Goal: Task Accomplishment & Management: Manage account settings

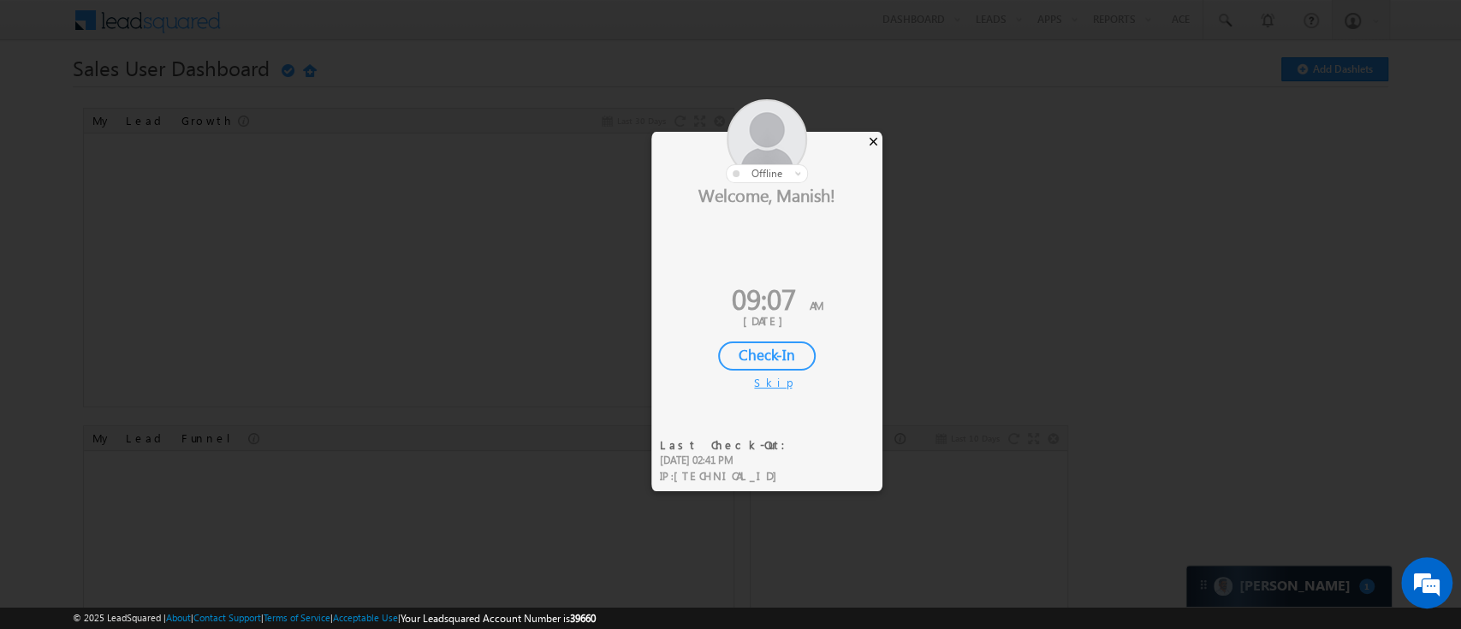
click at [872, 140] on div "×" at bounding box center [874, 141] width 18 height 19
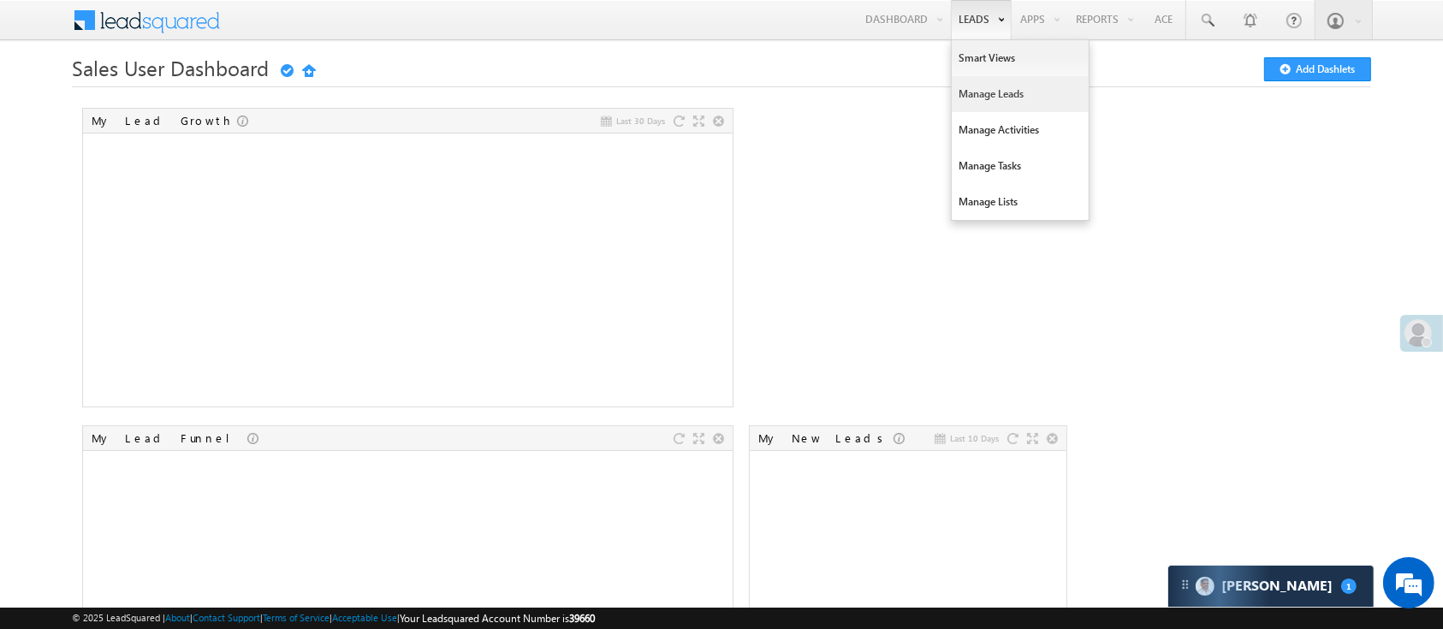
click at [999, 101] on link "Manage Leads" at bounding box center [1020, 94] width 137 height 36
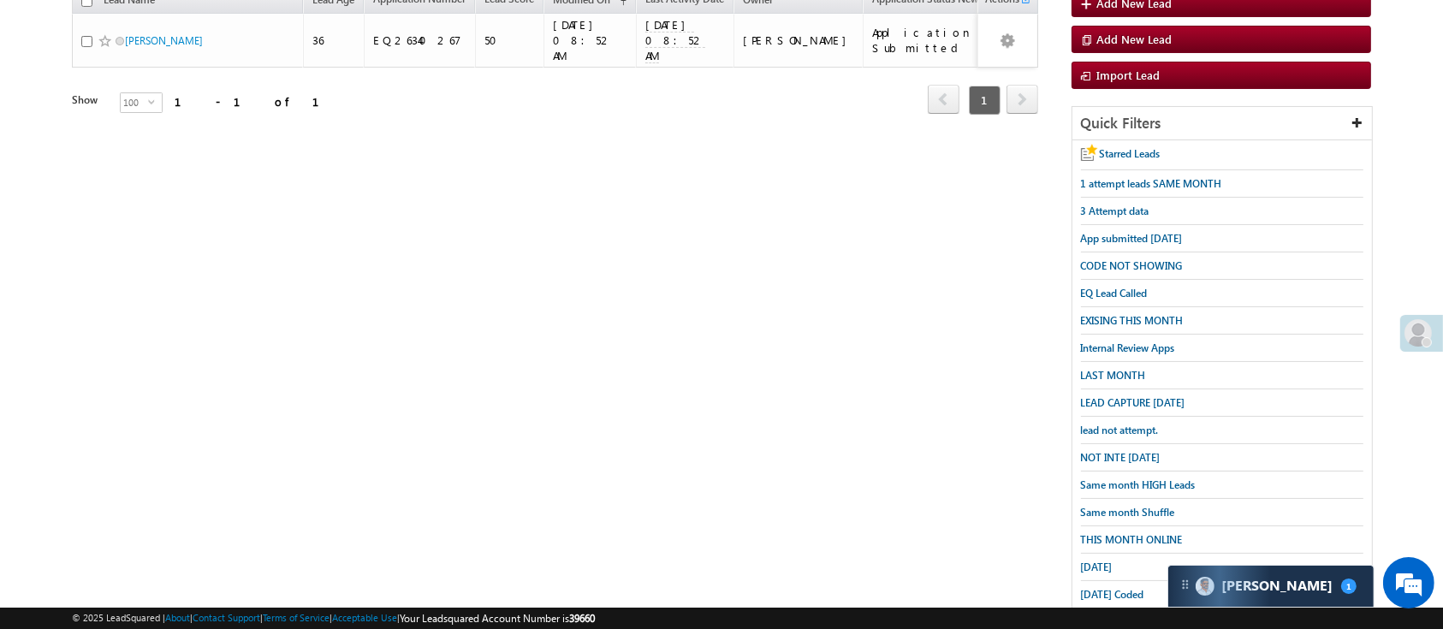
scroll to position [226, 0]
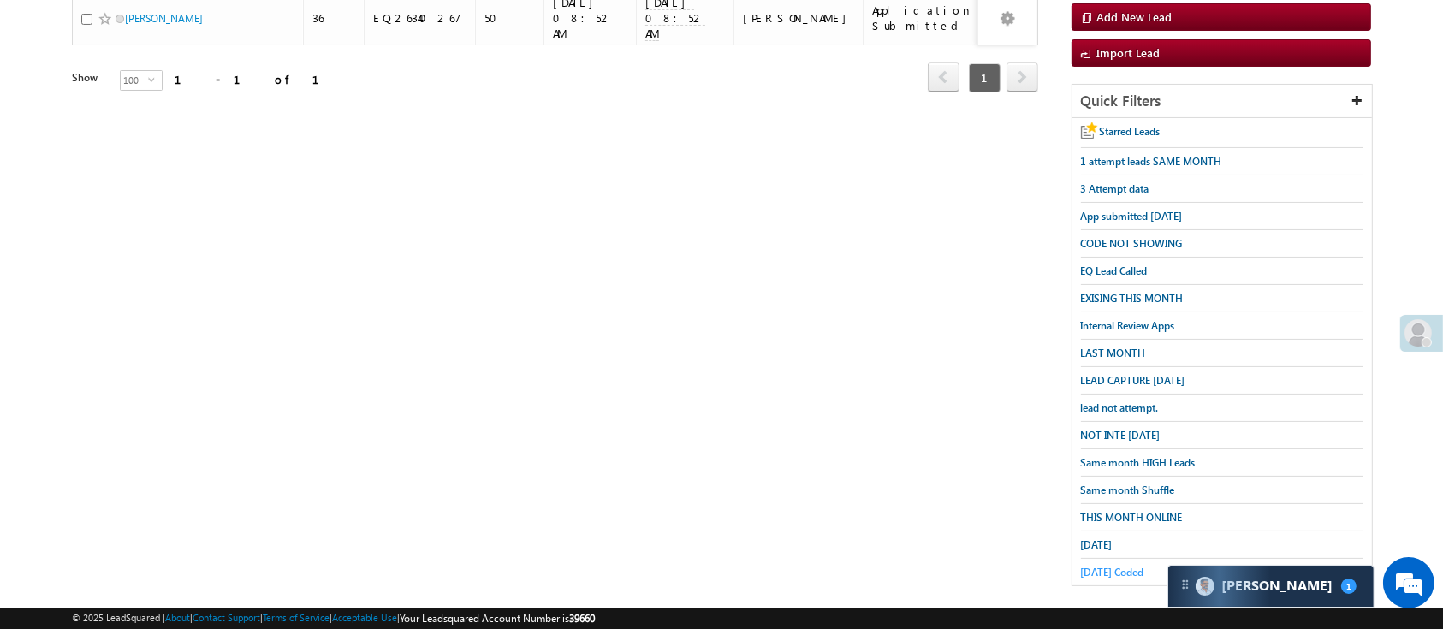
click at [1137, 566] on span "Today Coded" at bounding box center [1112, 572] width 63 height 13
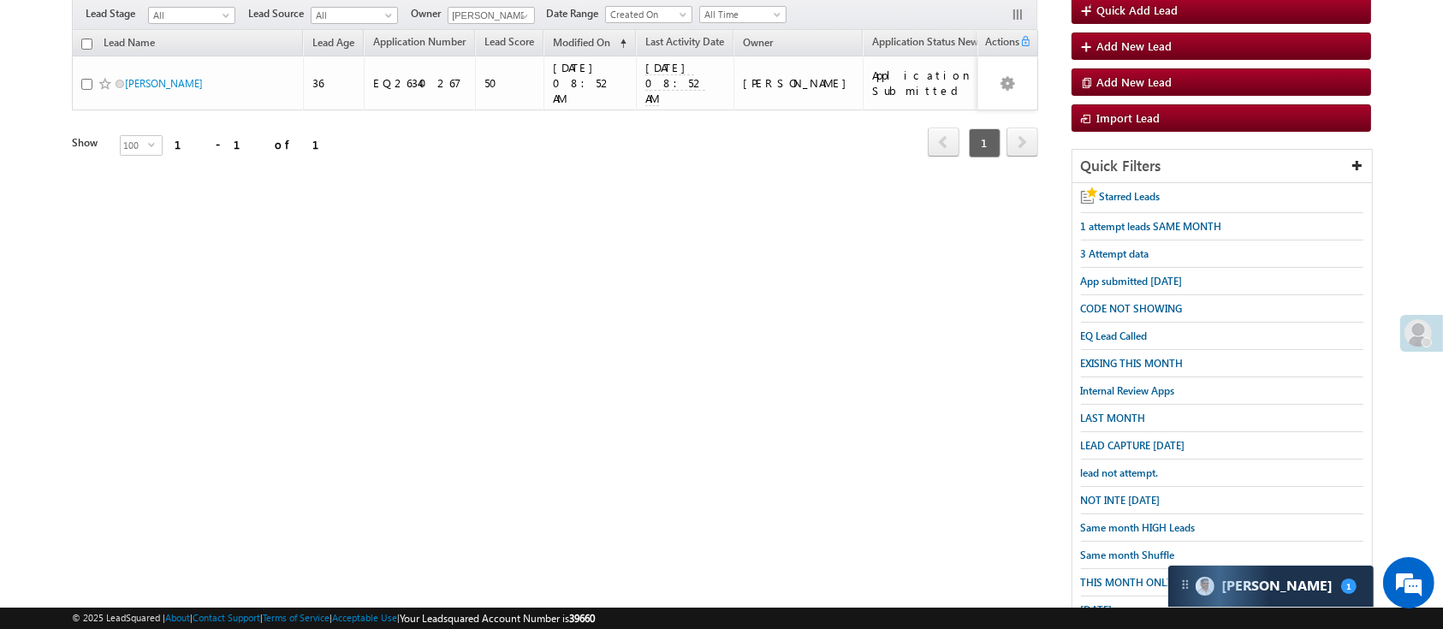
scroll to position [163, 0]
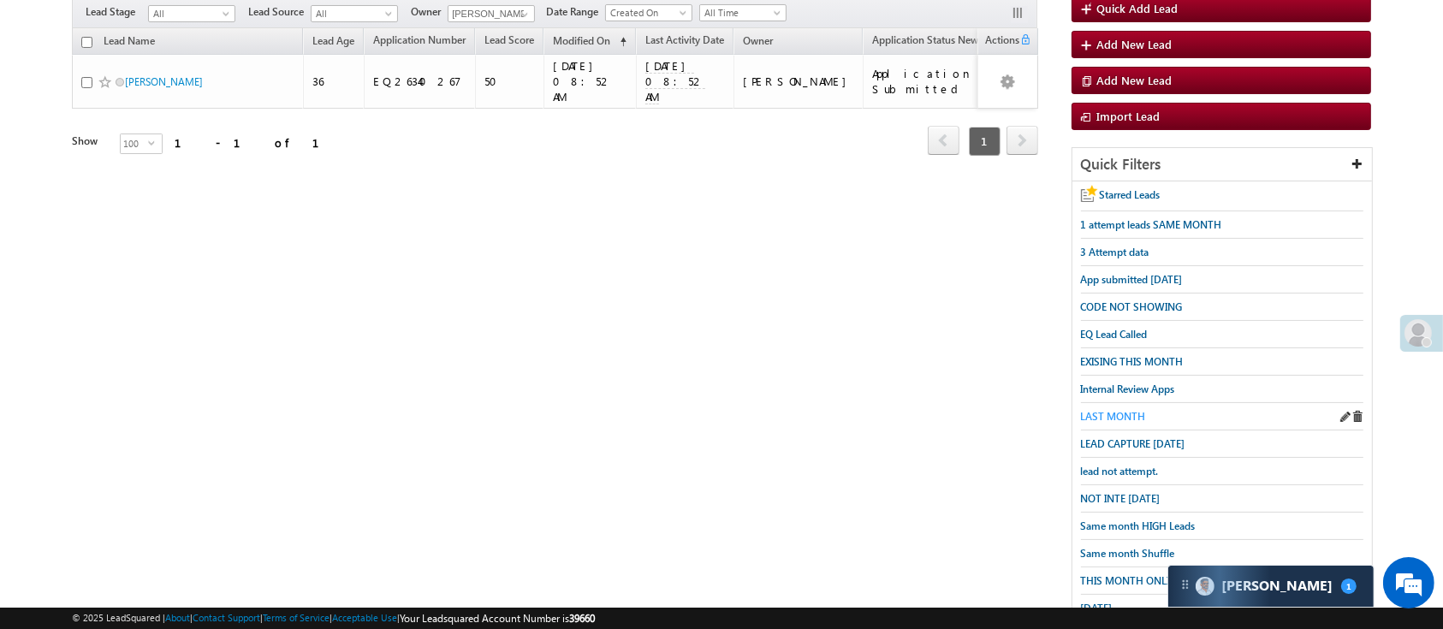
click at [1132, 410] on span "LAST MONTH" at bounding box center [1113, 416] width 65 height 13
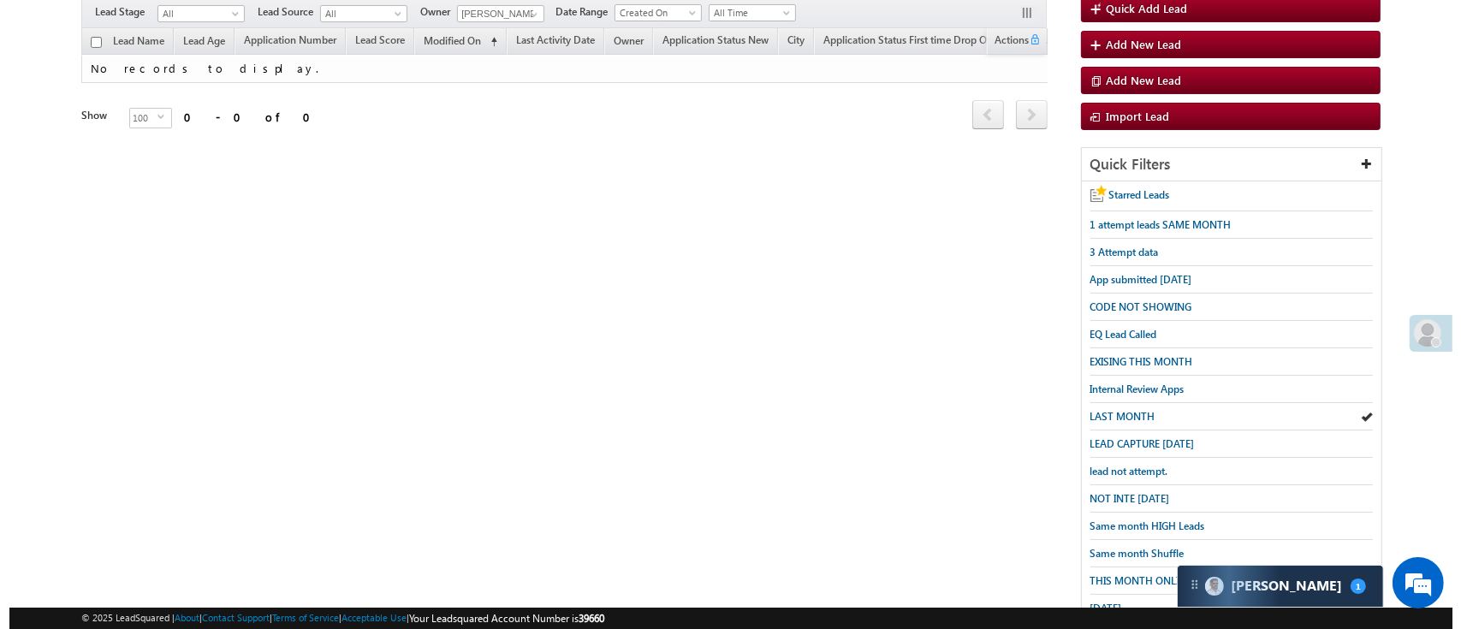
scroll to position [0, 0]
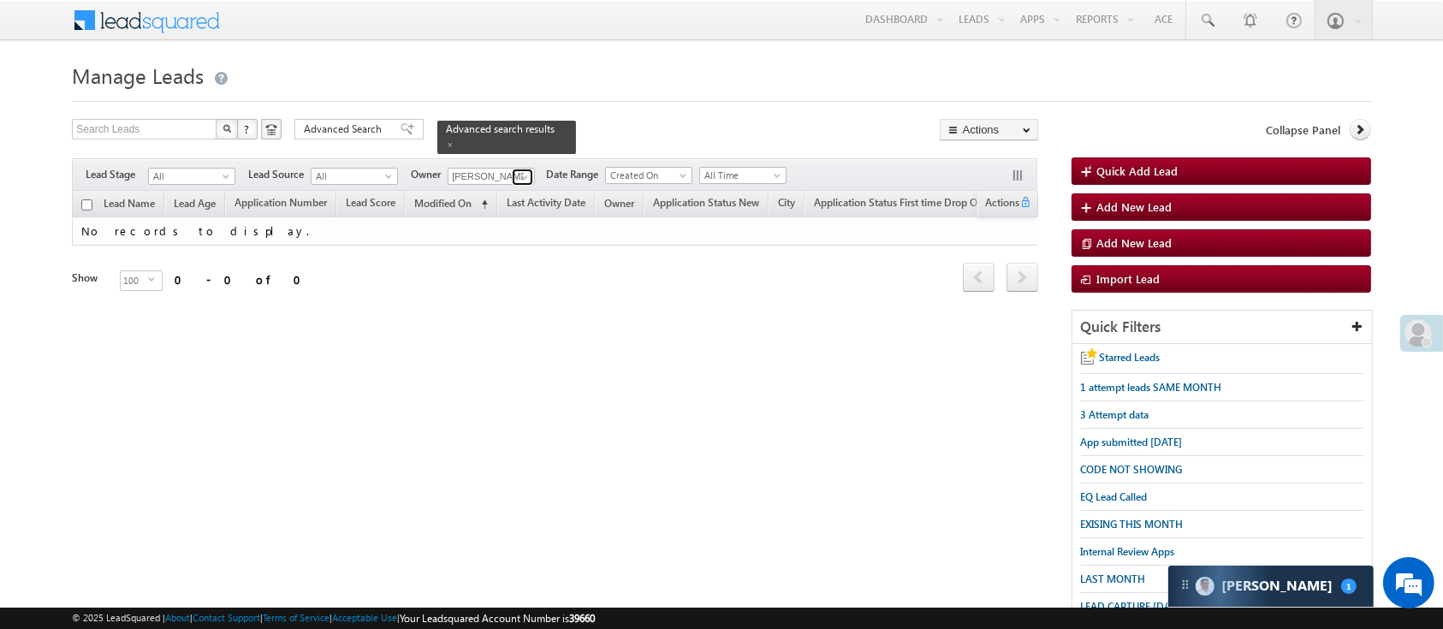
click at [523, 170] on span at bounding box center [525, 177] width 14 height 14
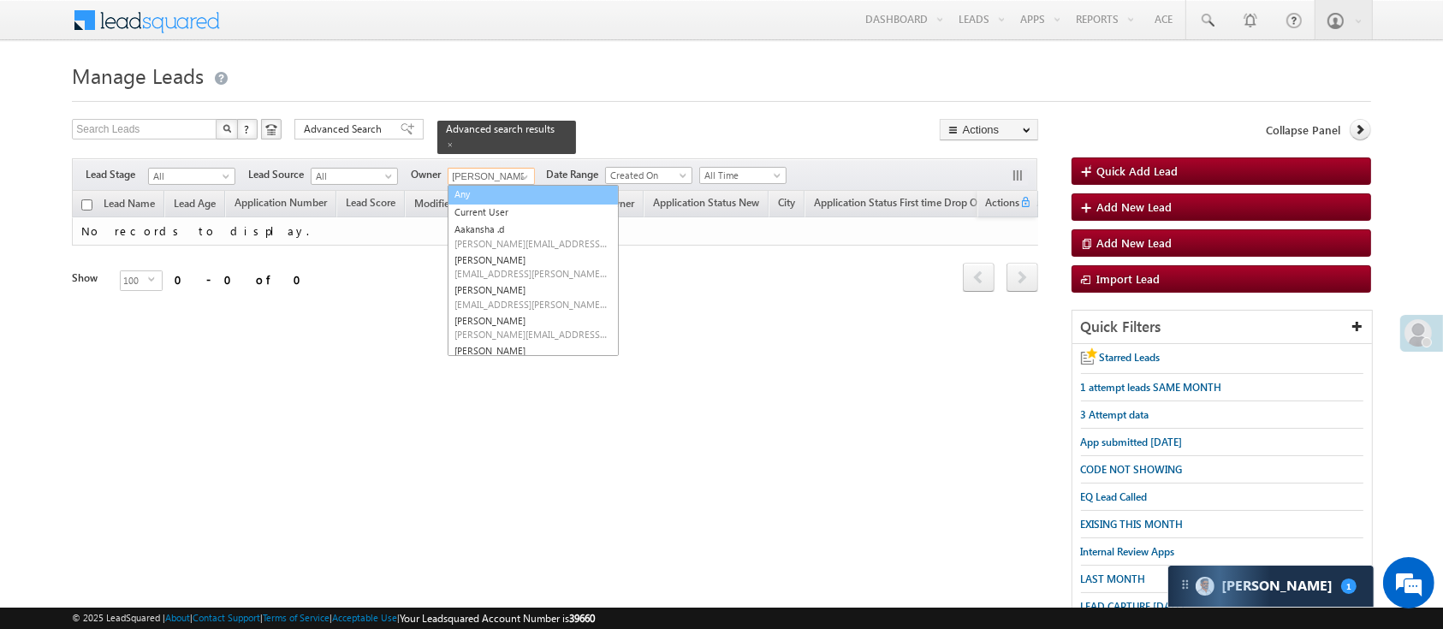
click at [497, 188] on link "Any" at bounding box center [533, 195] width 171 height 20
type input "Any"
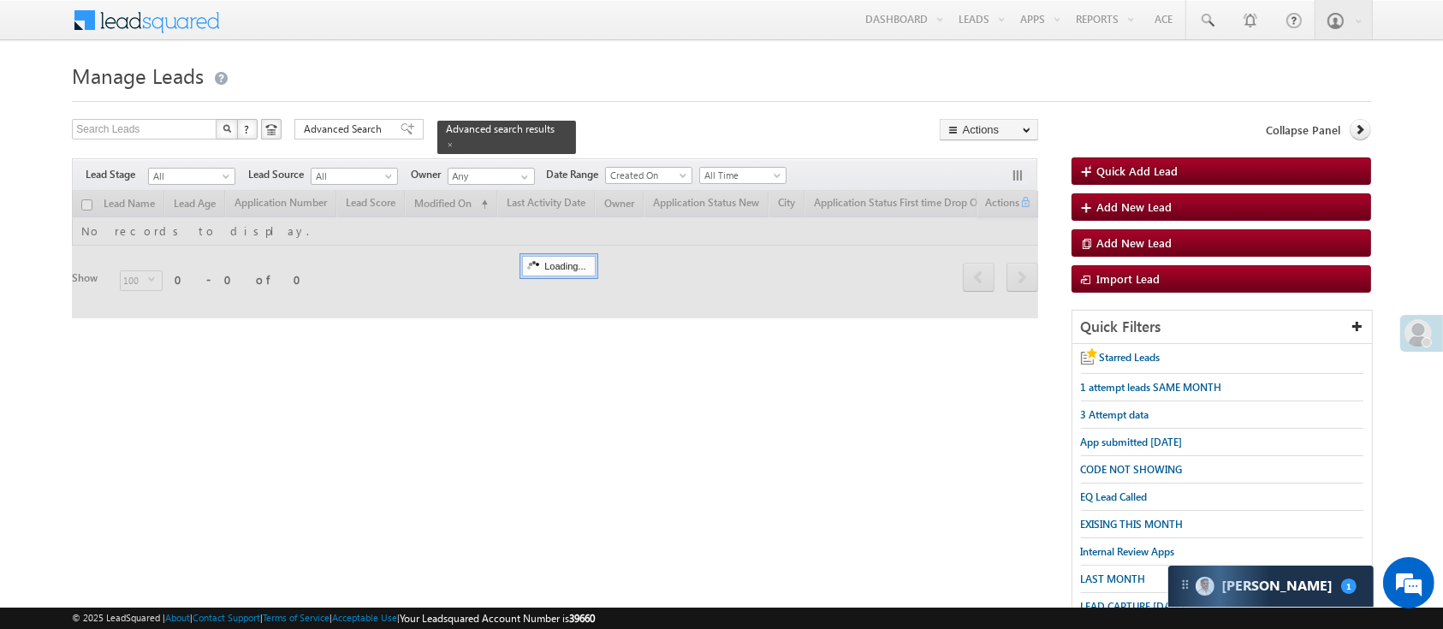
click at [349, 116] on form "Manage Leads Quick Add Lead Search Leads X ? 0 results found Advanced Search Ad…" at bounding box center [721, 443] width 1299 height 772
click at [351, 134] on span "Advanced Search" at bounding box center [345, 129] width 83 height 15
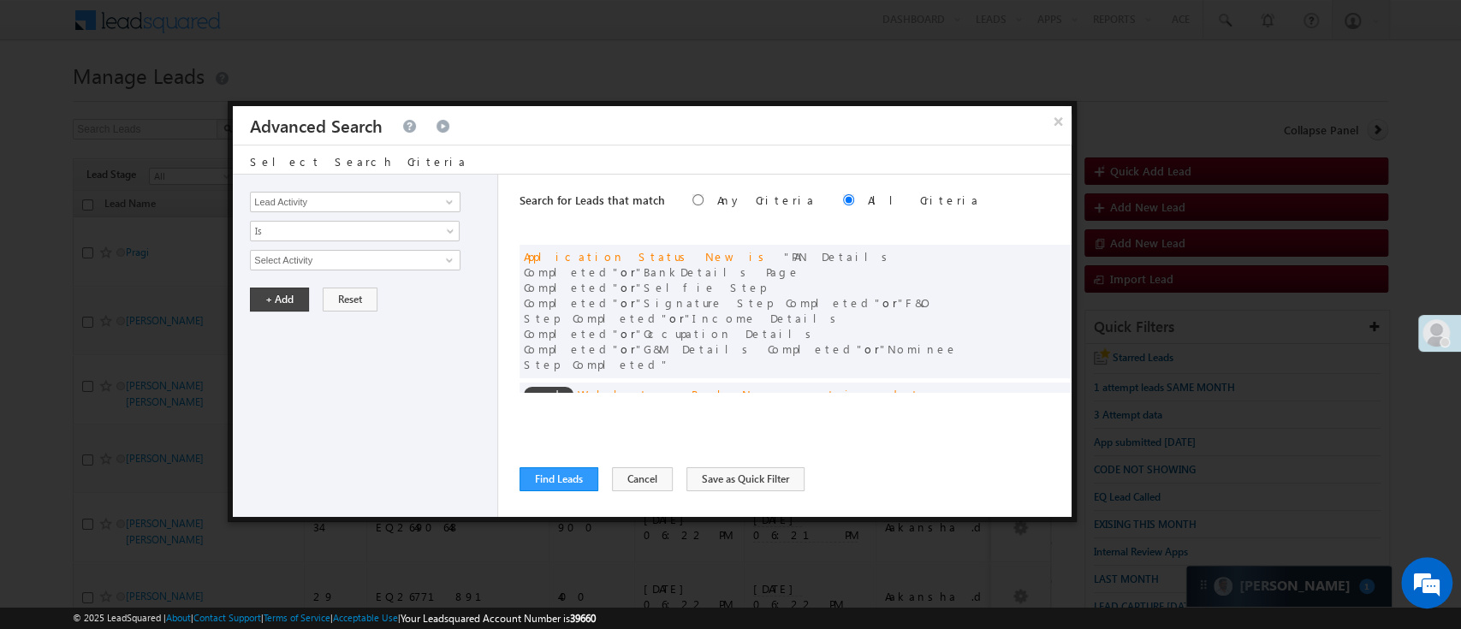
click at [1073, 348] on div "× Advanced Search Select Search Criteria Lead Activity Task Sales Group Prospec…" at bounding box center [652, 311] width 849 height 421
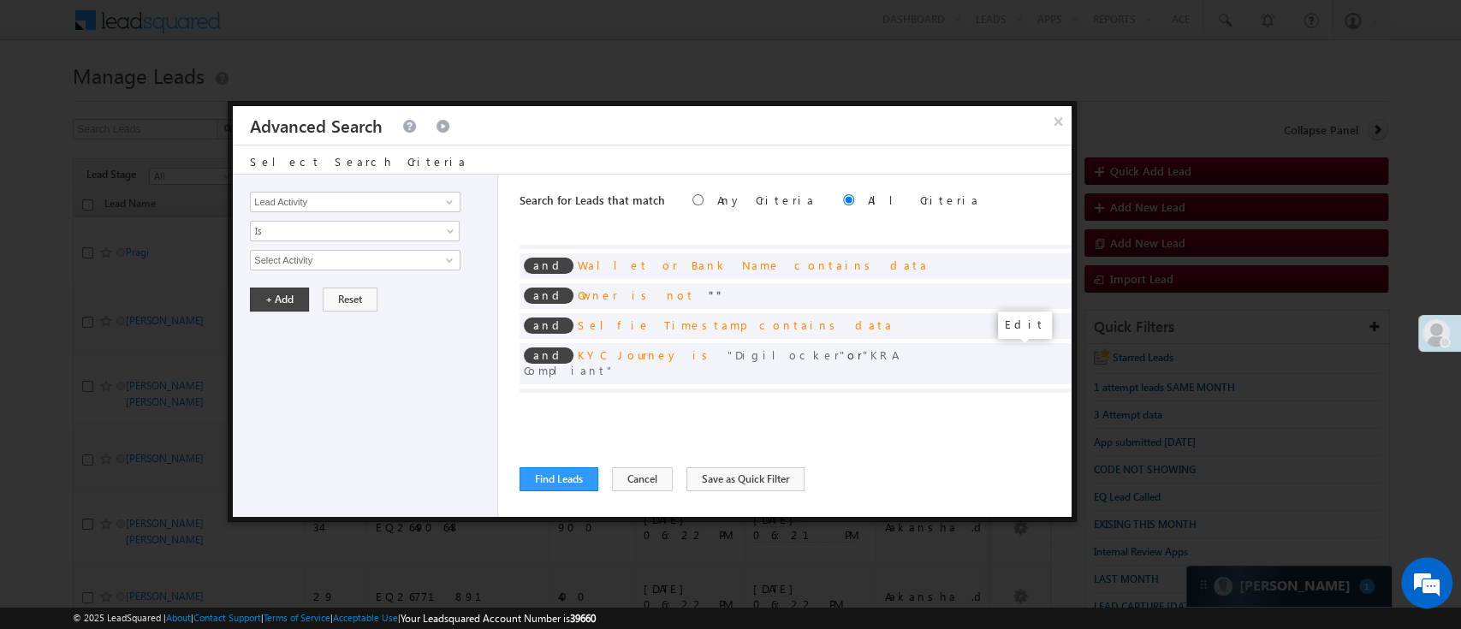
click at [1026, 423] on span at bounding box center [1032, 429] width 12 height 12
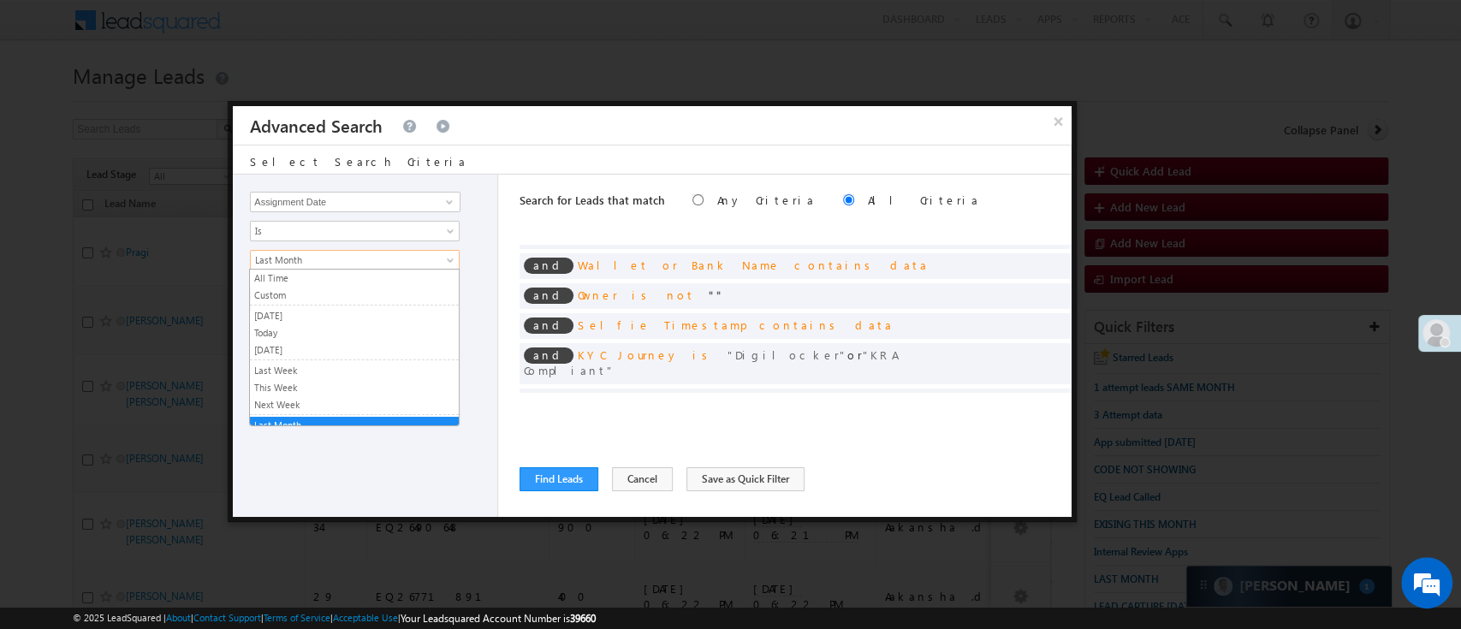
click at [346, 258] on span "Last Month" at bounding box center [344, 260] width 186 height 15
click at [354, 290] on link "Custom" at bounding box center [354, 289] width 209 height 15
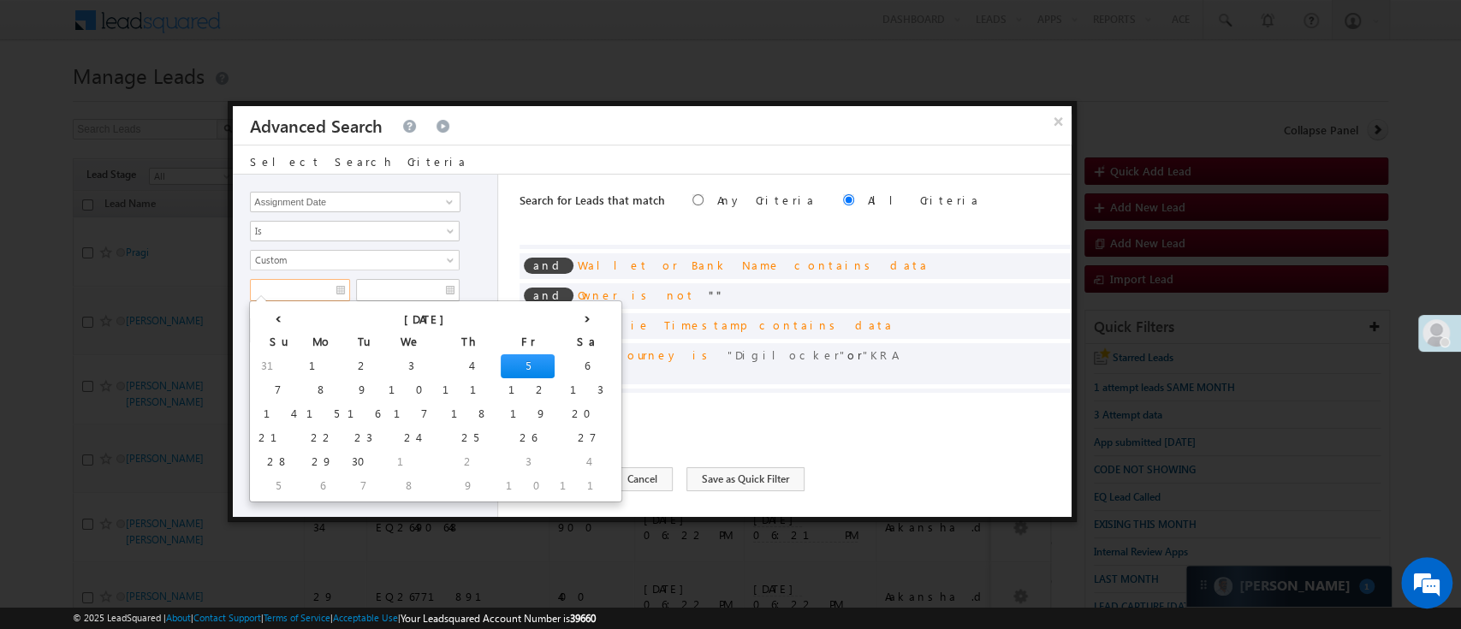
click at [312, 290] on input "text" at bounding box center [300, 290] width 100 height 22
click at [271, 320] on th "‹" at bounding box center [277, 318] width 48 height 26
click at [461, 414] on td "14" at bounding box center [485, 414] width 48 height 24
type input "08/14/25"
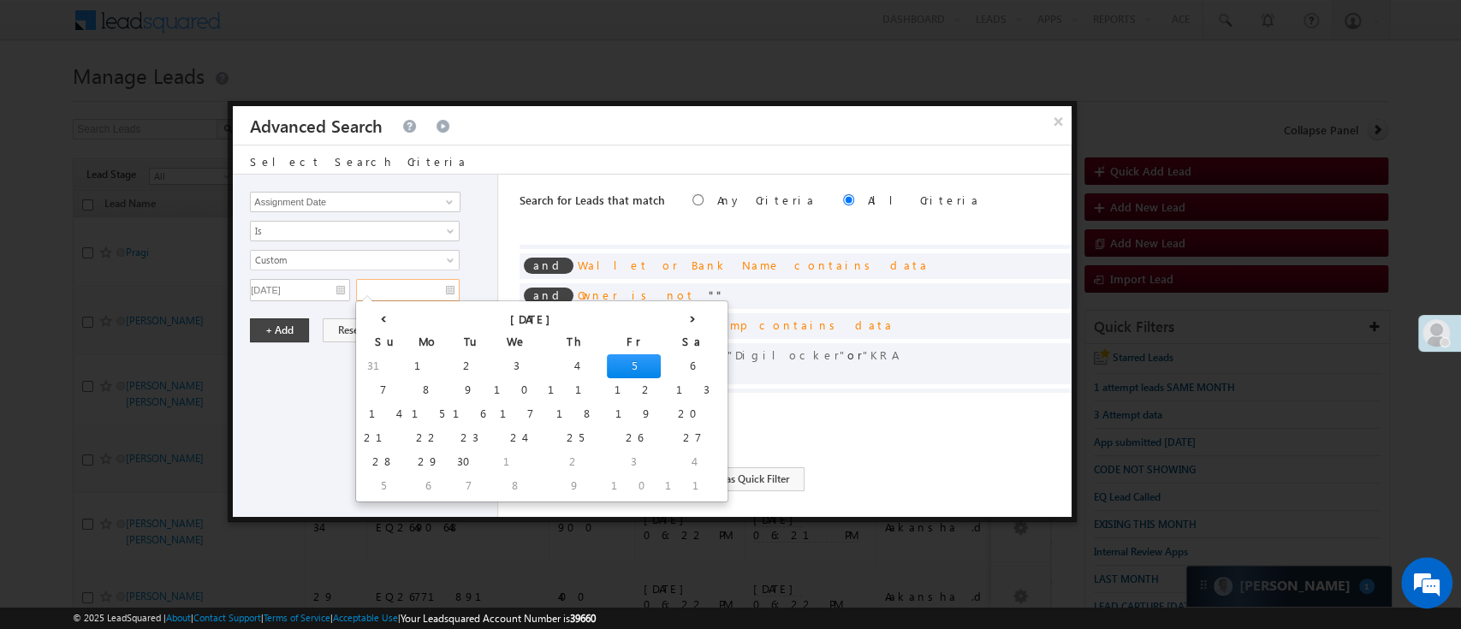
click at [380, 290] on input "text" at bounding box center [408, 290] width 104 height 22
click at [372, 318] on th "‹" at bounding box center [384, 318] width 48 height 26
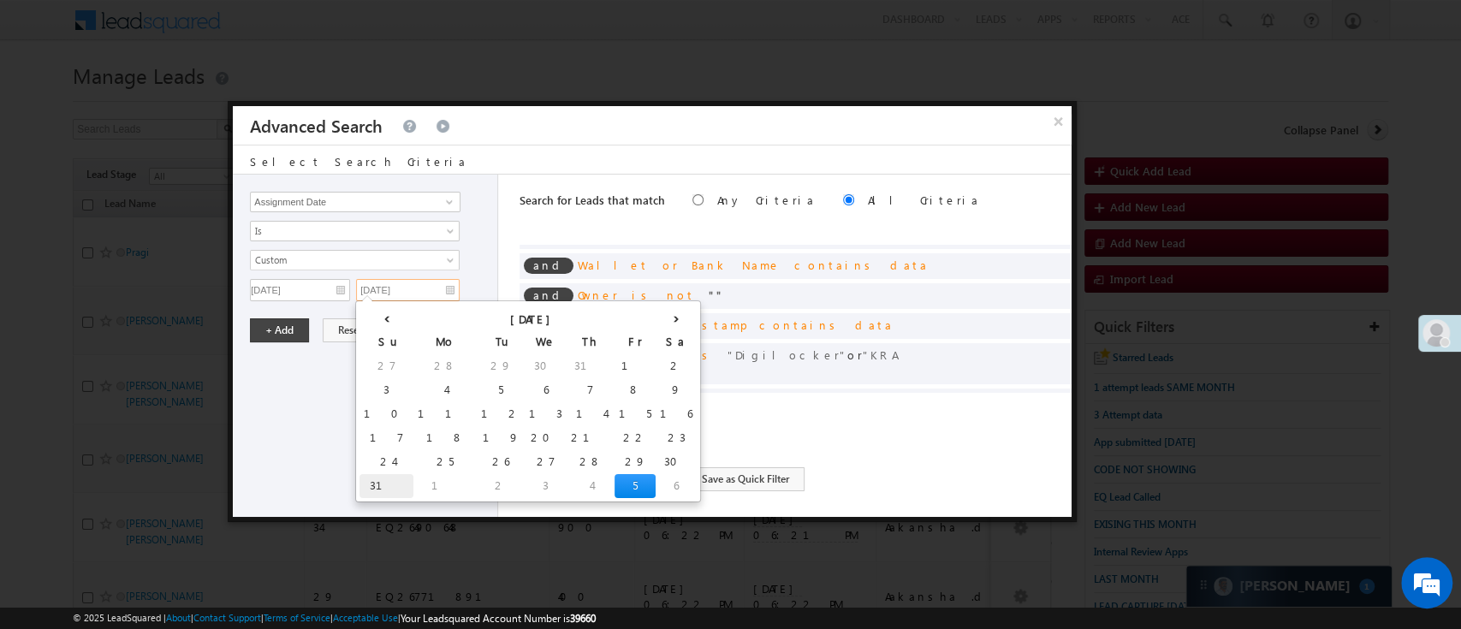
click at [378, 482] on td "31" at bounding box center [387, 486] width 54 height 24
type input "08/31/25"
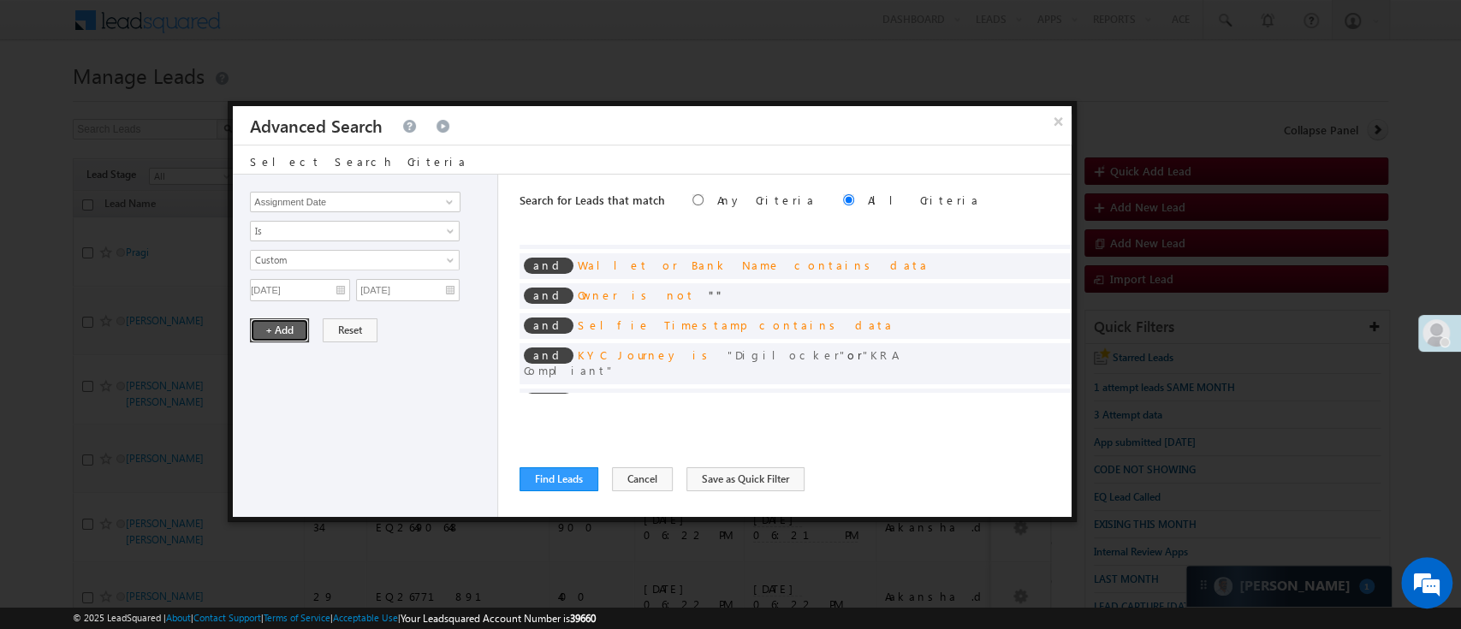
click at [277, 333] on button "+ Add" at bounding box center [279, 330] width 59 height 24
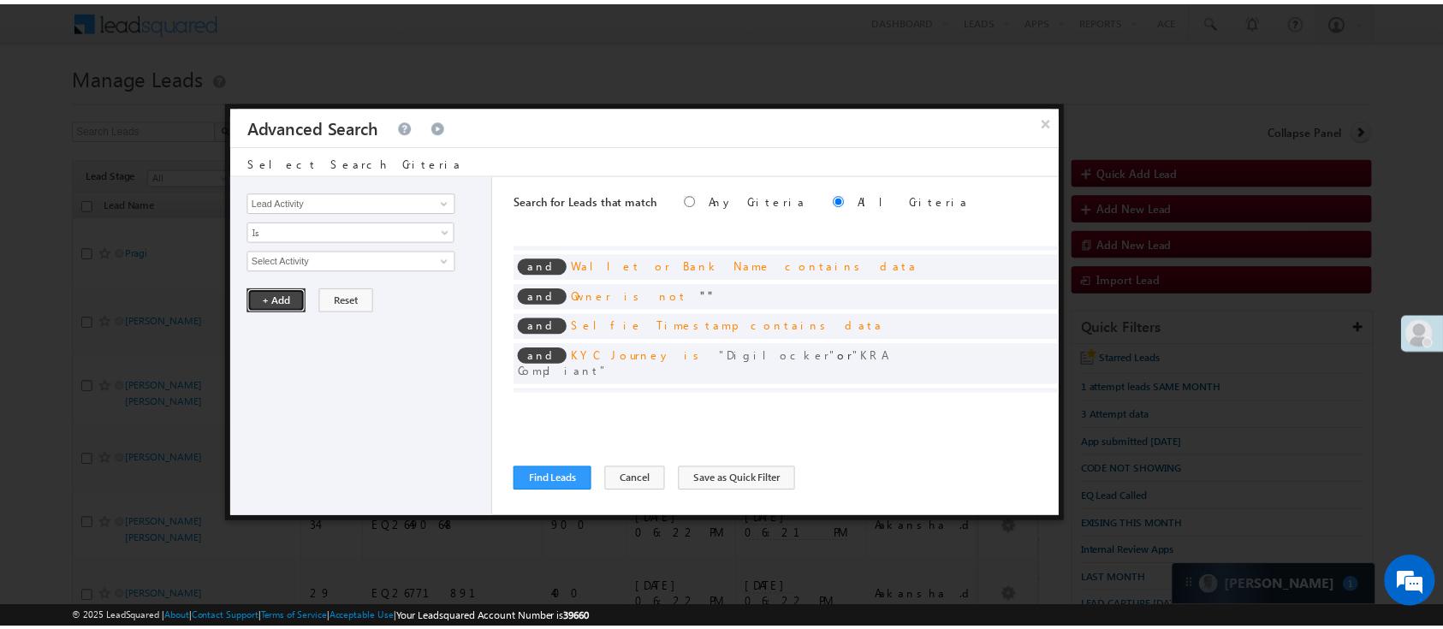
scroll to position [0, 0]
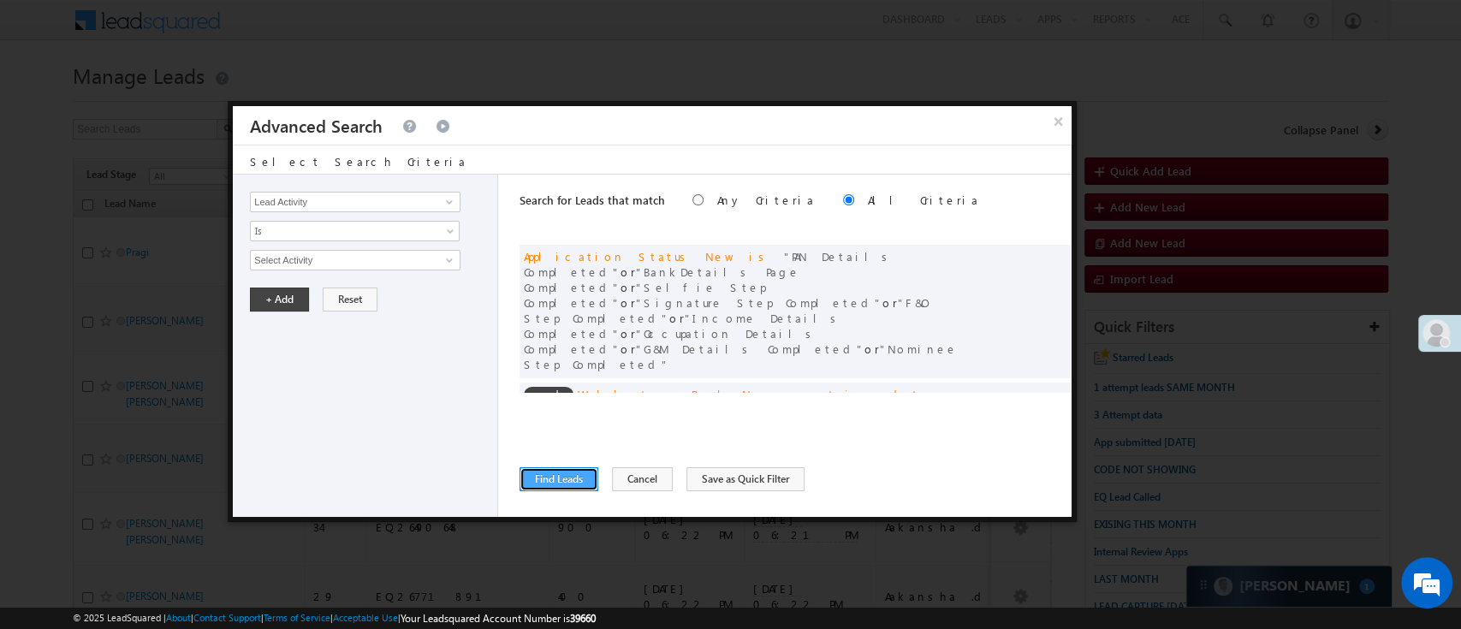
click at [567, 473] on button "Find Leads" at bounding box center [559, 479] width 79 height 24
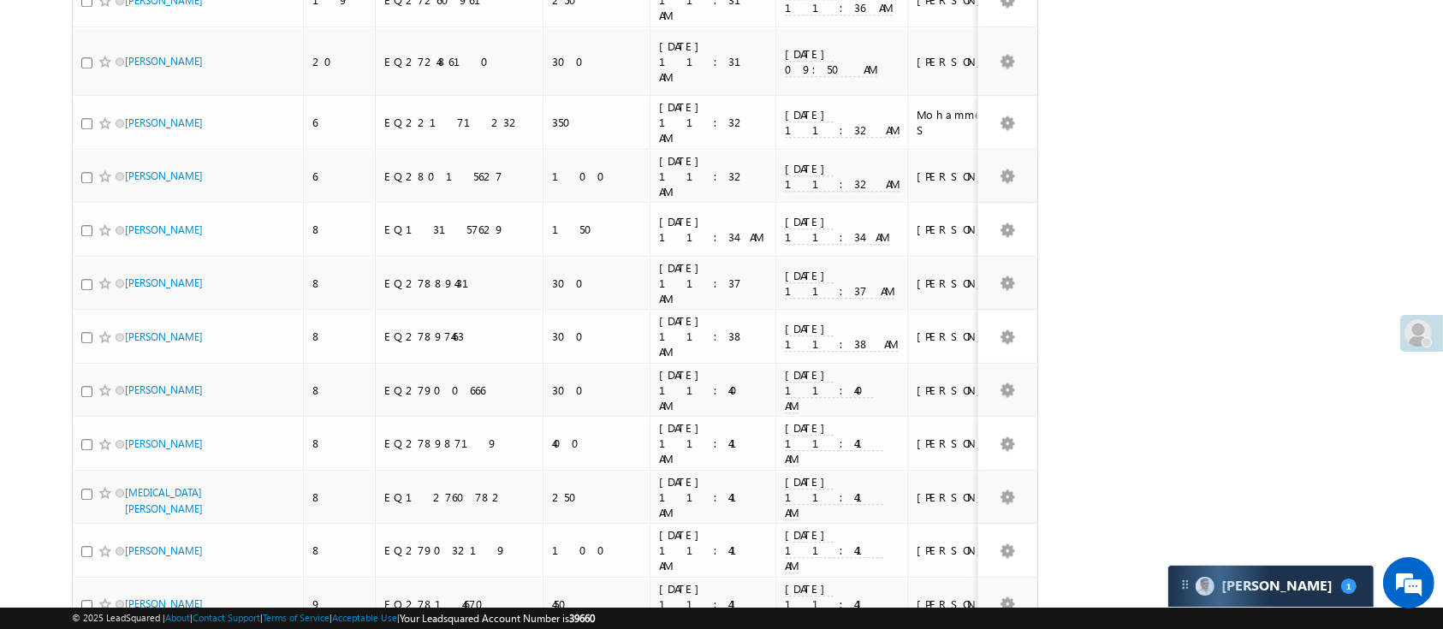
scroll to position [4465, 0]
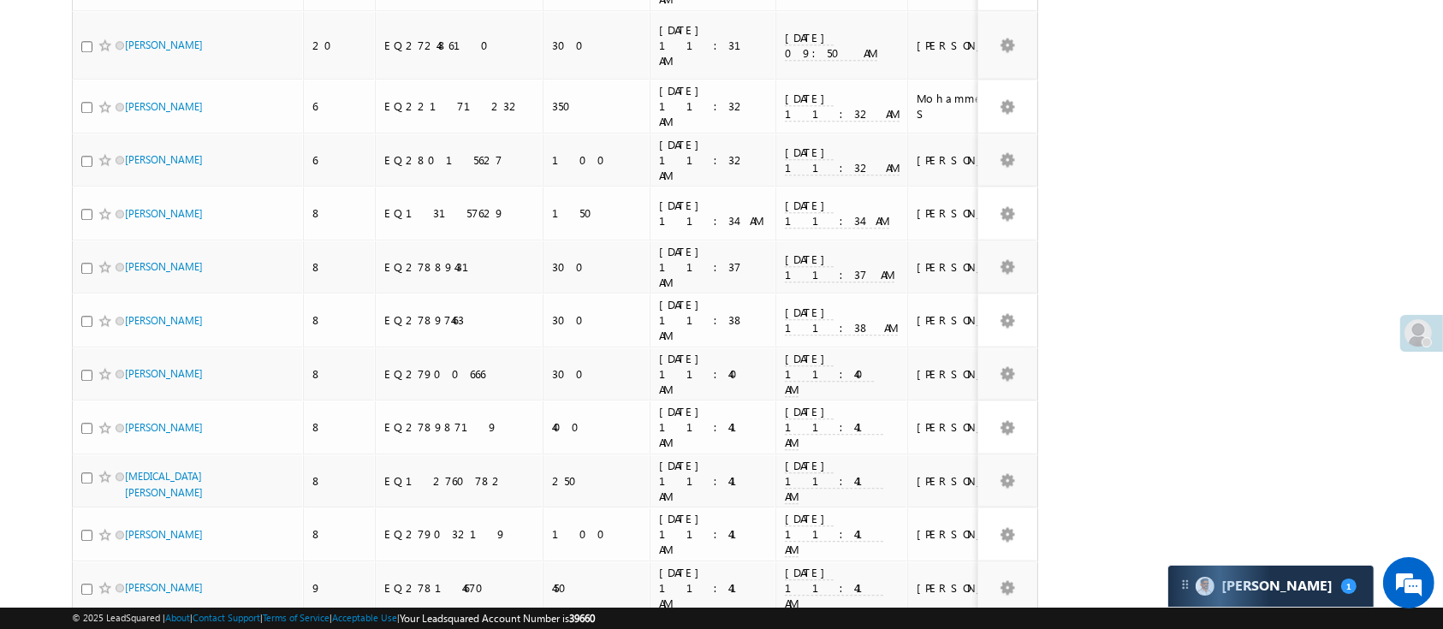
click at [142, 529] on li "15" at bounding box center [130, 530] width 41 height 17
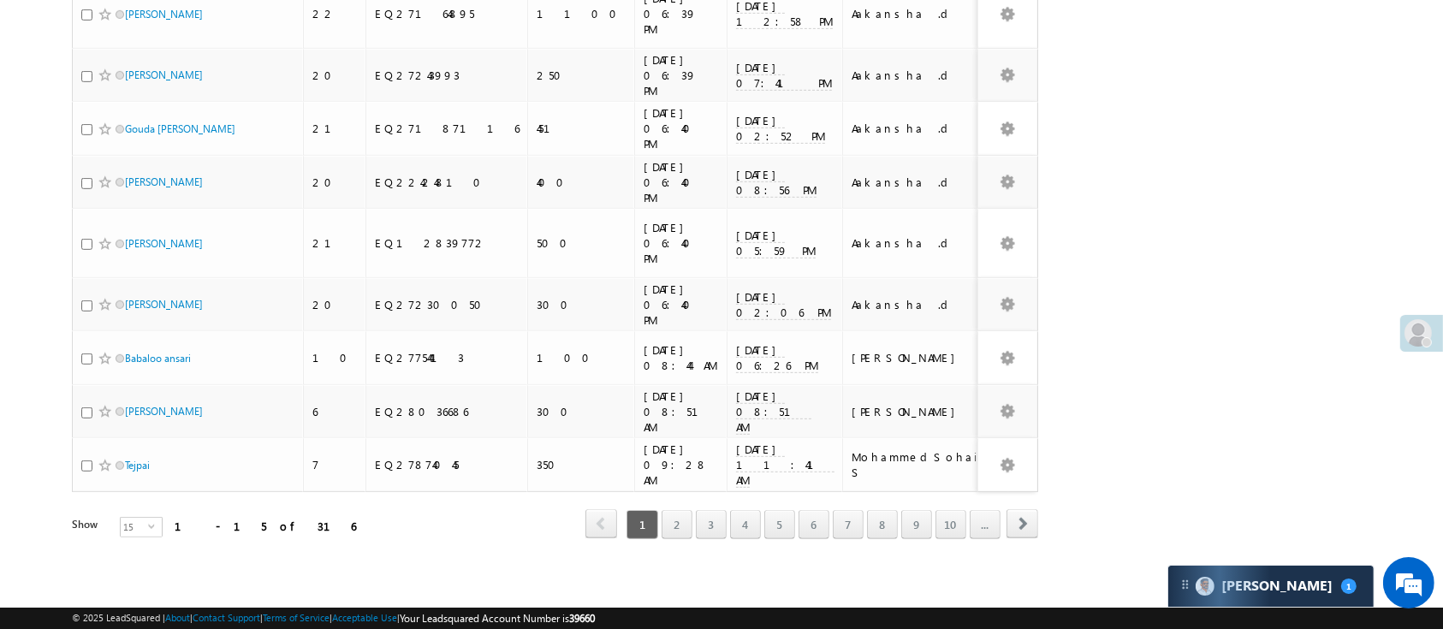
scroll to position [586, 0]
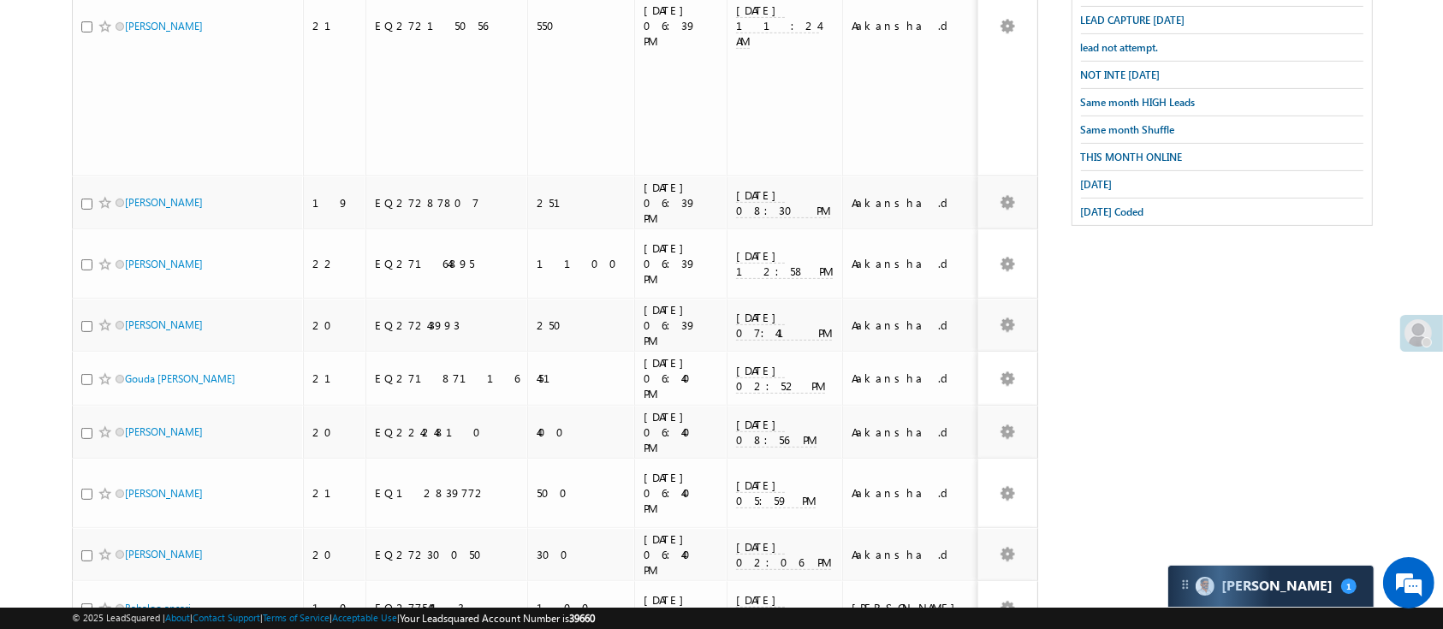
click at [137, 590] on li "200" at bounding box center [130, 598] width 41 height 17
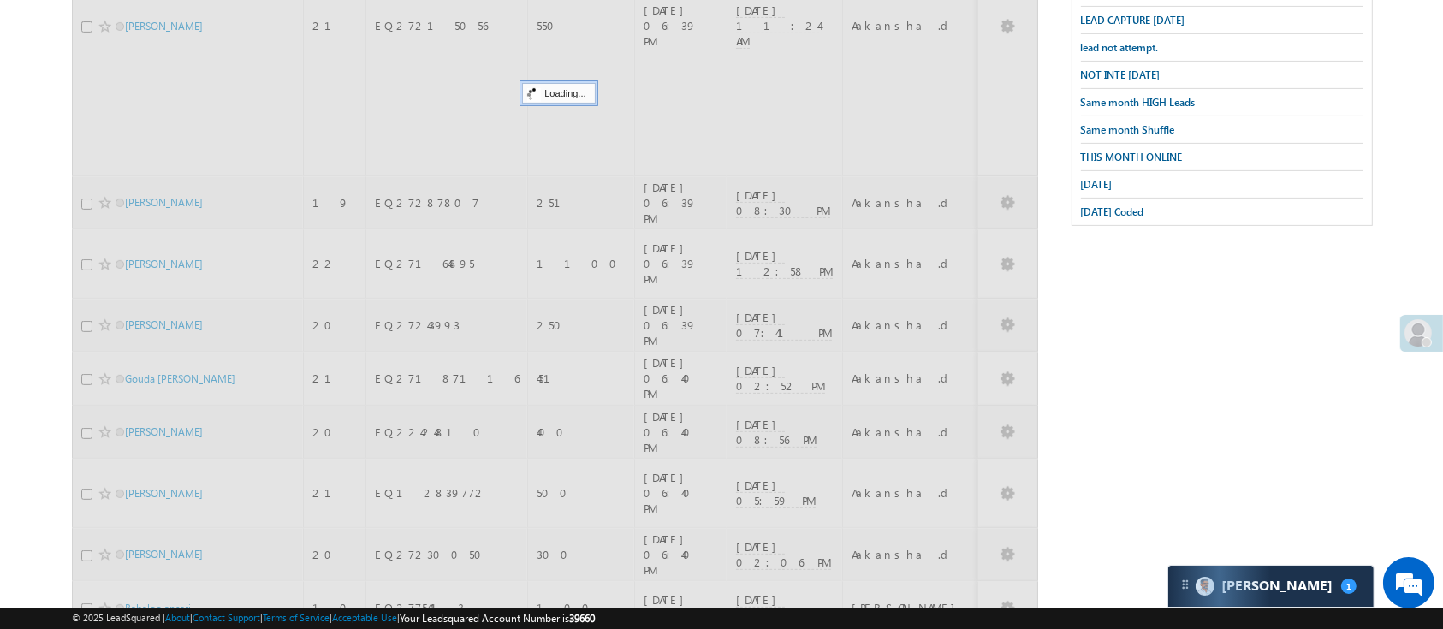
scroll to position [36, 0]
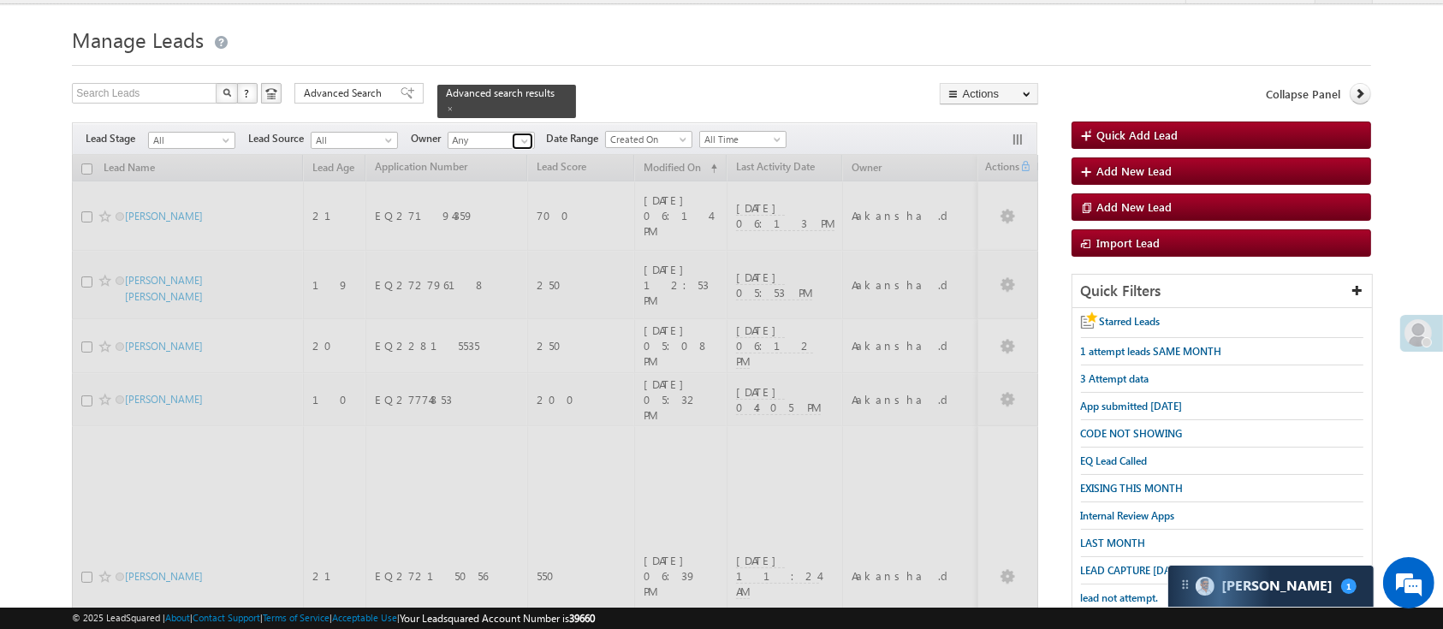
click at [526, 134] on span at bounding box center [525, 141] width 14 height 14
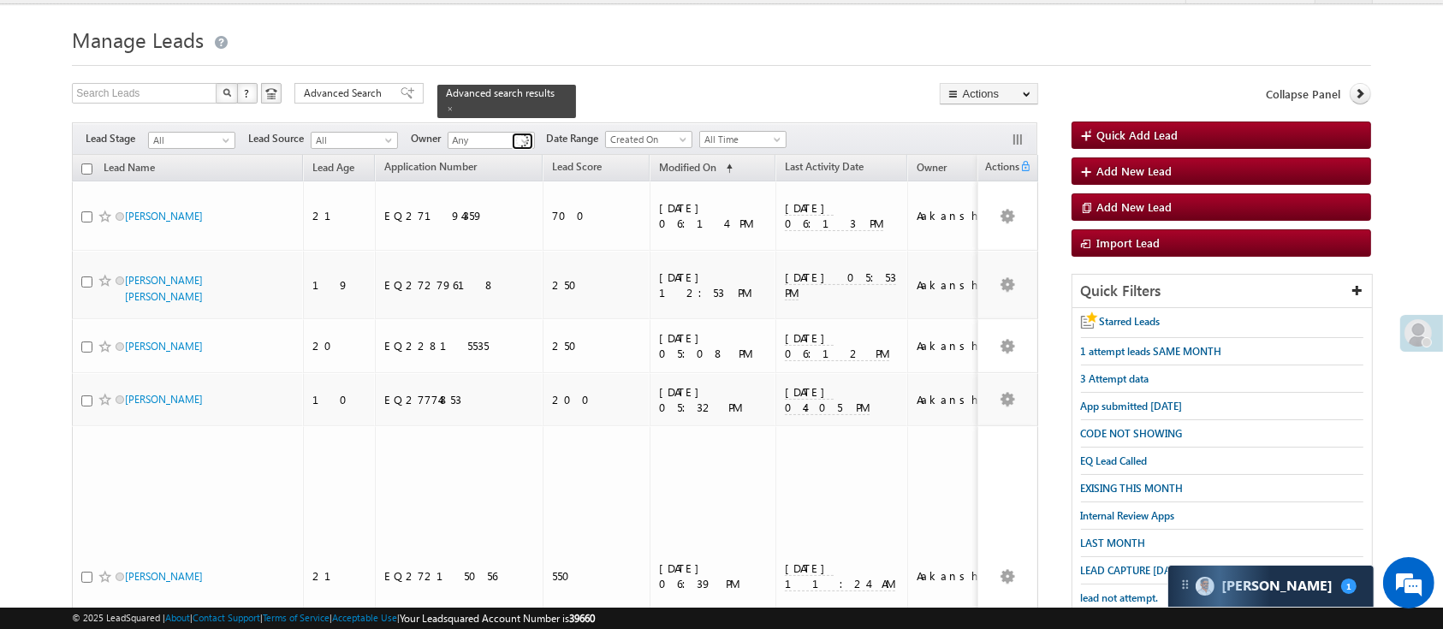
click at [526, 134] on span at bounding box center [525, 141] width 14 height 14
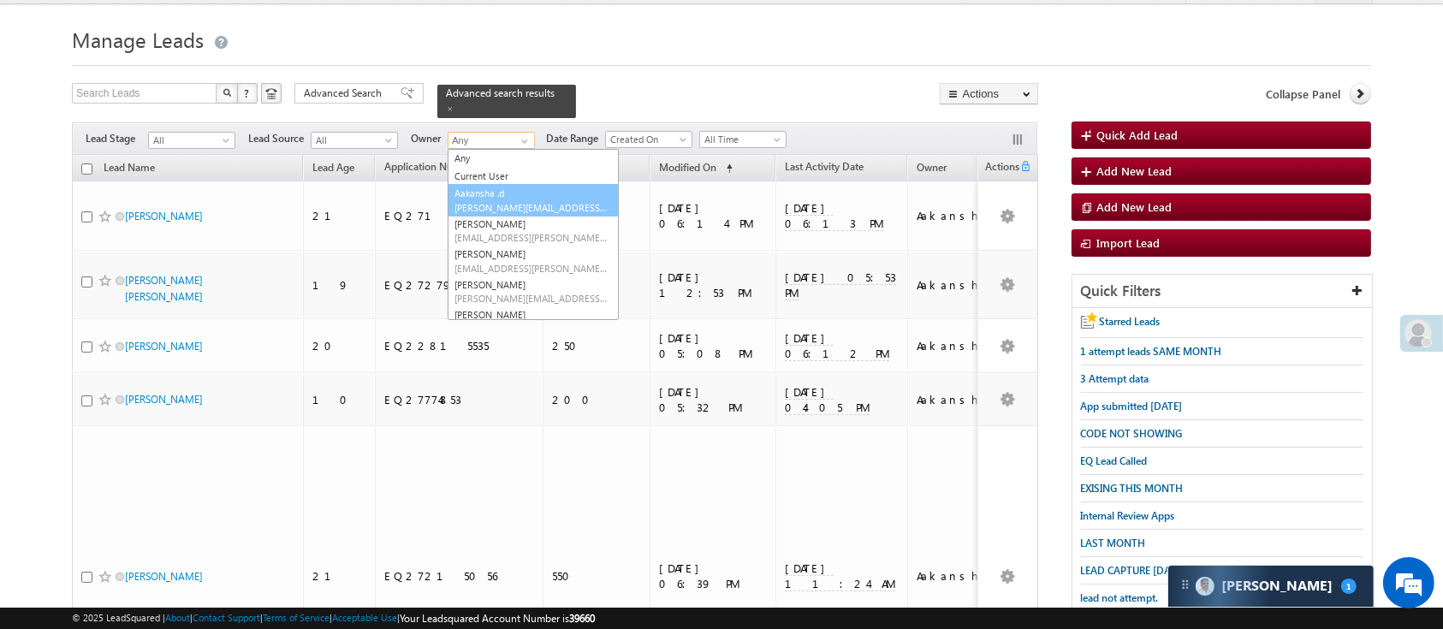
click at [506, 184] on link "Aakansha .d Aakansha.D@angelbroking.com" at bounding box center [533, 200] width 171 height 33
type input "Aakansha .d"
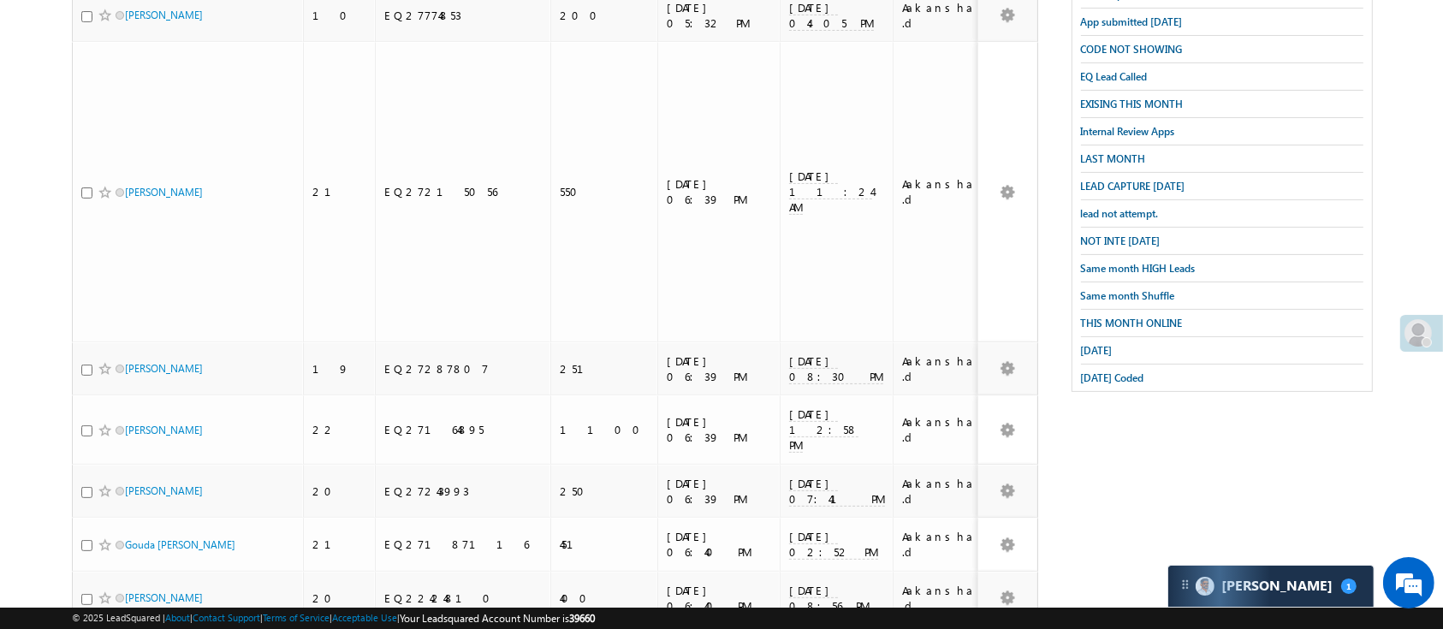
scroll to position [0, 0]
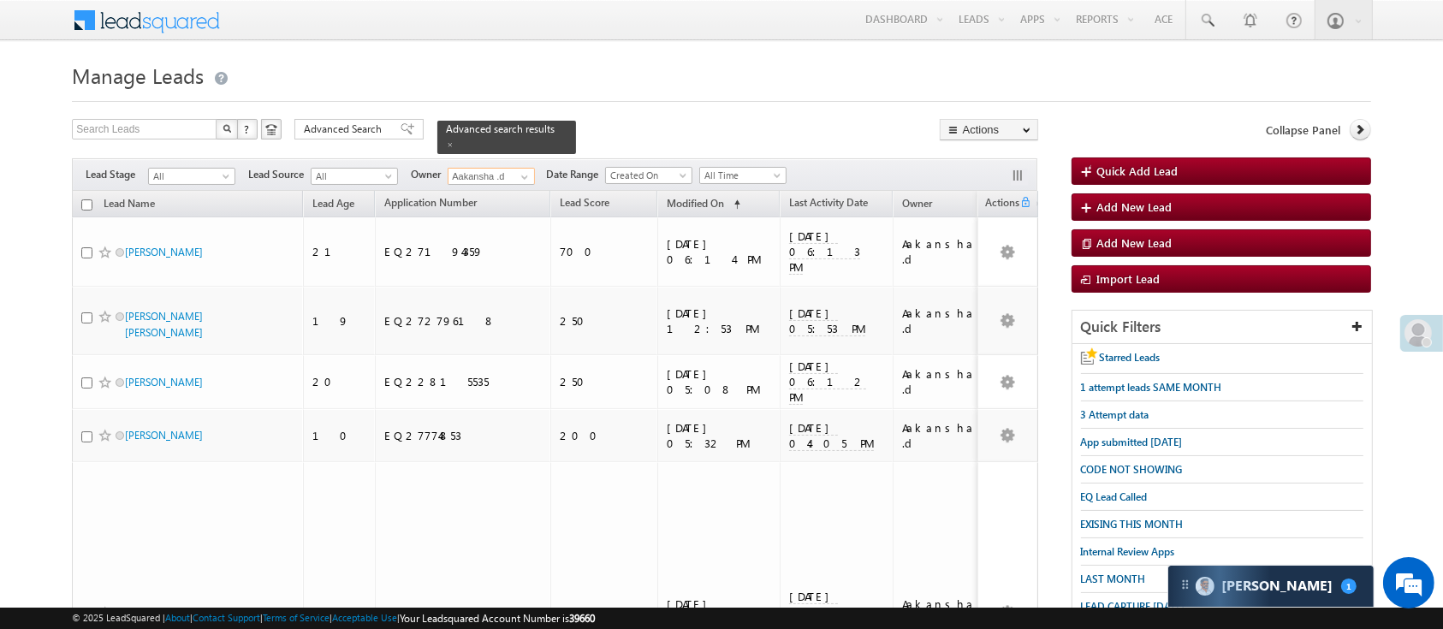
click at [86, 199] on input "checkbox" at bounding box center [86, 204] width 11 height 11
checkbox input "true"
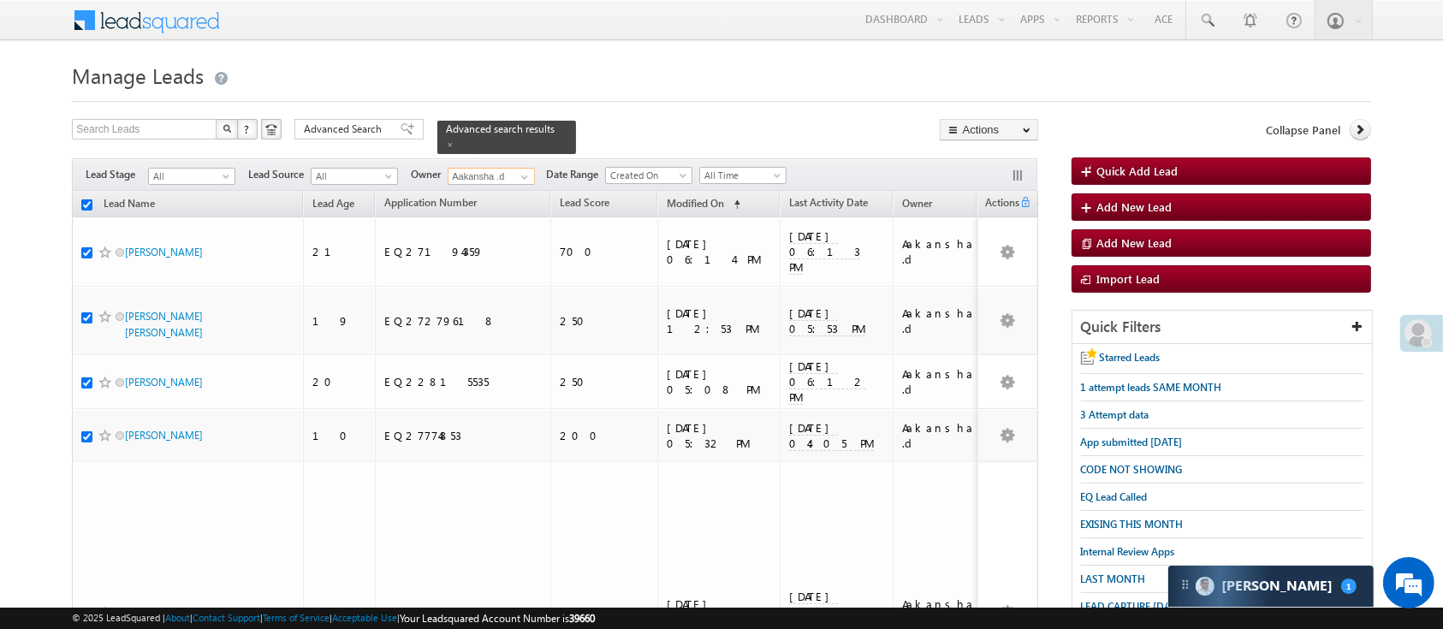
checkbox input "true"
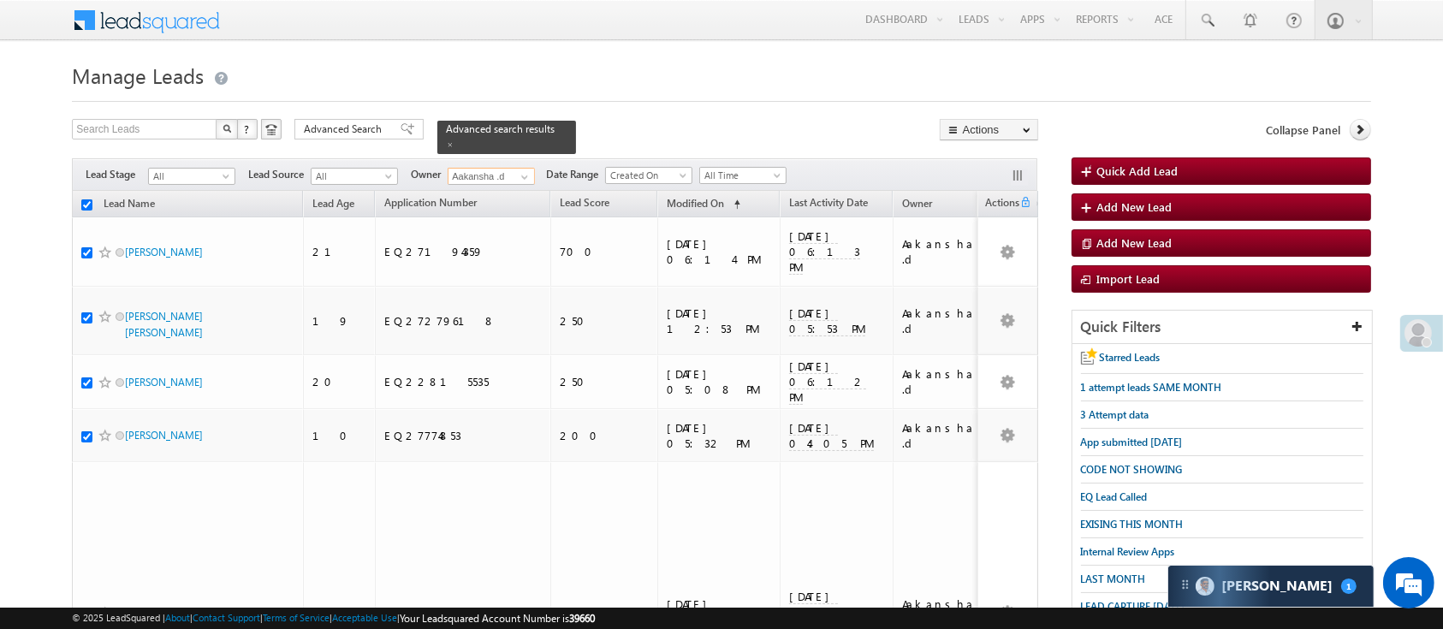
checkbox input "true"
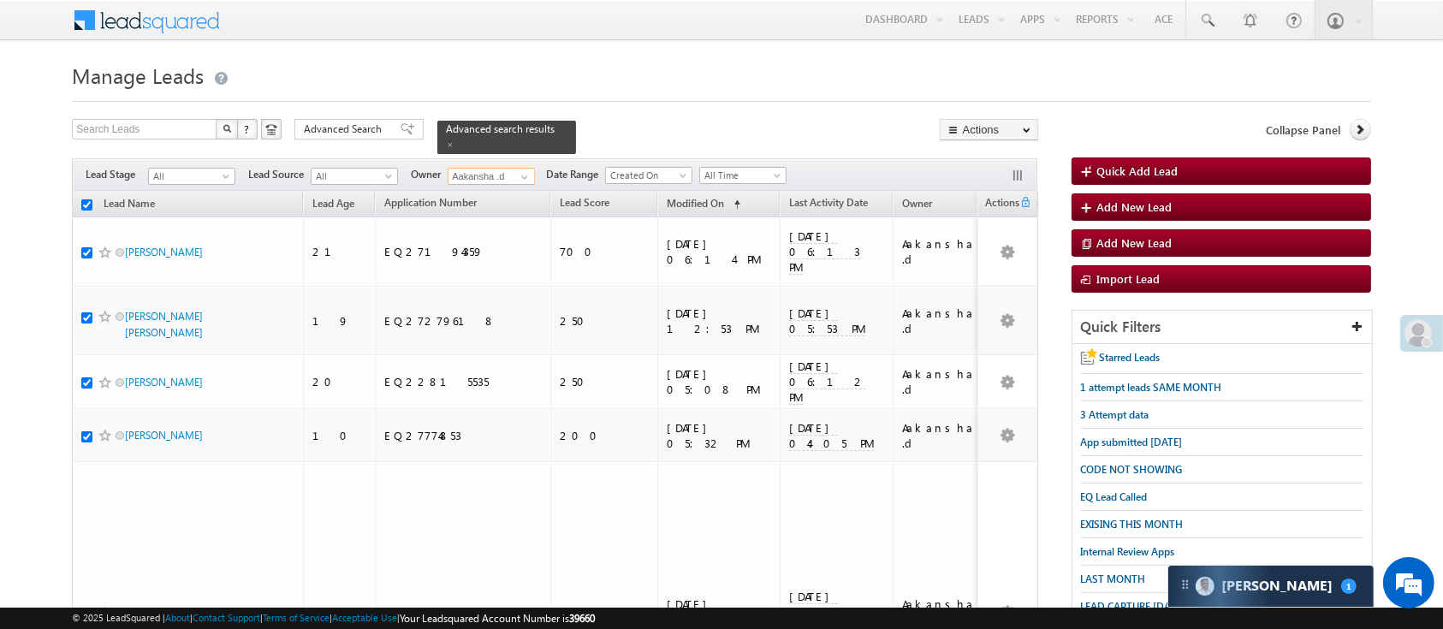
checkbox input "true"
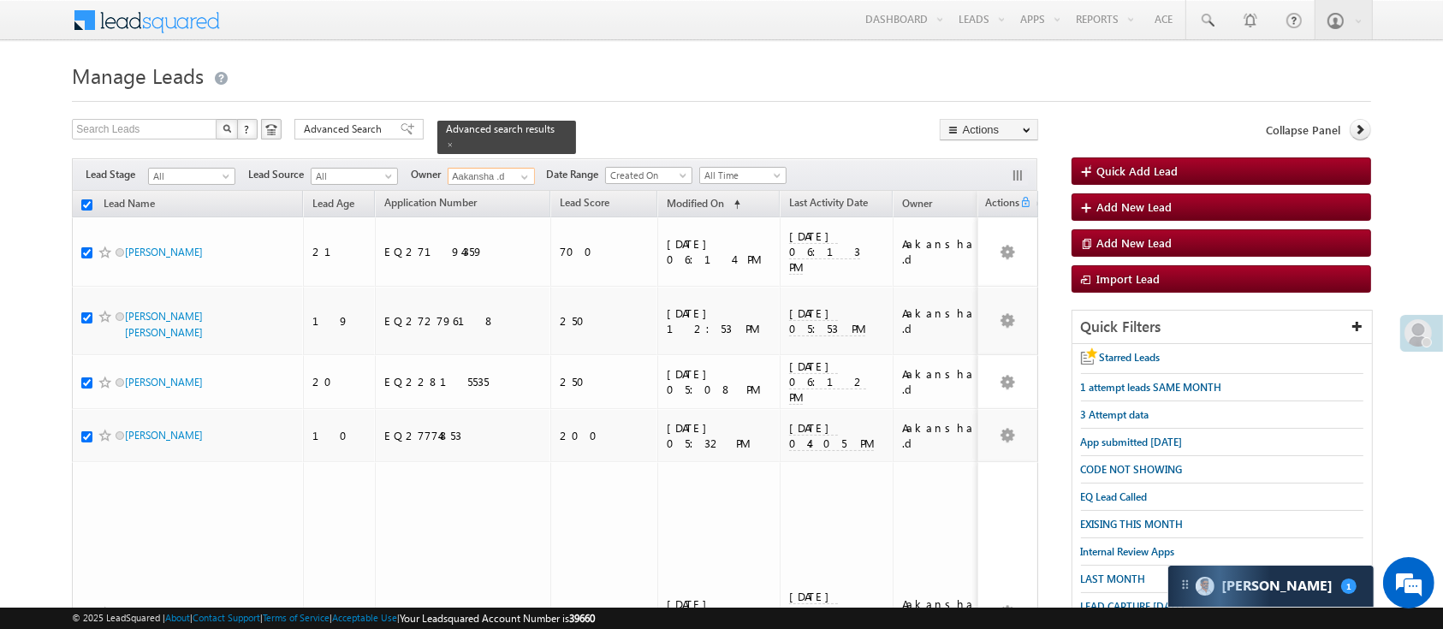
checkbox input "true"
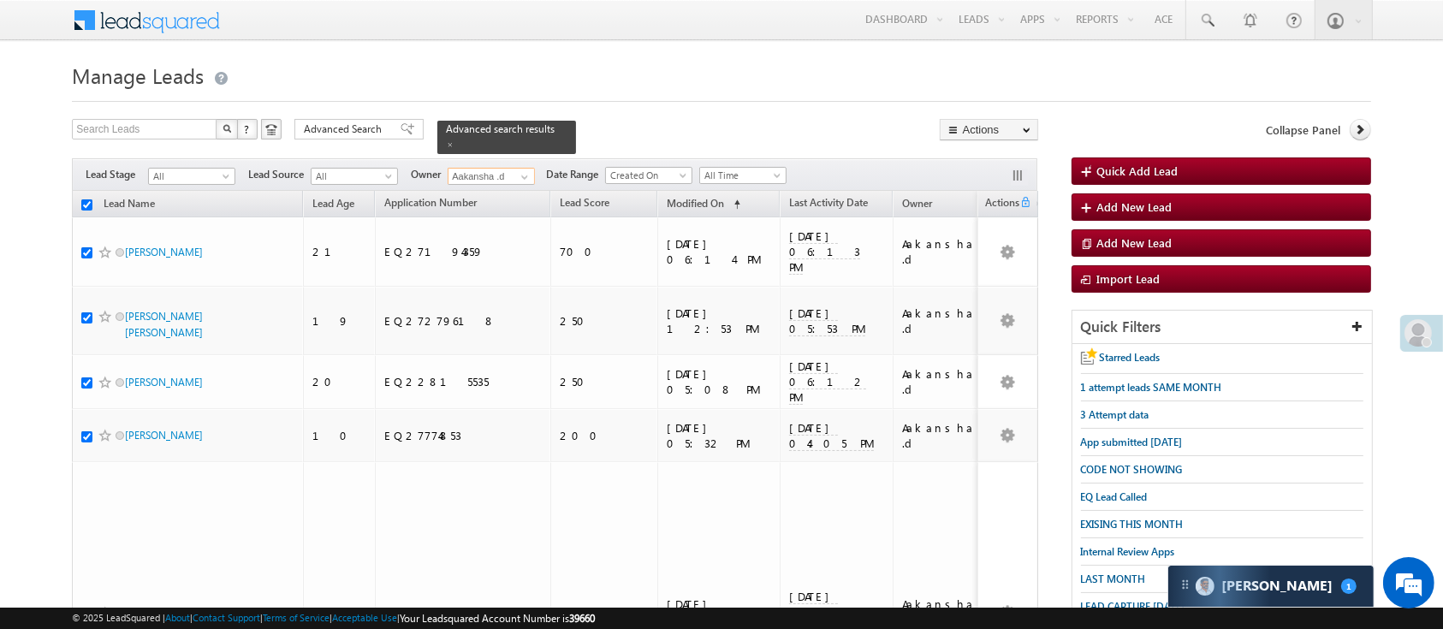
checkbox input "true"
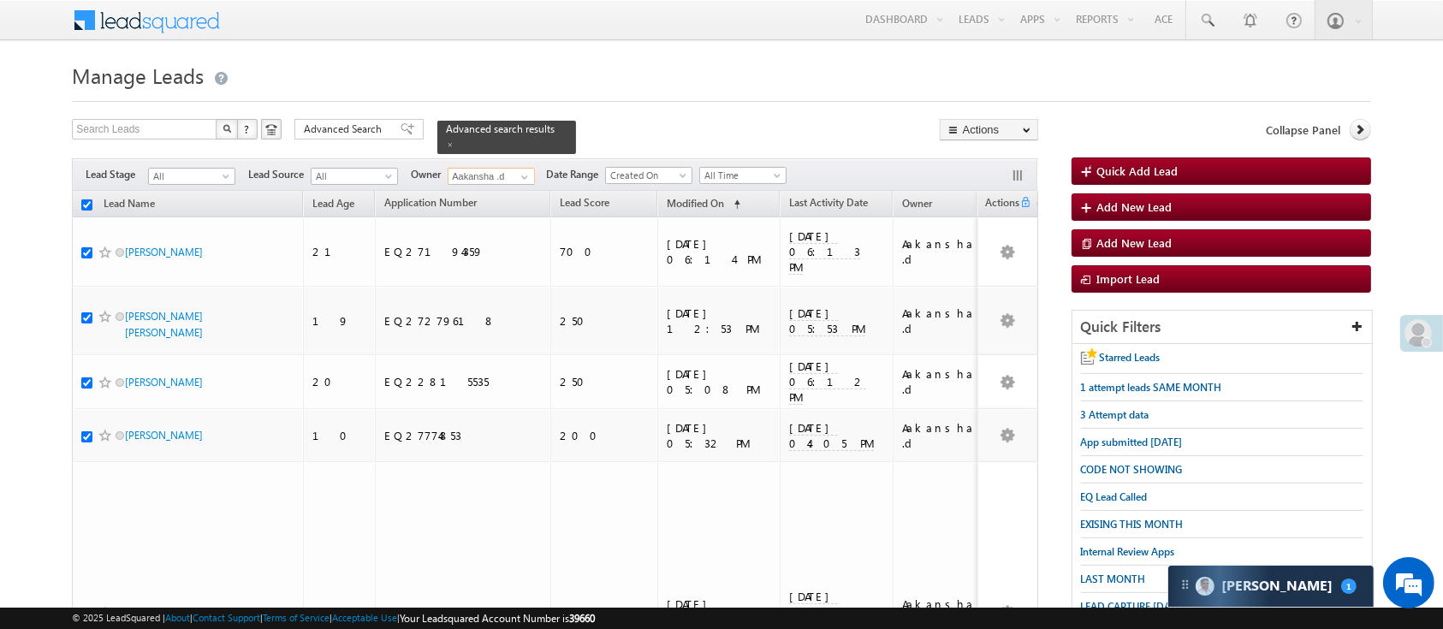
checkbox input "true"
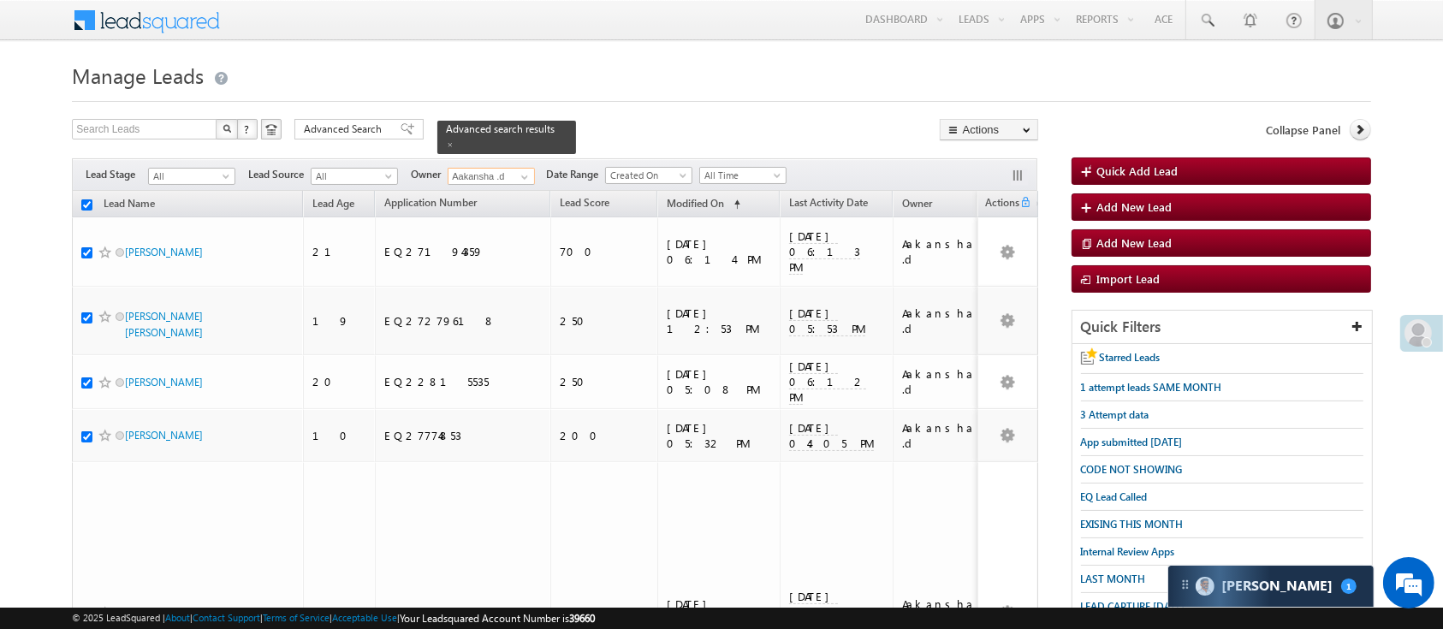
checkbox input "true"
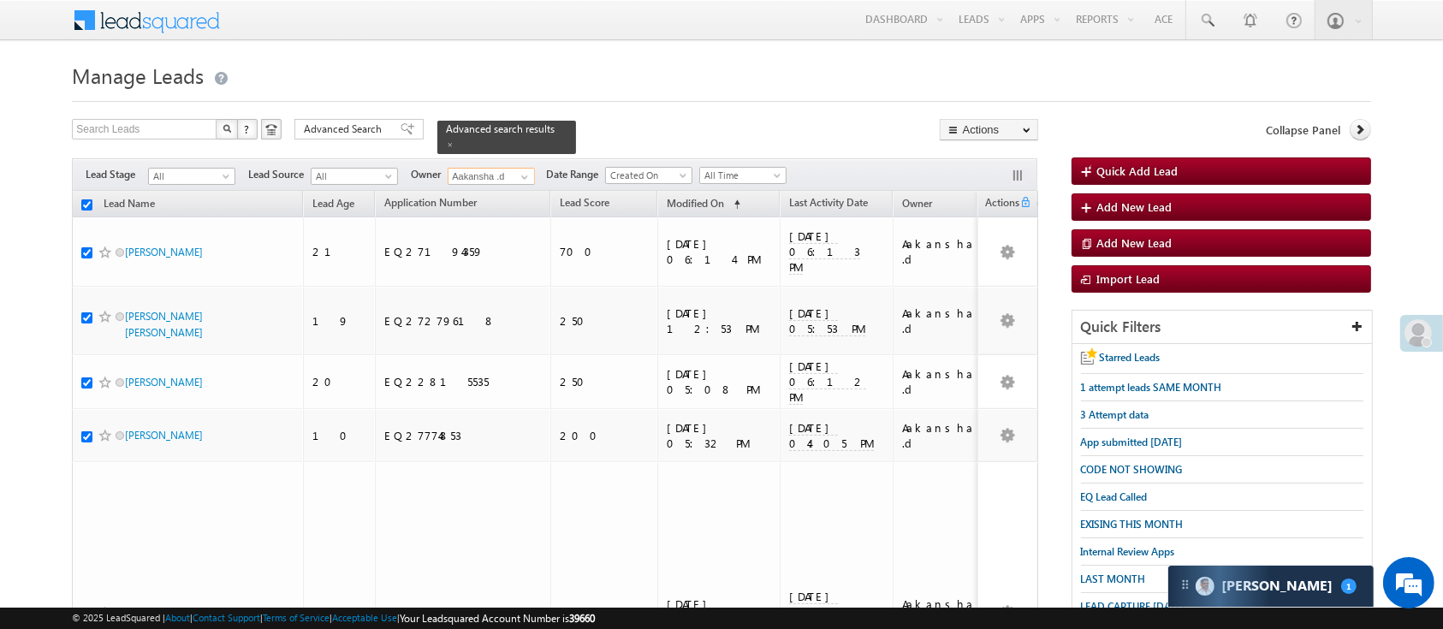
checkbox input "true"
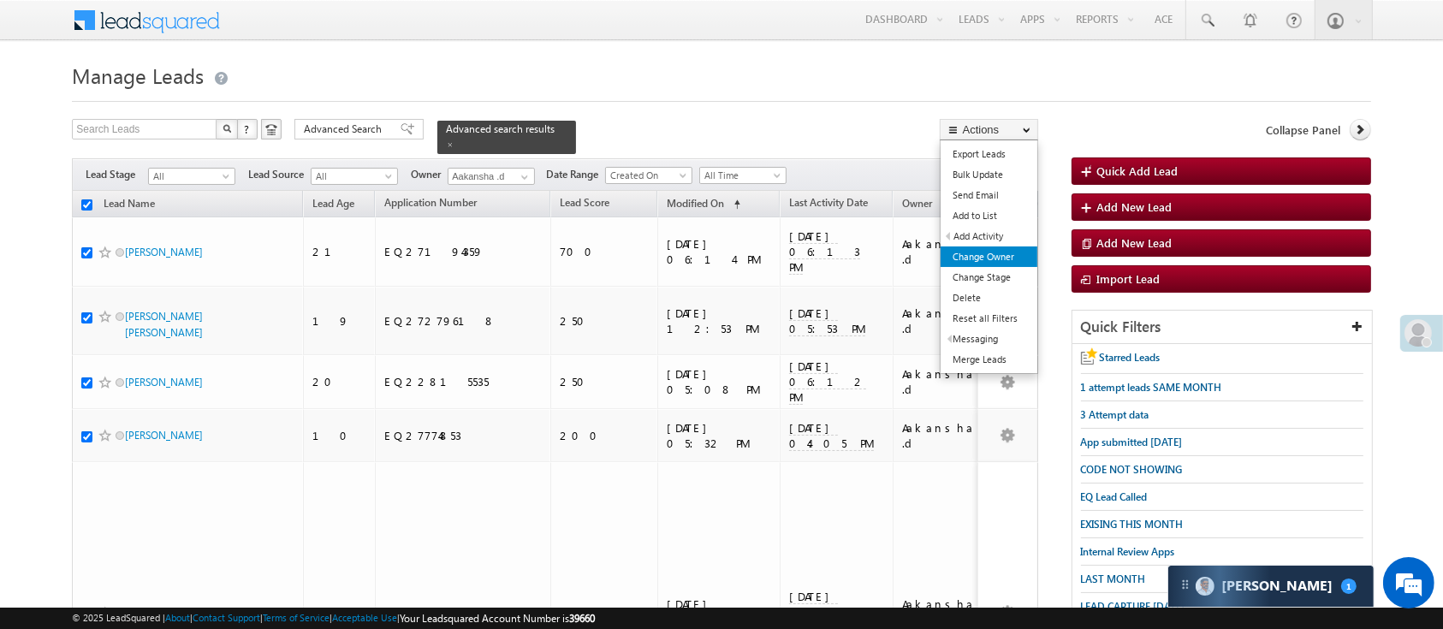
click at [990, 255] on link "Change Owner" at bounding box center [989, 257] width 97 height 21
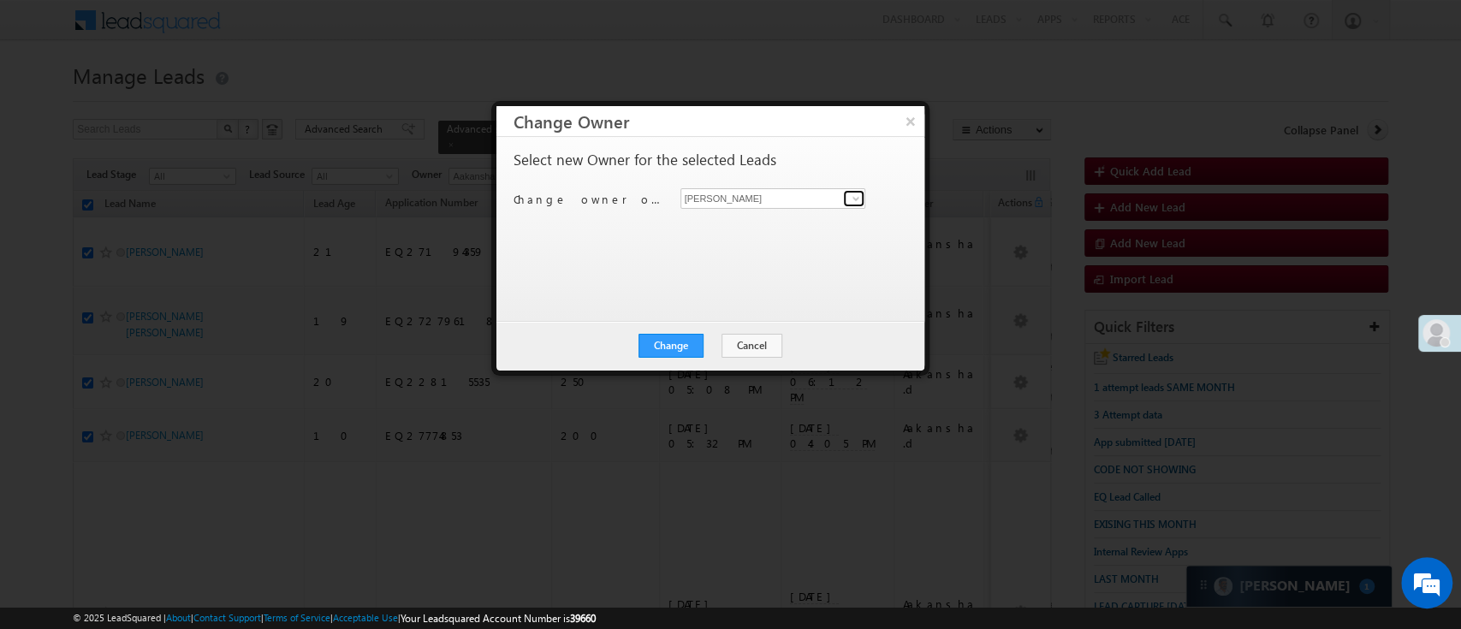
click at [845, 193] on link at bounding box center [853, 198] width 21 height 17
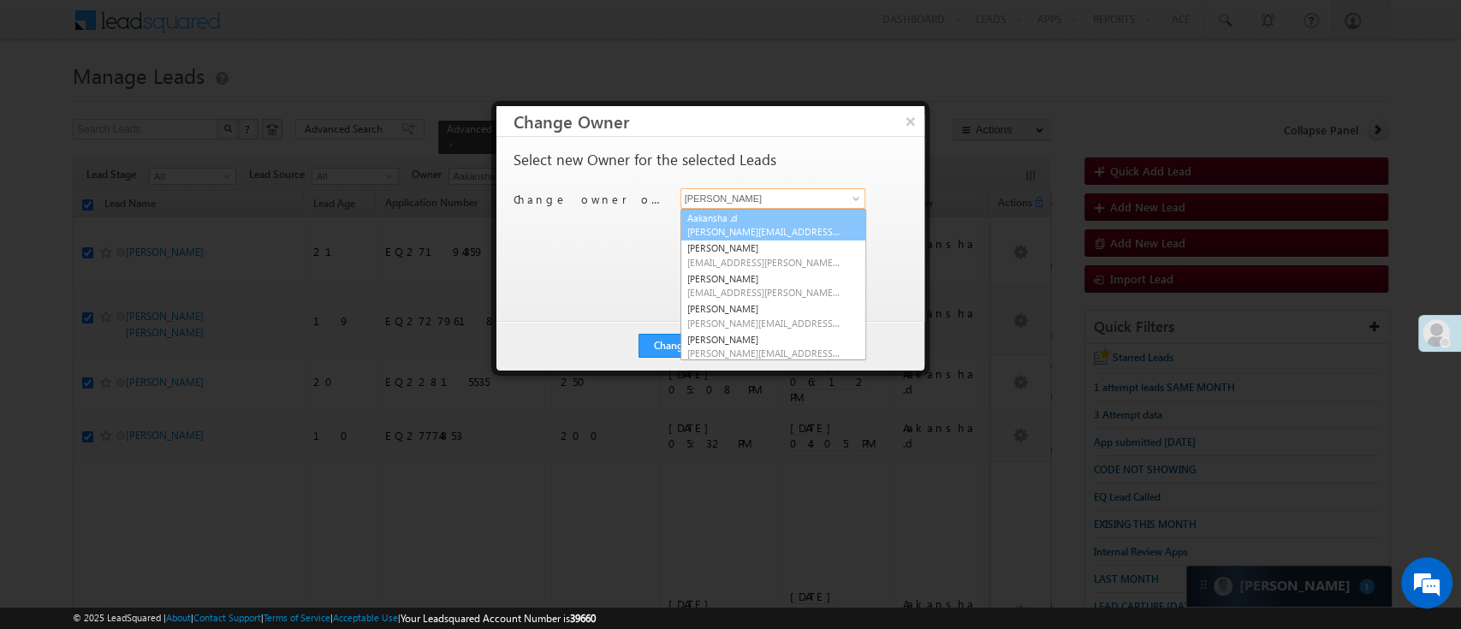
click at [794, 227] on span "Aakansha.D@angelbroking.com" at bounding box center [764, 231] width 154 height 13
type input "Aakansha .d"
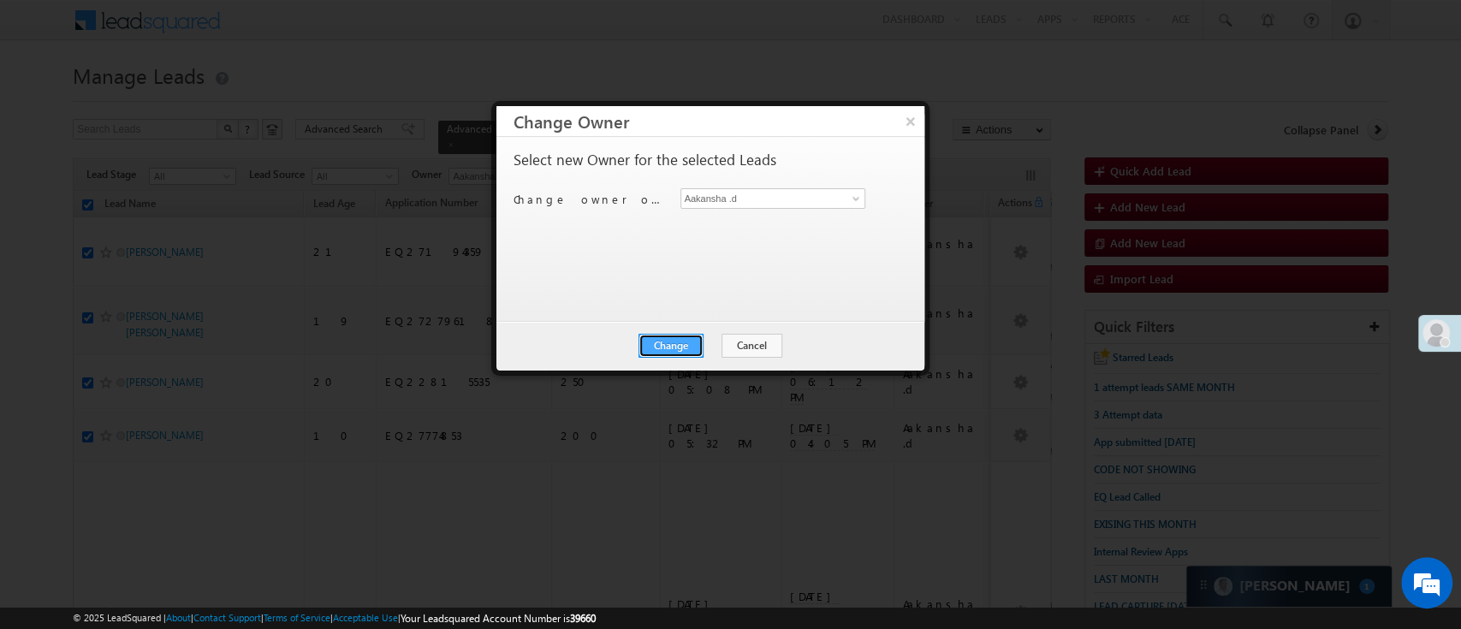
click at [692, 349] on button "Change" at bounding box center [671, 346] width 65 height 24
click at [692, 349] on button "Close" at bounding box center [712, 346] width 55 height 24
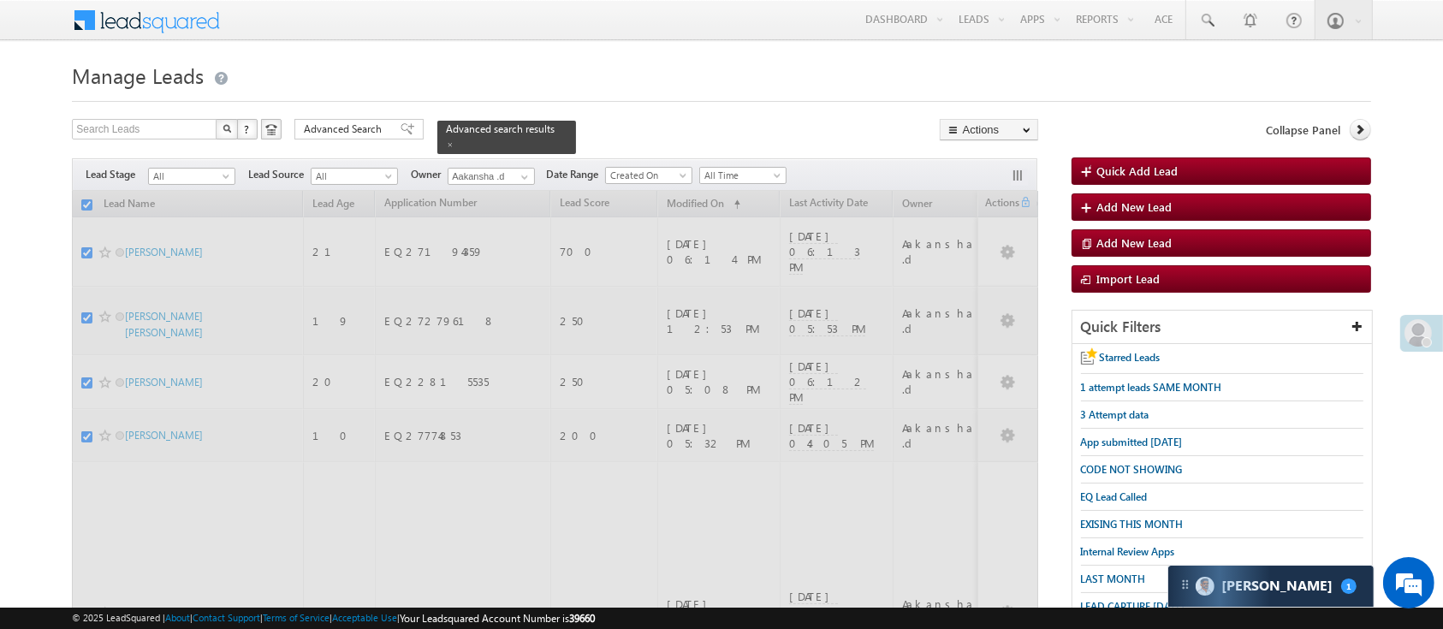
checkbox input "false"
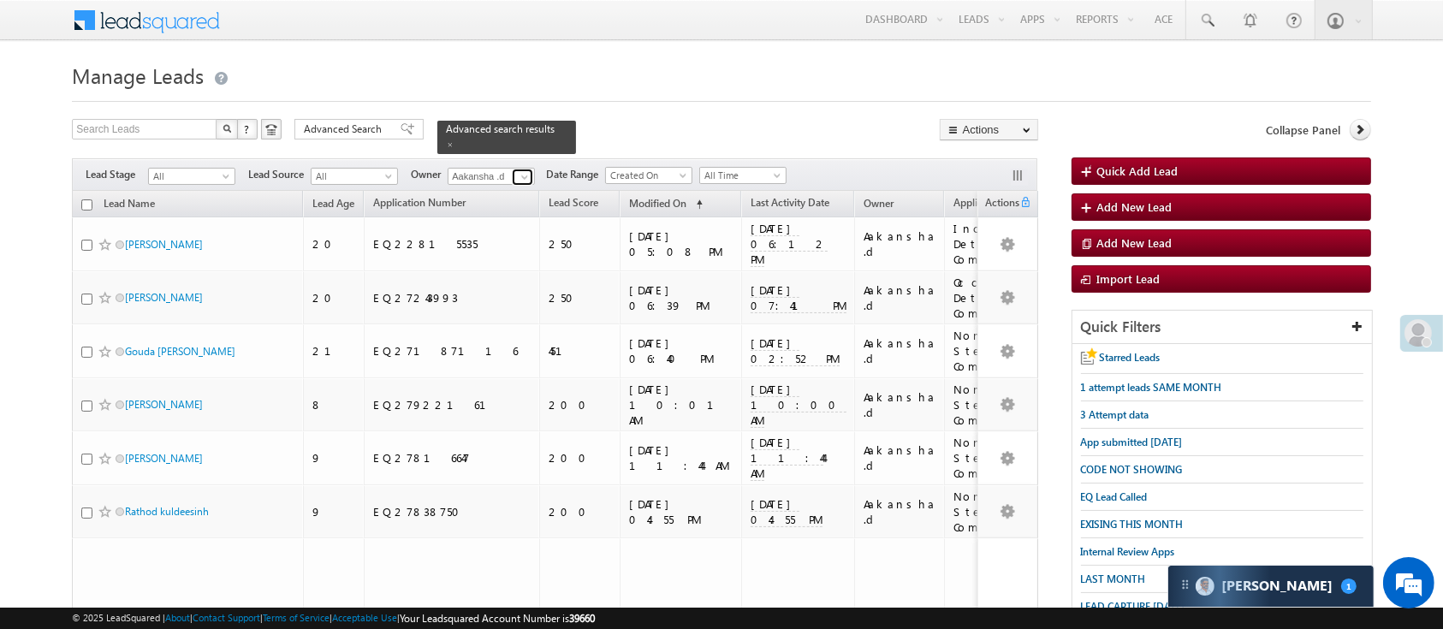
click at [524, 170] on span at bounding box center [525, 177] width 14 height 14
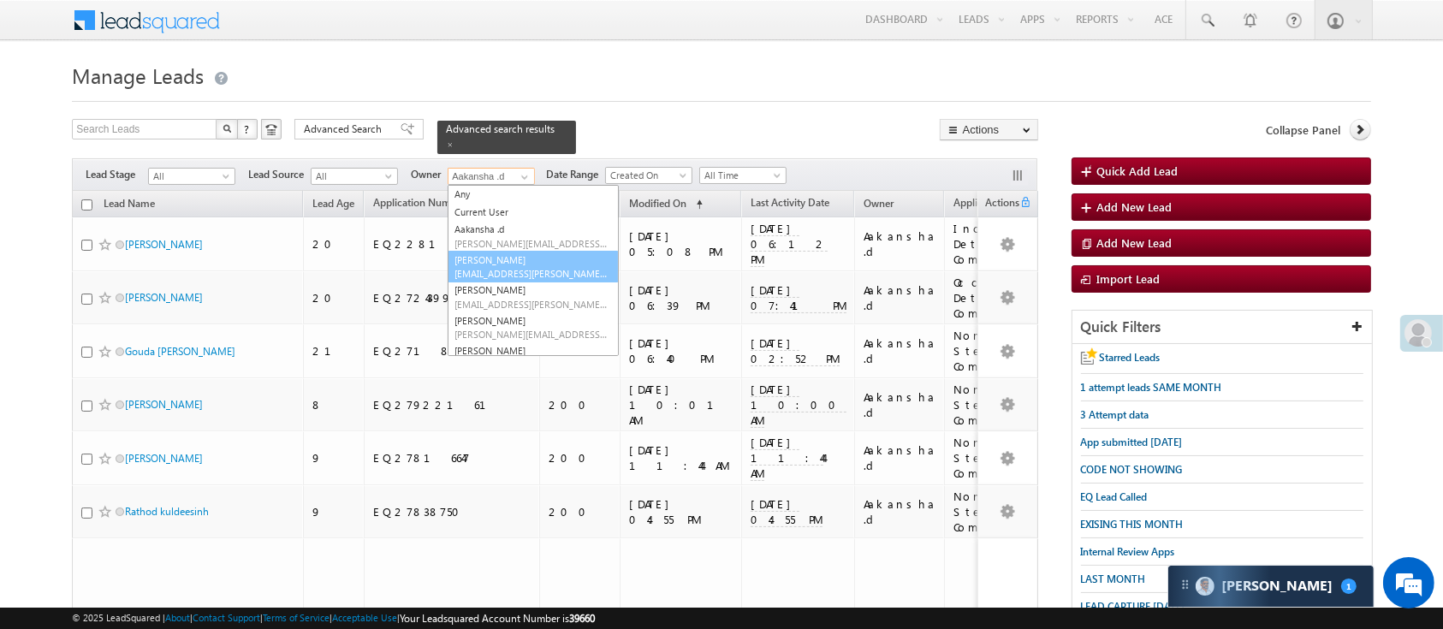
click at [526, 254] on link "Anuj Rajak Anuj.Rajak@angelbroking.com" at bounding box center [533, 267] width 171 height 33
type input "Anuj Rajak"
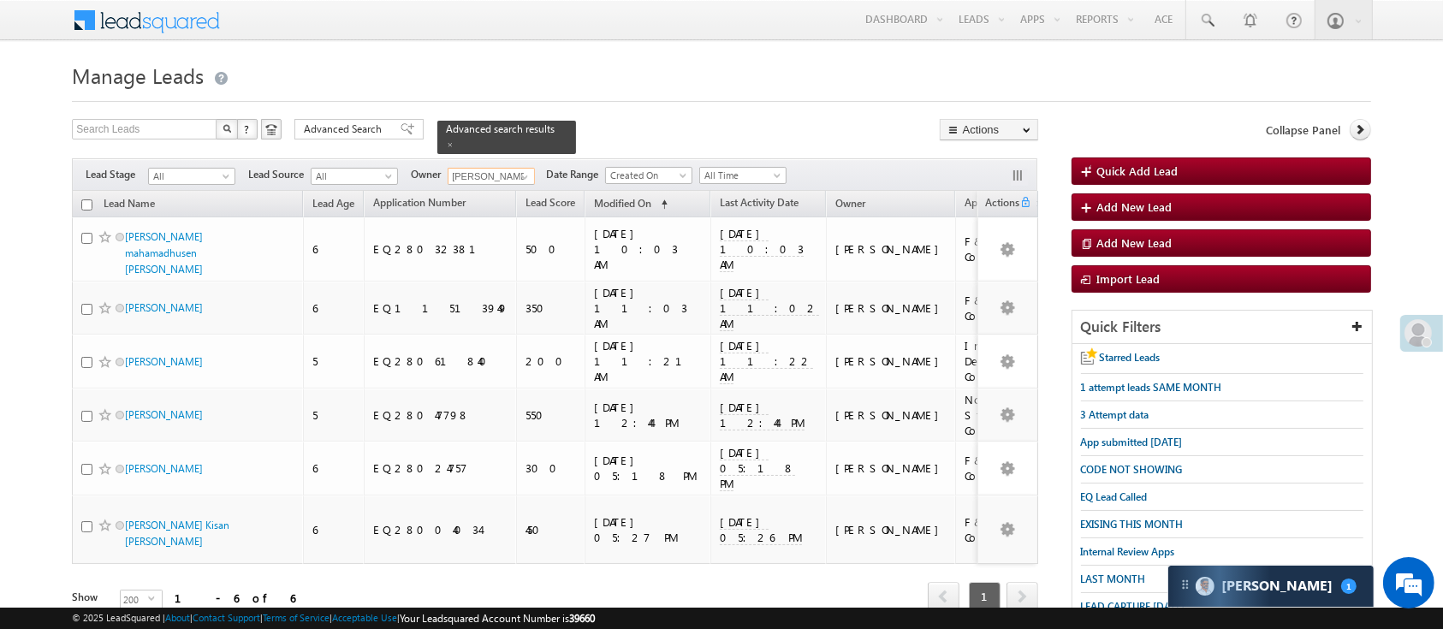
click at [83, 199] on input "checkbox" at bounding box center [86, 204] width 11 height 11
checkbox input "true"
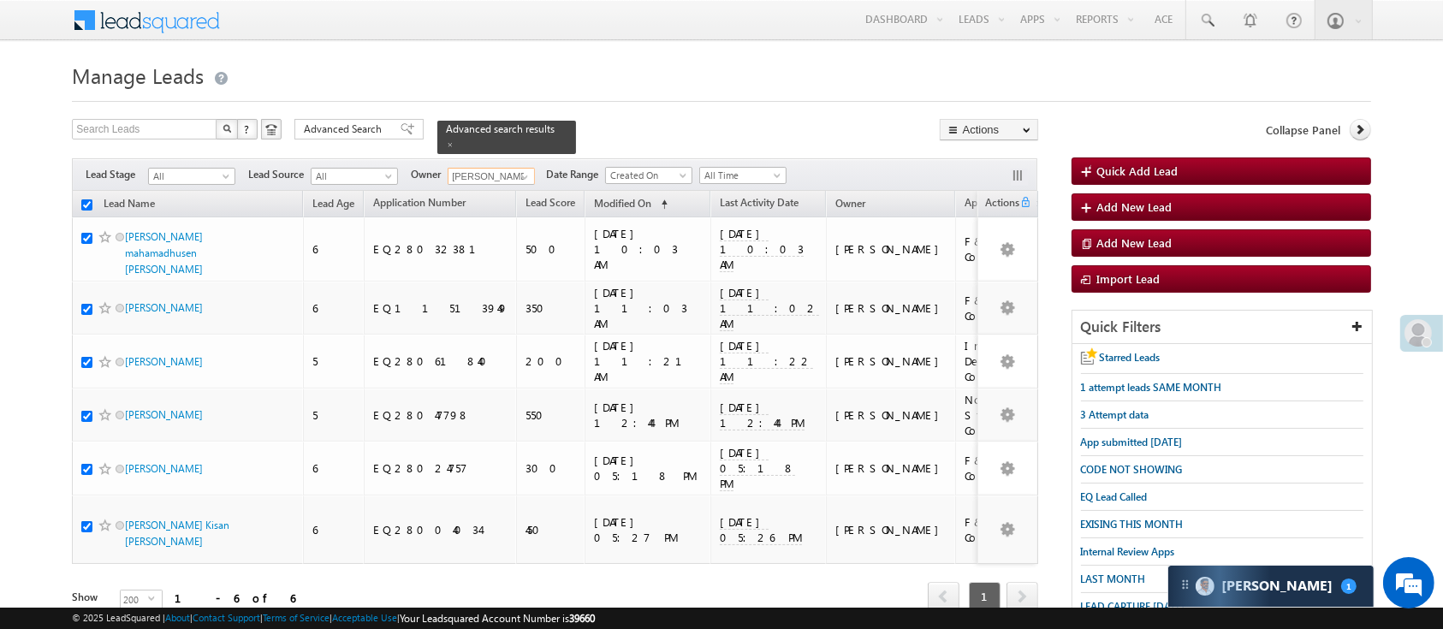
checkbox input "true"
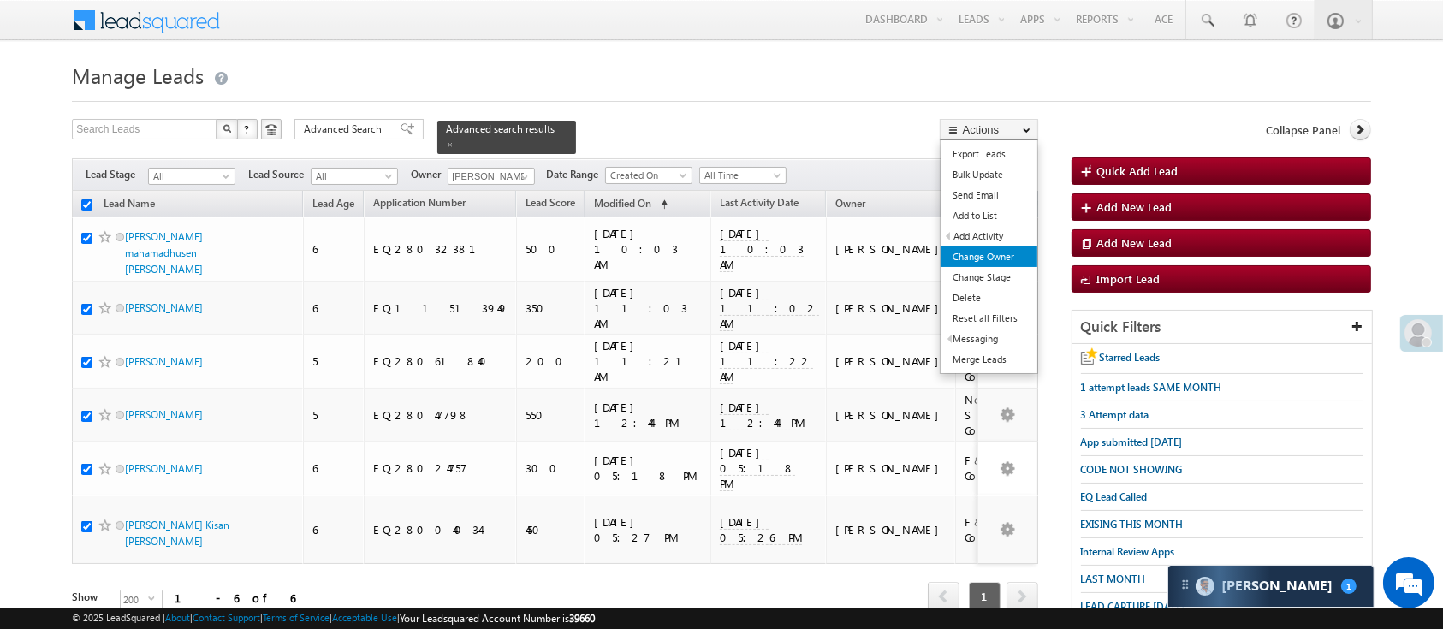
click at [998, 252] on link "Change Owner" at bounding box center [989, 257] width 97 height 21
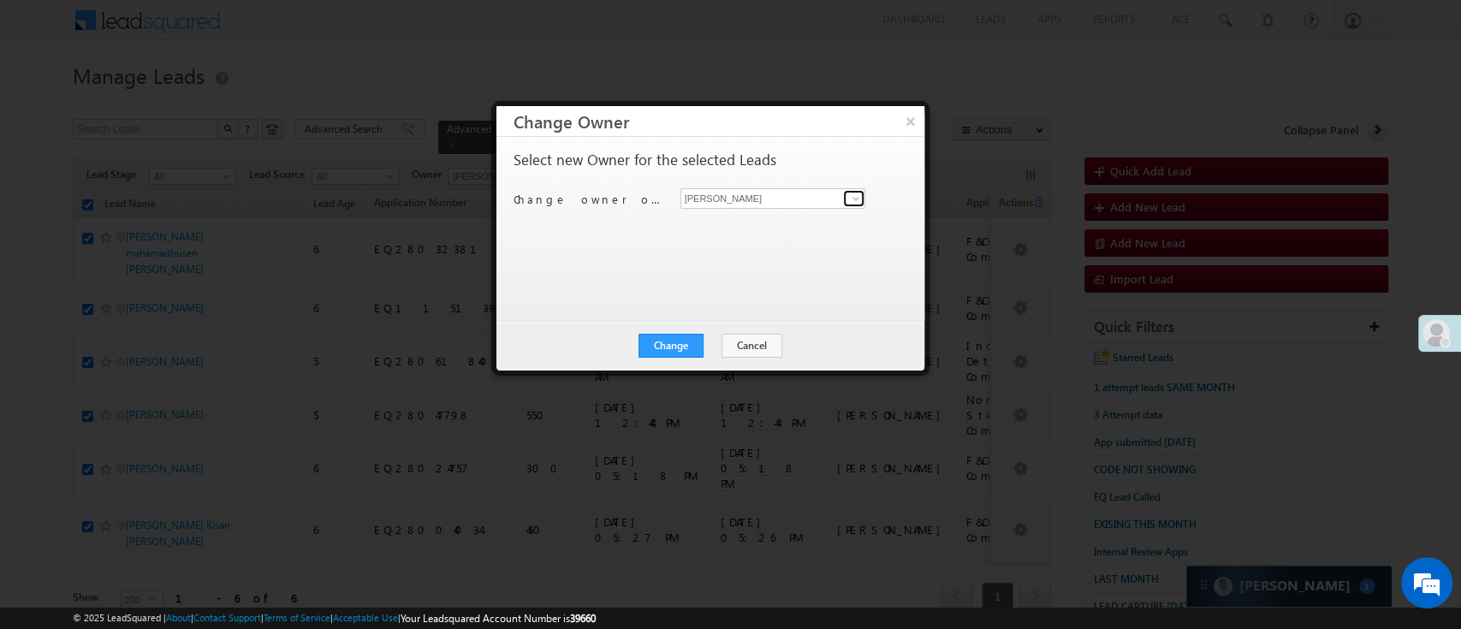
click at [860, 197] on span at bounding box center [856, 199] width 14 height 14
click at [807, 217] on link "Himanshu Sharma HIMANSHU.SHARMA@ANGELBROKING.COM" at bounding box center [774, 225] width 186 height 33
type input "Himanshu Sharma"
click at [669, 344] on button "Change" at bounding box center [671, 346] width 65 height 24
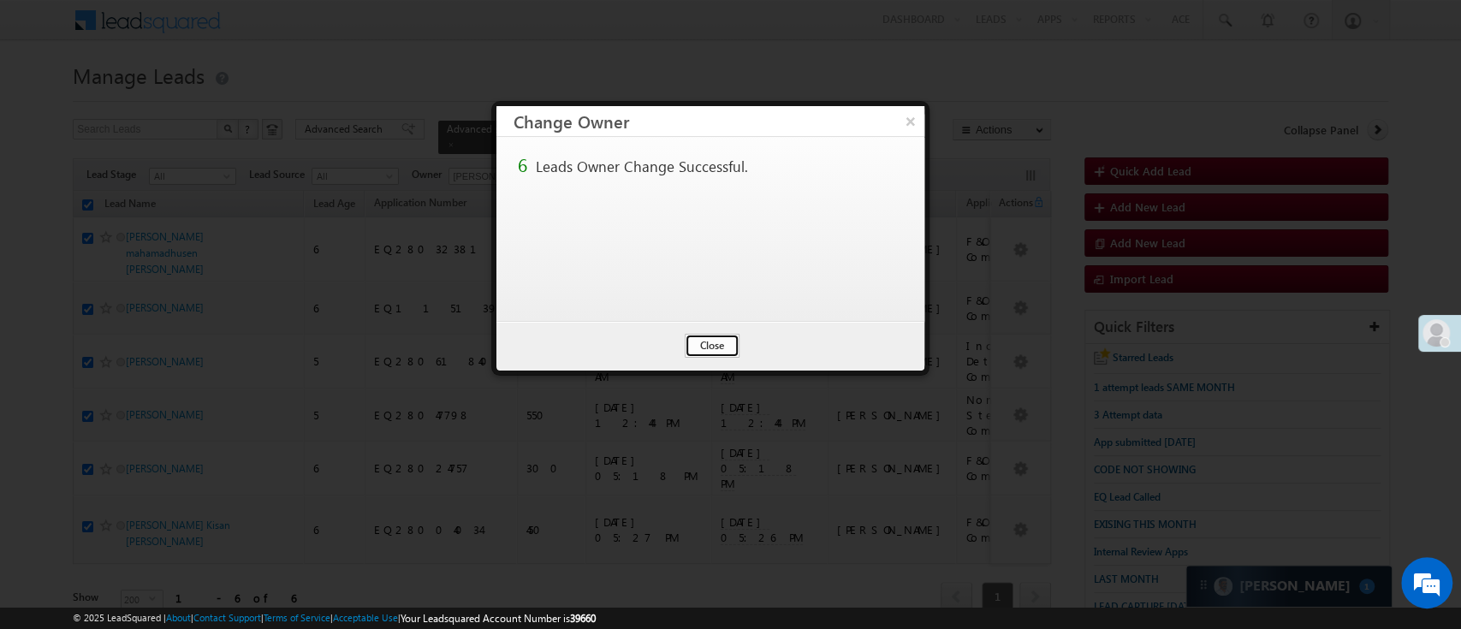
click at [713, 353] on button "Close" at bounding box center [712, 346] width 55 height 24
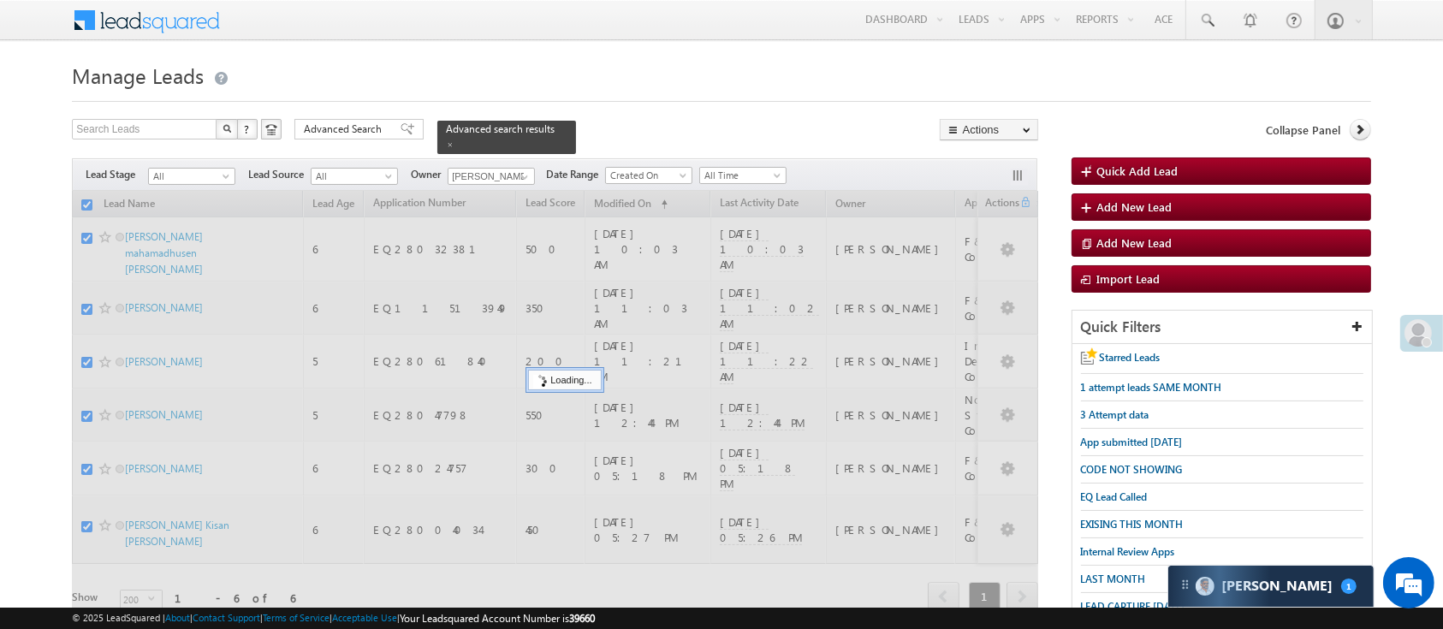
checkbox input "false"
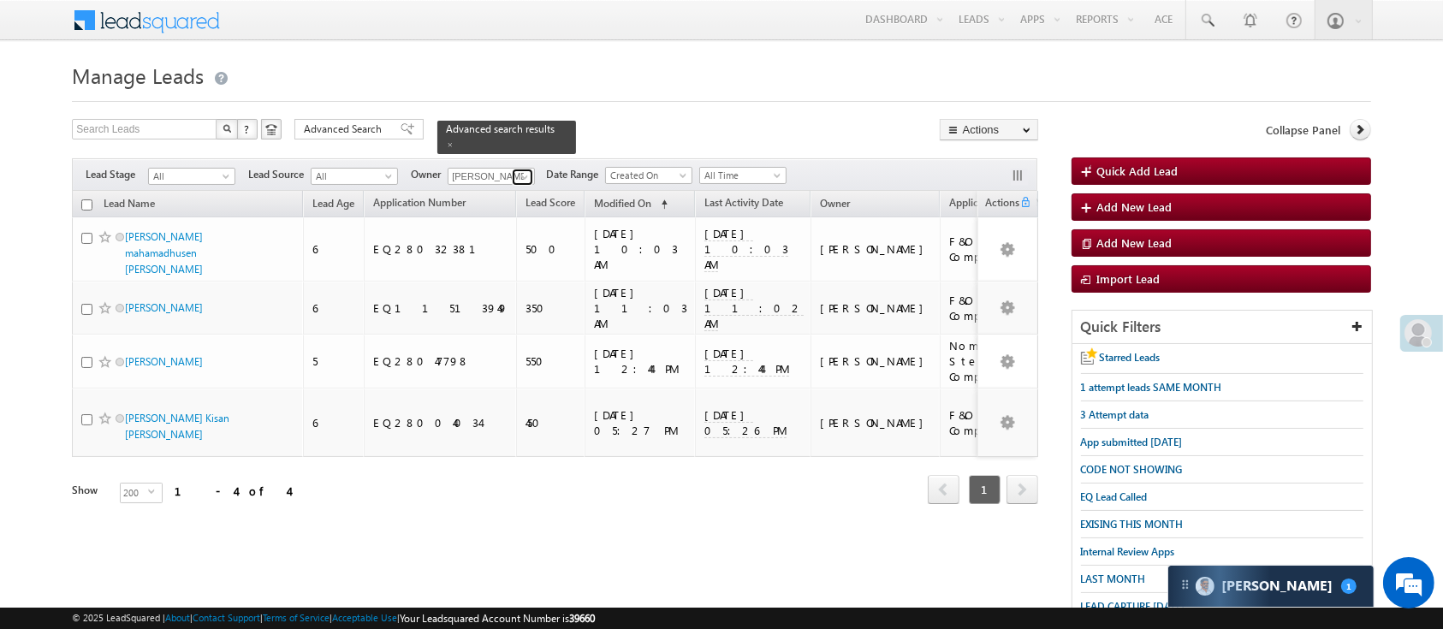
click at [527, 170] on span at bounding box center [525, 177] width 14 height 14
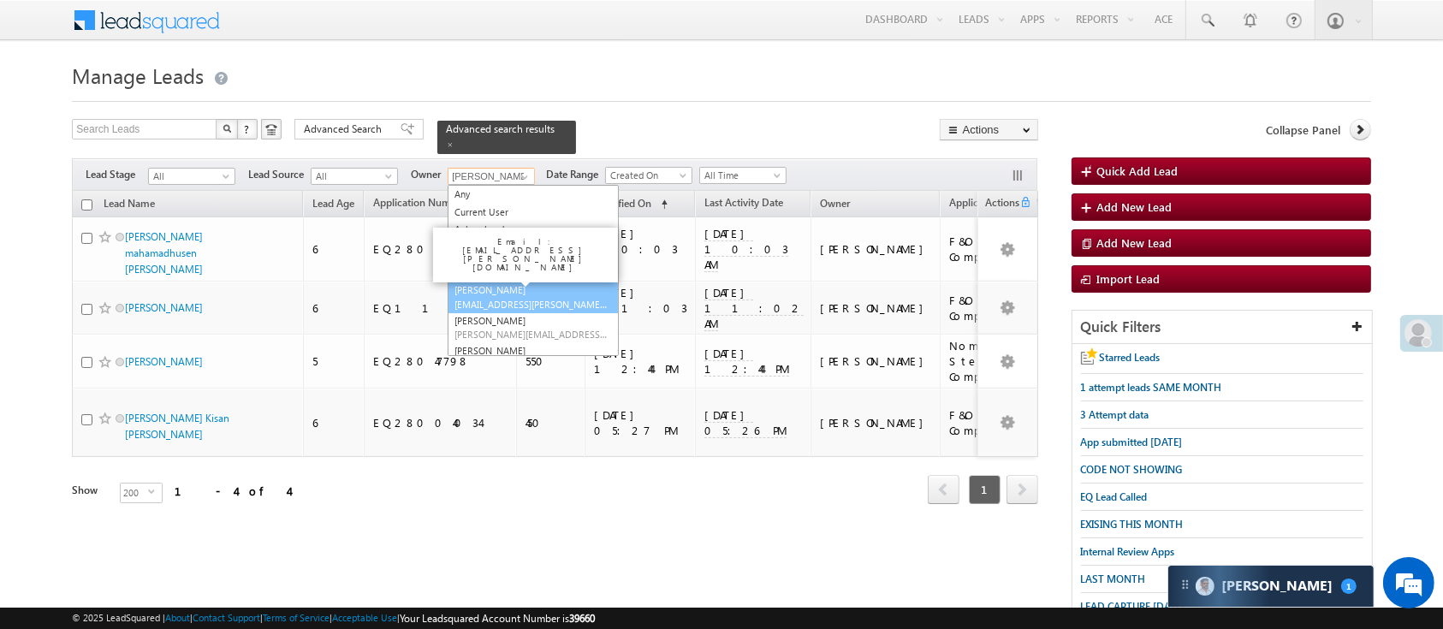
click at [554, 281] on link "Hemant Nandwana Hemant.Nandwana@angelbroking.com" at bounding box center [533, 297] width 171 height 33
type input "Hemant Nandwana"
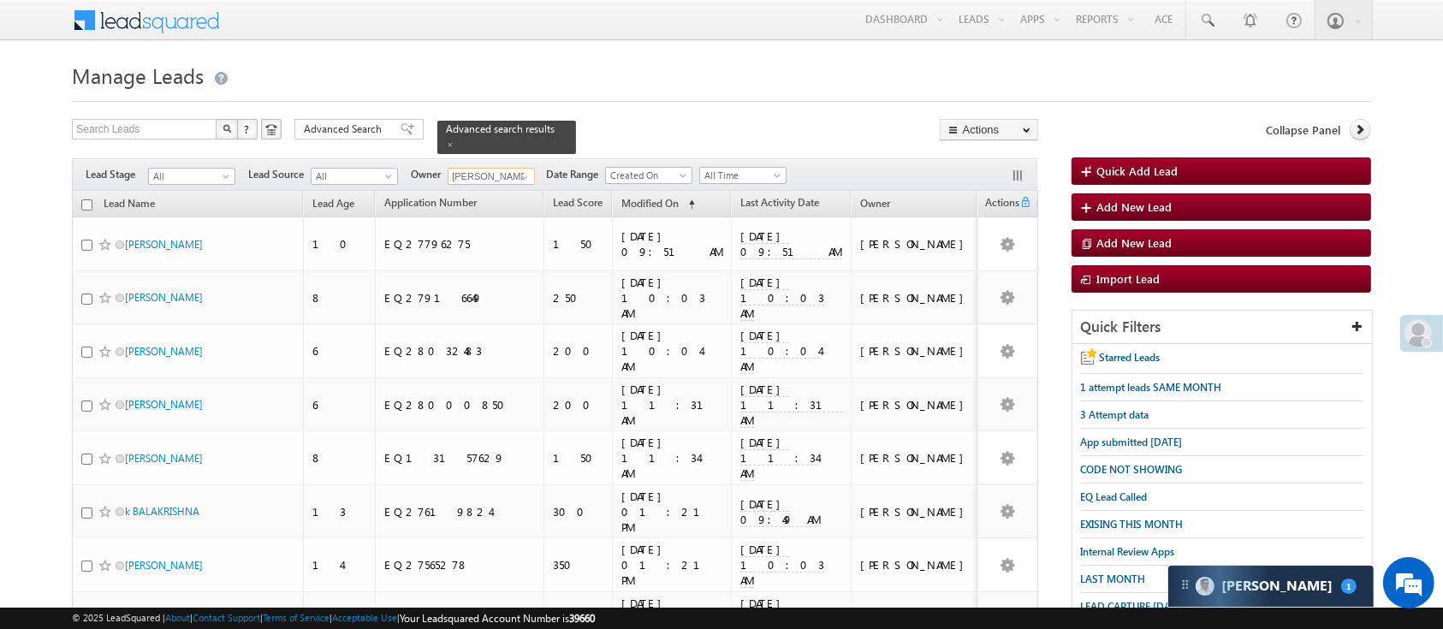
click at [82, 199] on input "checkbox" at bounding box center [86, 204] width 11 height 11
checkbox input "true"
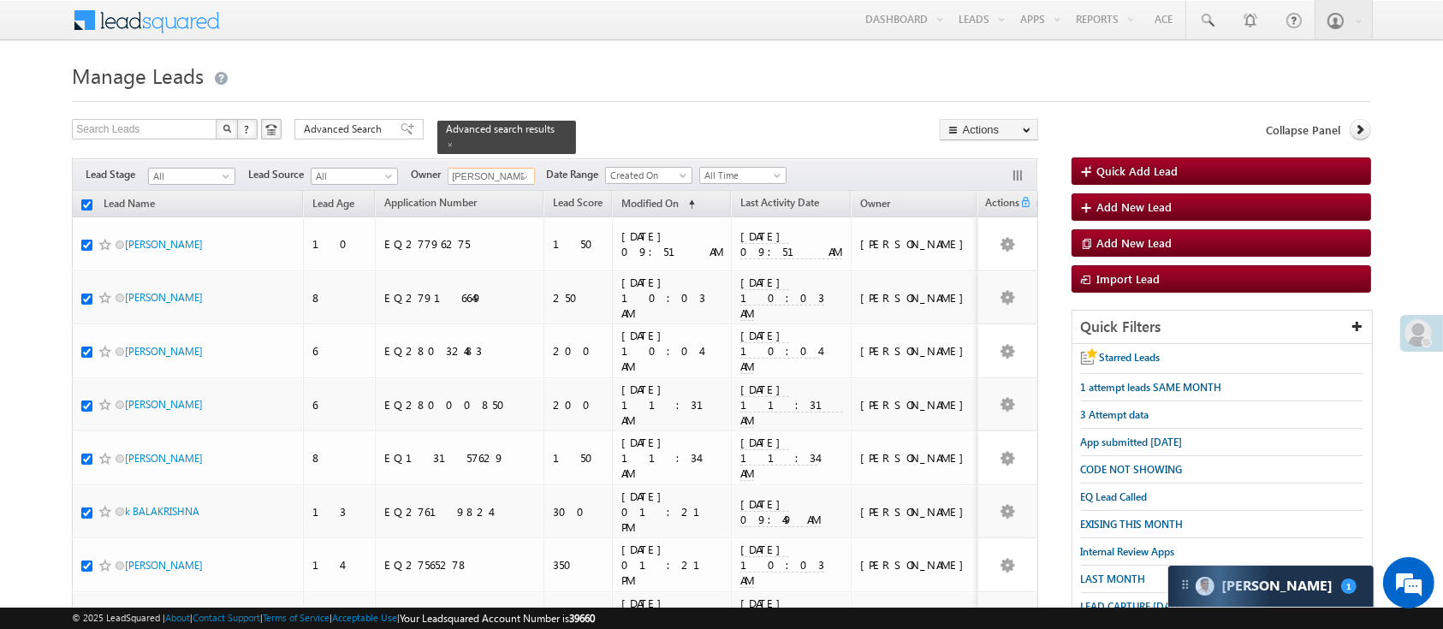
checkbox input "true"
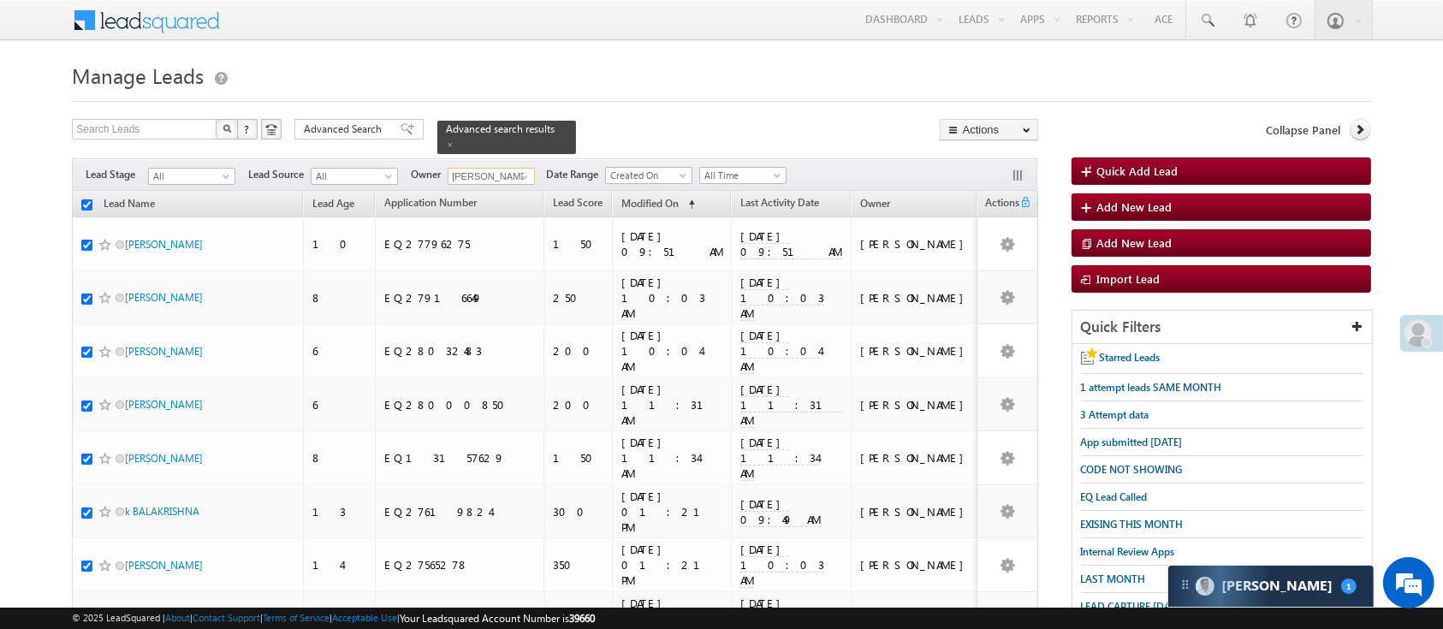
checkbox input "true"
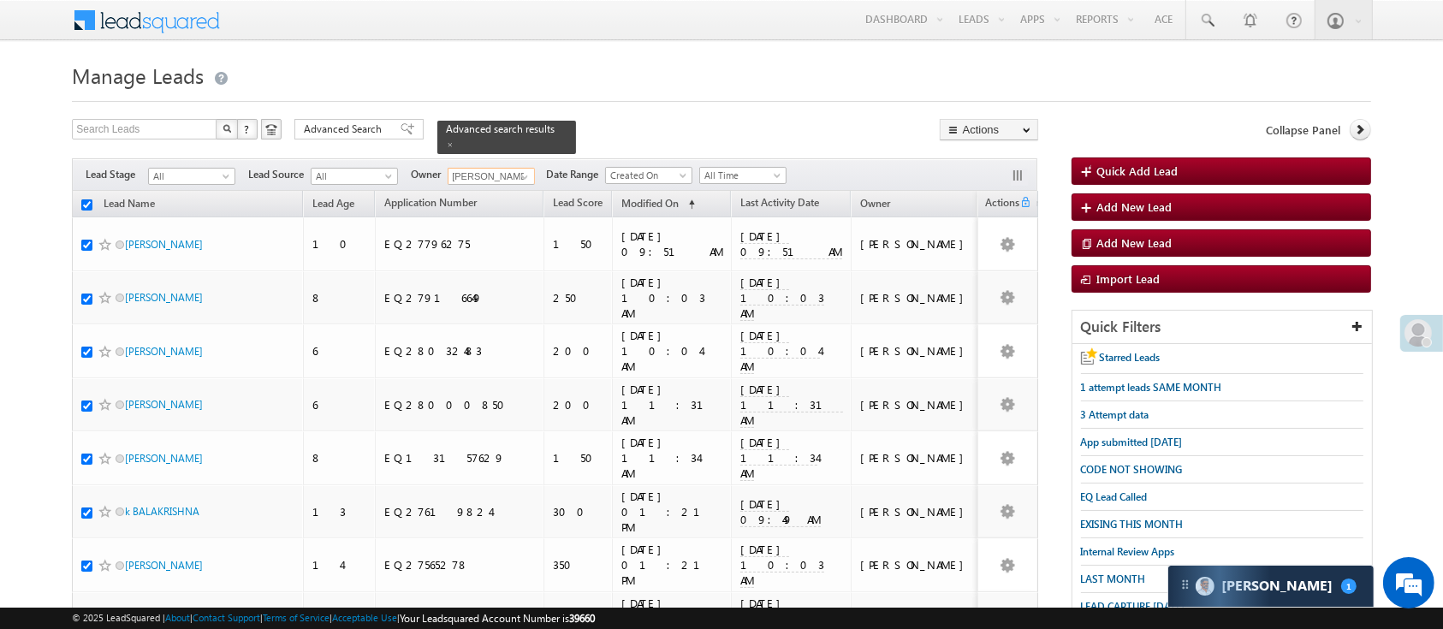
checkbox input "true"
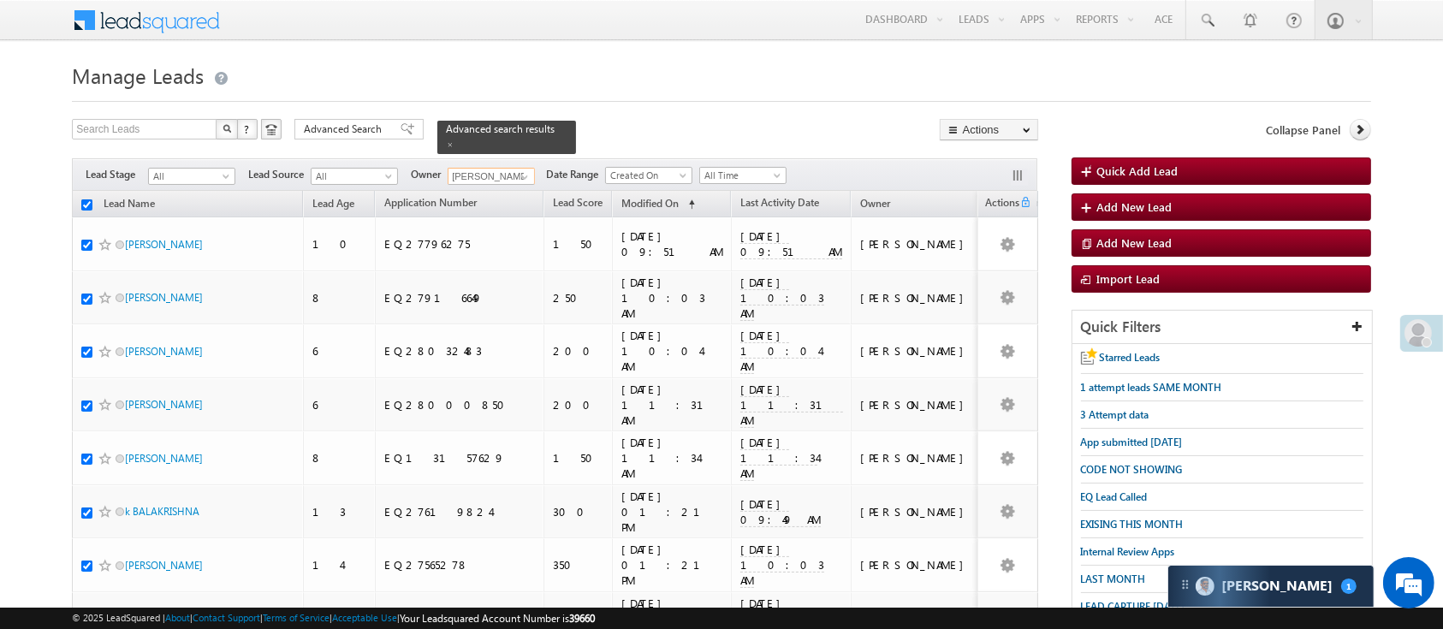
checkbox input "true"
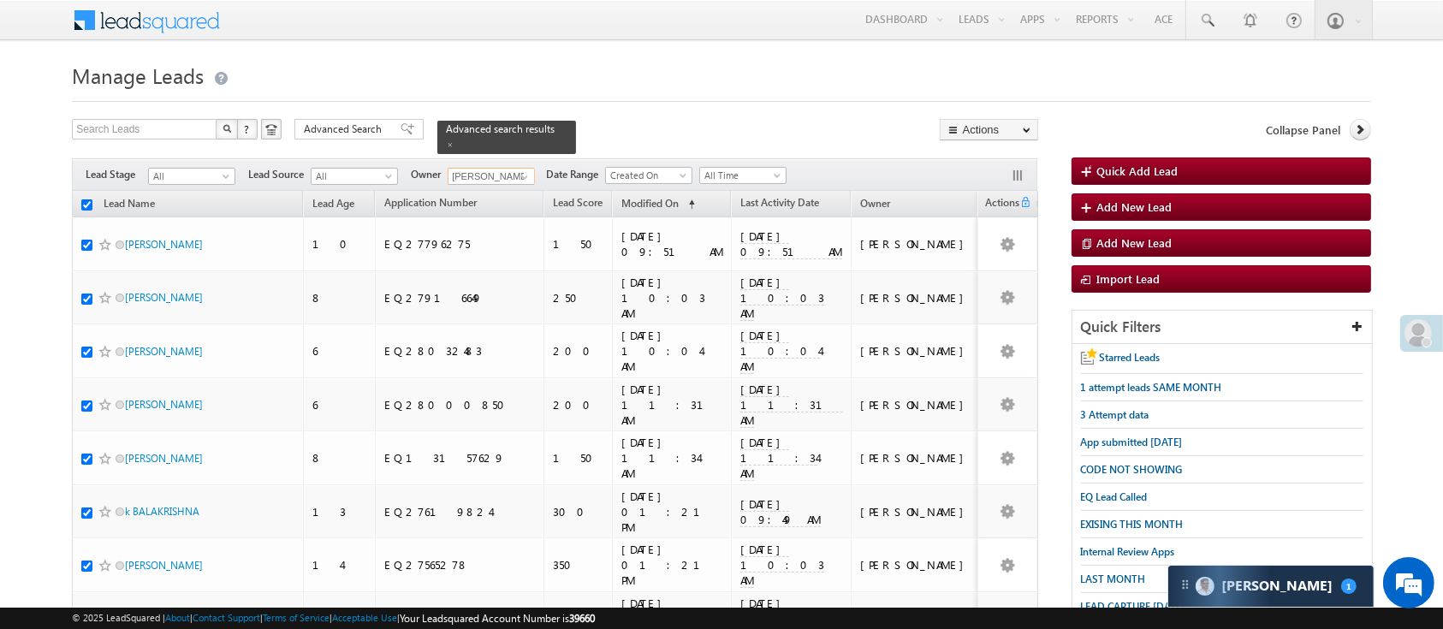
checkbox input "true"
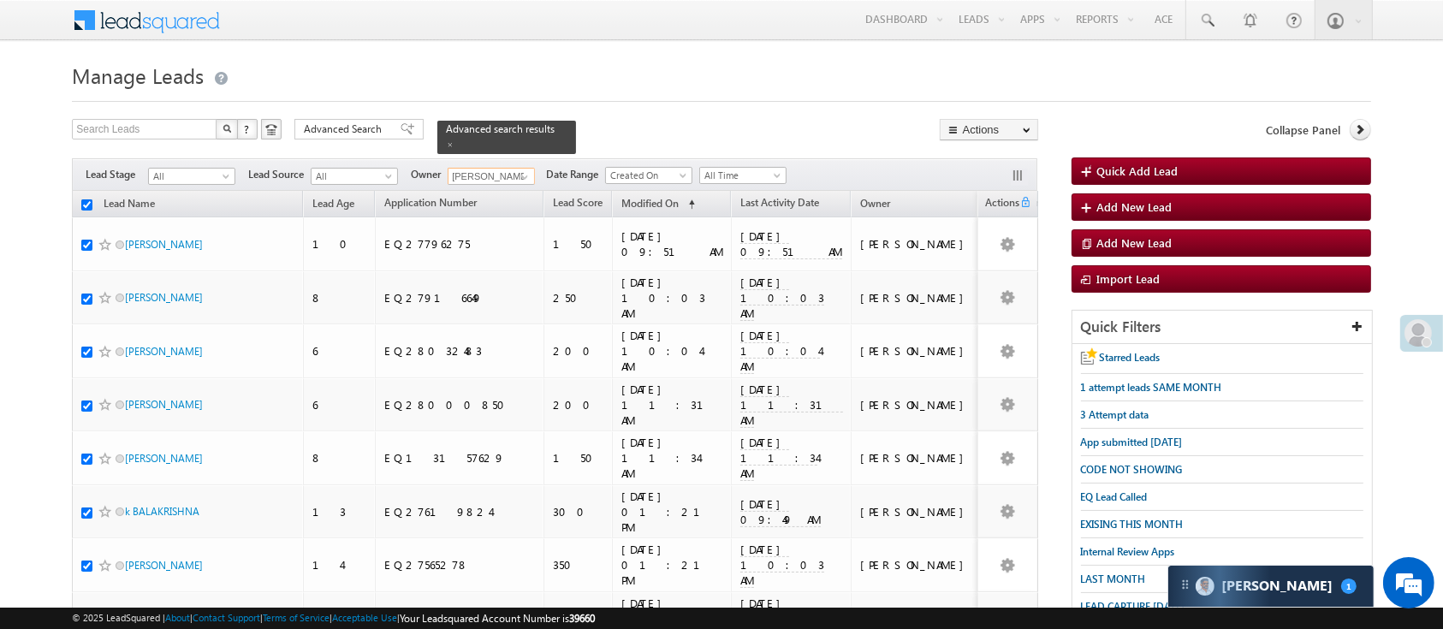
checkbox input "true"
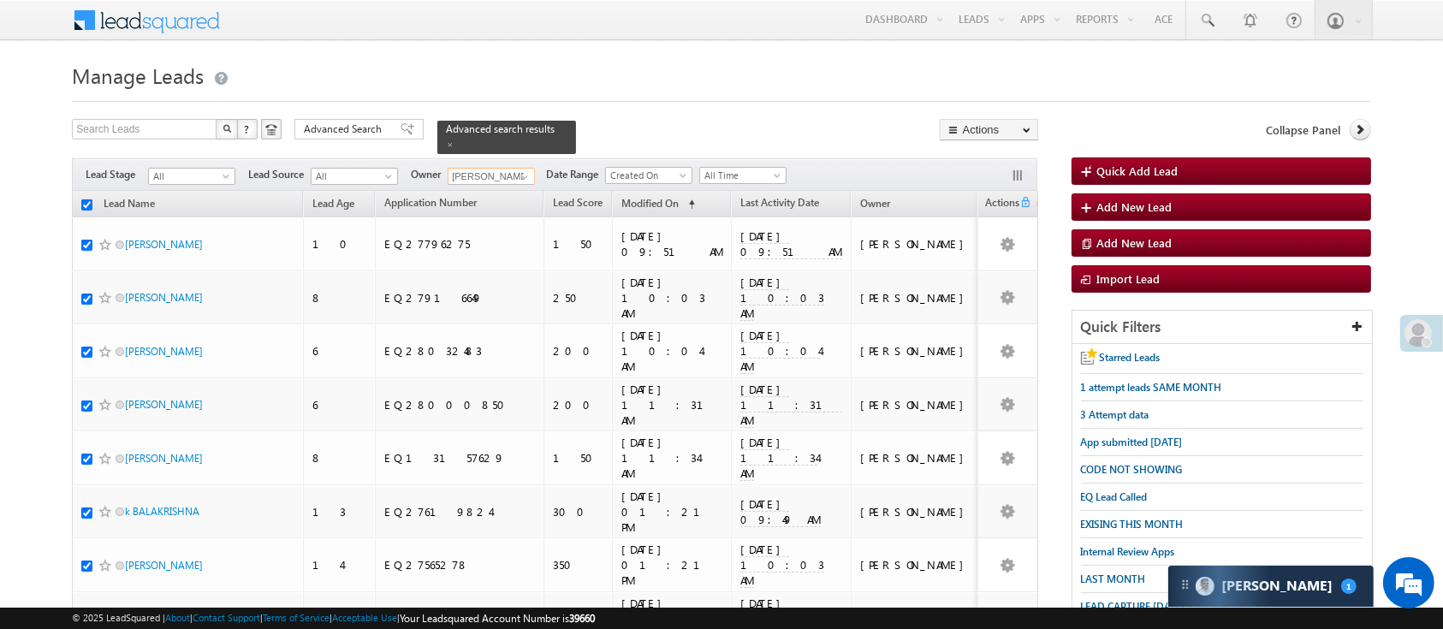
checkbox input "true"
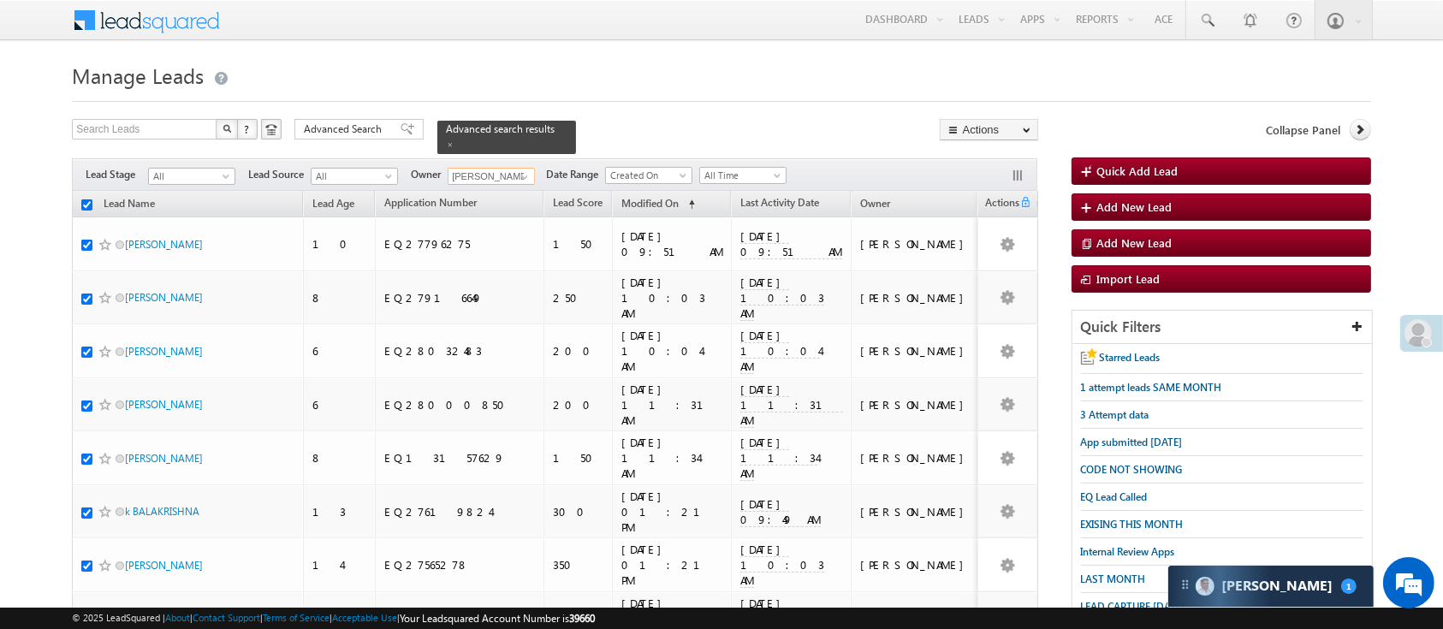
checkbox input "true"
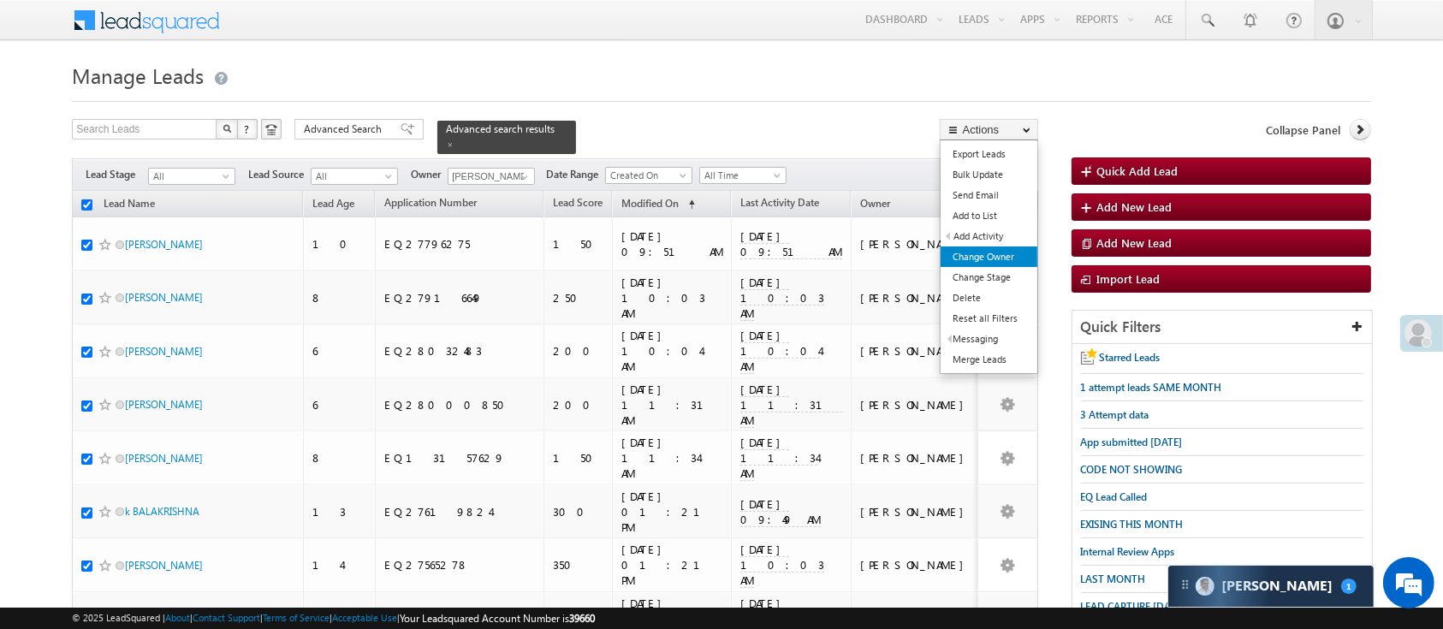
click at [989, 257] on link "Change Owner" at bounding box center [989, 257] width 97 height 21
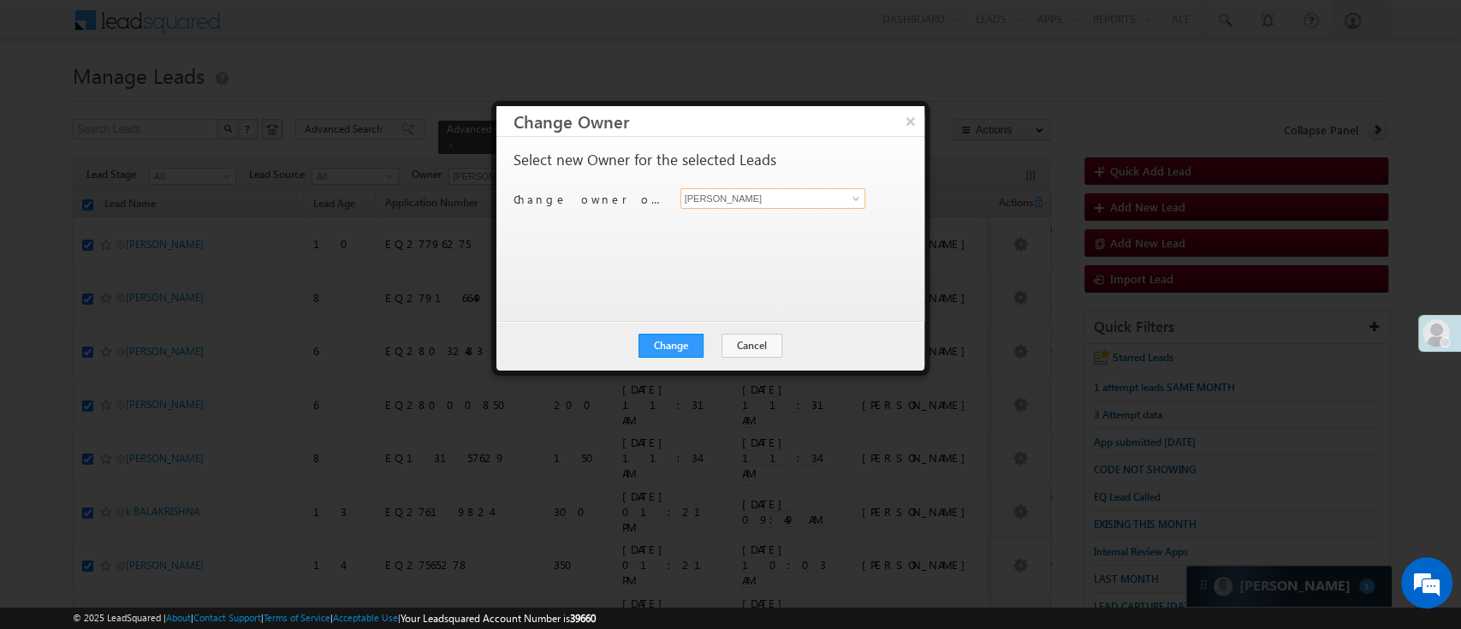
click at [794, 202] on input "[PERSON_NAME]" at bounding box center [774, 198] width 186 height 21
click at [778, 229] on span "Hemant.Nandwana@angelbroking.com" at bounding box center [764, 231] width 154 height 13
type input "Hemant Nandwana"
click at [682, 336] on button "Change" at bounding box center [671, 346] width 65 height 24
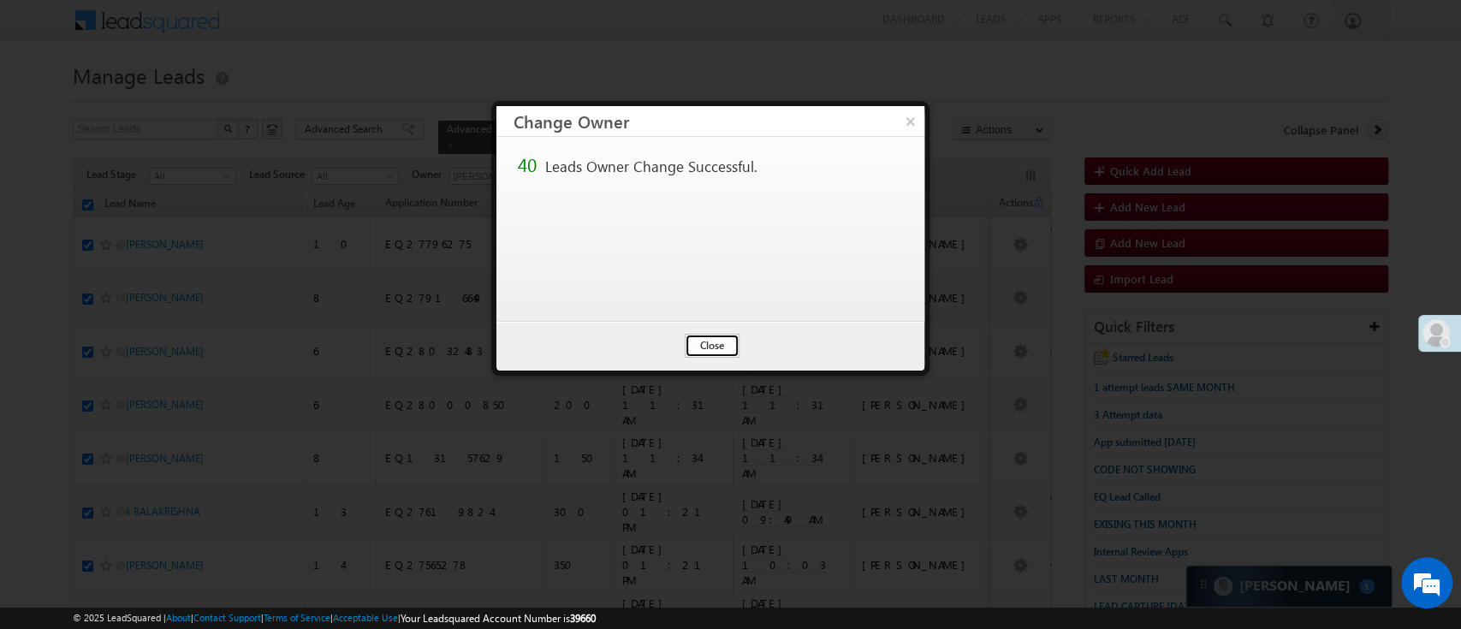
click at [701, 346] on button "Close" at bounding box center [712, 346] width 55 height 24
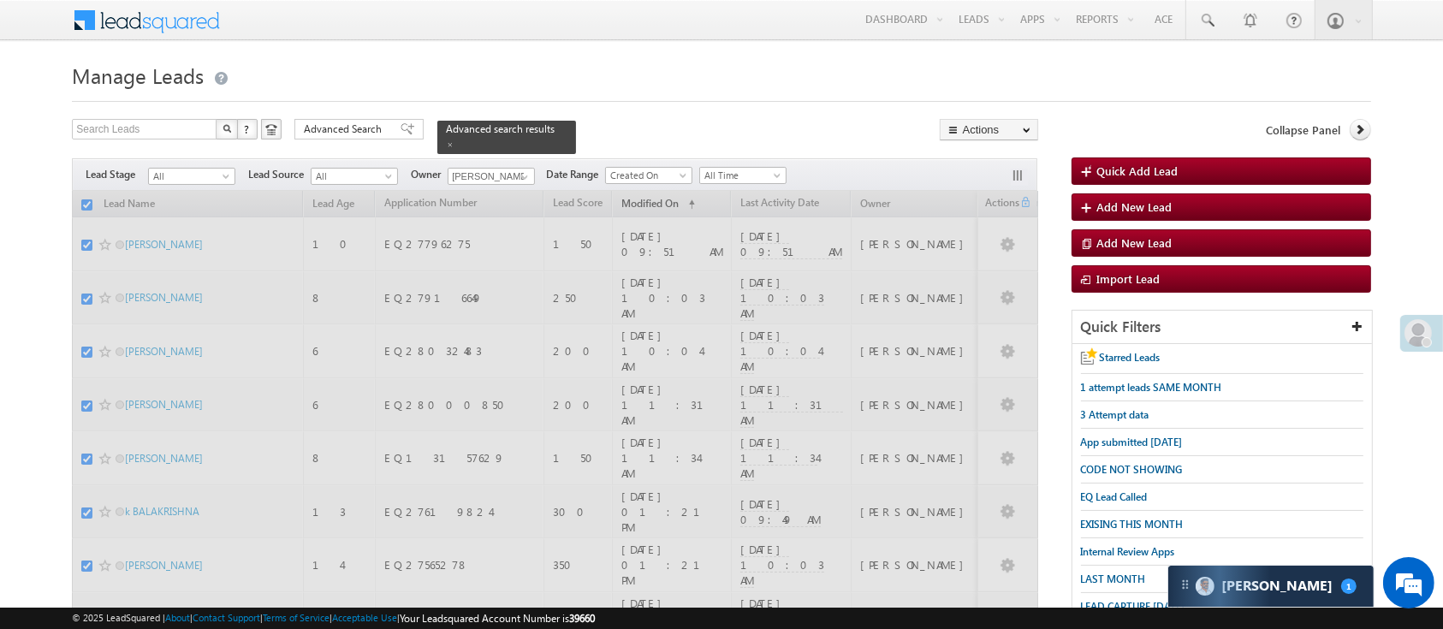
checkbox input "false"
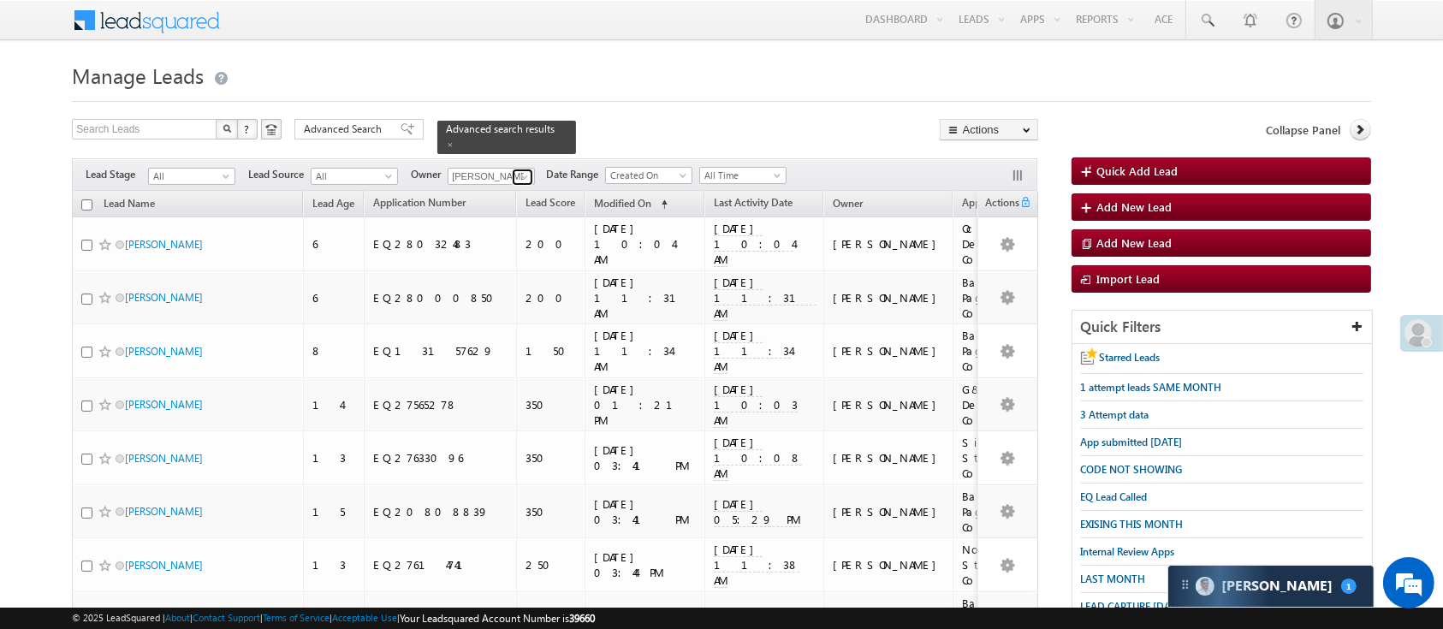
click at [526, 170] on span at bounding box center [525, 177] width 14 height 14
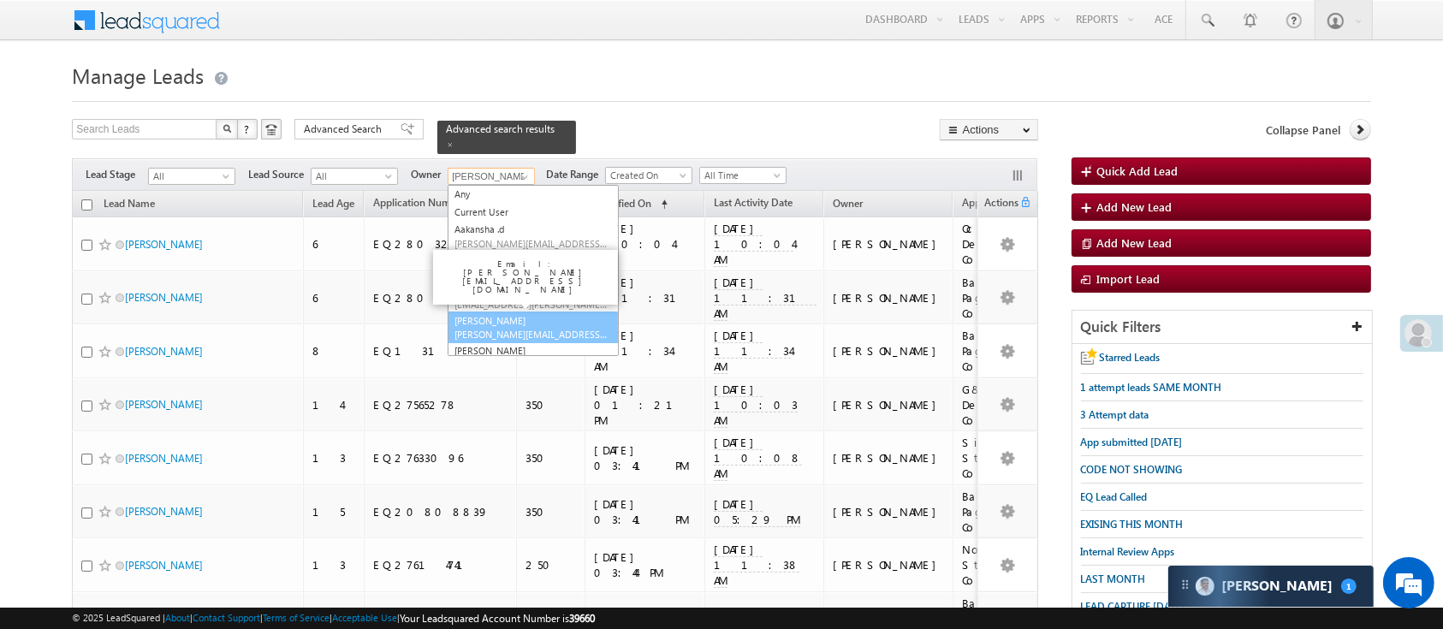
click at [572, 312] on link "Himanshu Sharma HIMANSHU.SHARMA@ANGELBROKING.COM" at bounding box center [533, 328] width 171 height 33
type input "Himanshu Sharma"
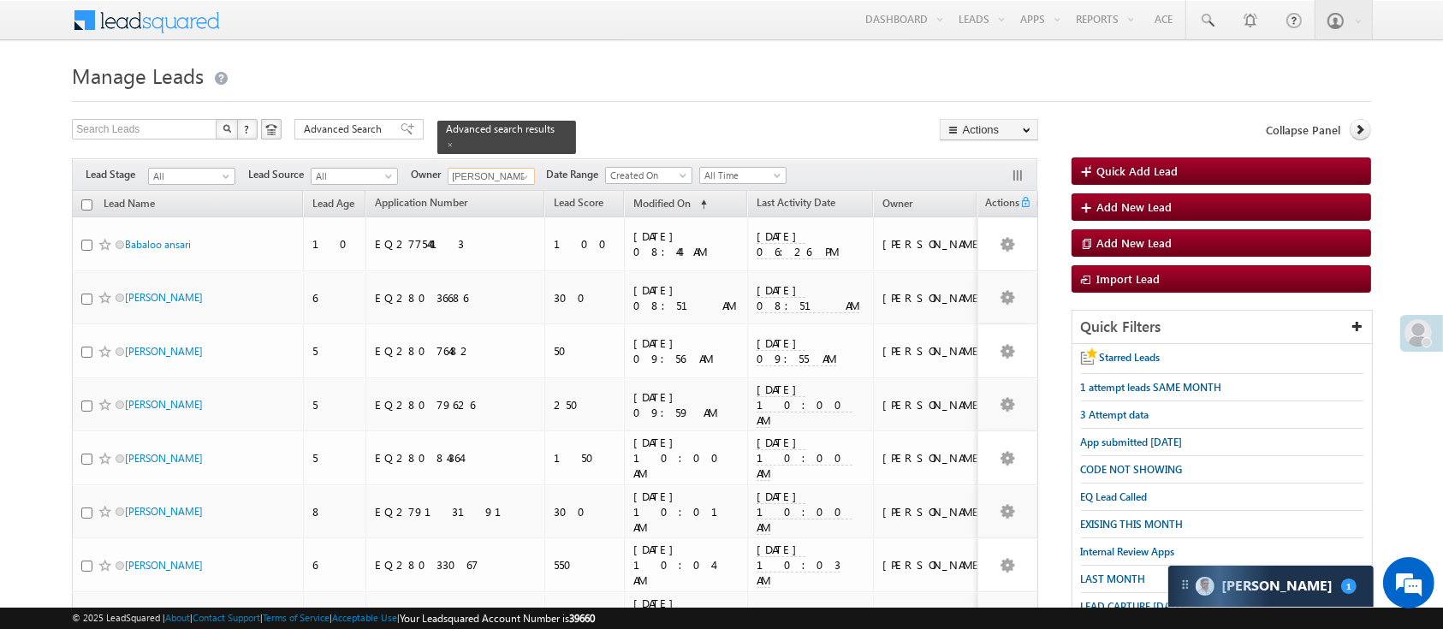
click at [83, 199] on input "checkbox" at bounding box center [86, 204] width 11 height 11
checkbox input "true"
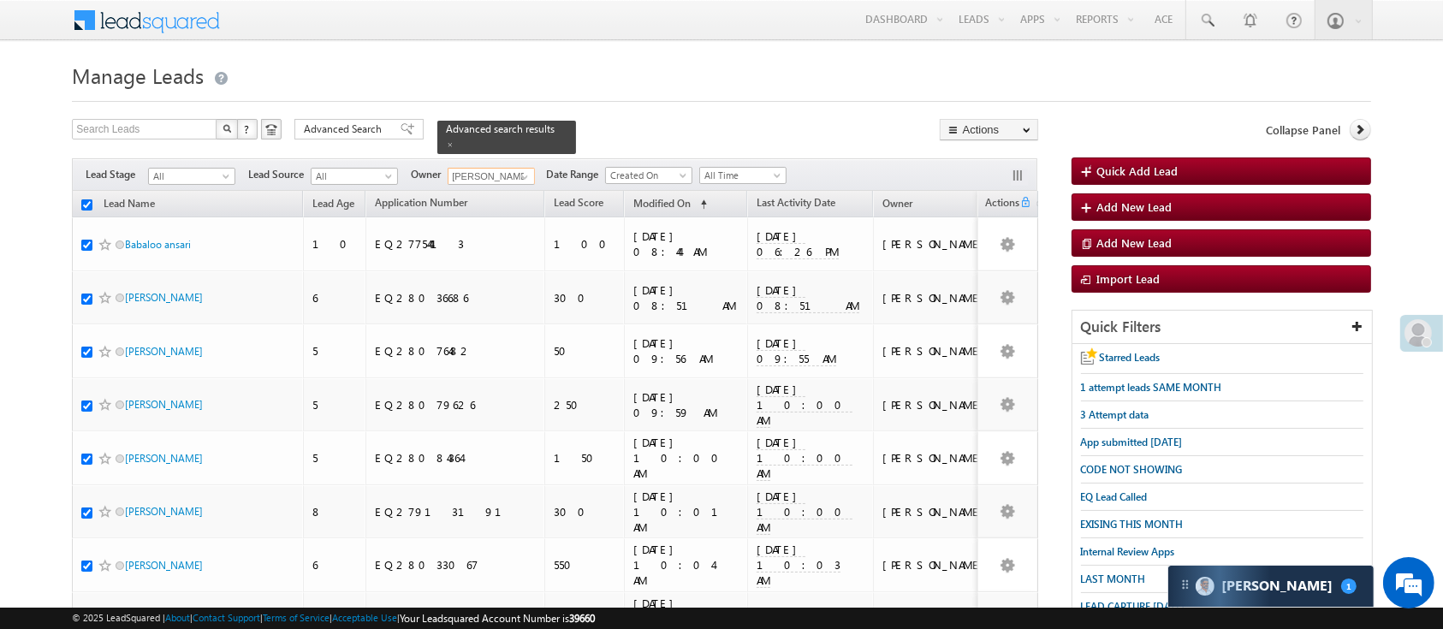
checkbox input "true"
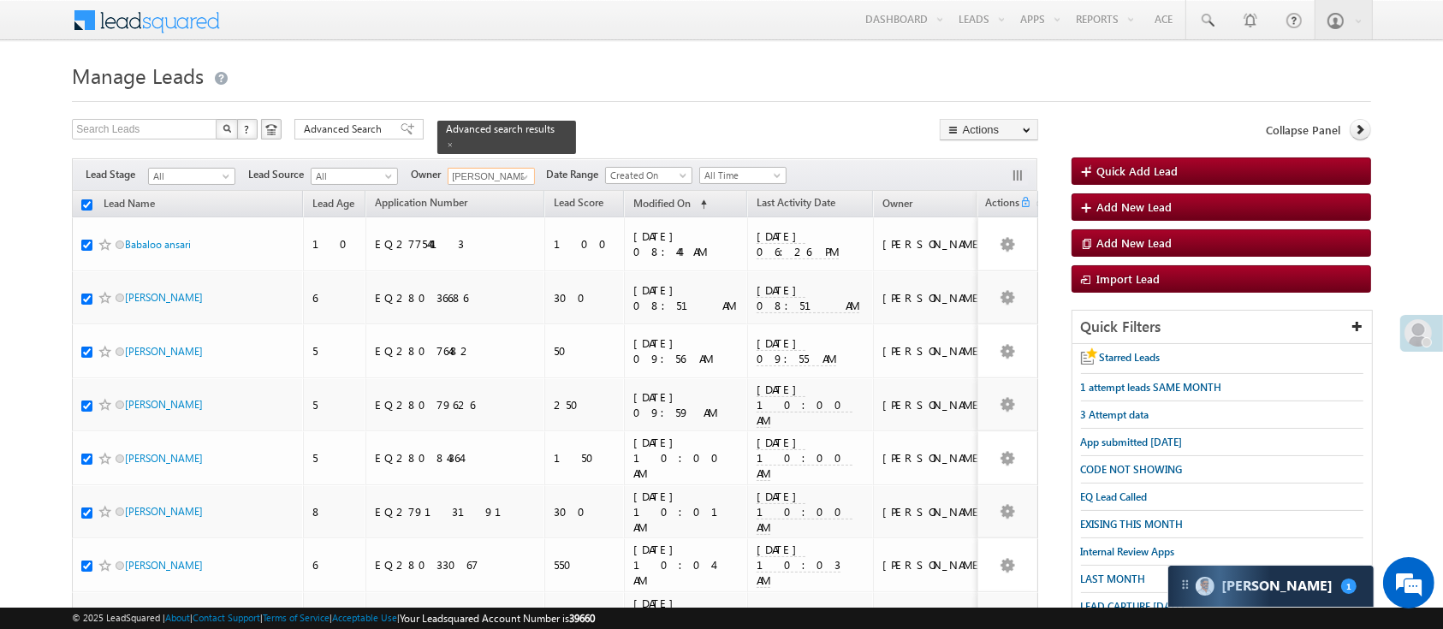
checkbox input "true"
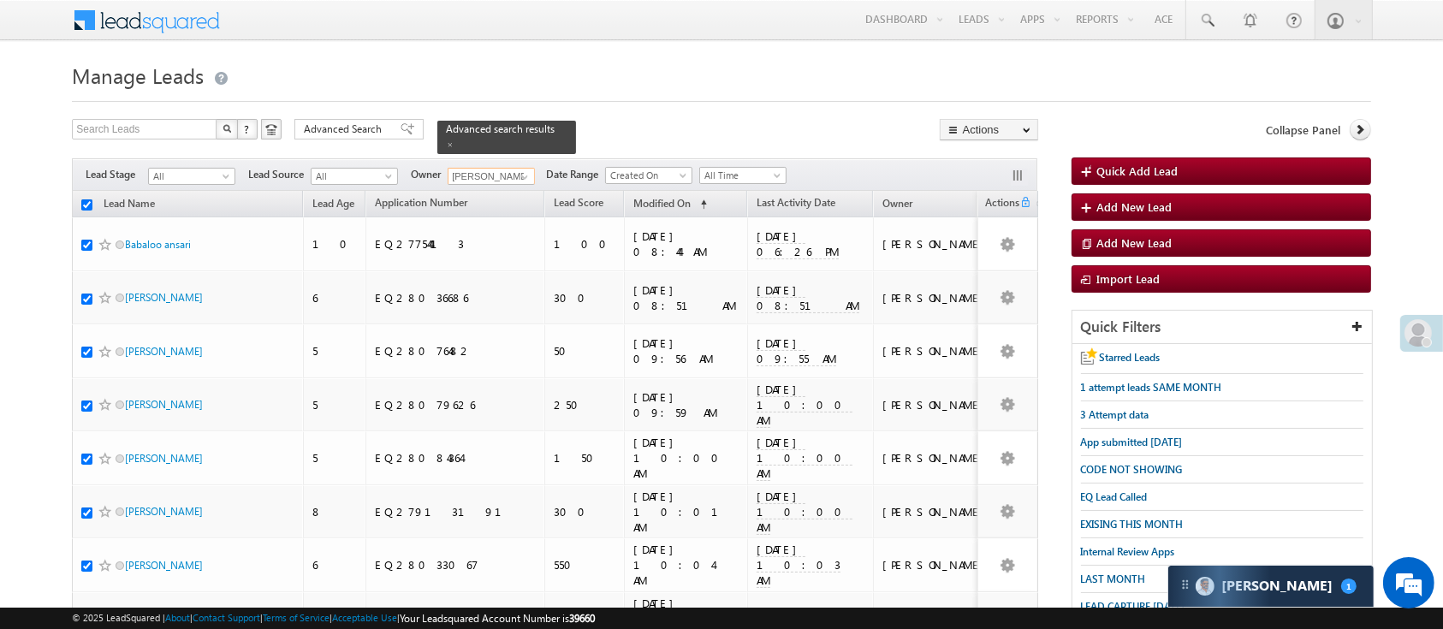
checkbox input "true"
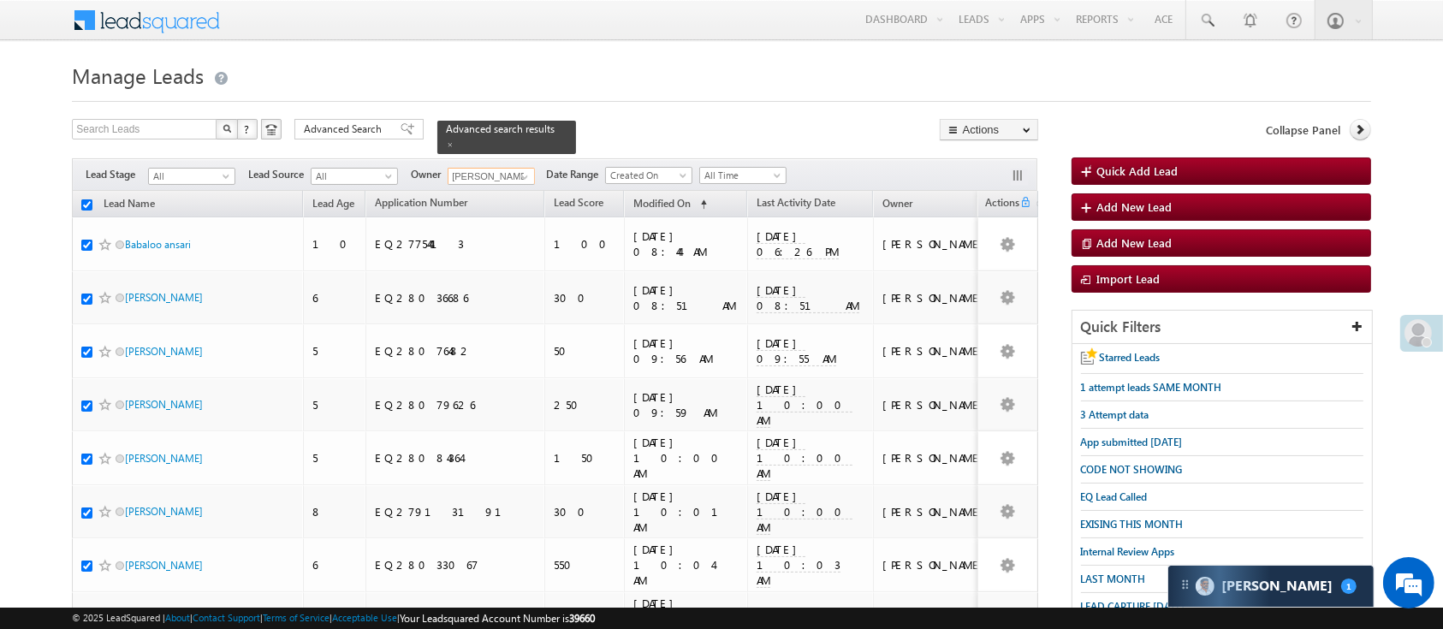
checkbox input "true"
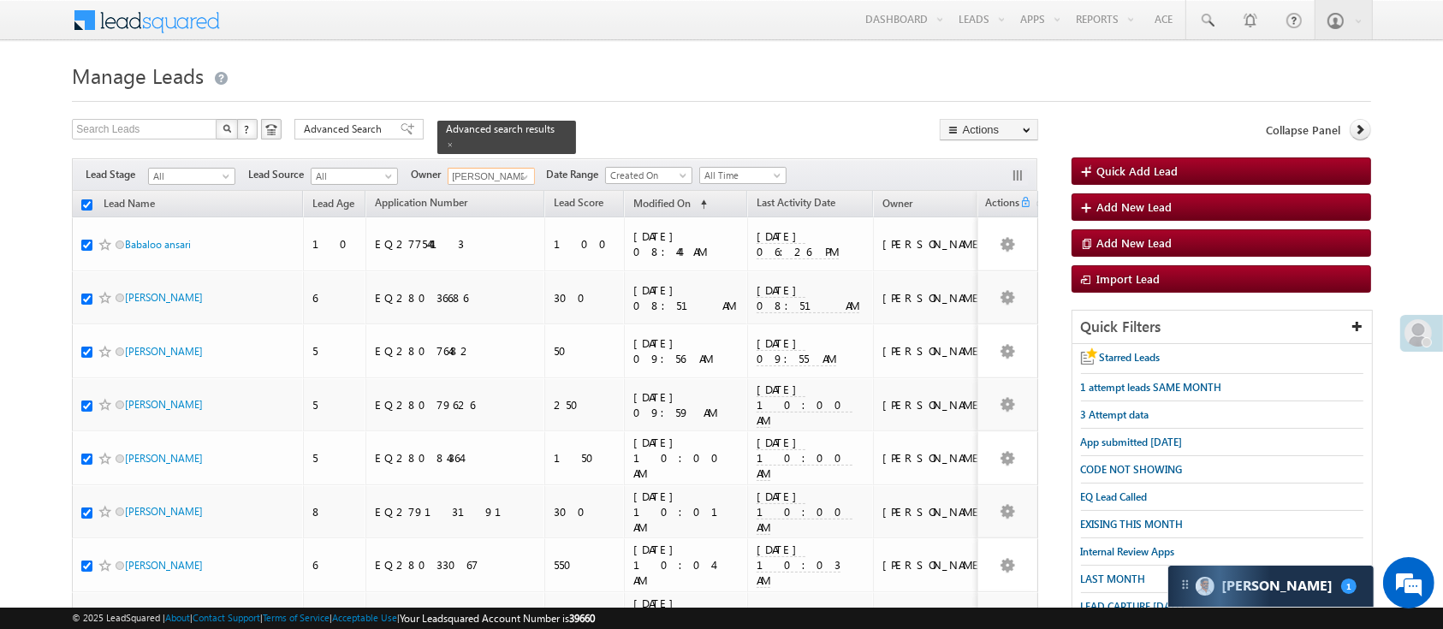
checkbox input "true"
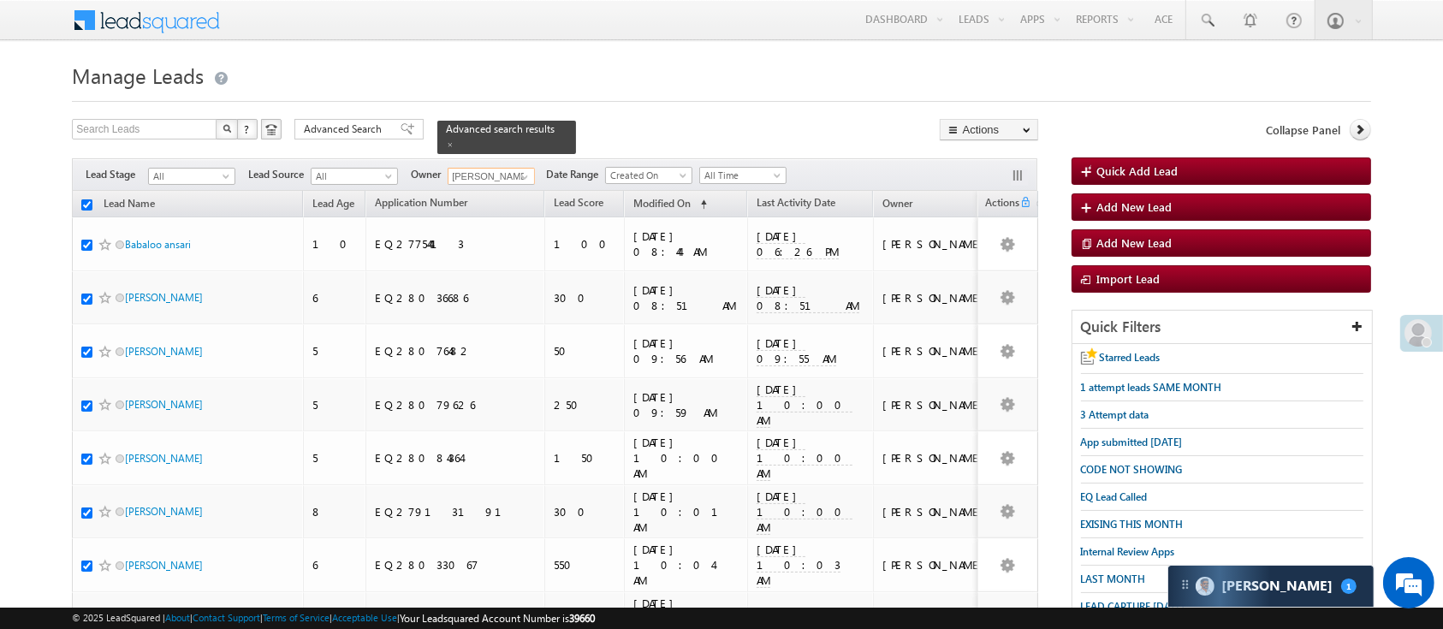
checkbox input "true"
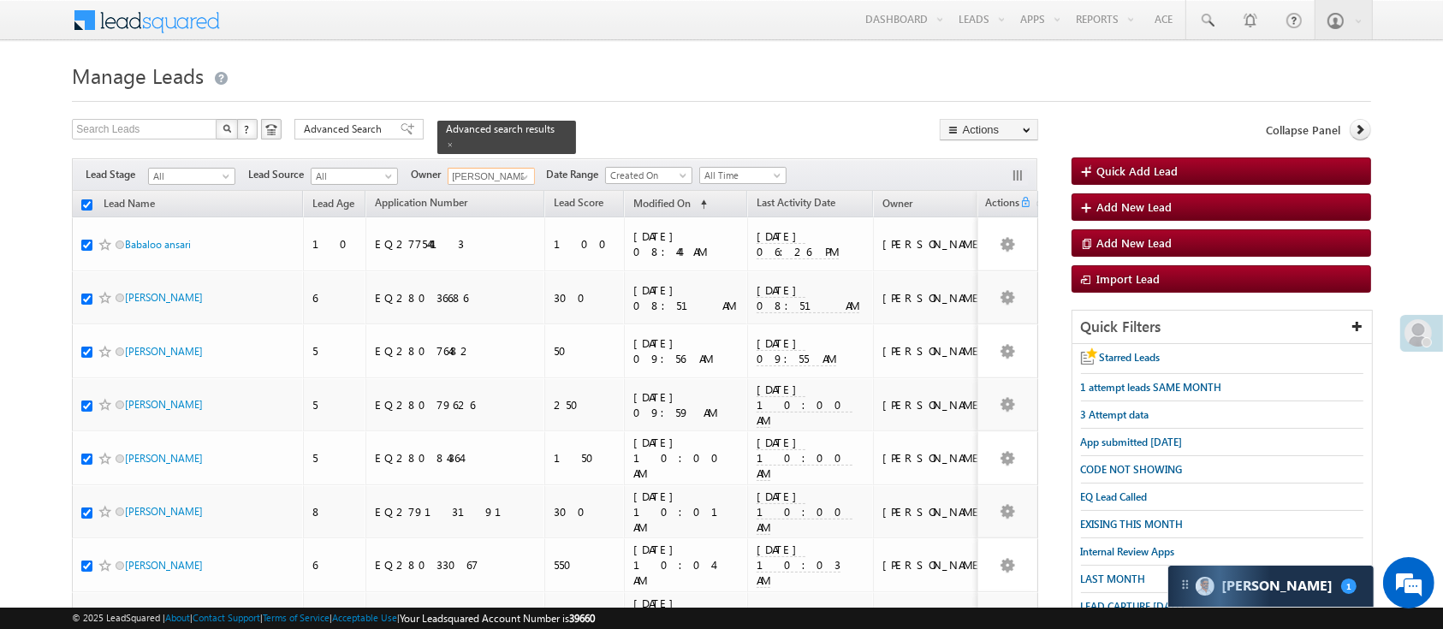
checkbox input "true"
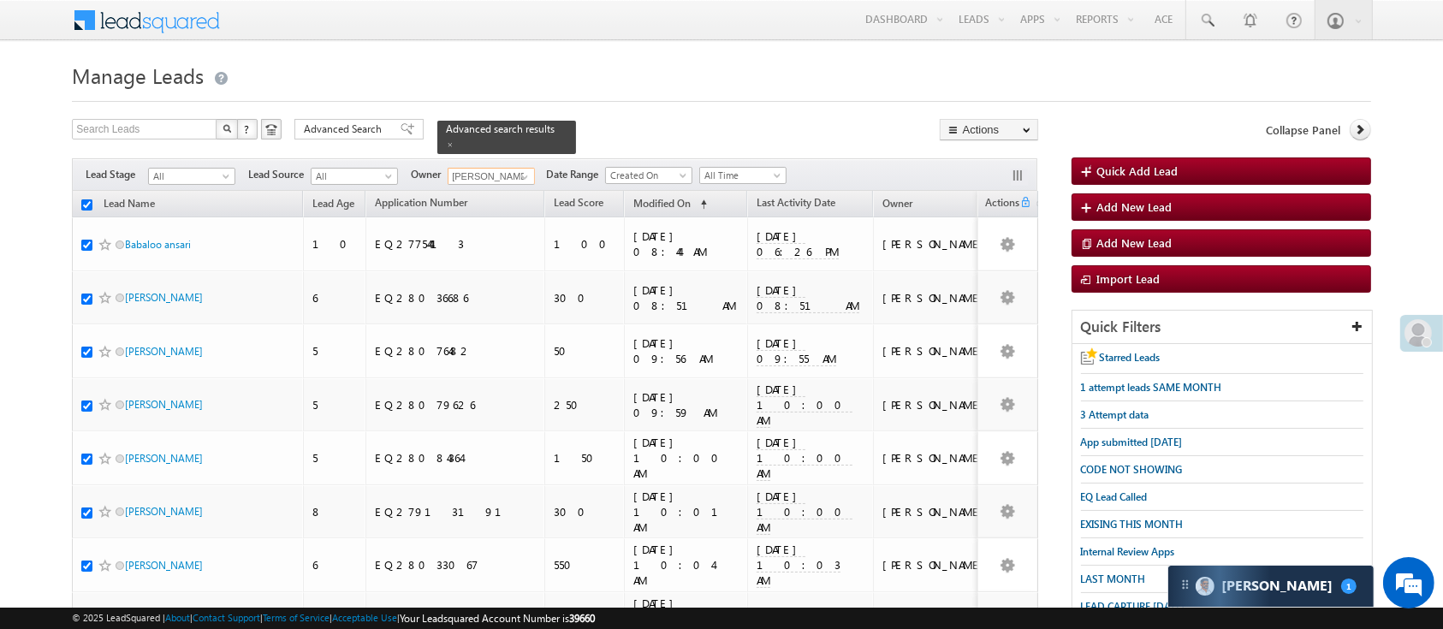
checkbox input "true"
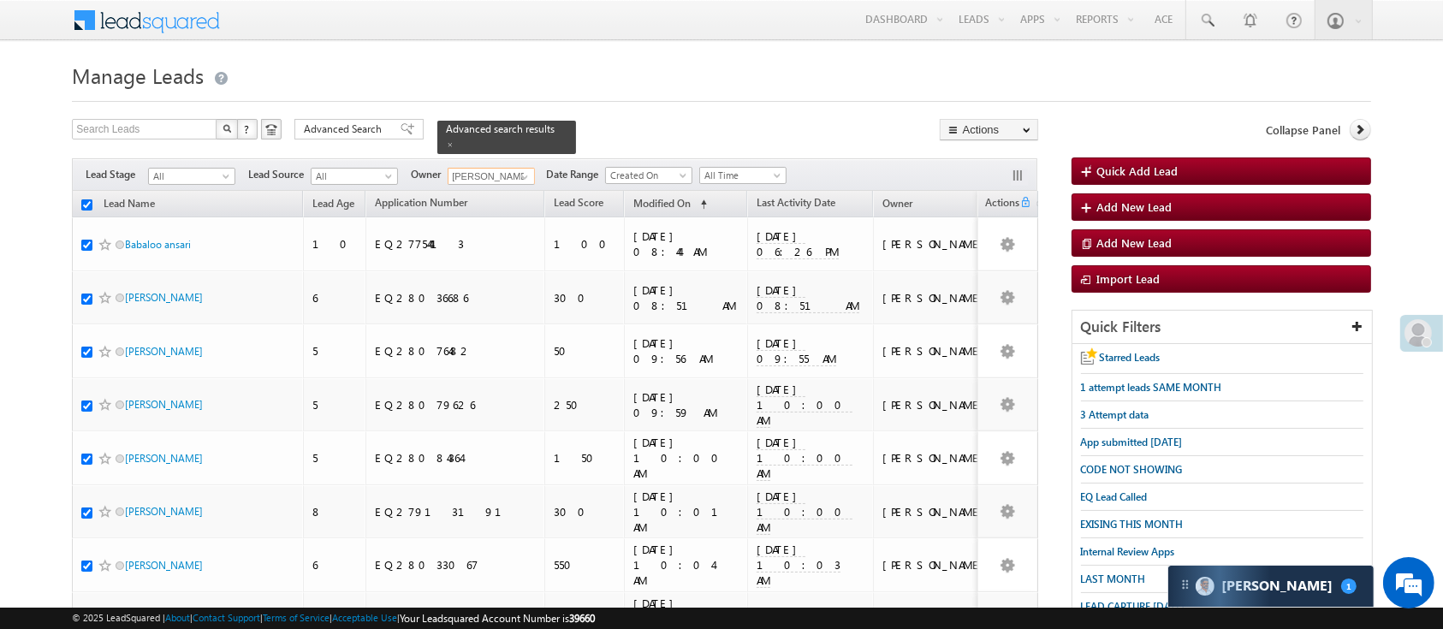
checkbox input "true"
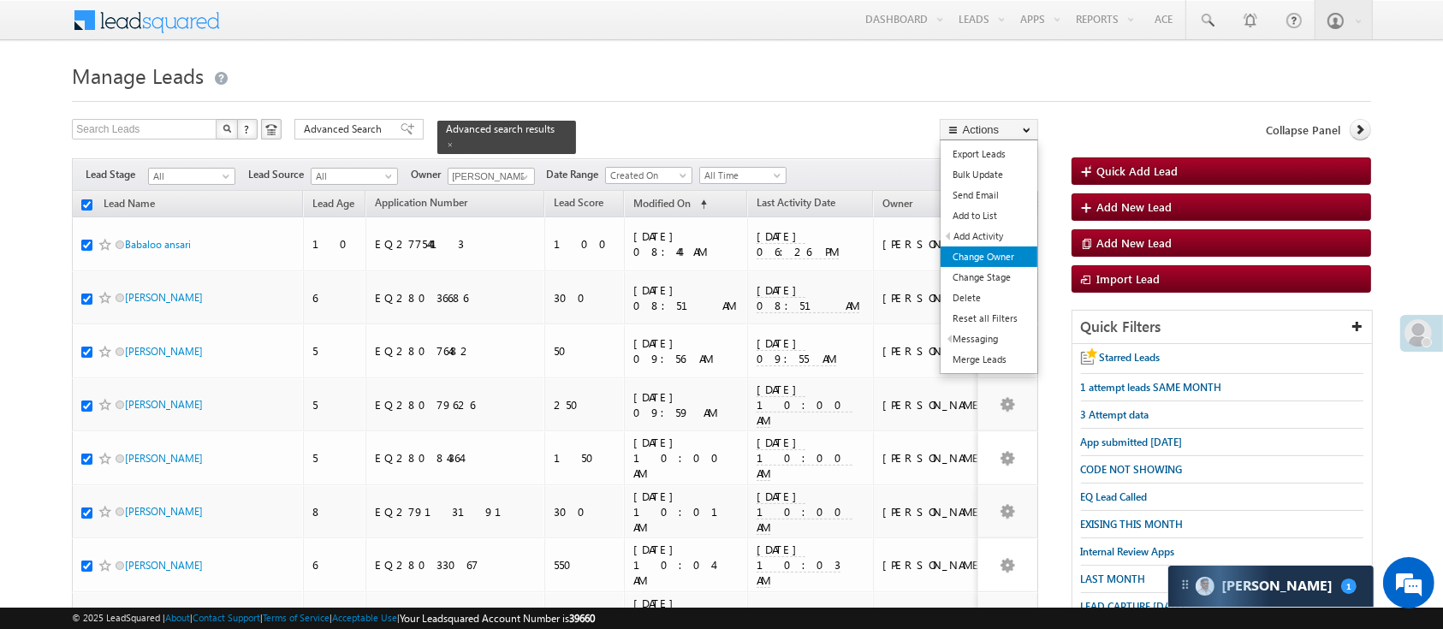
click at [998, 264] on link "Change Owner" at bounding box center [989, 257] width 97 height 21
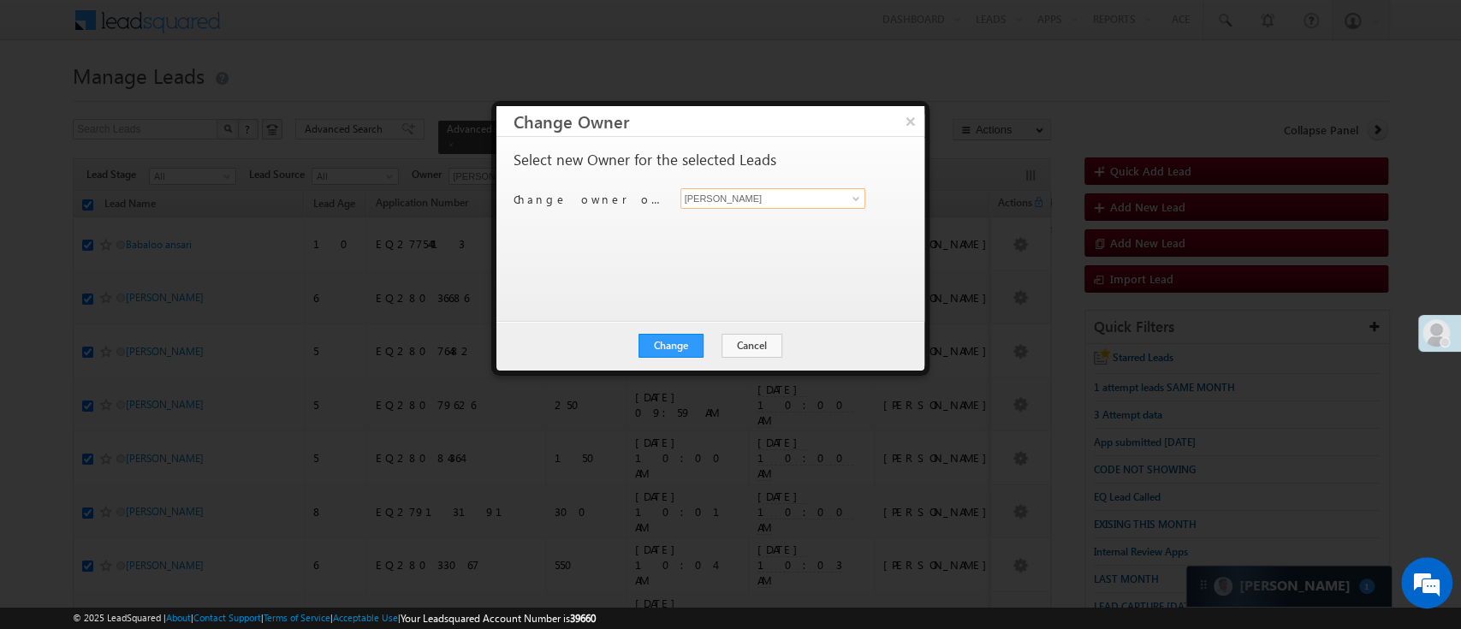
click at [782, 195] on input "[PERSON_NAME]" at bounding box center [774, 198] width 186 height 21
click at [771, 227] on span "HIMANSHU.SHARMA@ANGELBROKING.COM" at bounding box center [764, 231] width 154 height 13
type input "Himanshu Sharma"
click at [681, 336] on button "Change" at bounding box center [671, 346] width 65 height 24
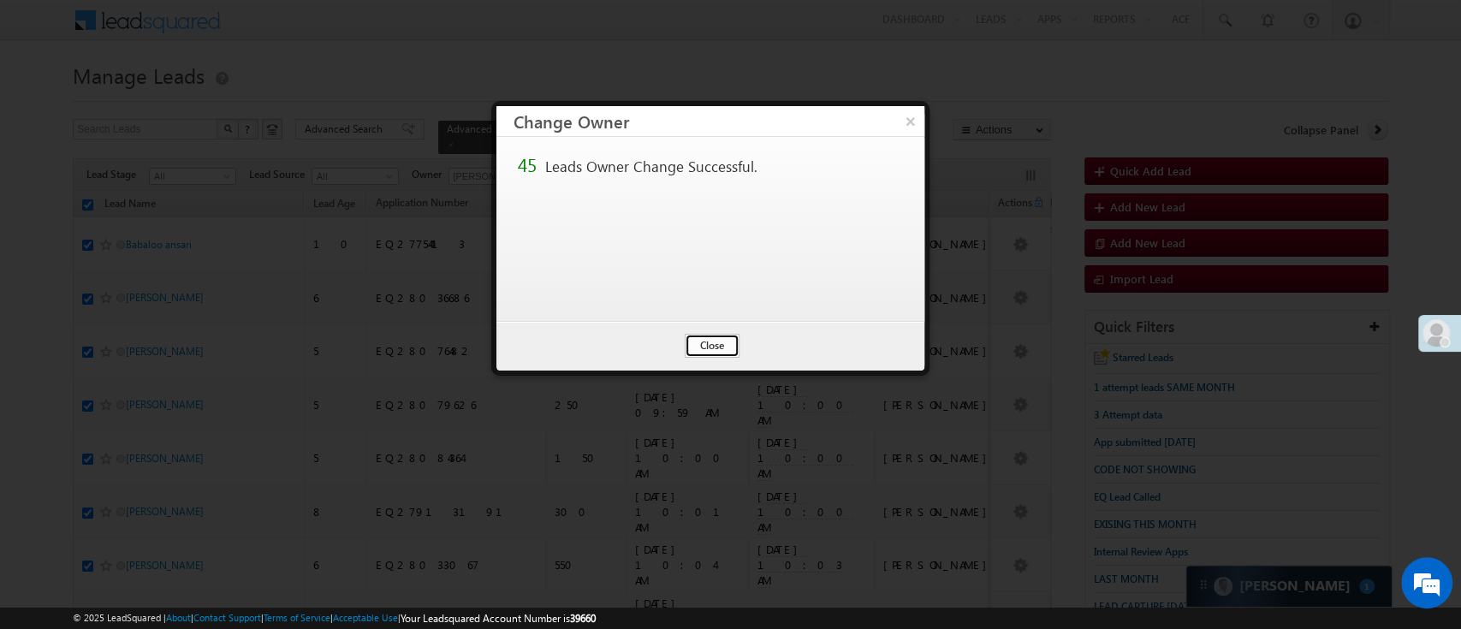
click at [719, 343] on button "Close" at bounding box center [712, 346] width 55 height 24
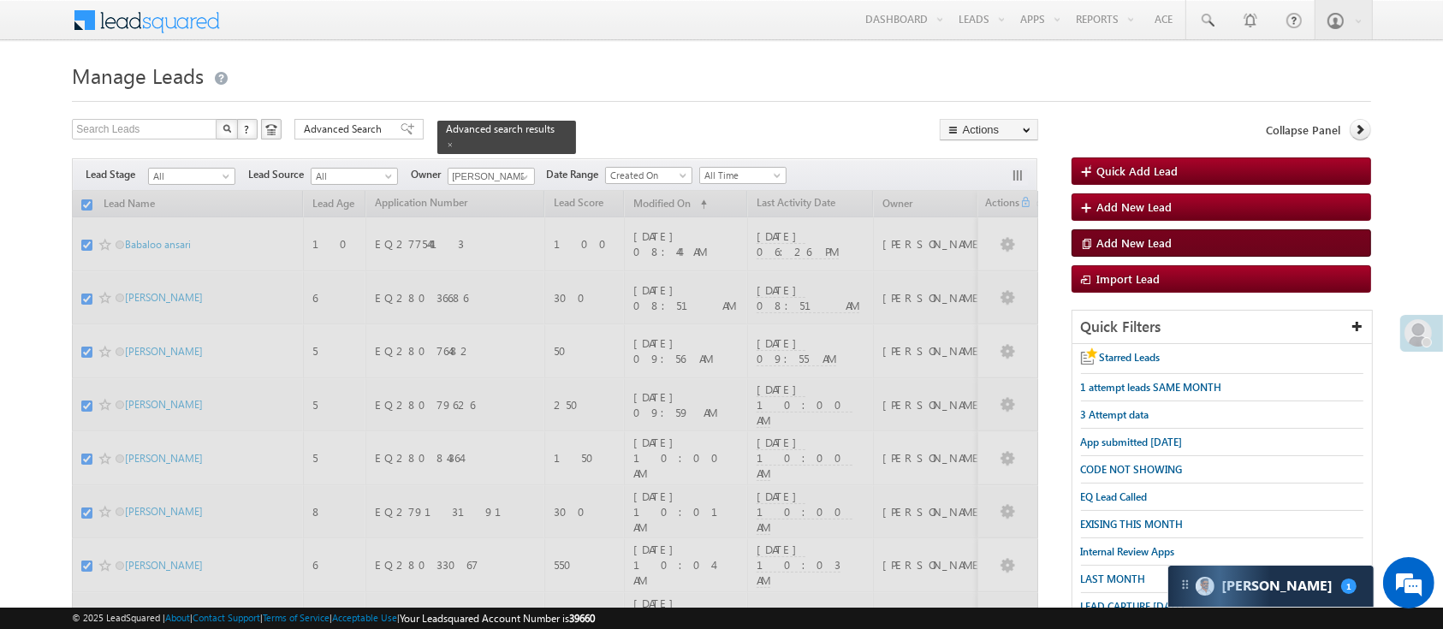
checkbox input "false"
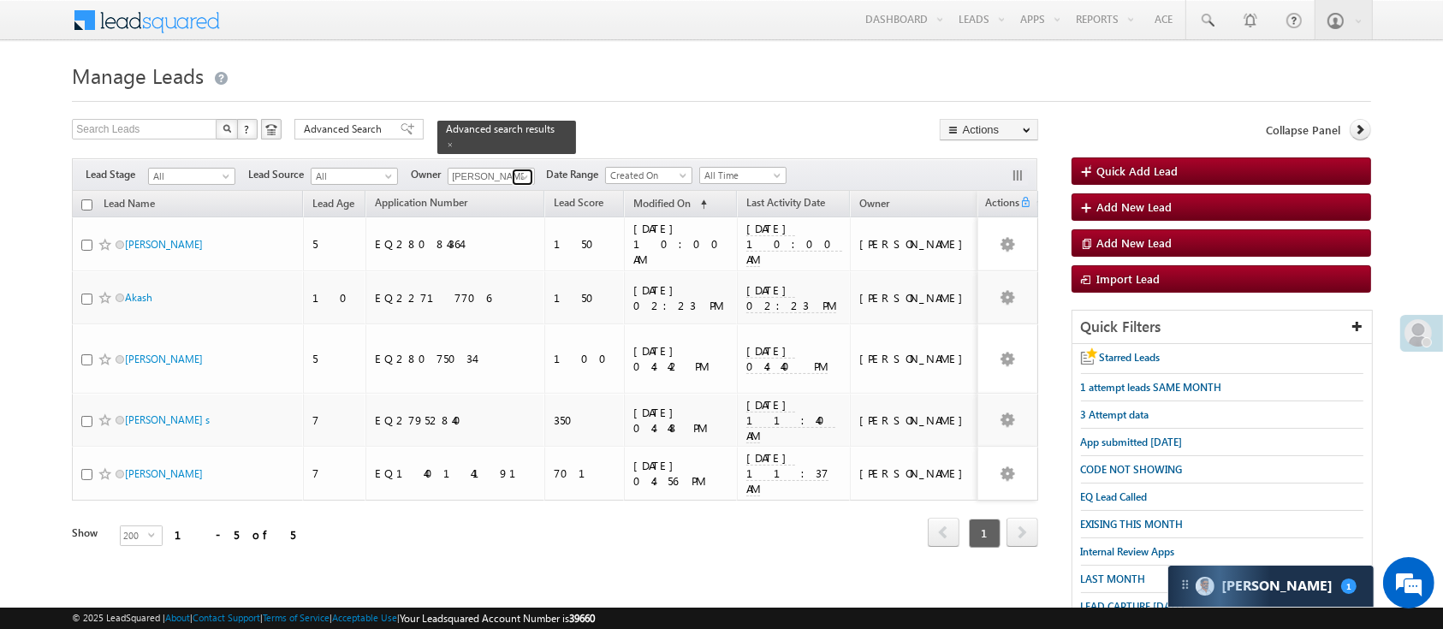
click at [523, 169] on link at bounding box center [522, 177] width 21 height 17
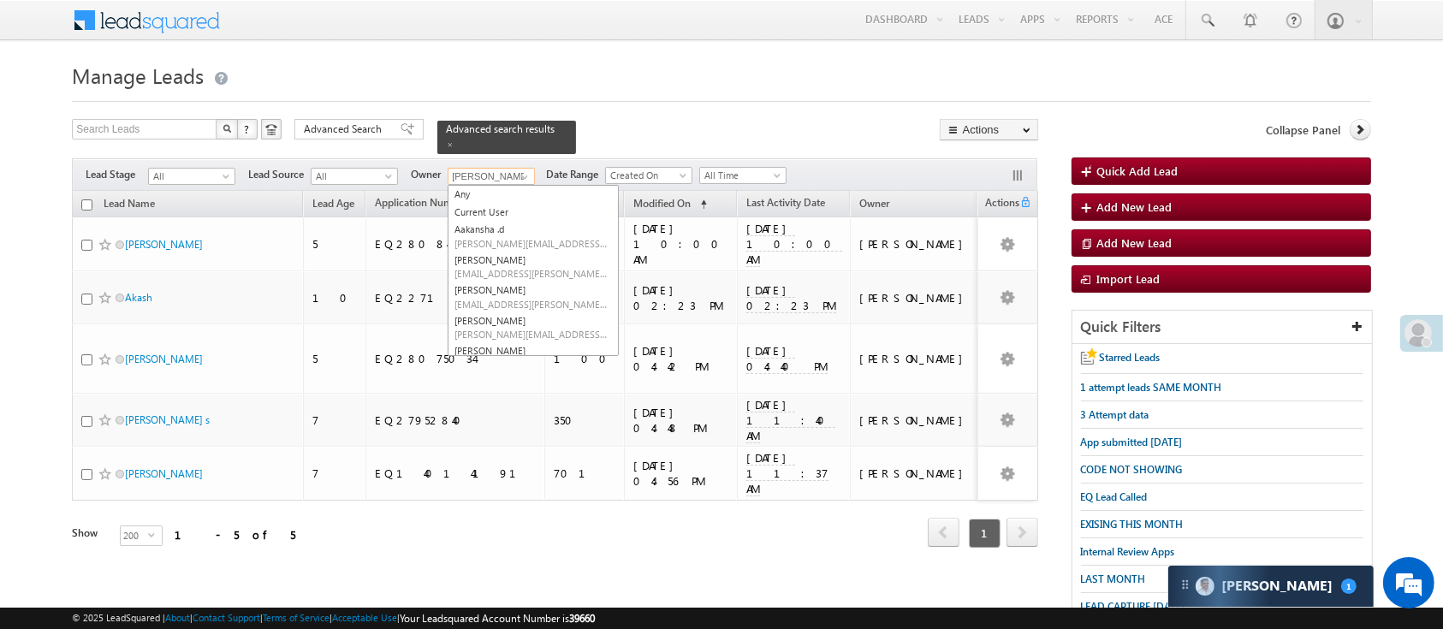
scroll to position [147, 0]
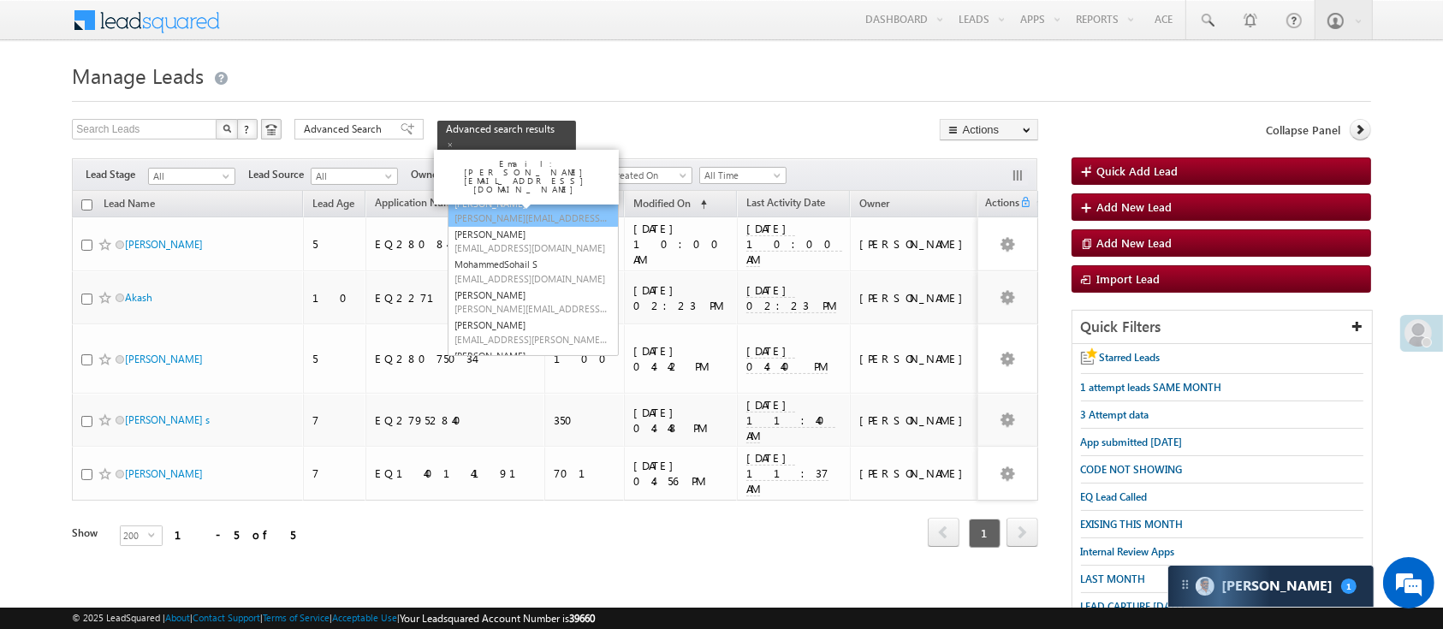
click at [546, 211] on span "Lavisha.Gautam@angelbroking.com" at bounding box center [532, 217] width 154 height 13
type input "Lavisha Gautam"
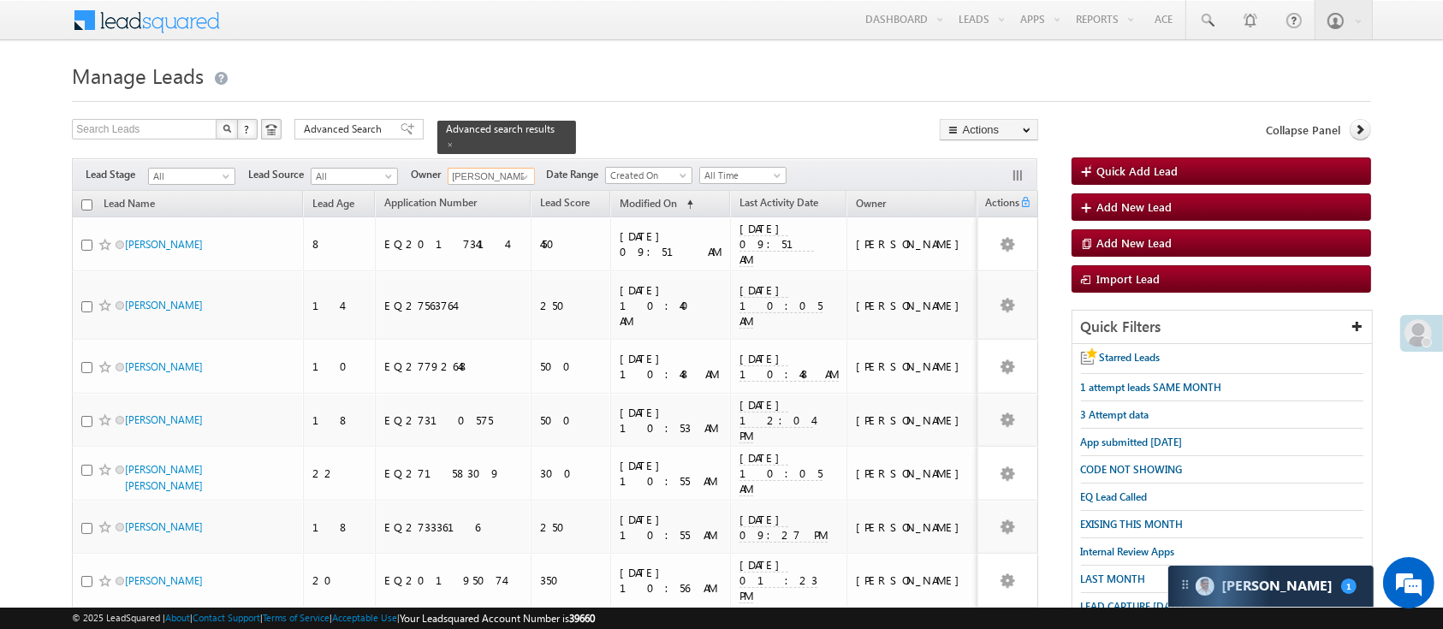
click at [86, 199] on input "checkbox" at bounding box center [86, 204] width 11 height 11
checkbox input "true"
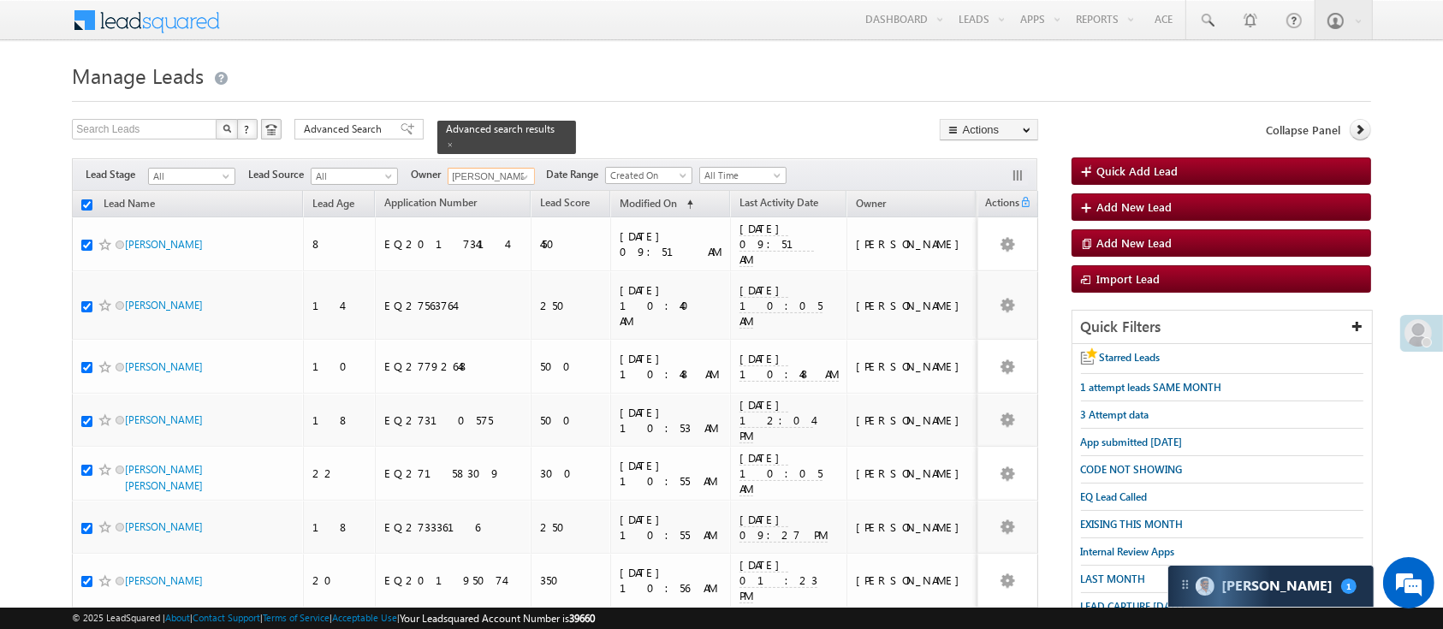
checkbox input "true"
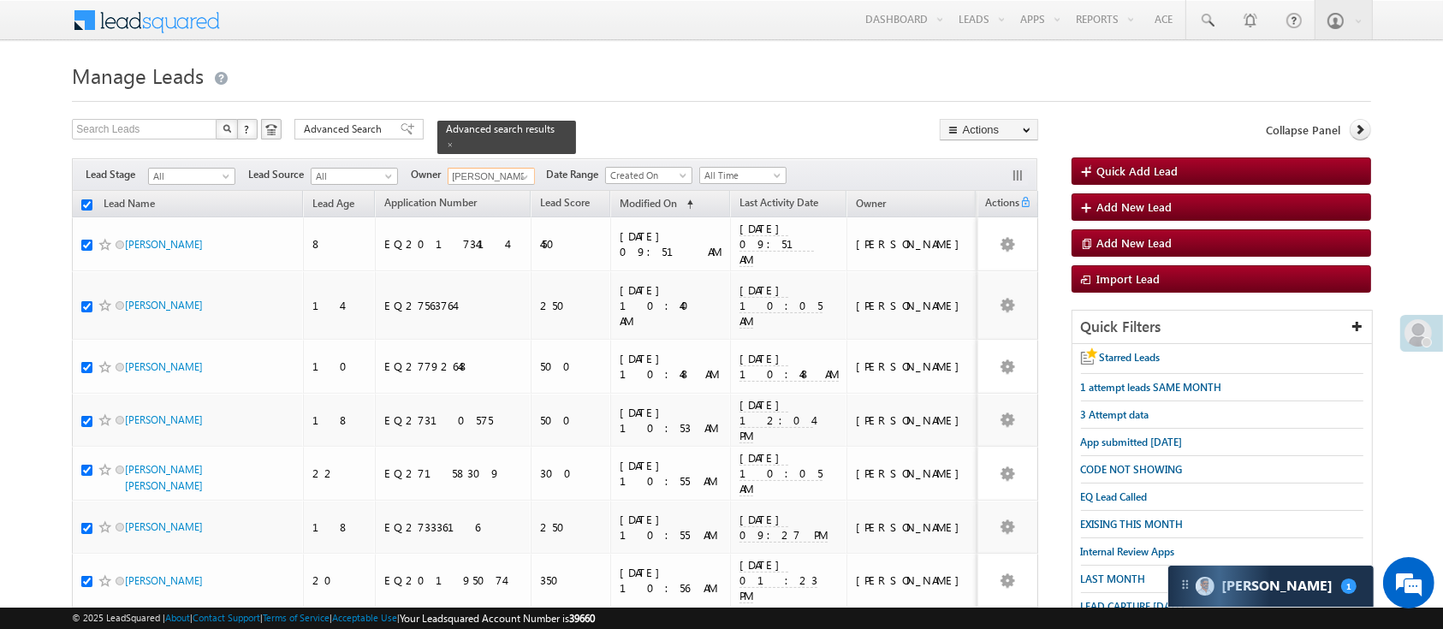
checkbox input "true"
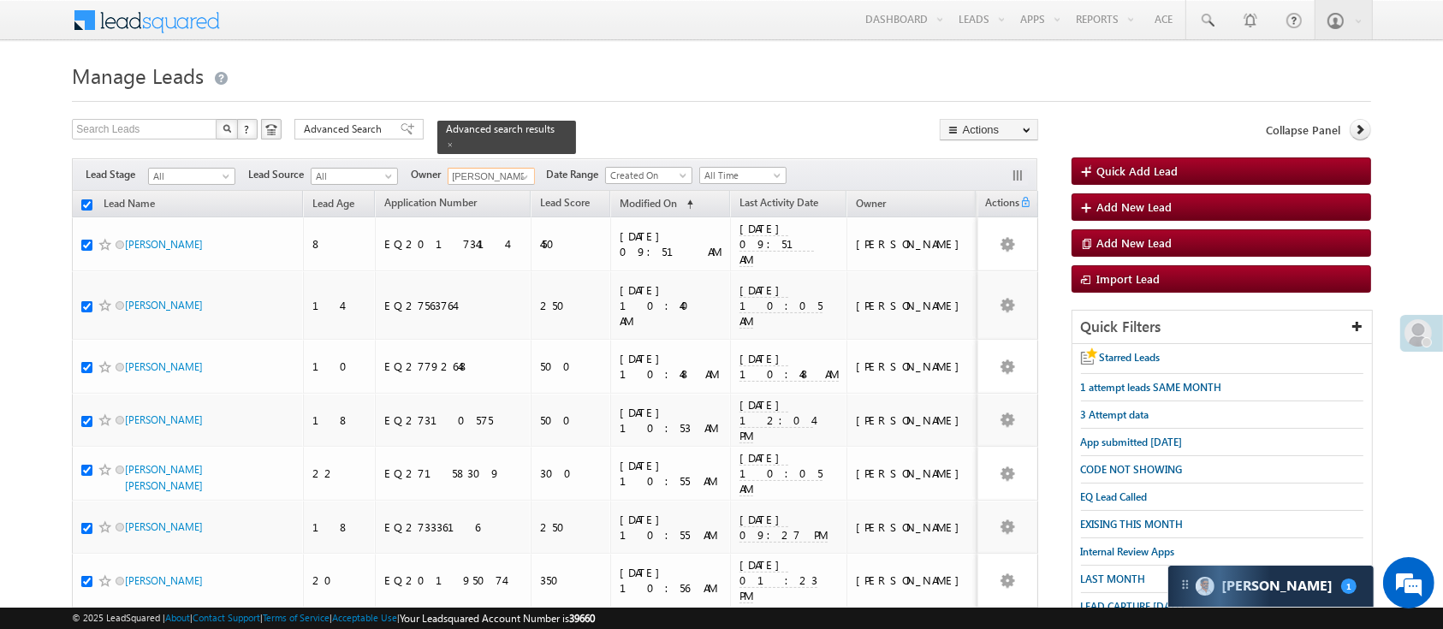
checkbox input "true"
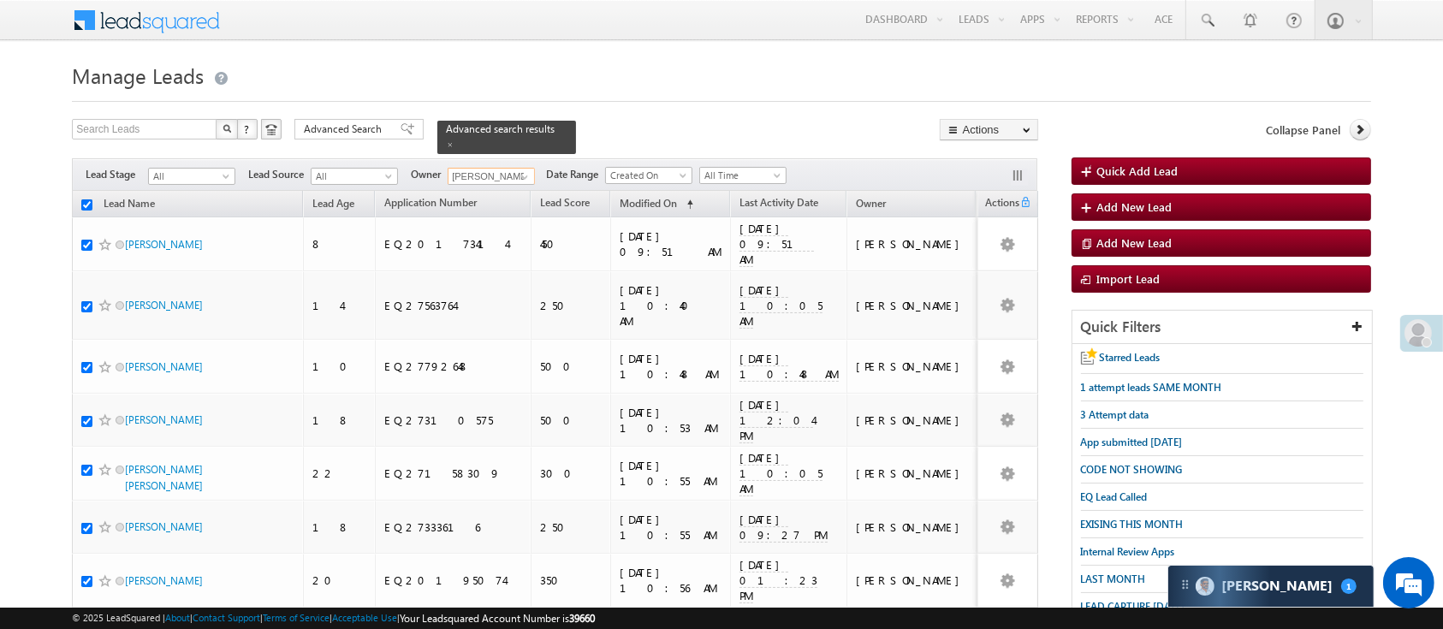
checkbox input "true"
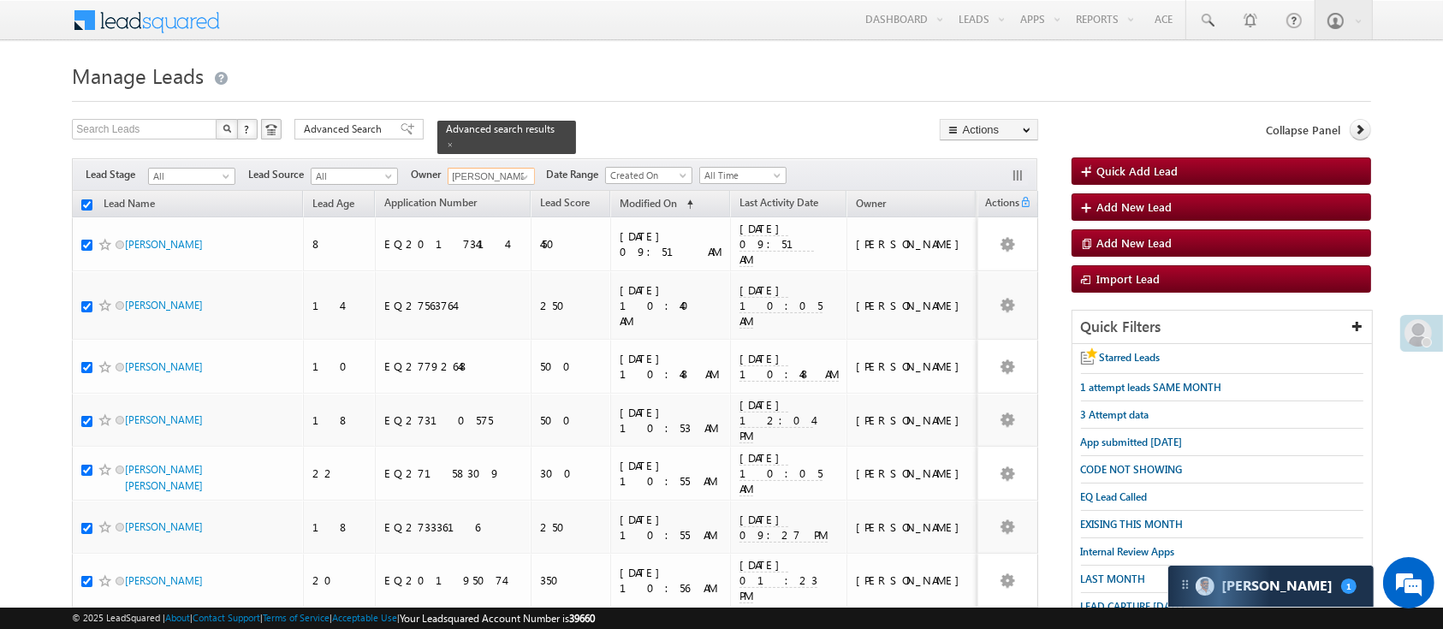
checkbox input "true"
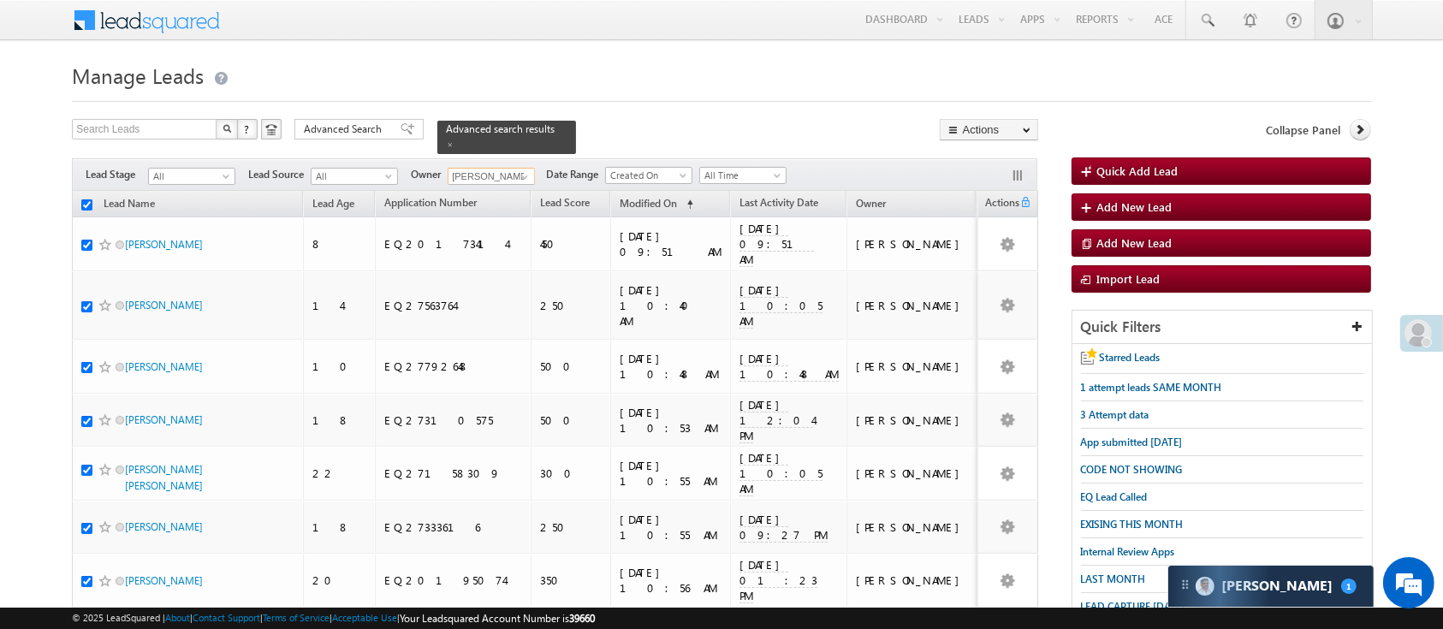
checkbox input "true"
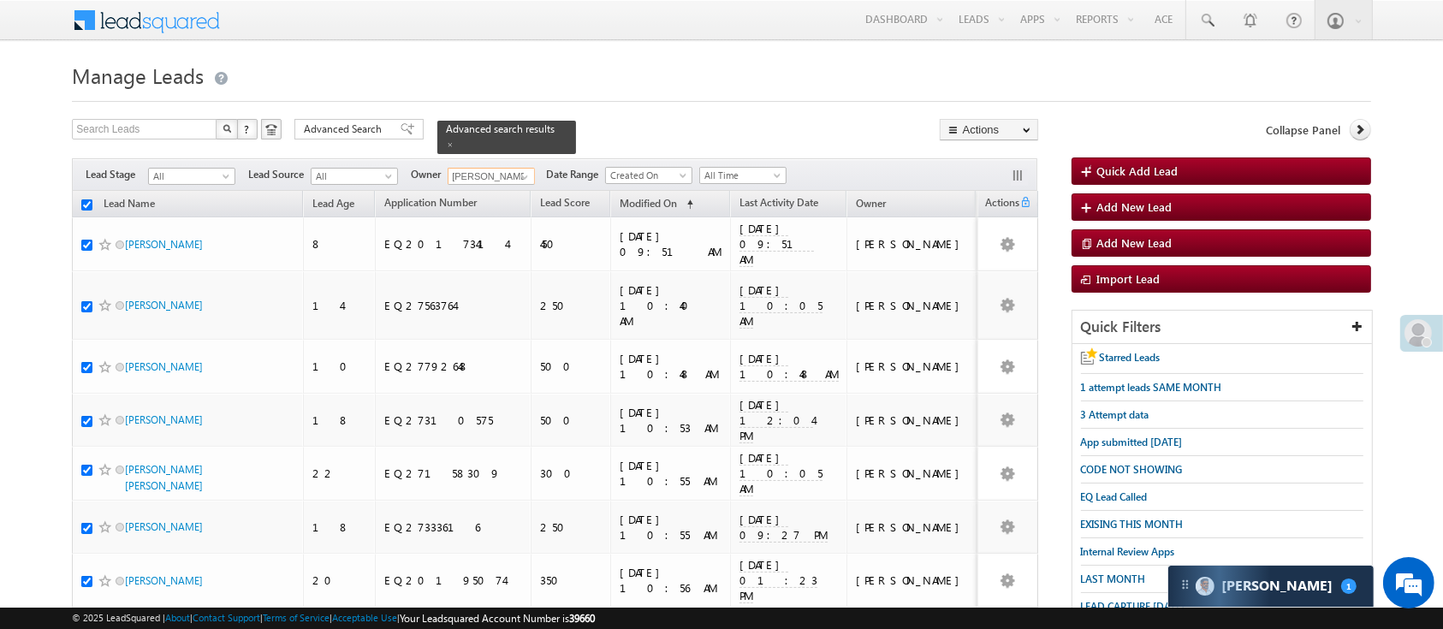
checkbox input "true"
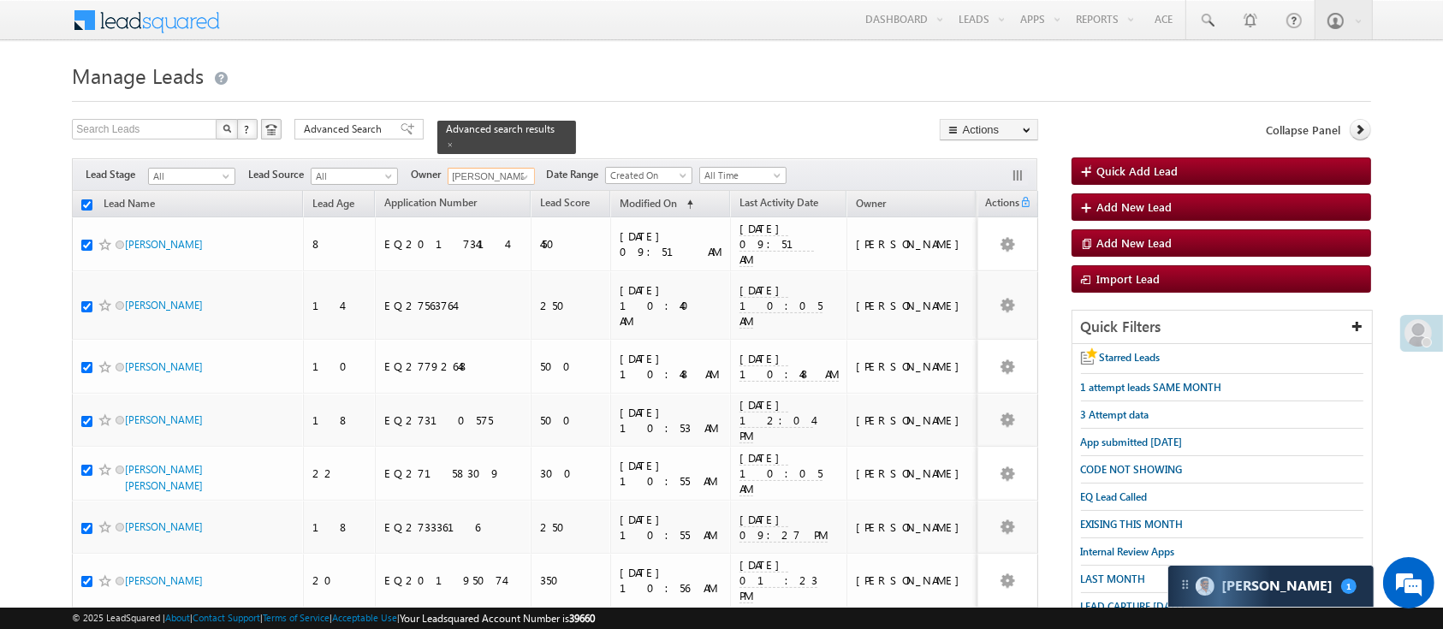
checkbox input "true"
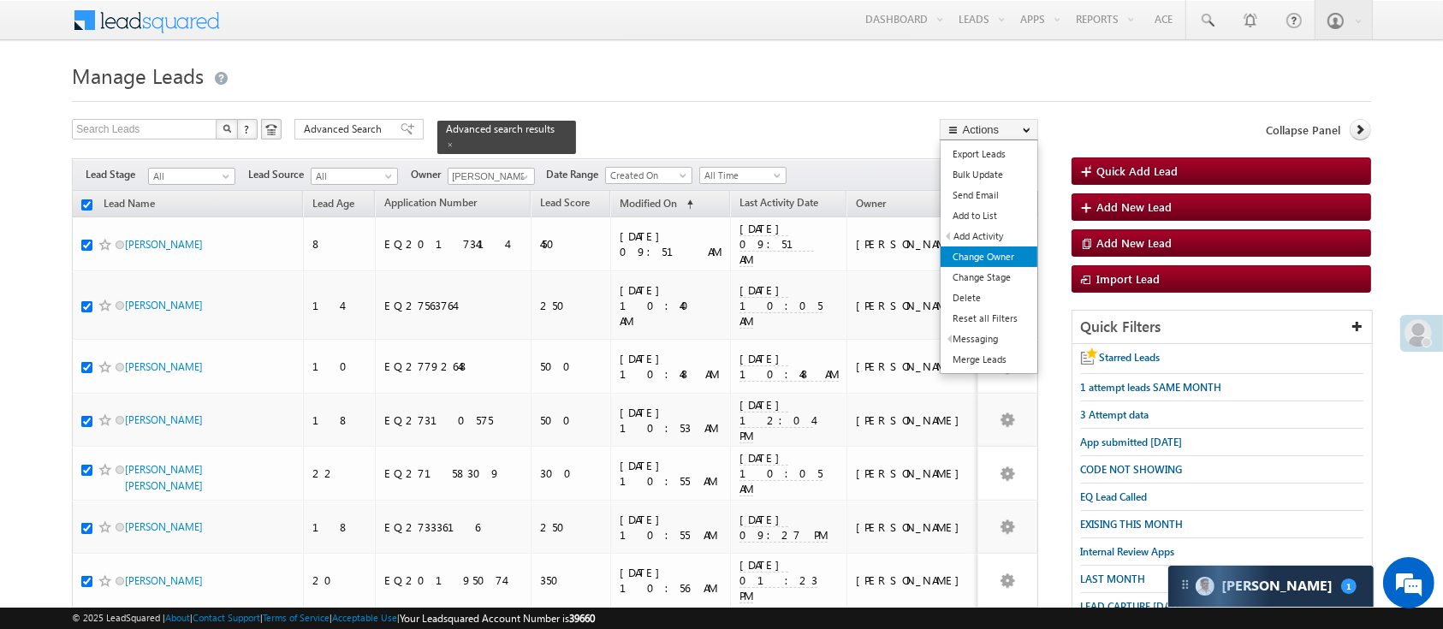
click at [1006, 264] on link "Change Owner" at bounding box center [989, 257] width 97 height 21
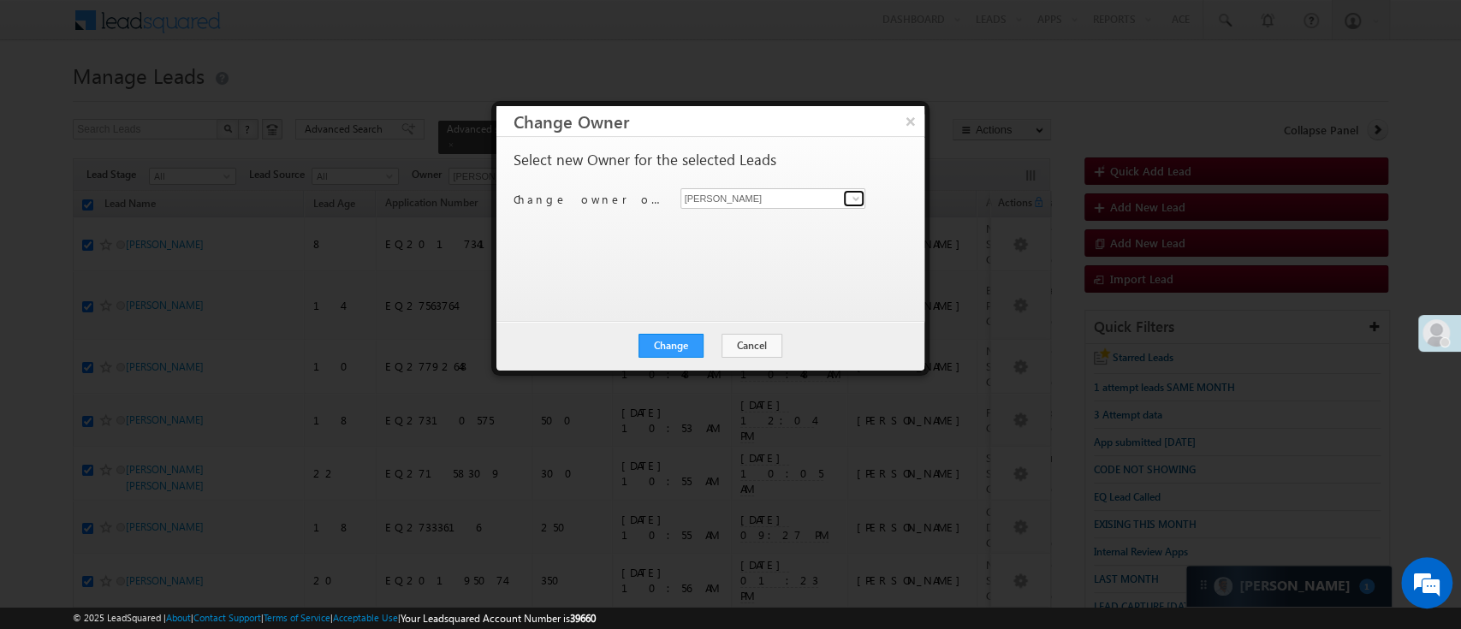
click at [855, 203] on span at bounding box center [856, 199] width 14 height 14
click at [821, 217] on link "Lavisha Gautam Lavisha.Gautam@angelbroking.com" at bounding box center [774, 225] width 186 height 33
click at [682, 342] on button "Change" at bounding box center [671, 346] width 65 height 24
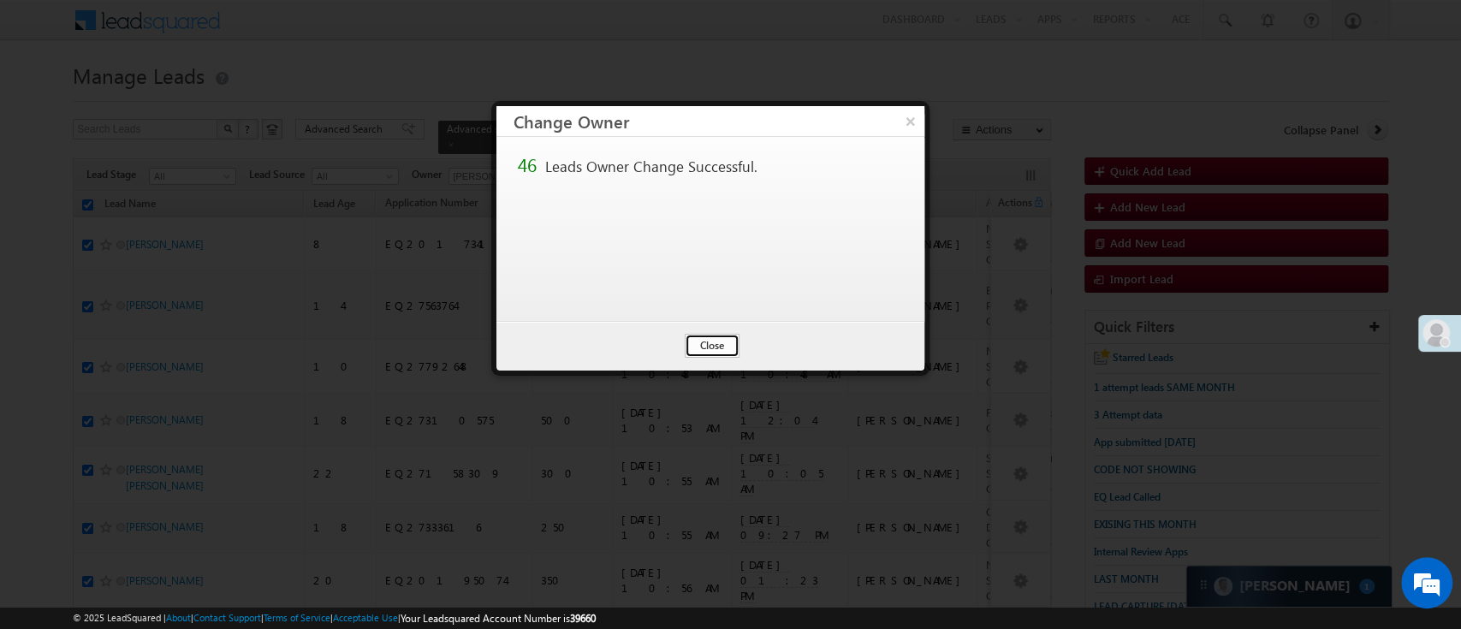
click at [693, 339] on button "Close" at bounding box center [712, 346] width 55 height 24
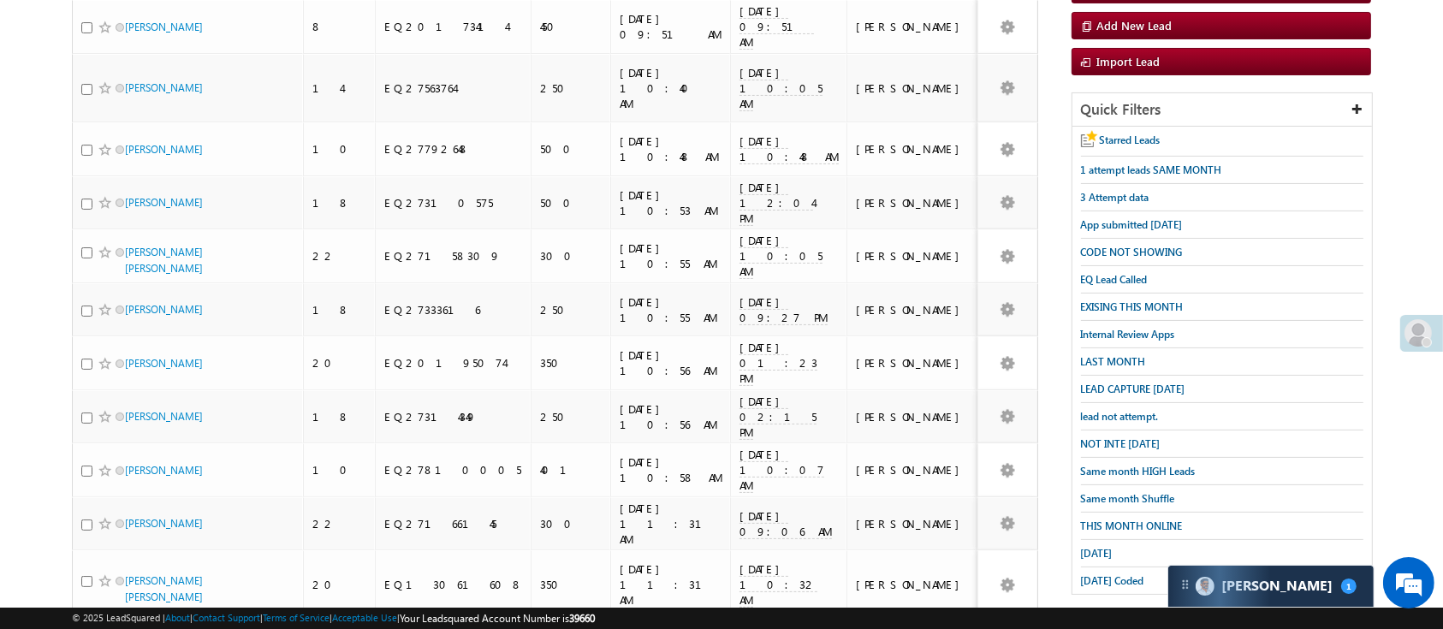
scroll to position [0, 0]
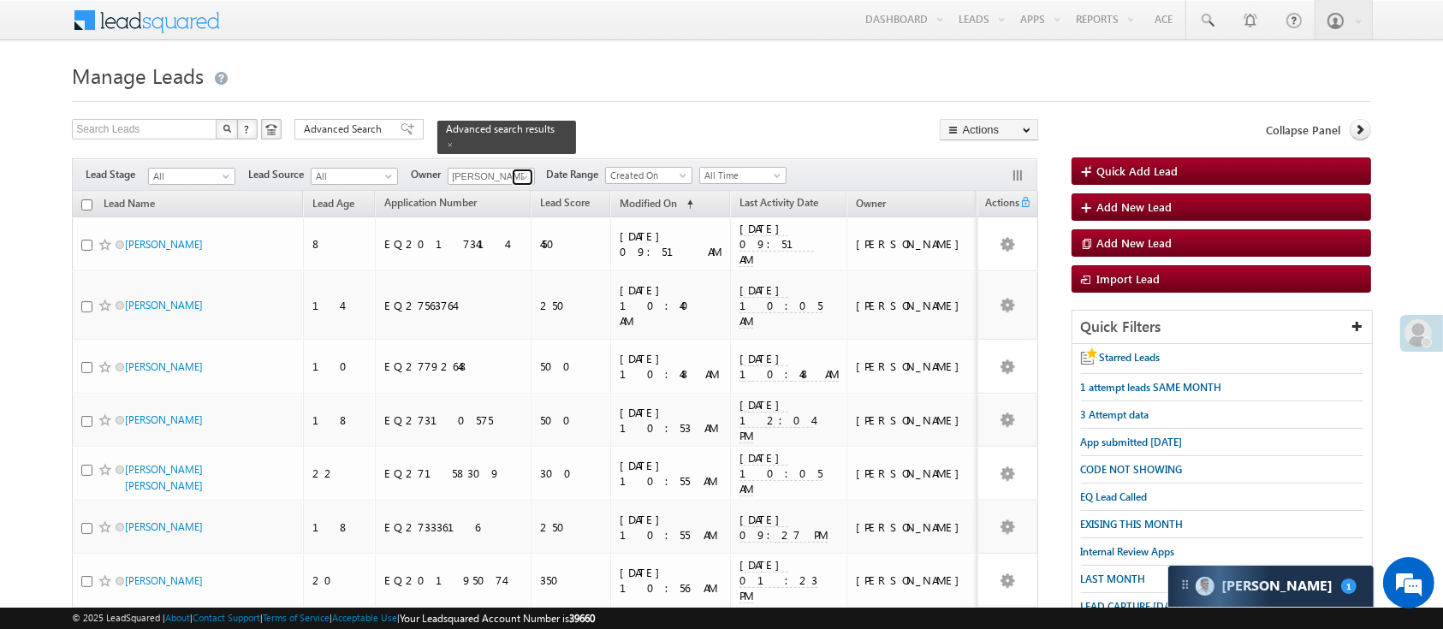
click at [522, 170] on span at bounding box center [525, 177] width 14 height 14
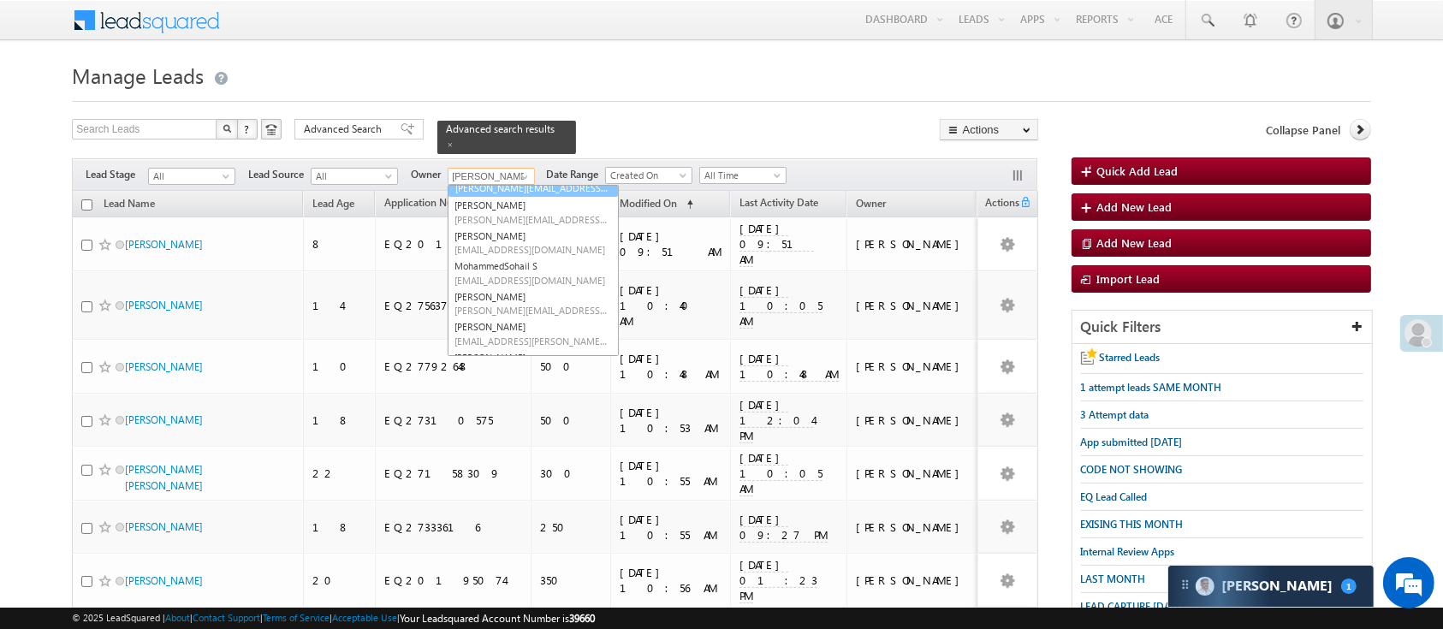
scroll to position [126, 0]
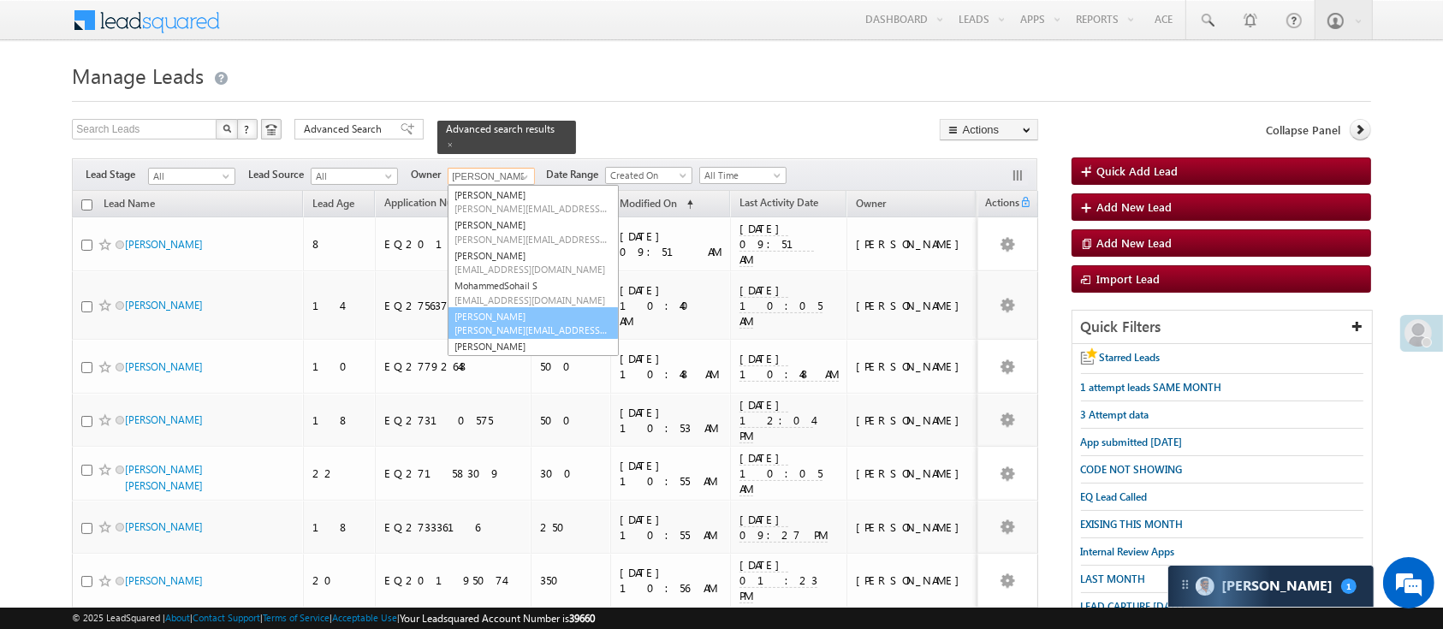
click at [556, 307] on link "Monika Jain Monika.Jain@angelbroking.com" at bounding box center [533, 323] width 171 height 33
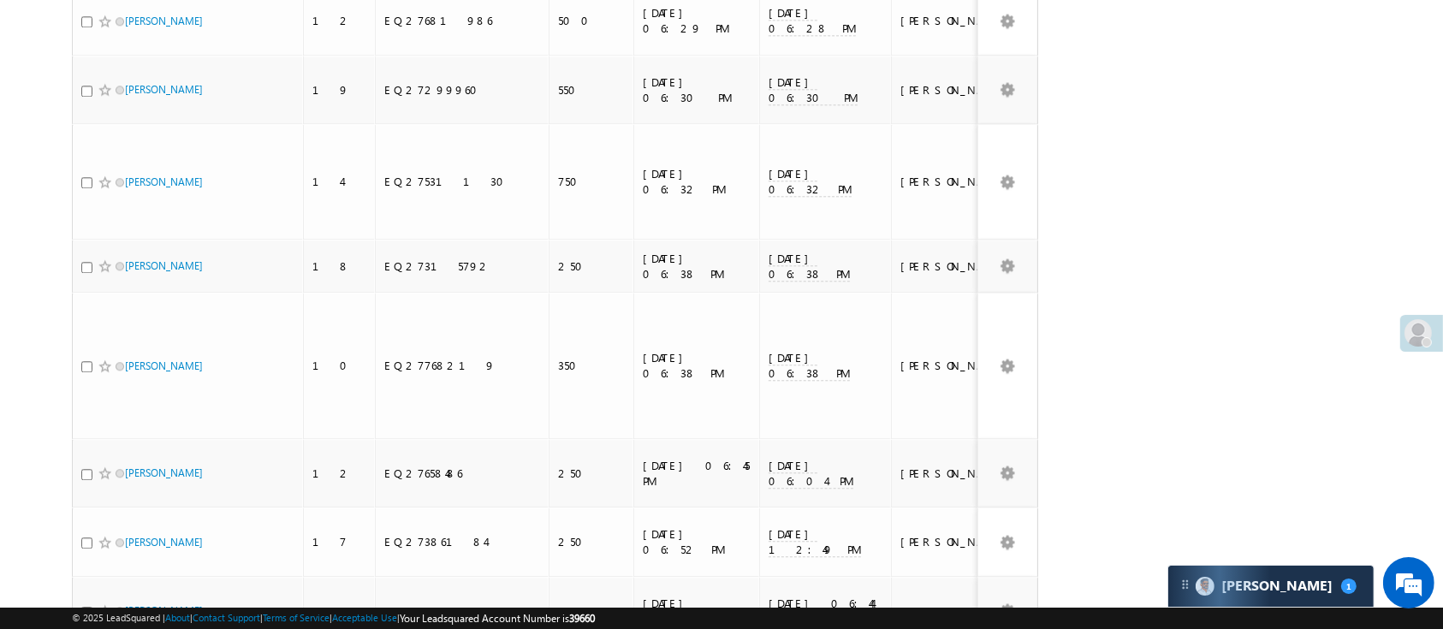
scroll to position [0, 0]
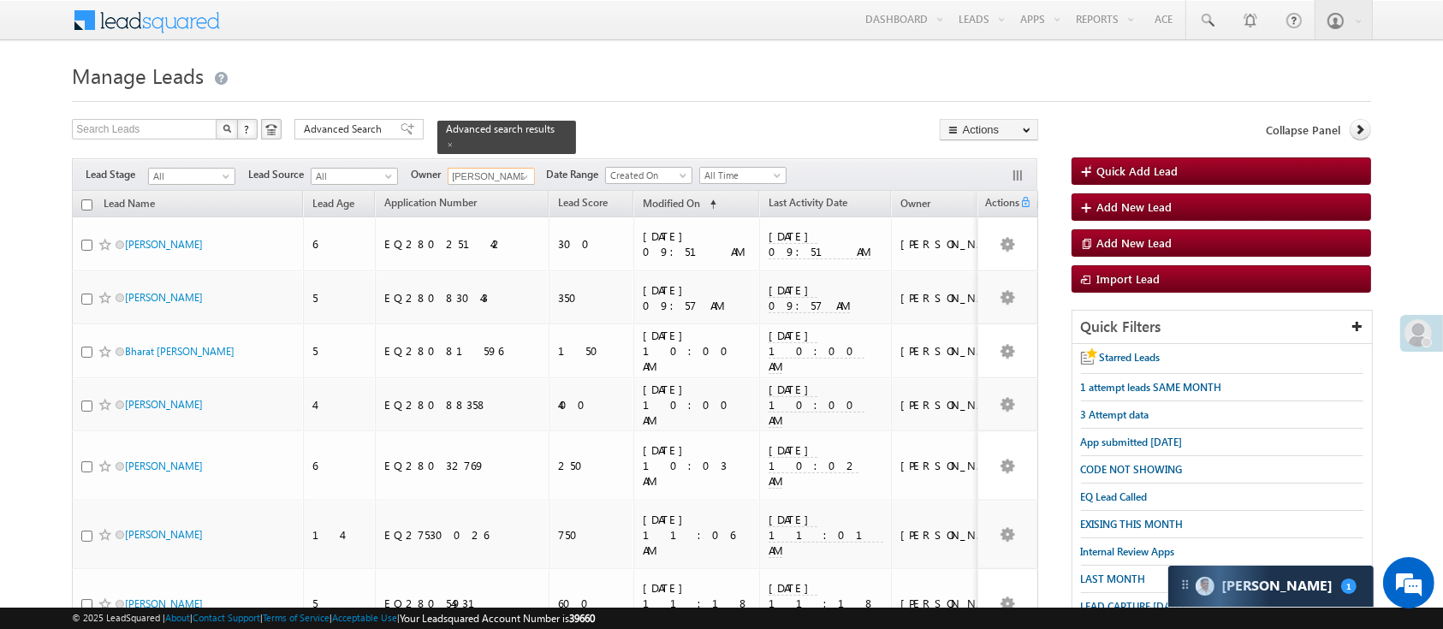
click at [80, 198] on th "Lead Name" at bounding box center [187, 204] width 231 height 27
click at [87, 199] on input "checkbox" at bounding box center [86, 204] width 11 height 11
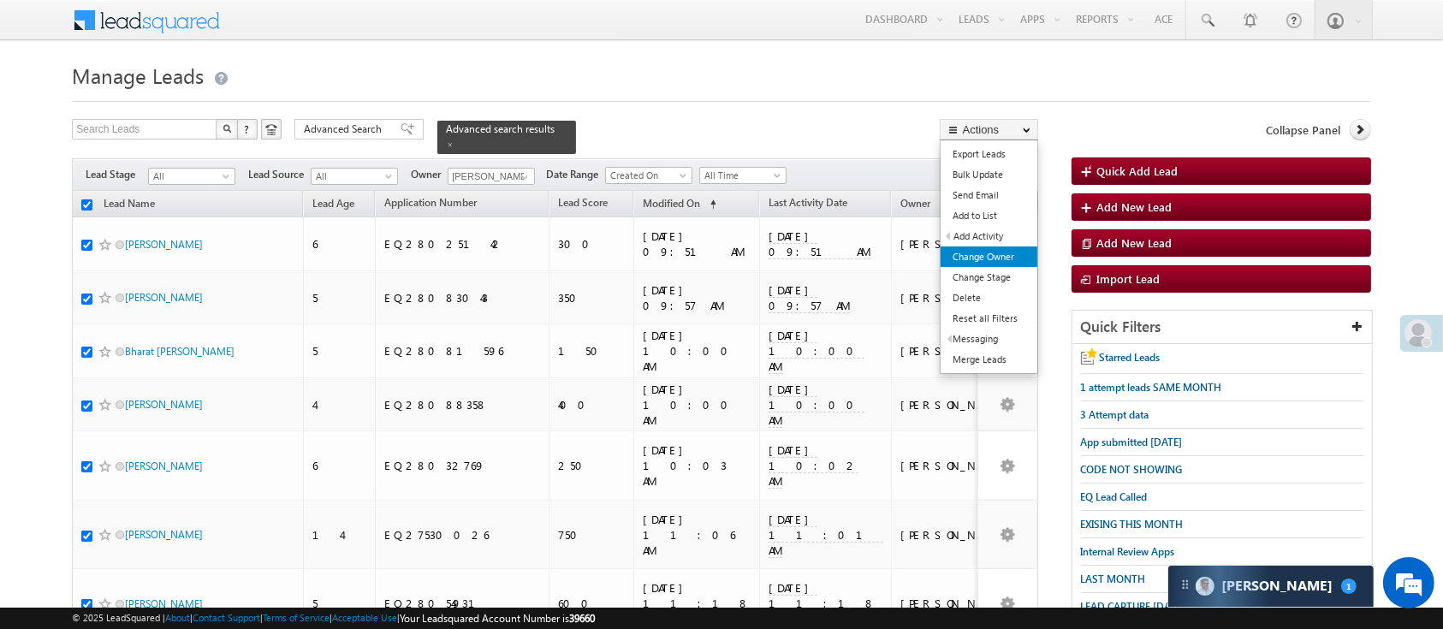
click at [987, 264] on link "Change Owner" at bounding box center [989, 257] width 97 height 21
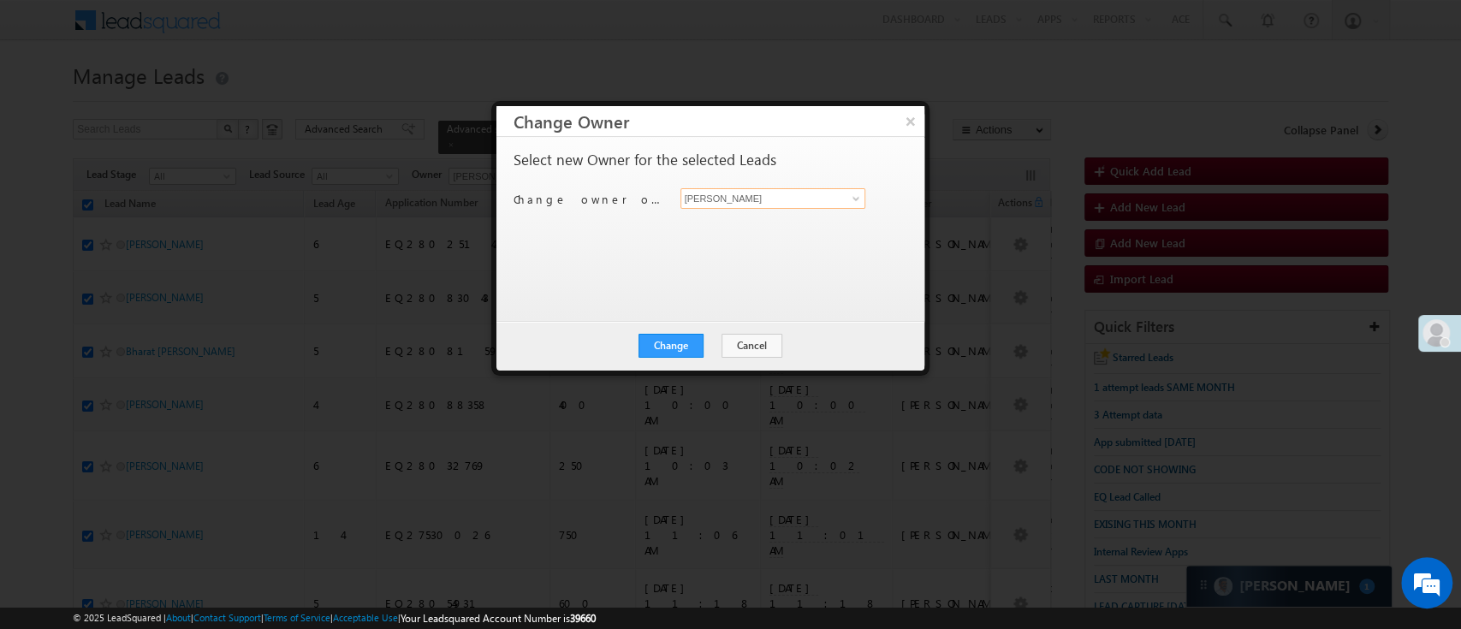
click at [825, 195] on input "[PERSON_NAME]" at bounding box center [774, 198] width 186 height 21
click at [806, 216] on link "Monika Jain Monika.Jain@angelbroking.com" at bounding box center [774, 225] width 186 height 33
click at [673, 336] on button "Change" at bounding box center [671, 346] width 65 height 24
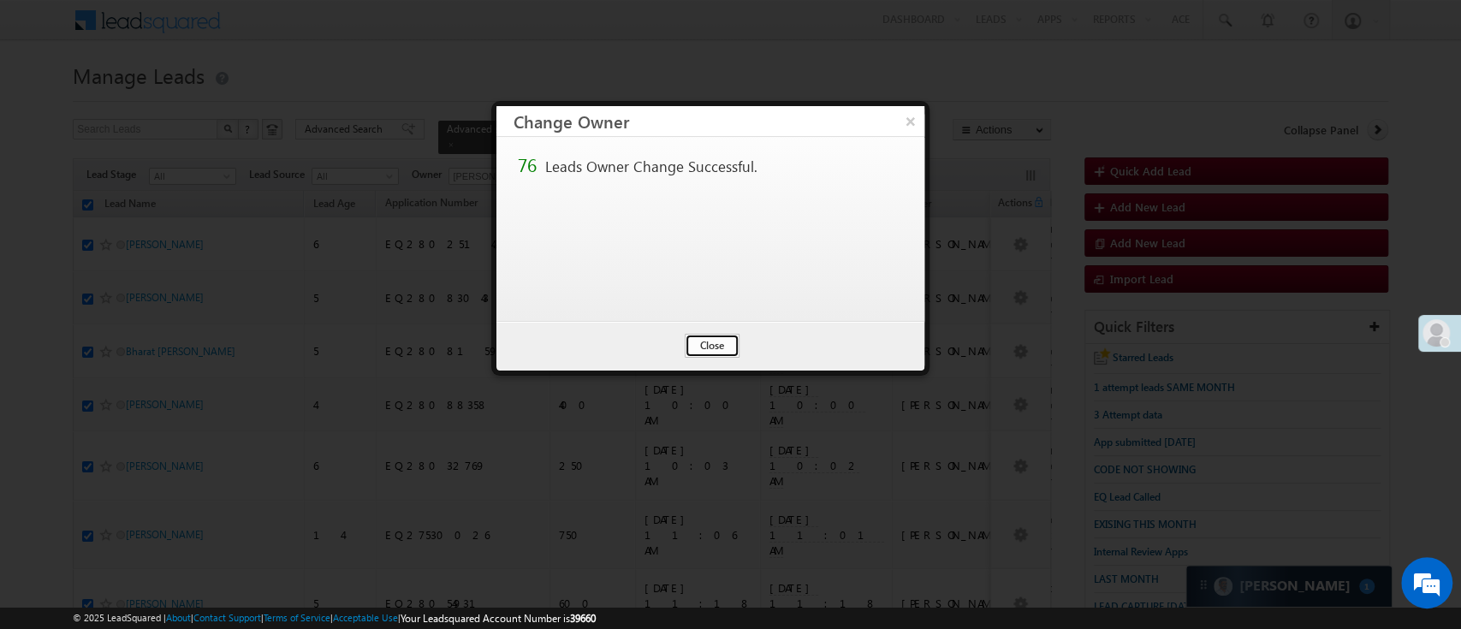
click at [729, 348] on button "Close" at bounding box center [712, 346] width 55 height 24
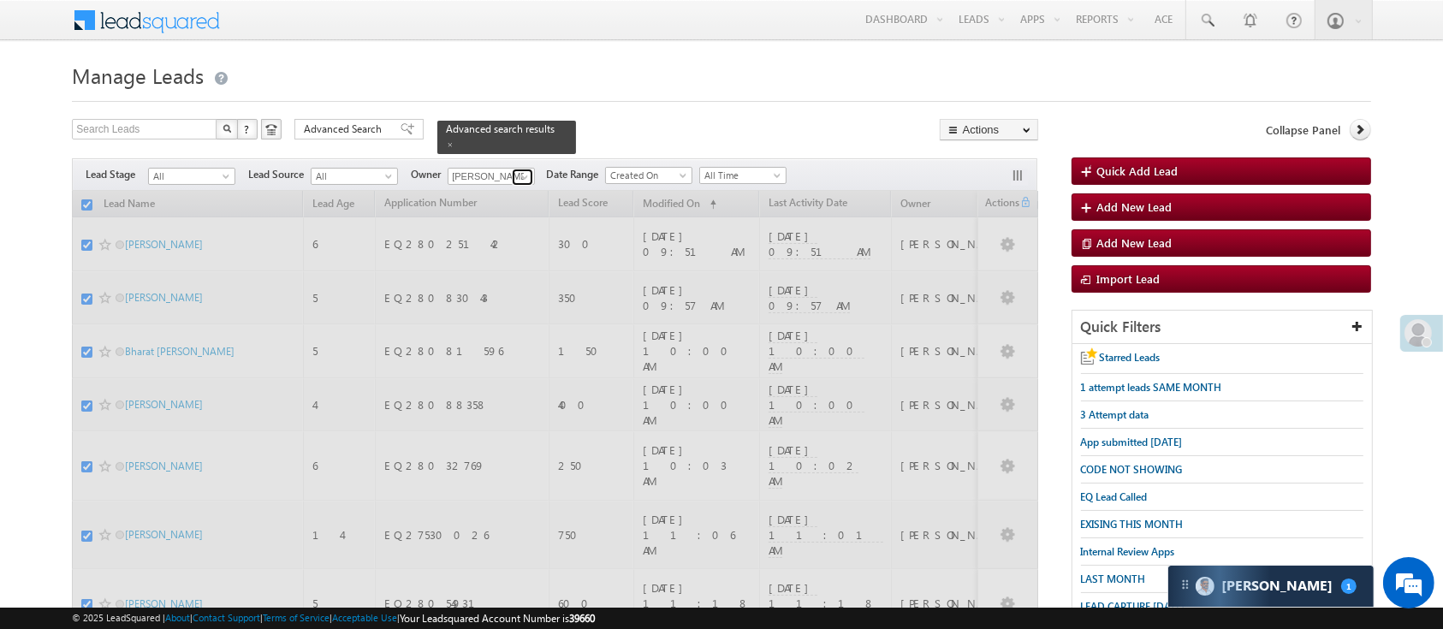
click at [520, 170] on span at bounding box center [525, 177] width 14 height 14
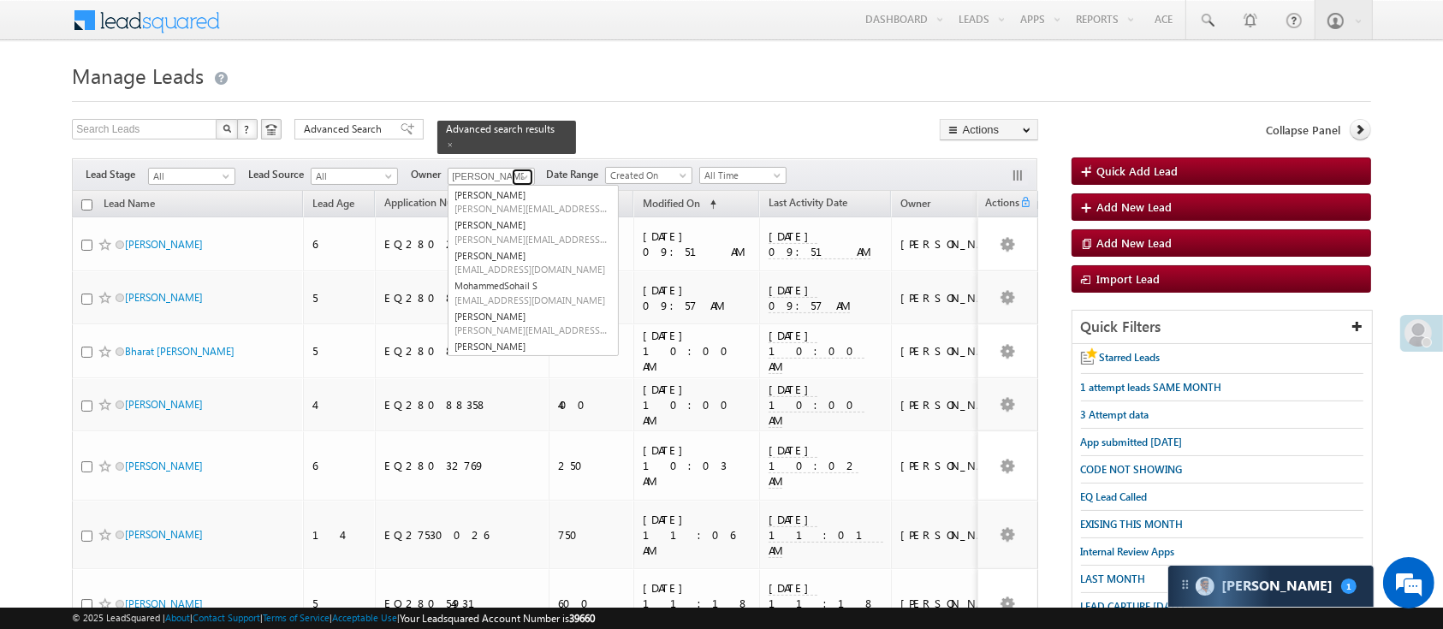
click at [521, 170] on span at bounding box center [525, 177] width 14 height 14
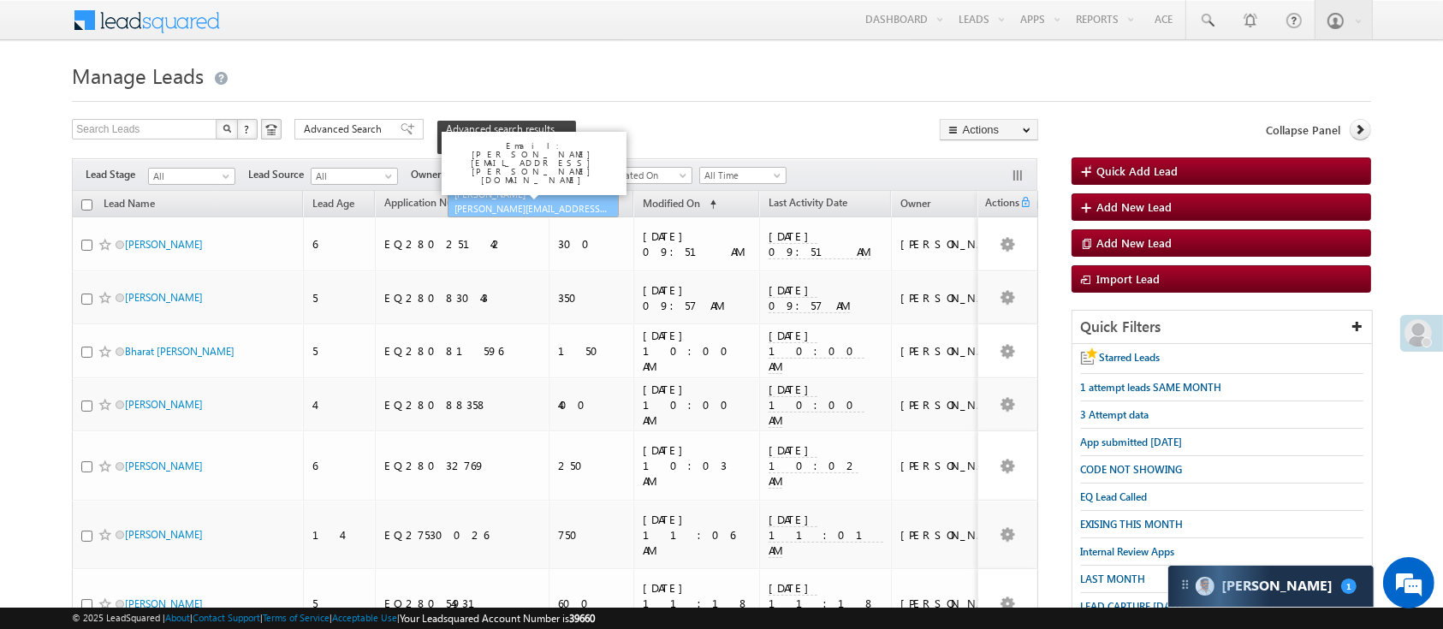
click at [523, 188] on link "NIRAj SURYAWANSHI NIRAJ.SURYAWANSHI@angelbroking.com" at bounding box center [533, 201] width 171 height 33
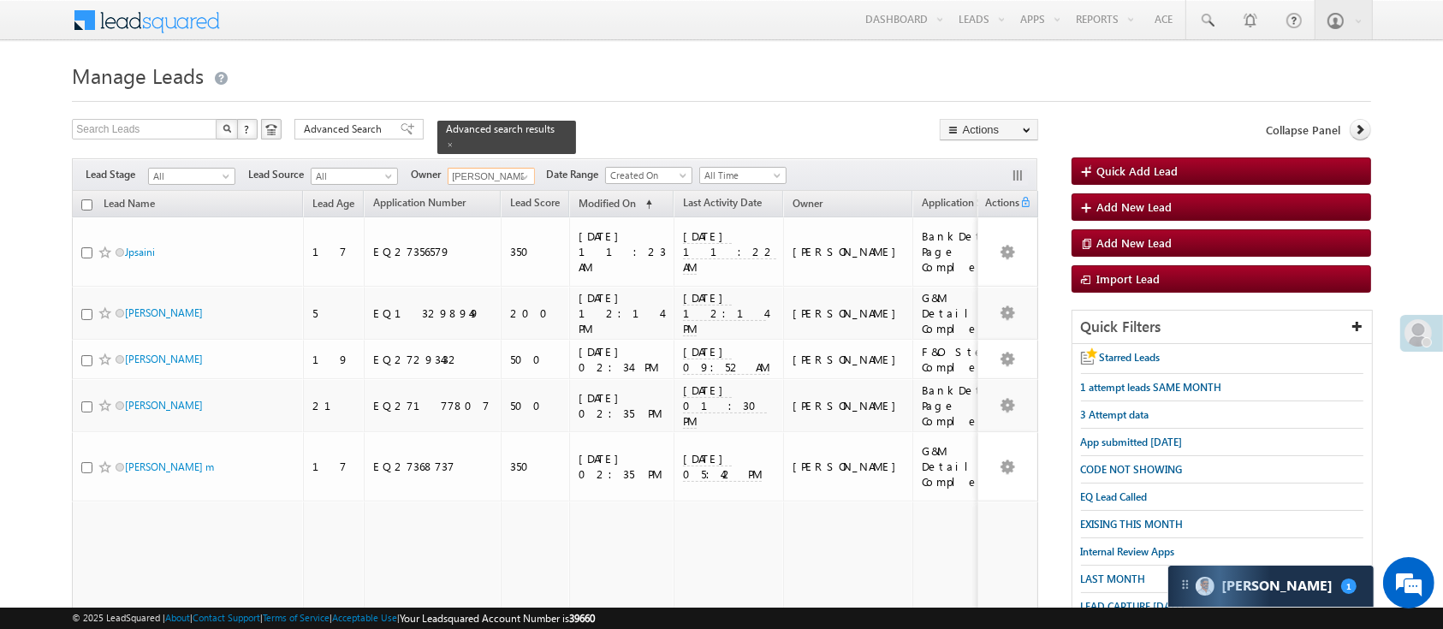
click at [87, 199] on input "checkbox" at bounding box center [86, 204] width 11 height 11
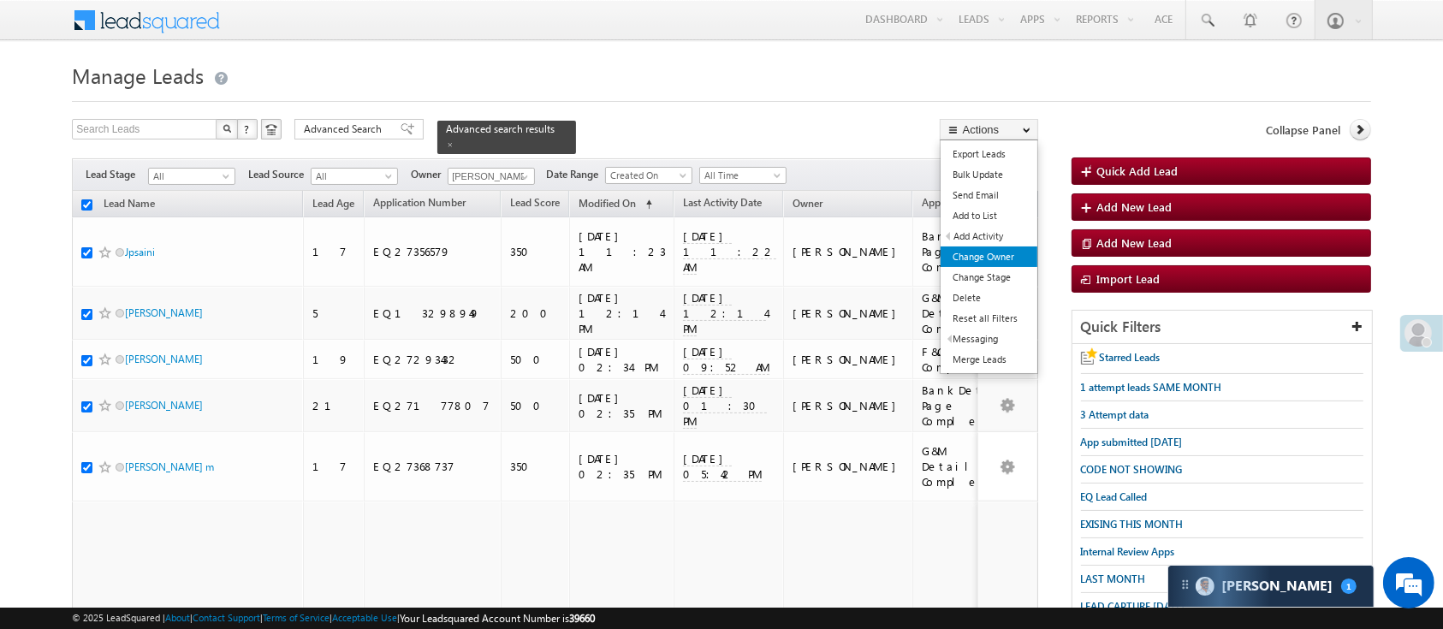
click at [1007, 250] on link "Change Owner" at bounding box center [989, 257] width 97 height 21
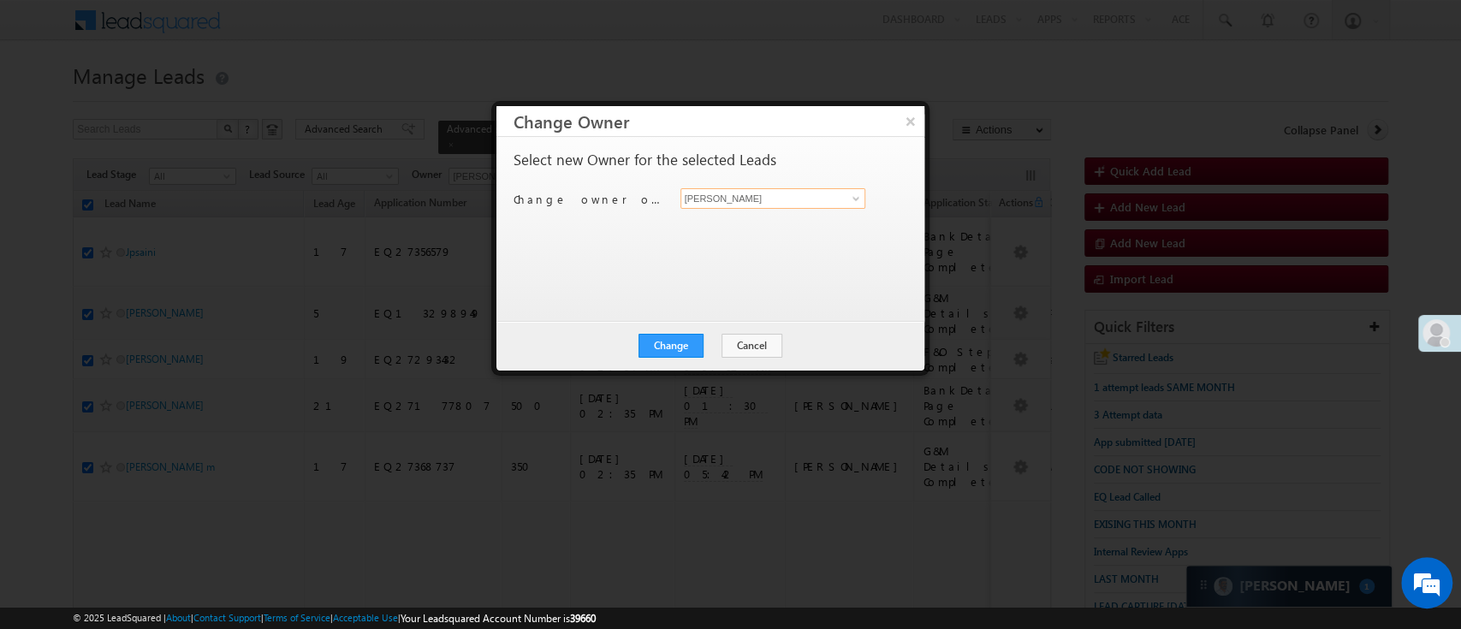
click at [821, 200] on input "[PERSON_NAME]" at bounding box center [774, 198] width 186 height 21
click at [774, 239] on ul "NIRAj SURYAWANSHI NIRAJ.SURYAWANSHI@angelbroking.com" at bounding box center [774, 225] width 186 height 33
click at [733, 233] on span "NIRAJ.SURYAWANSHI@angelbroking.com" at bounding box center [764, 231] width 154 height 13
click at [687, 344] on button "Change" at bounding box center [671, 346] width 65 height 24
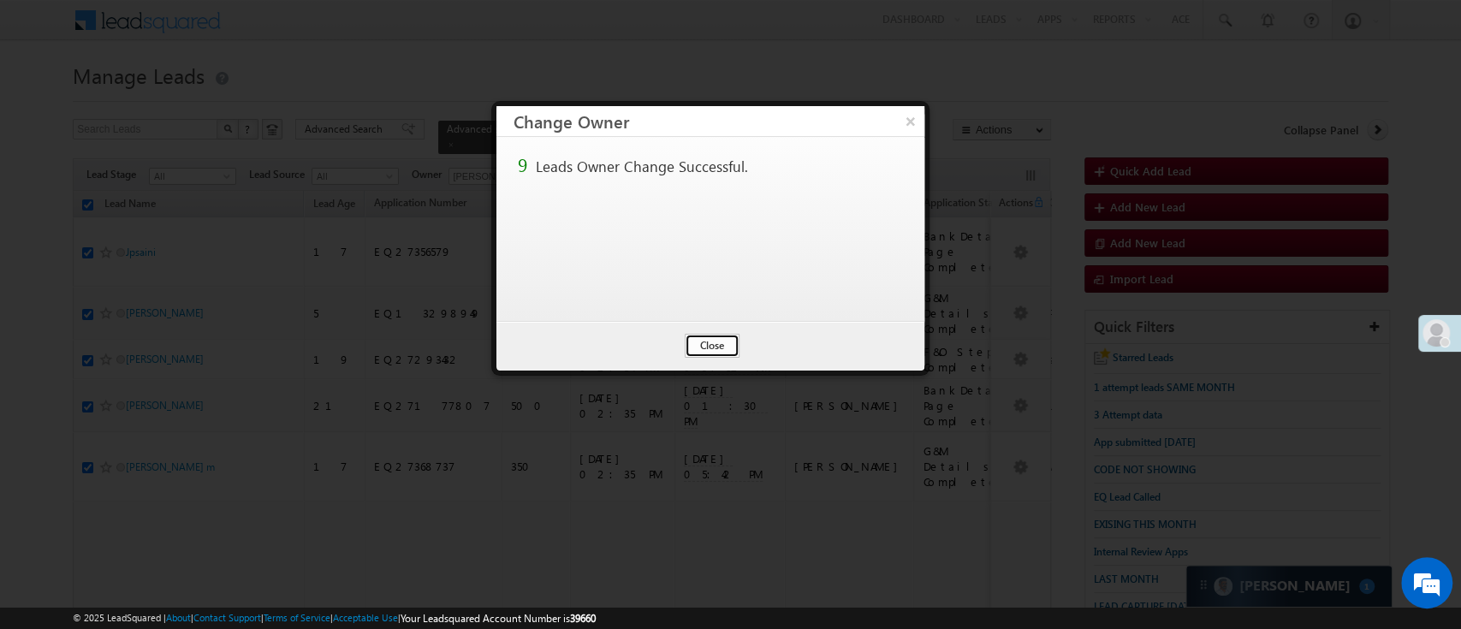
click at [707, 342] on button "Close" at bounding box center [712, 346] width 55 height 24
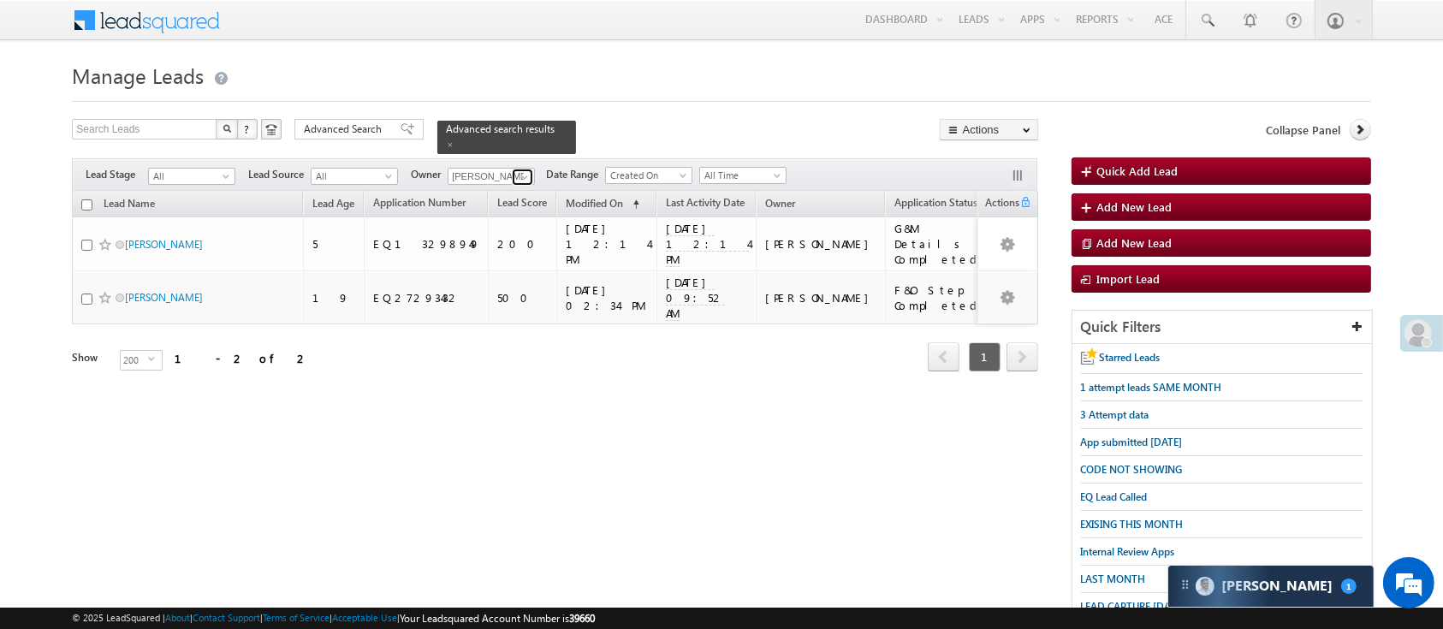
click at [532, 170] on span at bounding box center [525, 177] width 14 height 14
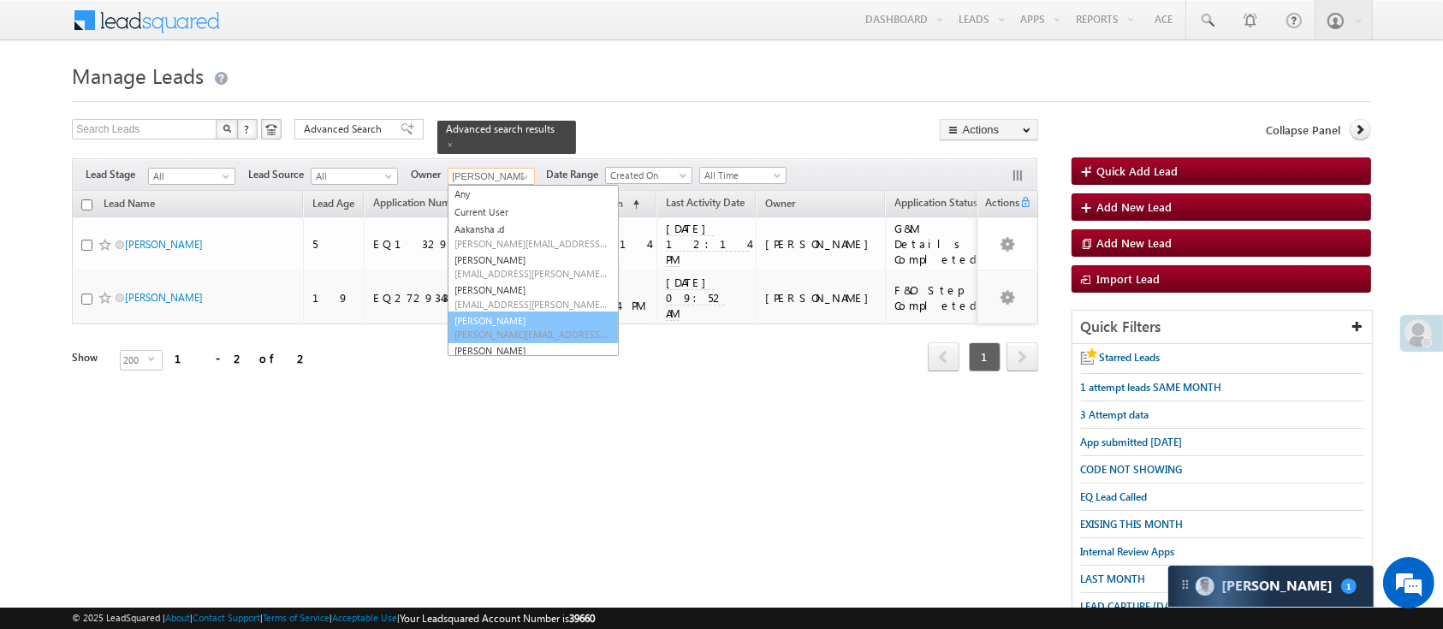
scroll to position [147, 0]
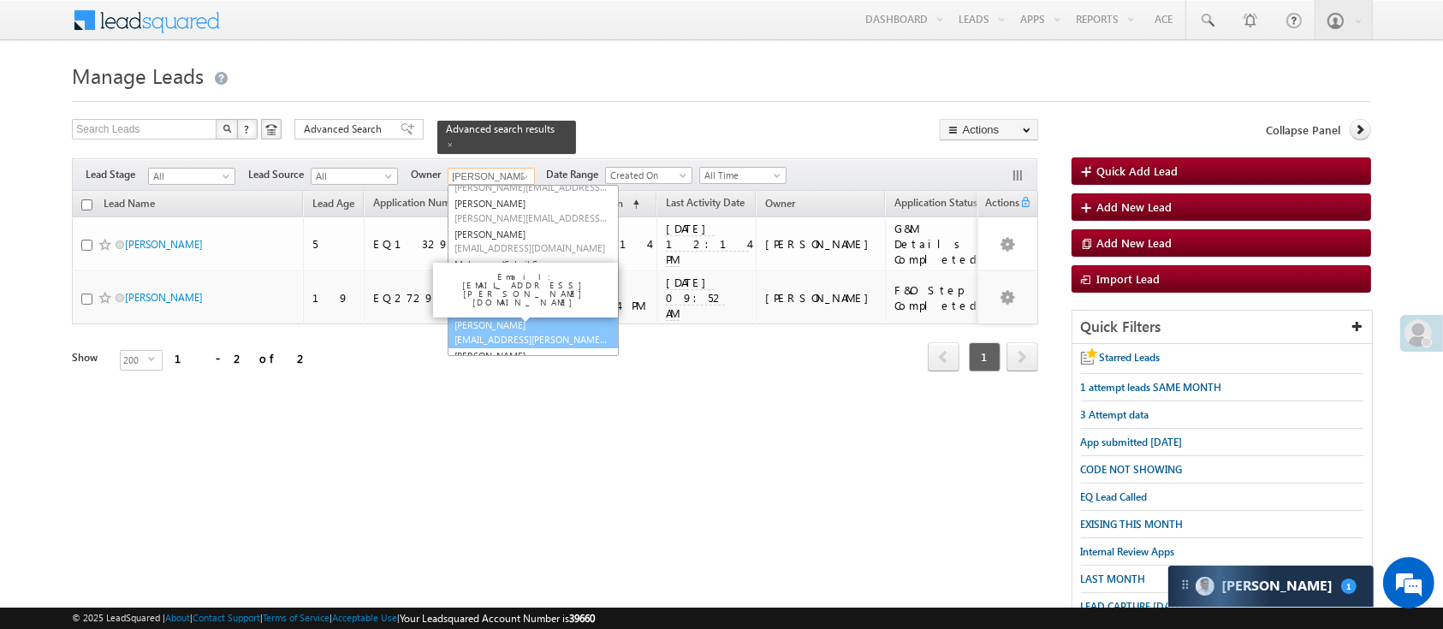
click at [598, 316] on link "Naseeba Khatoon Naseeba.Khatoon@angelbroking.com" at bounding box center [533, 332] width 171 height 33
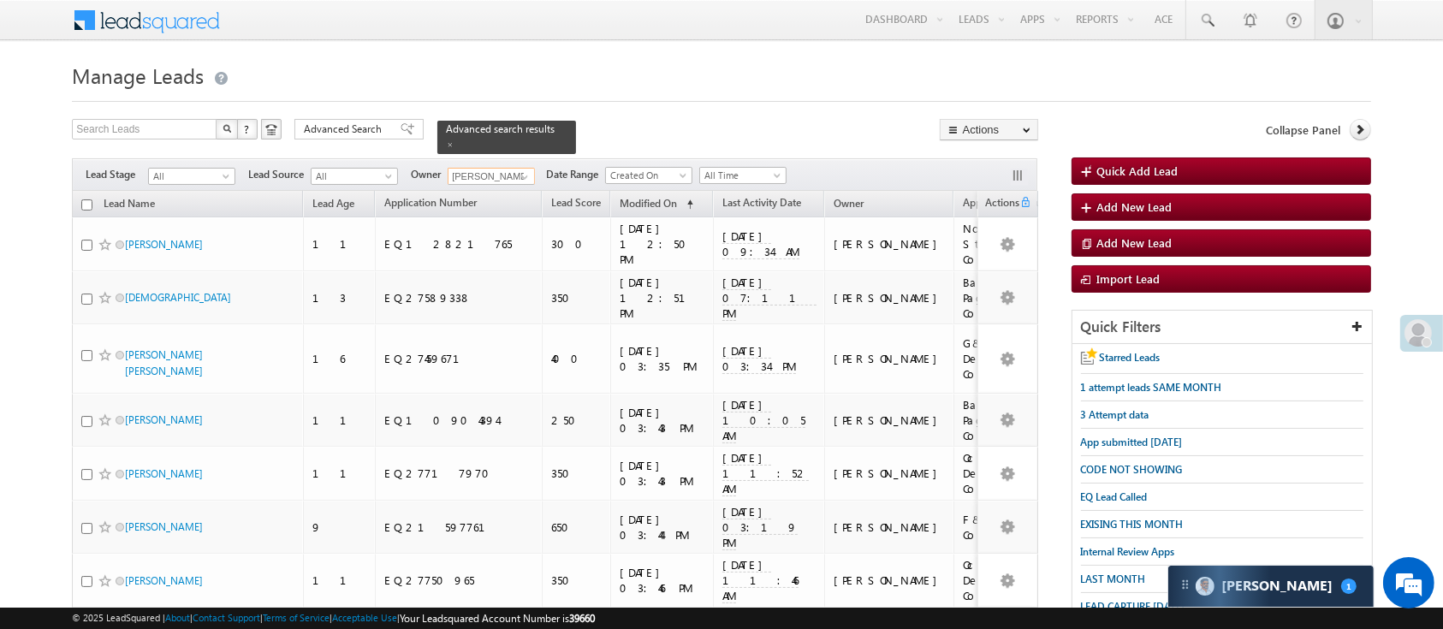
click at [84, 199] on input "checkbox" at bounding box center [86, 204] width 11 height 11
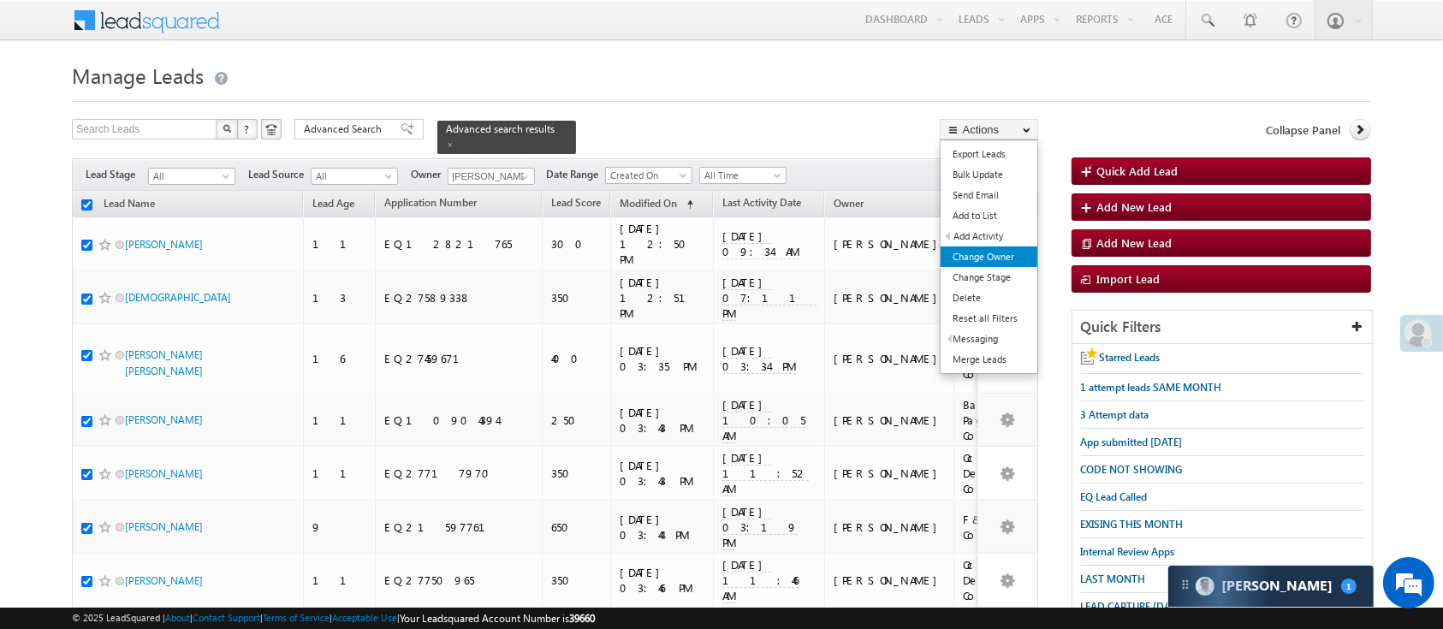
click at [1006, 256] on link "Change Owner" at bounding box center [989, 257] width 97 height 21
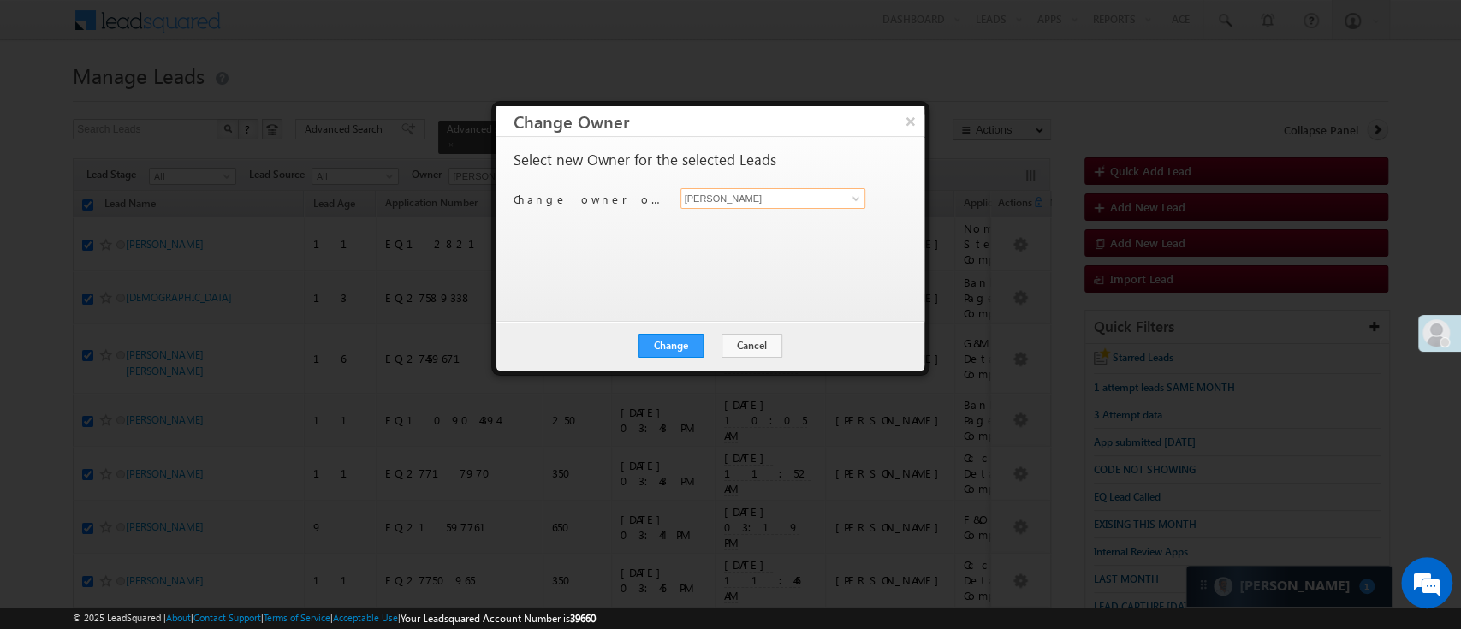
click at [799, 198] on input "[PERSON_NAME]" at bounding box center [774, 198] width 186 height 21
click at [793, 216] on link "Naseeba Khatoon Naseeba.Khatoon@angelbroking.com" at bounding box center [774, 225] width 186 height 33
click at [685, 338] on button "Change" at bounding box center [671, 346] width 65 height 24
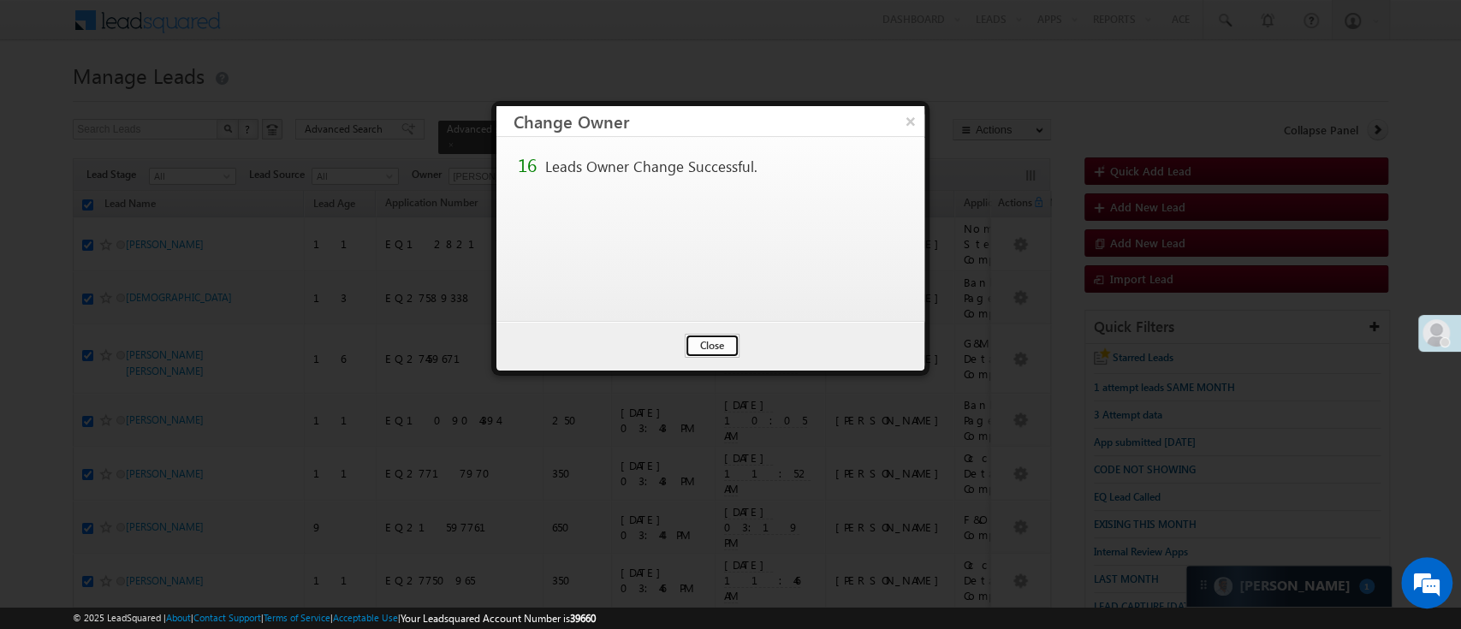
click at [696, 339] on button "Close" at bounding box center [712, 346] width 55 height 24
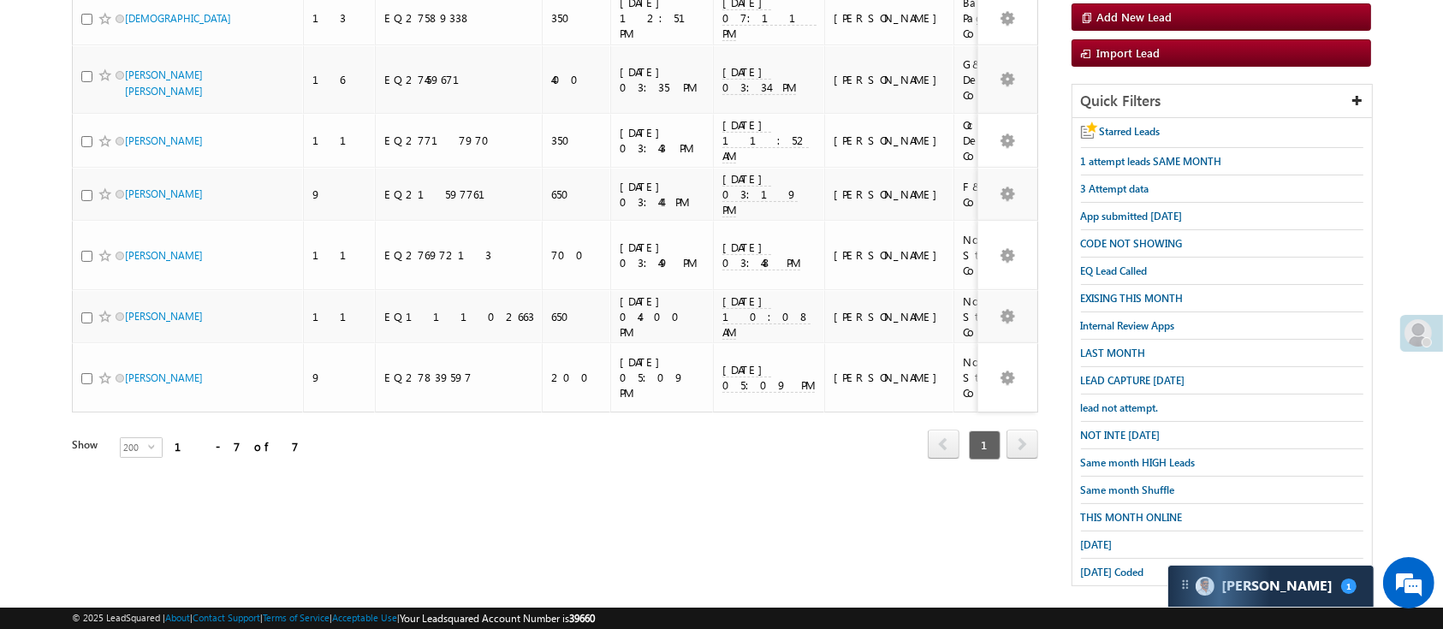
scroll to position [0, 0]
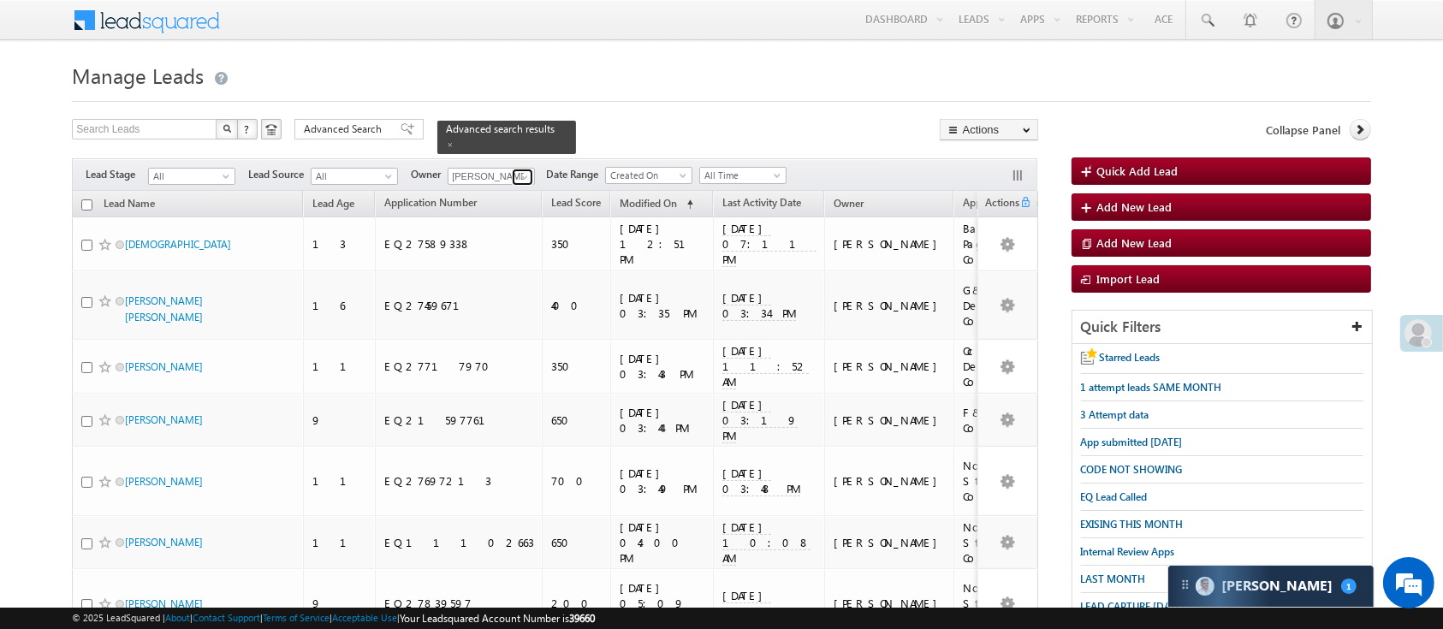
click at [523, 171] on span at bounding box center [525, 177] width 14 height 14
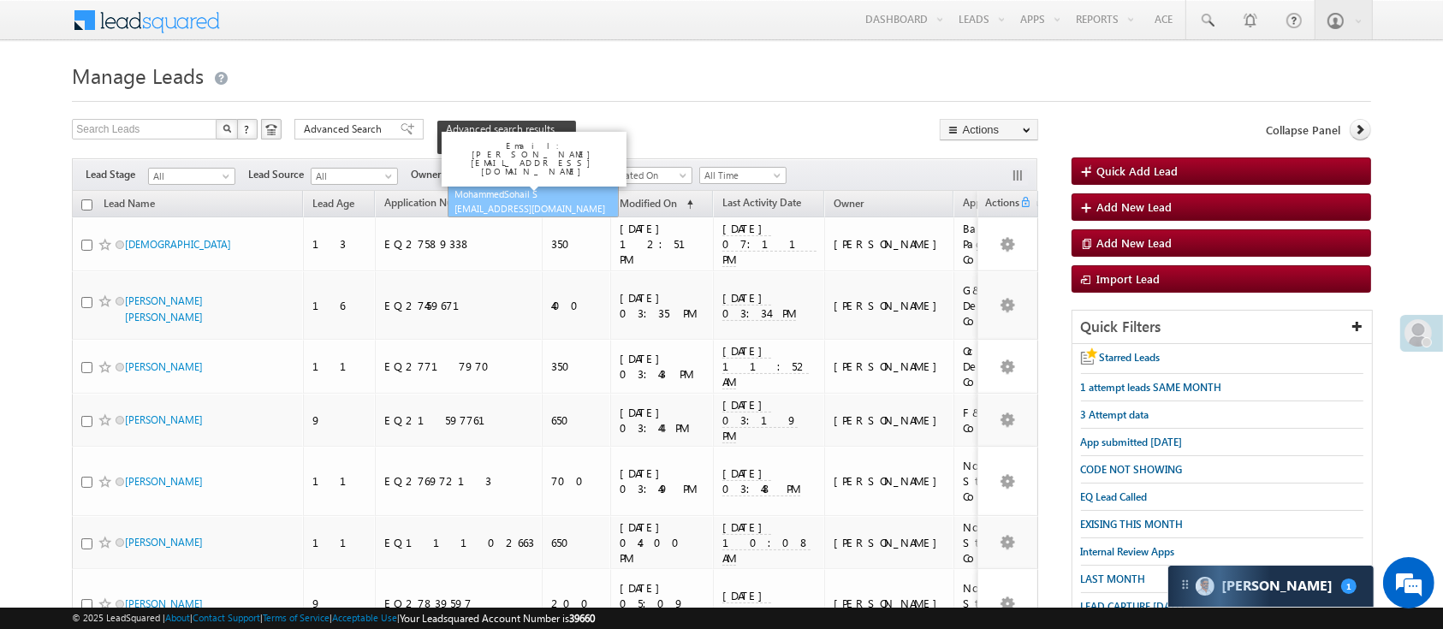
click at [520, 187] on link "MohammedSohail S MohammedSohail.S@angelbroking.com" at bounding box center [533, 201] width 171 height 33
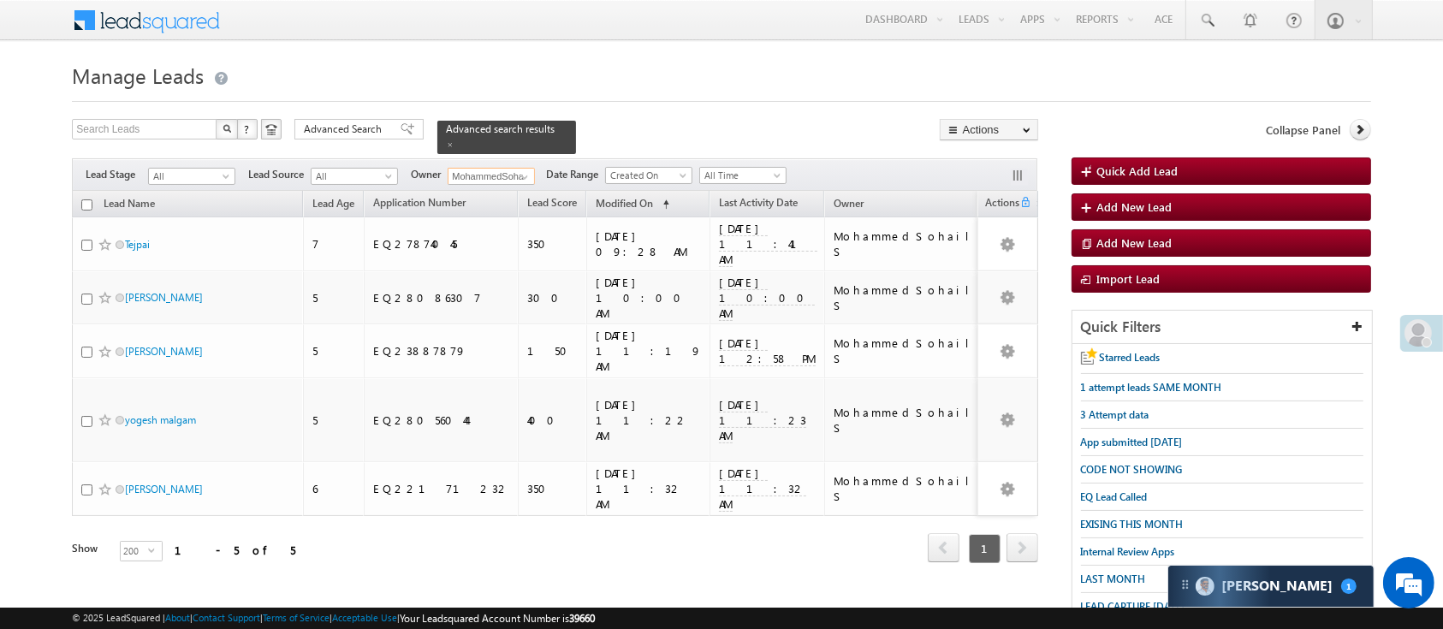
click at [89, 199] on input "checkbox" at bounding box center [86, 204] width 11 height 11
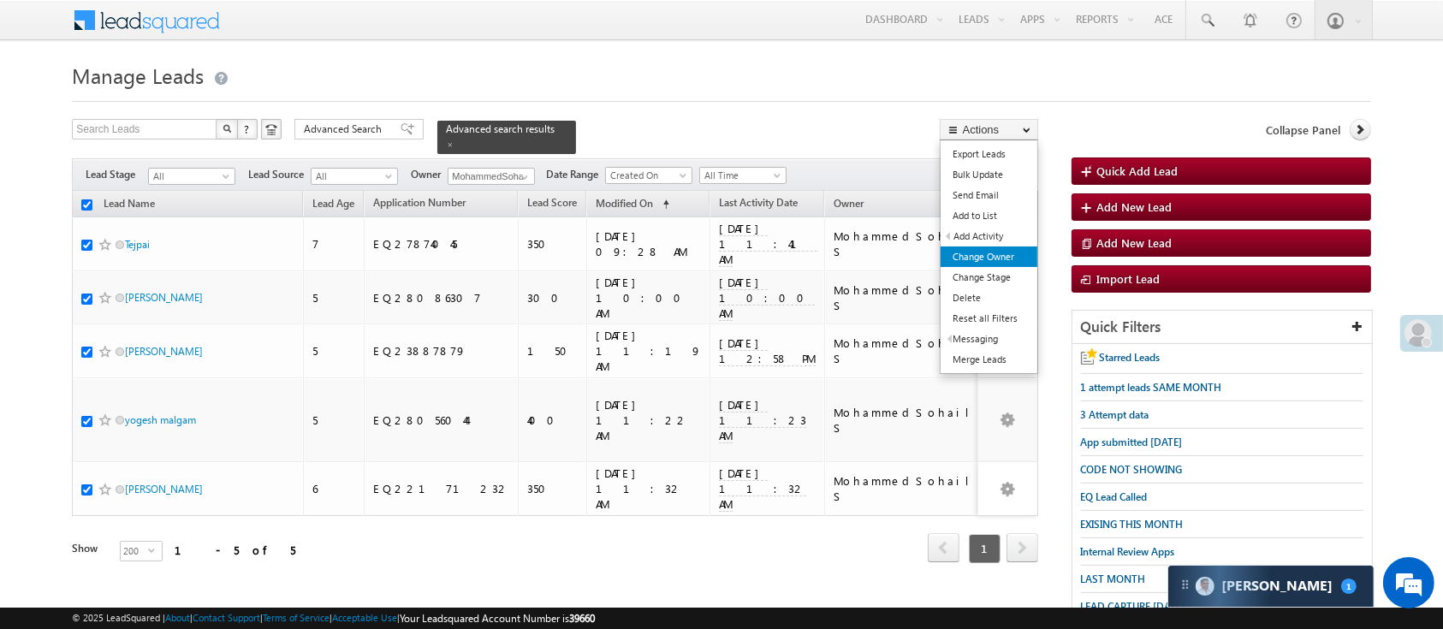
click at [997, 262] on link "Change Owner" at bounding box center [989, 257] width 97 height 21
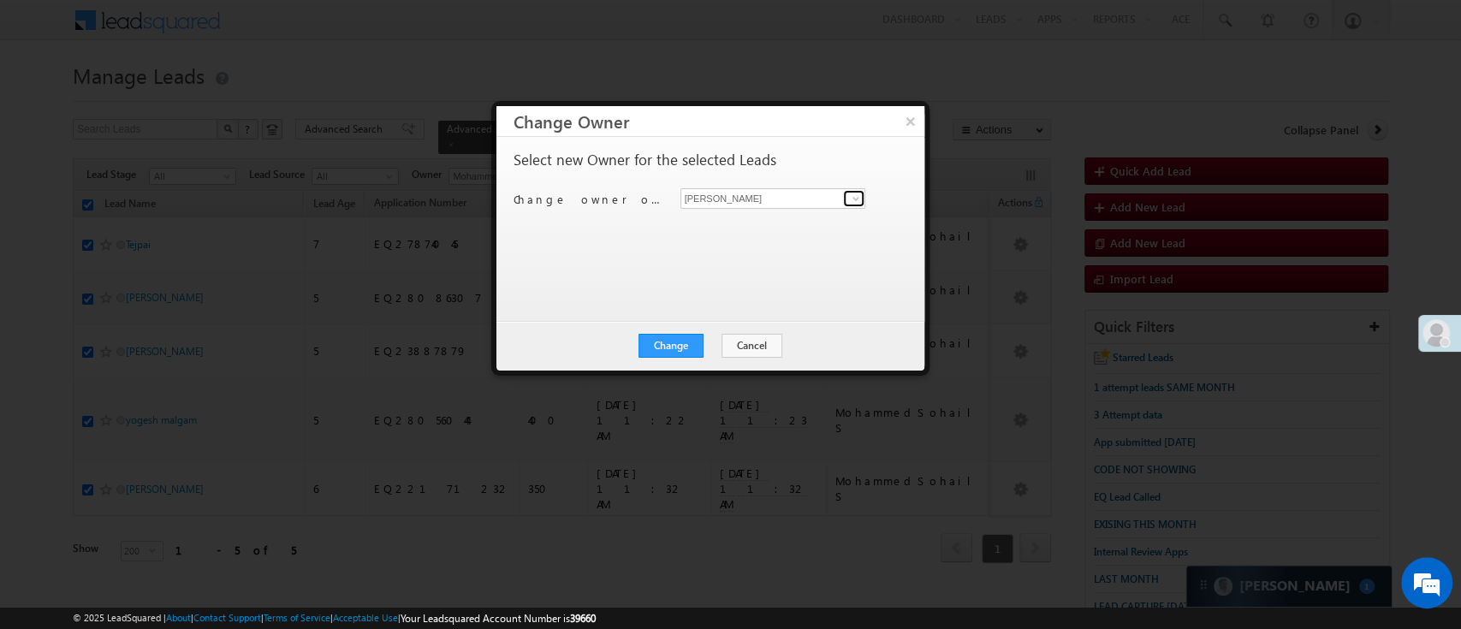
click at [846, 197] on link at bounding box center [853, 198] width 21 height 17
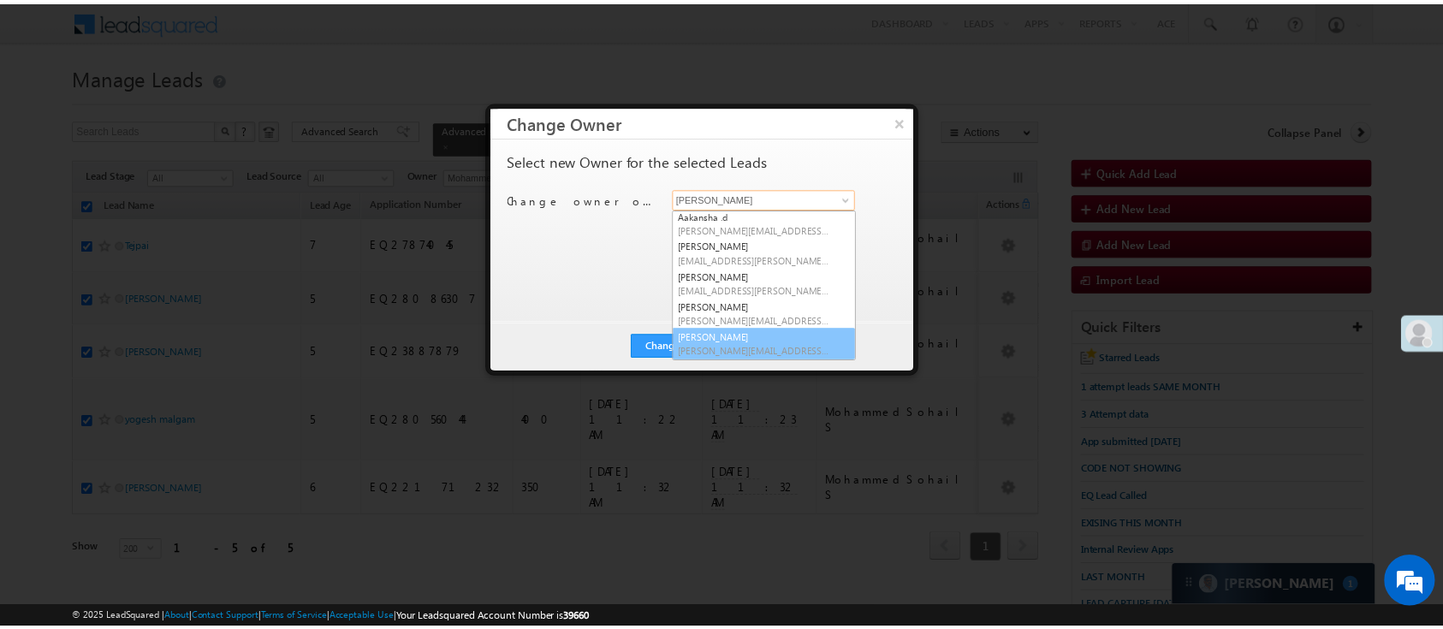
scroll to position [63, 0]
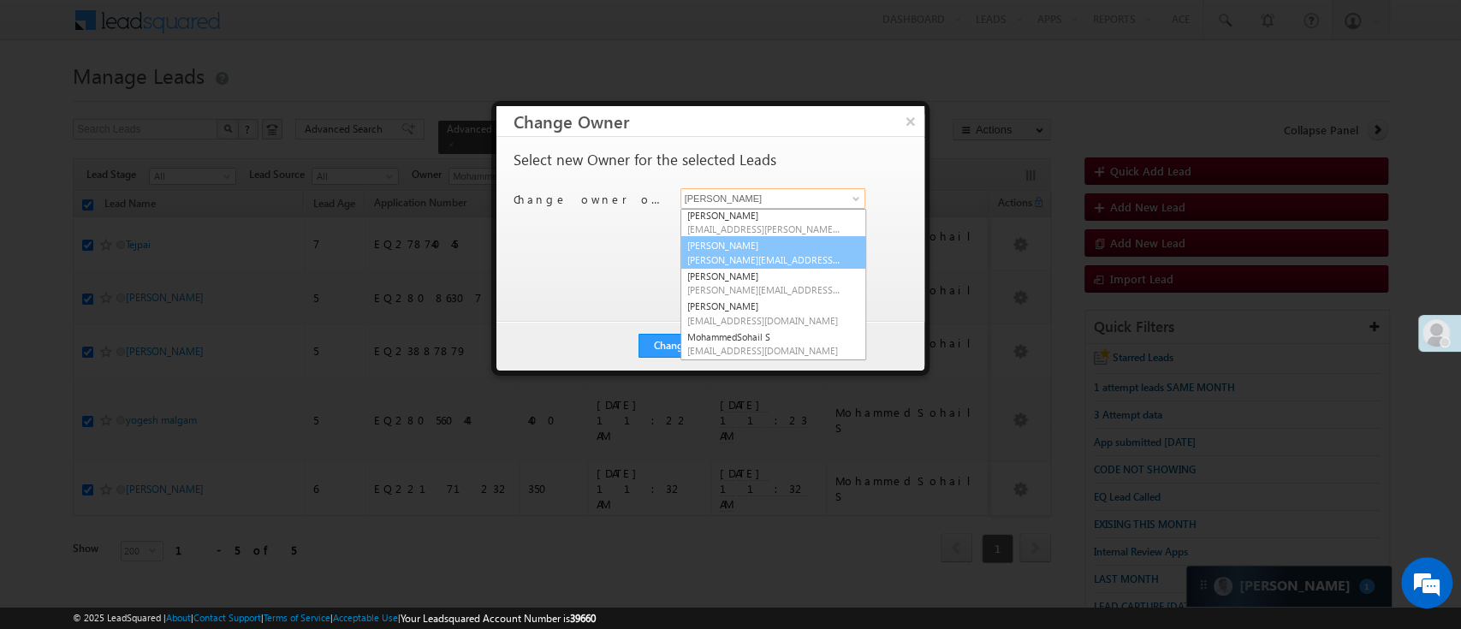
click at [761, 258] on span "HIMANSHU.SHARMA@ANGELBROKING.COM" at bounding box center [764, 259] width 154 height 13
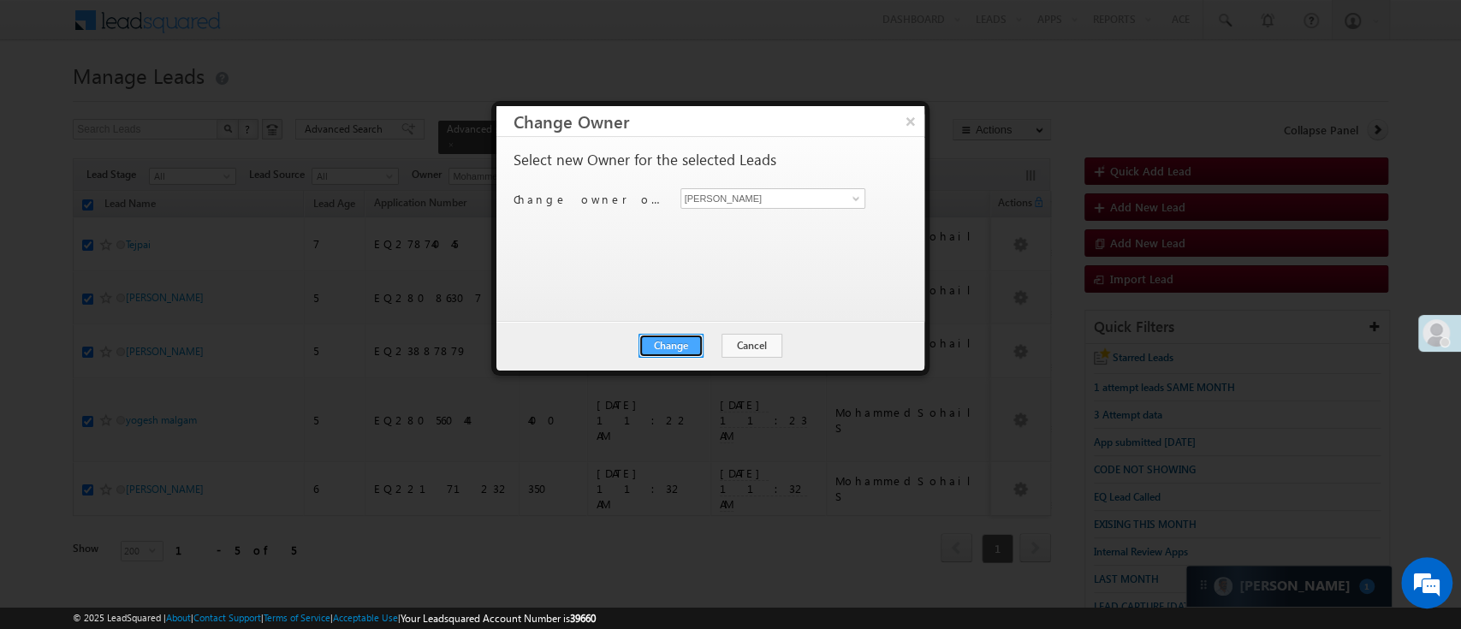
click at [687, 334] on button "Change" at bounding box center [671, 346] width 65 height 24
click at [727, 341] on button "Close" at bounding box center [712, 346] width 55 height 24
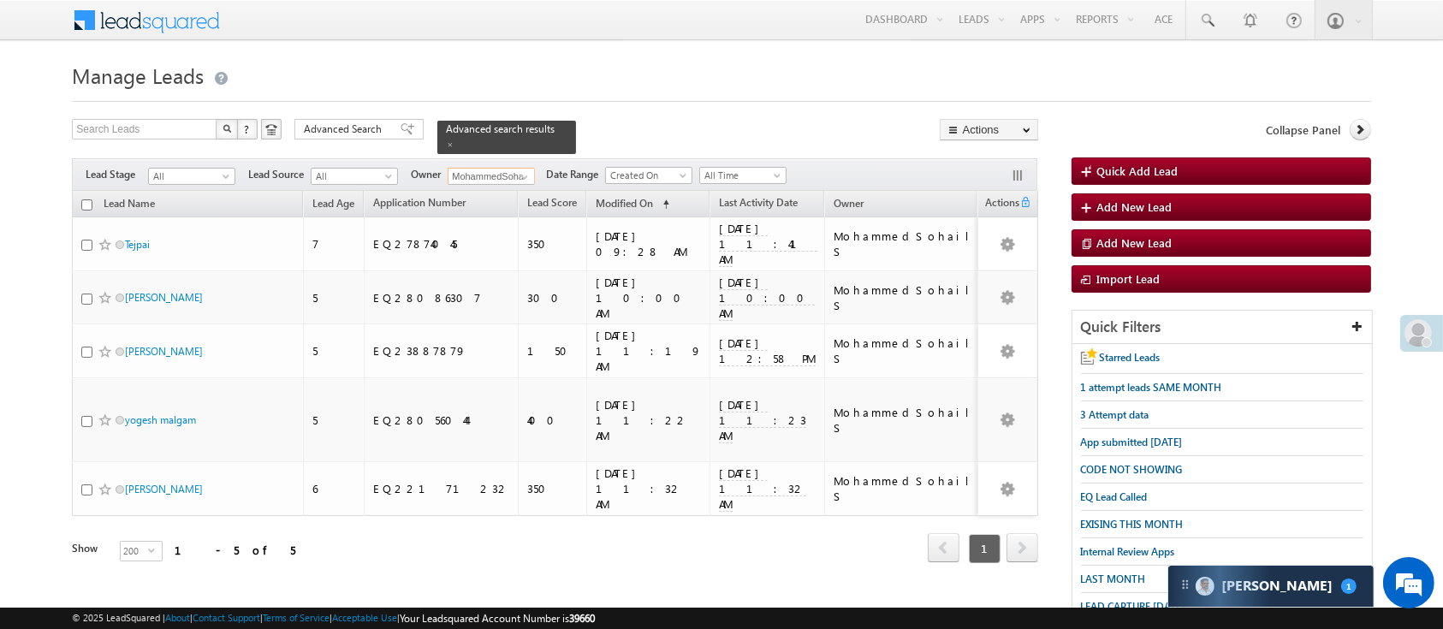
click at [506, 168] on input "MohammedSohail S" at bounding box center [491, 176] width 87 height 17
click at [517, 169] on link at bounding box center [522, 177] width 21 height 17
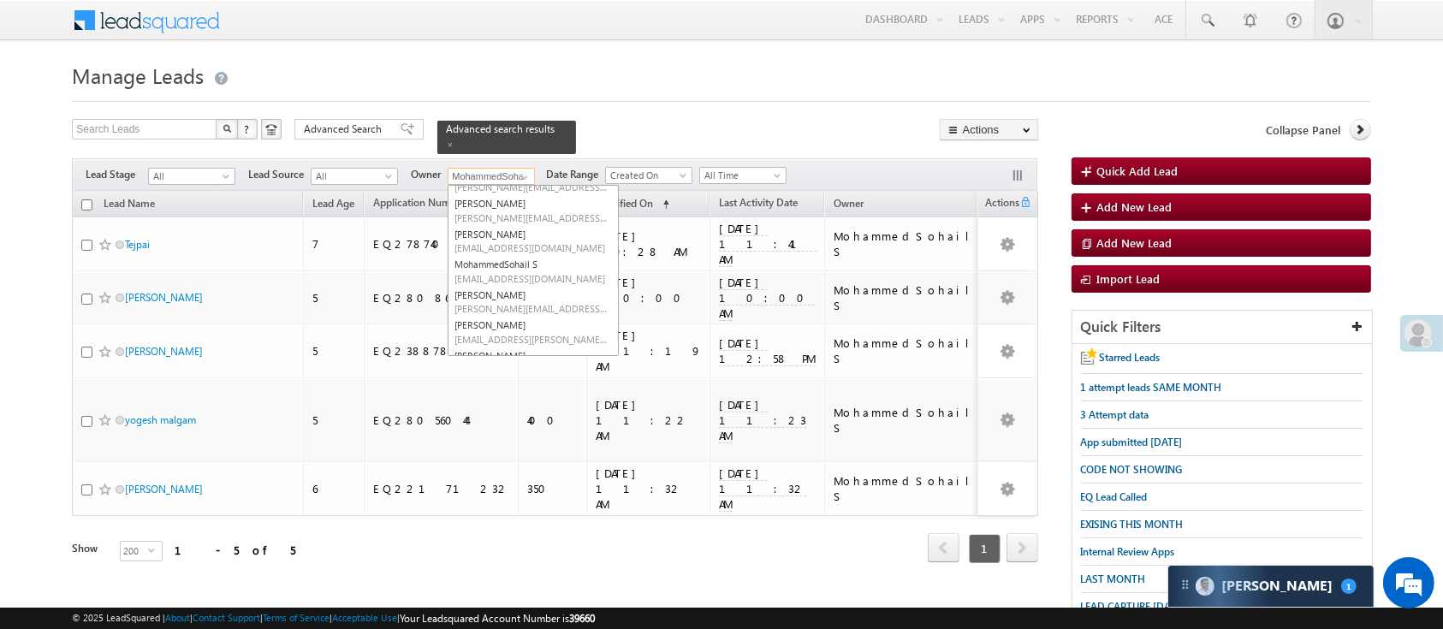
scroll to position [229, 0]
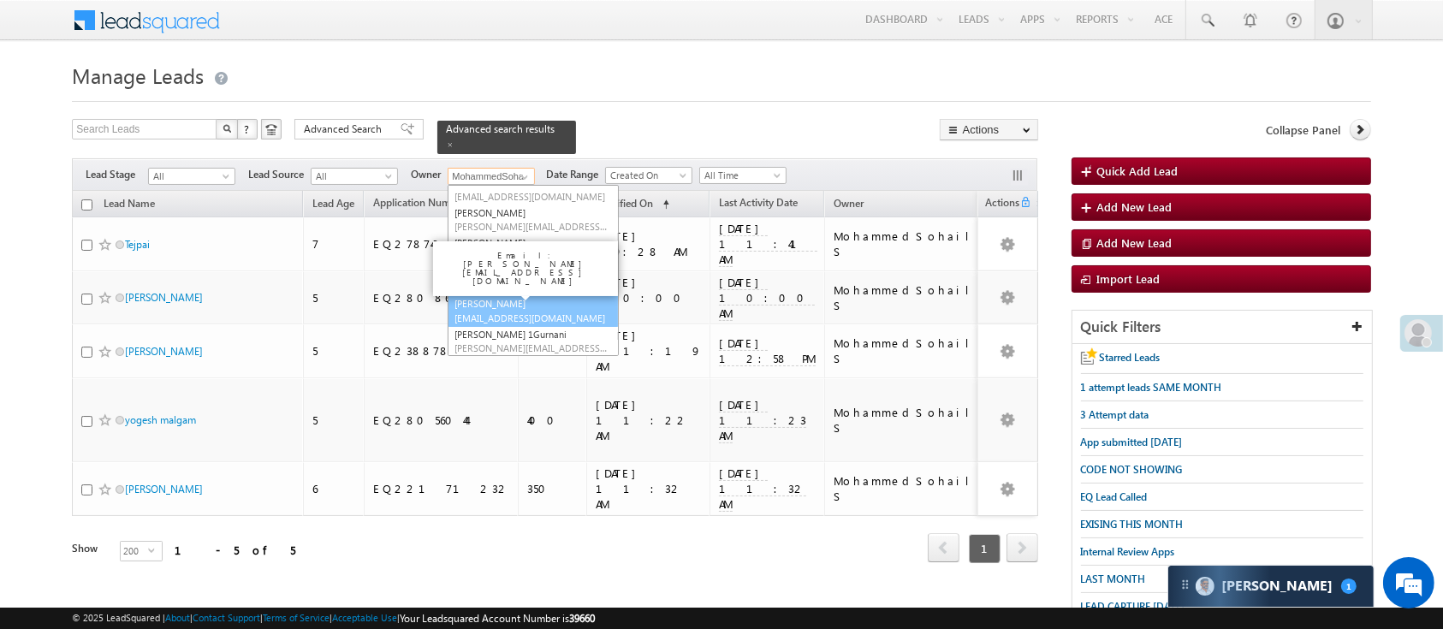
click at [550, 312] on span "Sandeep.Kashyap@angelbroking.com" at bounding box center [532, 318] width 154 height 13
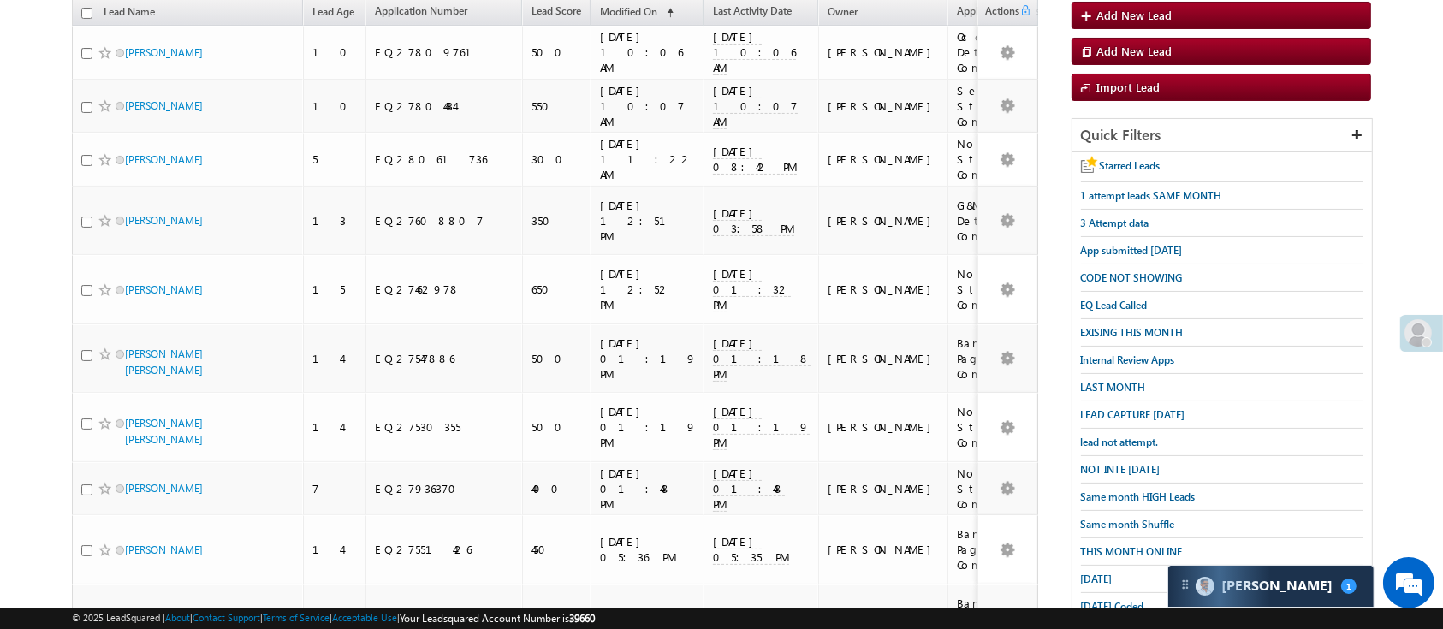
scroll to position [0, 0]
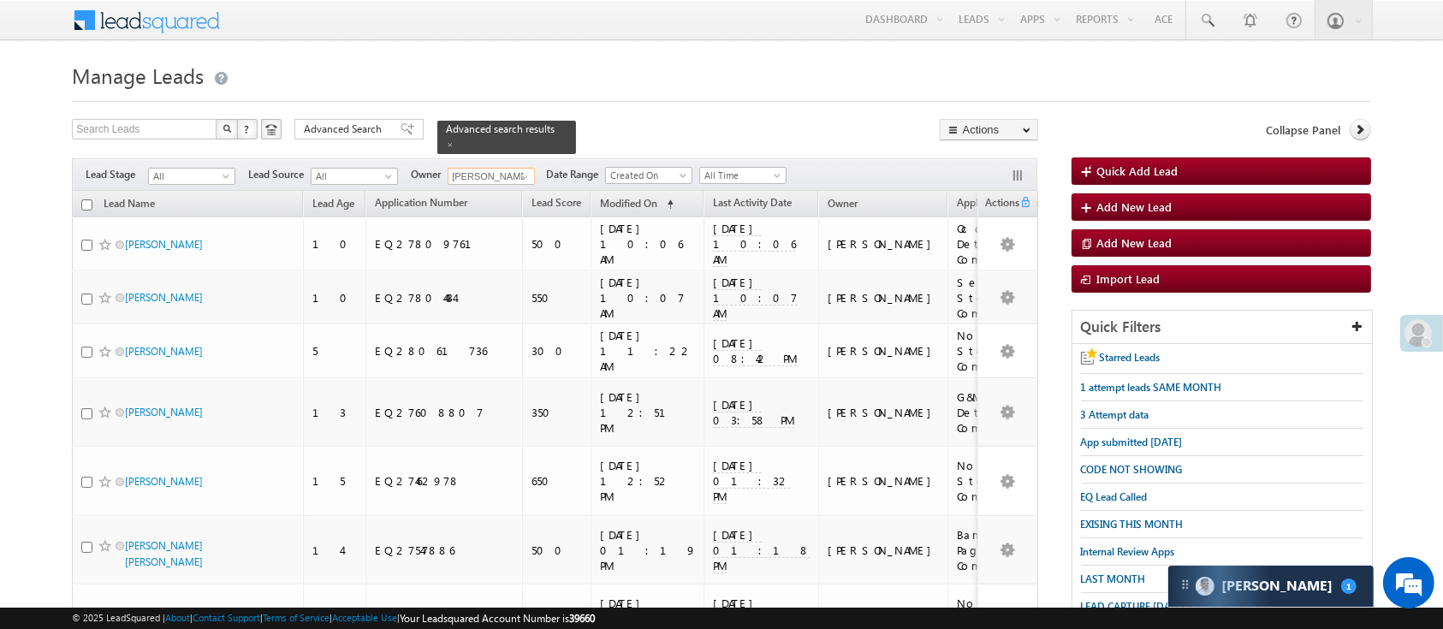
click at [88, 199] on input "checkbox" at bounding box center [86, 204] width 11 height 11
click at [86, 199] on input "checkbox" at bounding box center [86, 204] width 11 height 11
click at [88, 199] on input "checkbox" at bounding box center [86, 204] width 11 height 11
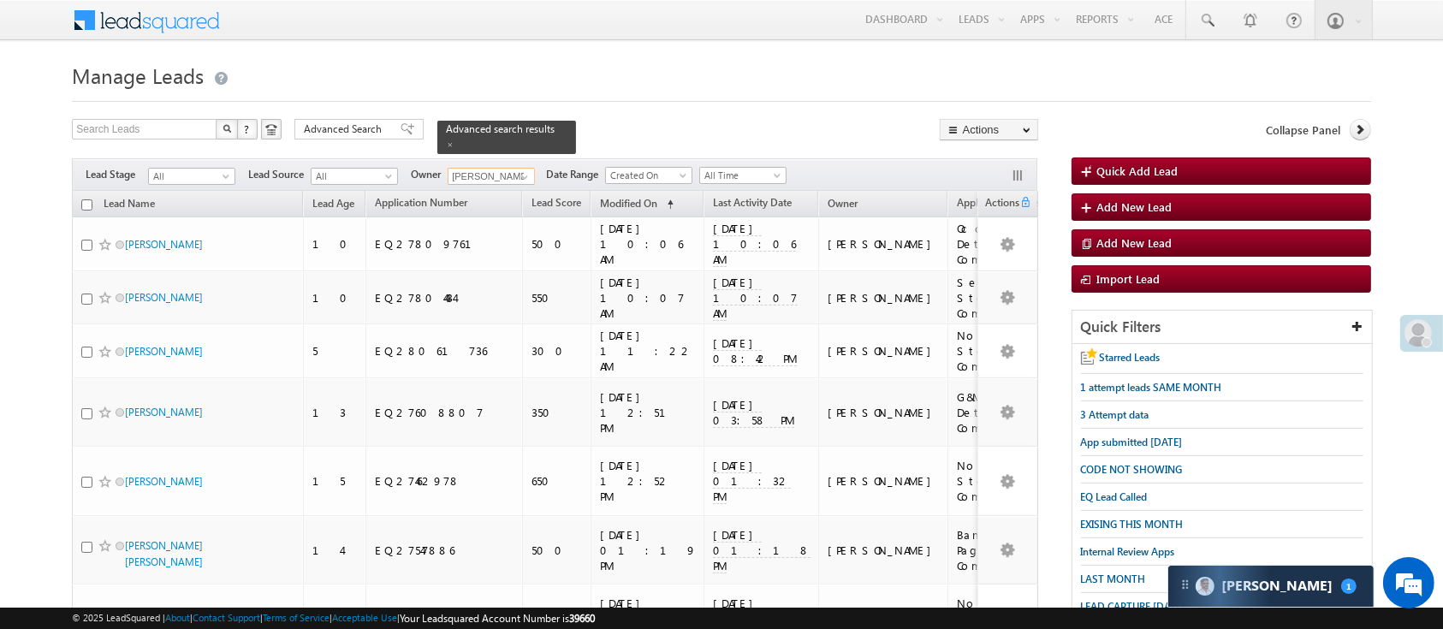
click at [87, 199] on input "checkbox" at bounding box center [86, 204] width 11 height 11
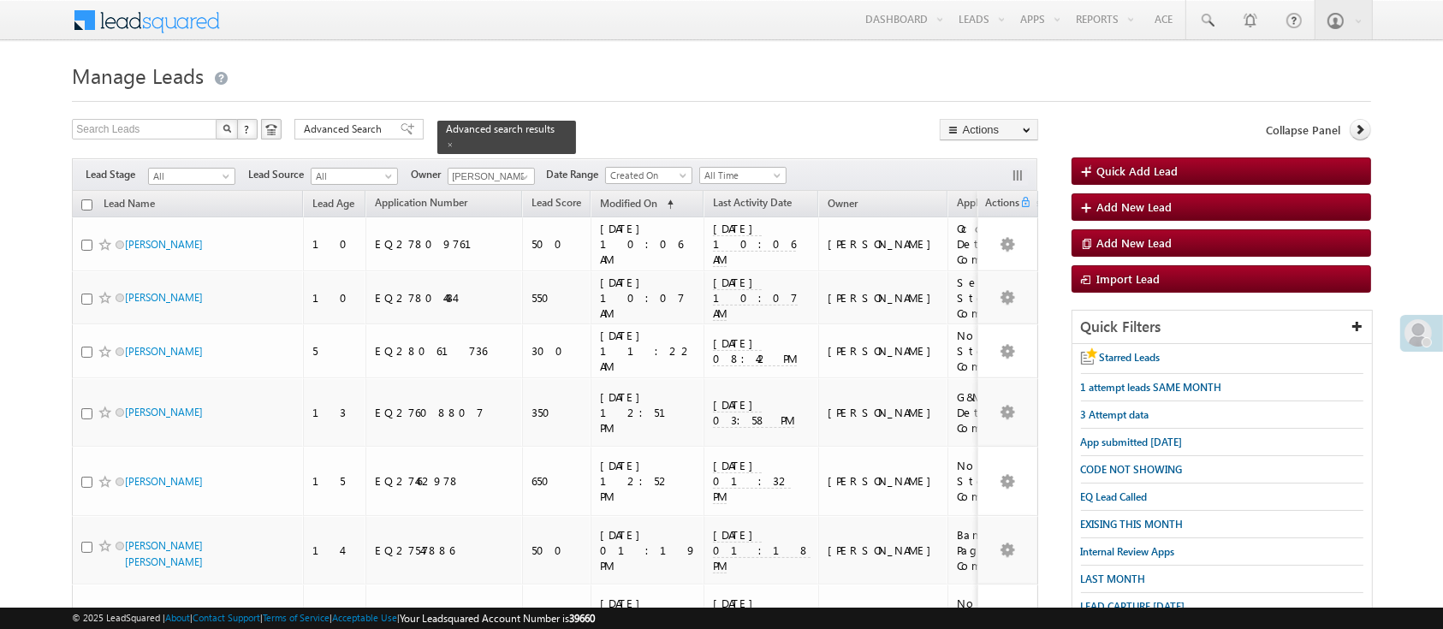
click at [86, 199] on input "checkbox" at bounding box center [86, 204] width 11 height 11
checkbox input "true"
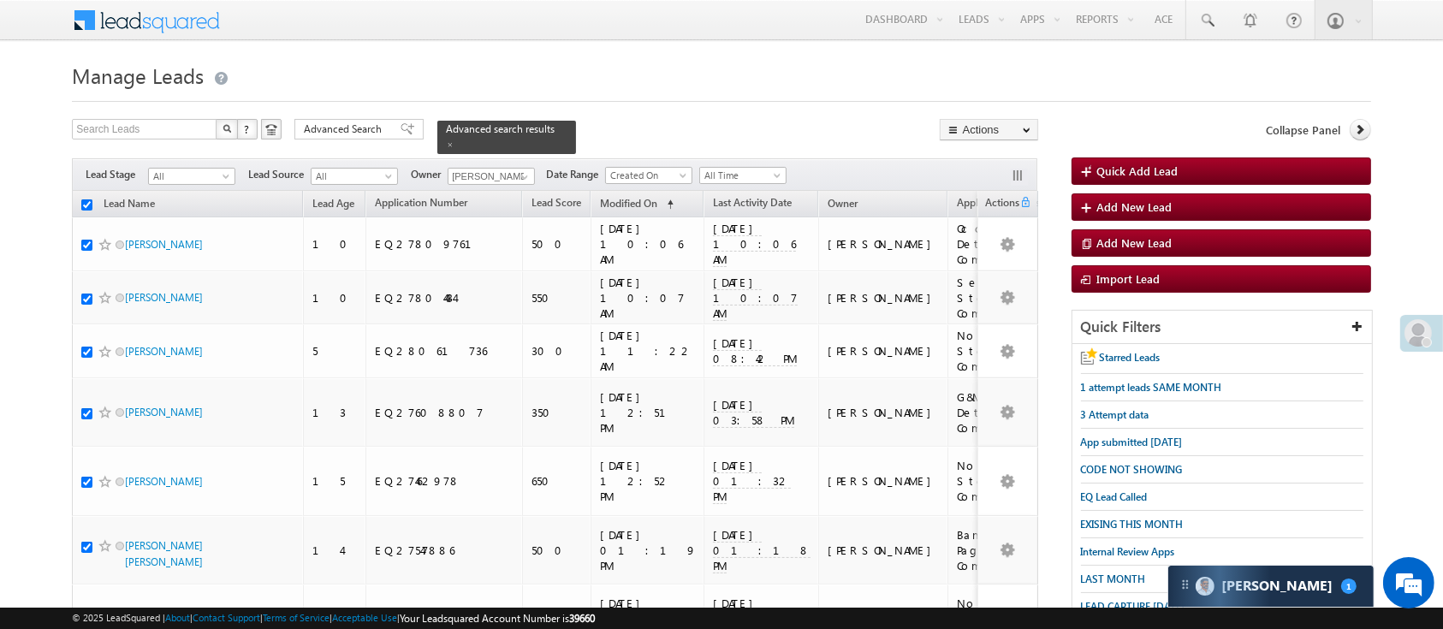
checkbox input "true"
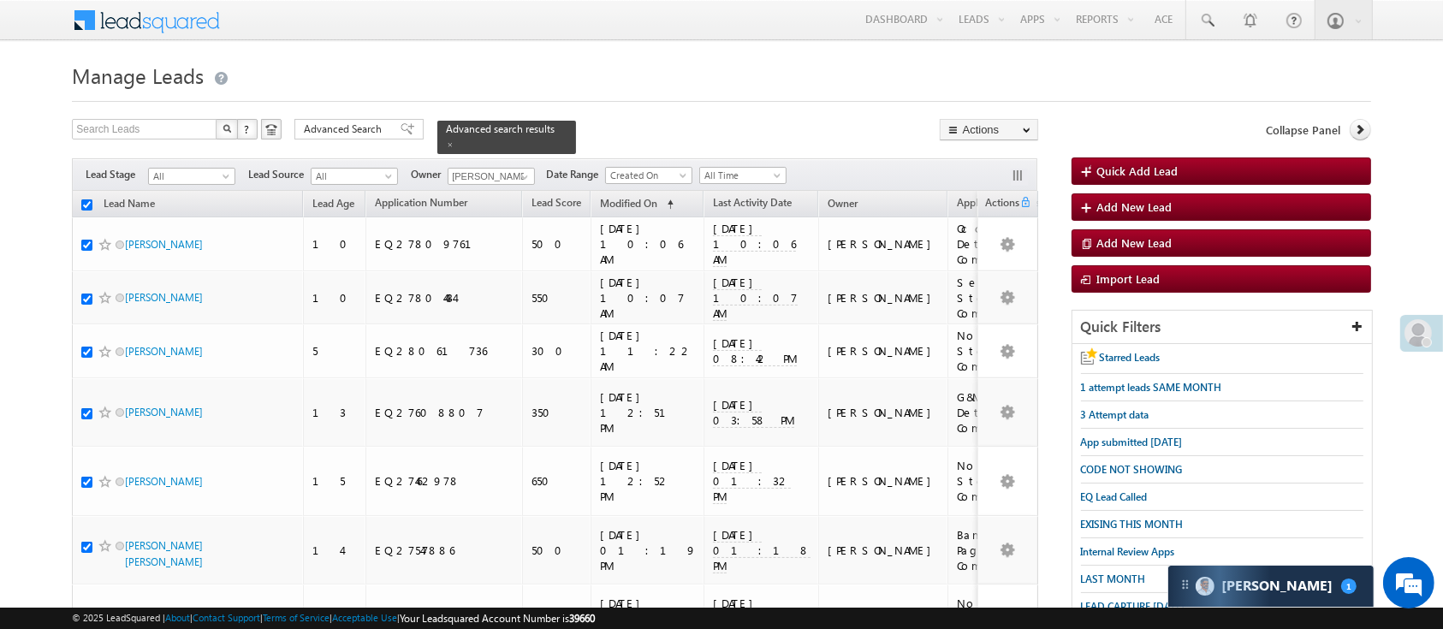
checkbox input "true"
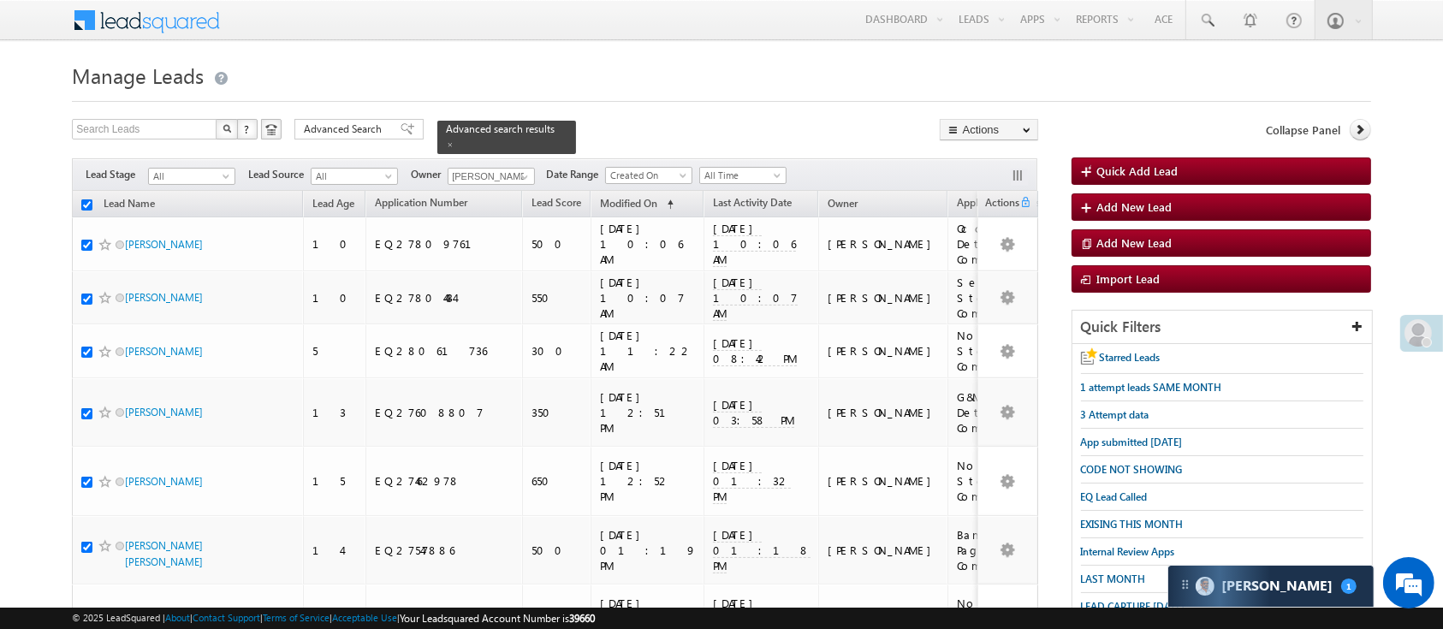
checkbox input "true"
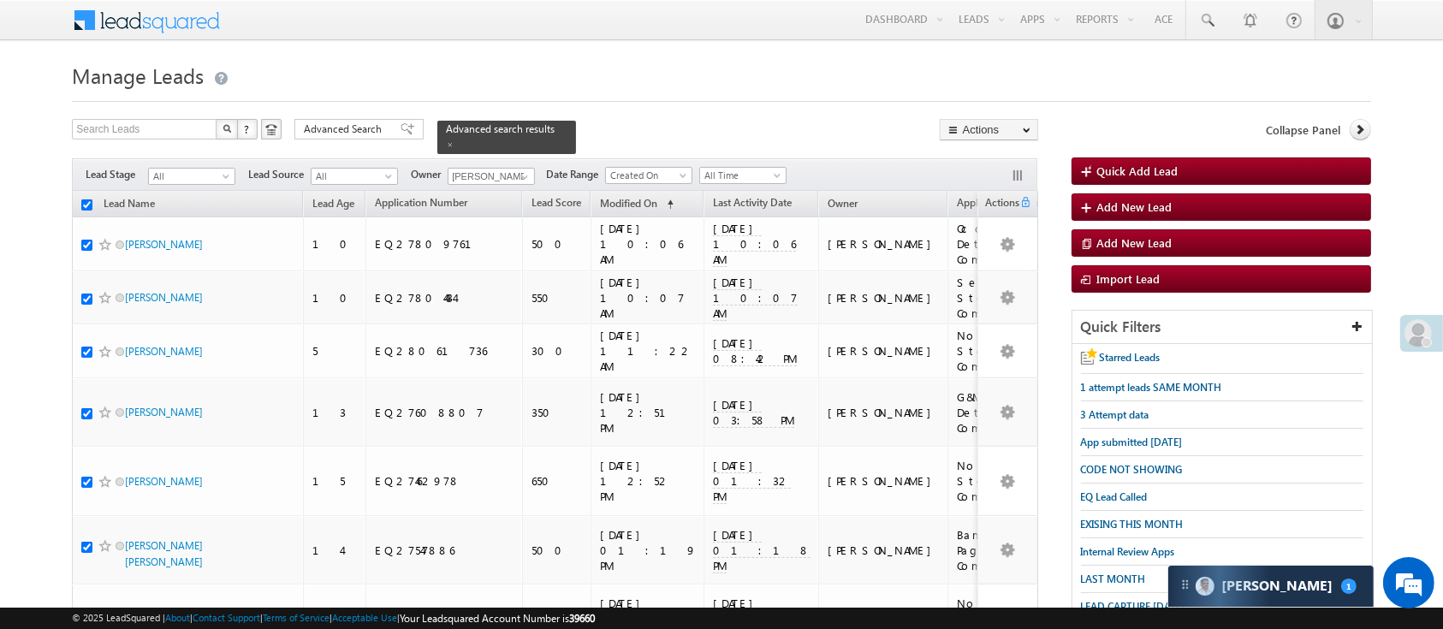
checkbox input "true"
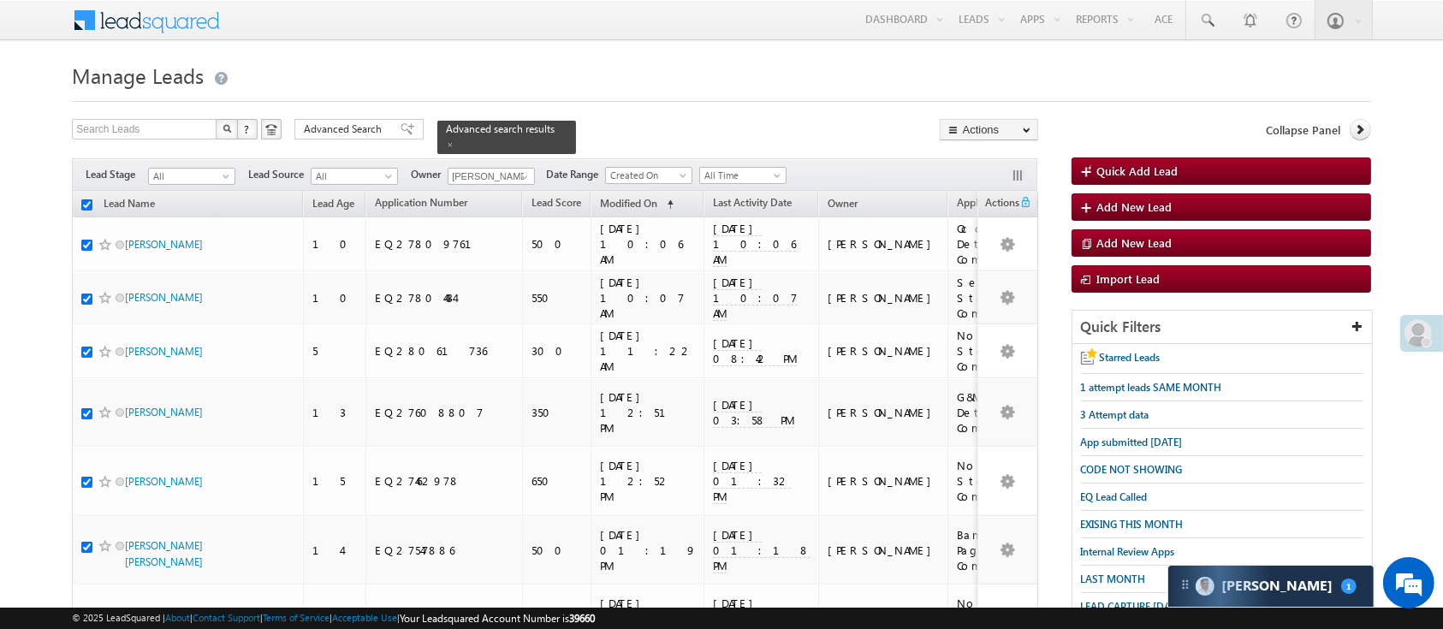
checkbox input "true"
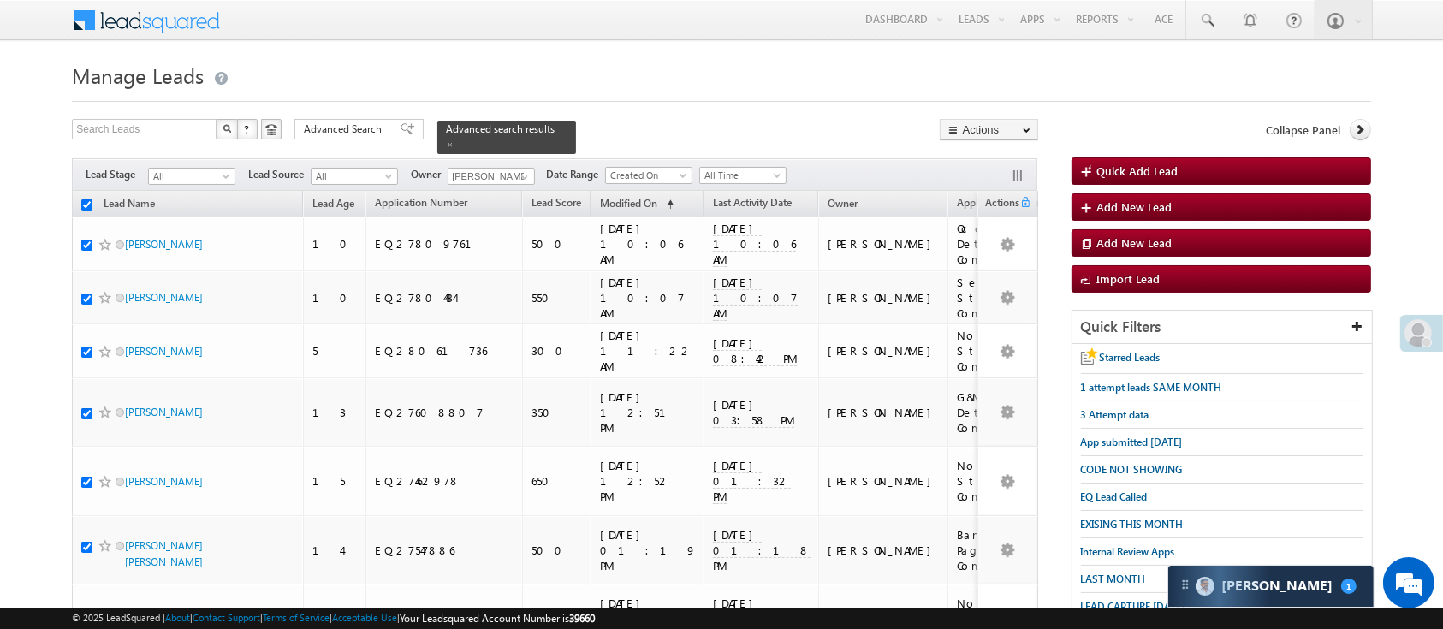
checkbox input "true"
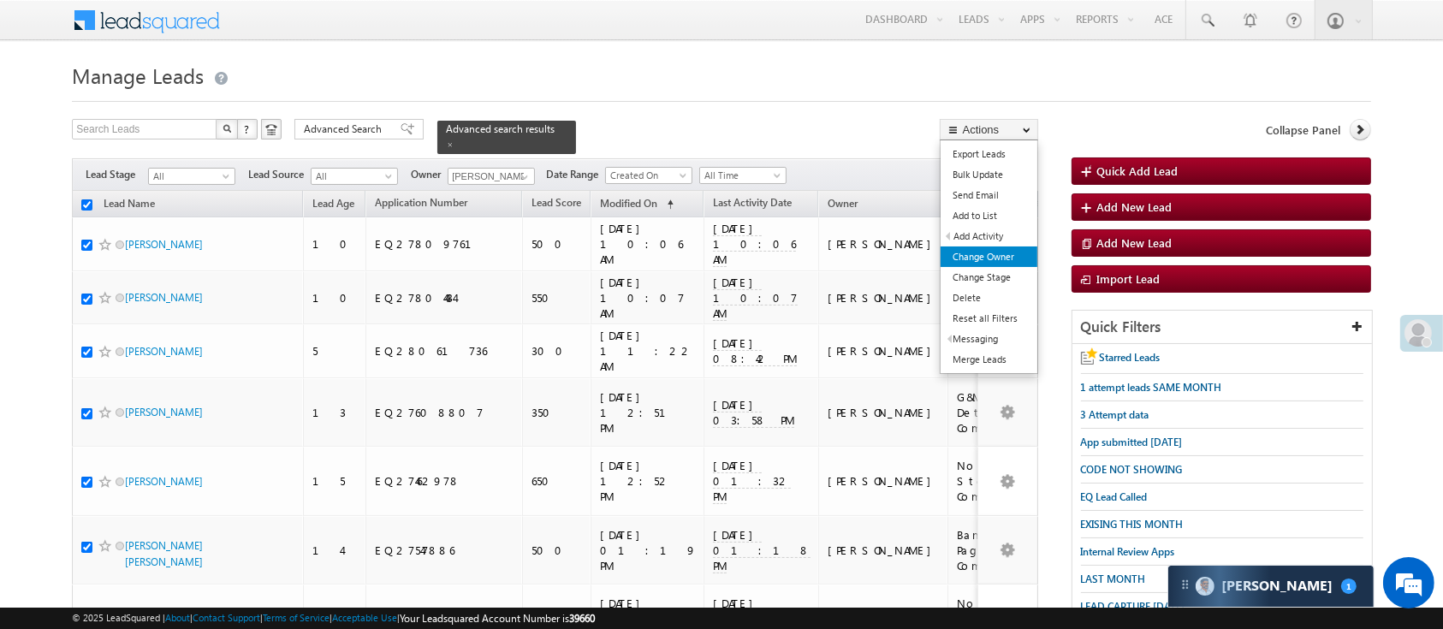
click at [1010, 263] on link "Change Owner" at bounding box center [989, 257] width 97 height 21
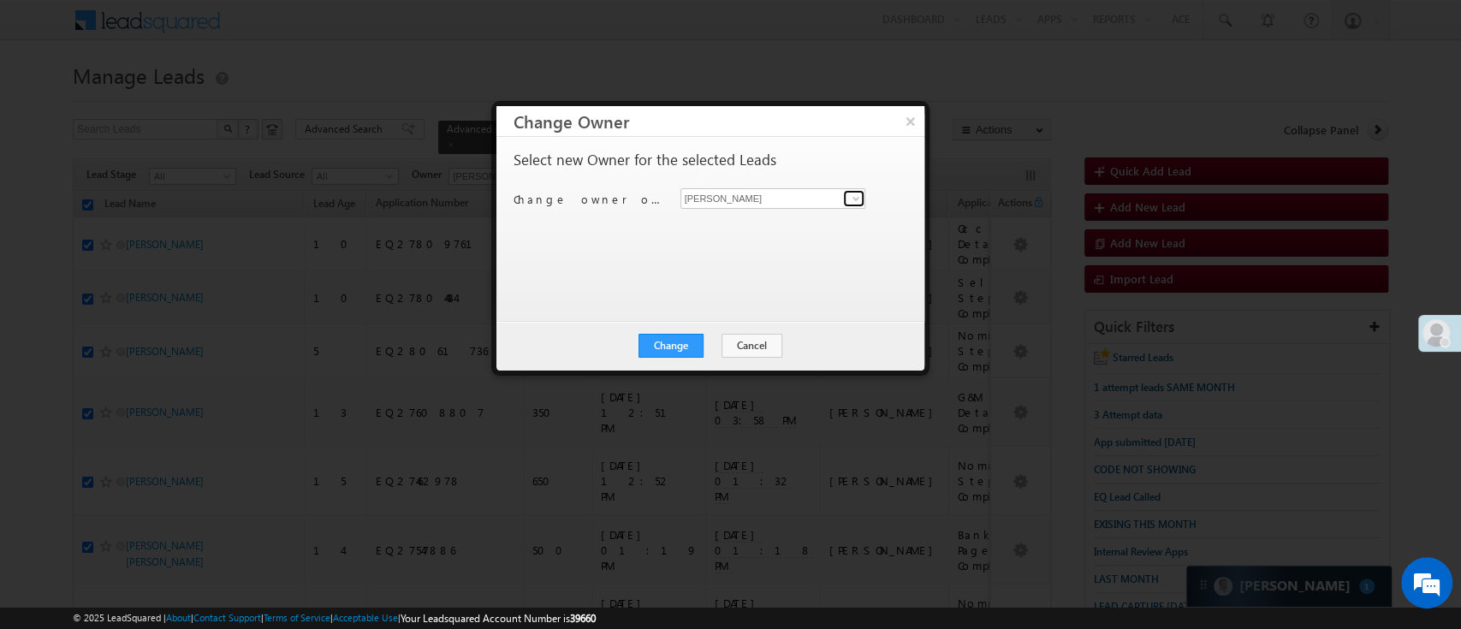
click at [852, 199] on span at bounding box center [856, 199] width 14 height 14
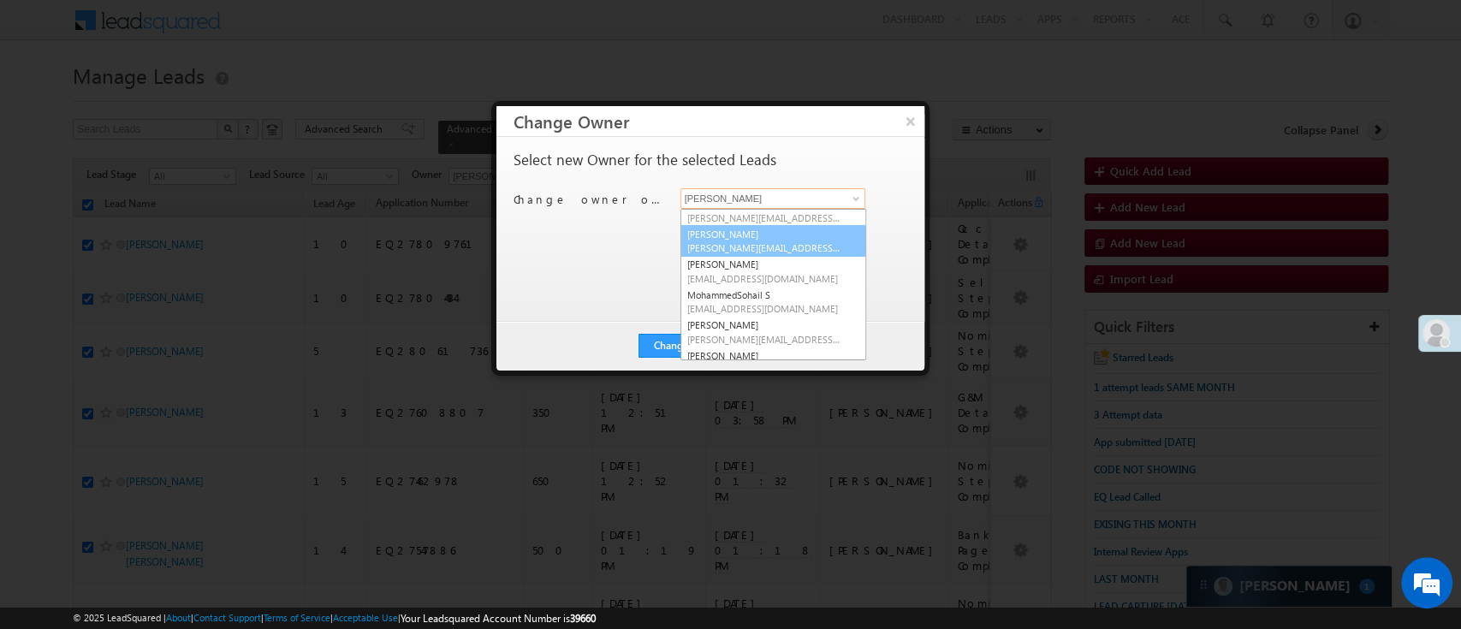
click at [787, 227] on link "Lavisha Gautam Lavisha.Gautam@angelbroking.com" at bounding box center [774, 241] width 186 height 33
type input "Lavisha Gautam"
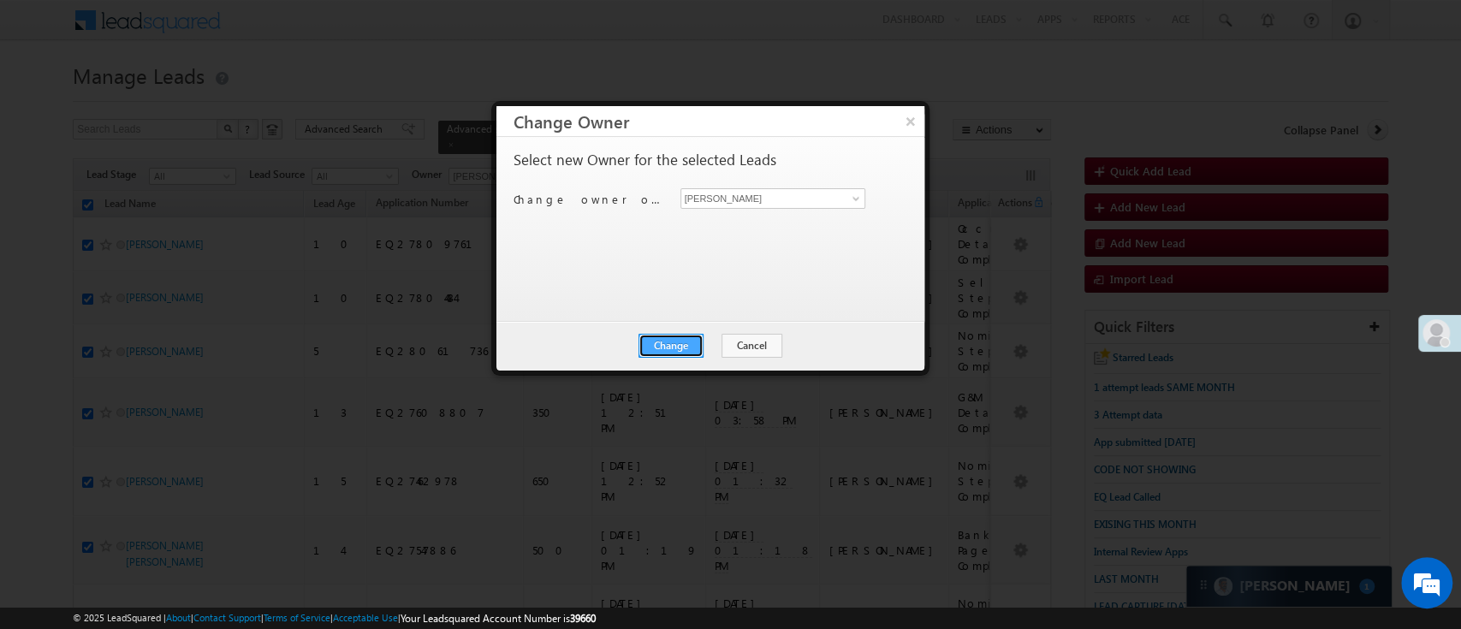
click at [669, 347] on button "Change" at bounding box center [671, 346] width 65 height 24
click at [687, 341] on button "Close" at bounding box center [712, 346] width 55 height 24
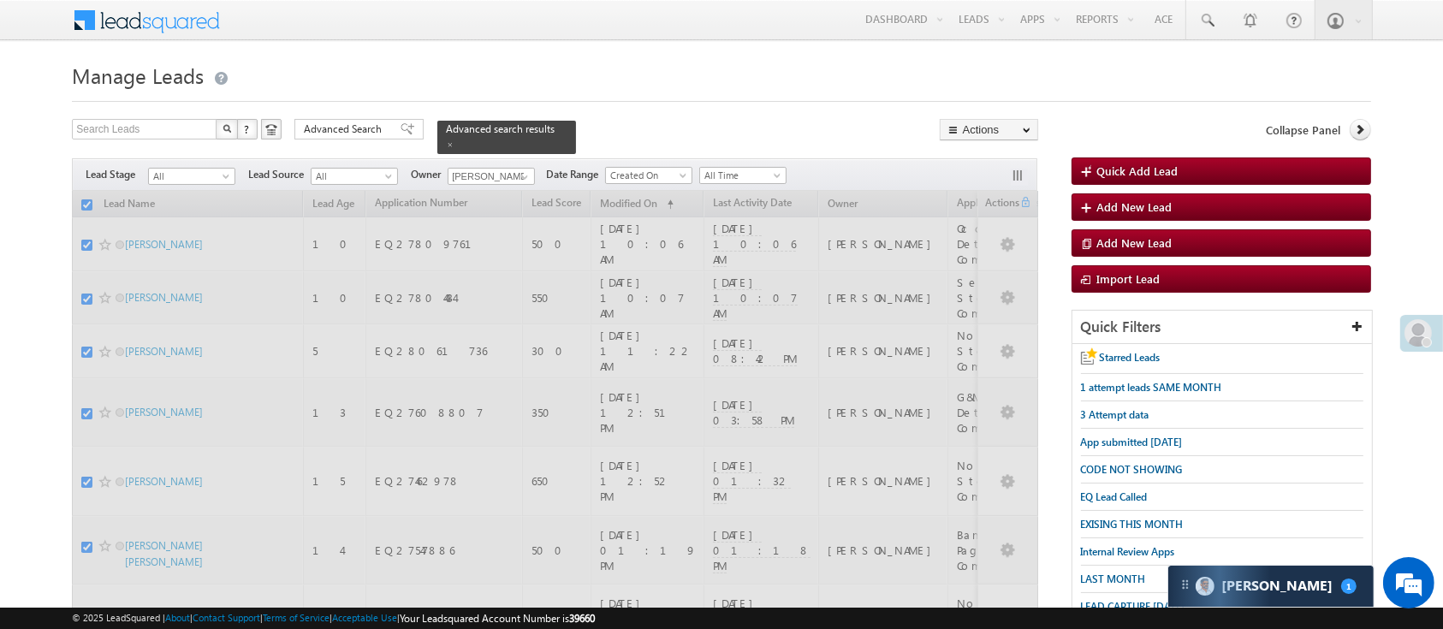
checkbox input "false"
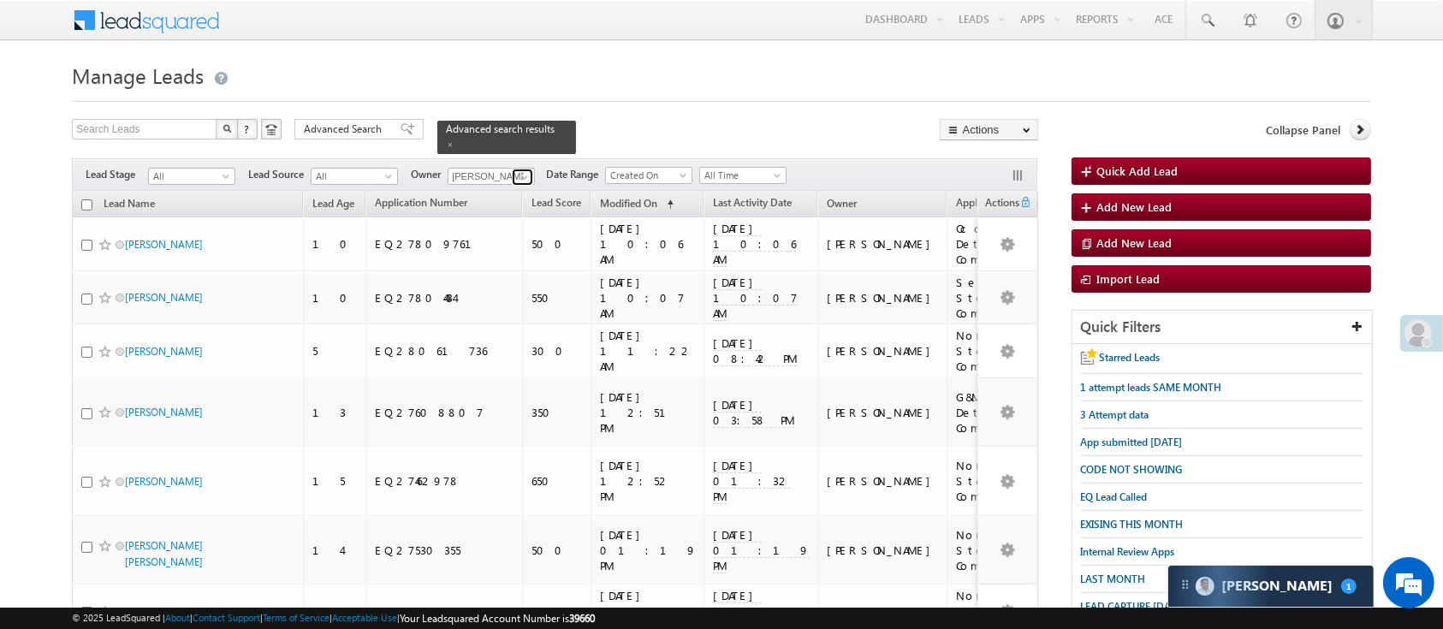
click at [525, 170] on span at bounding box center [525, 177] width 14 height 14
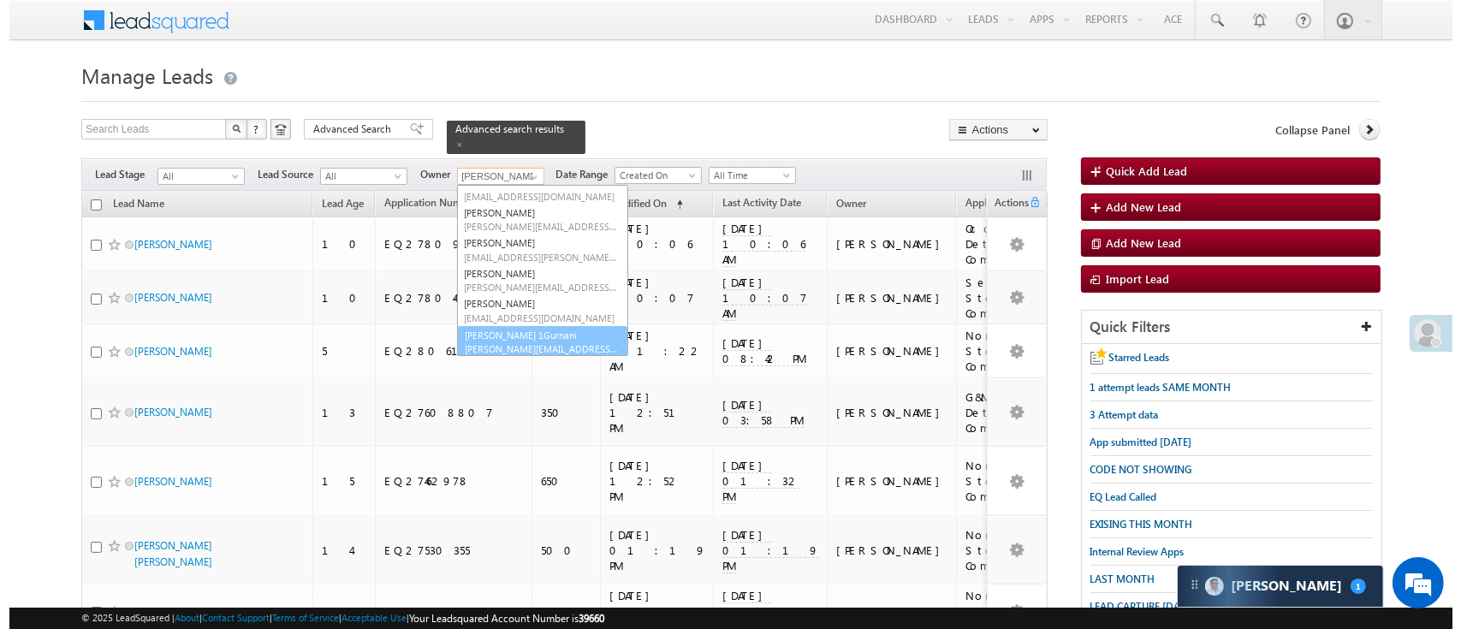
scroll to position [230, 0]
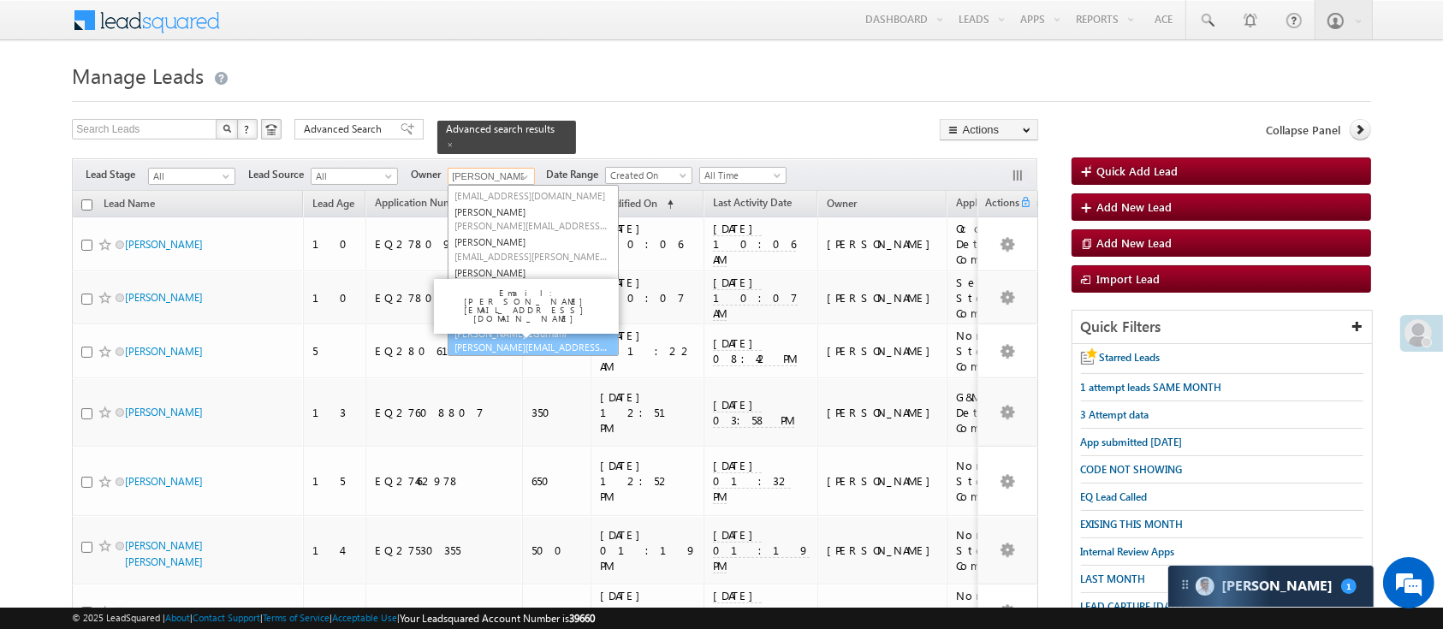
click at [556, 341] on span "Ujjwal.1Gurnani@angelbroking.com" at bounding box center [532, 347] width 154 height 13
type input "Ujjwal 1Gurnani"
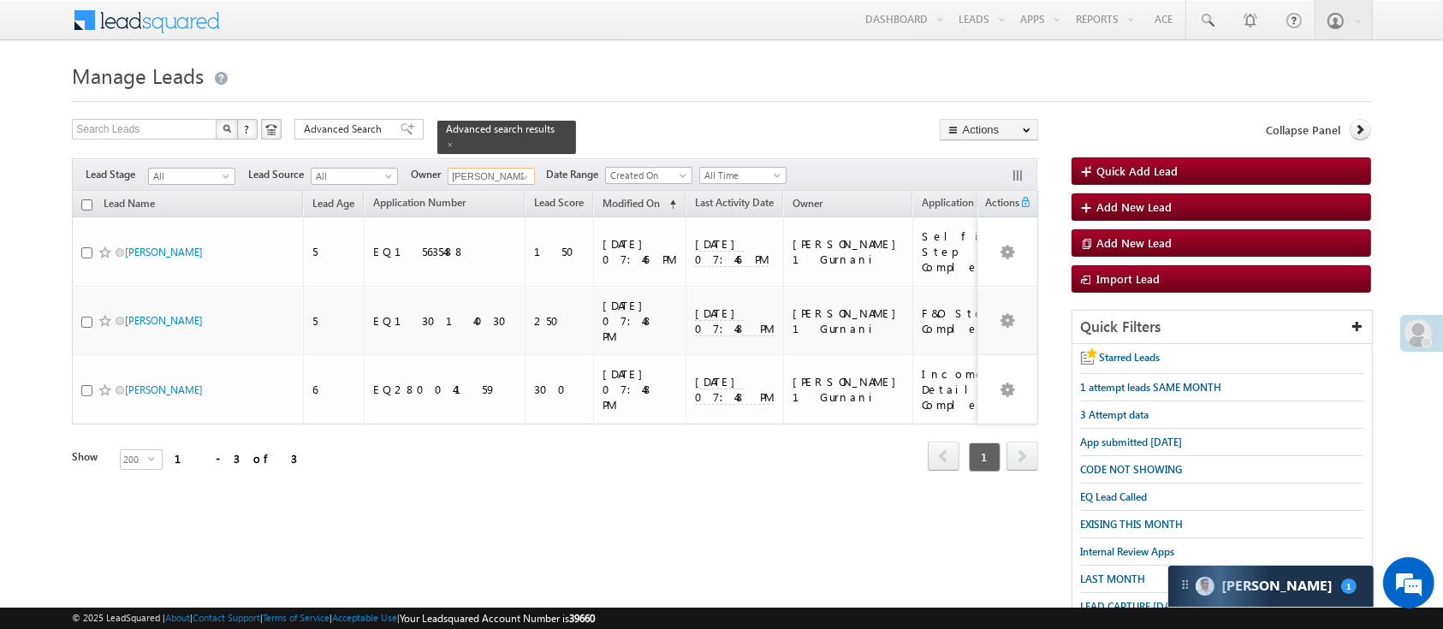
click at [84, 199] on input "checkbox" at bounding box center [86, 204] width 11 height 11
checkbox input "true"
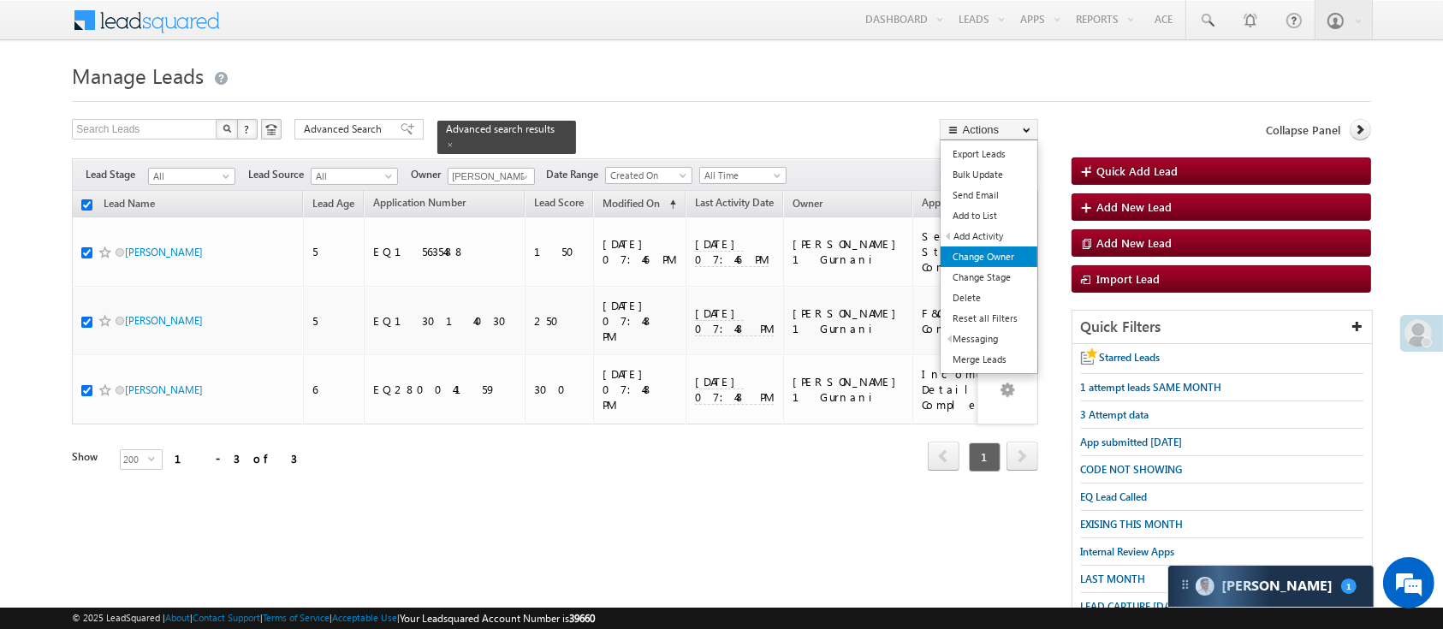
click at [1002, 261] on link "Change Owner" at bounding box center [989, 257] width 97 height 21
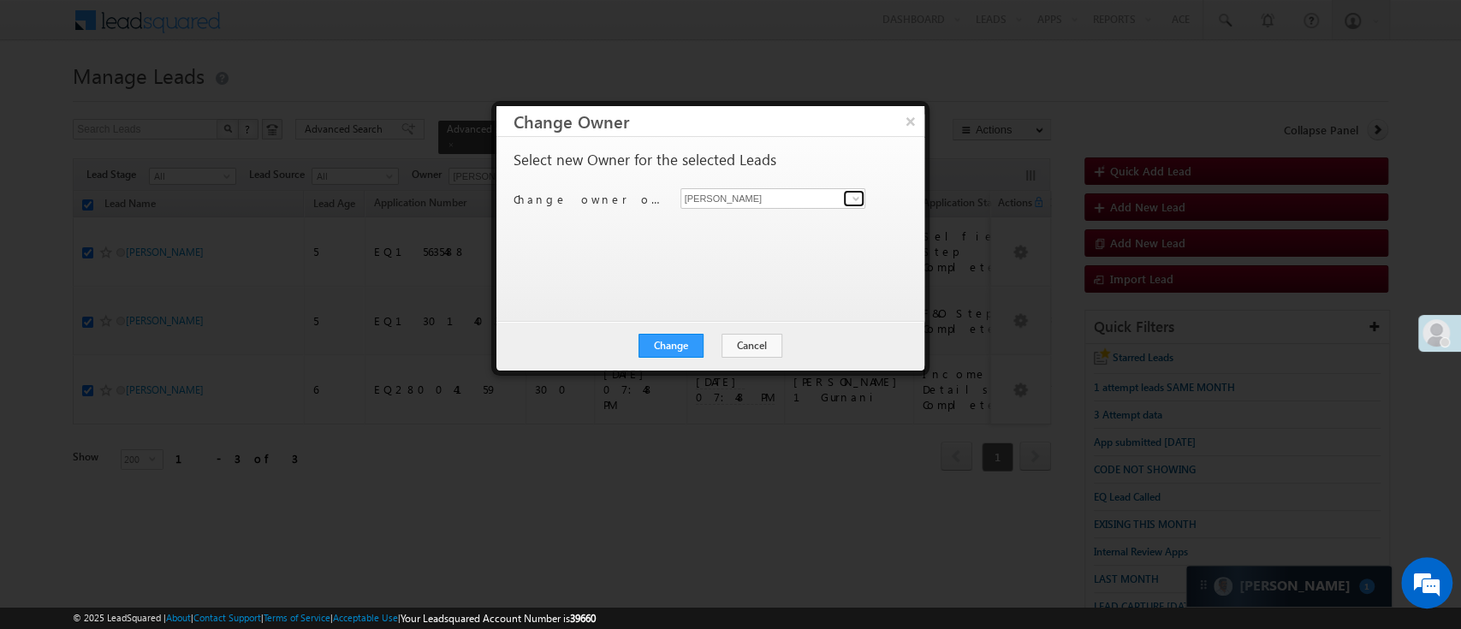
click at [850, 197] on span at bounding box center [856, 199] width 14 height 14
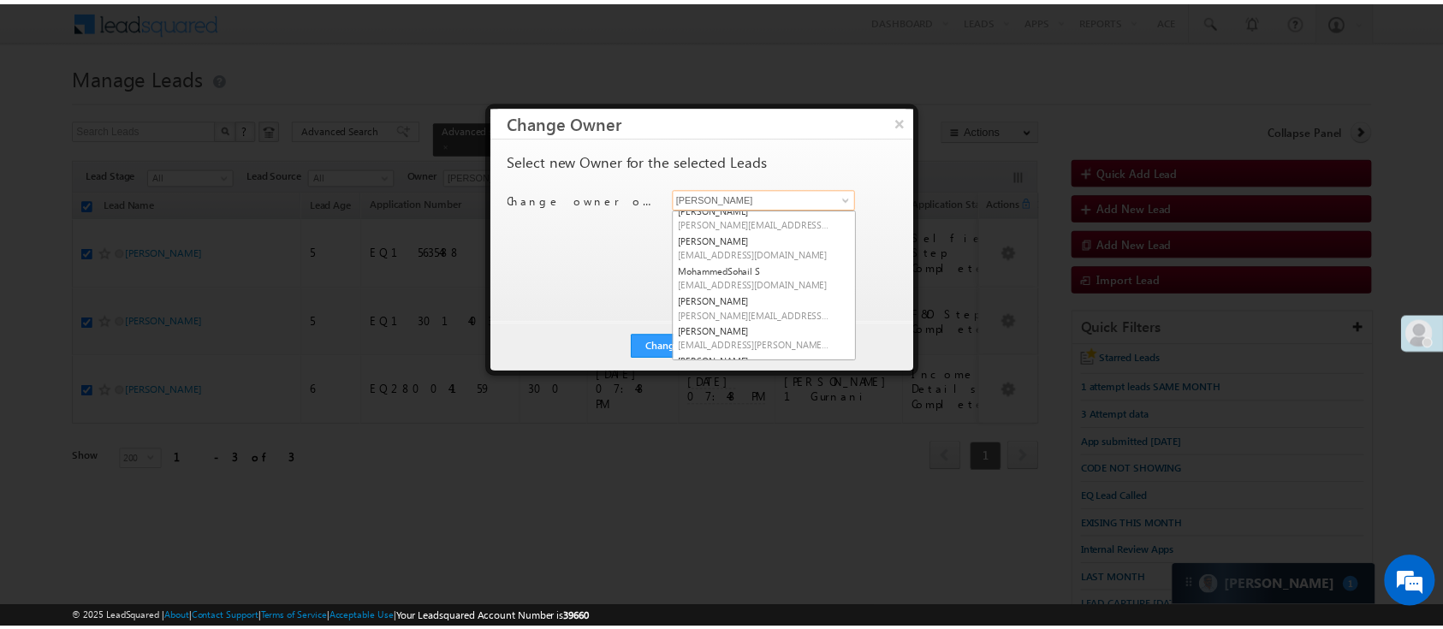
scroll to position [0, 0]
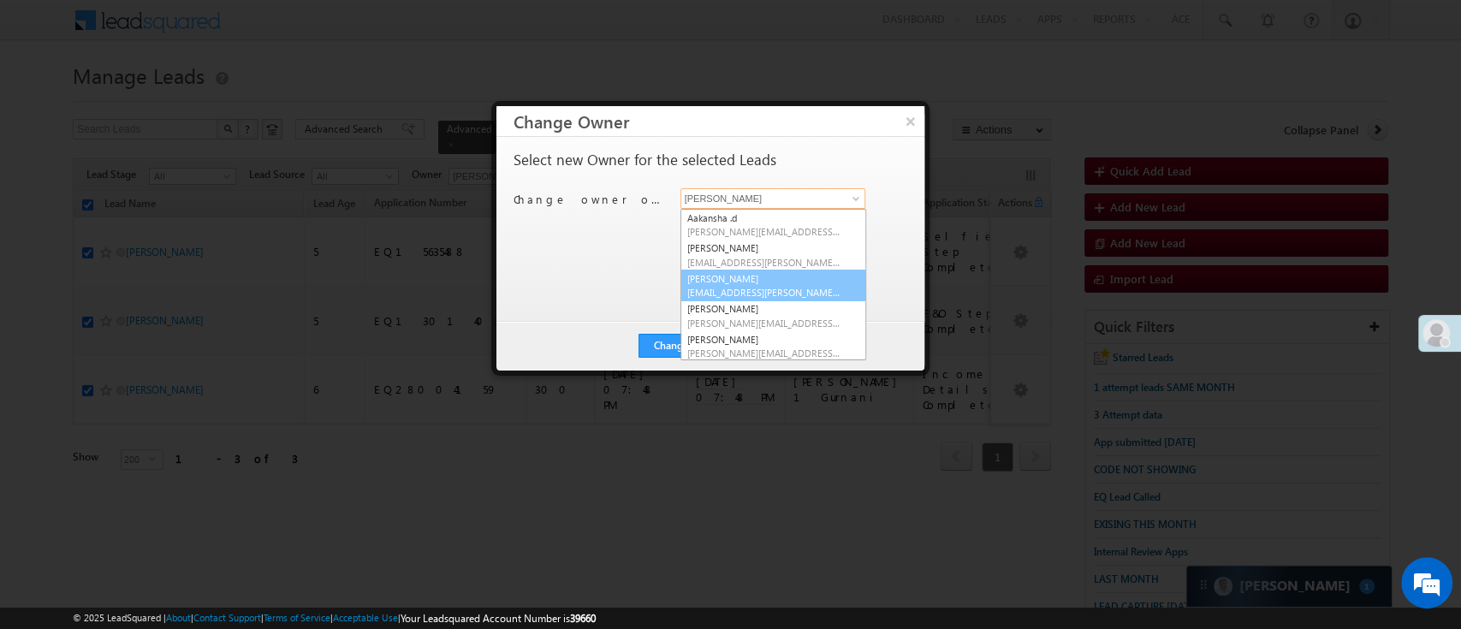
click at [825, 282] on link "Hemant Nandwana Hemant.Nandwana@angelbroking.com" at bounding box center [774, 286] width 186 height 33
type input "Hemant Nandwana"
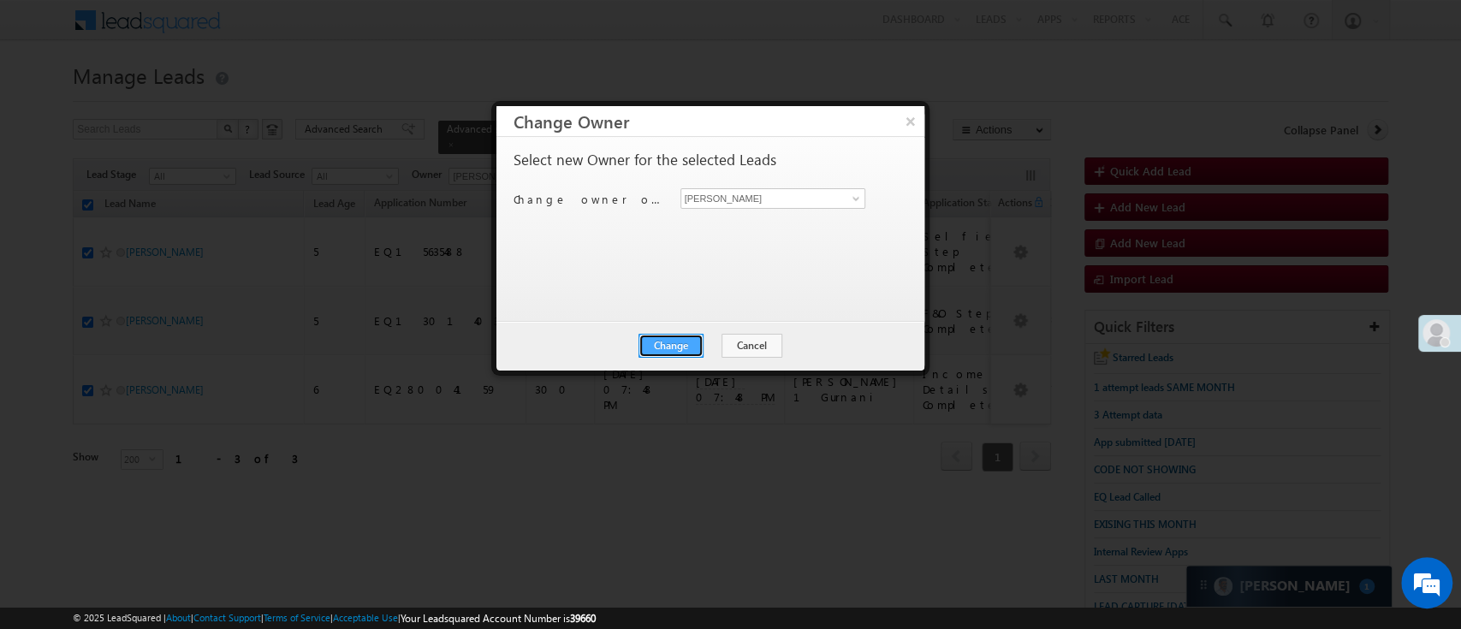
click at [687, 335] on button "Change" at bounding box center [671, 346] width 65 height 24
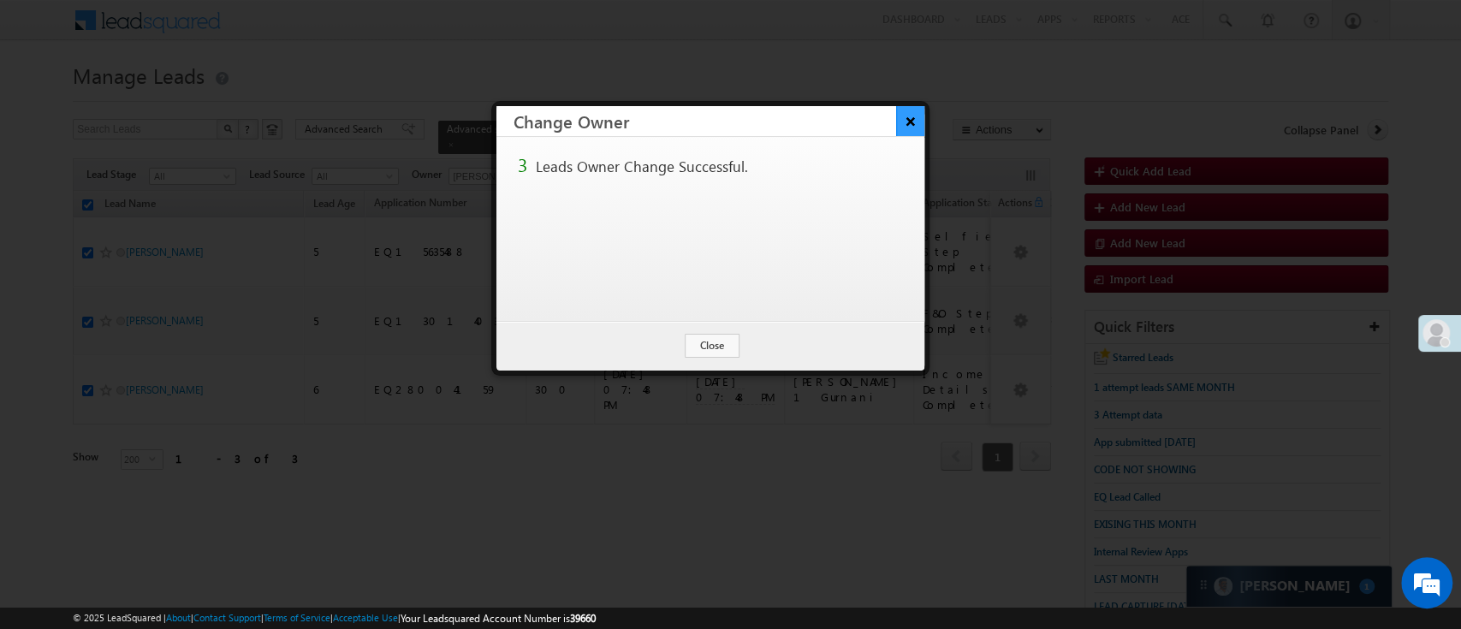
click at [905, 129] on button "×" at bounding box center [910, 121] width 28 height 30
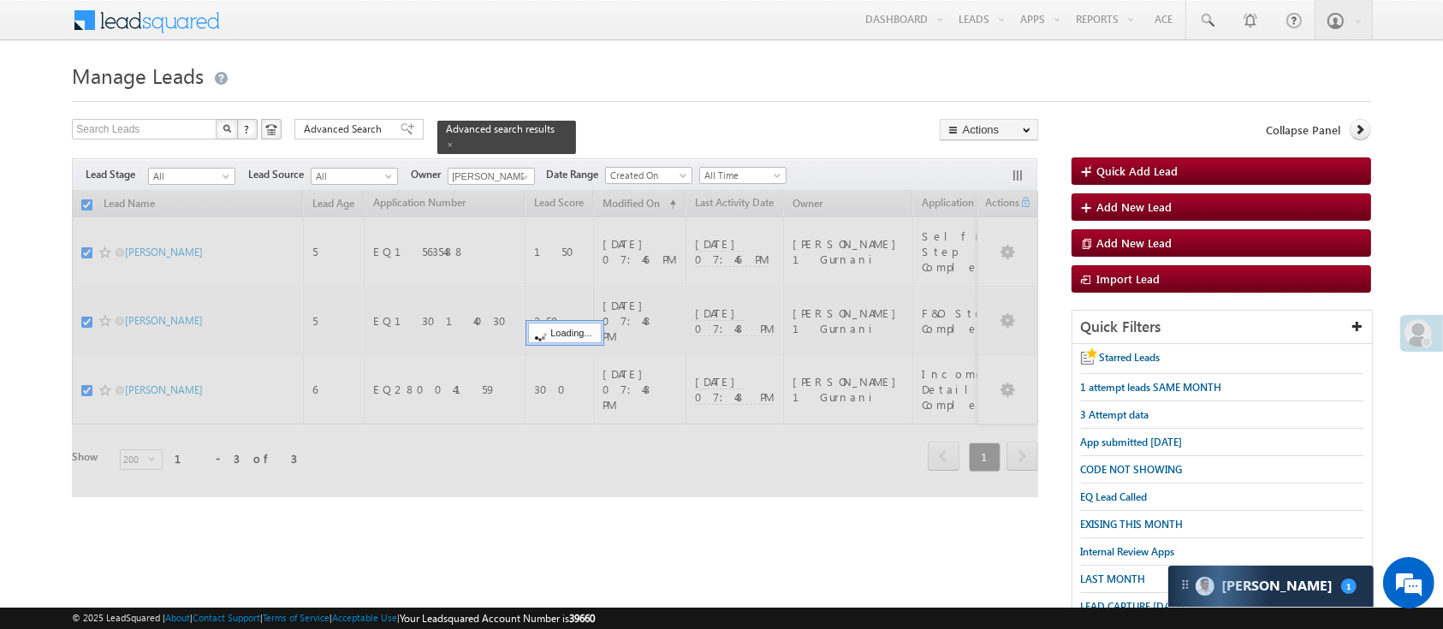
checkbox input "false"
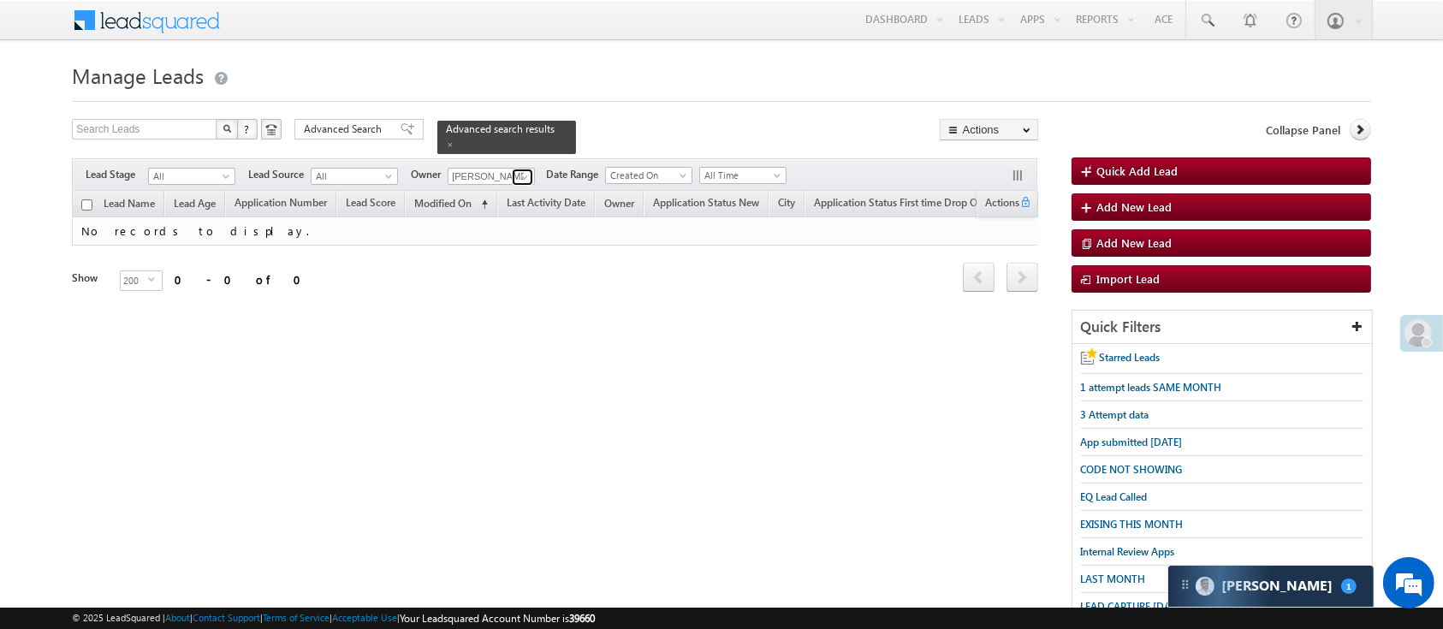
click at [518, 170] on span at bounding box center [525, 177] width 14 height 14
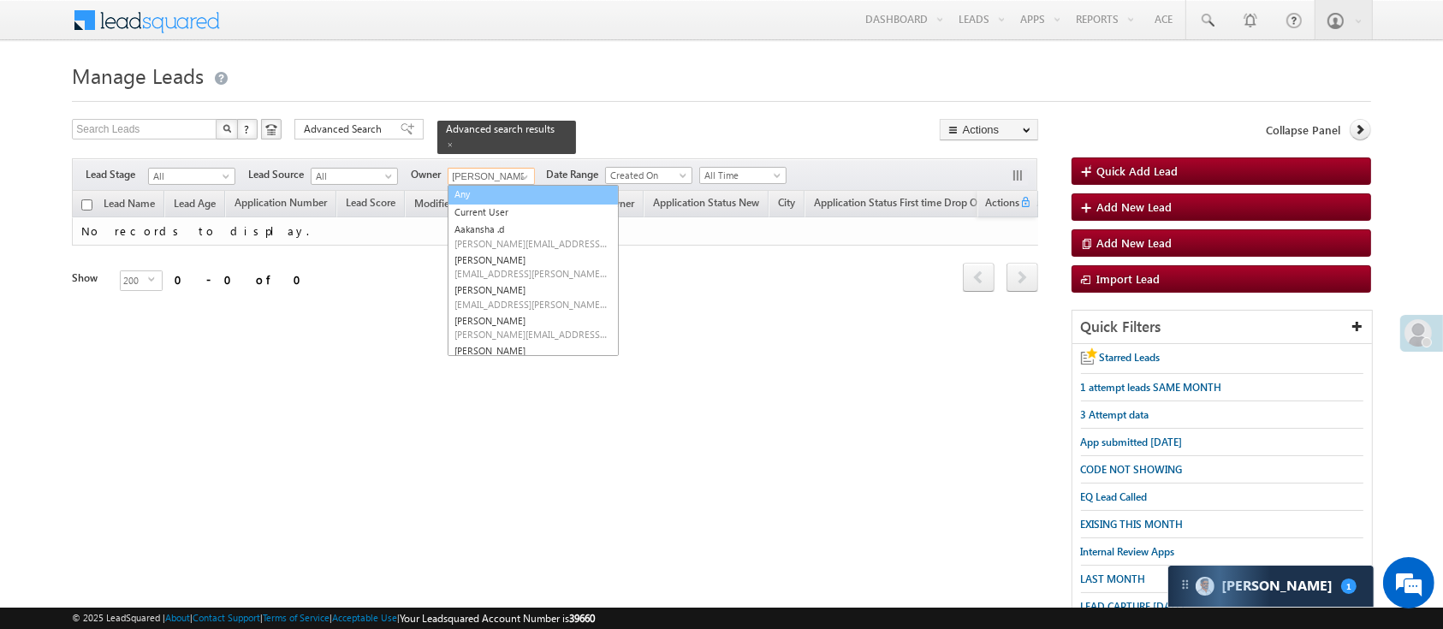
click at [550, 185] on link "Any" at bounding box center [533, 195] width 171 height 20
type input "Any"
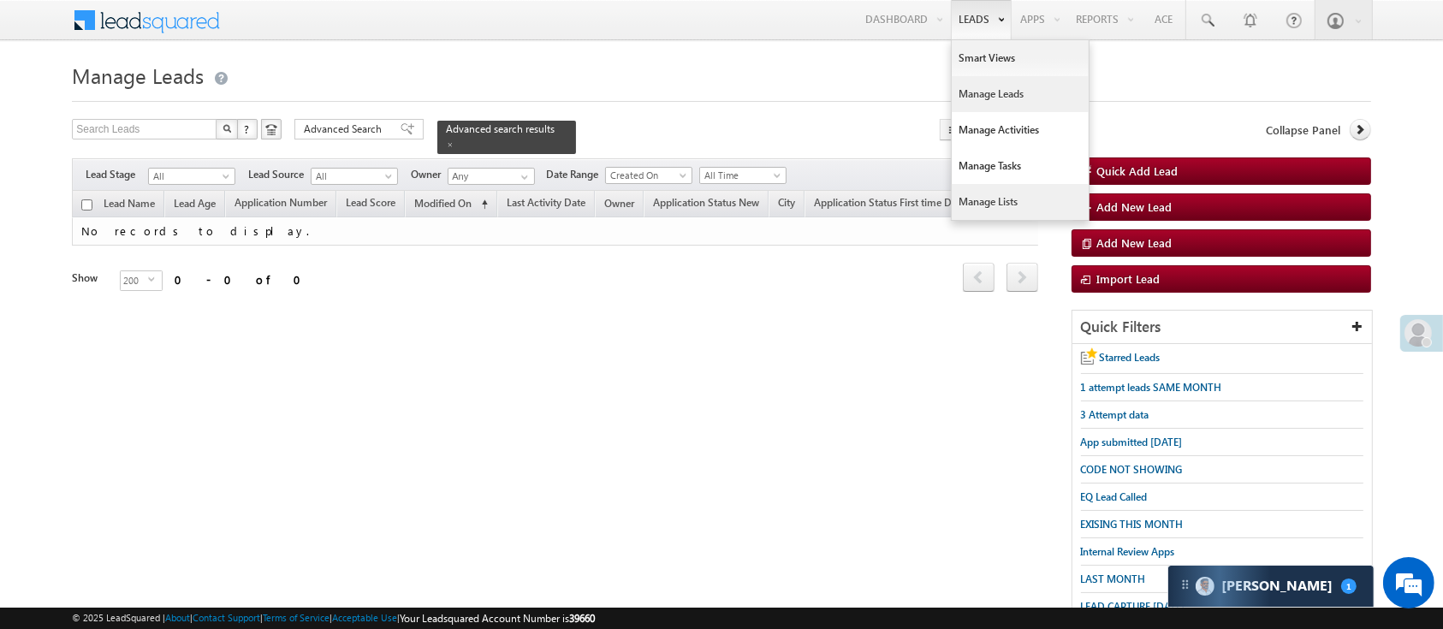
click at [1014, 193] on link "Manage Lists" at bounding box center [1020, 202] width 137 height 36
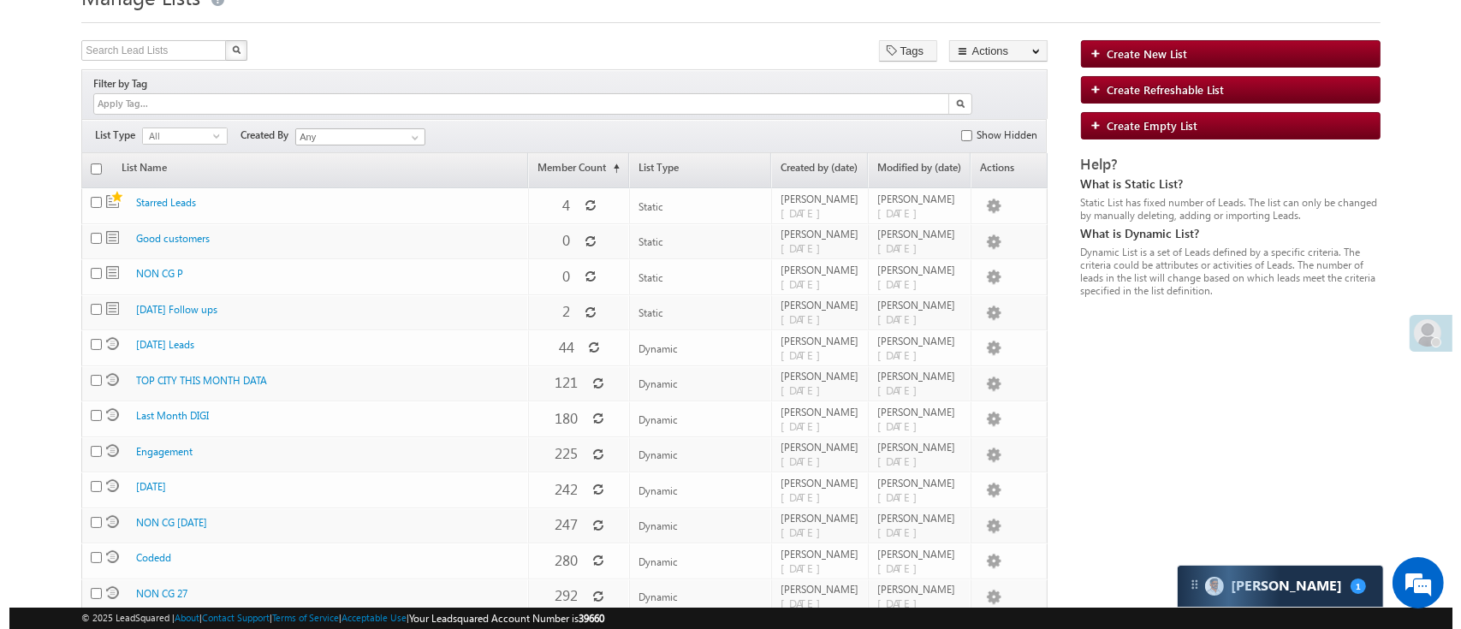
scroll to position [86, 0]
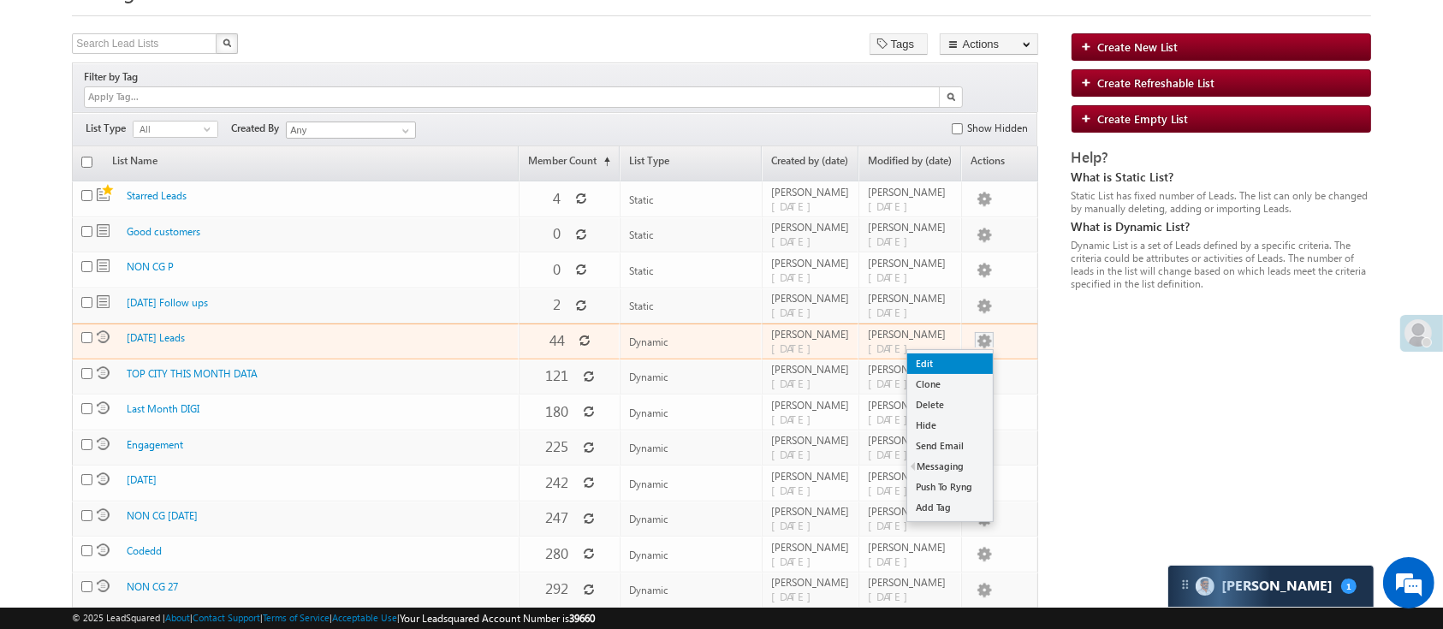
click at [966, 354] on link "Edit" at bounding box center [950, 364] width 86 height 21
checkbox input "true"
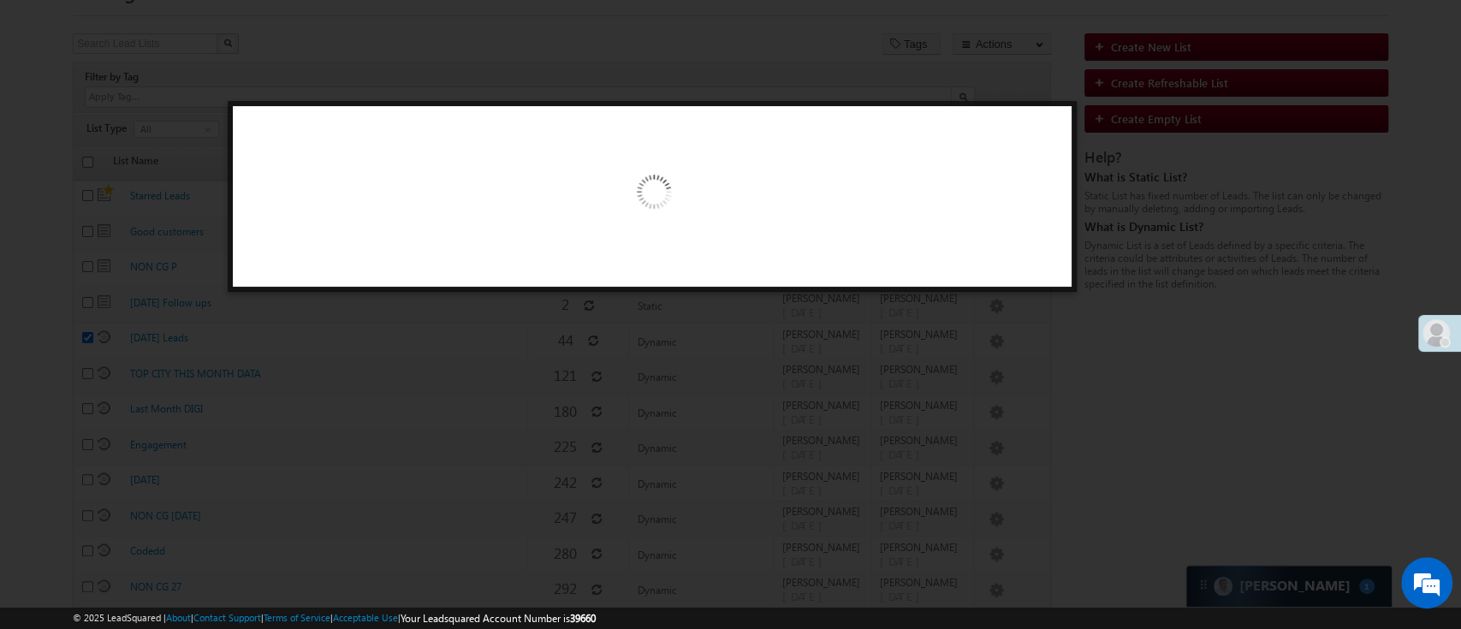
scroll to position [0, 0]
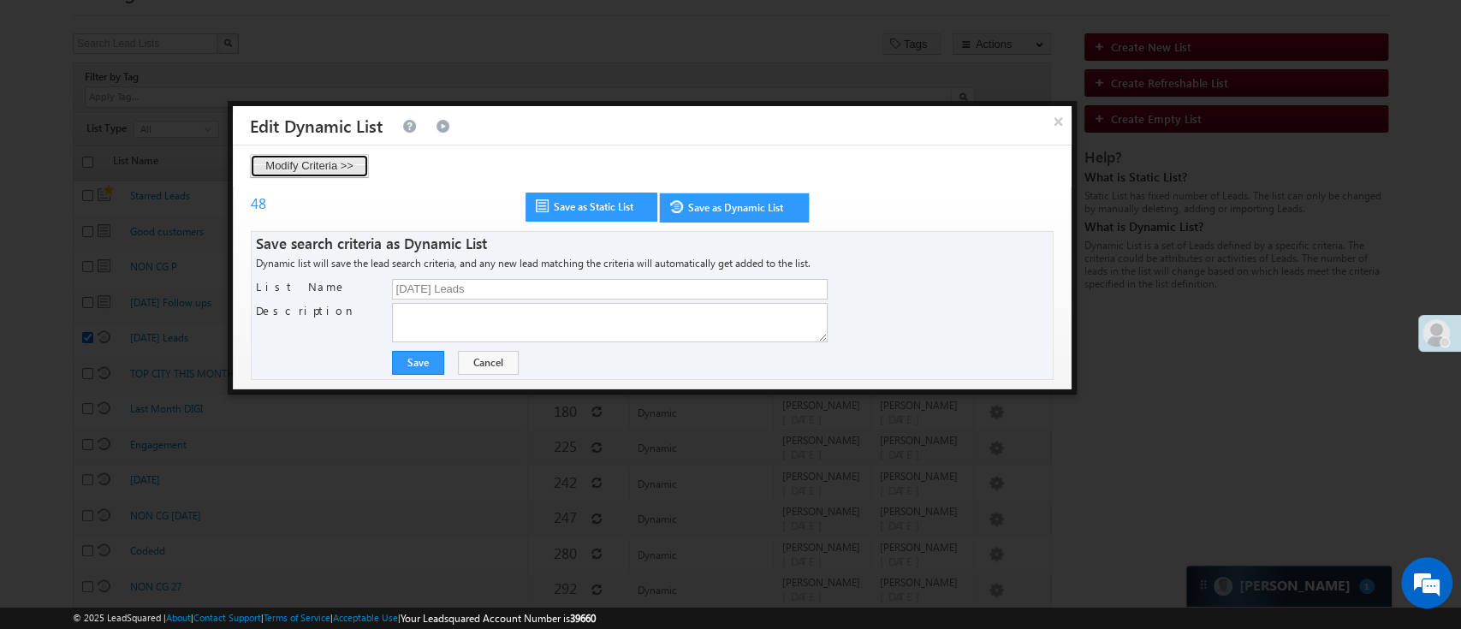
click at [322, 164] on button "Modify Criteria >>" at bounding box center [309, 166] width 119 height 24
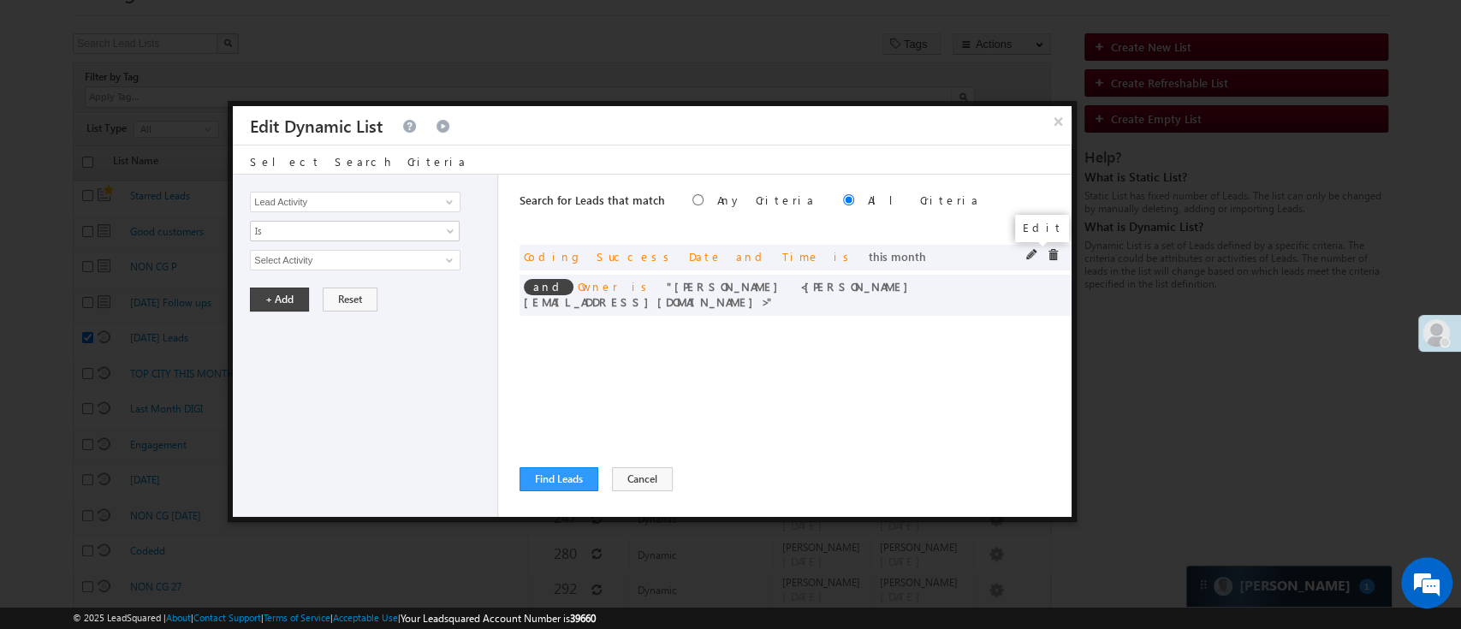
click at [1033, 257] on span at bounding box center [1032, 255] width 12 height 12
click at [1026, 287] on span at bounding box center [1032, 285] width 12 height 12
click at [393, 257] on span "MohammedSohail S" at bounding box center [348, 260] width 194 height 19
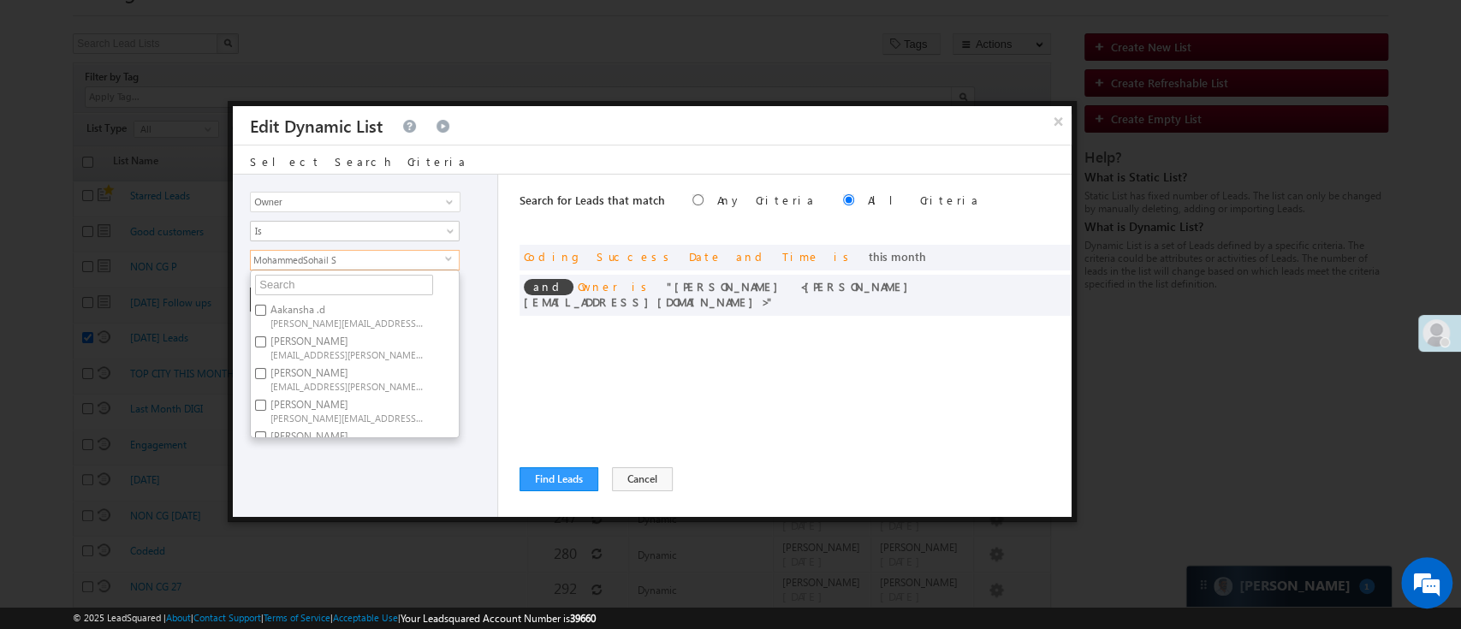
scroll to position [130, 0]
click at [377, 372] on label "MohammedSohail S MohammedSohail.S@angelbroking.com" at bounding box center [346, 376] width 191 height 32
click at [266, 372] on input "MohammedSohail S MohammedSohail.S@angelbroking.com" at bounding box center [260, 370] width 11 height 11
checkbox input "false"
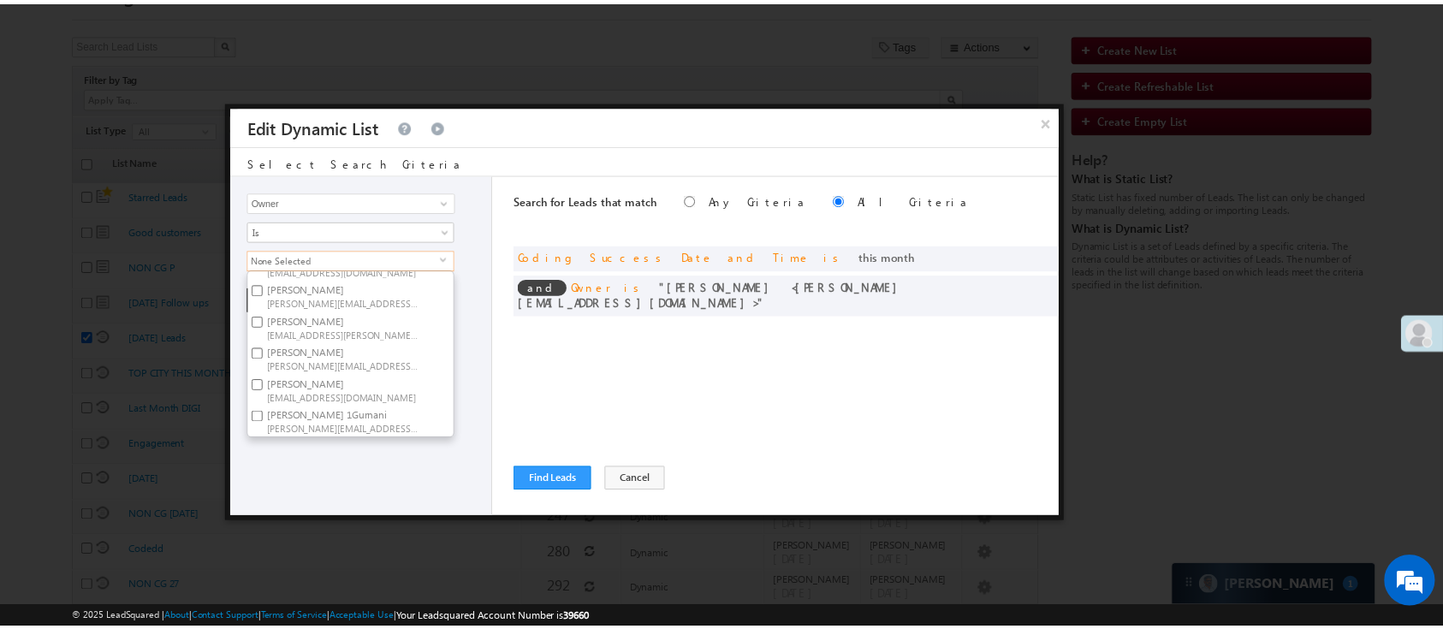
scroll to position [128, 0]
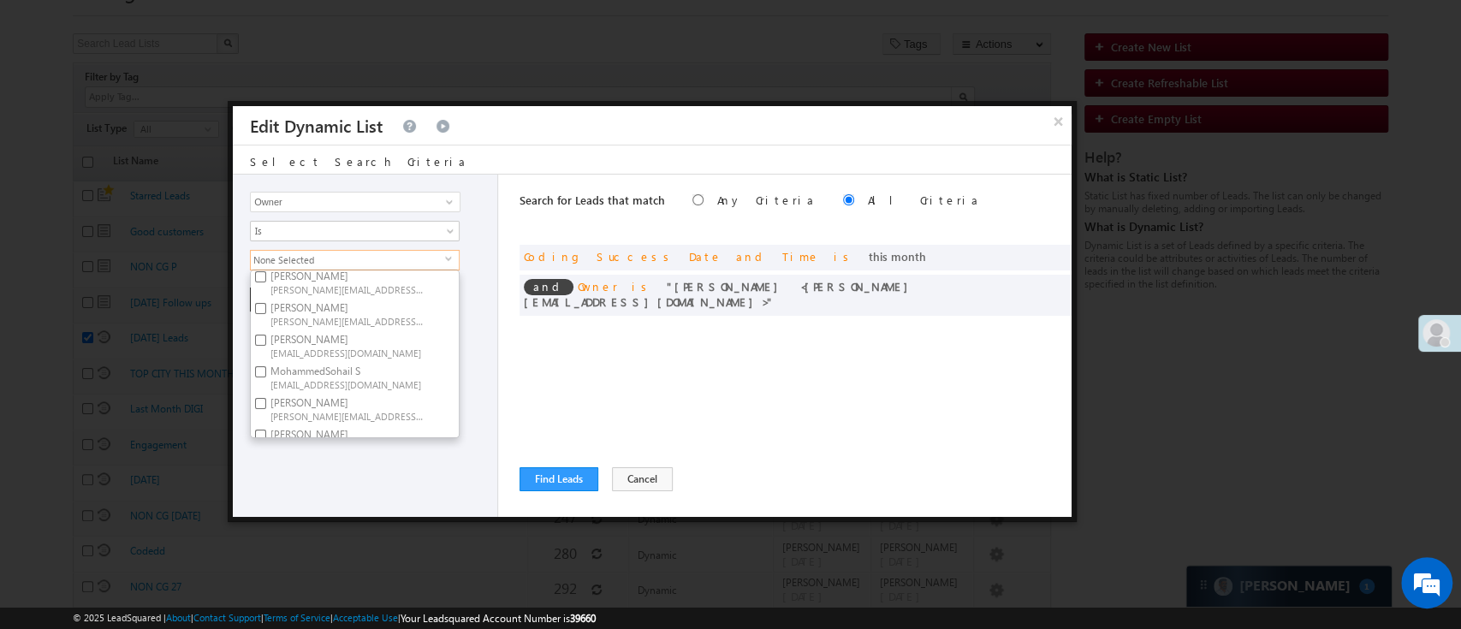
click at [407, 311] on label "Lavisha Gautam Lavisha.Gautam@angelbroking.com" at bounding box center [346, 314] width 191 height 32
click at [266, 311] on input "Lavisha Gautam Lavisha.Gautam@angelbroking.com" at bounding box center [260, 308] width 11 height 11
checkbox input "true"
click at [357, 475] on div "Lead Activity Task Sales Group Prospect Id WA Last Message Timestamp 4th Day Di…" at bounding box center [365, 346] width 265 height 342
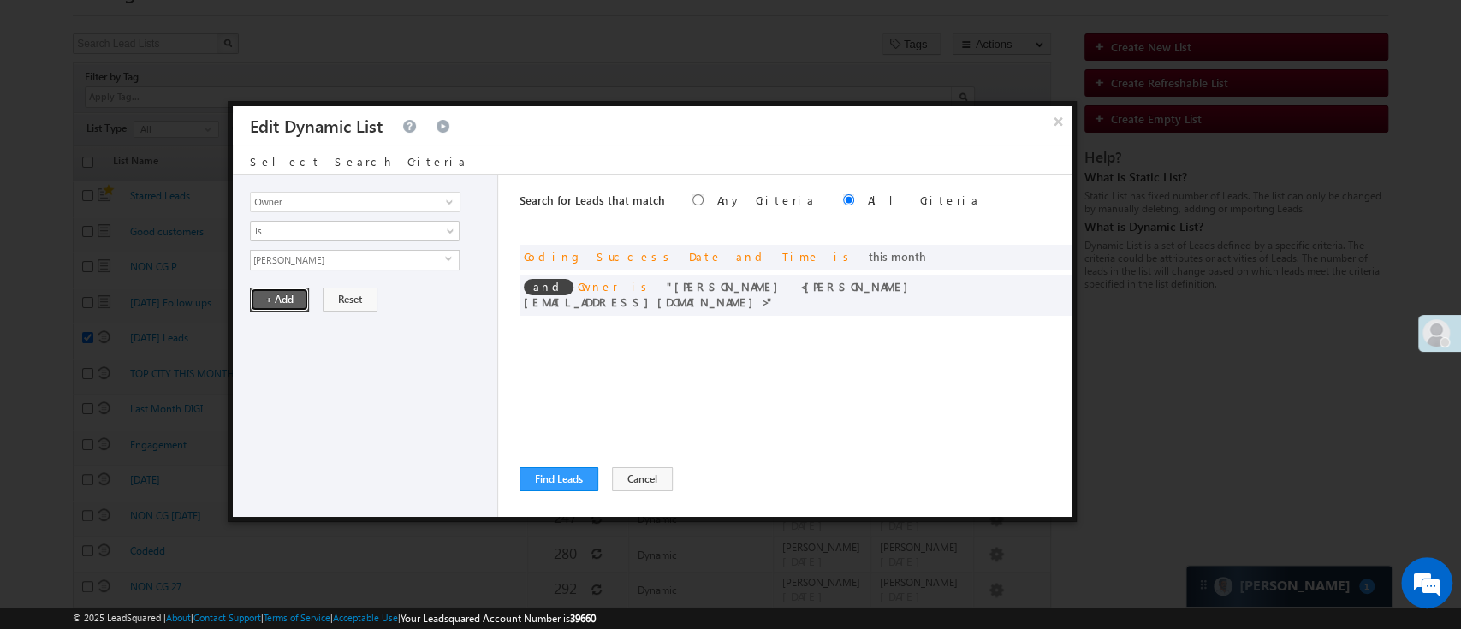
click at [283, 291] on button "+ Add" at bounding box center [279, 300] width 59 height 24
click at [577, 483] on button "Find Leads" at bounding box center [559, 479] width 79 height 24
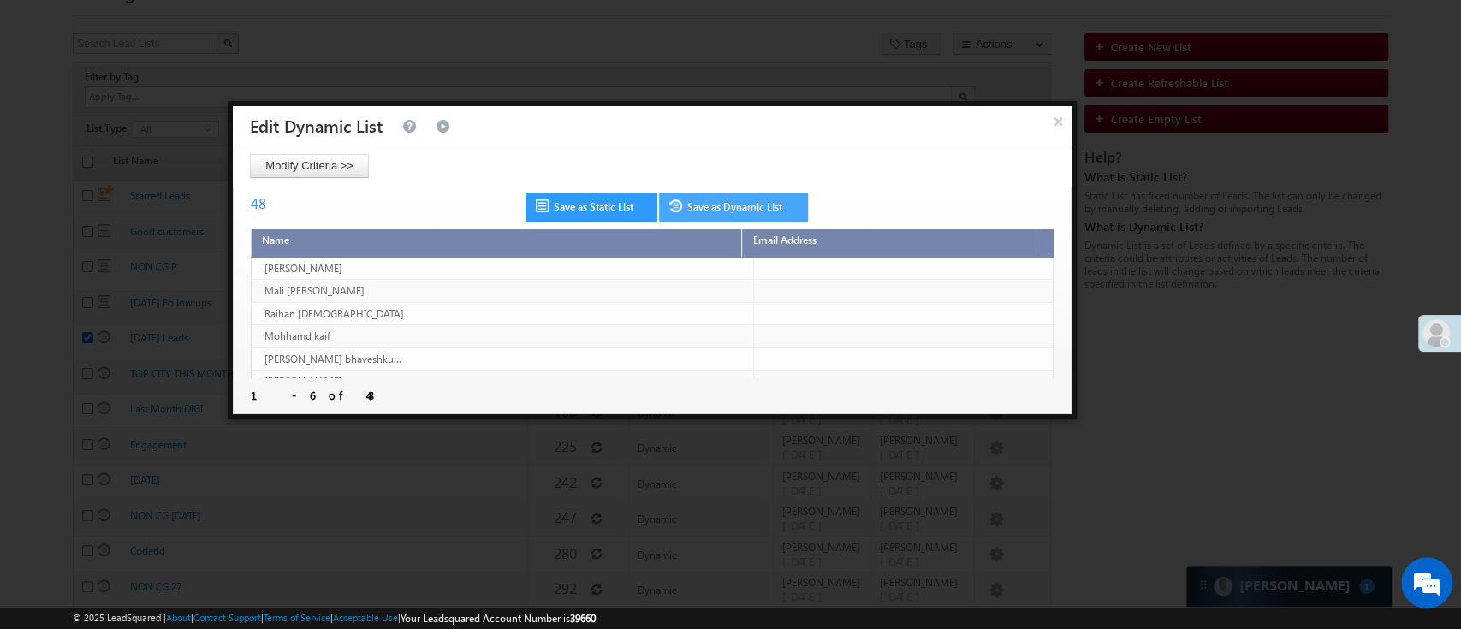
click at [726, 195] on link "Save as Dynamic List" at bounding box center [733, 207] width 149 height 29
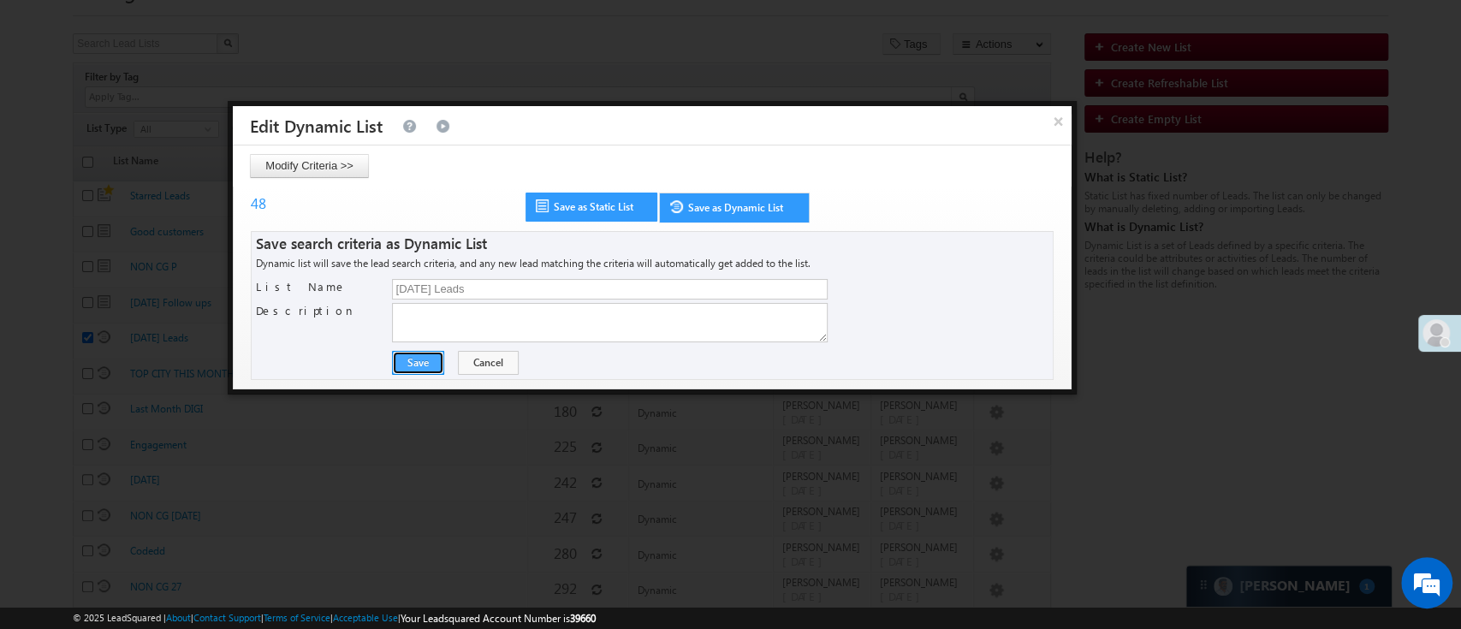
click at [414, 369] on button "Save" at bounding box center [418, 363] width 52 height 24
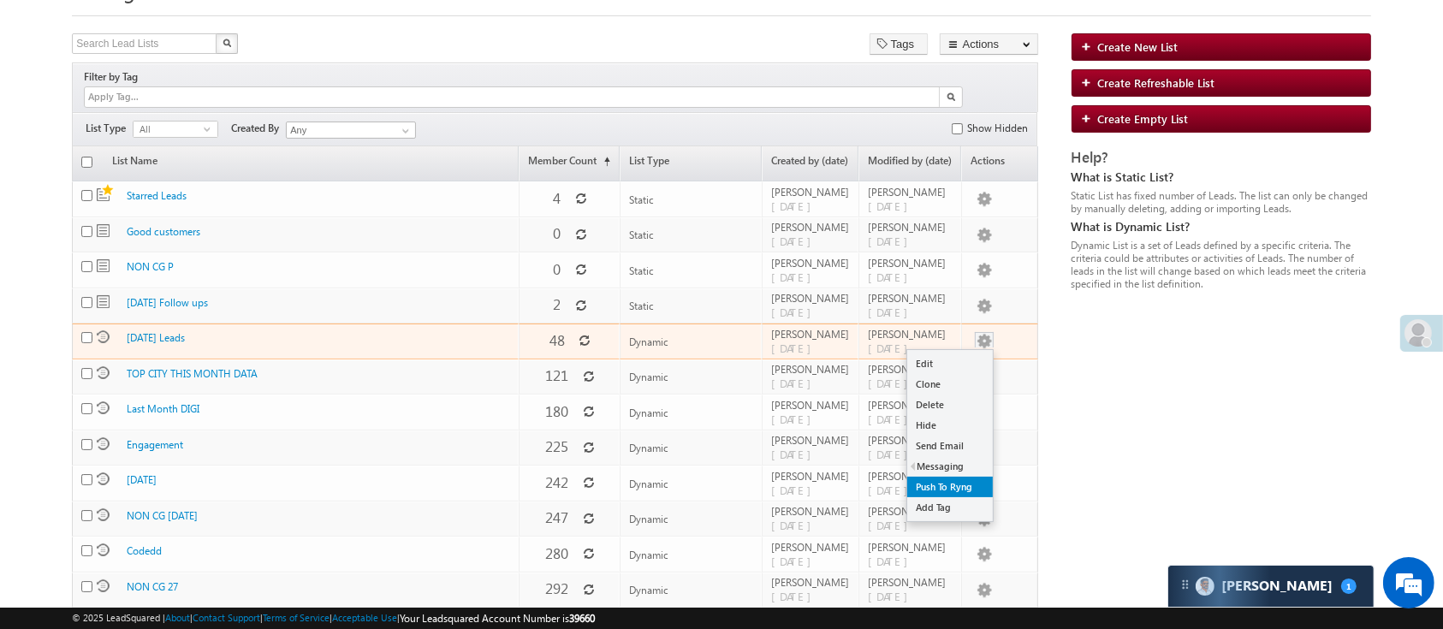
click at [955, 477] on link "Push To Ryng" at bounding box center [950, 487] width 86 height 21
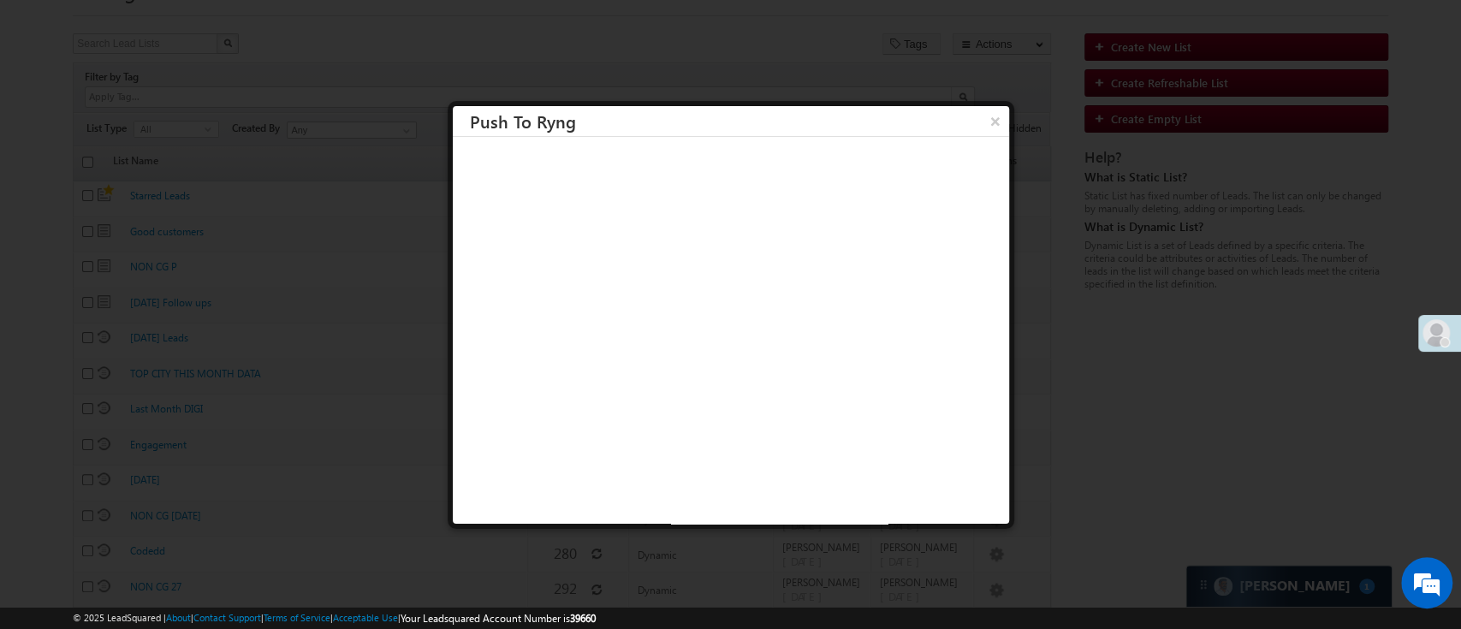
click at [952, 127] on h3 "Push To Ryng" at bounding box center [739, 121] width 539 height 30
click at [981, 126] on button "×" at bounding box center [995, 121] width 28 height 30
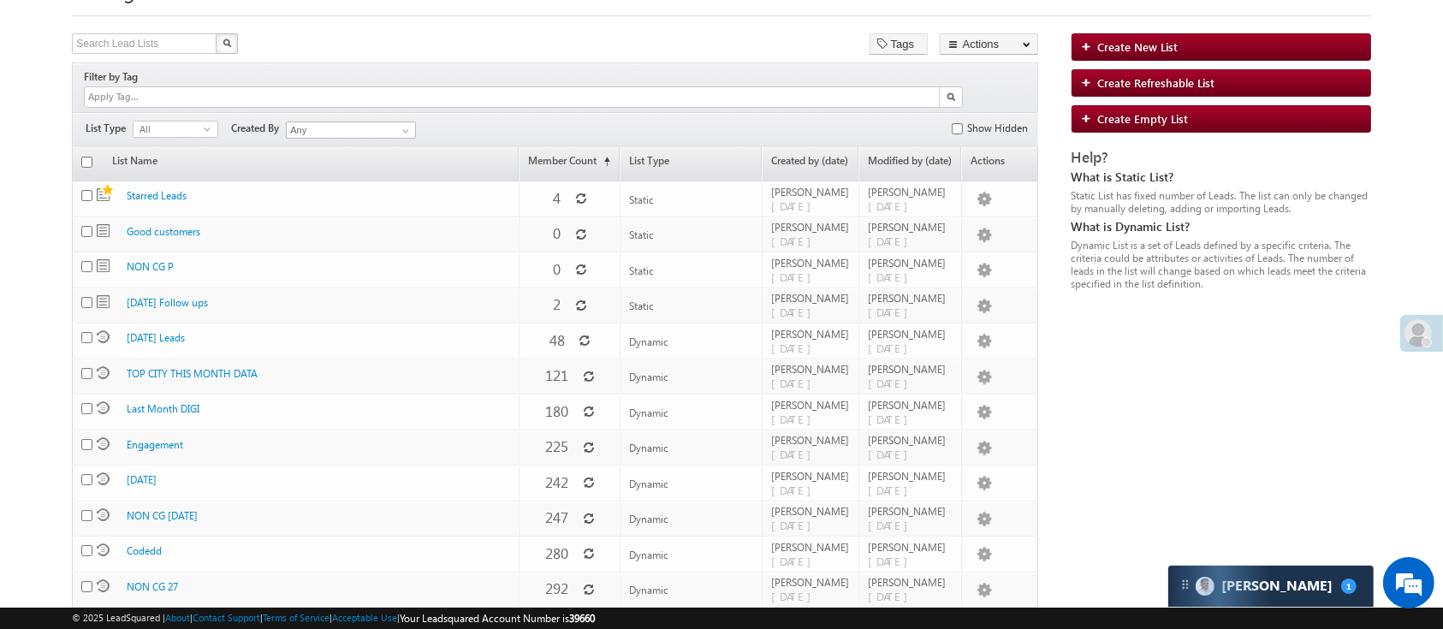
scroll to position [0, 0]
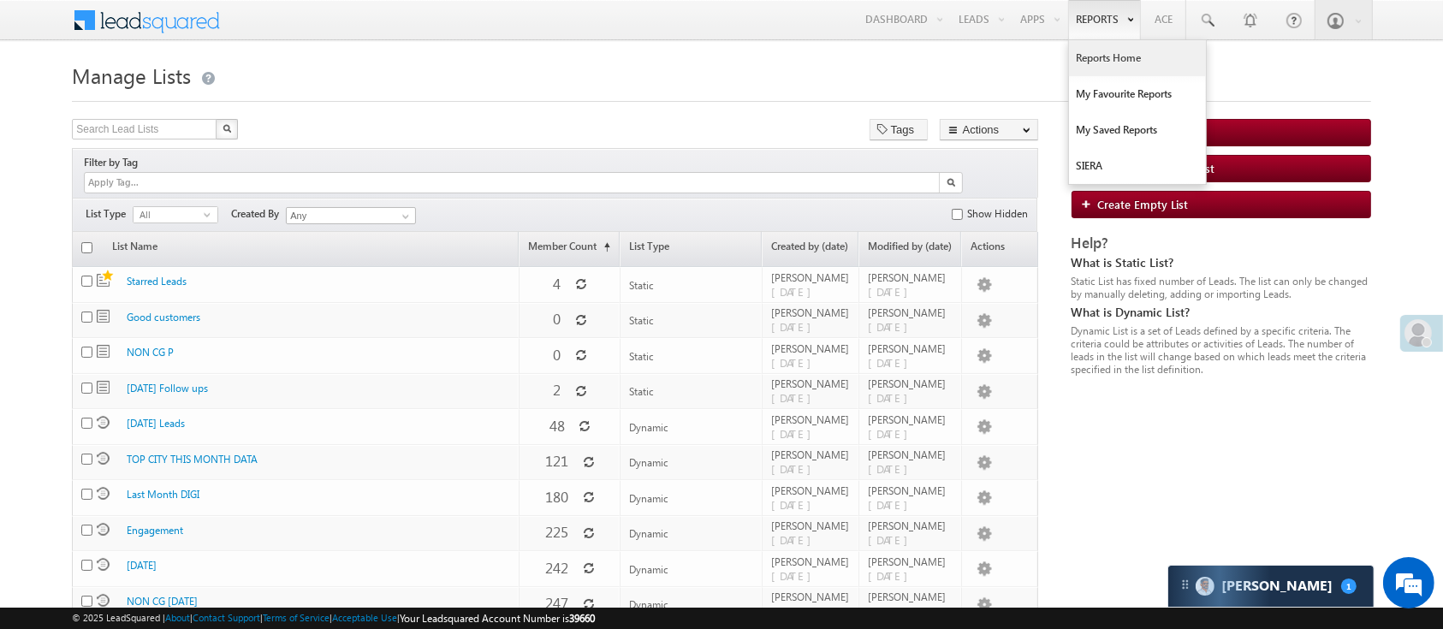
click at [1116, 66] on link "Reports Home" at bounding box center [1137, 58] width 137 height 36
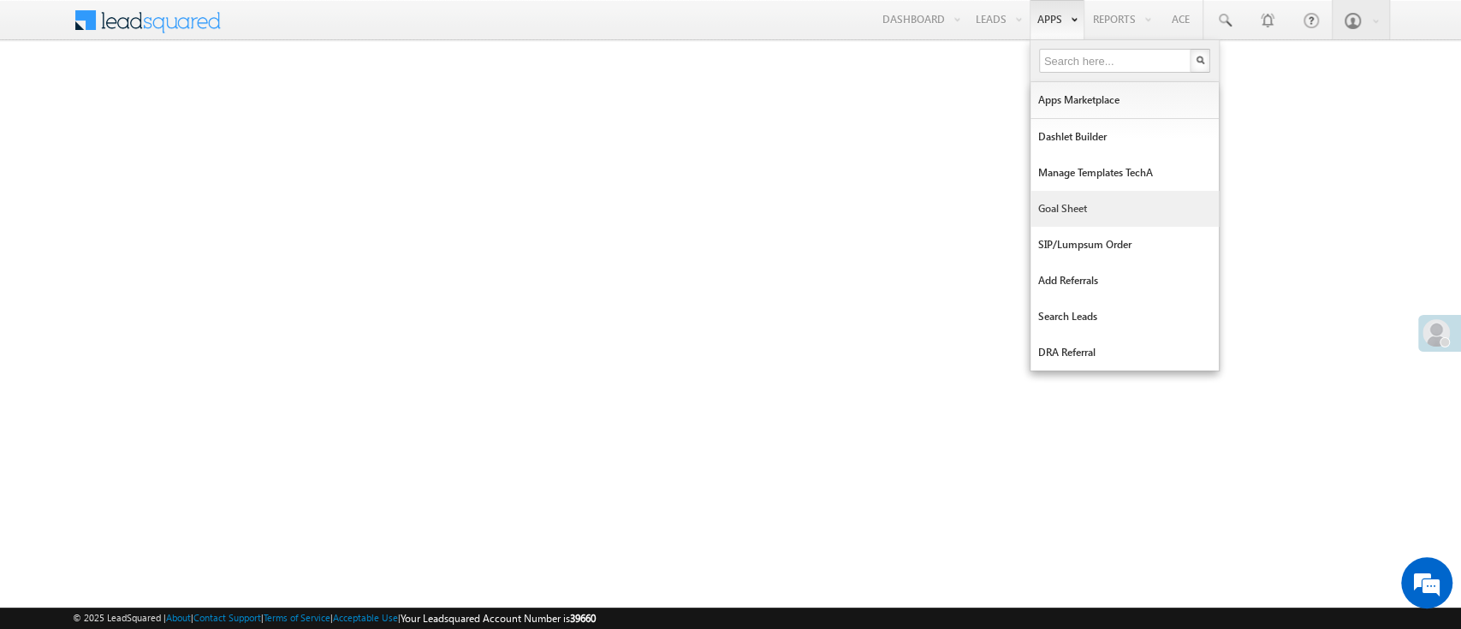
click at [1086, 211] on link "Goal Sheet" at bounding box center [1125, 209] width 188 height 36
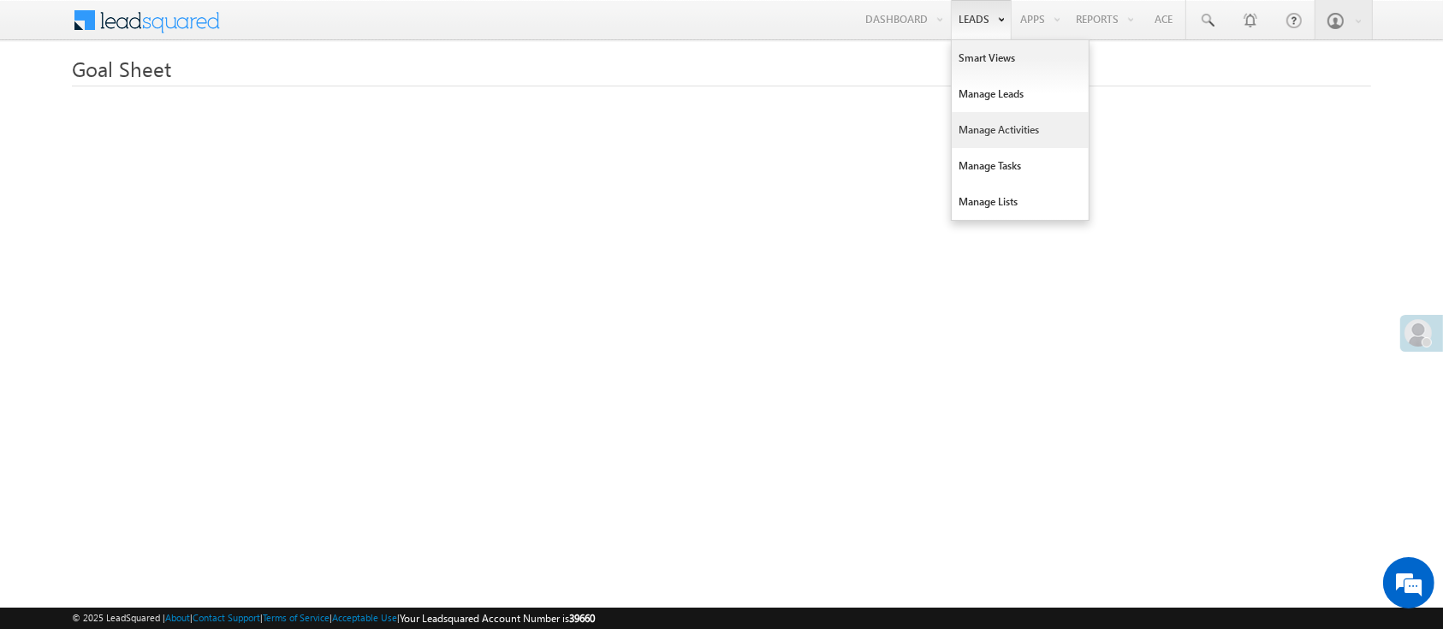
click at [1047, 143] on link "Manage Activities" at bounding box center [1020, 130] width 137 height 36
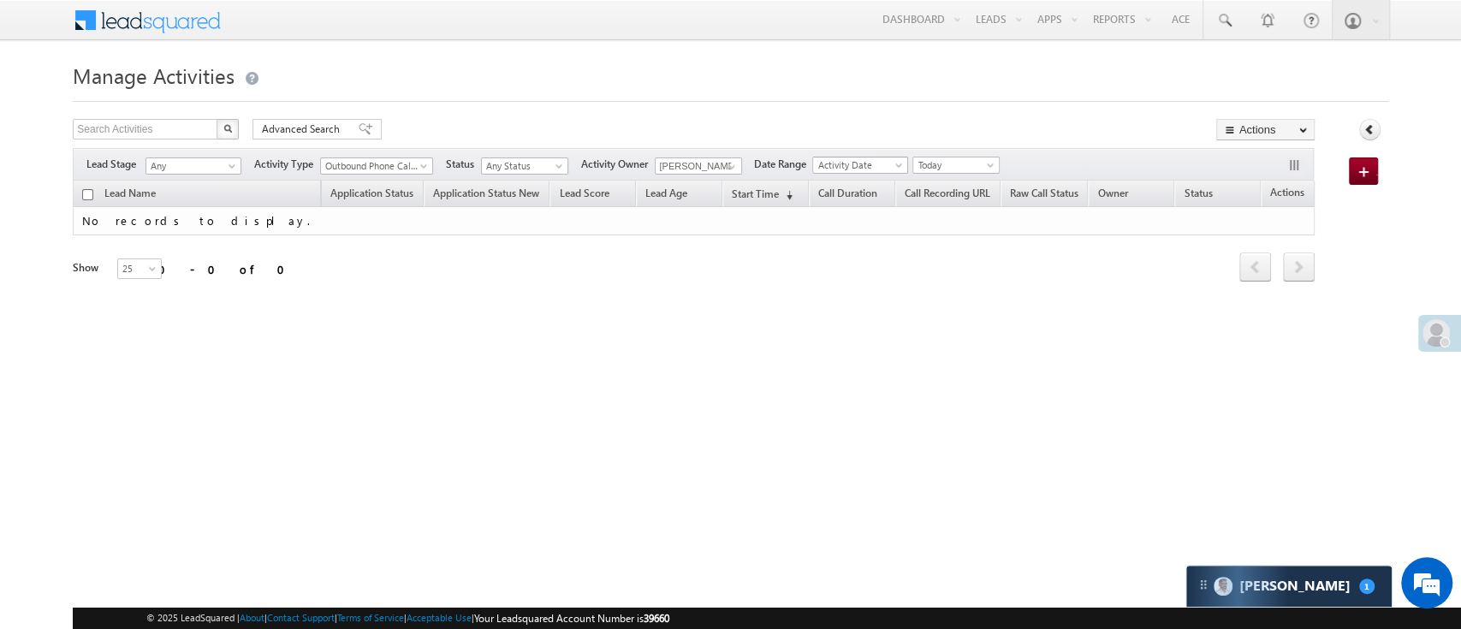
click at [888, 164] on span "Activity Date" at bounding box center [857, 165] width 89 height 15
click at [729, 161] on span at bounding box center [732, 167] width 14 height 14
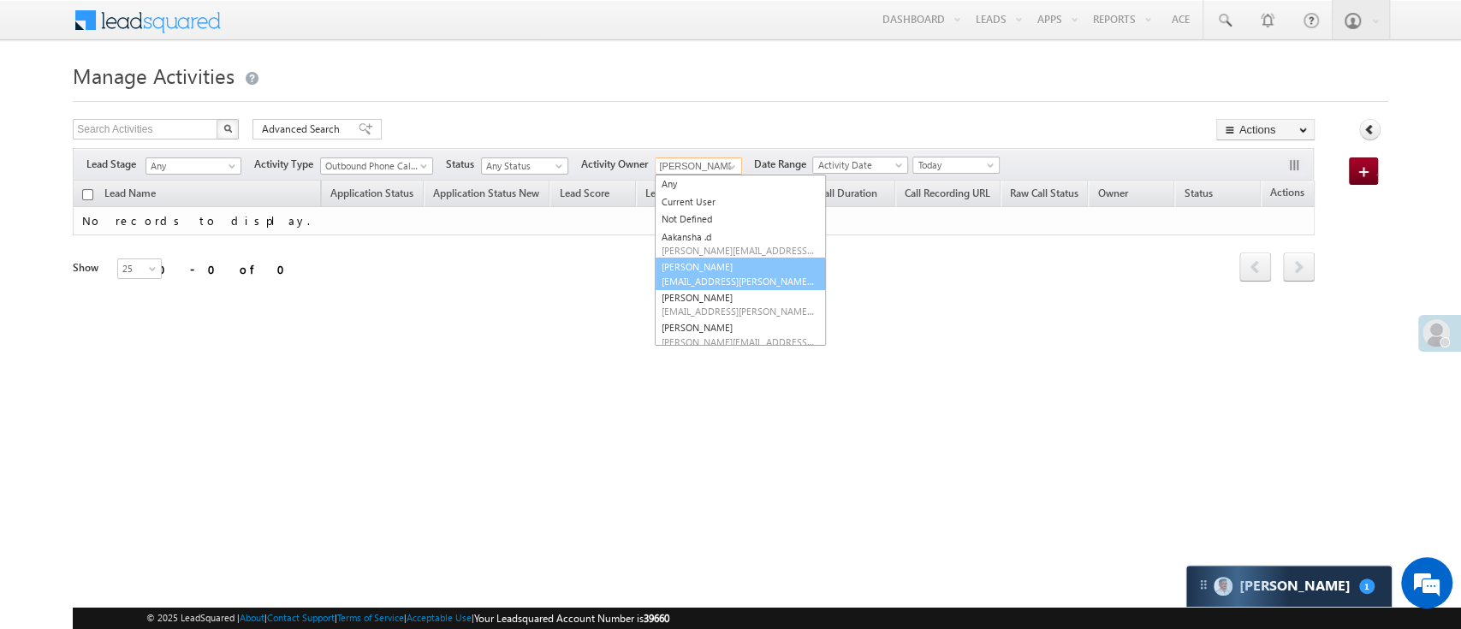
click at [730, 271] on link "[PERSON_NAME] [PERSON_NAME][EMAIL_ADDRESS][DOMAIN_NAME]" at bounding box center [740, 274] width 171 height 33
type input "[PERSON_NAME]"
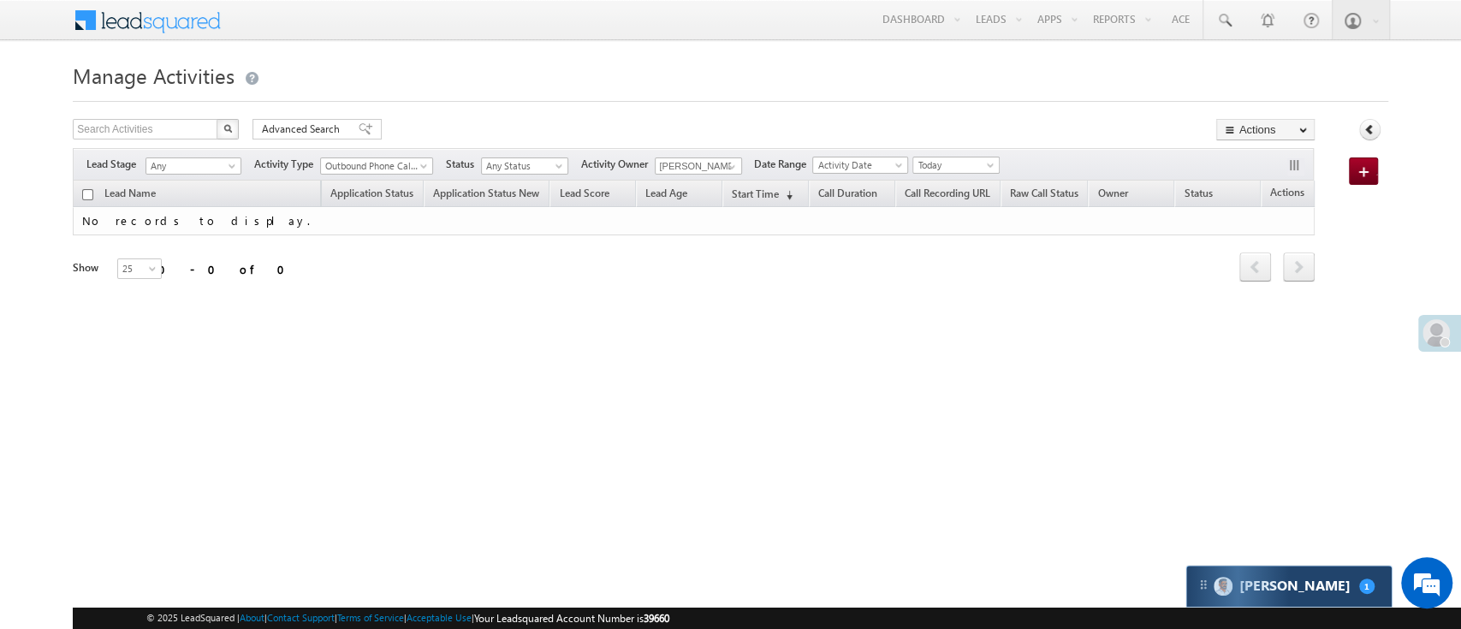
click at [1270, 598] on div "[PERSON_NAME] 1" at bounding box center [1289, 586] width 205 height 41
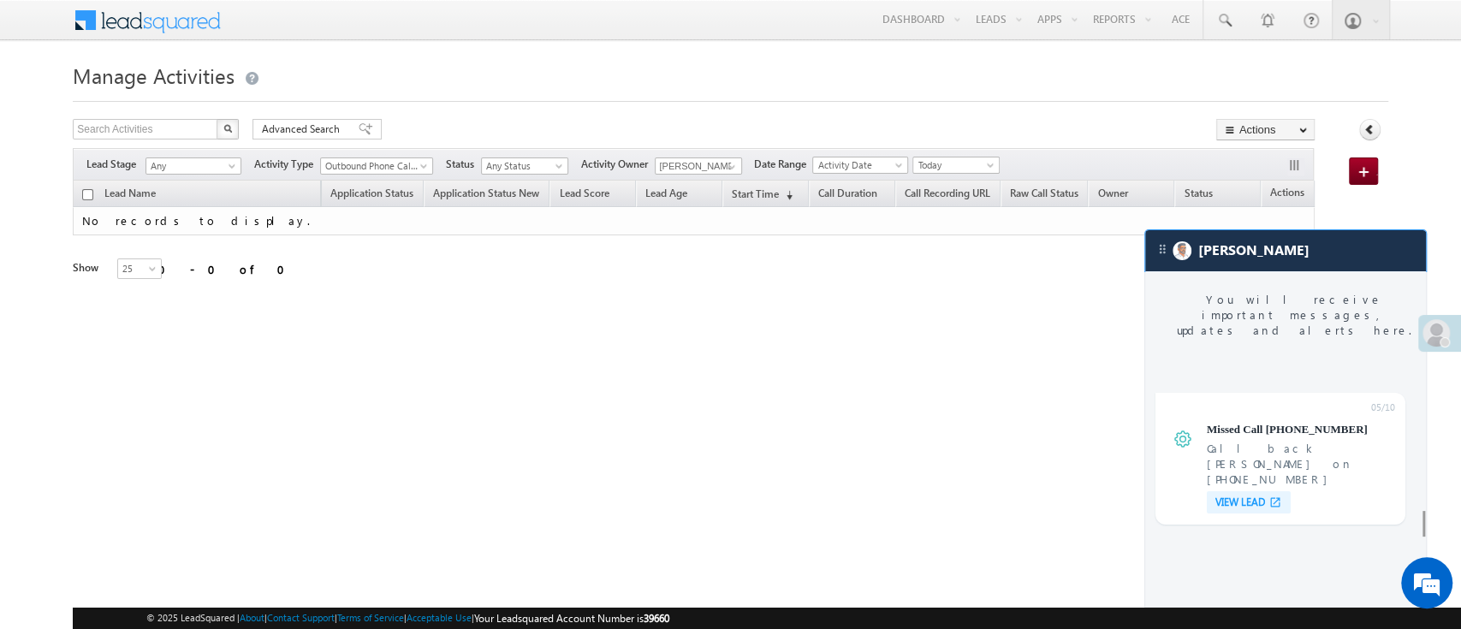
scroll to position [7073, 0]
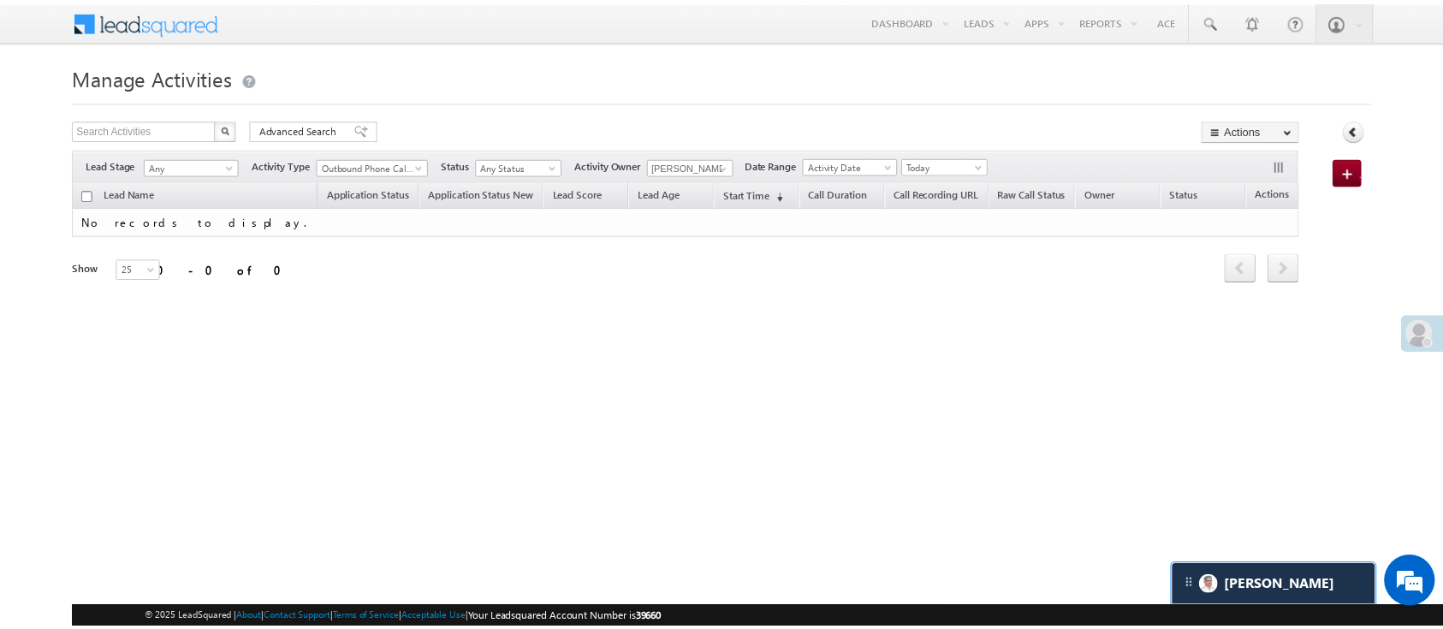
scroll to position [7154, 0]
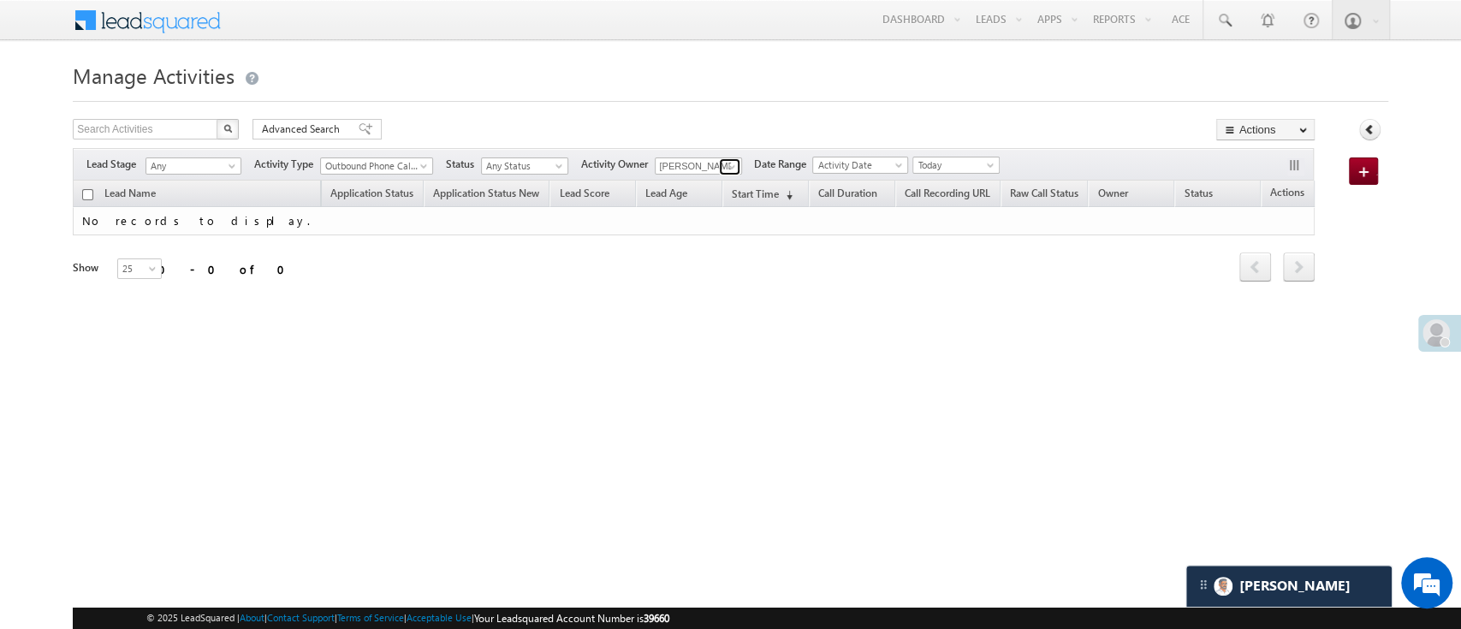
click at [731, 163] on span at bounding box center [732, 167] width 14 height 14
click at [986, 167] on span "Today" at bounding box center [953, 165] width 81 height 15
click at [971, 222] on link "[DATE]" at bounding box center [962, 221] width 86 height 15
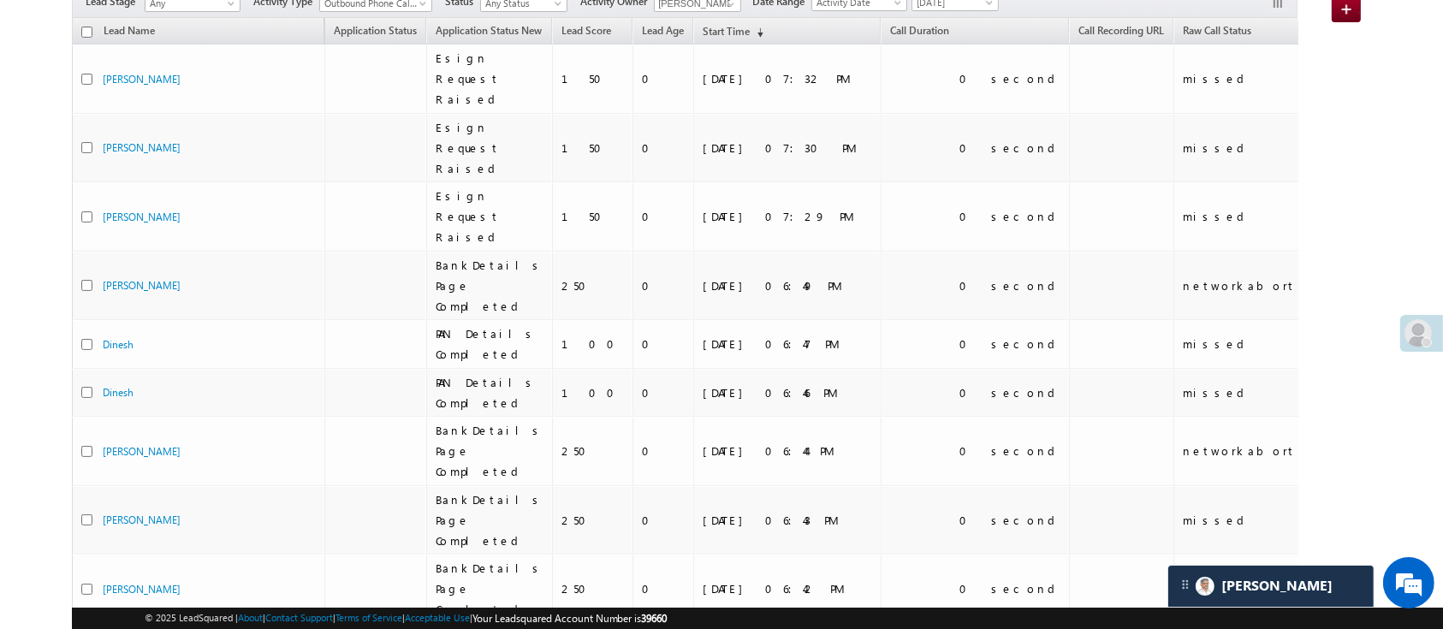
scroll to position [0, 0]
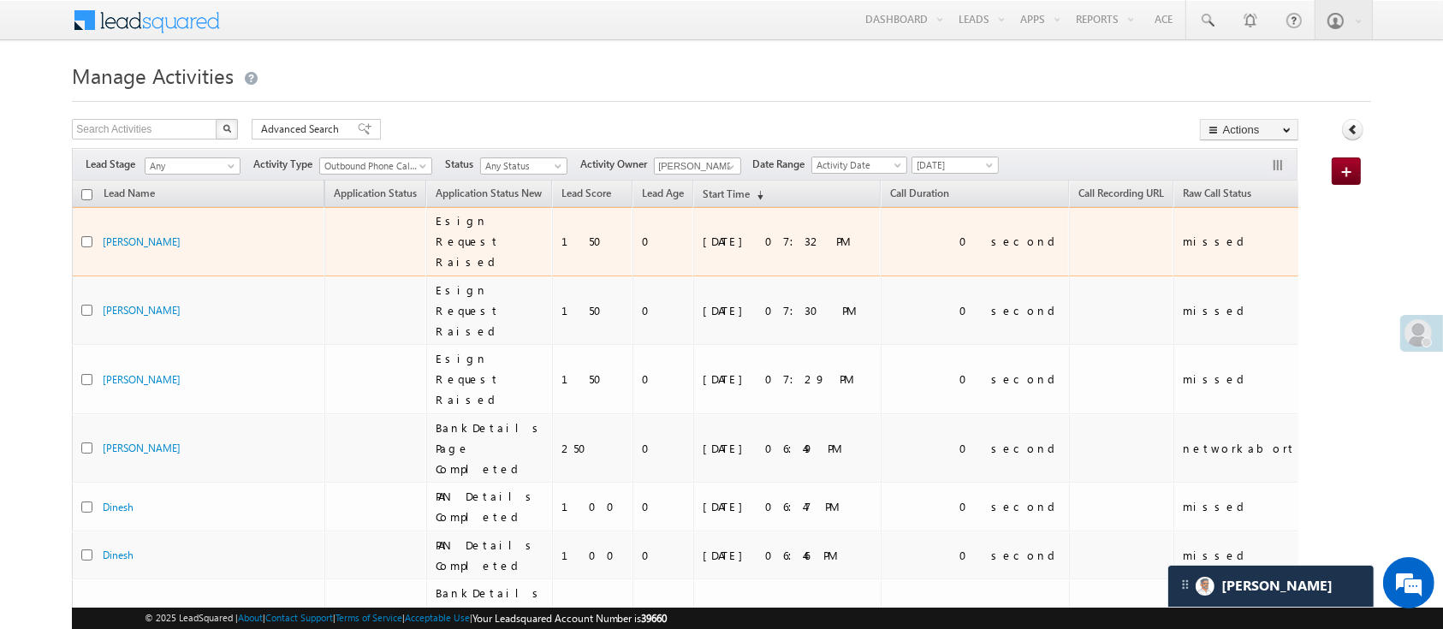
click at [881, 209] on td "0 second" at bounding box center [975, 241] width 188 height 69
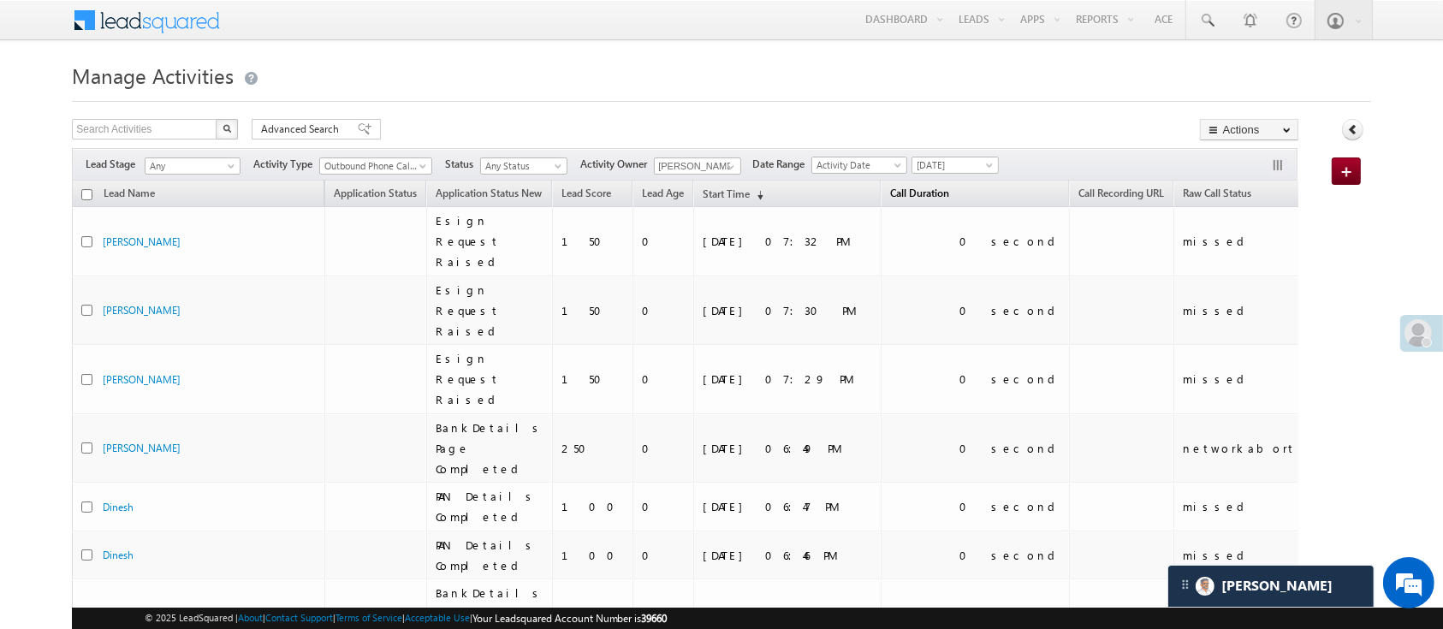
click at [890, 193] on span "Call Duration" at bounding box center [919, 193] width 59 height 13
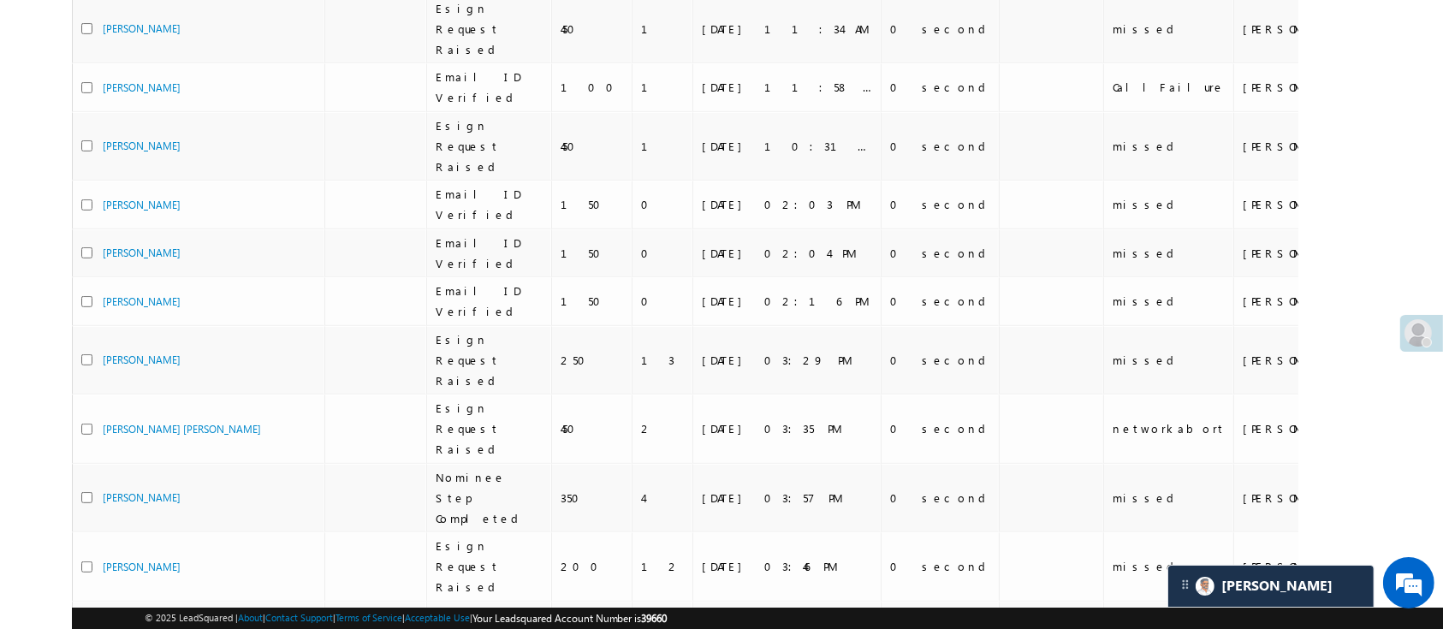
scroll to position [692, 0]
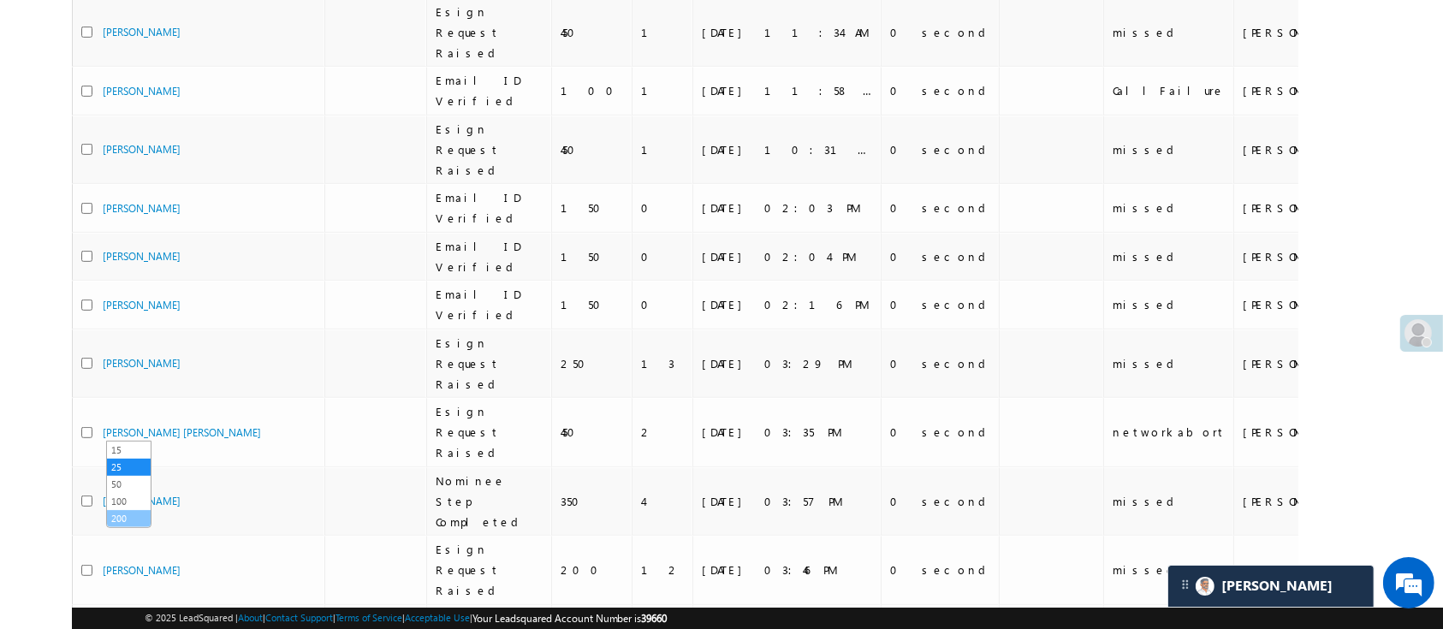
click at [133, 513] on link "200" at bounding box center [129, 518] width 44 height 15
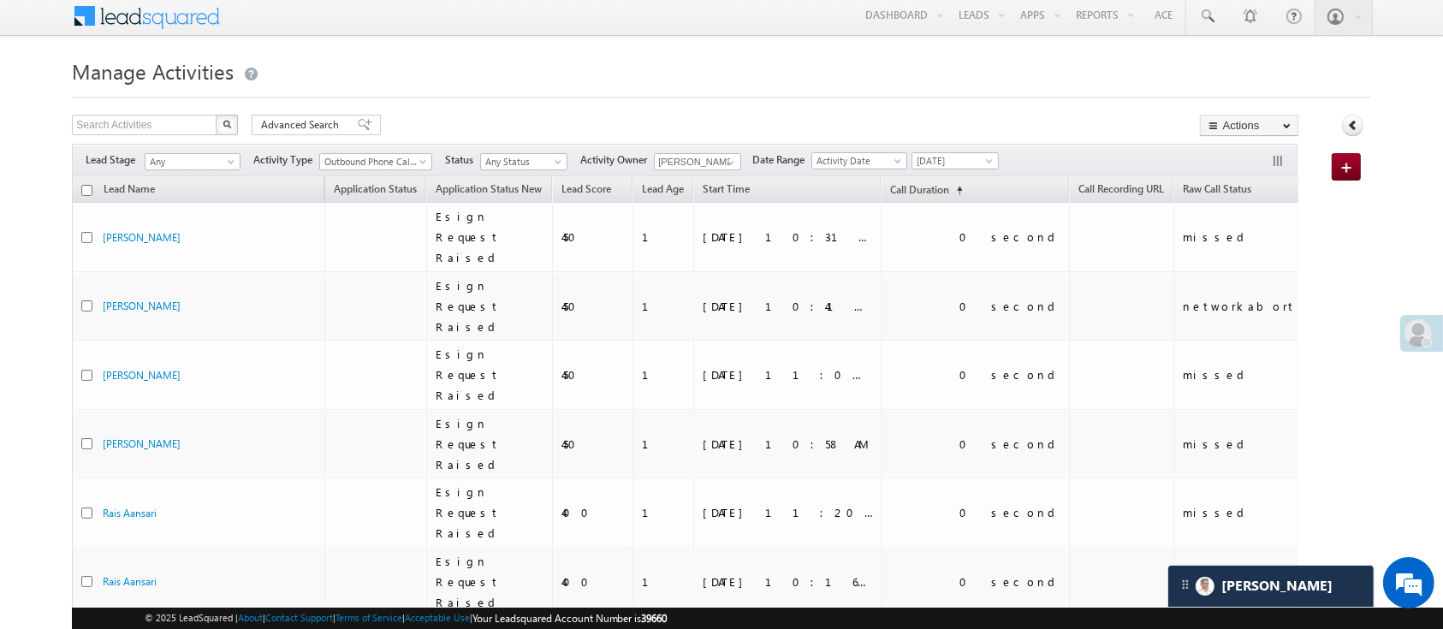
scroll to position [0, 0]
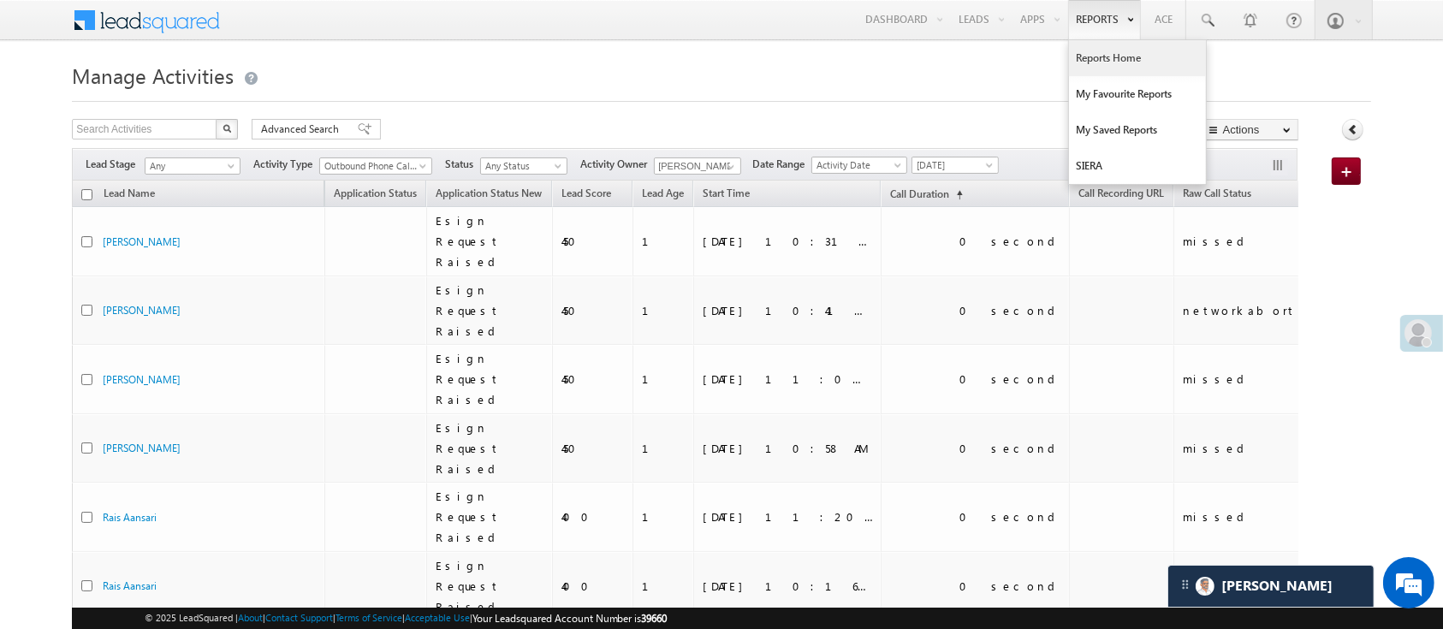
click at [1128, 71] on link "Reports Home" at bounding box center [1137, 58] width 137 height 36
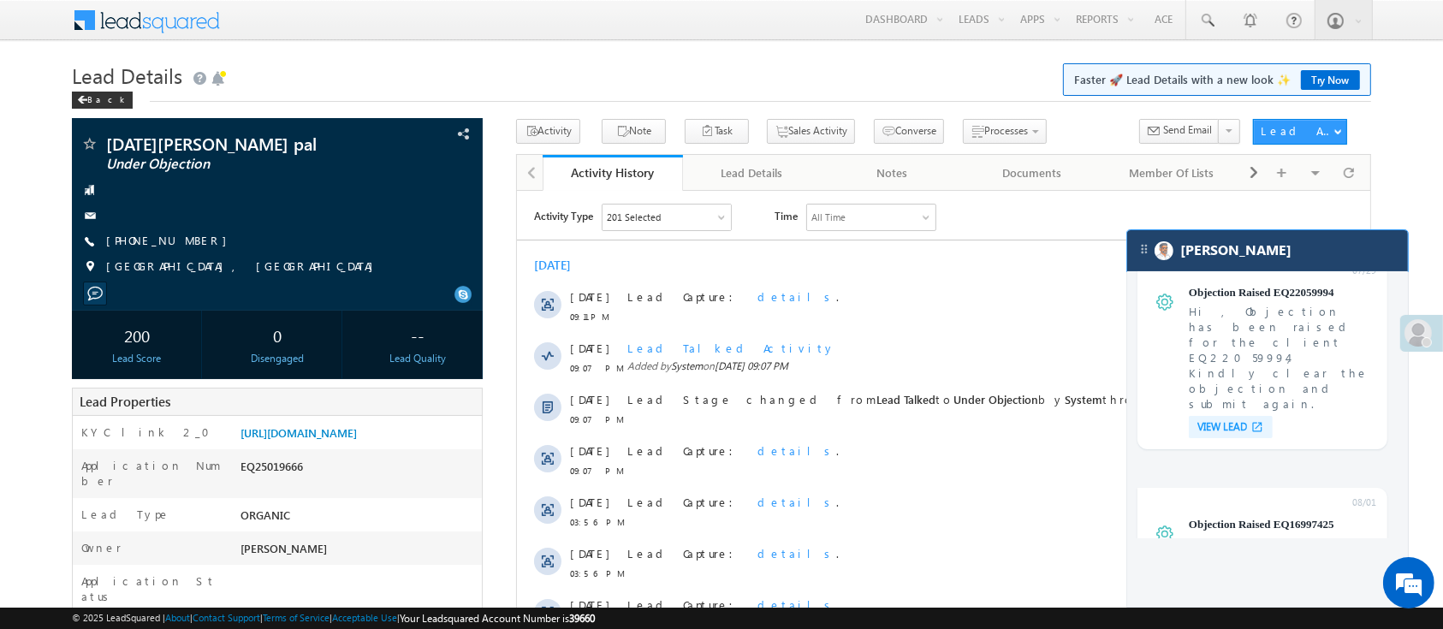
click at [1306, 237] on div "[PERSON_NAME]" at bounding box center [1267, 250] width 281 height 41
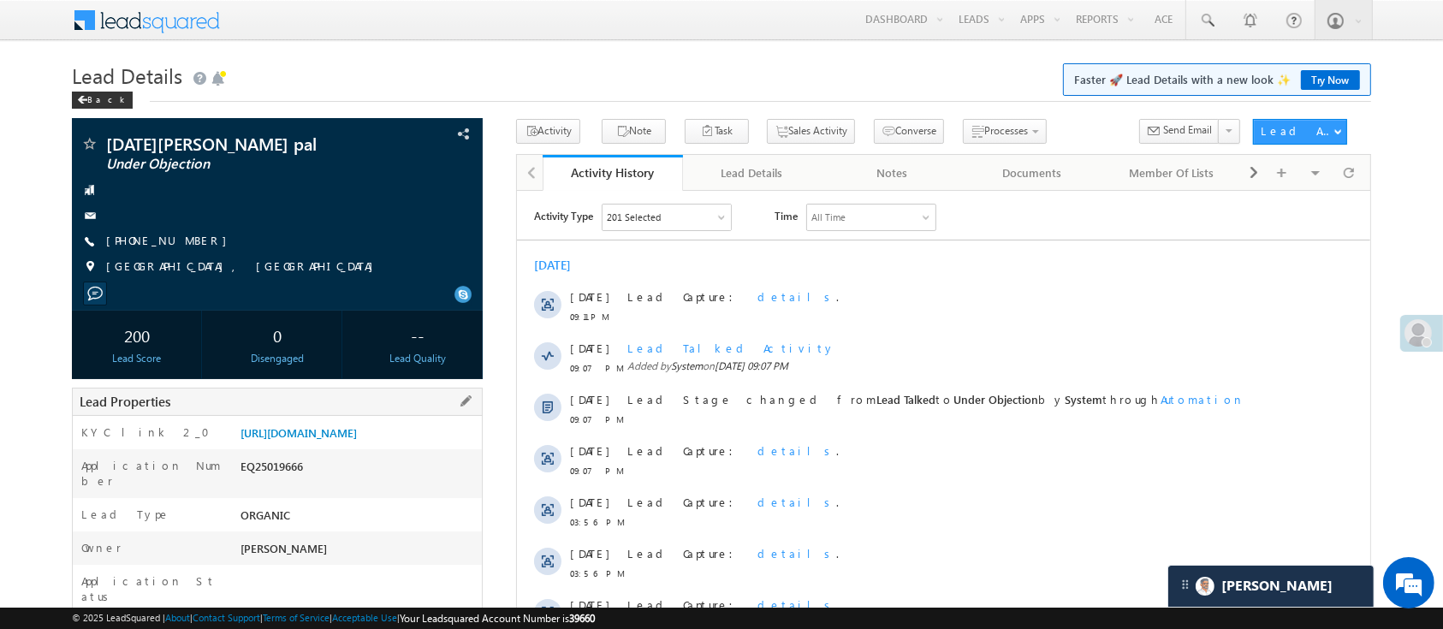
click at [280, 482] on div "EQ25019666" at bounding box center [359, 470] width 246 height 24
copy div "EQ25019666"
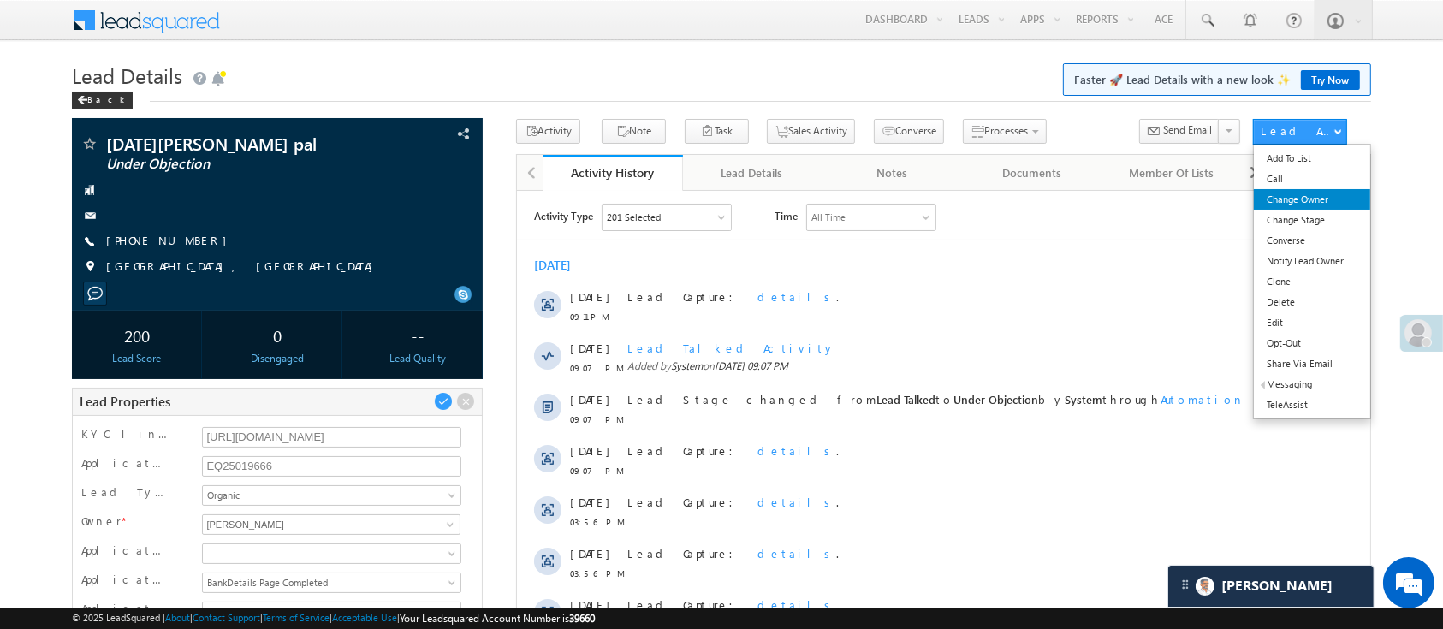
click at [1314, 209] on link "Change Owner" at bounding box center [1312, 199] width 116 height 21
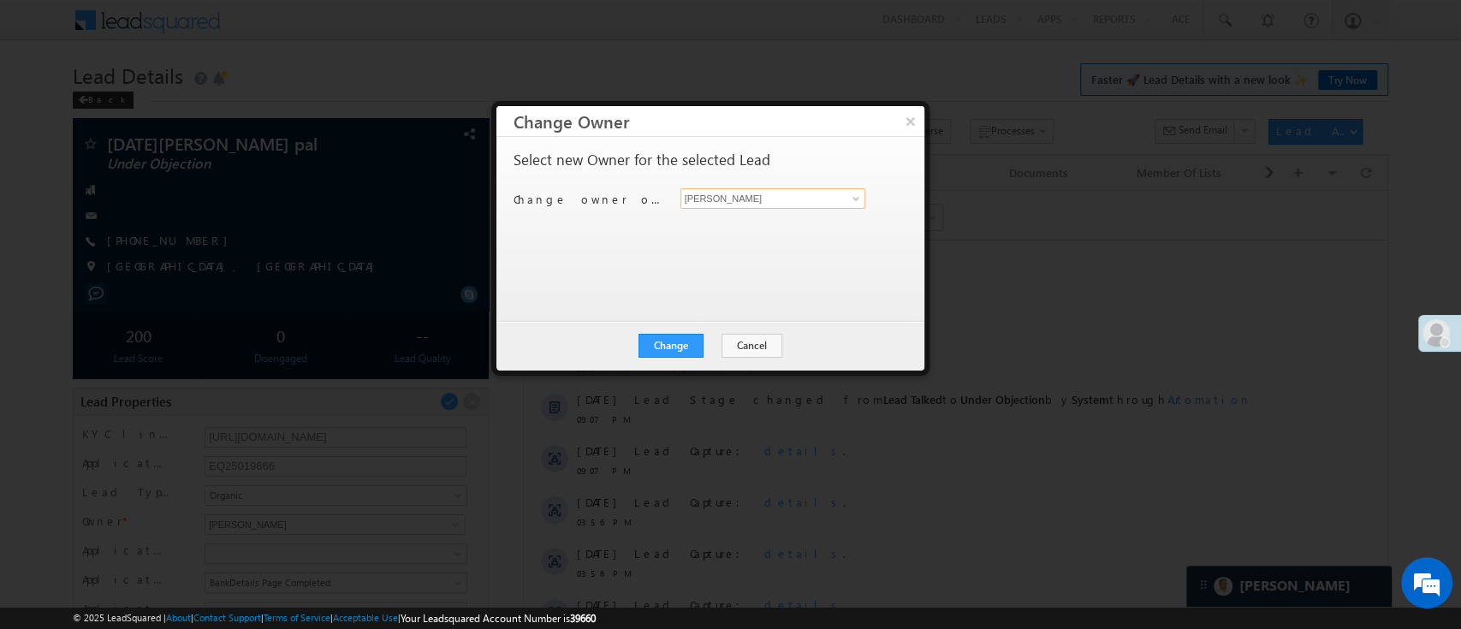
click at [833, 199] on input "[PERSON_NAME]" at bounding box center [774, 198] width 186 height 21
click at [780, 236] on span "[PERSON_NAME][EMAIL_ADDRESS][DOMAIN_NAME]" at bounding box center [773, 231] width 172 height 13
type input "[PERSON_NAME]"
click at [672, 342] on button "Change" at bounding box center [671, 346] width 65 height 24
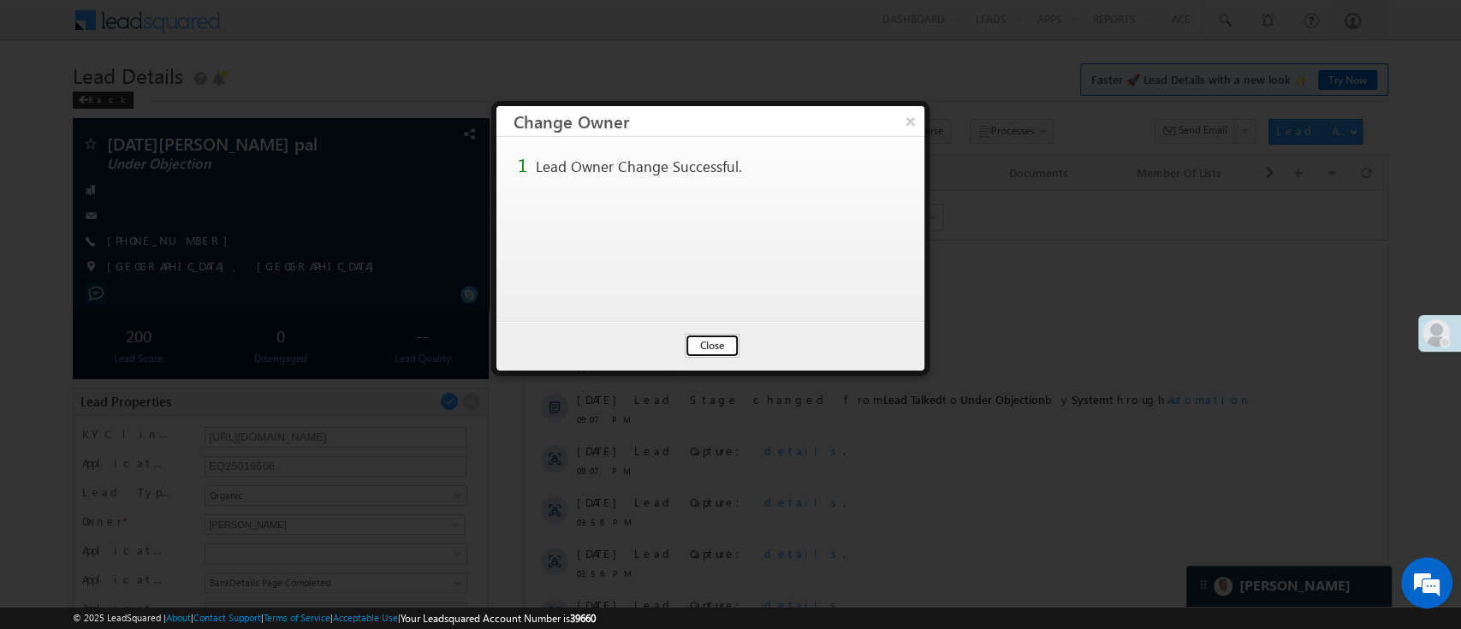
click at [719, 350] on button "Close" at bounding box center [712, 346] width 55 height 24
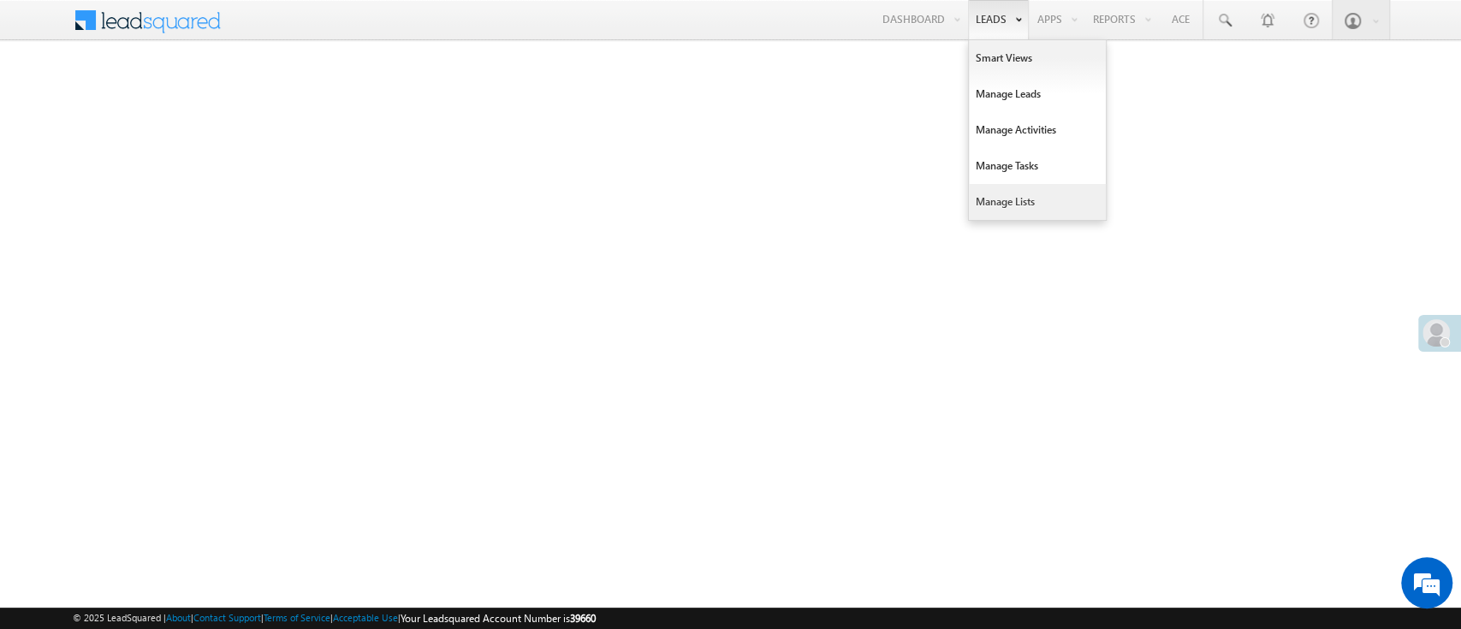
click at [1012, 204] on link "Manage Lists" at bounding box center [1037, 202] width 137 height 36
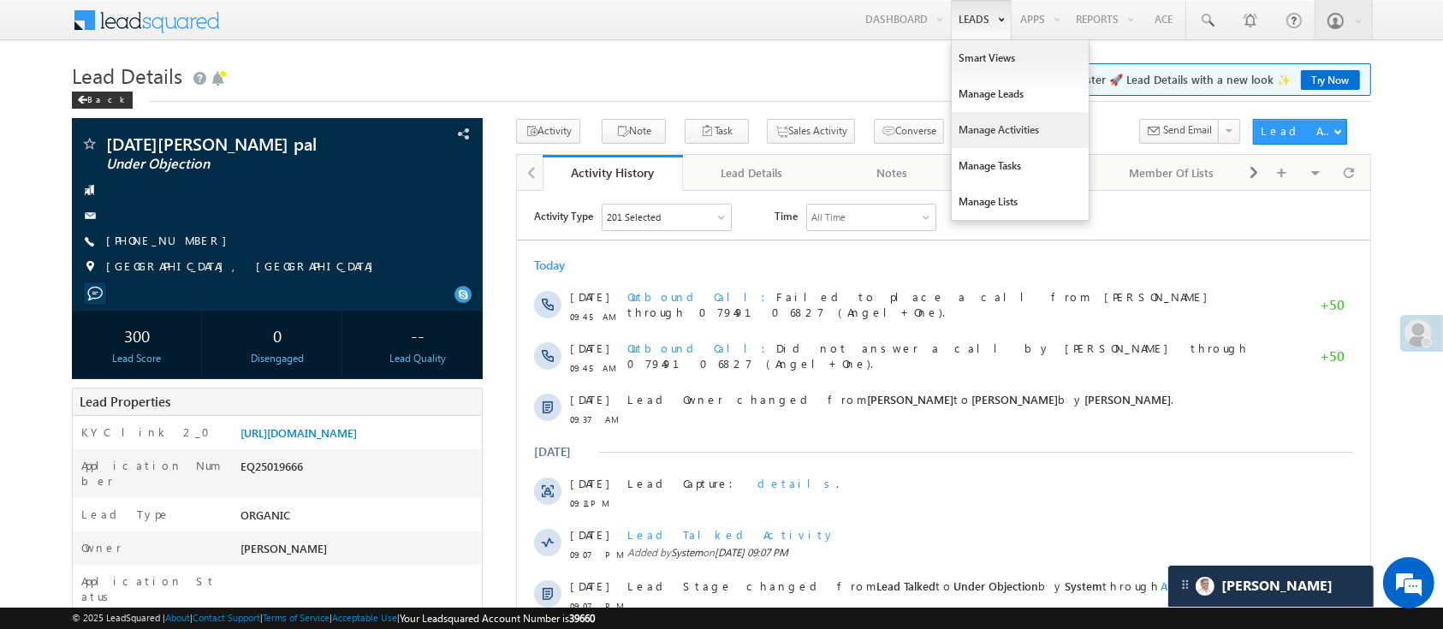
click at [1008, 127] on link "Manage Activities" at bounding box center [1020, 130] width 137 height 36
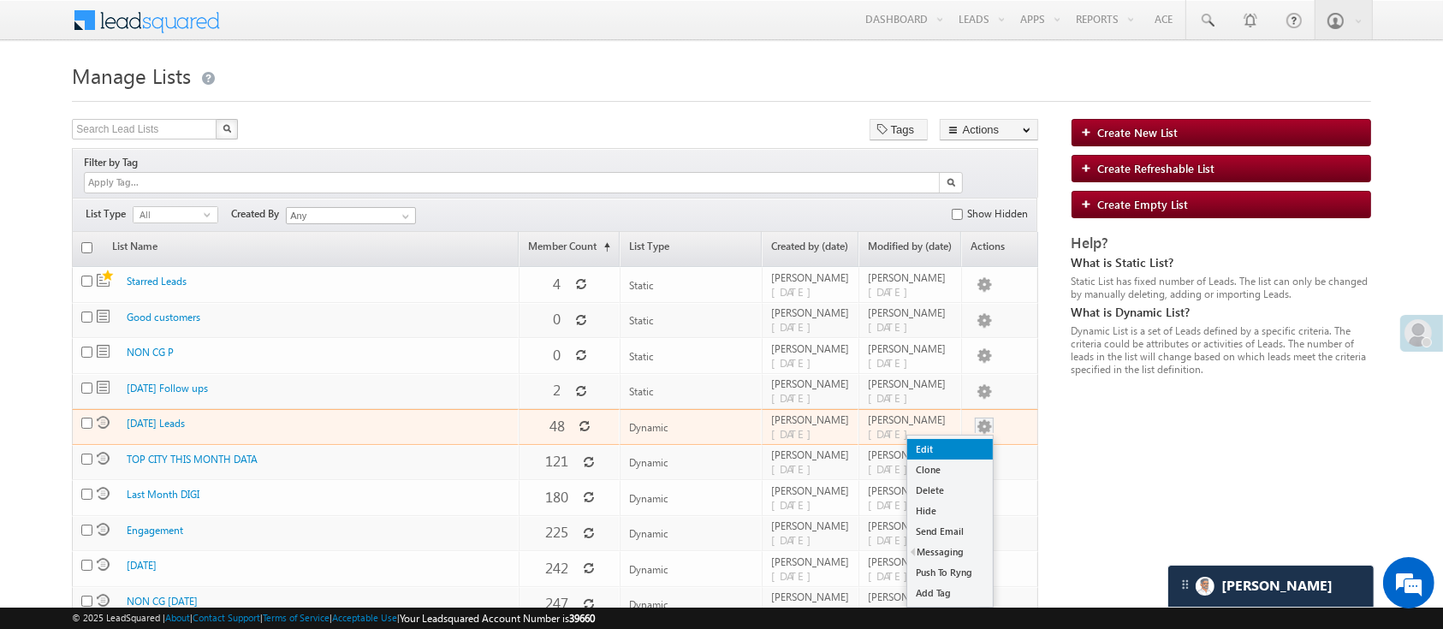
click at [974, 439] on link "Edit" at bounding box center [950, 449] width 86 height 21
checkbox input "true"
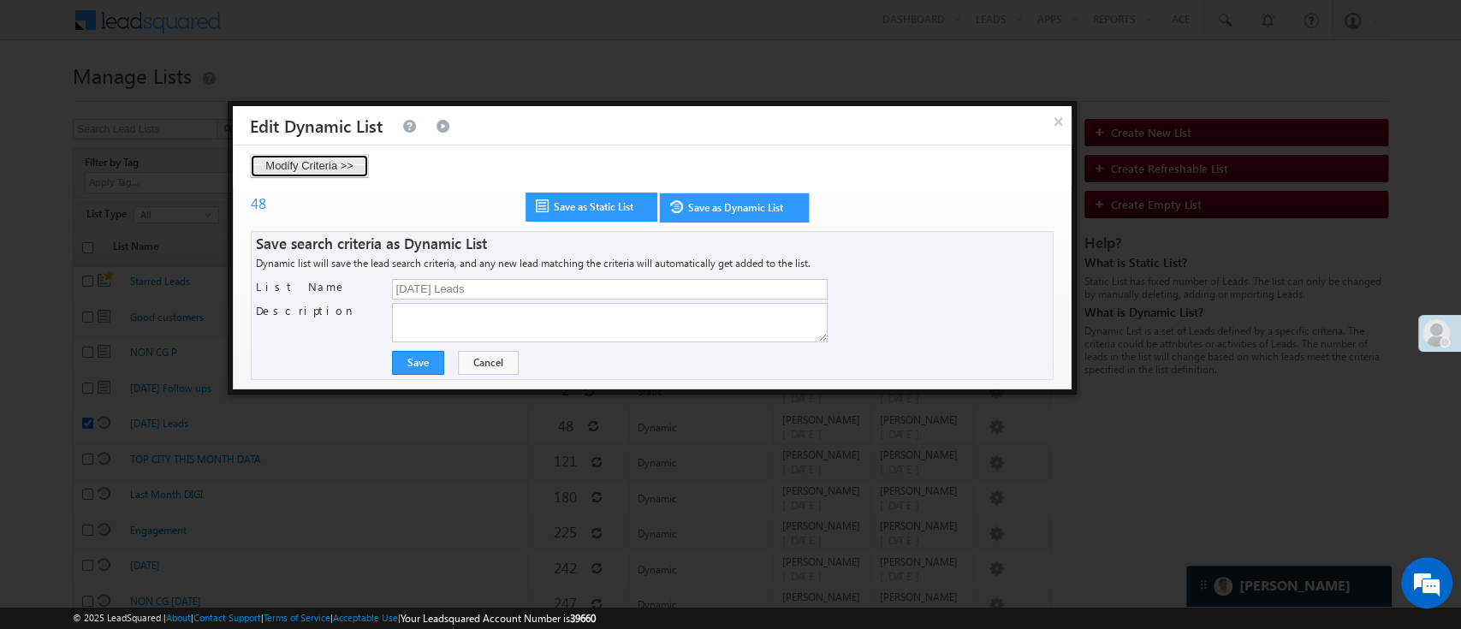
click at [310, 157] on button "Modify Criteria >>" at bounding box center [309, 166] width 119 height 24
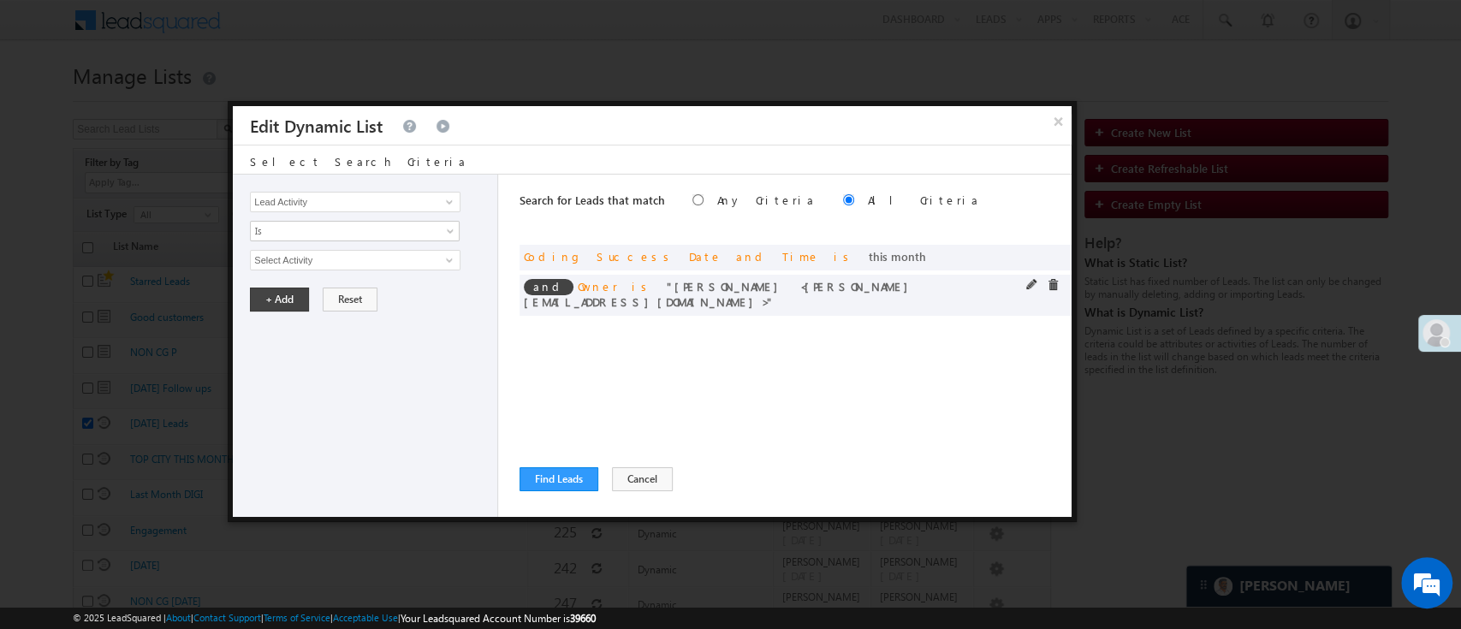
click at [1029, 277] on div "and Owner is Lavisha Gautam <Lavisha.Gautam@angelbroking.com>" at bounding box center [796, 295] width 552 height 41
click at [1030, 282] on span at bounding box center [1032, 285] width 12 height 12
click at [447, 255] on span "select" at bounding box center [452, 259] width 14 height 8
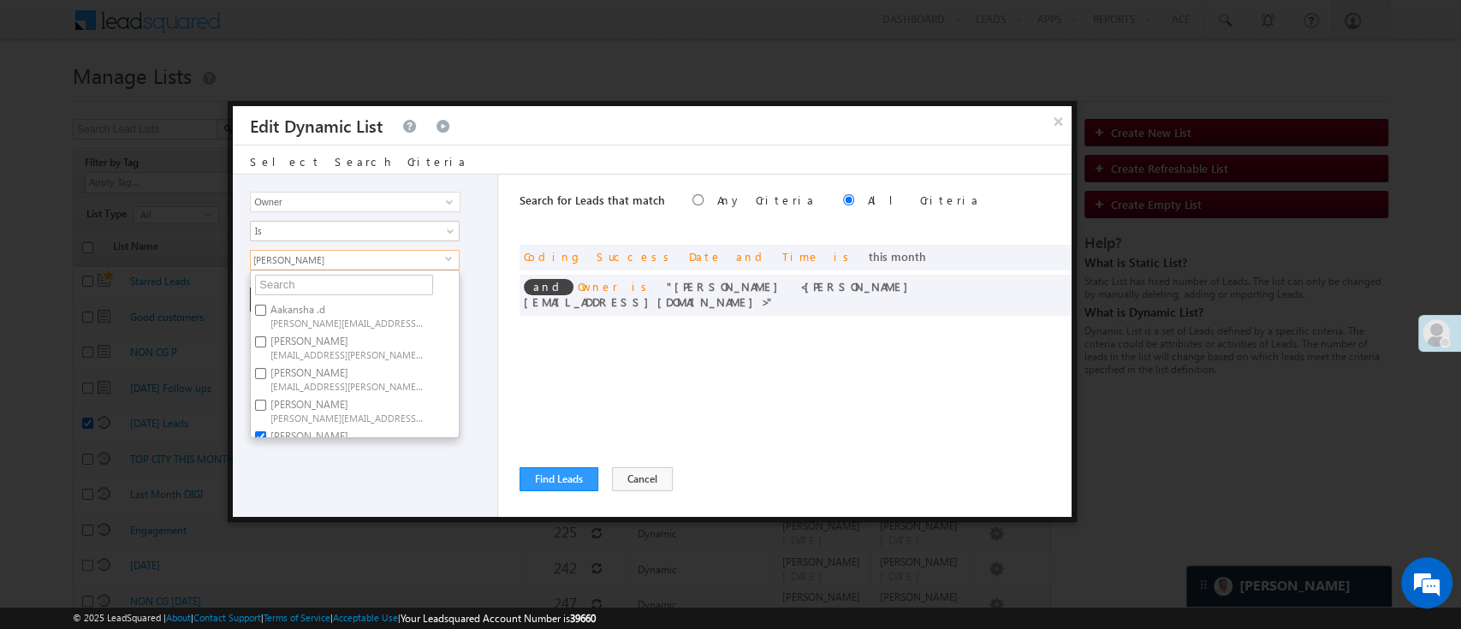
scroll to position [130, 0]
click at [378, 313] on span "Lavisha.Gautam@angelbroking.com" at bounding box center [348, 318] width 154 height 13
click at [266, 312] on input "Lavisha Gautam Lavisha.Gautam@angelbroking.com" at bounding box center [260, 306] width 11 height 11
checkbox input "false"
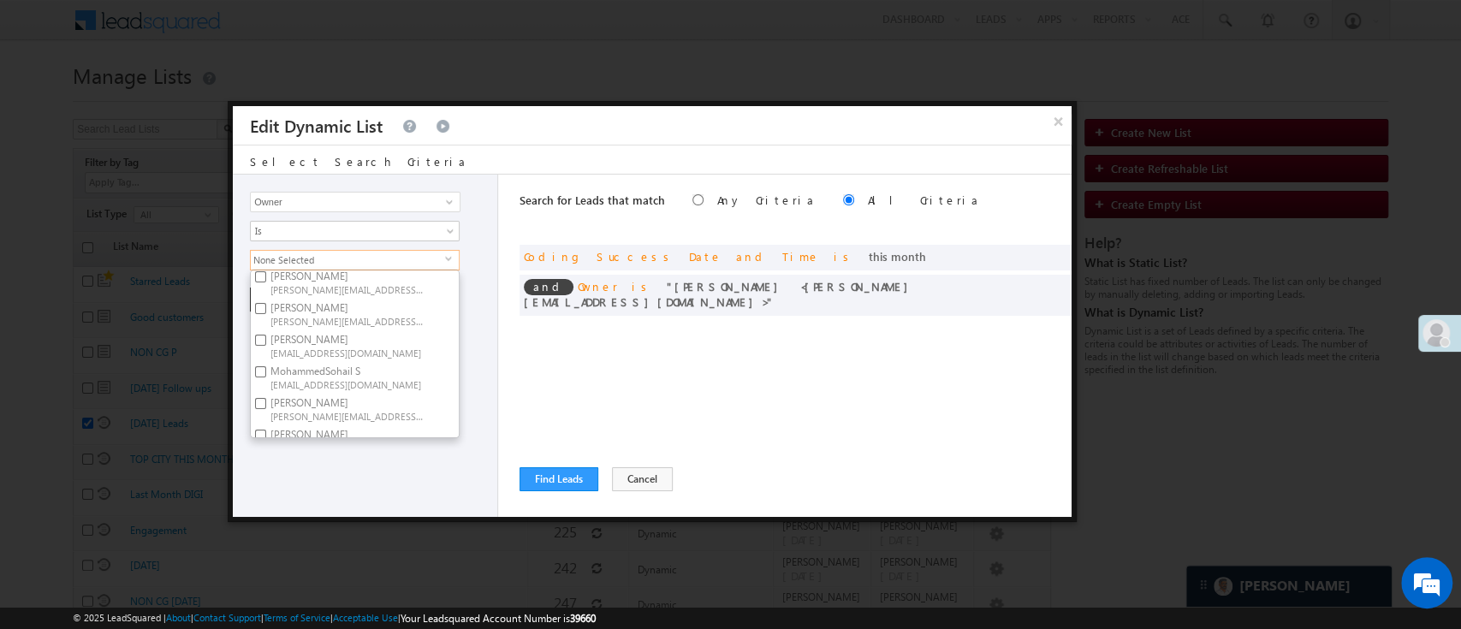
click at [407, 398] on label "Monika Jain Monika.Jain@angelbroking.com" at bounding box center [346, 409] width 191 height 32
click at [266, 398] on input "Monika Jain Monika.Jain@angelbroking.com" at bounding box center [260, 403] width 11 height 11
checkbox input "true"
click at [375, 462] on div "Lead Activity Task Sales Group Prospect Id WA Last Message Timestamp 4th Day Di…" at bounding box center [365, 346] width 265 height 342
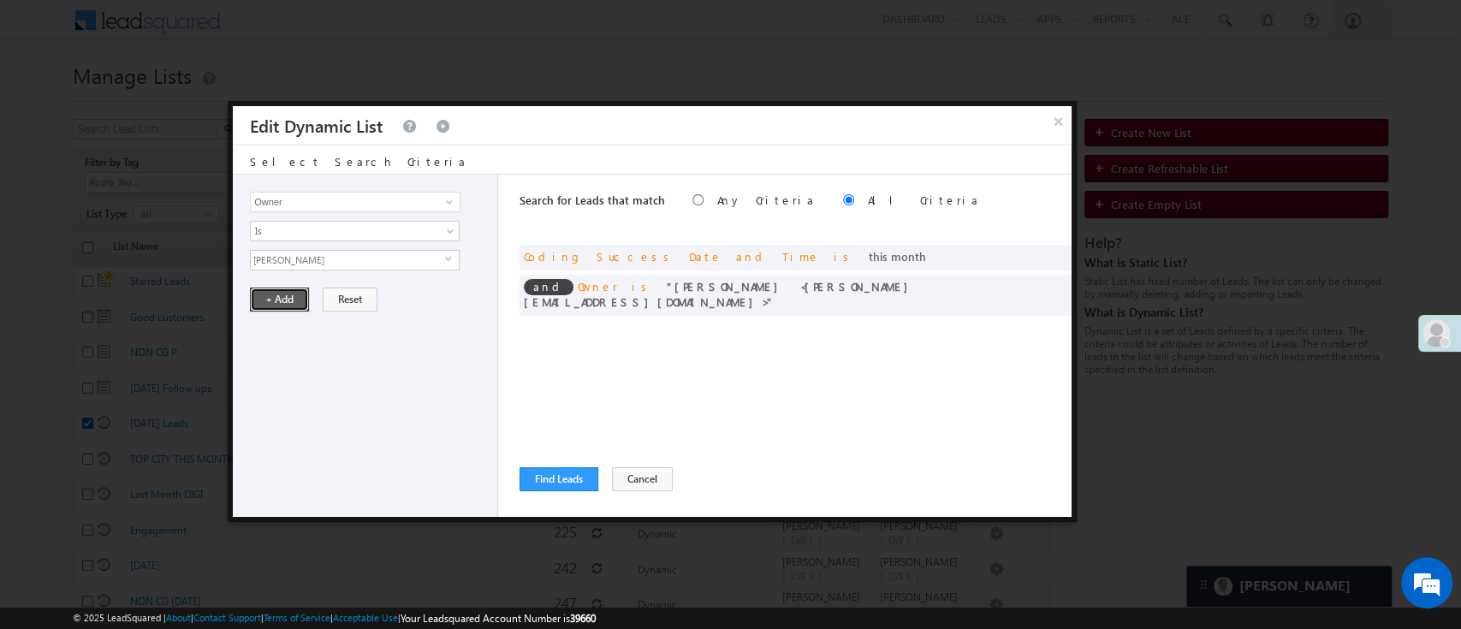
click at [288, 297] on button "+ Add" at bounding box center [279, 300] width 59 height 24
click at [1032, 252] on span at bounding box center [1032, 255] width 12 height 12
click at [1054, 252] on span at bounding box center [1053, 255] width 12 height 12
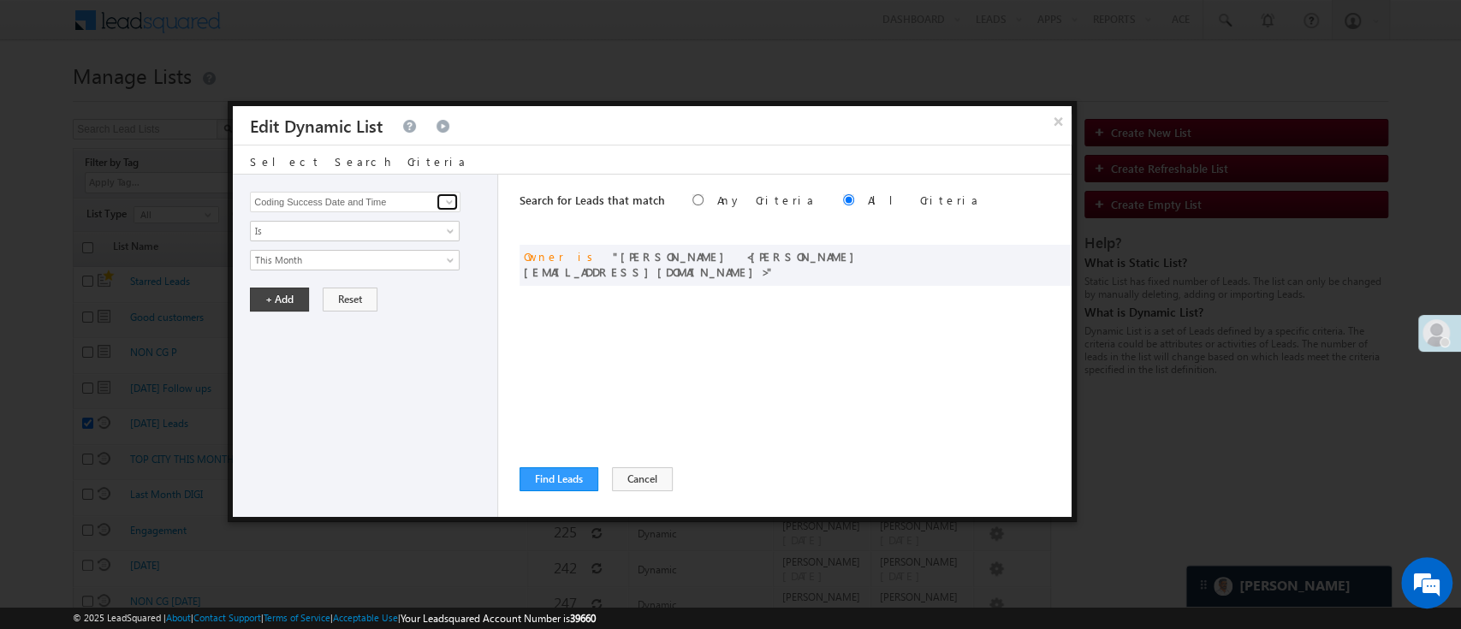
click at [451, 202] on span at bounding box center [450, 202] width 14 height 14
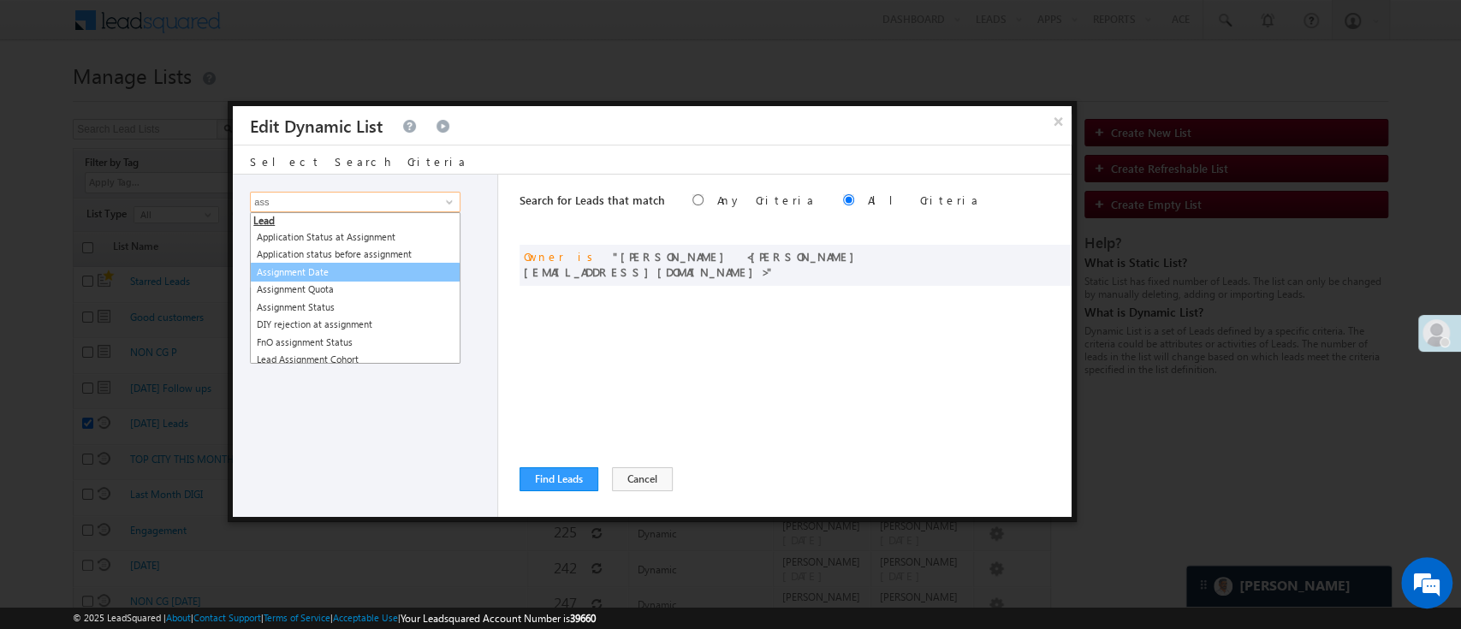
click at [304, 266] on link "Assignment Date" at bounding box center [355, 273] width 211 height 20
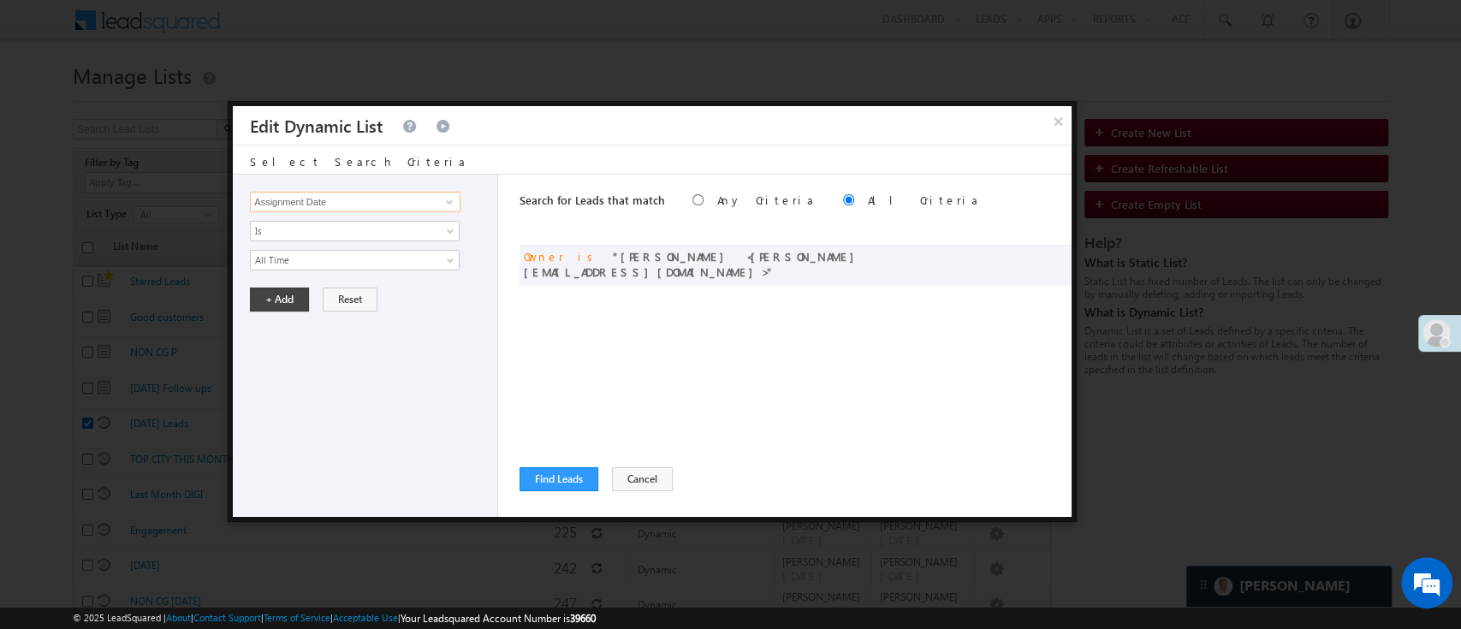
type input "Assignment Date"
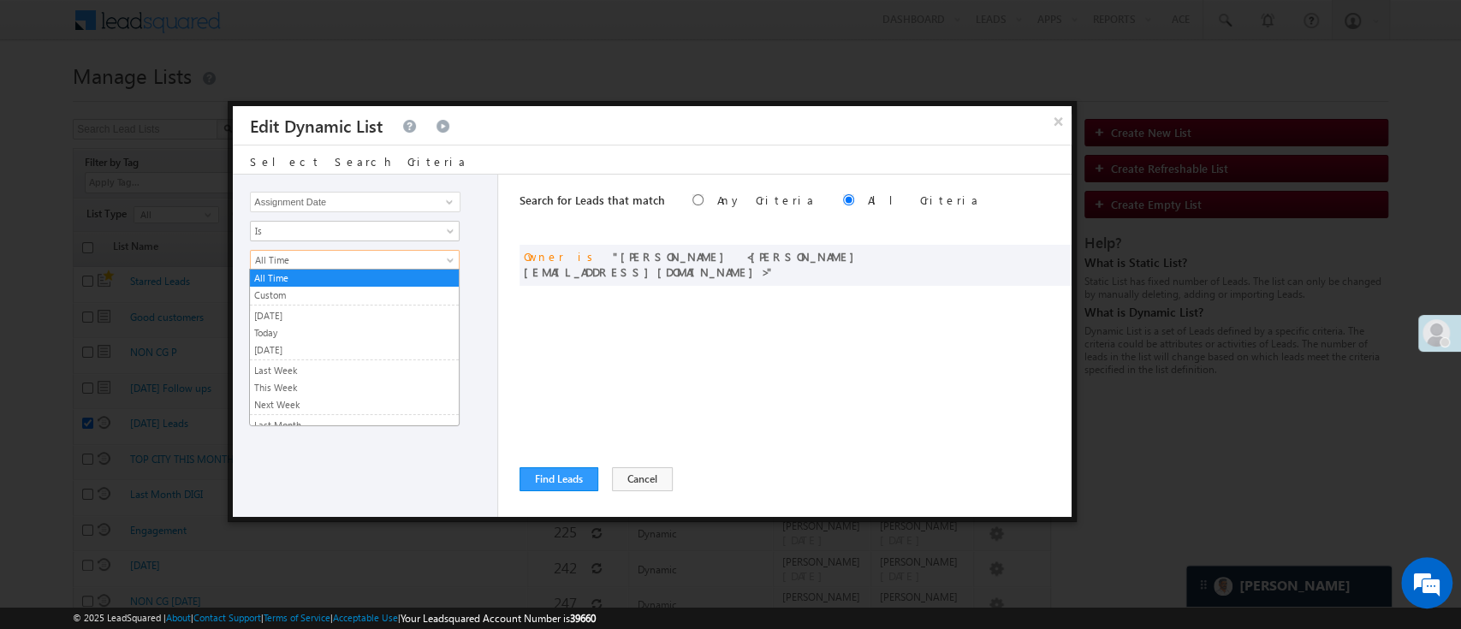
click at [453, 259] on span at bounding box center [452, 264] width 14 height 14
click at [364, 312] on link "[DATE]" at bounding box center [354, 315] width 209 height 15
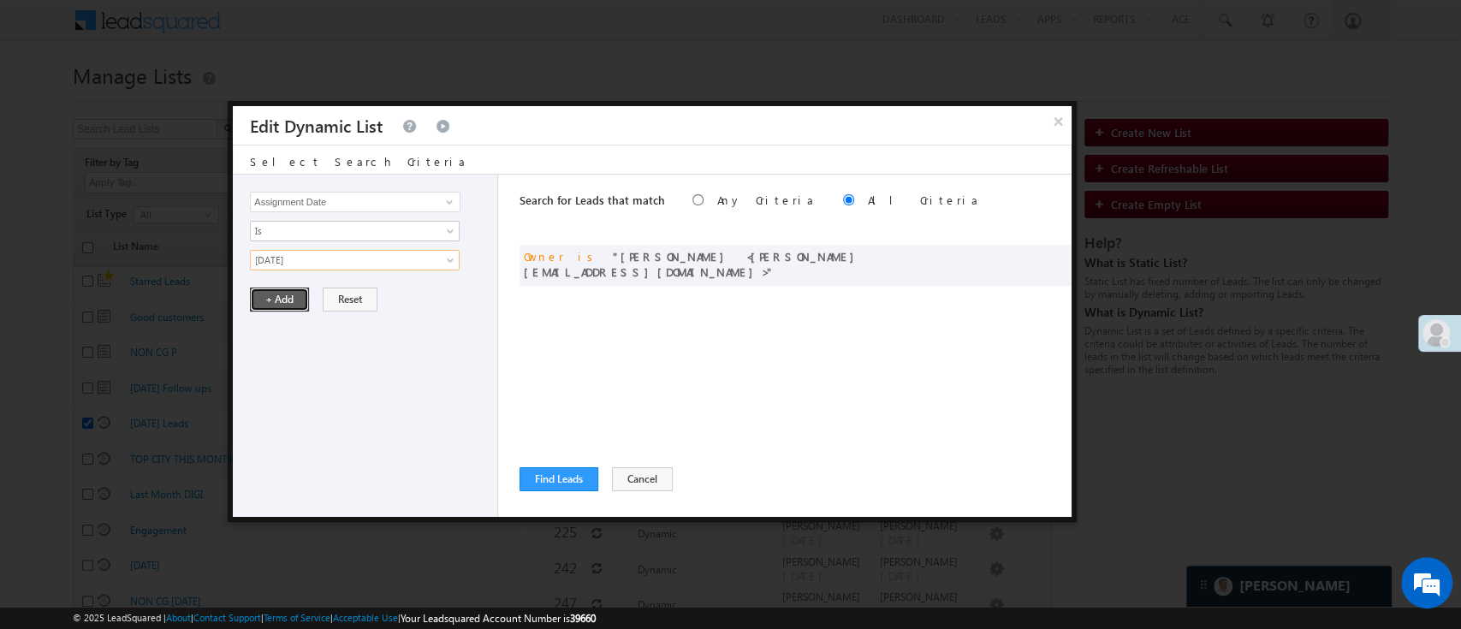
click at [276, 300] on button "+ Add" at bounding box center [279, 300] width 59 height 24
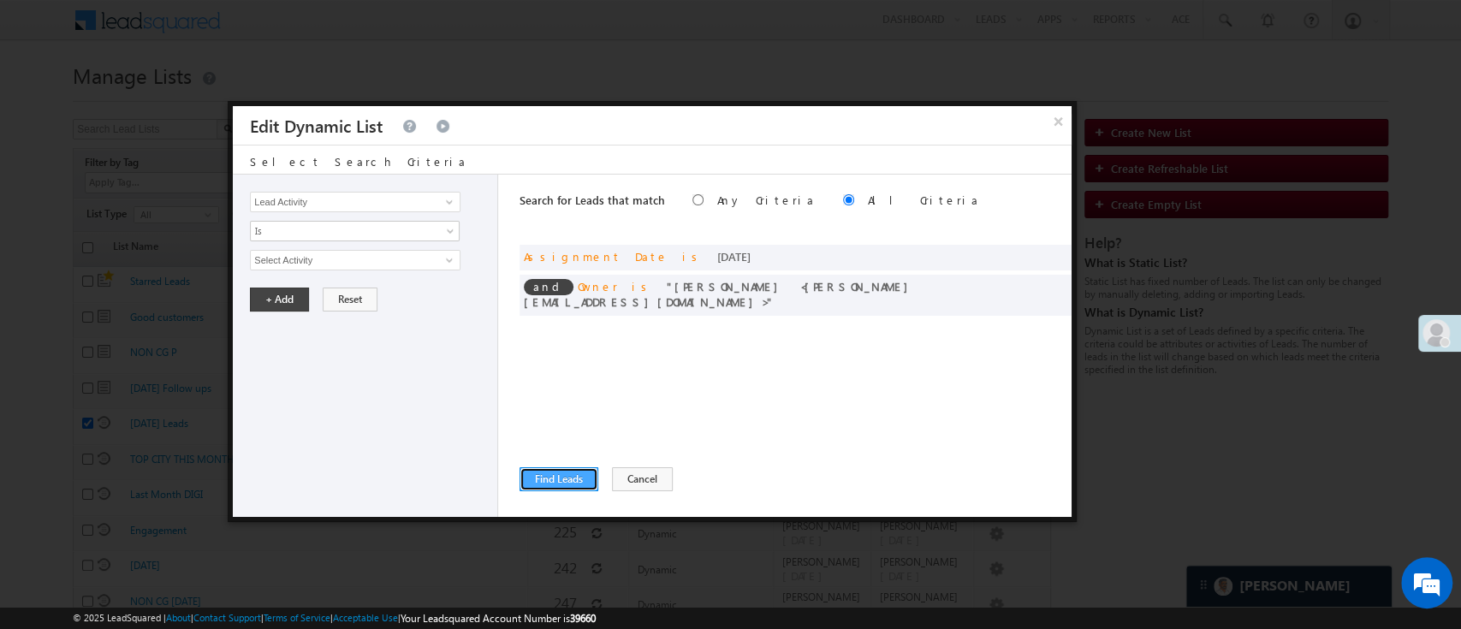
click at [552, 476] on button "Find Leads" at bounding box center [559, 479] width 79 height 24
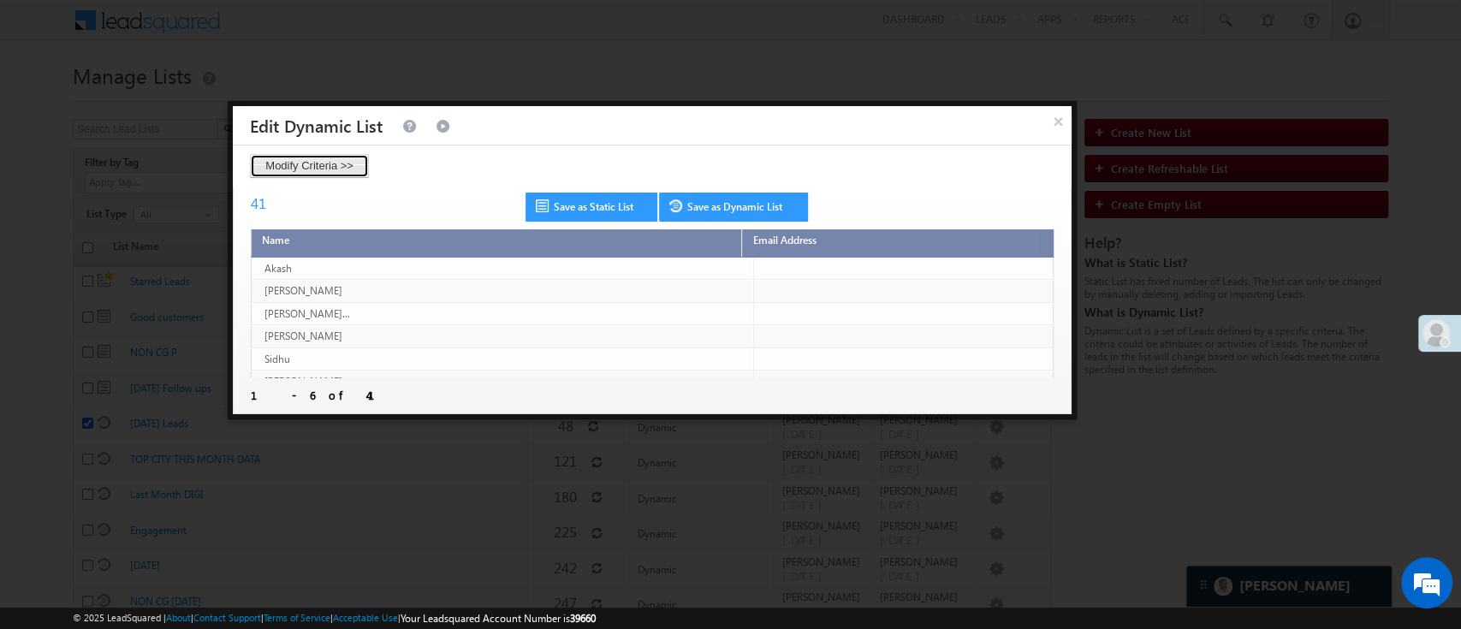
click at [329, 154] on button "Modify Criteria >>" at bounding box center [309, 166] width 119 height 24
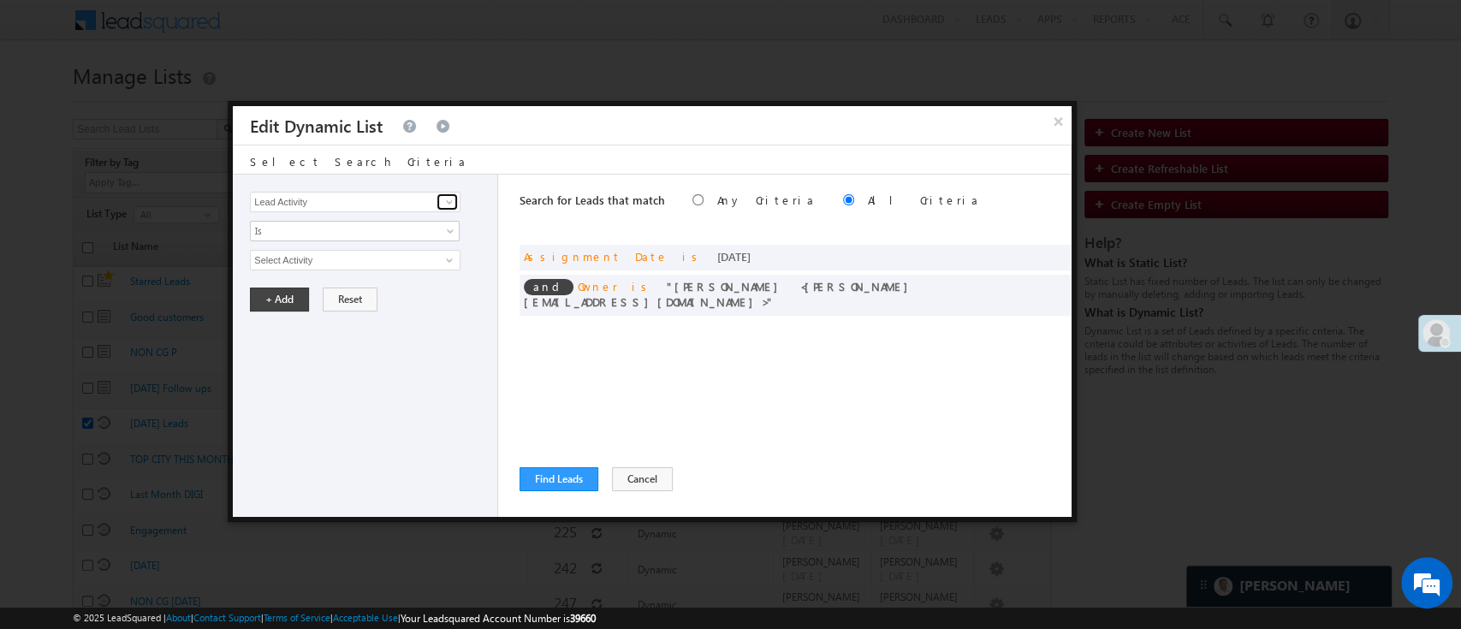
click at [448, 200] on span at bounding box center [450, 202] width 14 height 14
type input "Lead Stage"
click at [404, 228] on span "Is" at bounding box center [344, 230] width 186 height 15
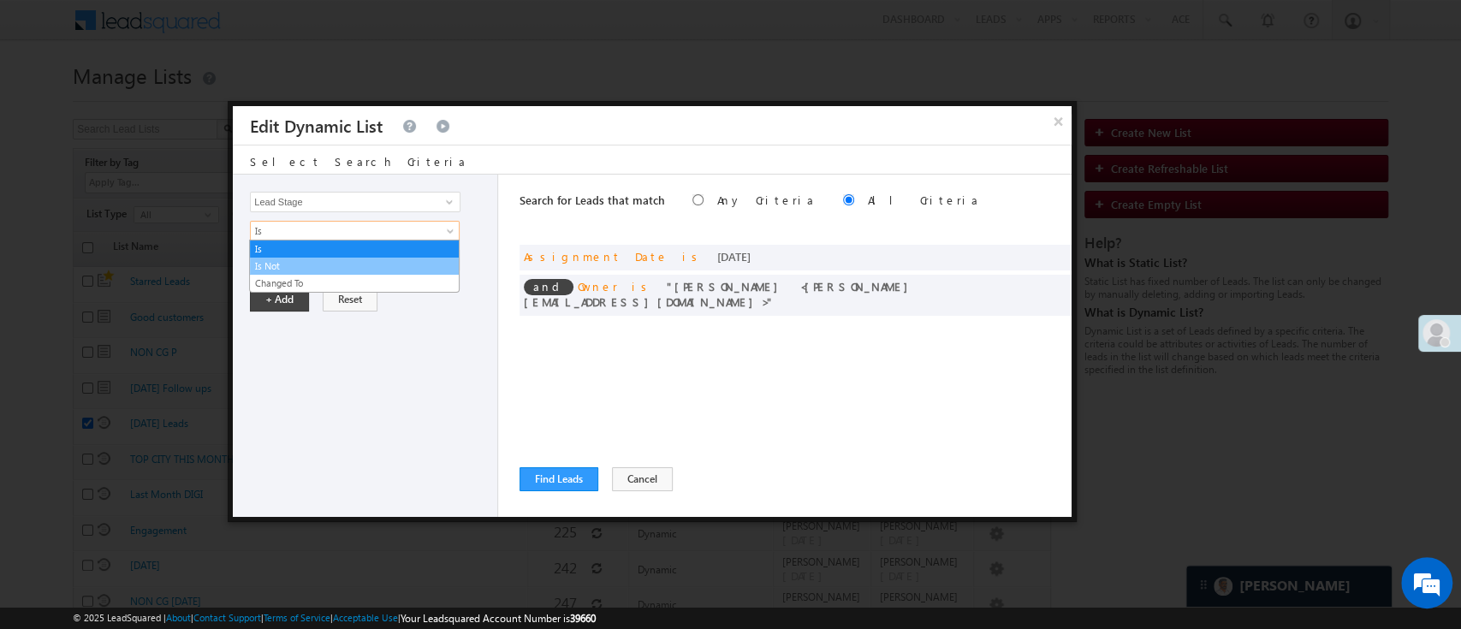
click at [379, 265] on link "Is Not" at bounding box center [354, 266] width 209 height 15
click at [379, 261] on span "None Selected" at bounding box center [348, 260] width 194 height 19
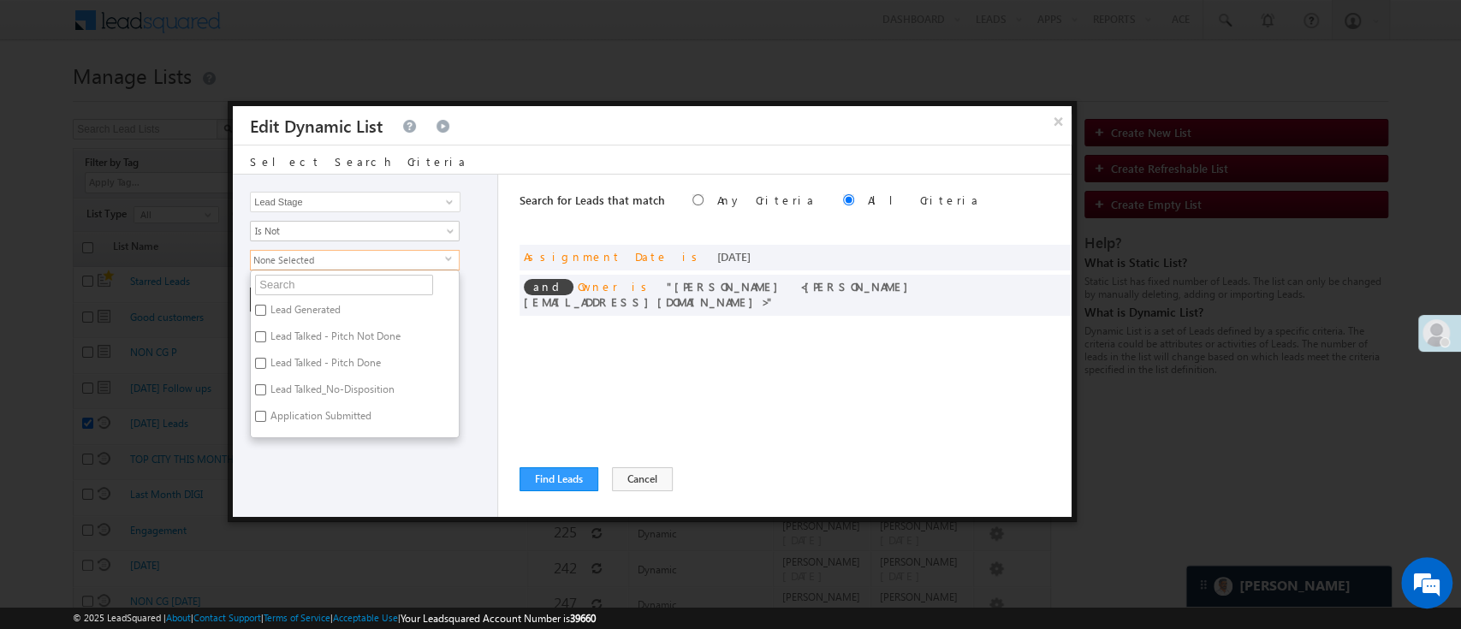
scroll to position [146, 0]
click at [322, 425] on label "Not Interested" at bounding box center [301, 432] width 101 height 27
click at [266, 425] on input "Not Interested" at bounding box center [260, 430] width 11 height 11
checkbox input "true"
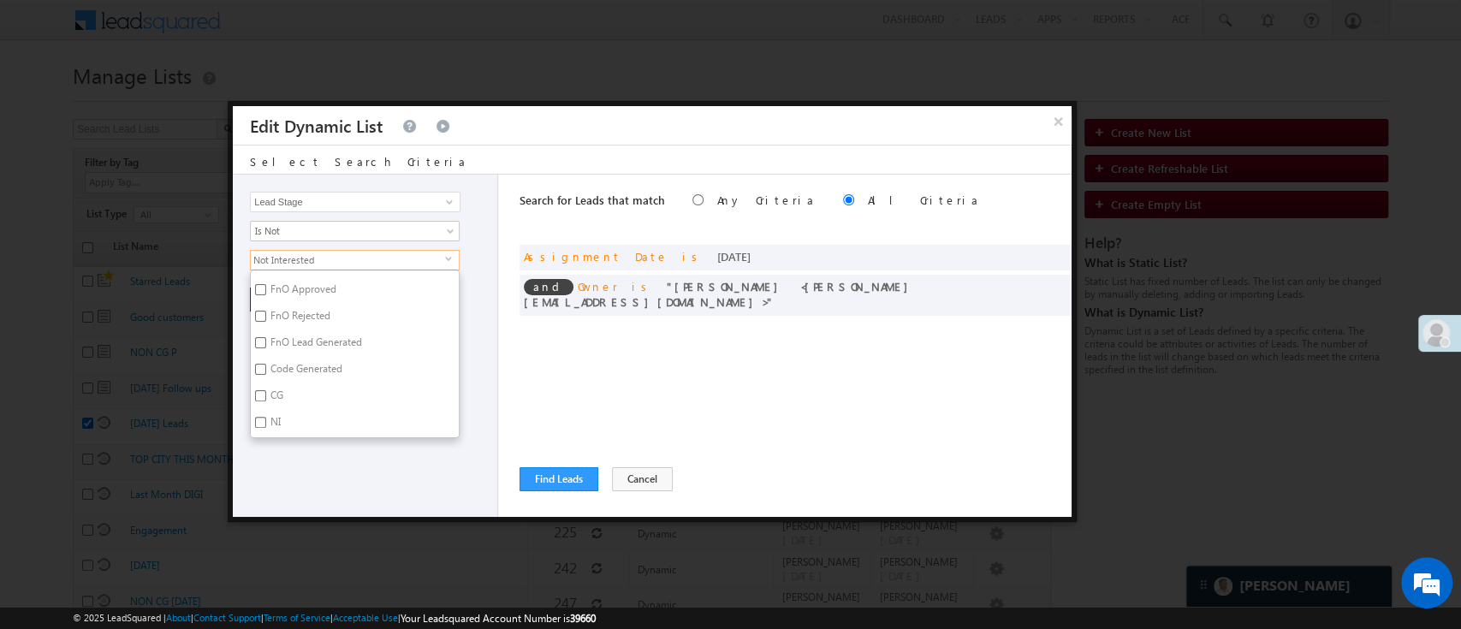
click at [330, 361] on label "Code Generated" at bounding box center [305, 372] width 109 height 27
click at [266, 364] on input "Code Generated" at bounding box center [260, 369] width 11 height 11
checkbox input "true"
click at [354, 464] on div "Lead Activity Task Sales Group Prospect Id WA Last Message Timestamp 4th Day Di…" at bounding box center [365, 346] width 265 height 342
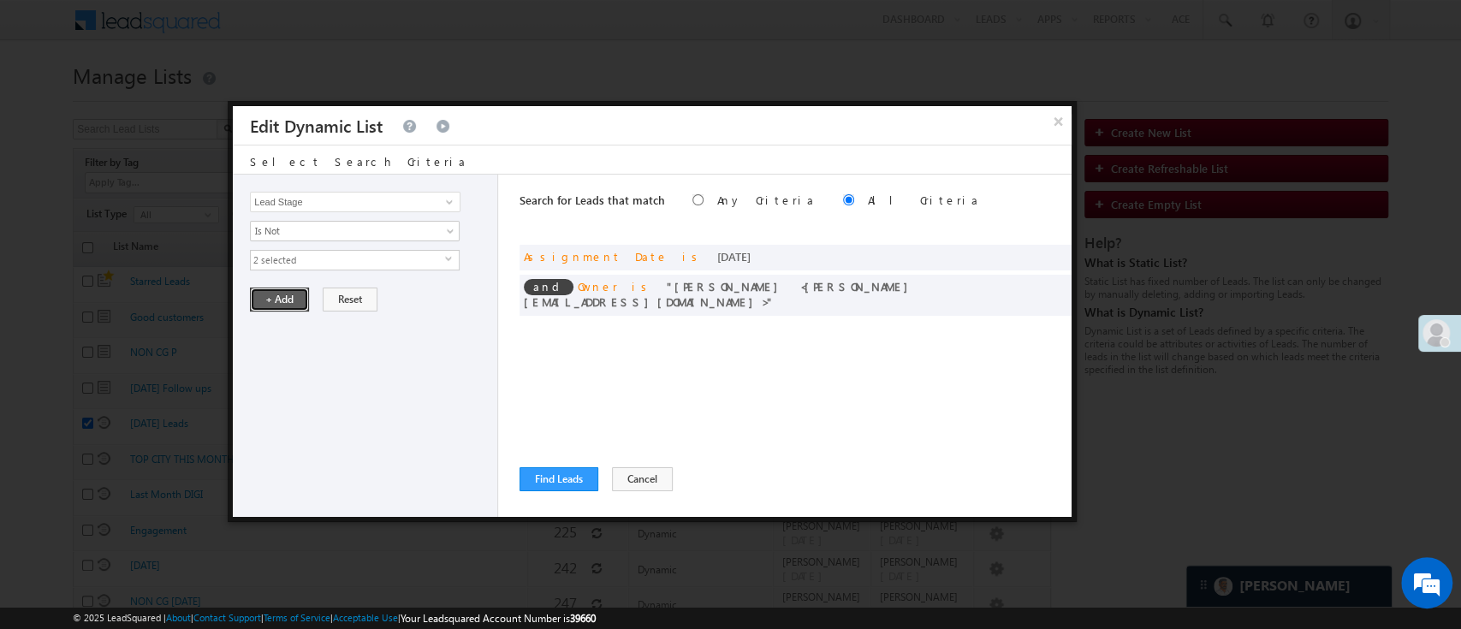
click at [276, 294] on button "+ Add" at bounding box center [279, 300] width 59 height 24
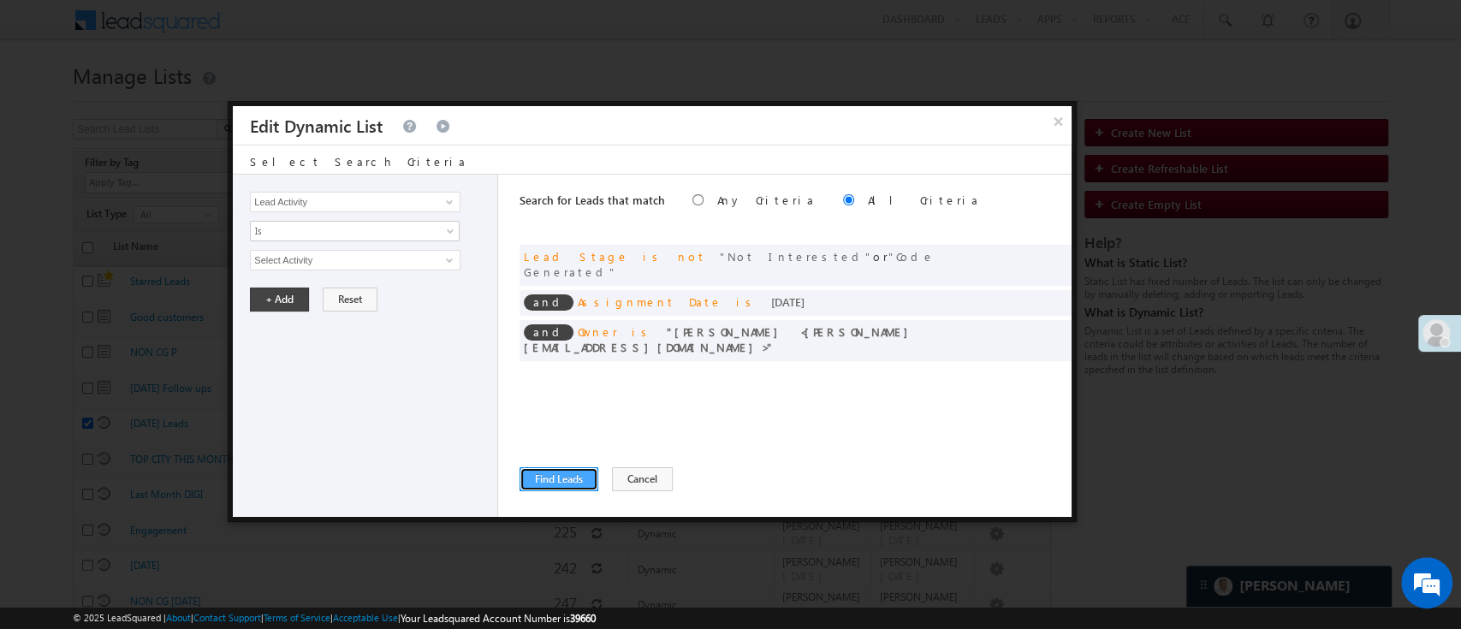
click at [541, 474] on button "Find Leads" at bounding box center [559, 479] width 79 height 24
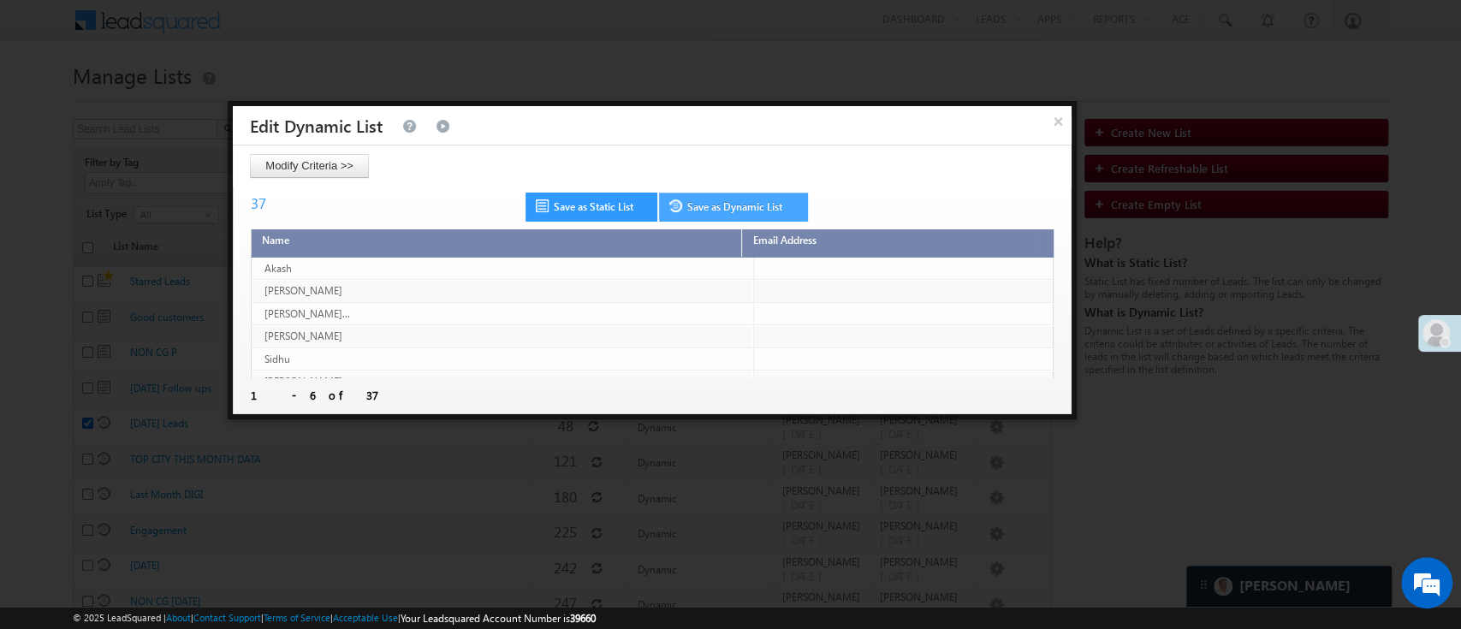
click at [721, 207] on link "Save as Dynamic List" at bounding box center [733, 207] width 149 height 29
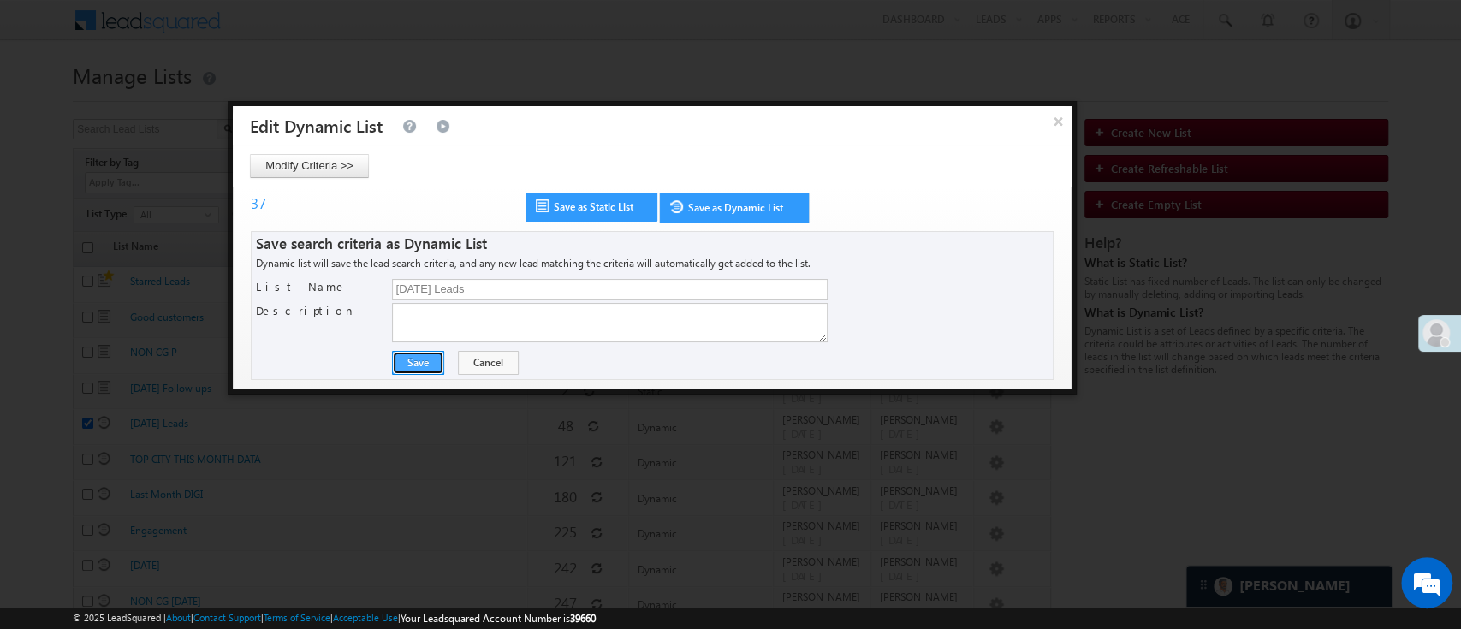
click at [404, 371] on button "Save" at bounding box center [418, 363] width 52 height 24
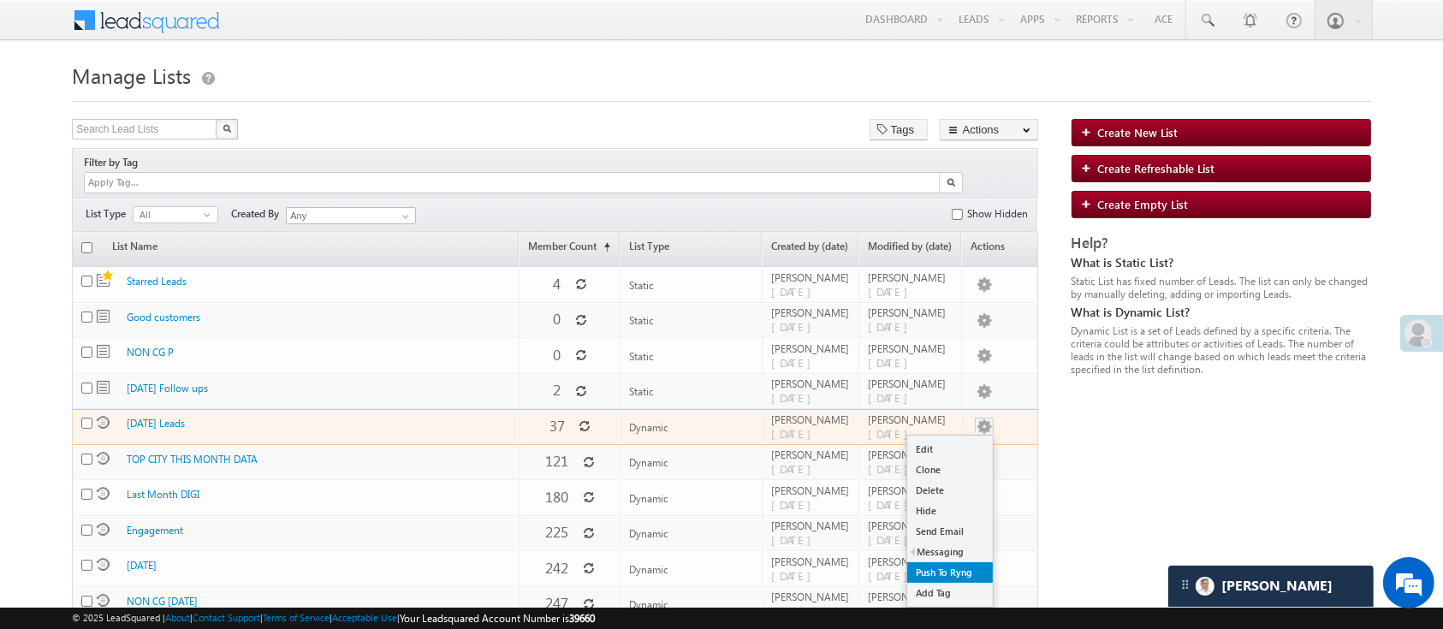
click at [959, 562] on link "Push To Ryng" at bounding box center [950, 572] width 86 height 21
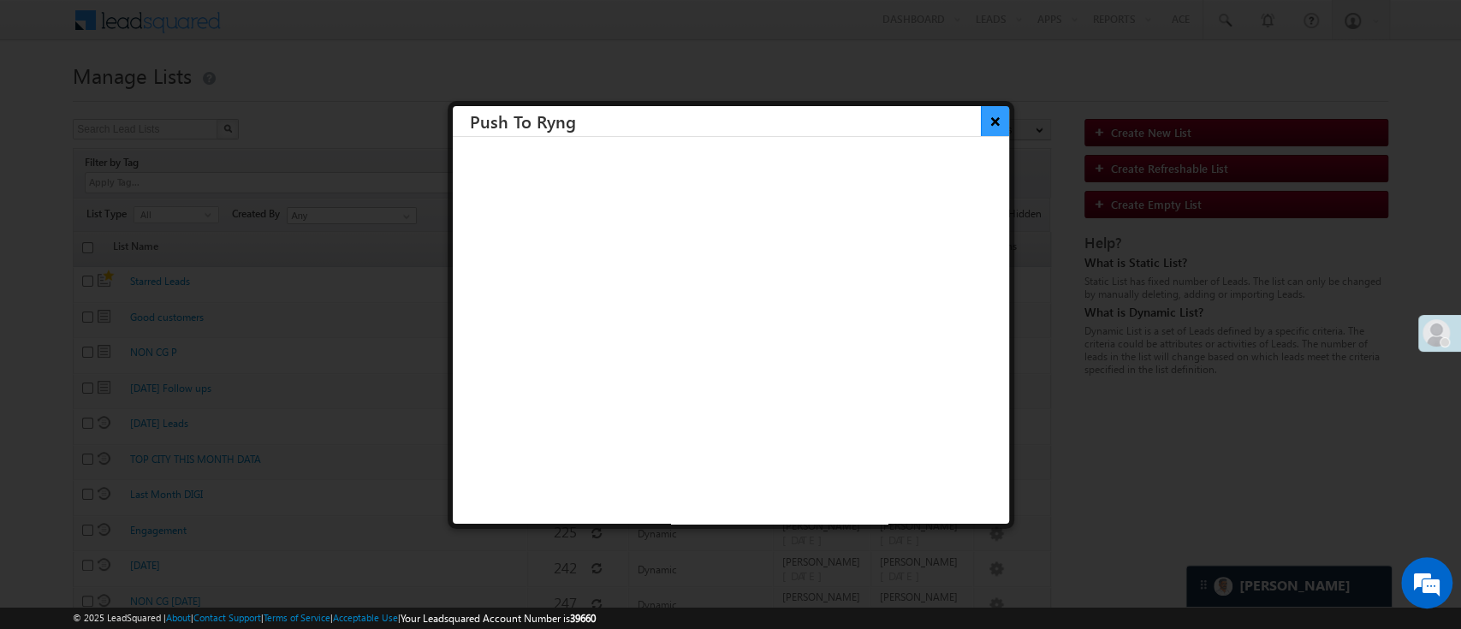
click at [981, 120] on button "×" at bounding box center [995, 121] width 28 height 30
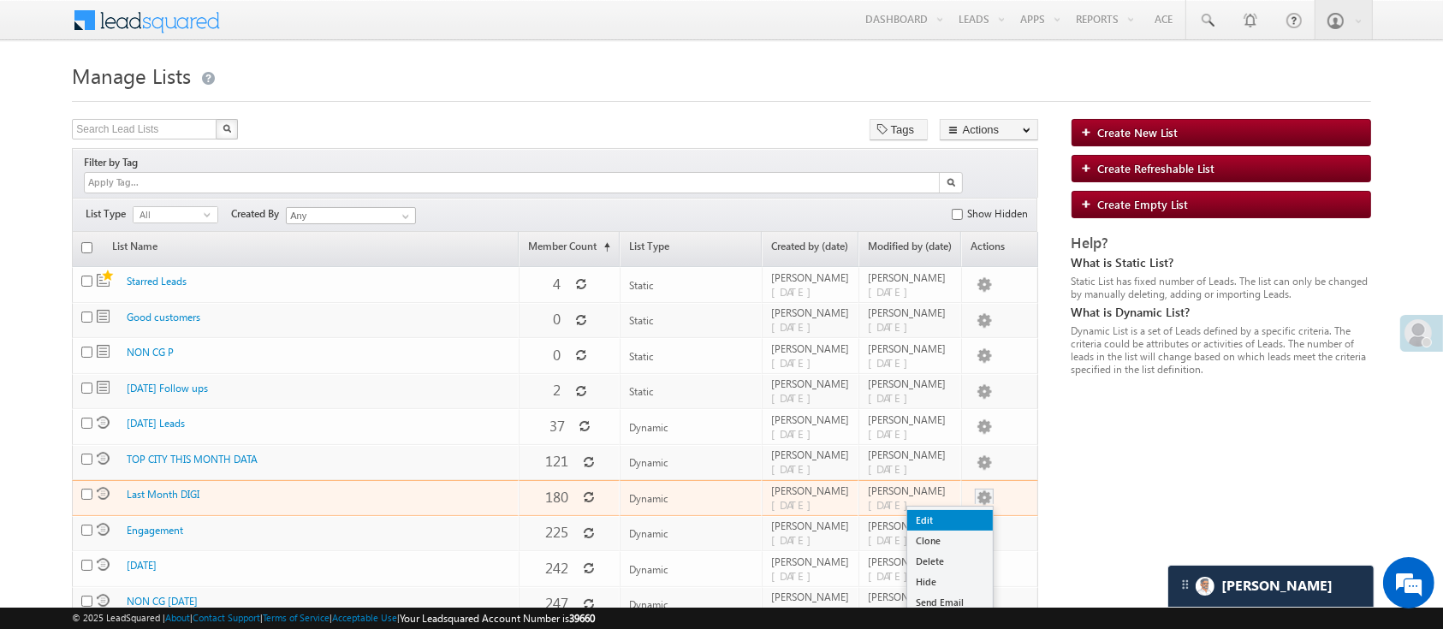
click at [966, 510] on link "Edit" at bounding box center [950, 520] width 86 height 21
checkbox input "true"
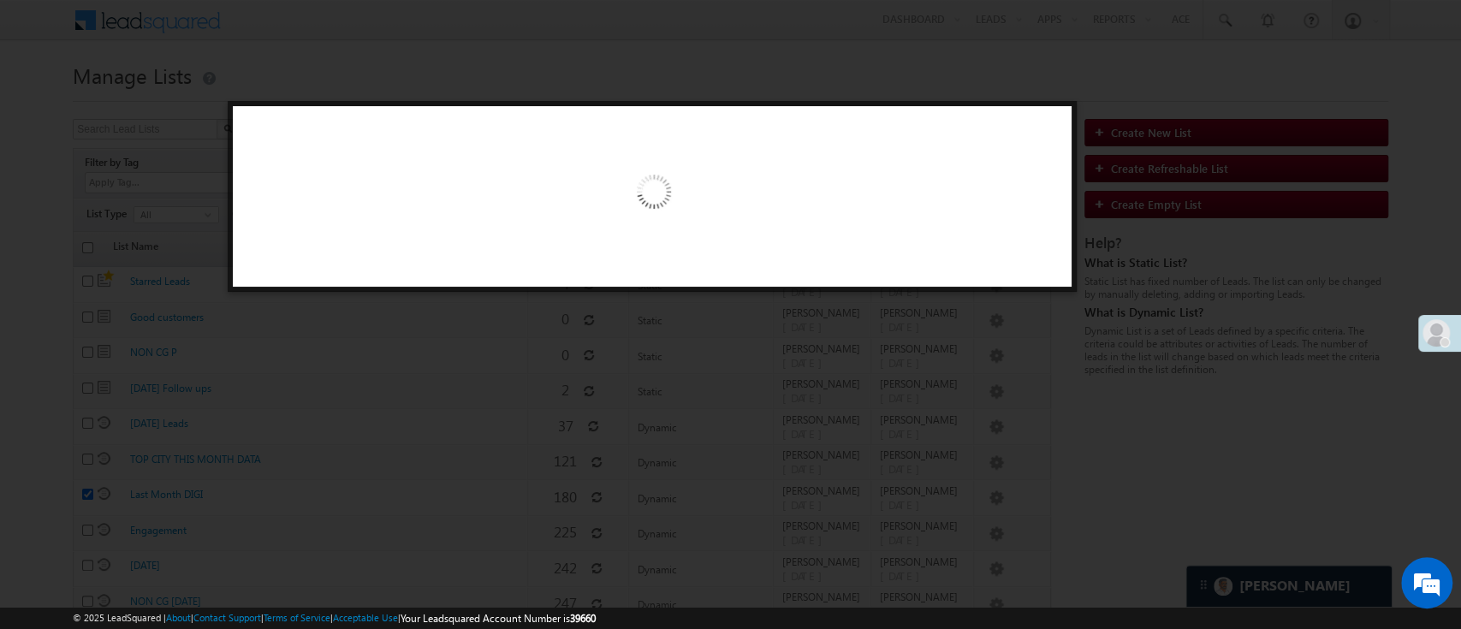
click at [733, 75] on div at bounding box center [730, 314] width 1461 height 629
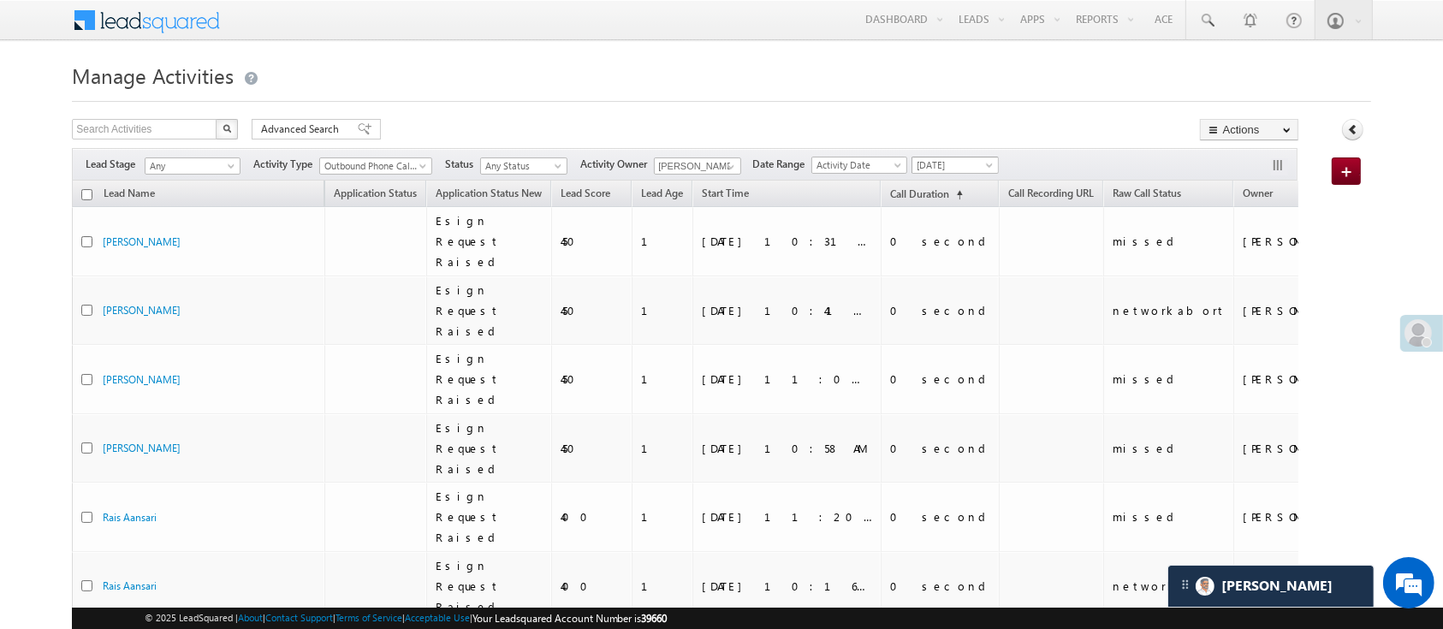
click at [971, 168] on span "[DATE]" at bounding box center [953, 165] width 81 height 15
click at [954, 245] on link "Today" at bounding box center [961, 238] width 86 height 15
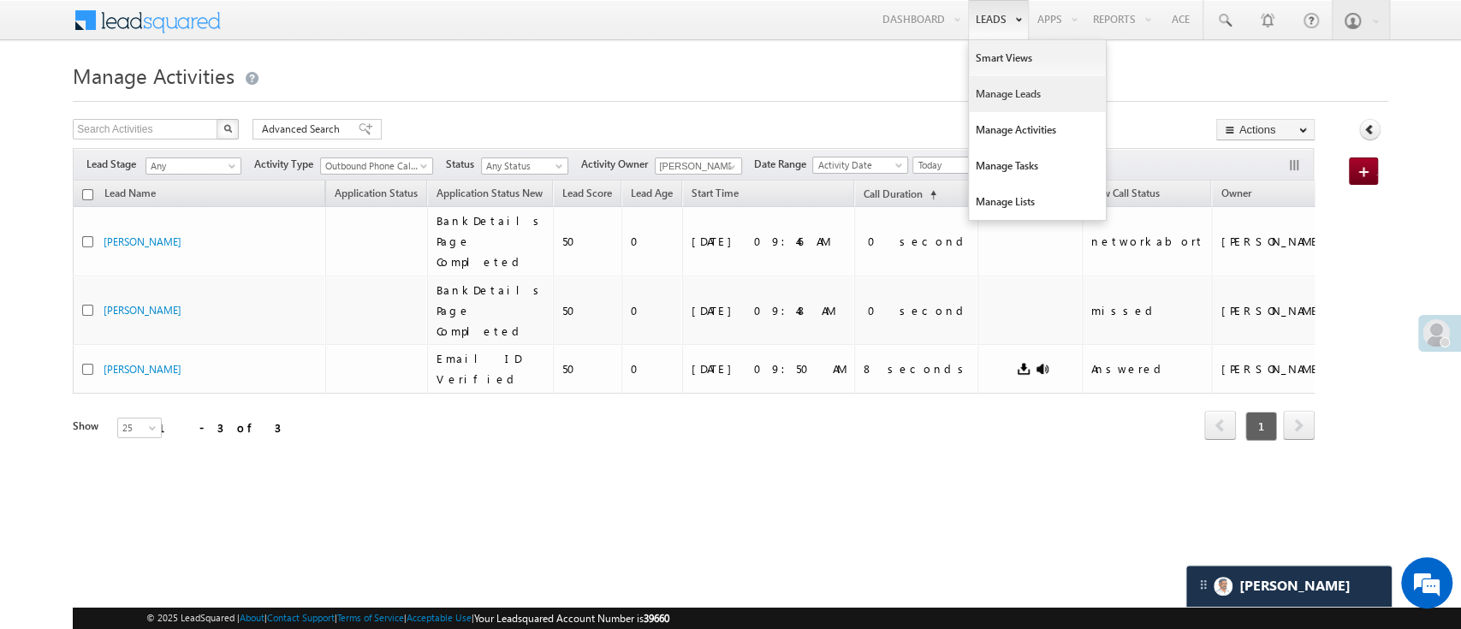
click at [1020, 104] on link "Manage Leads" at bounding box center [1037, 94] width 137 height 36
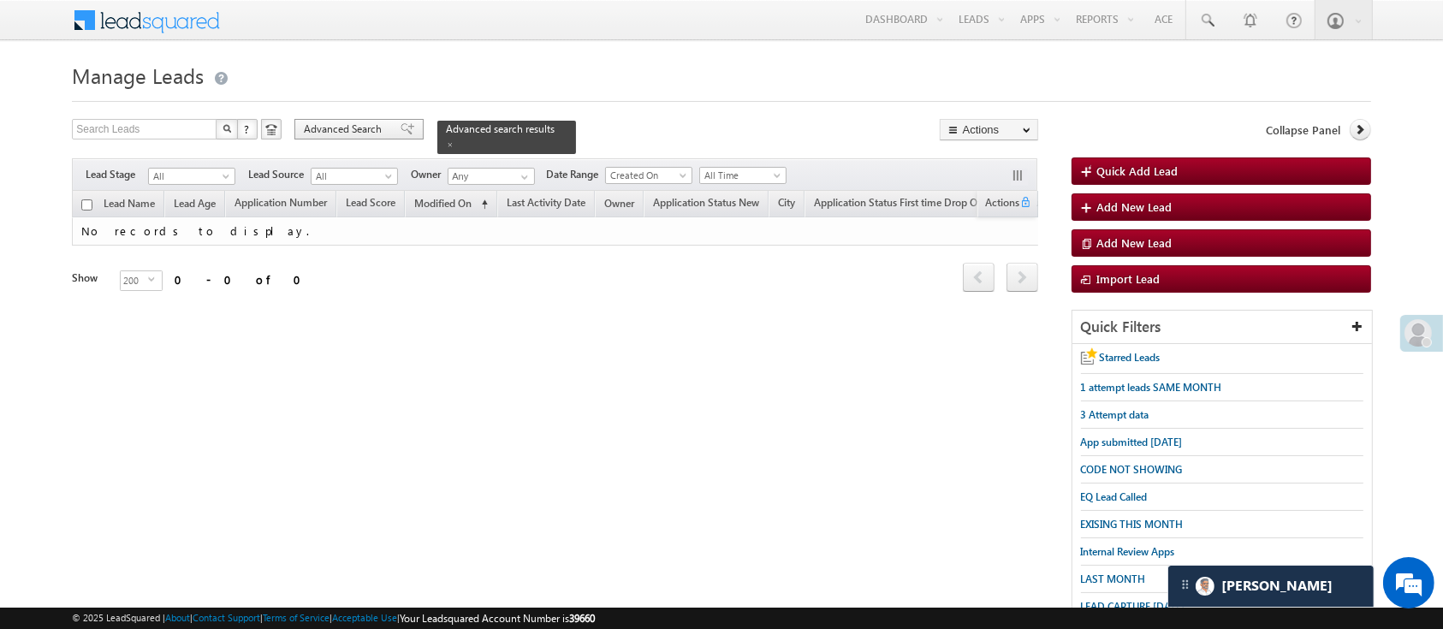
click at [342, 138] on div "Advanced Search" at bounding box center [358, 129] width 129 height 21
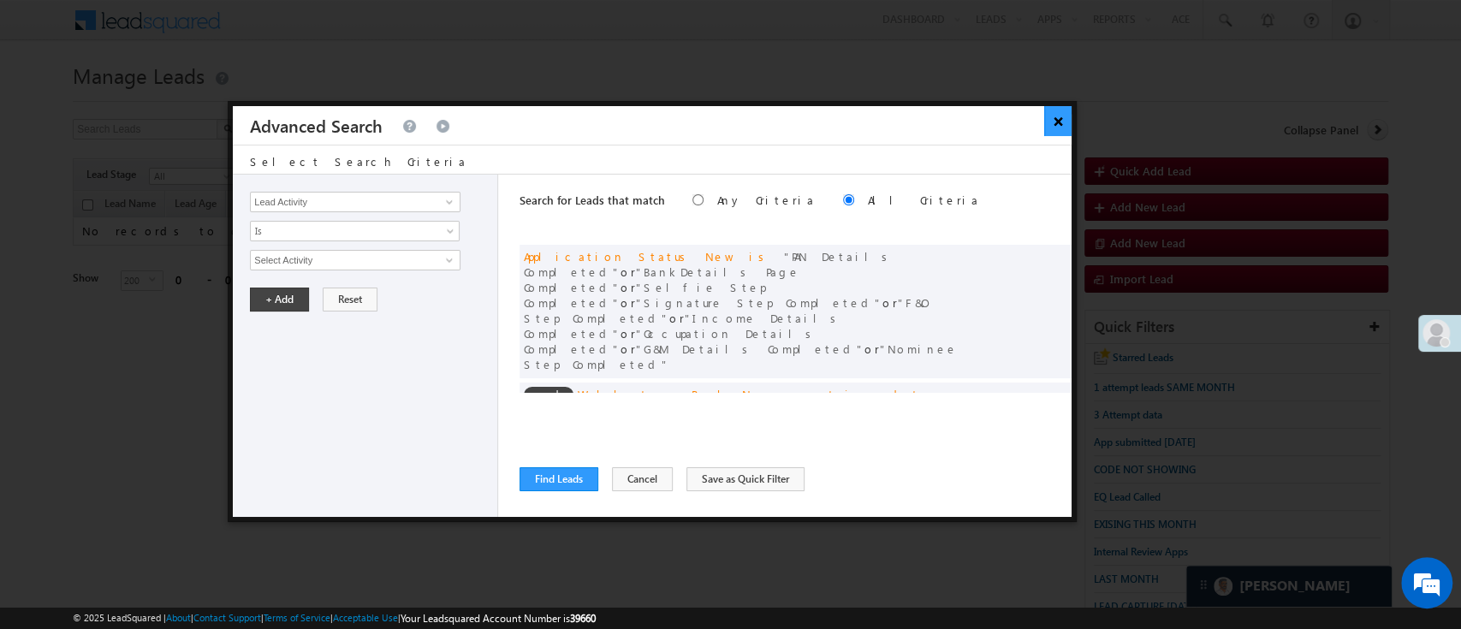
click at [1056, 120] on button "×" at bounding box center [1058, 121] width 28 height 30
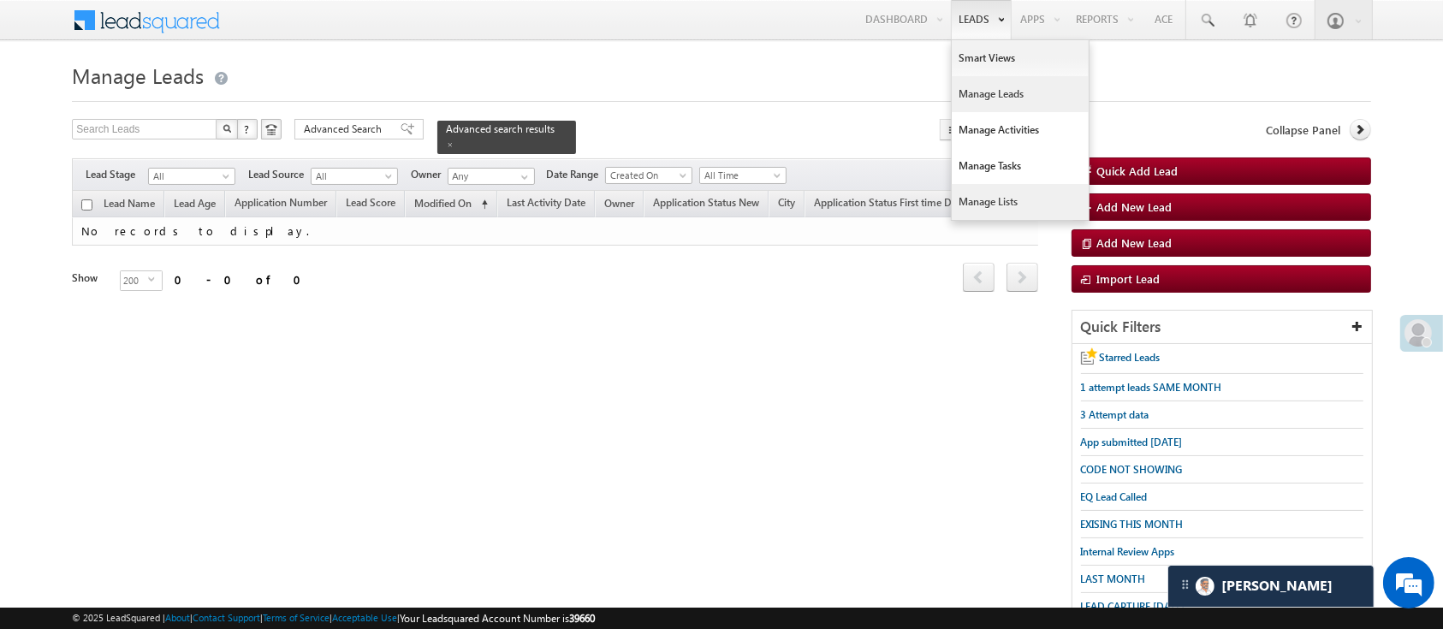
click at [1013, 184] on link "Manage Lists" at bounding box center [1020, 202] width 137 height 36
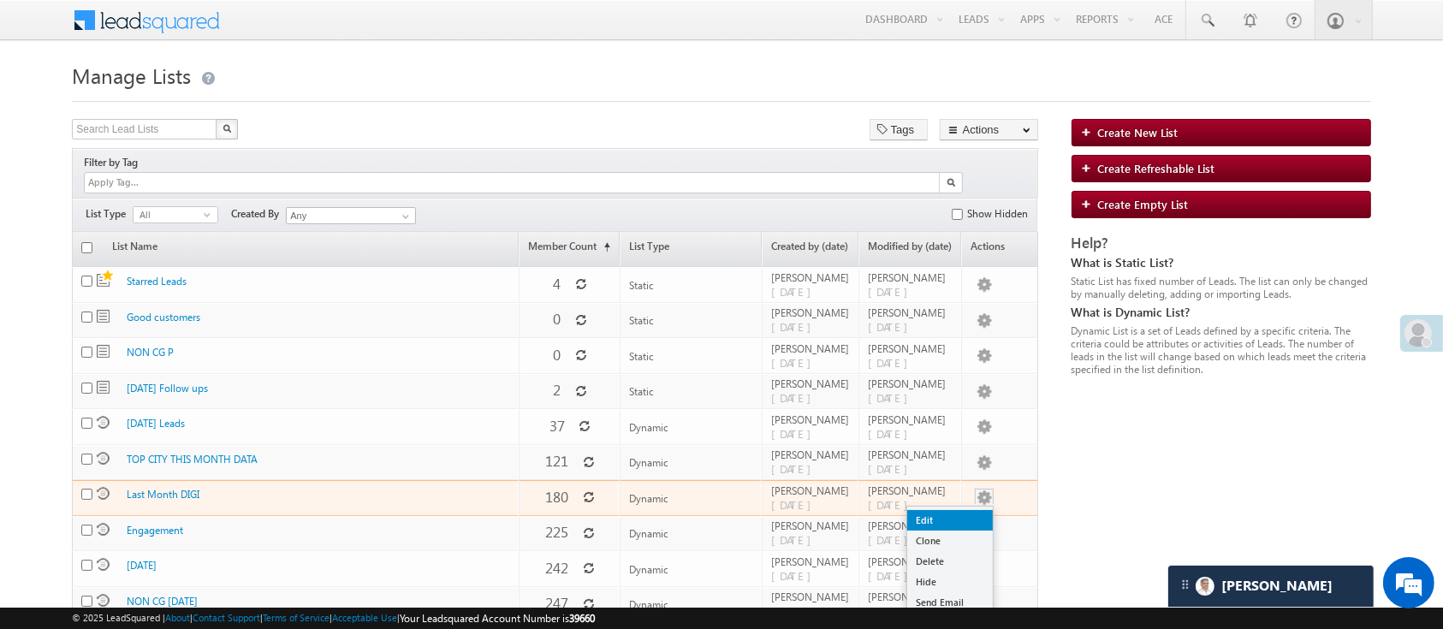
click at [976, 510] on link "Edit" at bounding box center [950, 520] width 86 height 21
checkbox input "true"
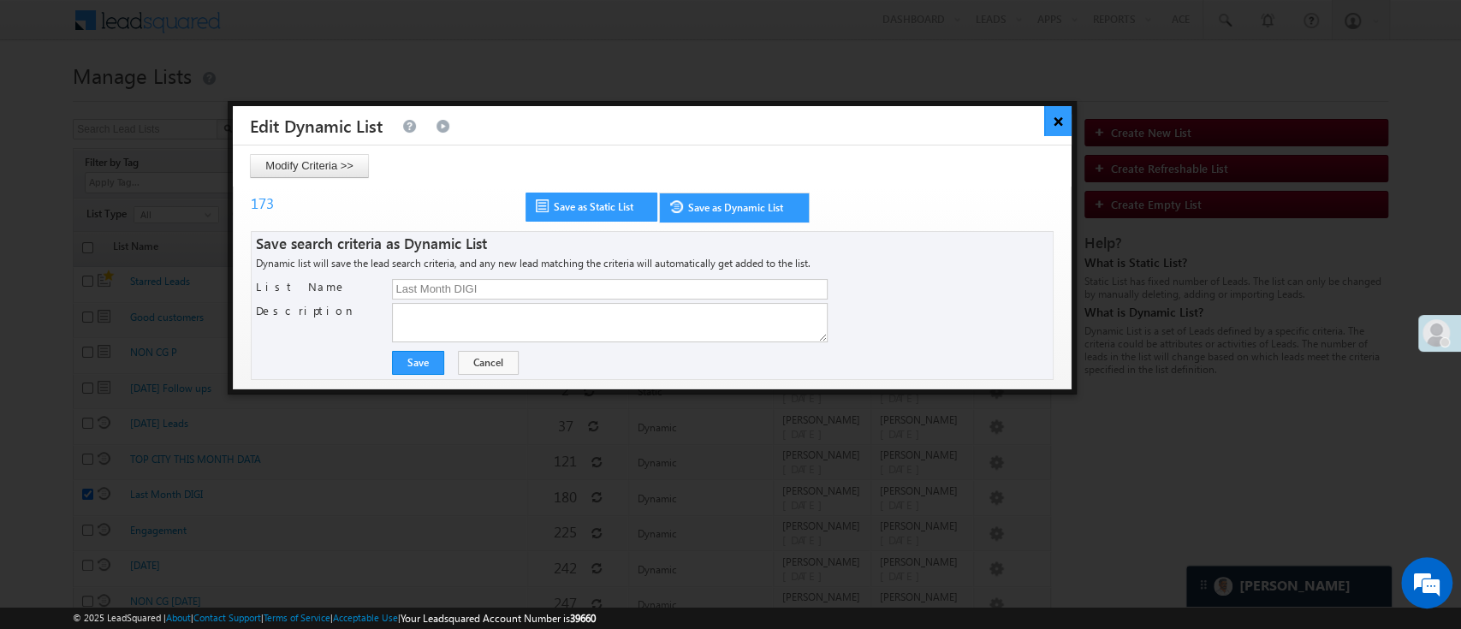
click at [1062, 125] on button "×" at bounding box center [1058, 121] width 28 height 30
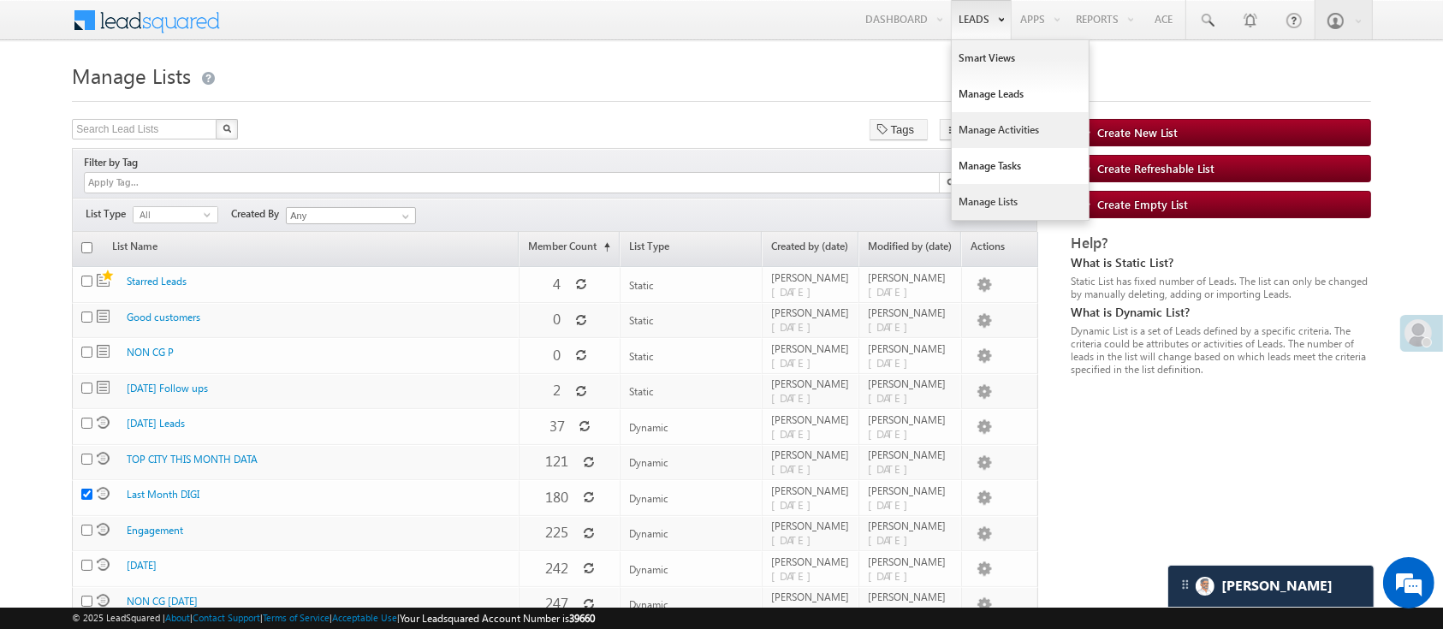
click at [1000, 123] on link "Manage Activities" at bounding box center [1020, 130] width 137 height 36
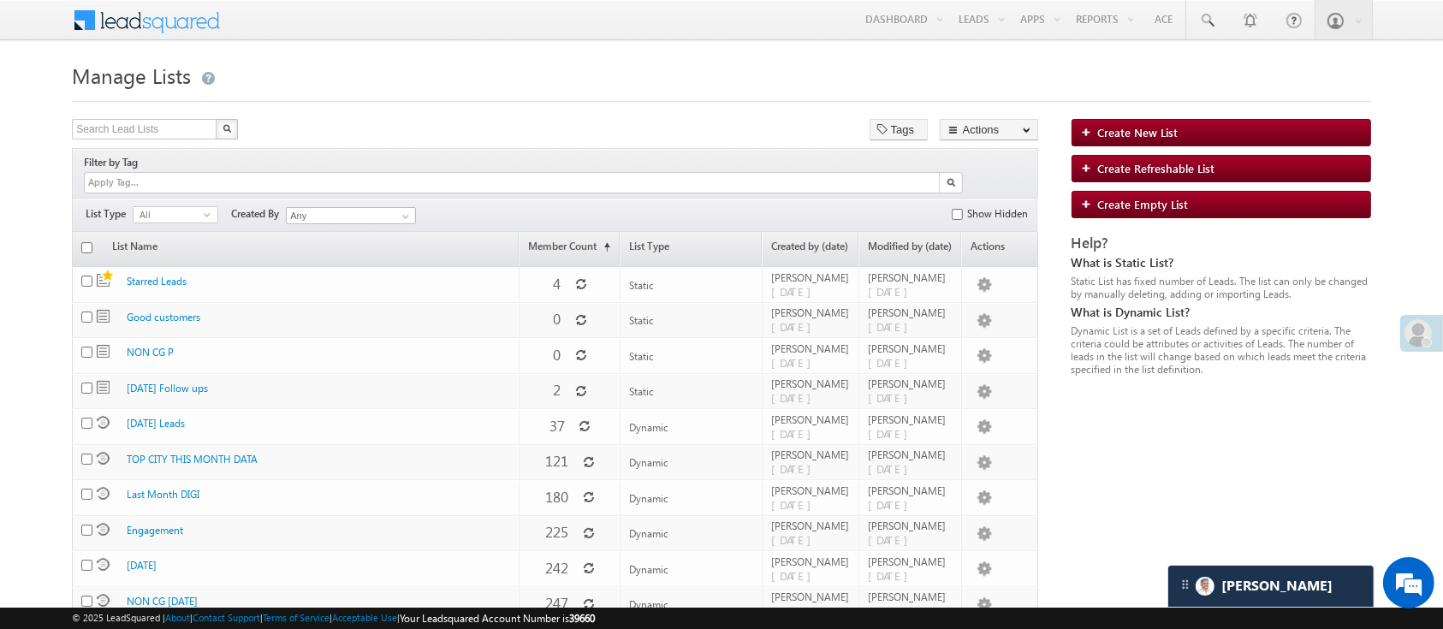
drag, startPoint x: 1460, startPoint y: 157, endPoint x: 726, endPoint y: 90, distance: 736.7
click at [726, 90] on h1 "Manage Lists" at bounding box center [721, 73] width 1299 height 33
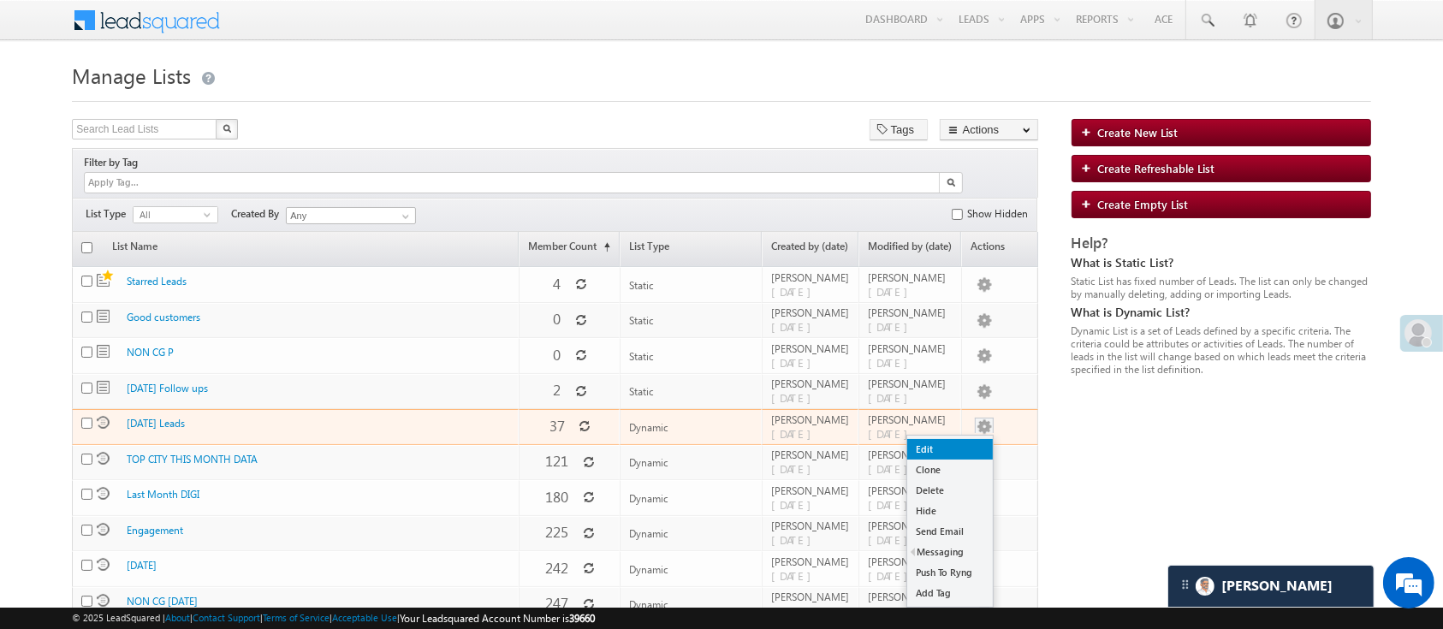
click at [973, 439] on link "Edit" at bounding box center [950, 449] width 86 height 21
checkbox input "true"
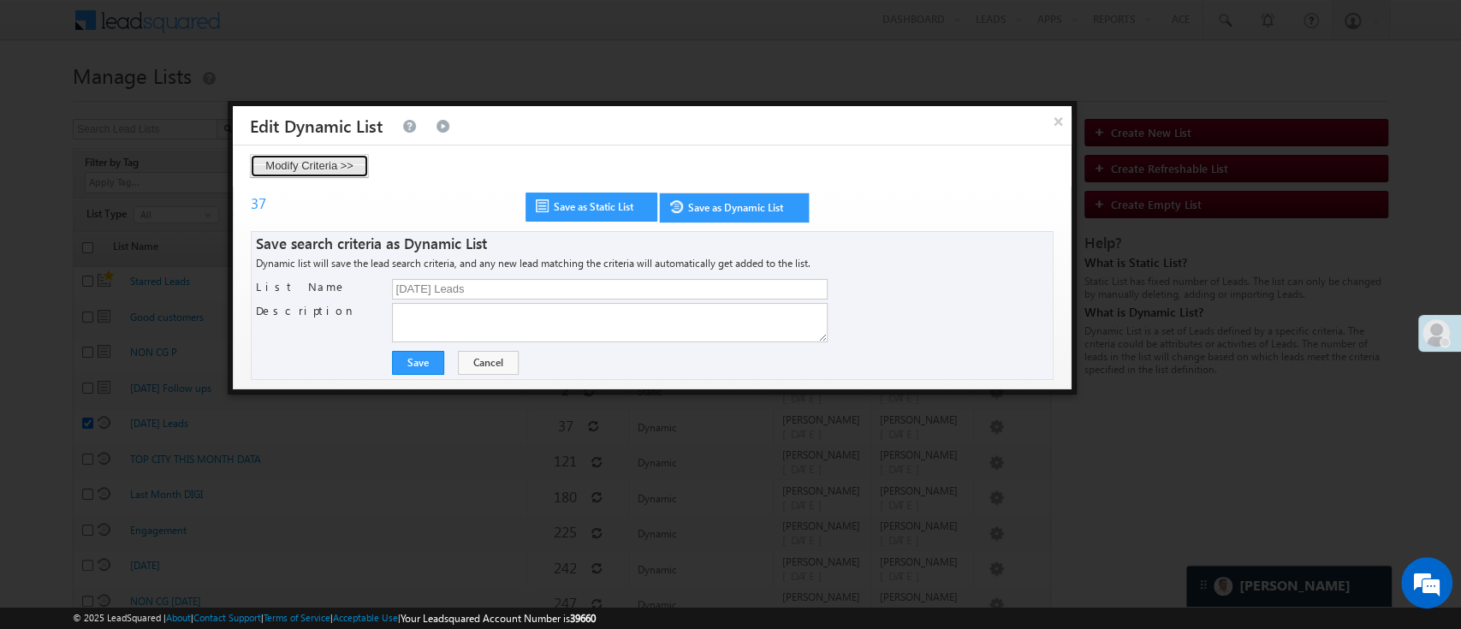
click at [336, 166] on button "Modify Criteria >>" at bounding box center [309, 166] width 119 height 24
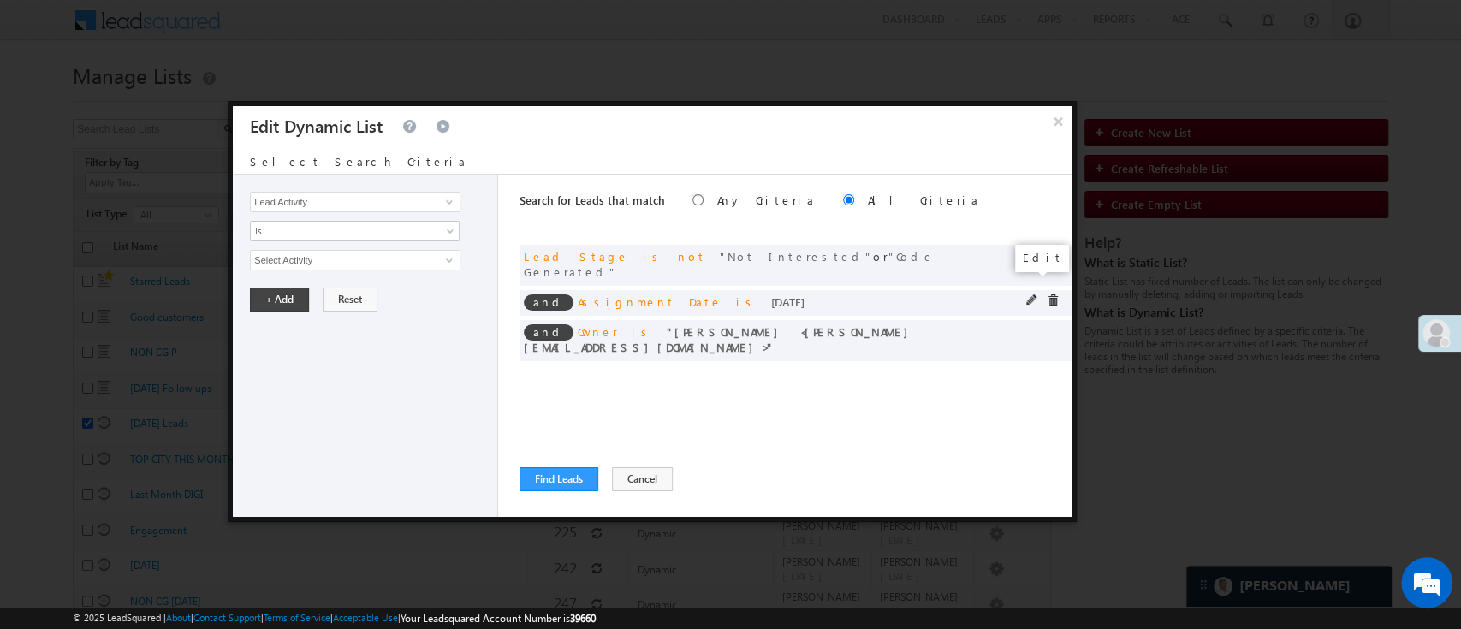
click at [1030, 294] on span at bounding box center [1032, 300] width 12 height 12
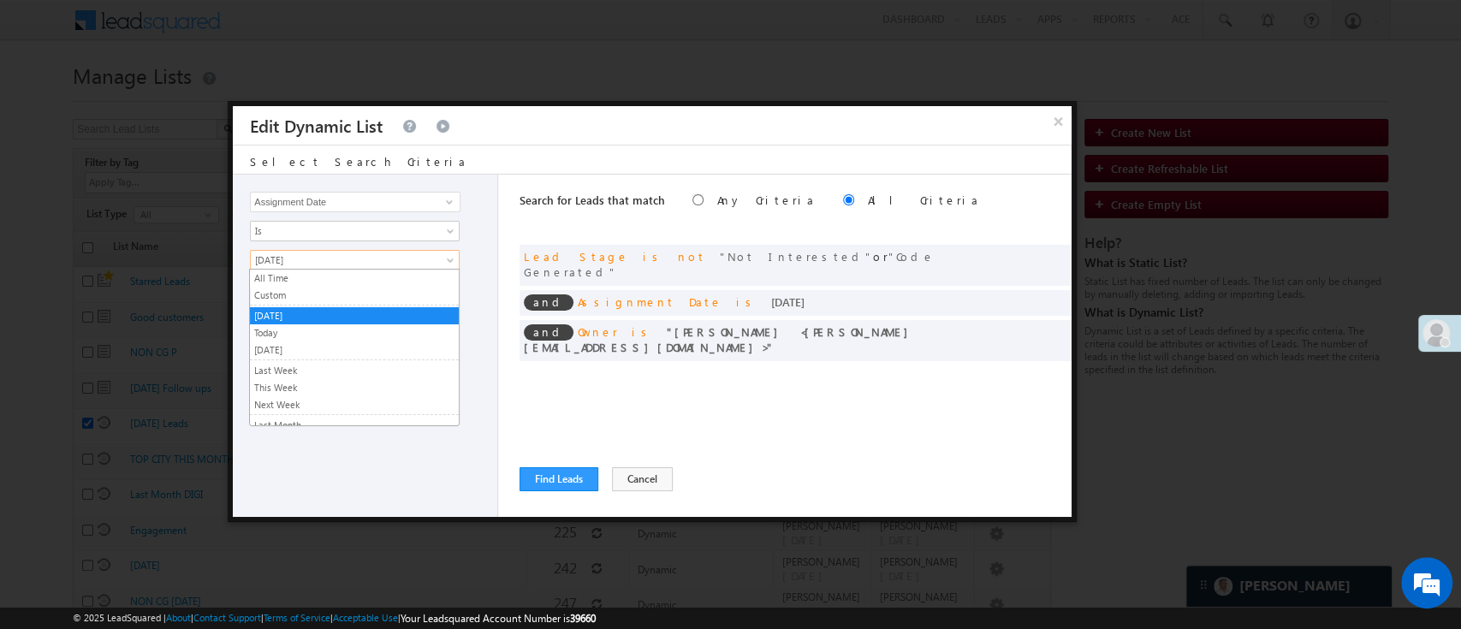
click at [441, 250] on link "[DATE]" at bounding box center [355, 260] width 210 height 21
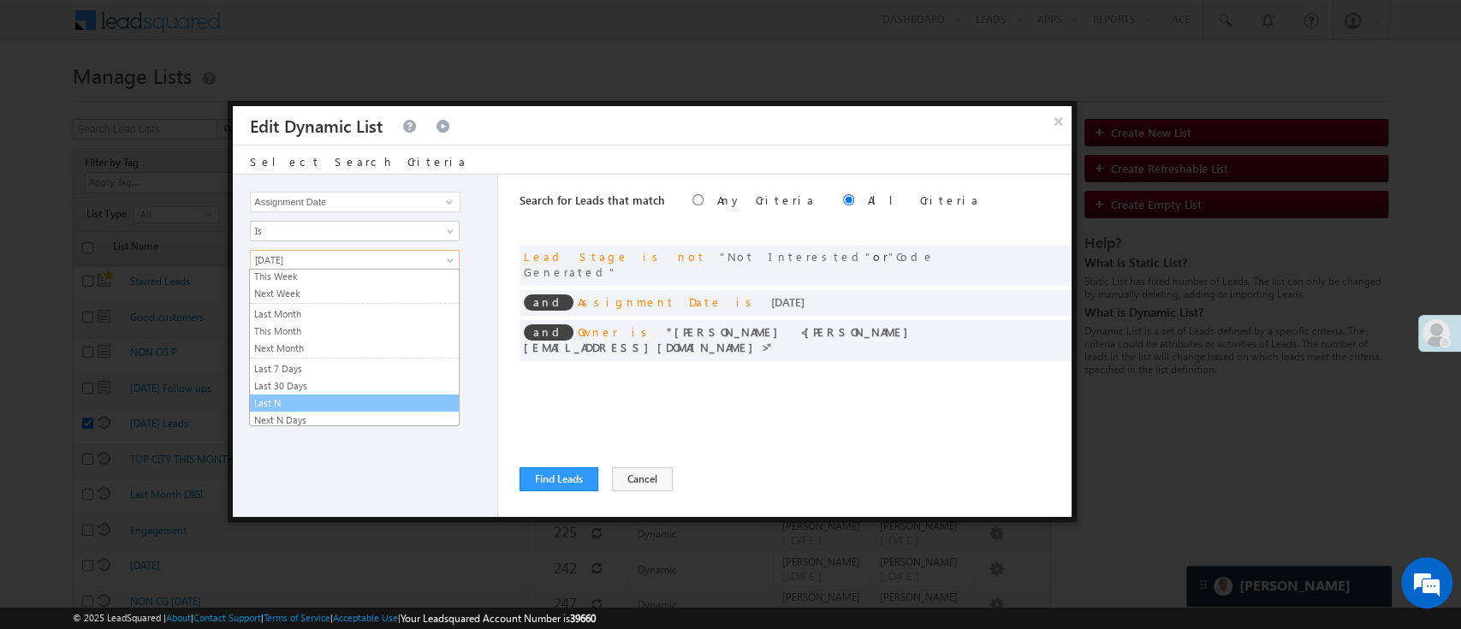
click at [370, 396] on link "Last N" at bounding box center [354, 403] width 209 height 15
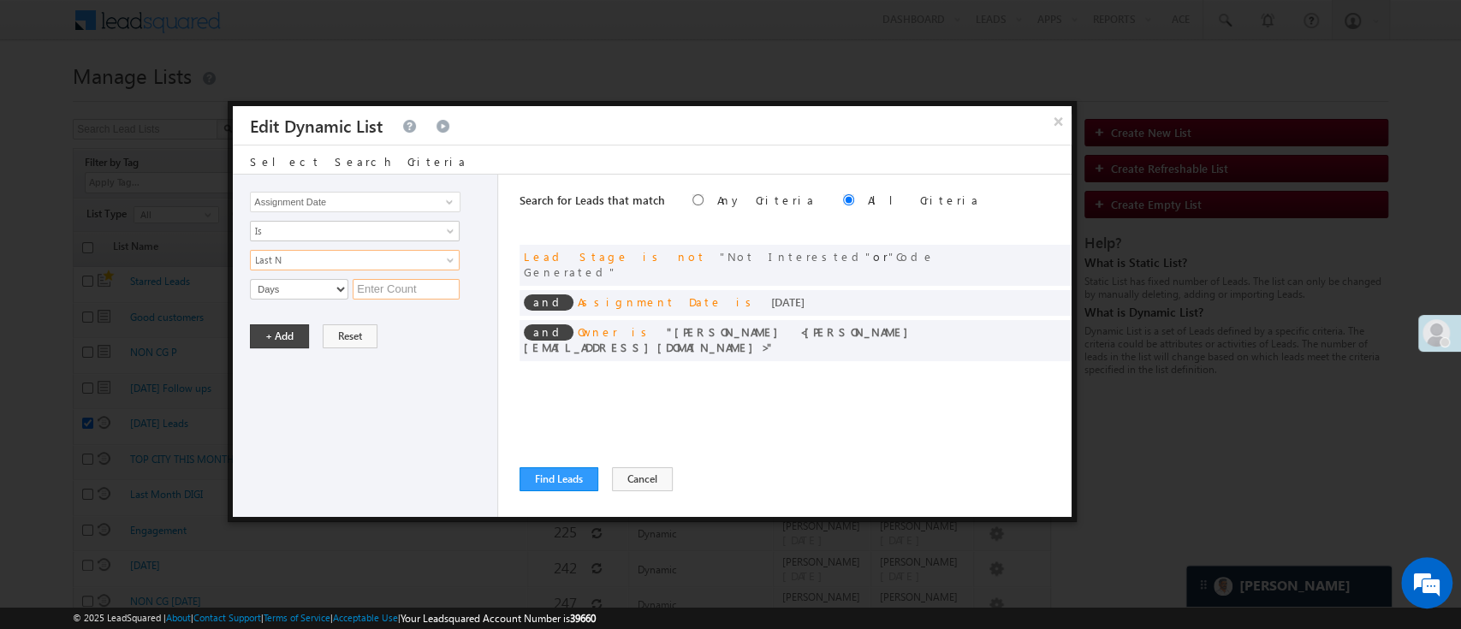
click at [408, 289] on input "text" at bounding box center [406, 289] width 107 height 21
type input "10"
click at [283, 329] on button "+ Add" at bounding box center [279, 336] width 59 height 24
click at [1028, 324] on span at bounding box center [1032, 330] width 12 height 12
click at [350, 265] on span "[PERSON_NAME]" at bounding box center [348, 260] width 194 height 19
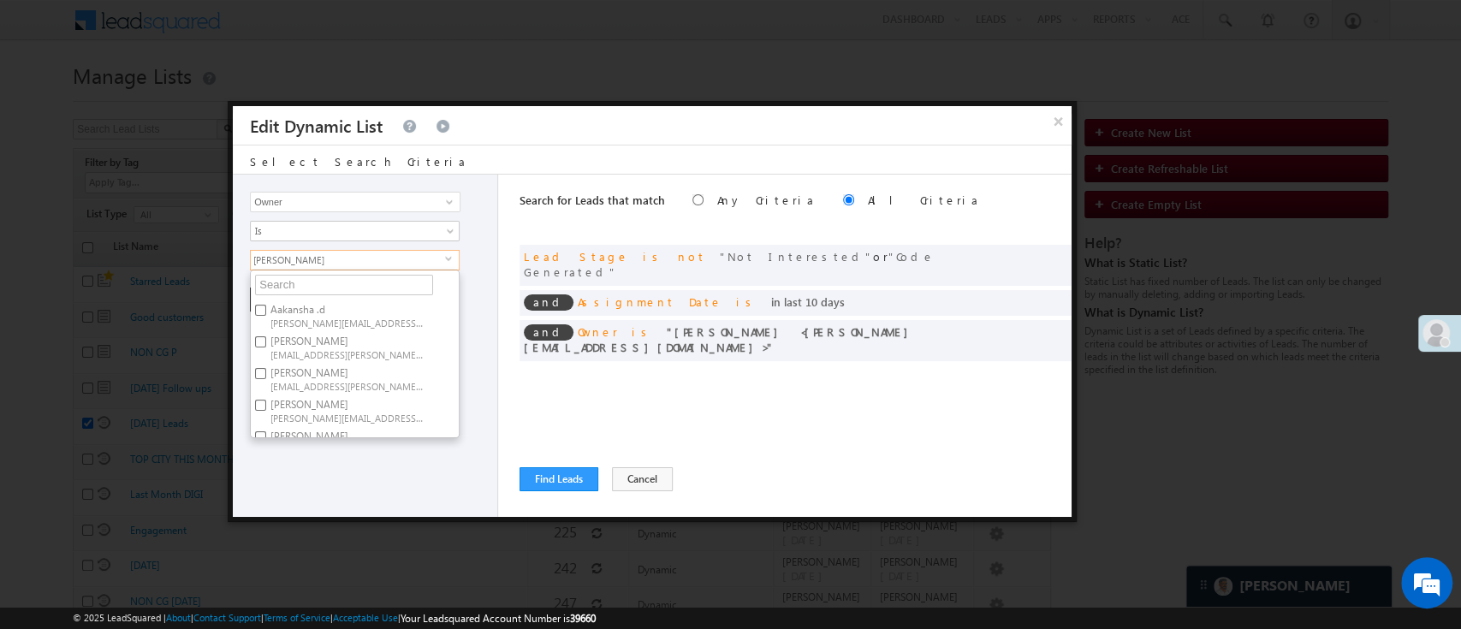
click at [326, 348] on span "[EMAIL_ADDRESS][PERSON_NAME][DOMAIN_NAME]" at bounding box center [348, 354] width 154 height 13
click at [266, 348] on input "Anuj Rajak Anuj.Rajak@angelbroking.com" at bounding box center [260, 341] width 11 height 11
checkbox input "true"
click at [354, 295] on span "Monika.Jain@angelbroking.com" at bounding box center [348, 301] width 154 height 13
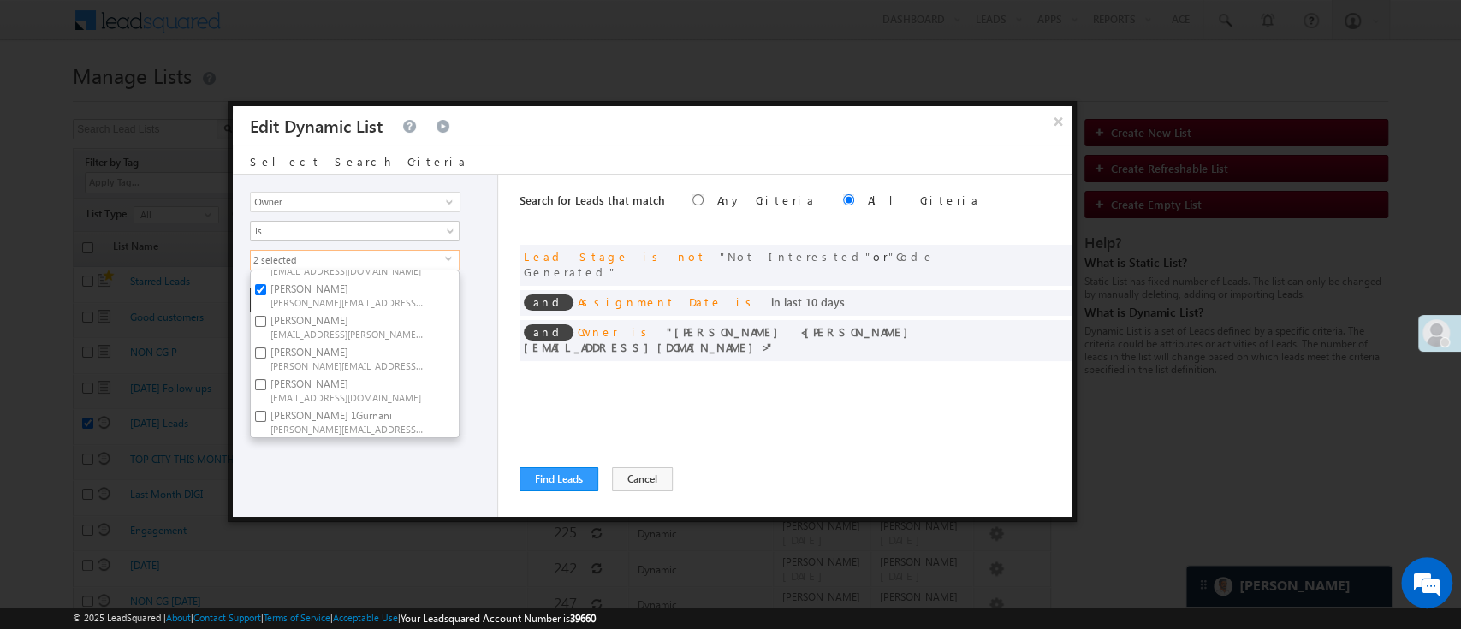
click at [266, 284] on input "Monika Jain Monika.Jain@angelbroking.com" at bounding box center [260, 289] width 11 height 11
checkbox input "false"
click at [348, 488] on div "Lead Activity Task Sales Group Prospect Id WA Last Message Timestamp 4th Day Di…" at bounding box center [365, 346] width 265 height 342
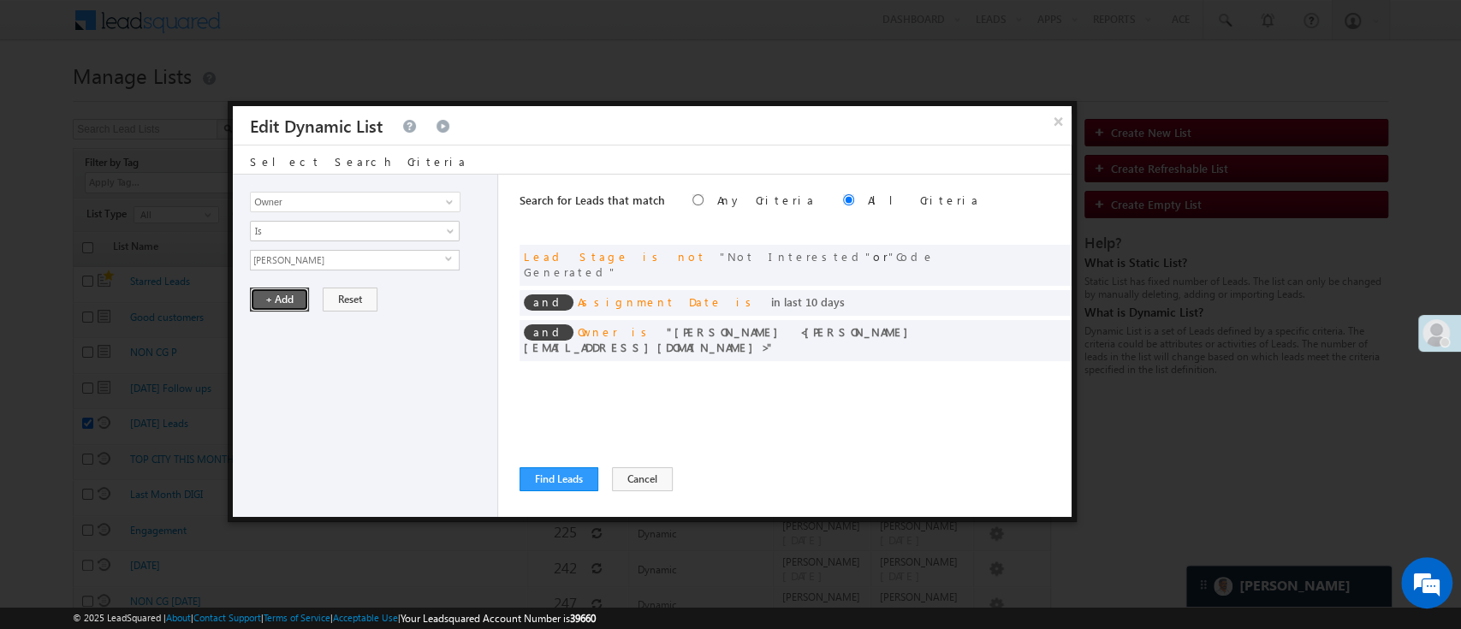
click at [280, 300] on button "+ Add" at bounding box center [279, 300] width 59 height 24
click at [440, 199] on link at bounding box center [447, 201] width 21 height 17
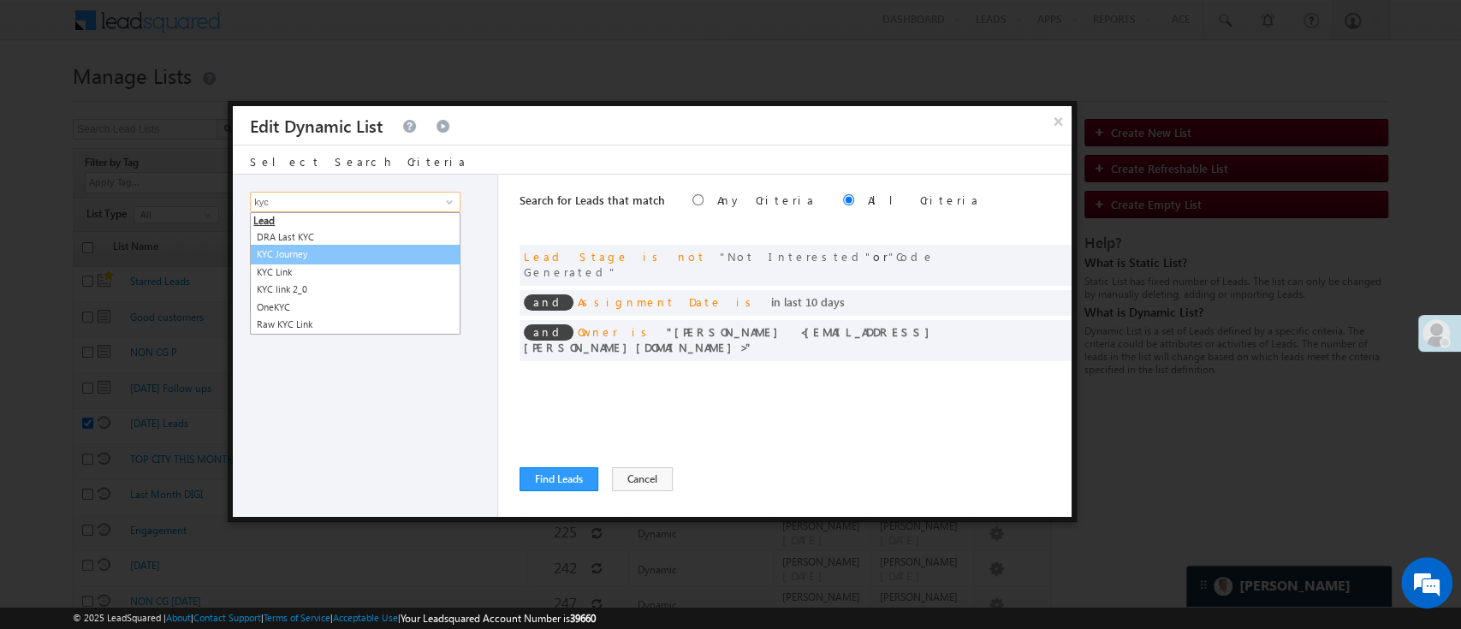
click at [348, 247] on link "KYC Journey" at bounding box center [355, 255] width 211 height 20
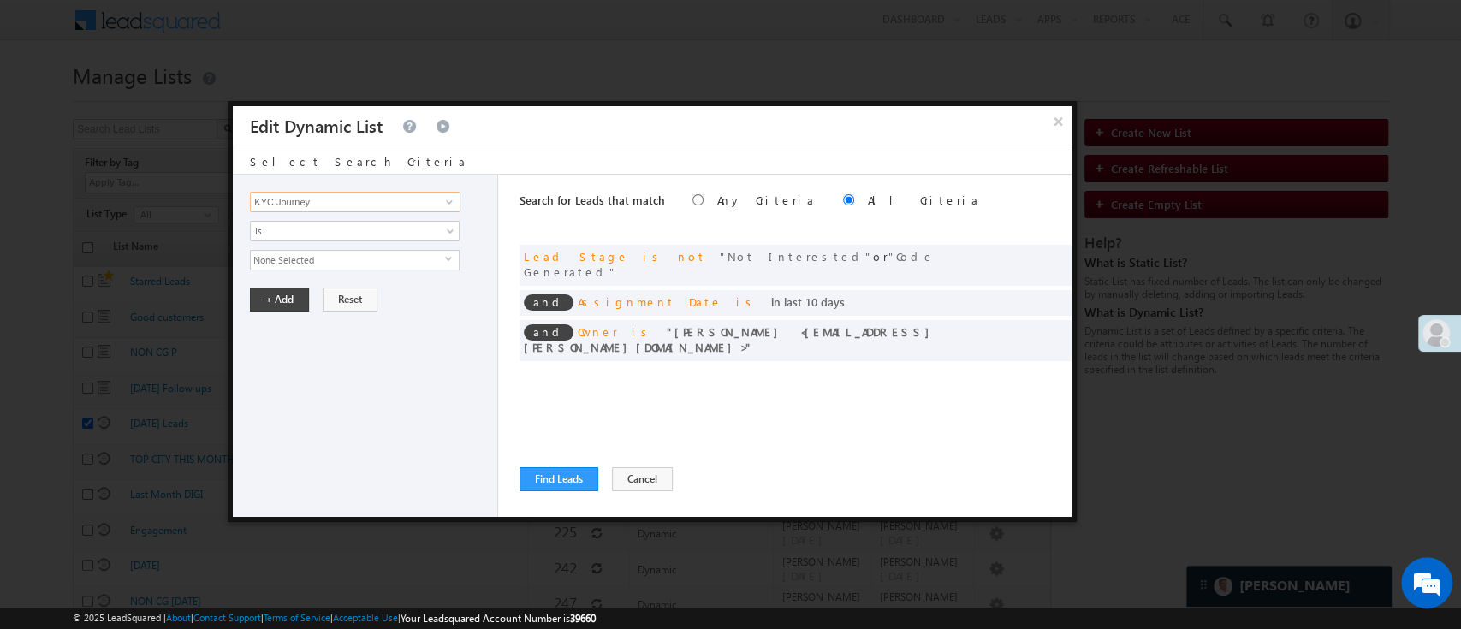
type input "KYC Journey"
click at [348, 247] on div "Lead Activity Task Sales Group Prospect Id WA Last Message Timestamp 4th Day Di…" at bounding box center [365, 346] width 265 height 342
click at [343, 256] on span "None Selected" at bounding box center [348, 260] width 194 height 19
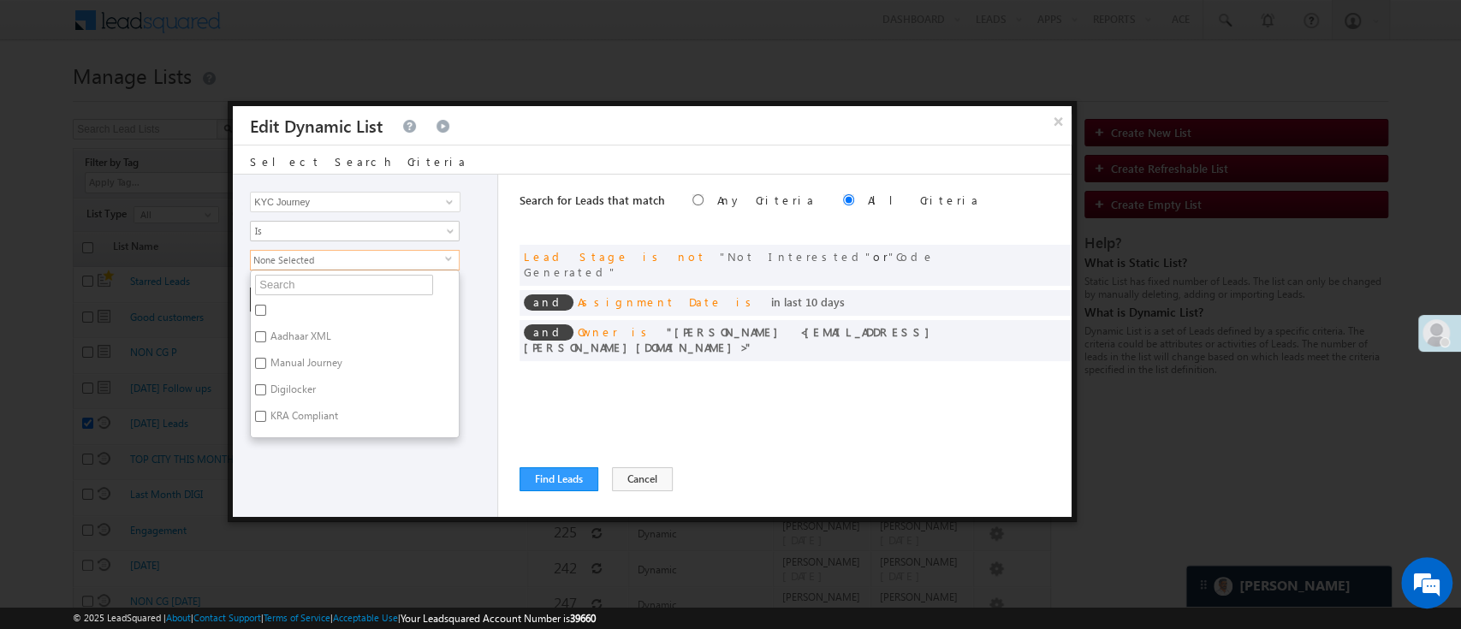
click at [301, 390] on label "Digilocker" at bounding box center [292, 392] width 82 height 27
click at [266, 390] on input "Digilocker" at bounding box center [260, 389] width 11 height 11
checkbox input "true"
click at [300, 479] on div "Lead Activity Task Sales Group Prospect Id WA Last Message Timestamp 4th Day Di…" at bounding box center [365, 346] width 265 height 342
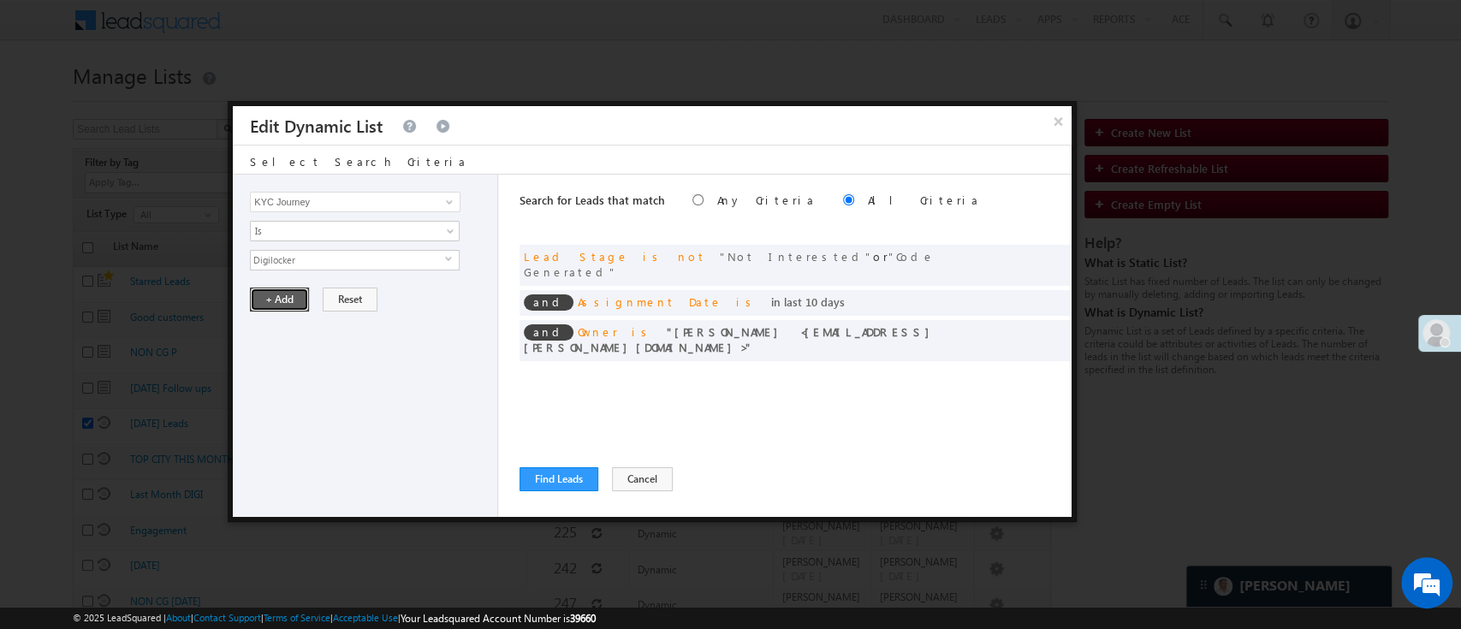
click at [280, 306] on button "+ Add" at bounding box center [279, 300] width 59 height 24
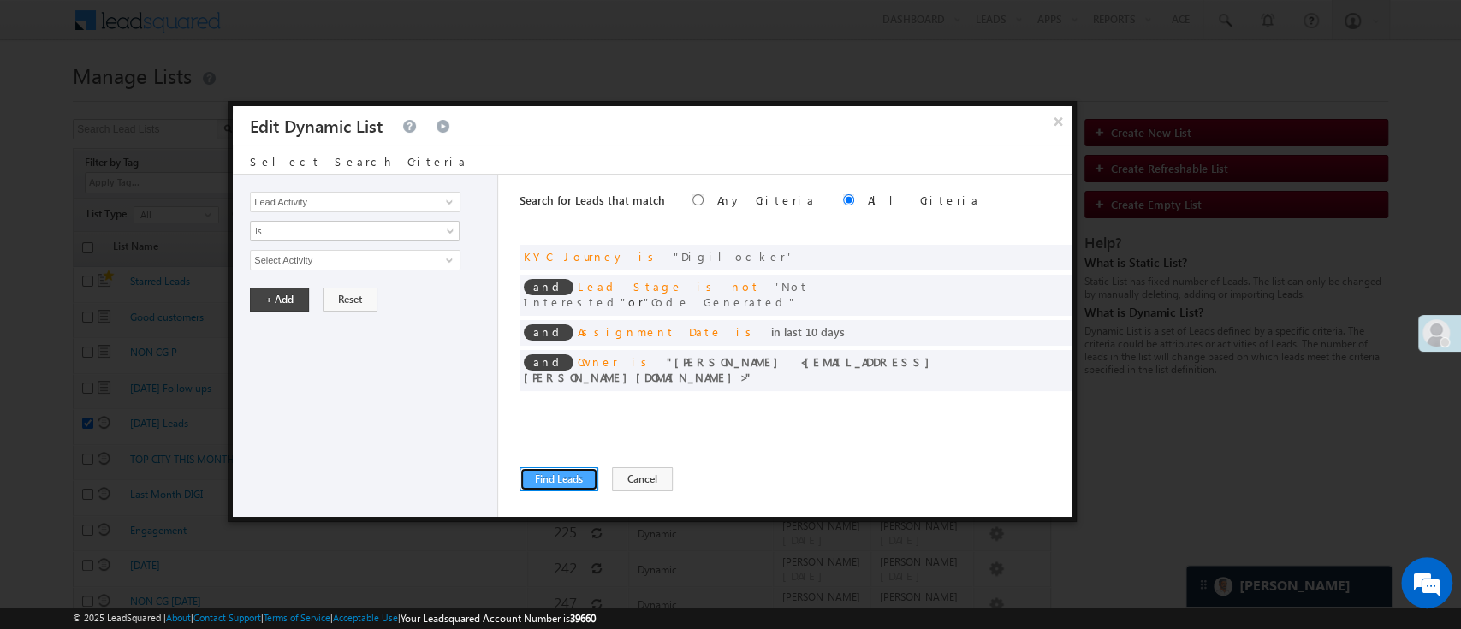
click at [554, 483] on button "Find Leads" at bounding box center [559, 479] width 79 height 24
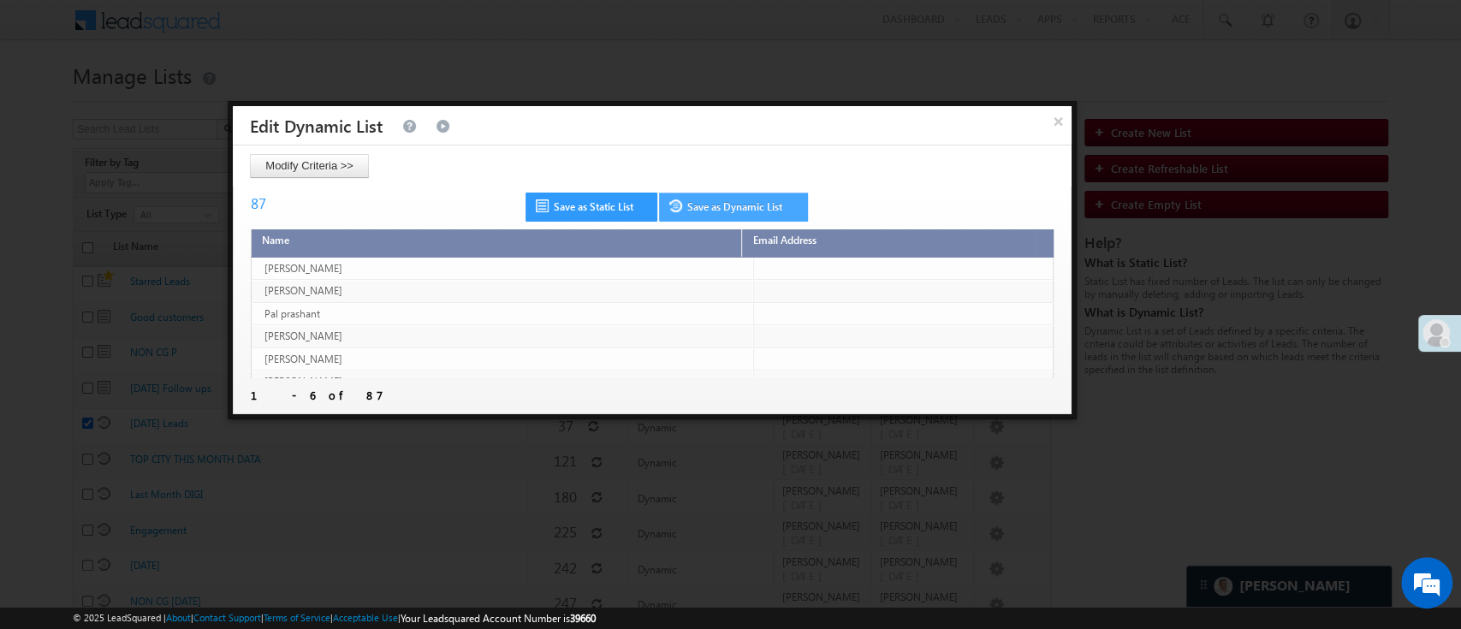
click at [726, 204] on link "Save as Dynamic List" at bounding box center [733, 207] width 149 height 29
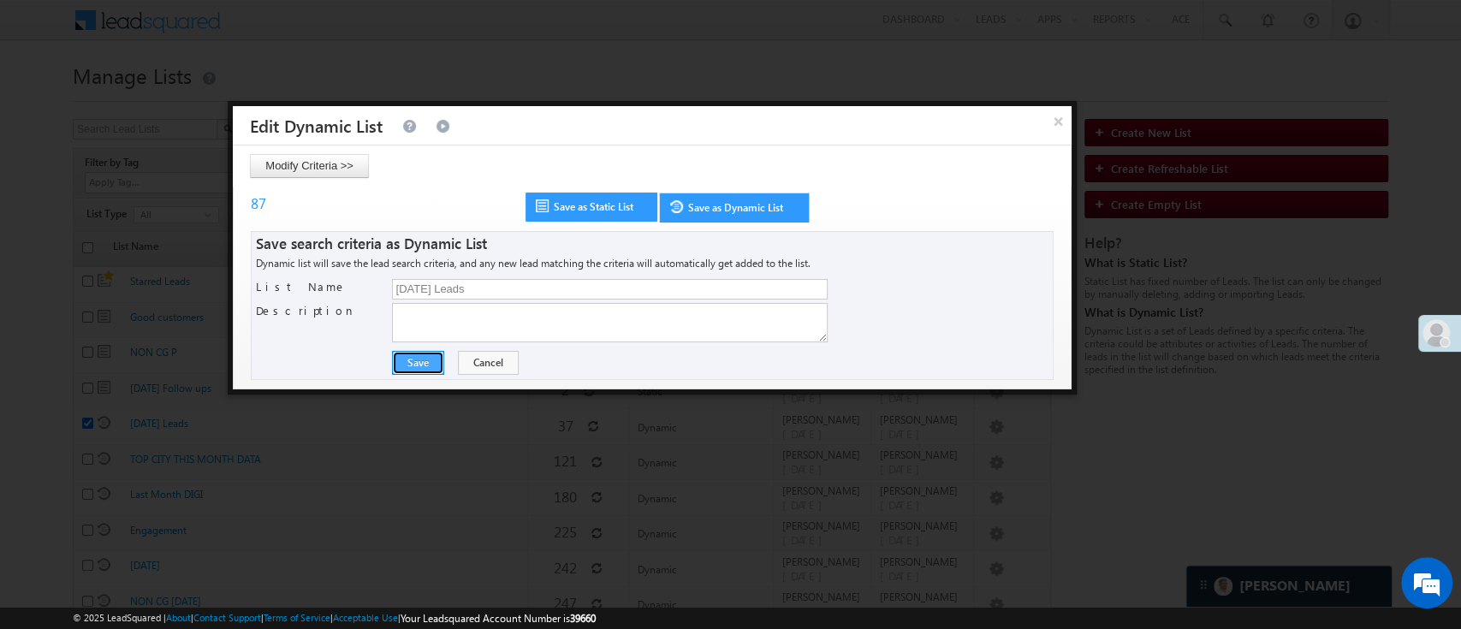
click at [394, 362] on button "Save" at bounding box center [418, 363] width 52 height 24
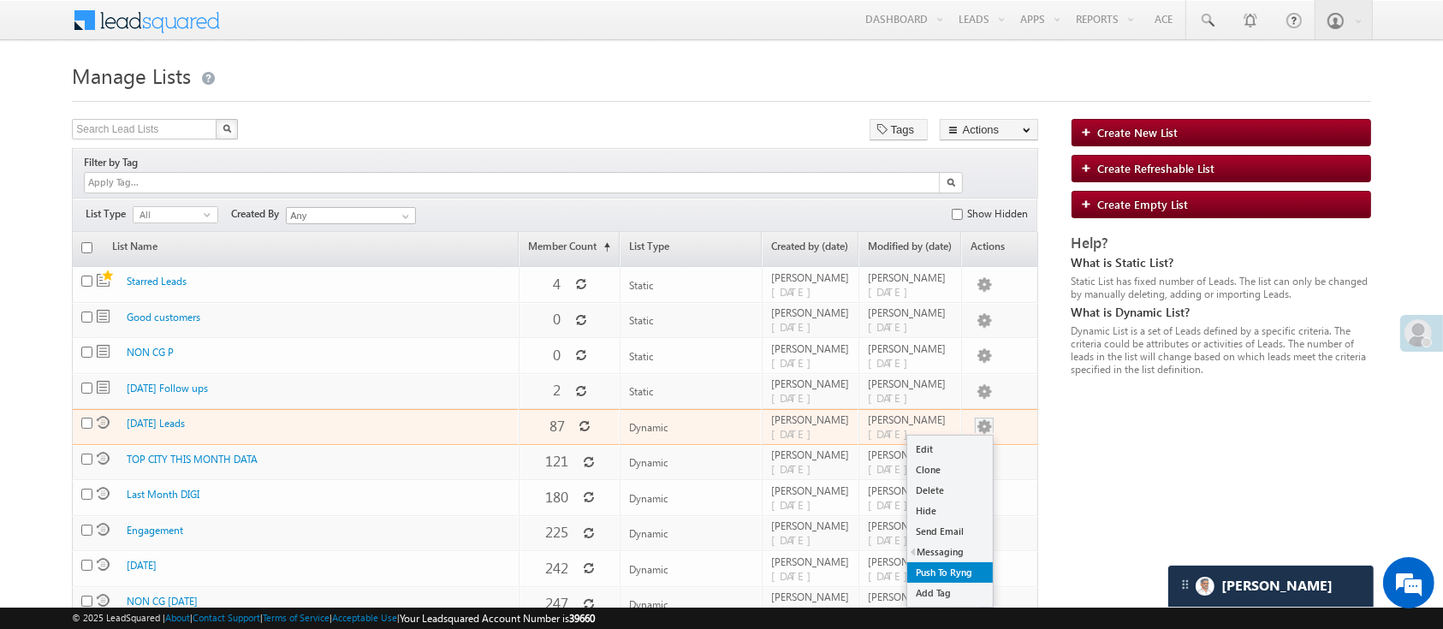
click at [952, 562] on link "Push To Ryng" at bounding box center [950, 572] width 86 height 21
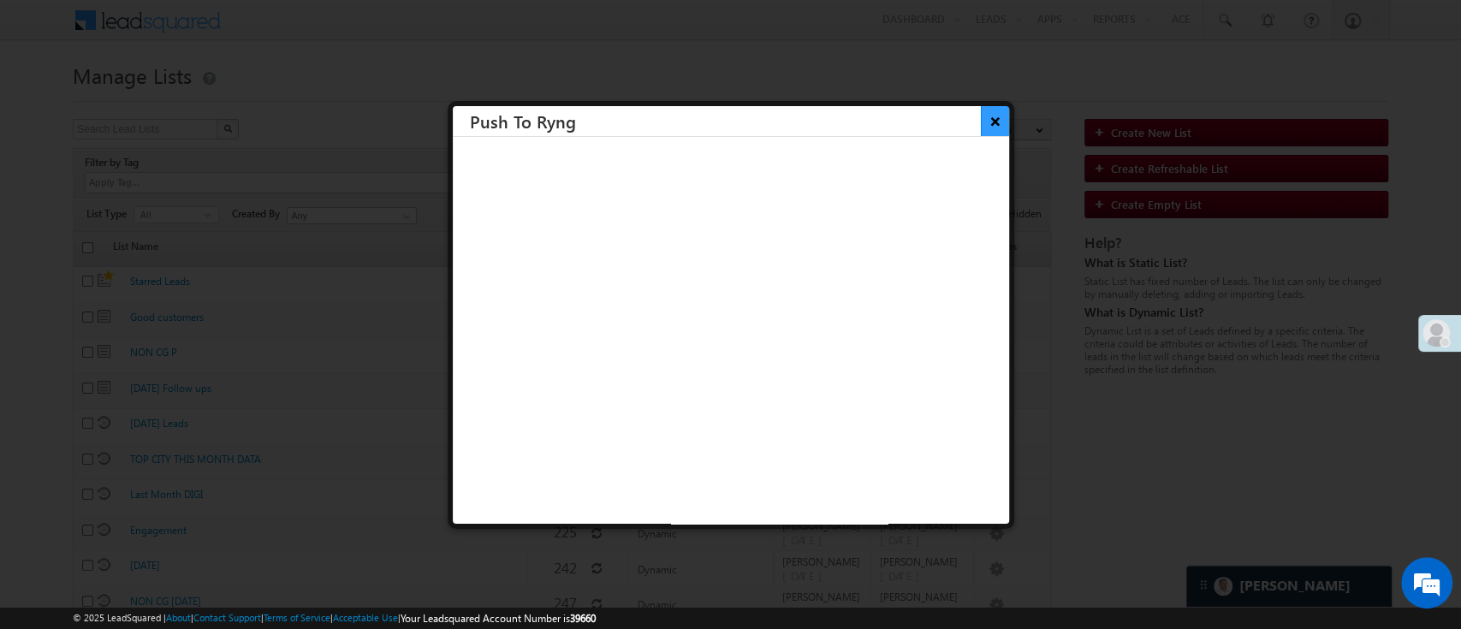
click at [981, 123] on button "×" at bounding box center [995, 121] width 28 height 30
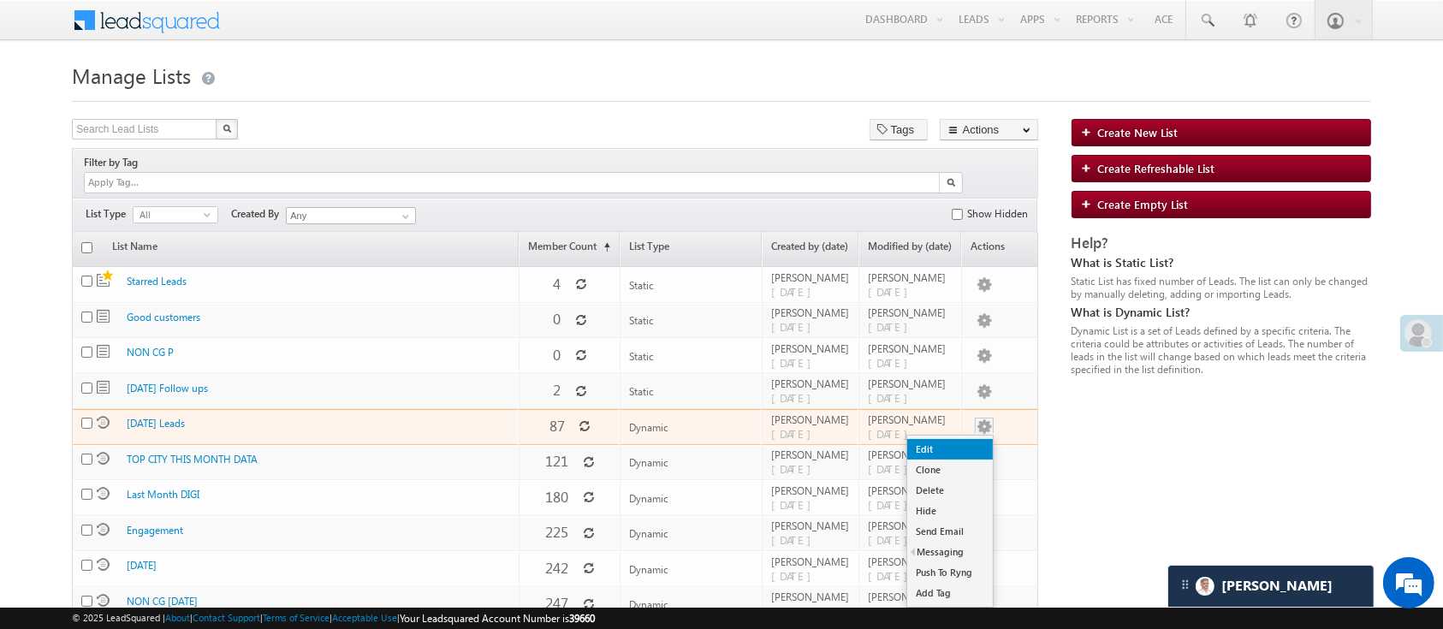
click at [952, 439] on link "Edit" at bounding box center [950, 449] width 86 height 21
checkbox input "true"
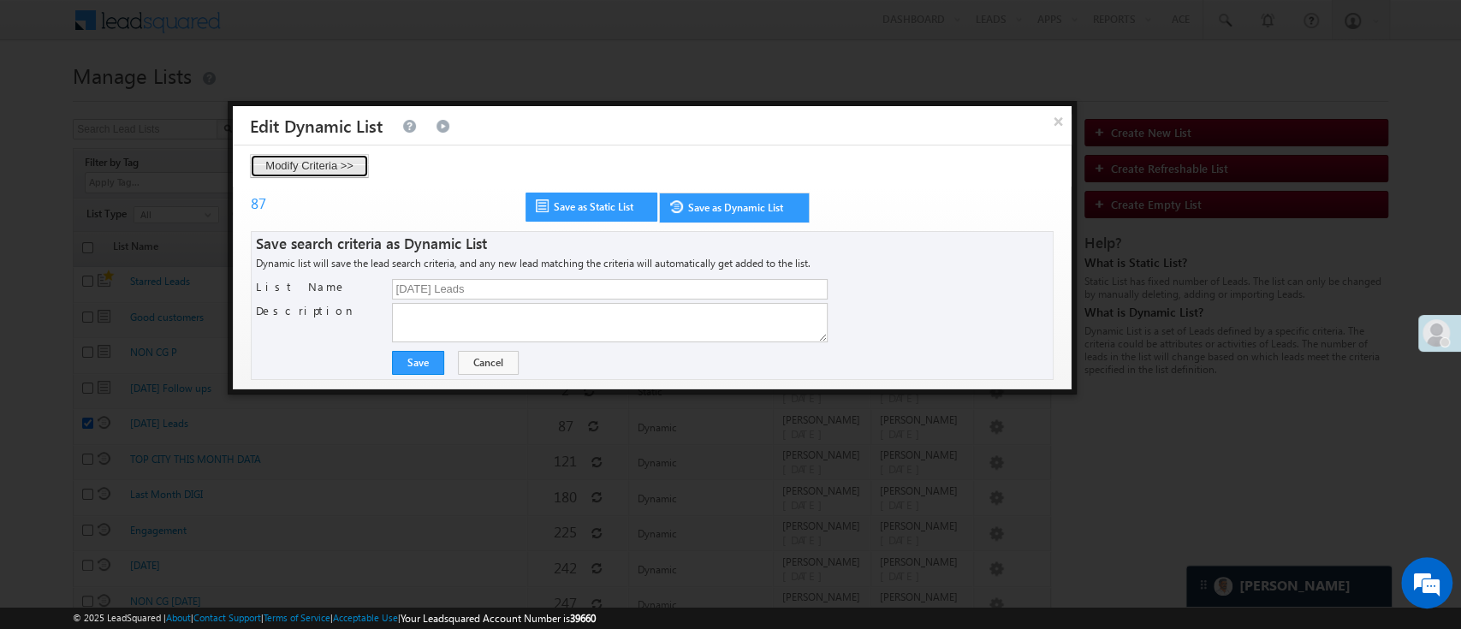
click at [356, 155] on button "Modify Criteria >>" at bounding box center [309, 166] width 119 height 24
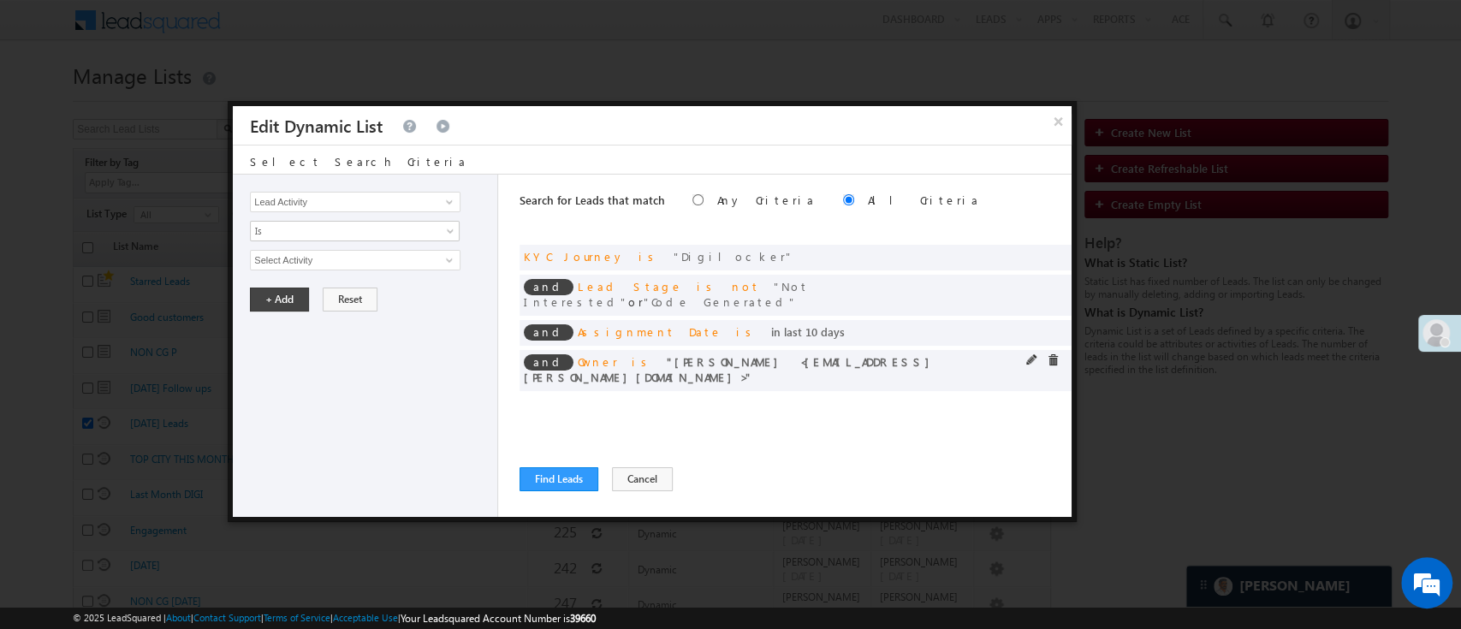
click at [1041, 354] on div at bounding box center [1046, 361] width 41 height 15
click at [1030, 354] on span at bounding box center [1032, 360] width 12 height 12
click at [441, 253] on span "Anuj Rajak" at bounding box center [348, 260] width 194 height 19
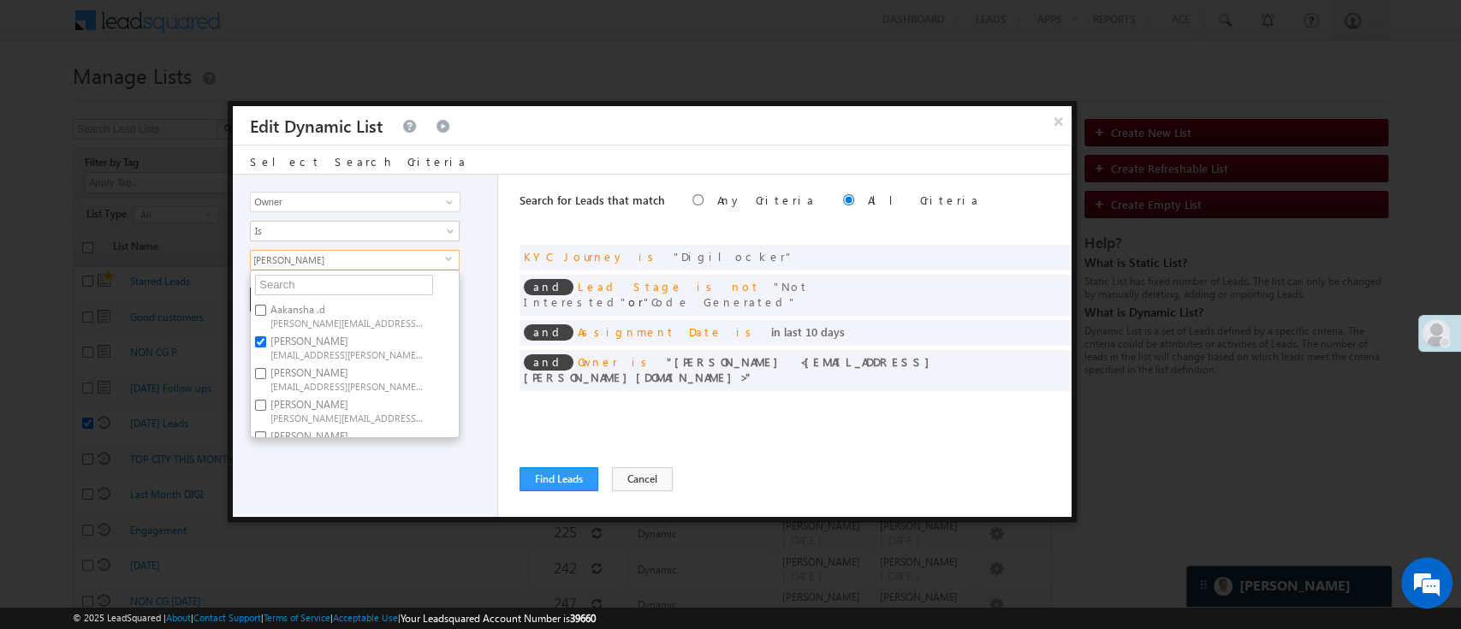
click at [384, 331] on label "Anuj Rajak Anuj.Rajak@angelbroking.com" at bounding box center [346, 347] width 191 height 32
click at [266, 336] on input "Anuj Rajak Anuj.Rajak@angelbroking.com" at bounding box center [260, 341] width 11 height 11
checkbox input "false"
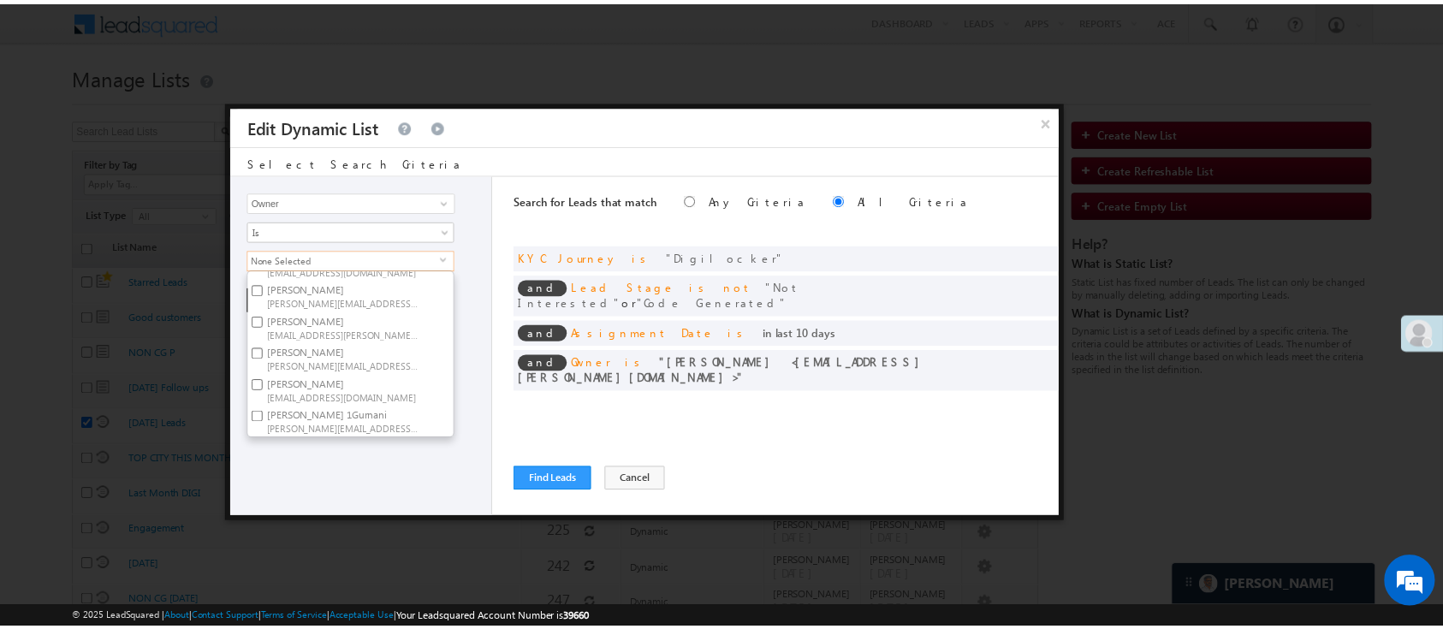
scroll to position [128, 0]
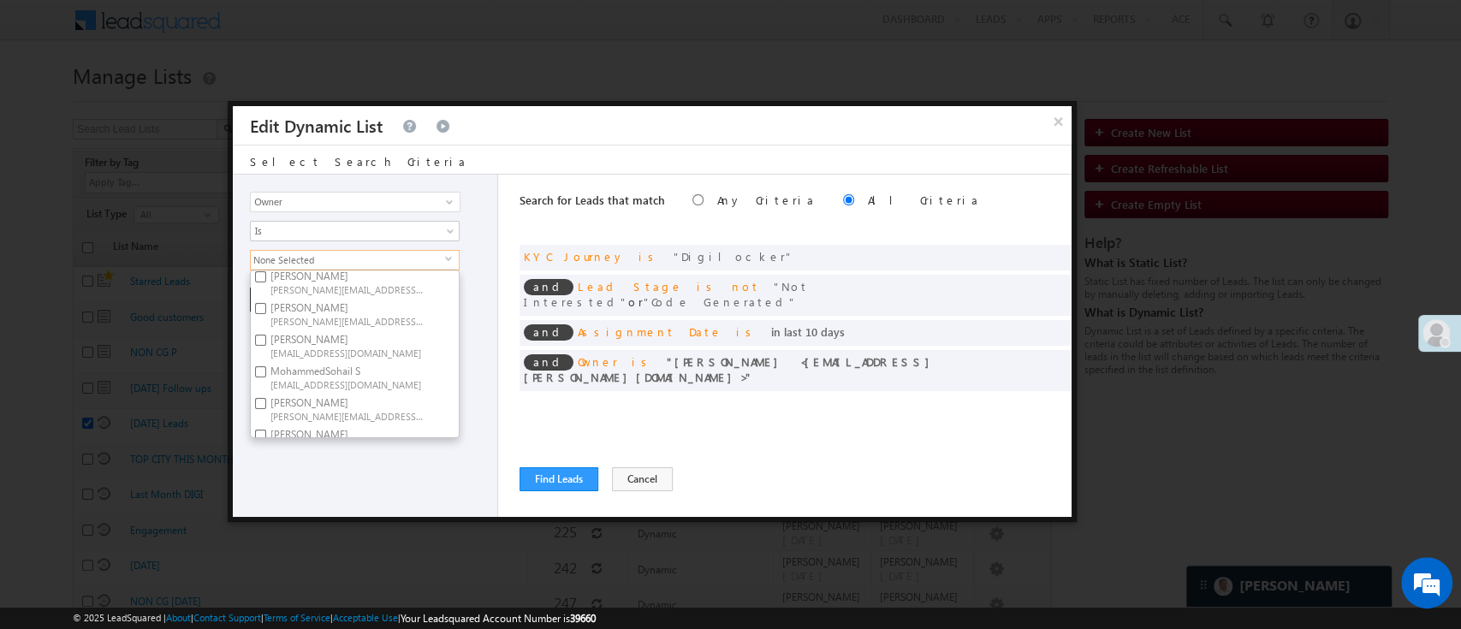
click at [376, 308] on label "Lavisha Gautam Lavisha.Gautam@angelbroking.com" at bounding box center [346, 314] width 191 height 32
click at [266, 308] on input "Lavisha Gautam Lavisha.Gautam@angelbroking.com" at bounding box center [260, 308] width 11 height 11
checkbox input "true"
click at [372, 443] on div "Lead Activity Task Sales Group Prospect Id WA Last Message Timestamp 4th Day Di…" at bounding box center [365, 346] width 265 height 342
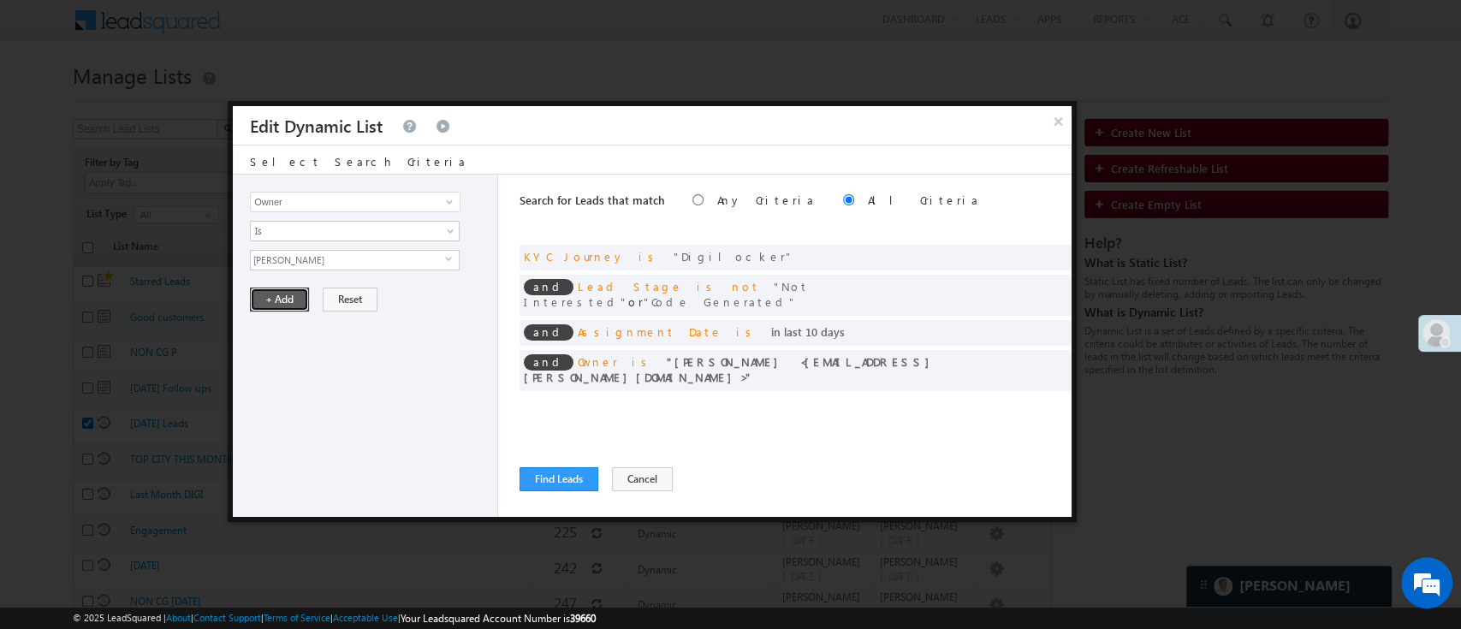
click at [292, 300] on button "+ Add" at bounding box center [279, 300] width 59 height 24
click at [532, 461] on div "Search for Leads that match Any Criteria All Criteria Note that the current tri…" at bounding box center [796, 346] width 552 height 342
click at [549, 469] on button "Find Leads" at bounding box center [559, 479] width 79 height 24
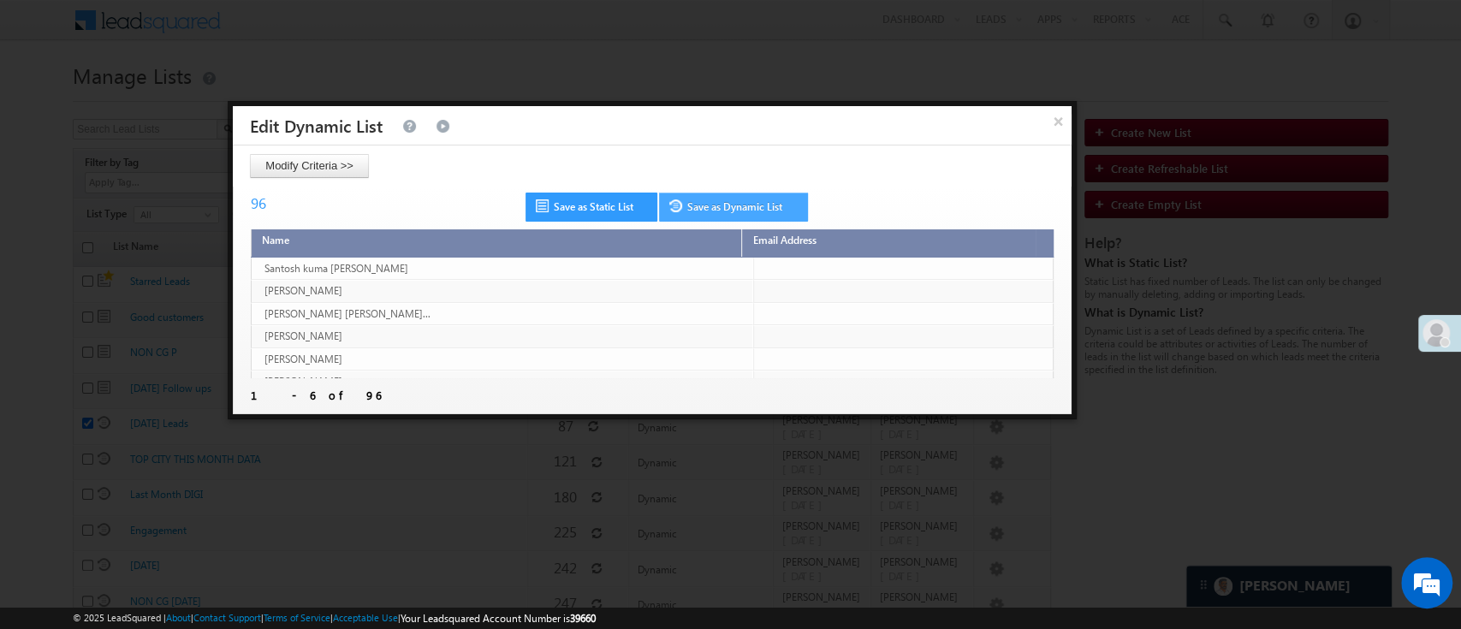
click at [709, 215] on link "Save as Dynamic List" at bounding box center [733, 207] width 149 height 29
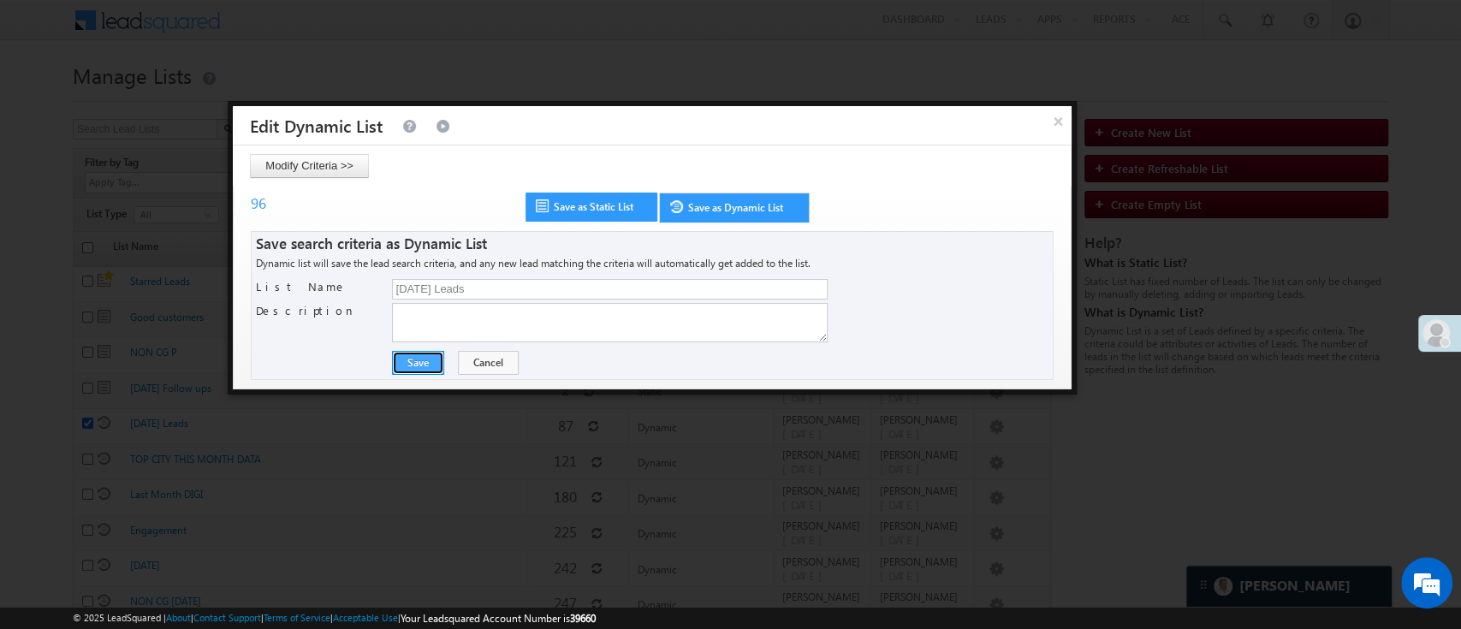
click at [429, 354] on button "Save" at bounding box center [418, 363] width 52 height 24
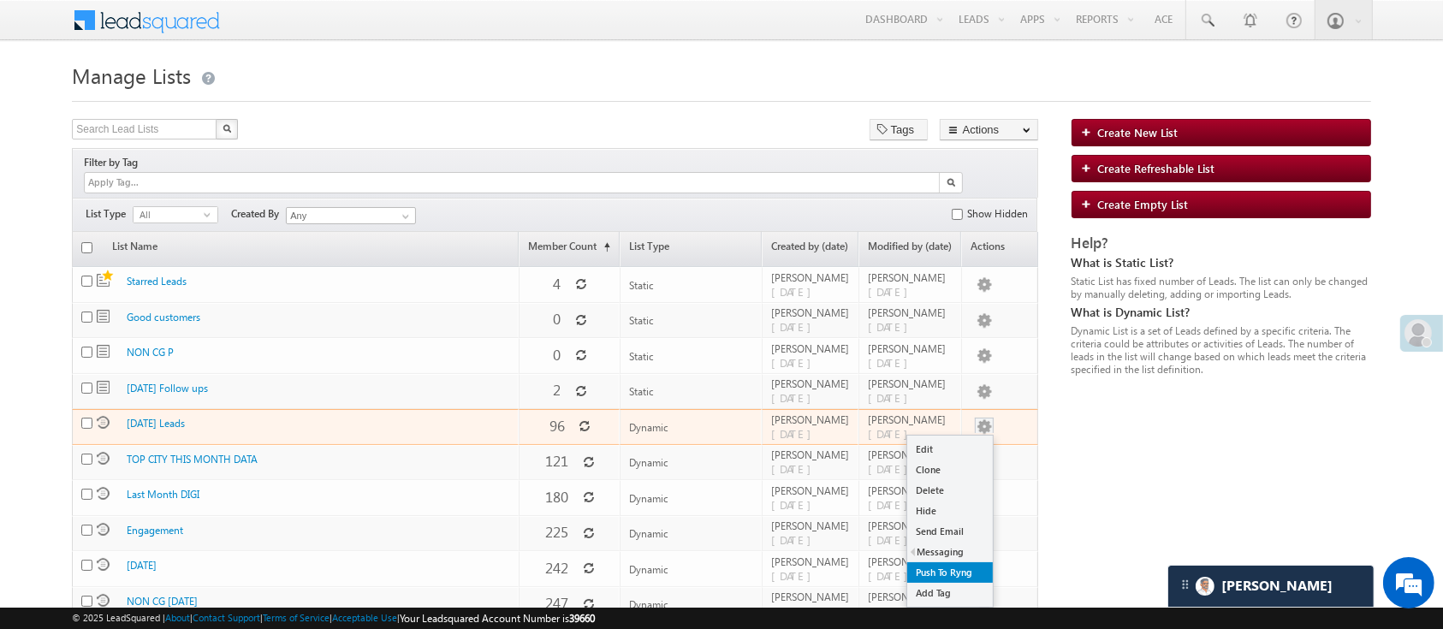
click at [945, 562] on link "Push To Ryng" at bounding box center [950, 572] width 86 height 21
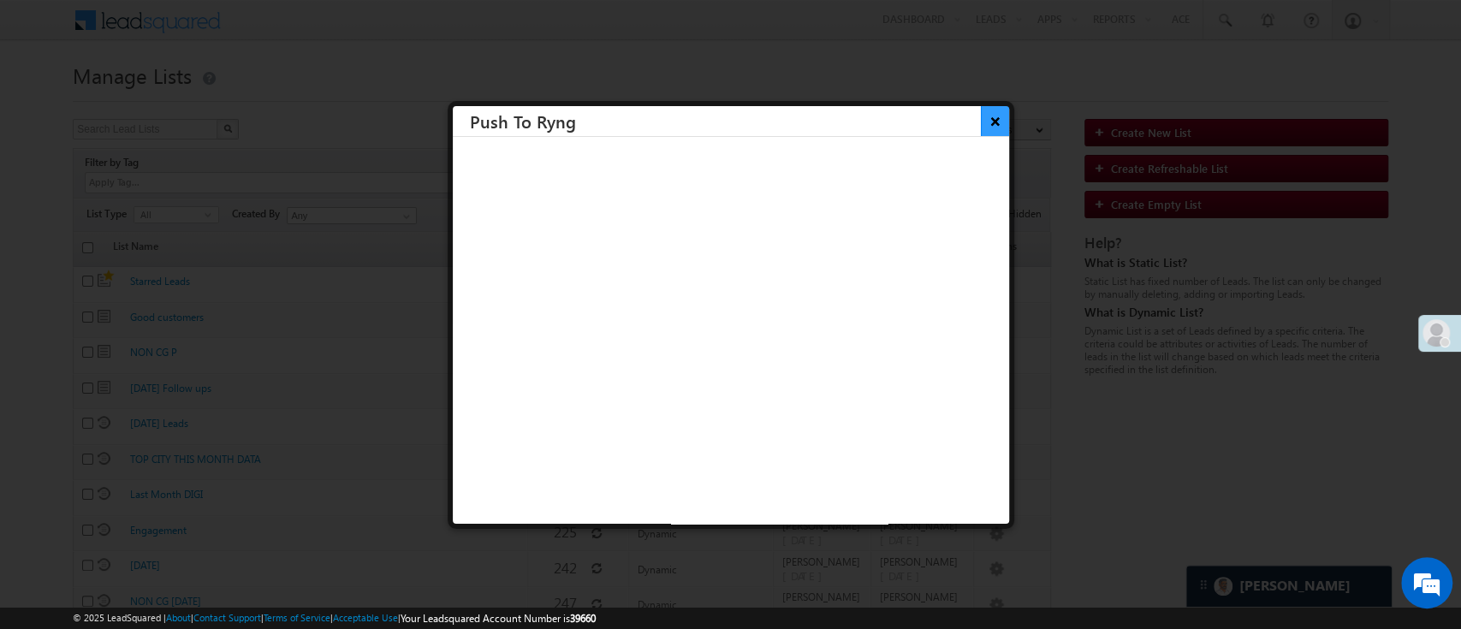
click at [981, 110] on button "×" at bounding box center [995, 121] width 28 height 30
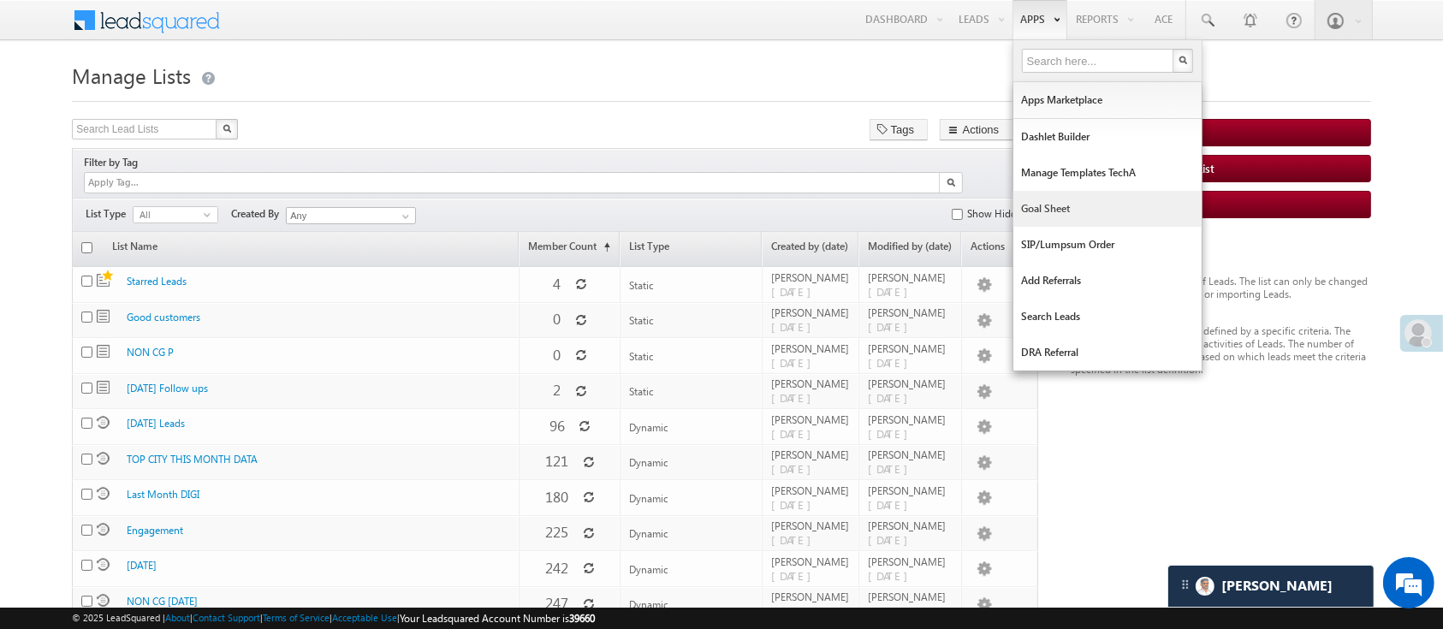
click at [1048, 199] on link "Goal Sheet" at bounding box center [1108, 209] width 188 height 36
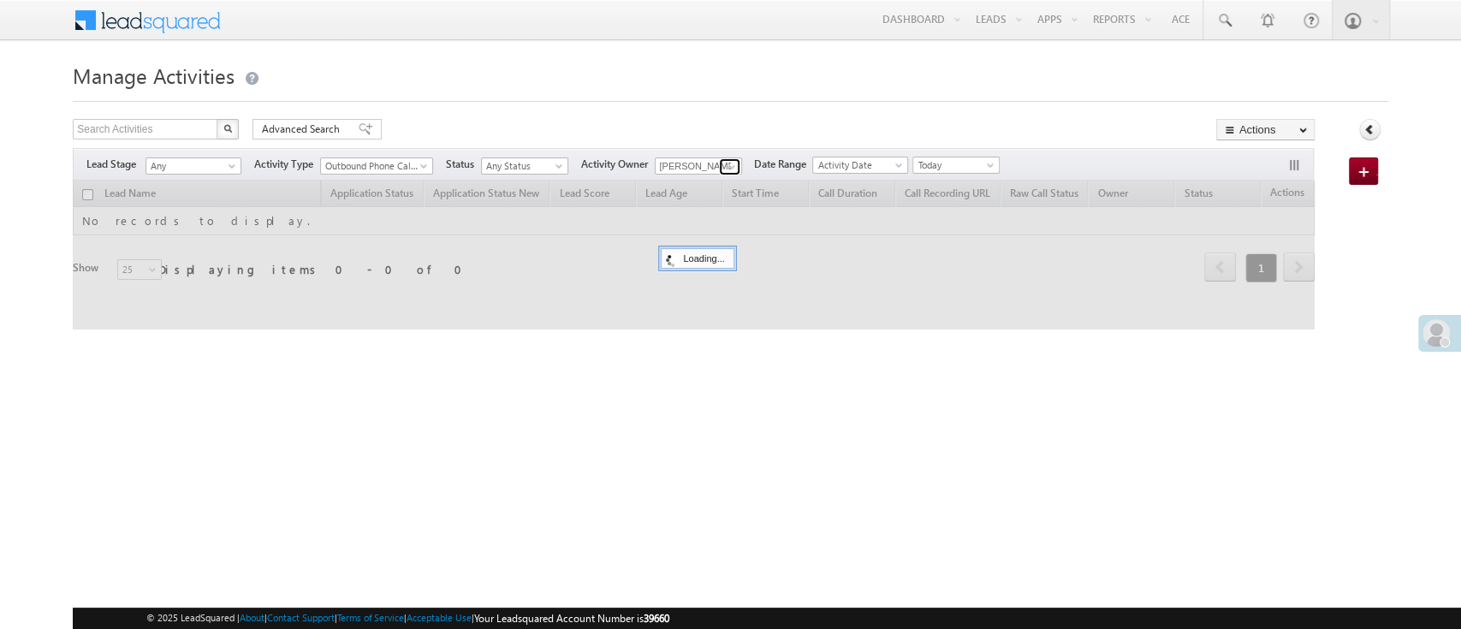
click at [739, 168] on span at bounding box center [732, 167] width 14 height 14
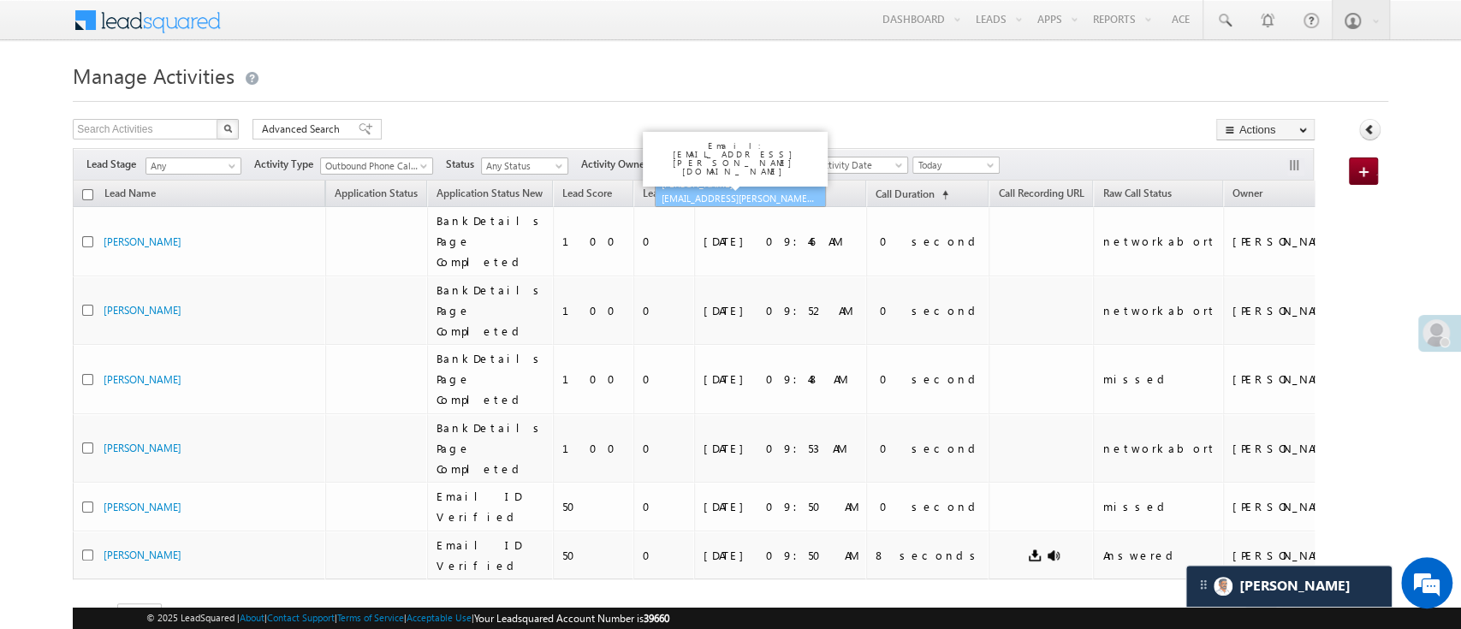
click at [747, 192] on span "[EMAIL_ADDRESS][PERSON_NAME][DOMAIN_NAME]" at bounding box center [739, 198] width 154 height 13
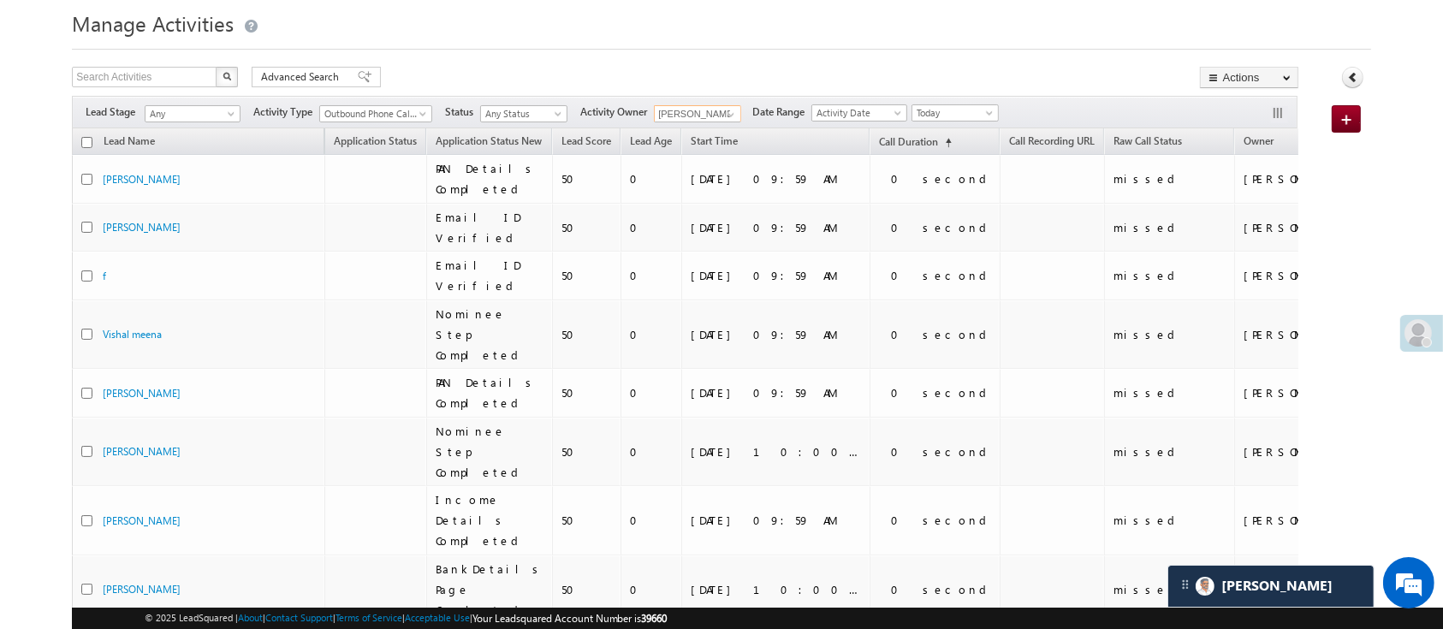
scroll to position [53, 0]
click at [738, 110] on span at bounding box center [731, 114] width 14 height 14
click at [733, 133] on link "Anuj Rajak Anuj.Rajak@angelbroking.com" at bounding box center [739, 138] width 171 height 33
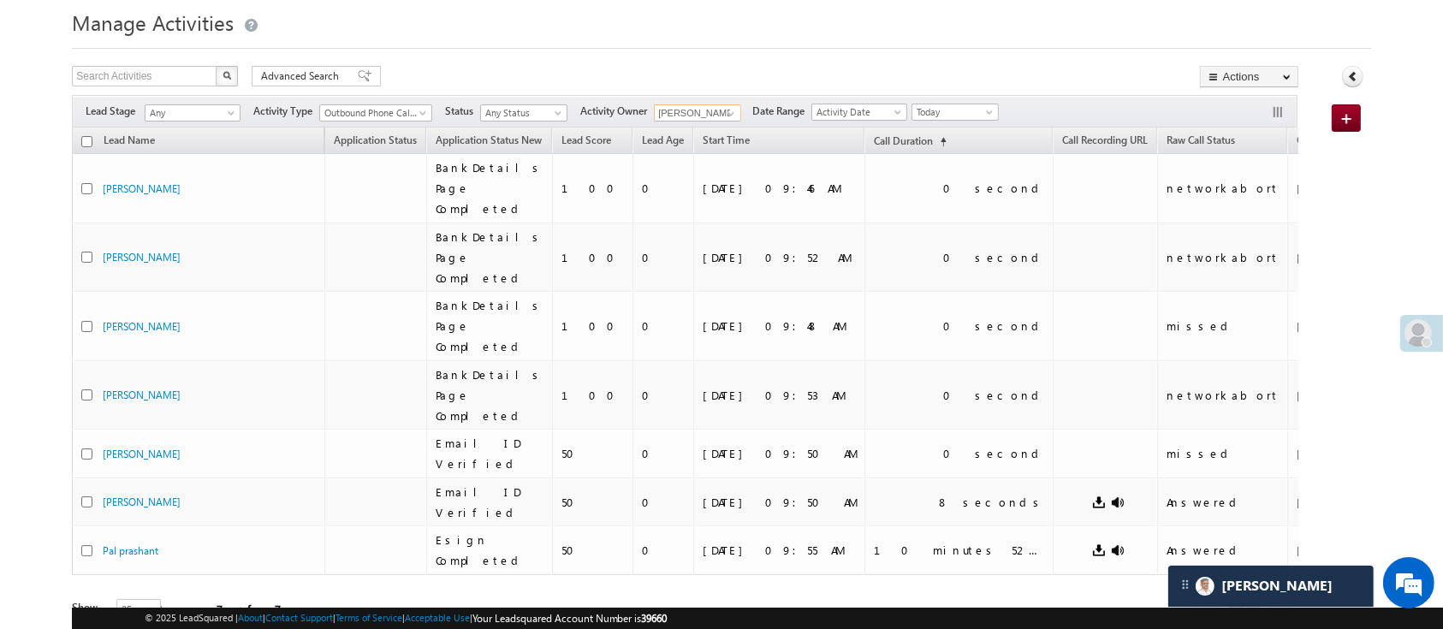
scroll to position [41, 0]
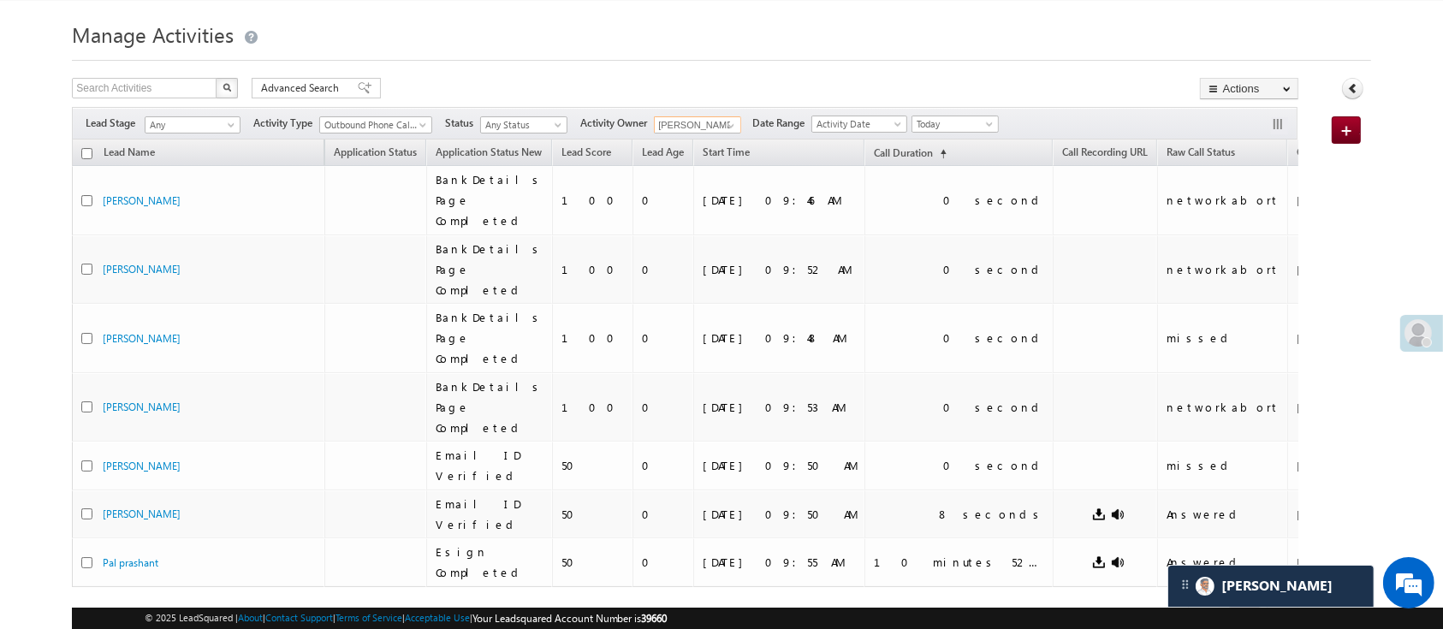
type input "[PERSON_NAME]"
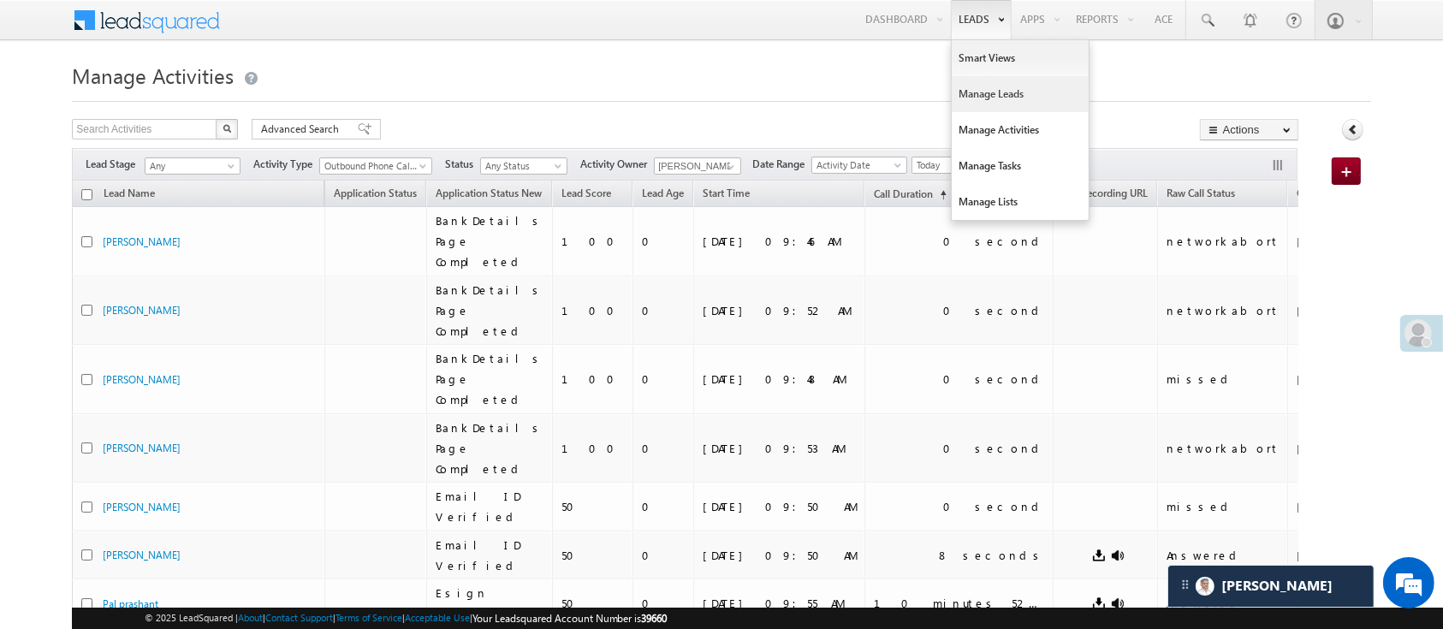
click at [1014, 92] on link "Manage Leads" at bounding box center [1020, 94] width 137 height 36
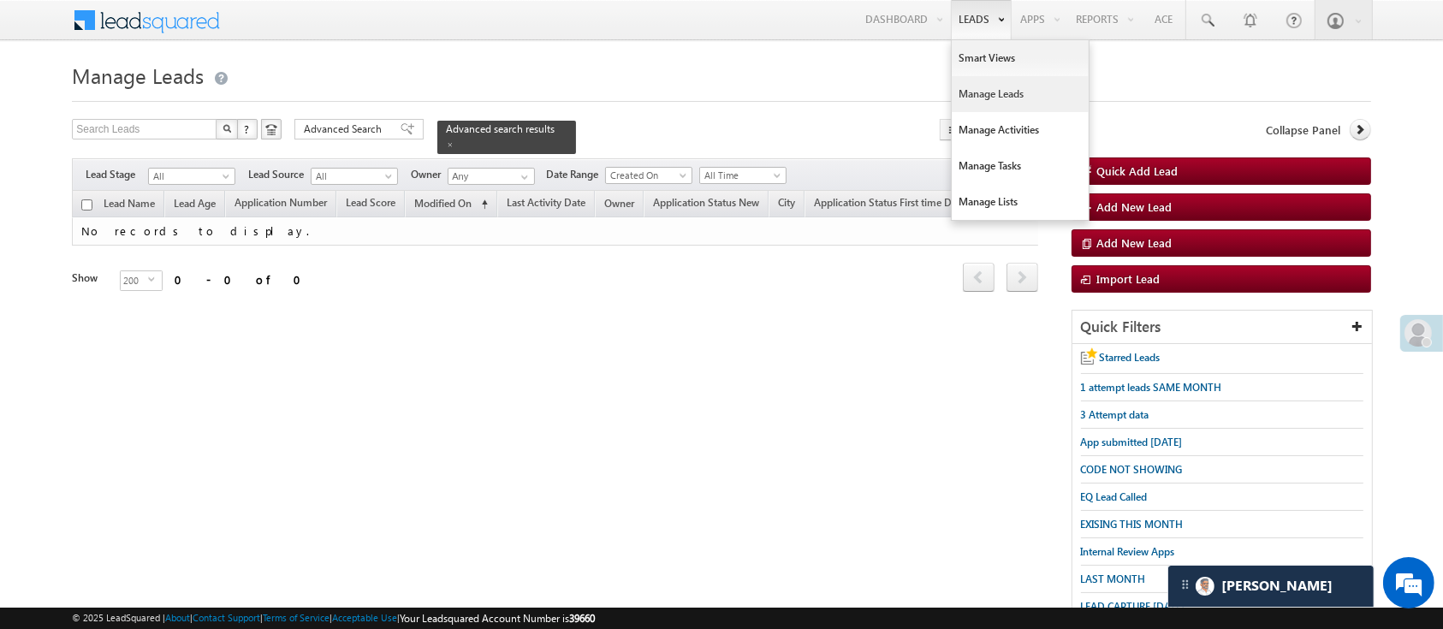
click at [983, 92] on link "Manage Leads" at bounding box center [1020, 94] width 137 height 36
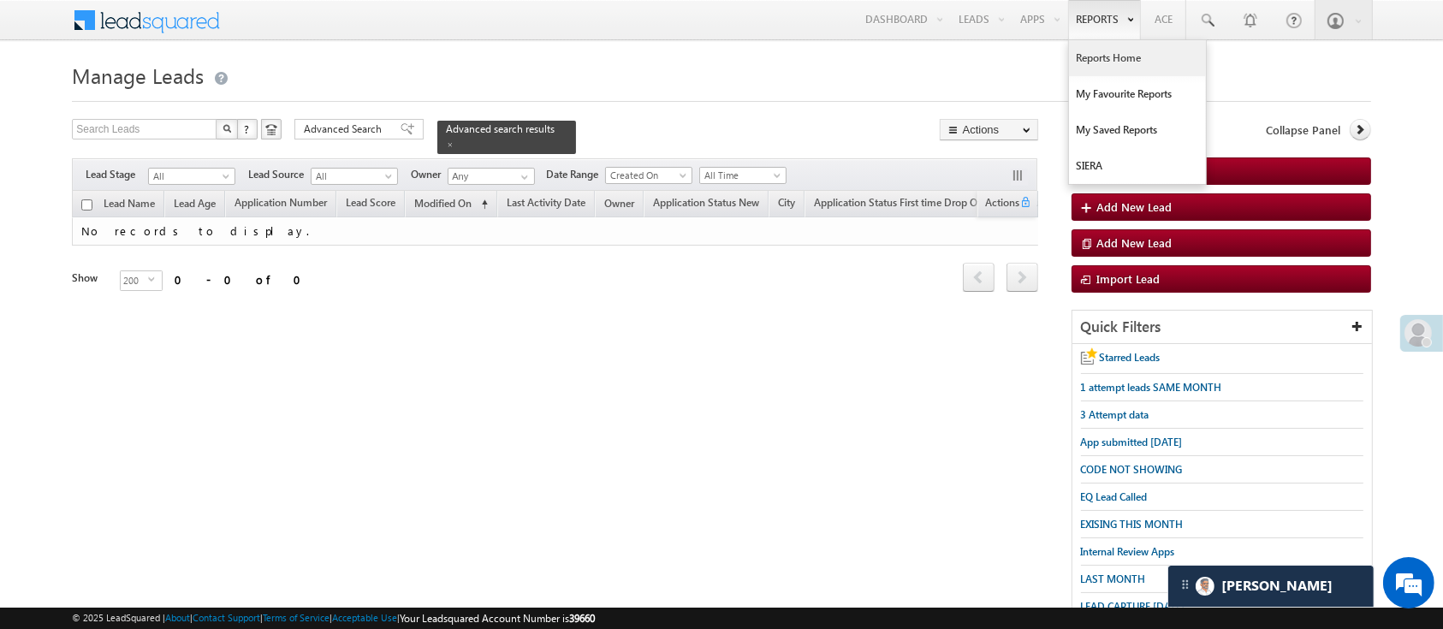
click at [1107, 61] on link "Reports Home" at bounding box center [1137, 58] width 137 height 36
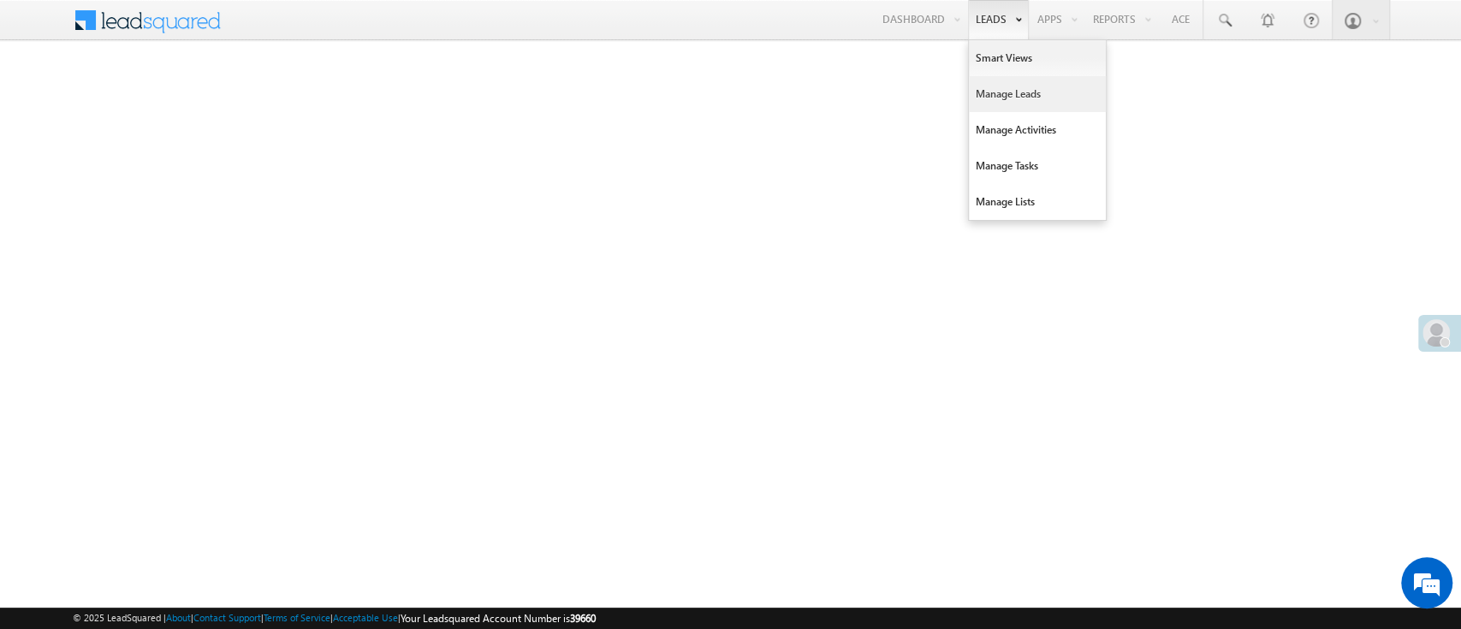
click at [1014, 91] on link "Manage Leads" at bounding box center [1037, 94] width 137 height 36
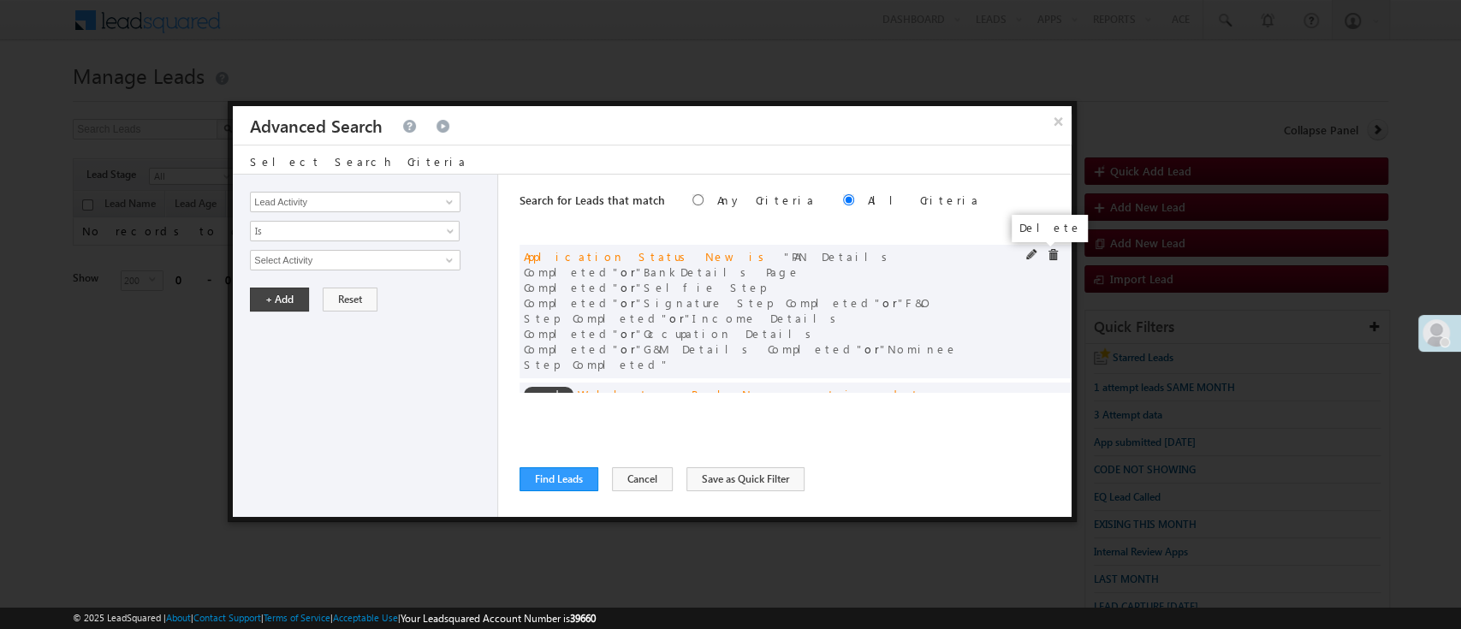
click at [1047, 254] on span at bounding box center [1053, 255] width 12 height 12
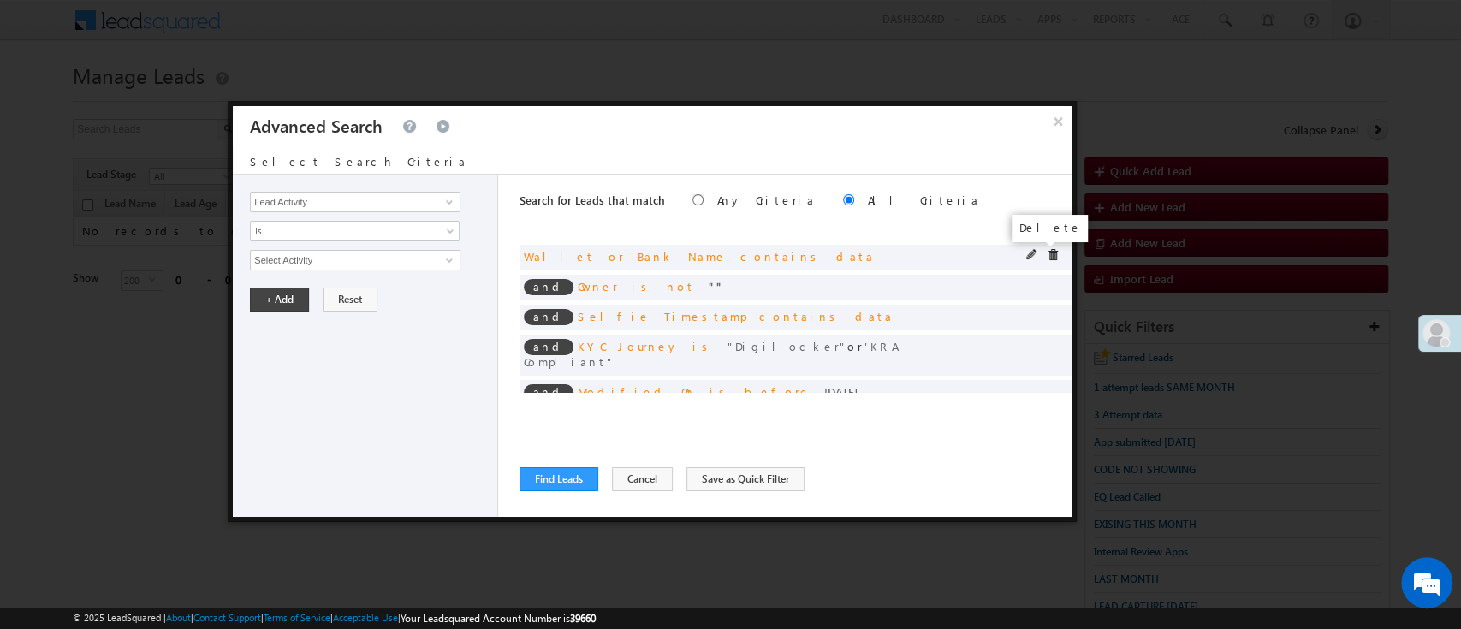
click at [1047, 255] on span at bounding box center [1053, 255] width 12 height 12
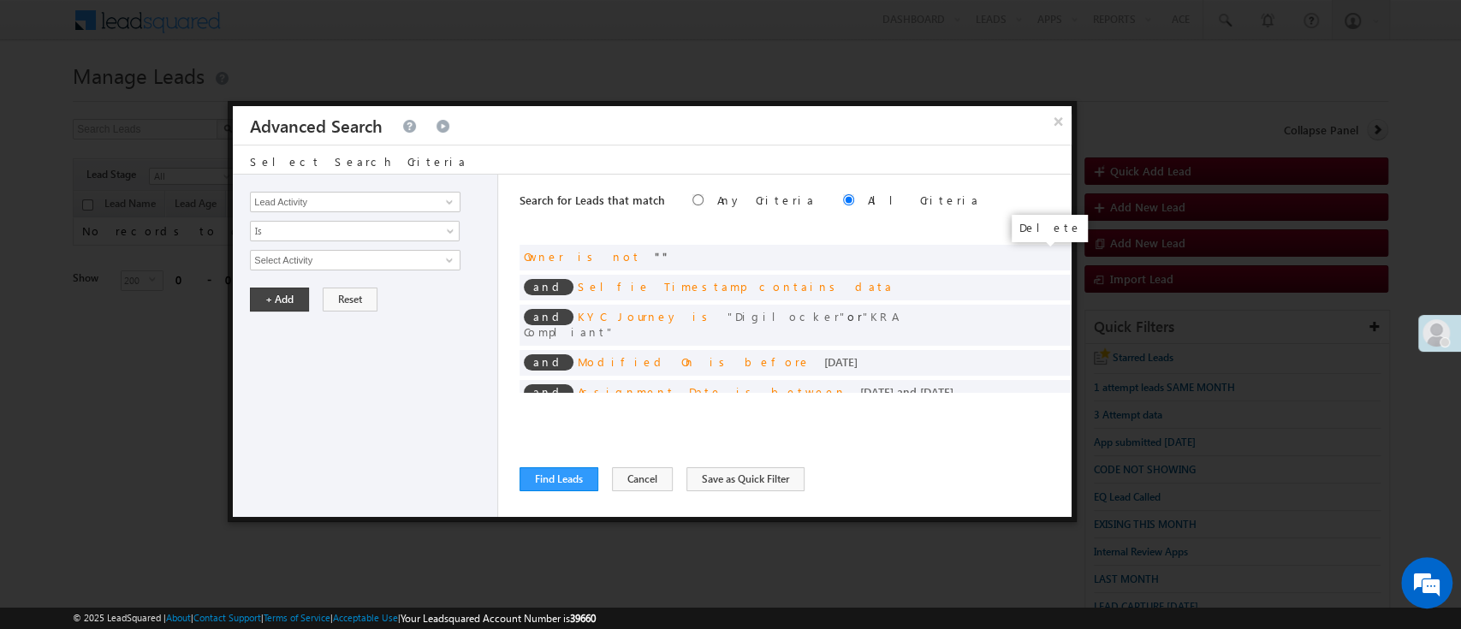
click at [0, 0] on span at bounding box center [0, 0] width 0 height 0
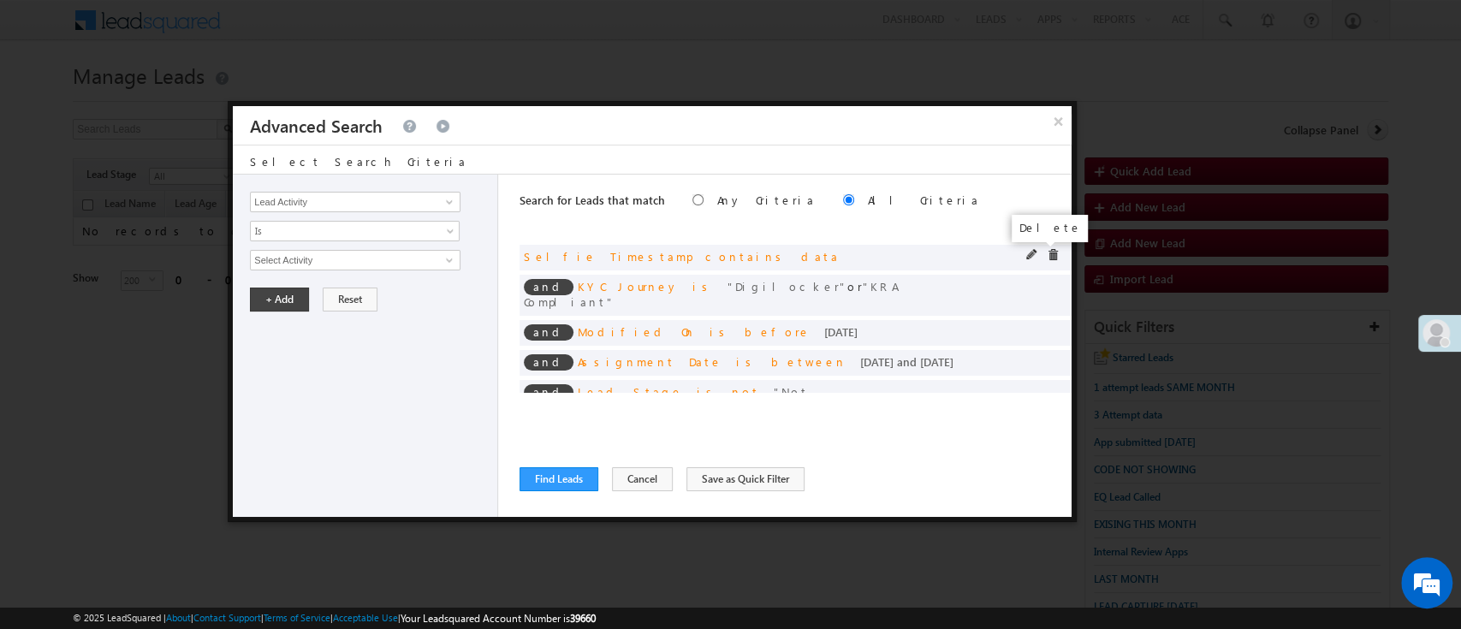
click at [1047, 255] on span at bounding box center [1053, 255] width 12 height 12
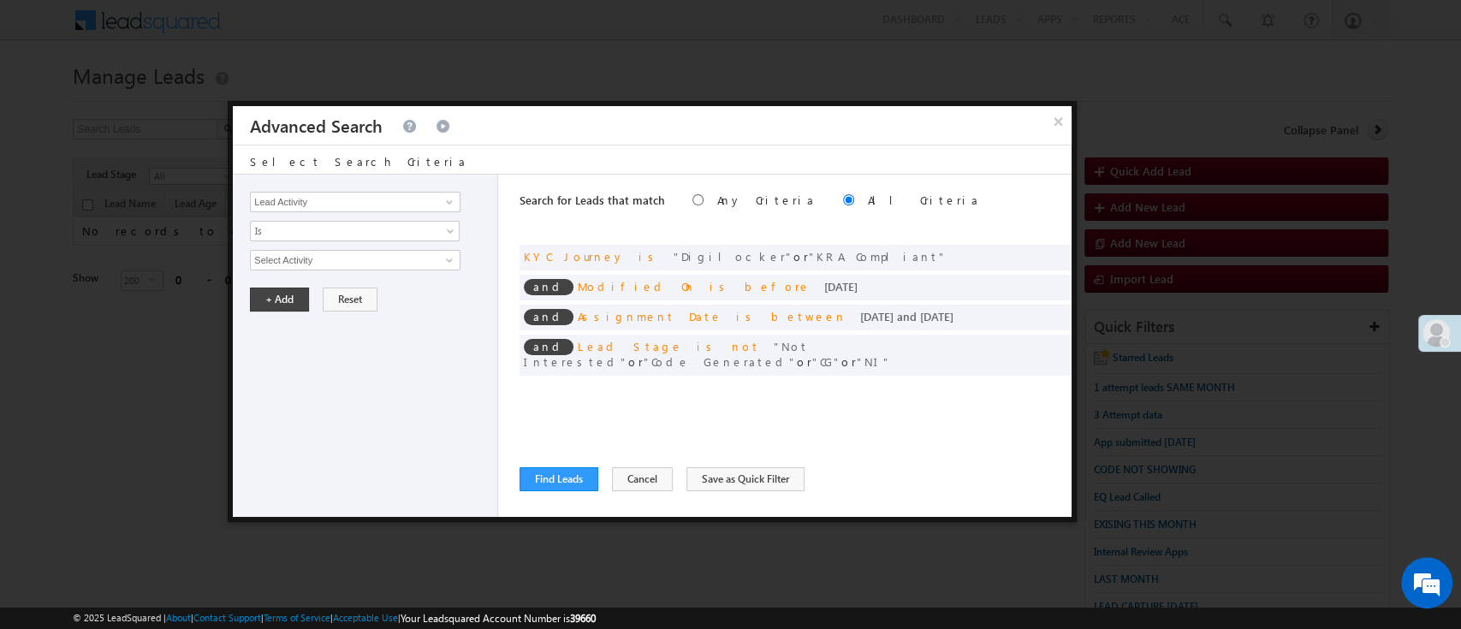
click at [0, 0] on div at bounding box center [0, 0] width 0 height 0
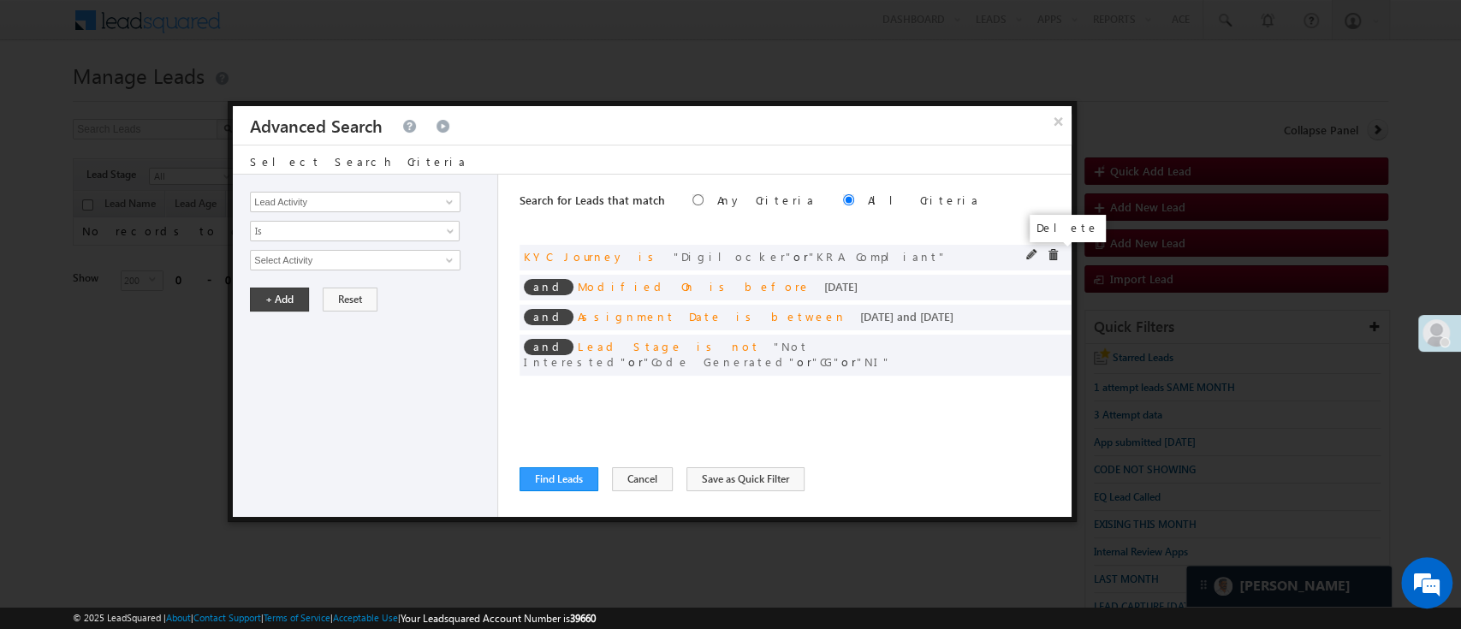
click at [1050, 255] on span at bounding box center [1053, 255] width 12 height 12
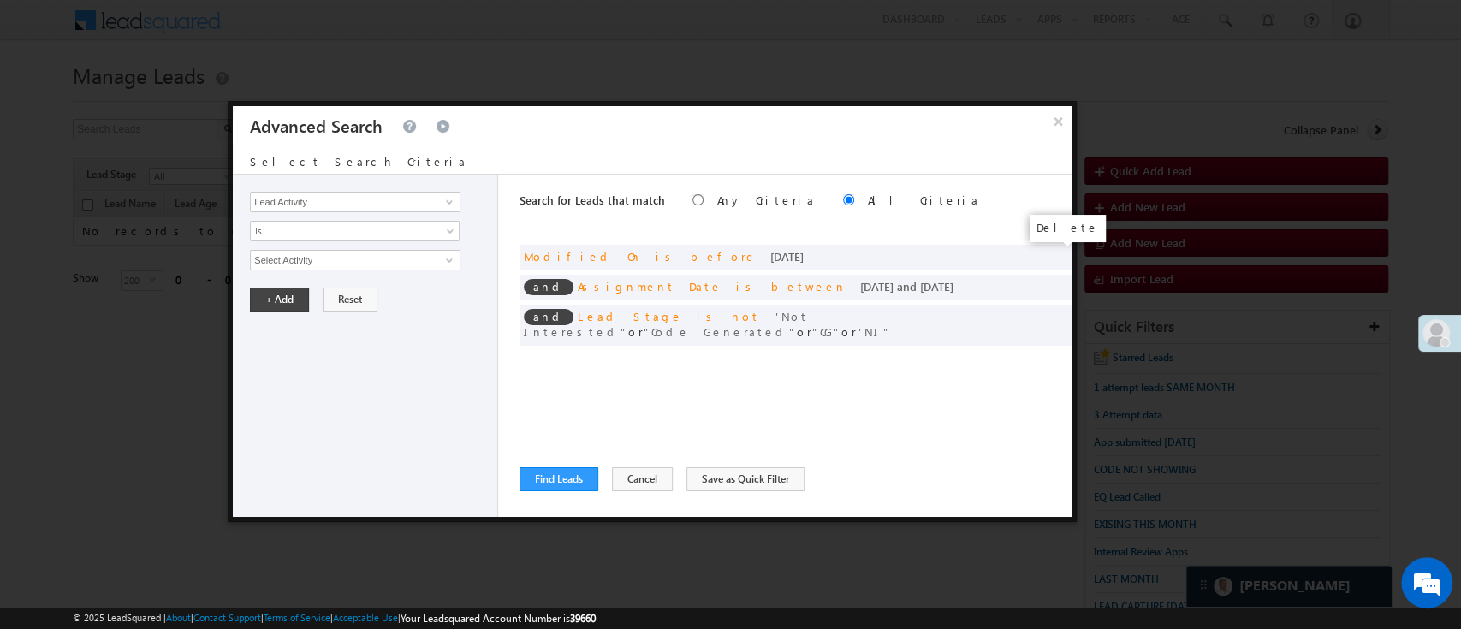
click at [0, 0] on span at bounding box center [0, 0] width 0 height 0
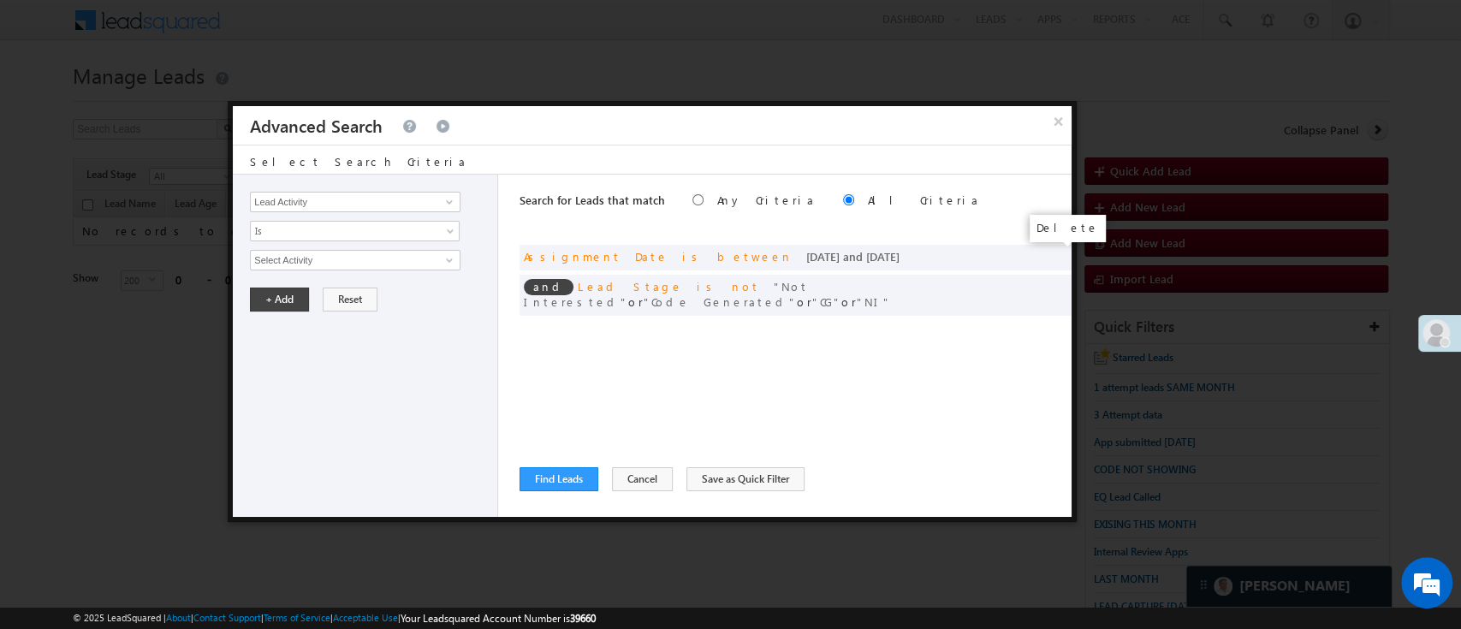
click at [0, 0] on span at bounding box center [0, 0] width 0 height 0
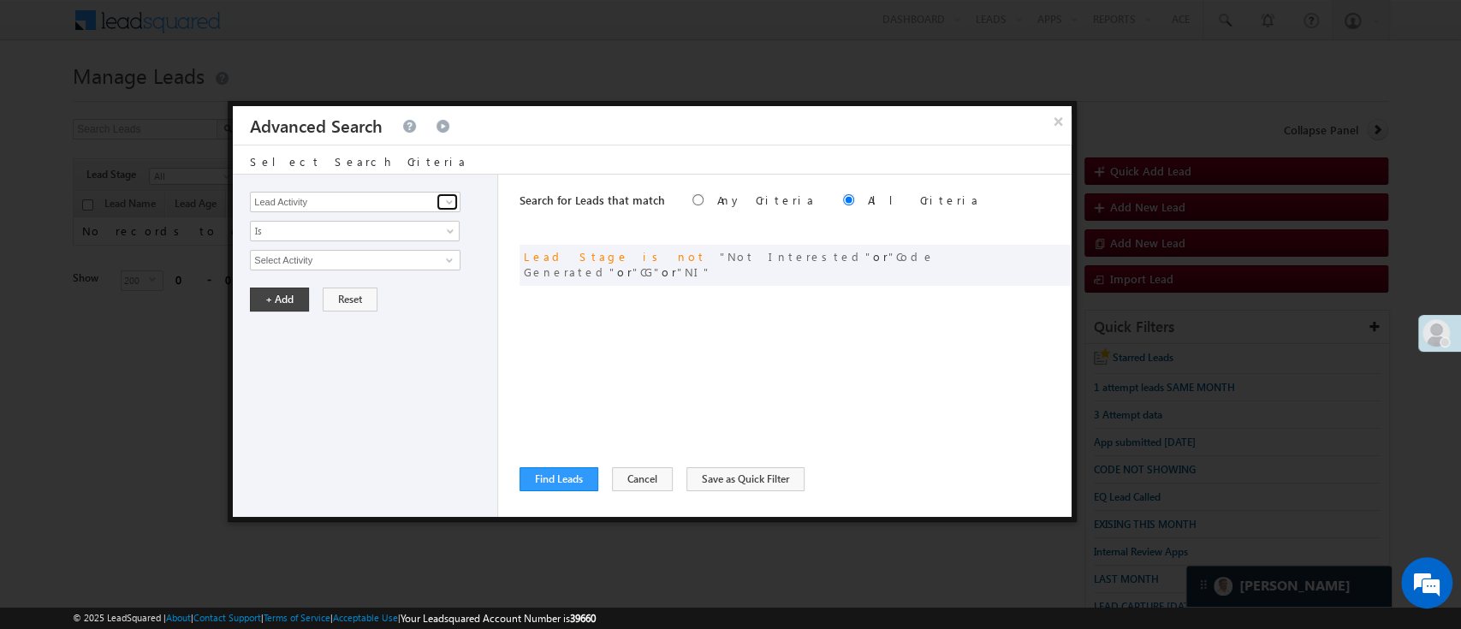
click at [445, 202] on span at bounding box center [450, 202] width 14 height 14
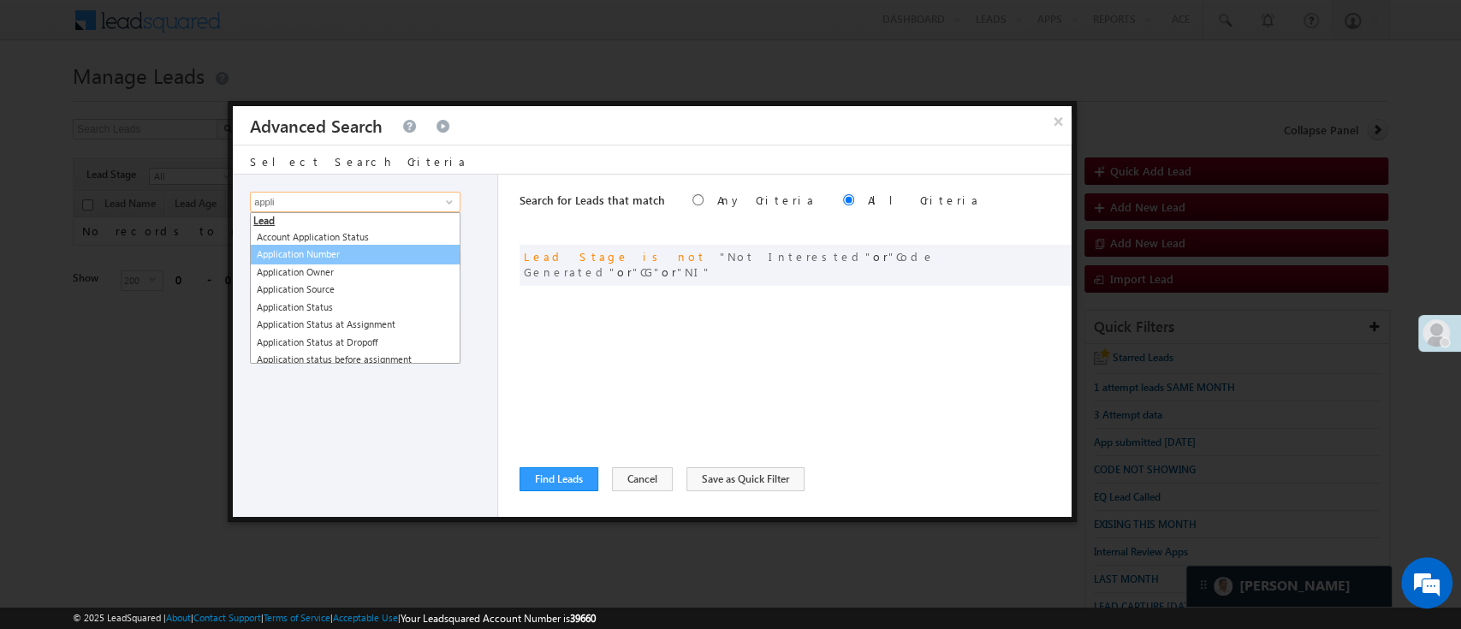
click at [356, 249] on link "Application Number" at bounding box center [355, 255] width 211 height 20
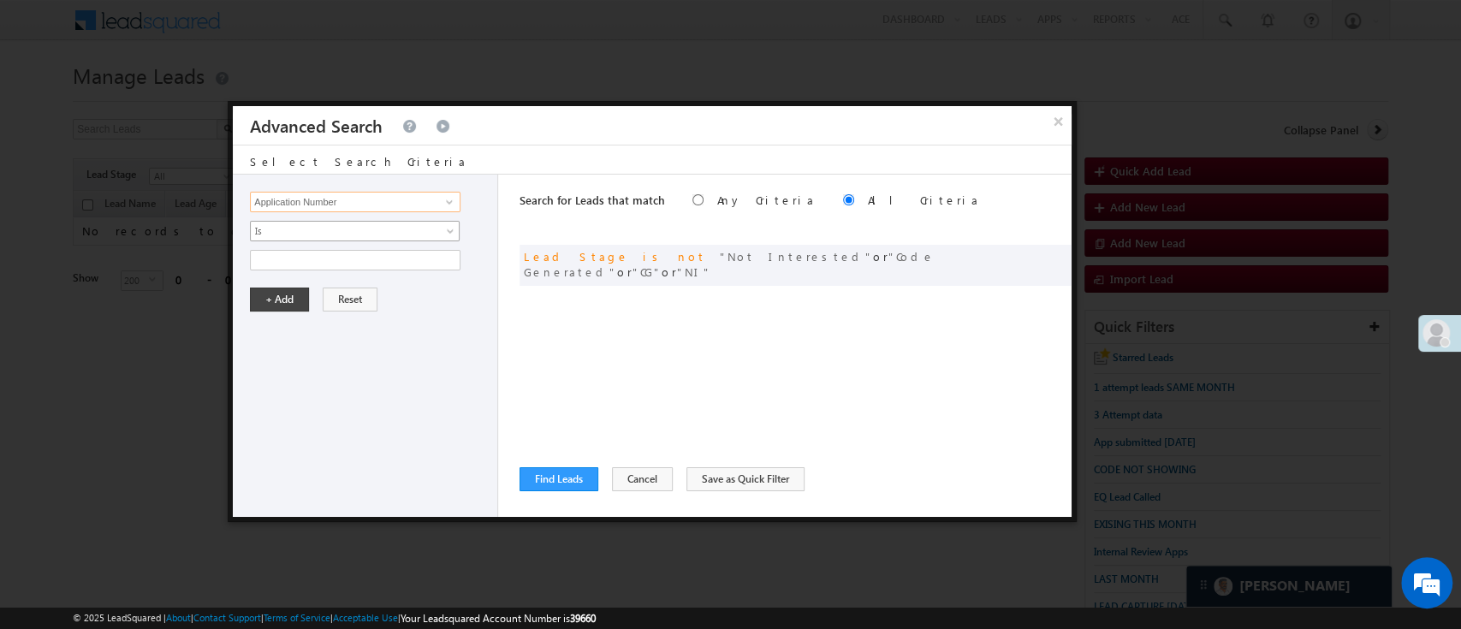
type input "Application Number"
click at [360, 228] on span "Is" at bounding box center [344, 230] width 186 height 15
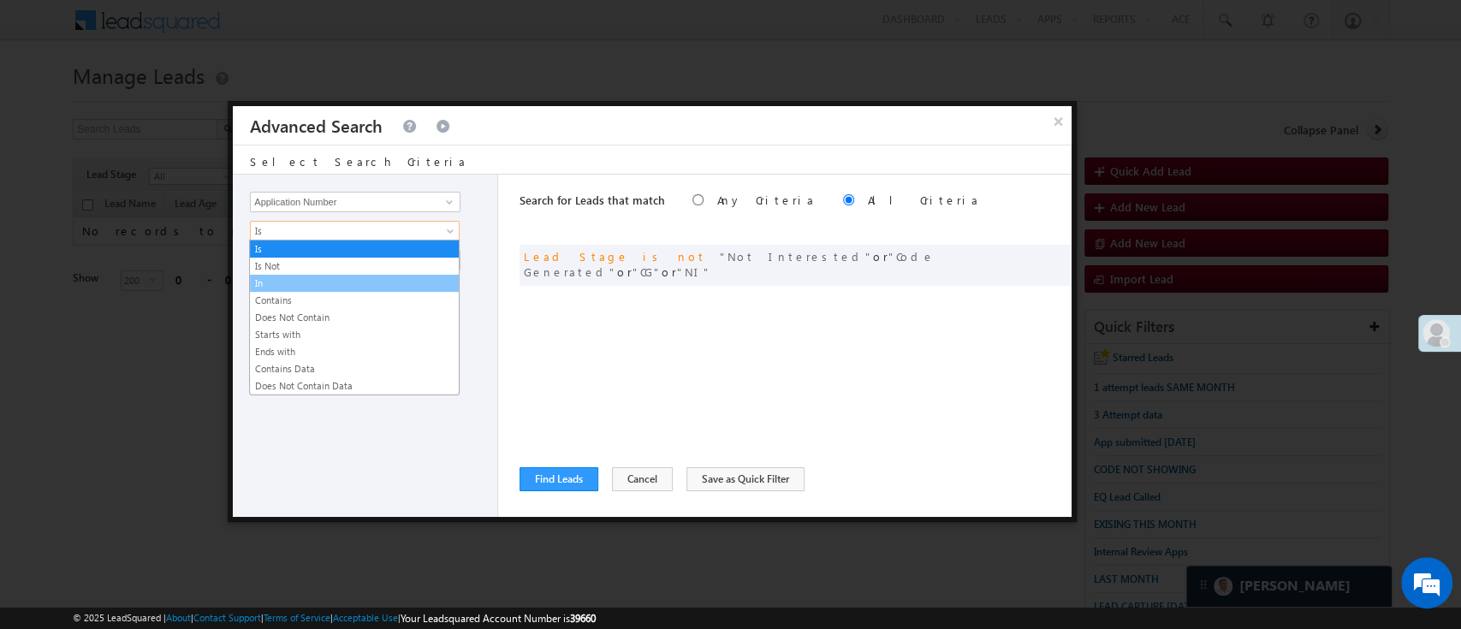
click at [297, 282] on link "In" at bounding box center [354, 283] width 209 height 15
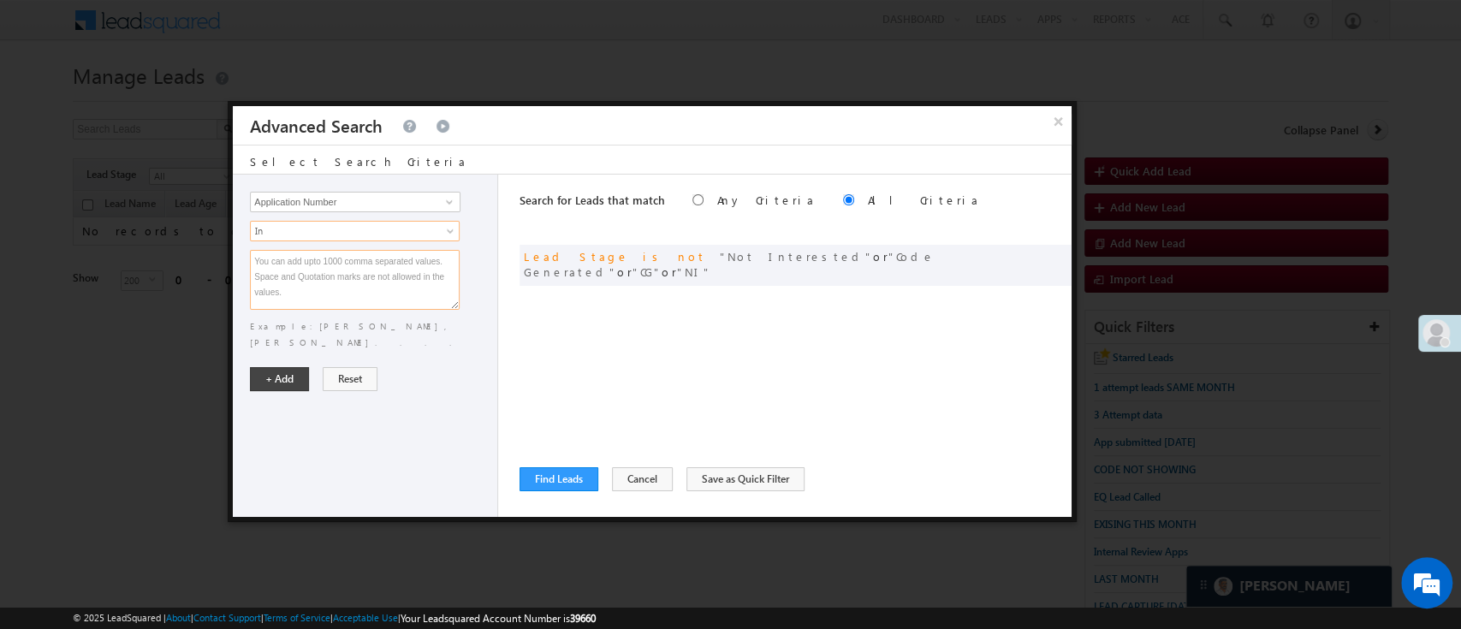
click at [298, 271] on textarea at bounding box center [355, 280] width 210 height 60
paste textarea "EQ15635488 EQ28004159 EQ13014030"
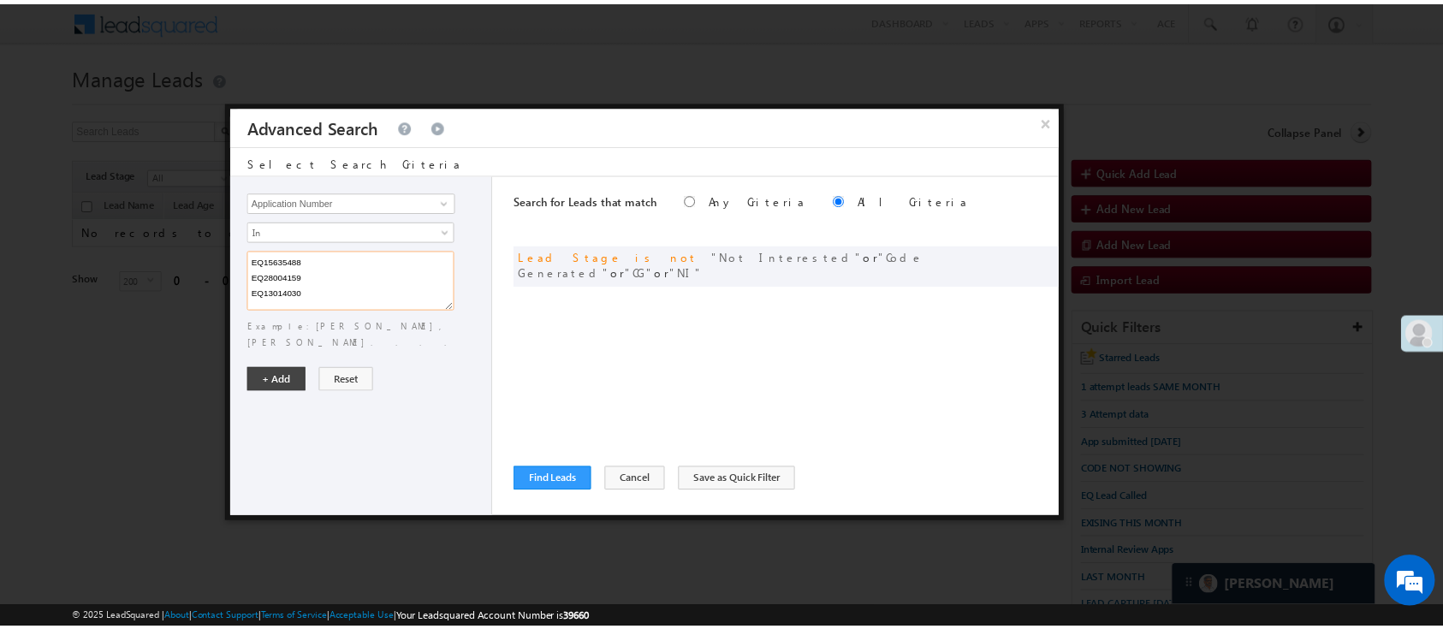
scroll to position [3, 0]
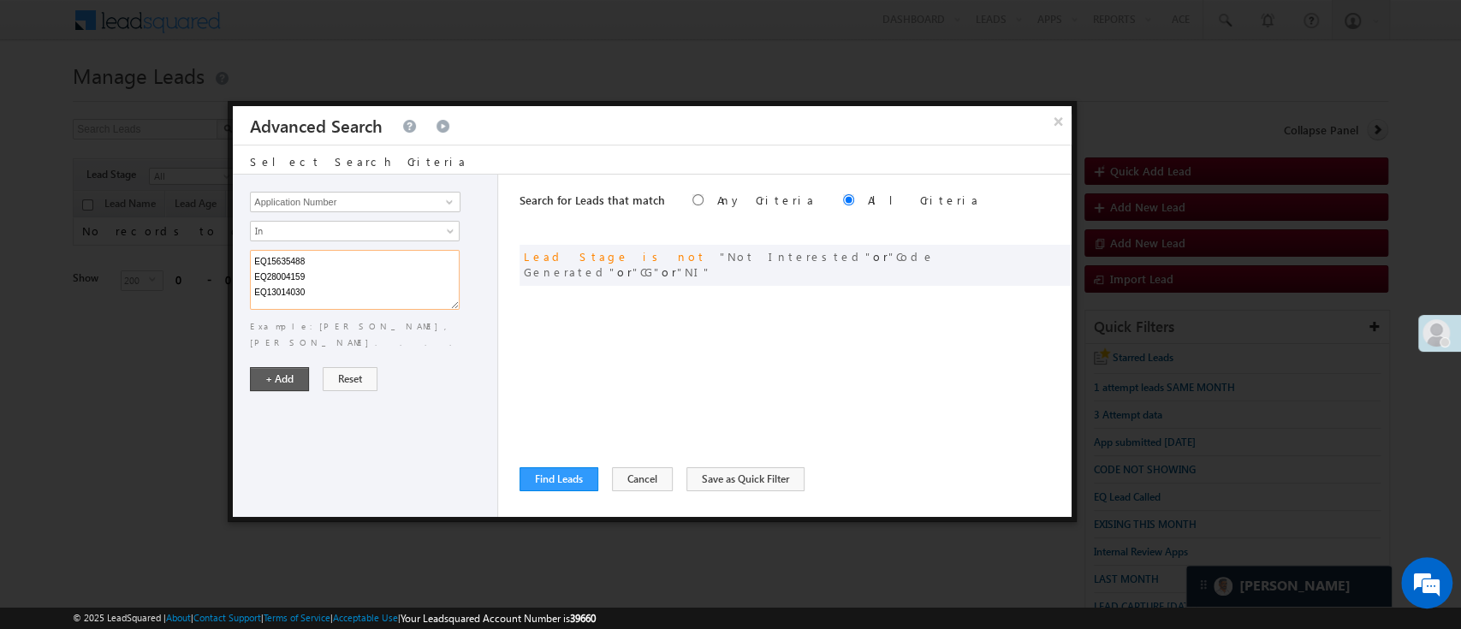
type textarea "EQ15635488 EQ28004159 EQ13014030"
click at [276, 367] on button "+ Add" at bounding box center [279, 379] width 59 height 24
click at [275, 353] on div "Lead Activity Task Sales Group Prospect Id WA Last Message Timestamp 4th Day Di…" at bounding box center [365, 346] width 265 height 342
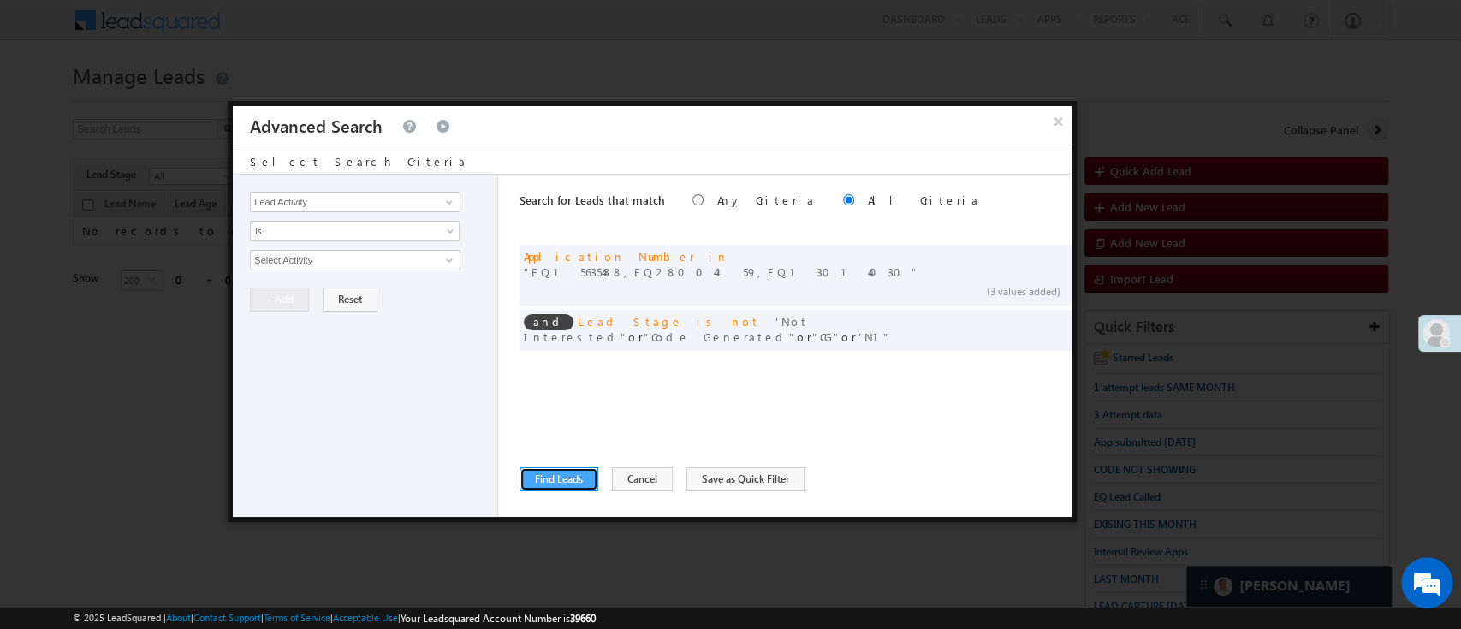
click at [580, 481] on button "Find Leads" at bounding box center [559, 479] width 79 height 24
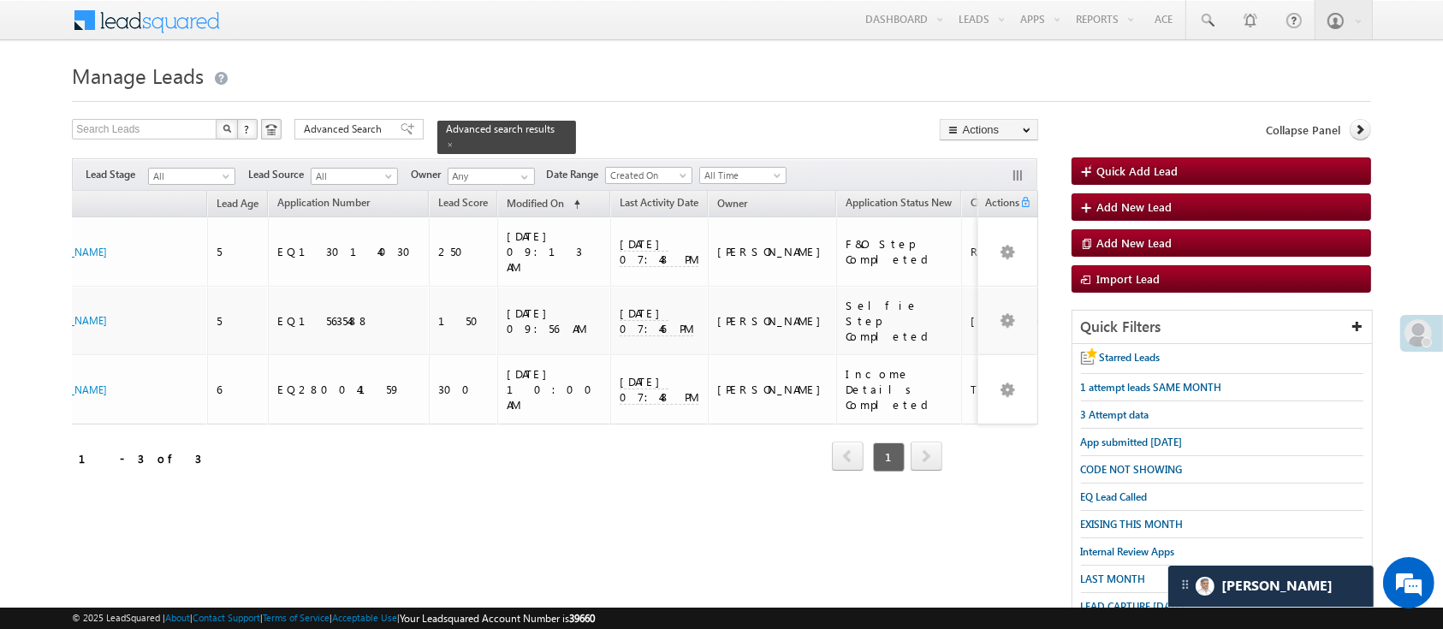
scroll to position [0, 0]
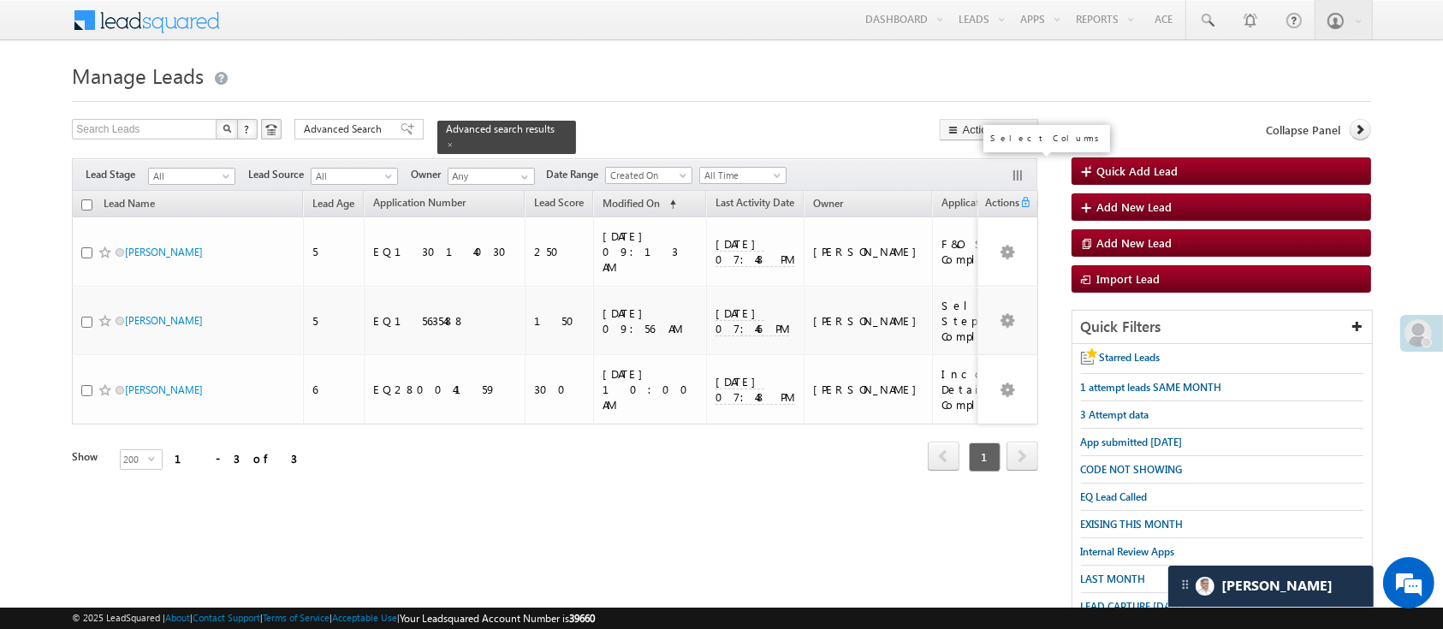
click at [1014, 169] on button "button" at bounding box center [1019, 177] width 17 height 17
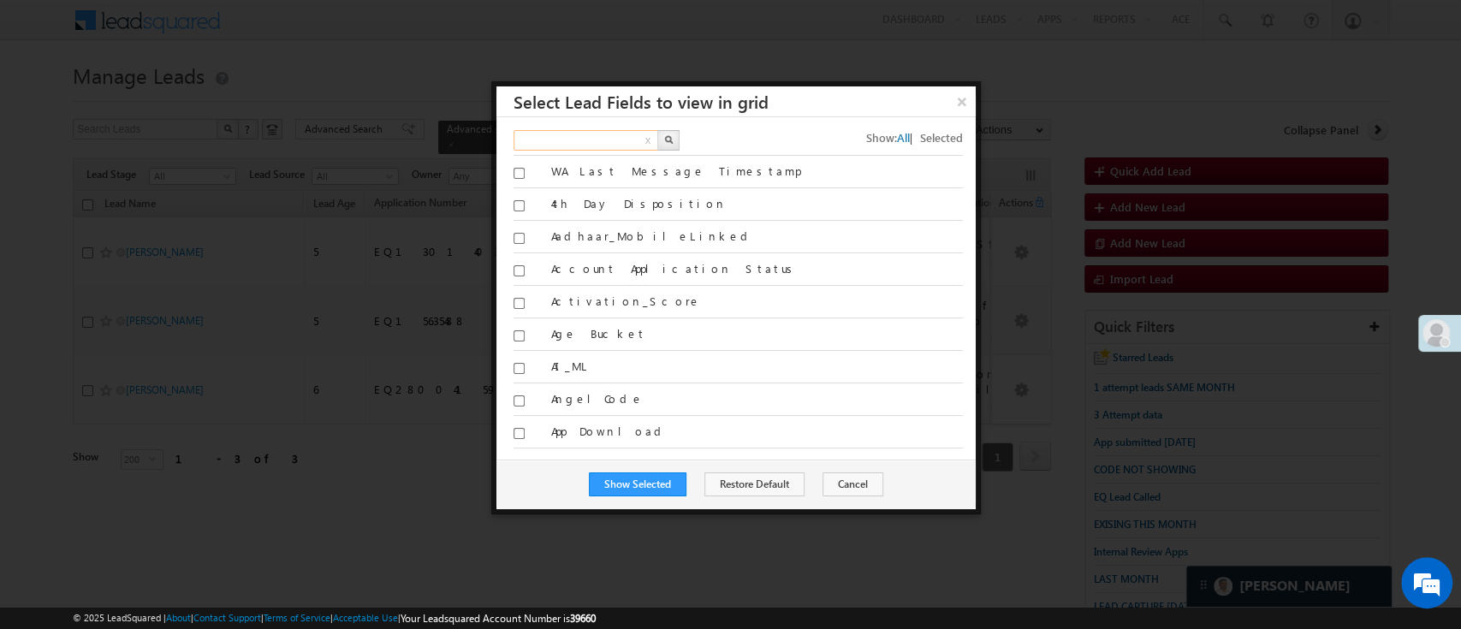
click at [598, 140] on input "text" at bounding box center [587, 140] width 146 height 21
type input "phon"
click at [669, 144] on button "button" at bounding box center [668, 140] width 22 height 21
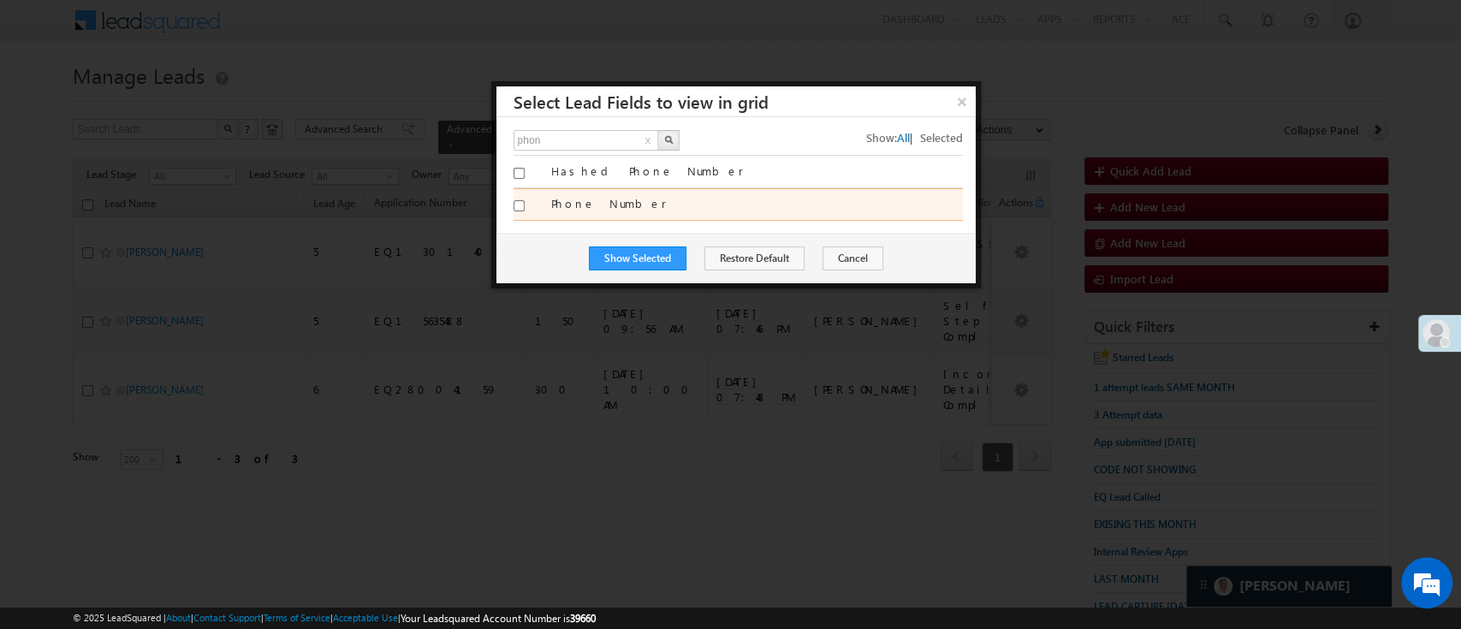
click at [519, 206] on input "Phone Number" at bounding box center [519, 205] width 11 height 11
checkbox input "true"
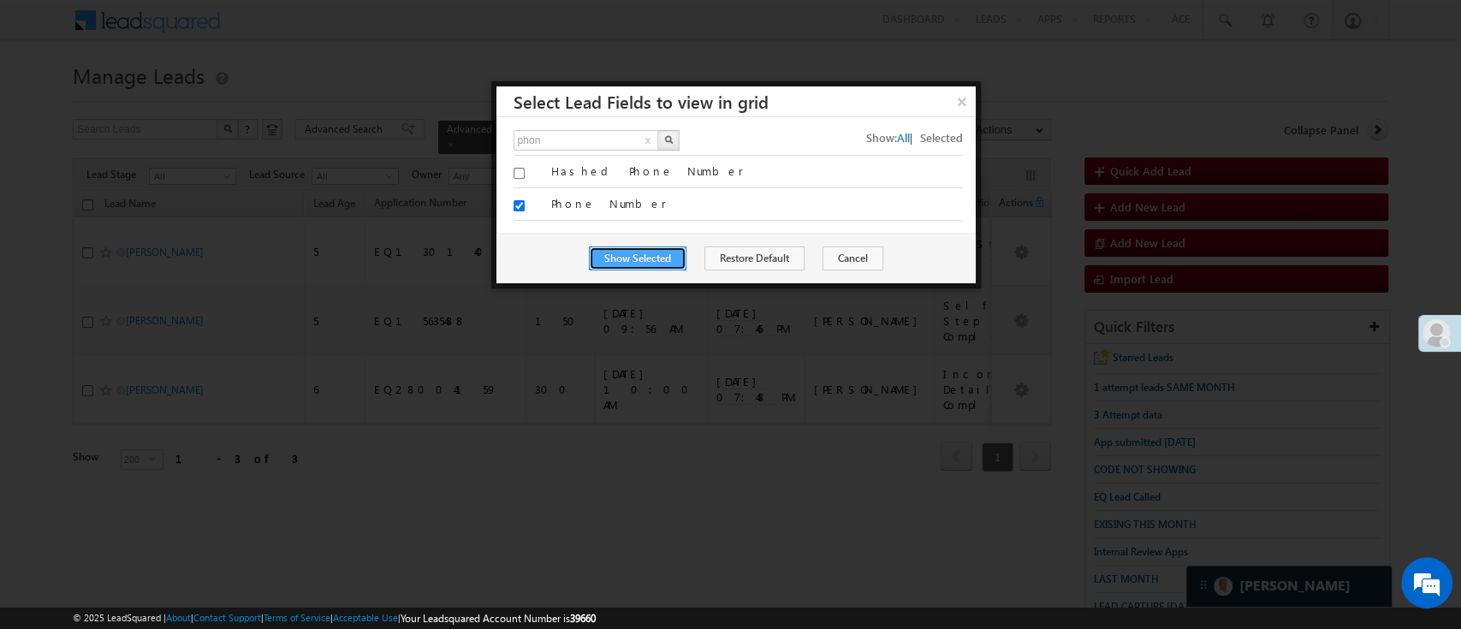
click at [639, 259] on button "Show Selected" at bounding box center [638, 259] width 98 height 24
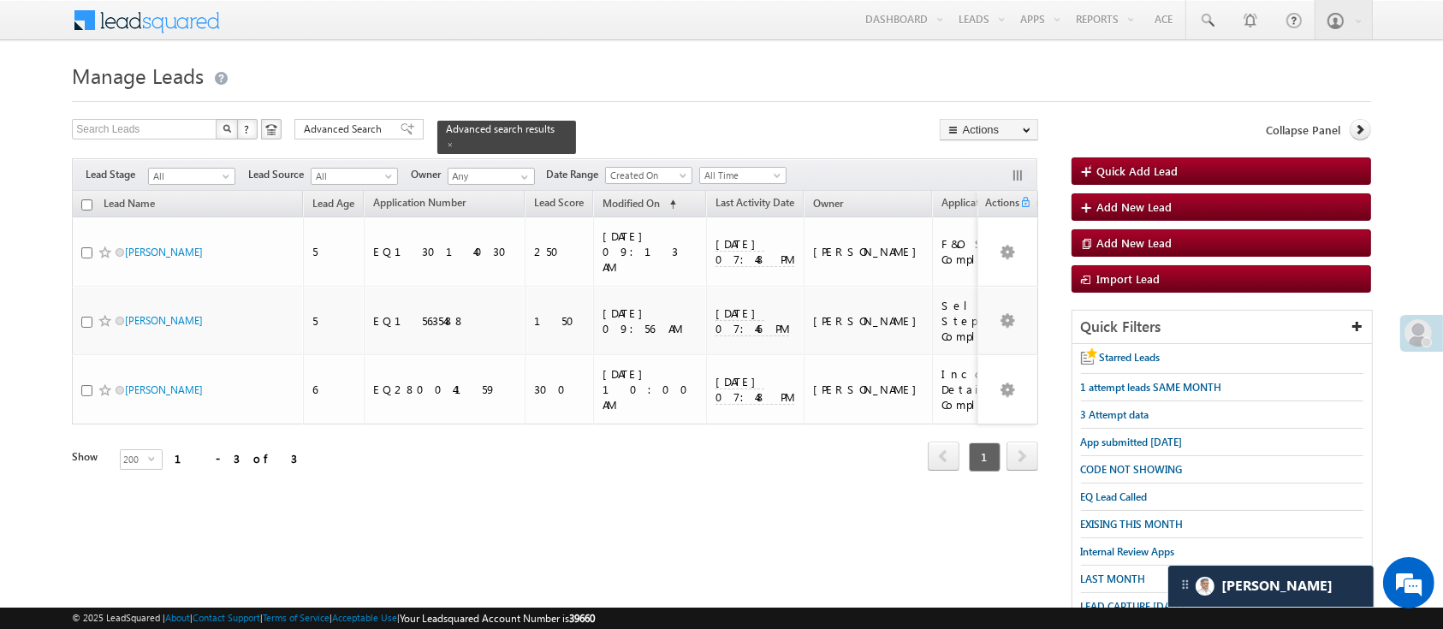
drag, startPoint x: 310, startPoint y: 456, endPoint x: 521, endPoint y: 459, distance: 210.6
click at [521, 459] on div "Tags × Select at-least one lead to tag... × Close Lead Name Lead Age Applicatio…" at bounding box center [555, 355] width 966 height 328
click at [445, 457] on div "Tags × Select at-least one lead to tag... × Close Lead Name Lead Age Applicatio…" at bounding box center [555, 355] width 966 height 328
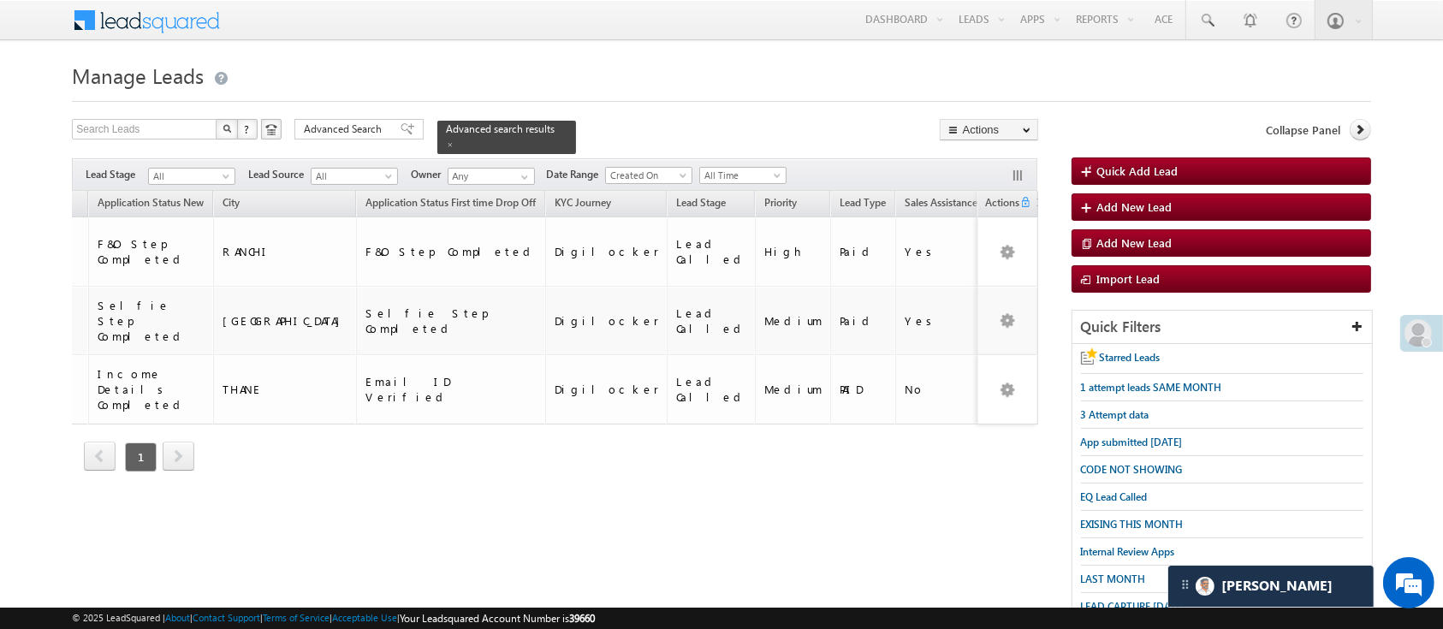
click at [577, 459] on div "Tags × Select at-least one lead to tag... × Close Lead Name Lead Age Applicatio…" at bounding box center [555, 355] width 966 height 328
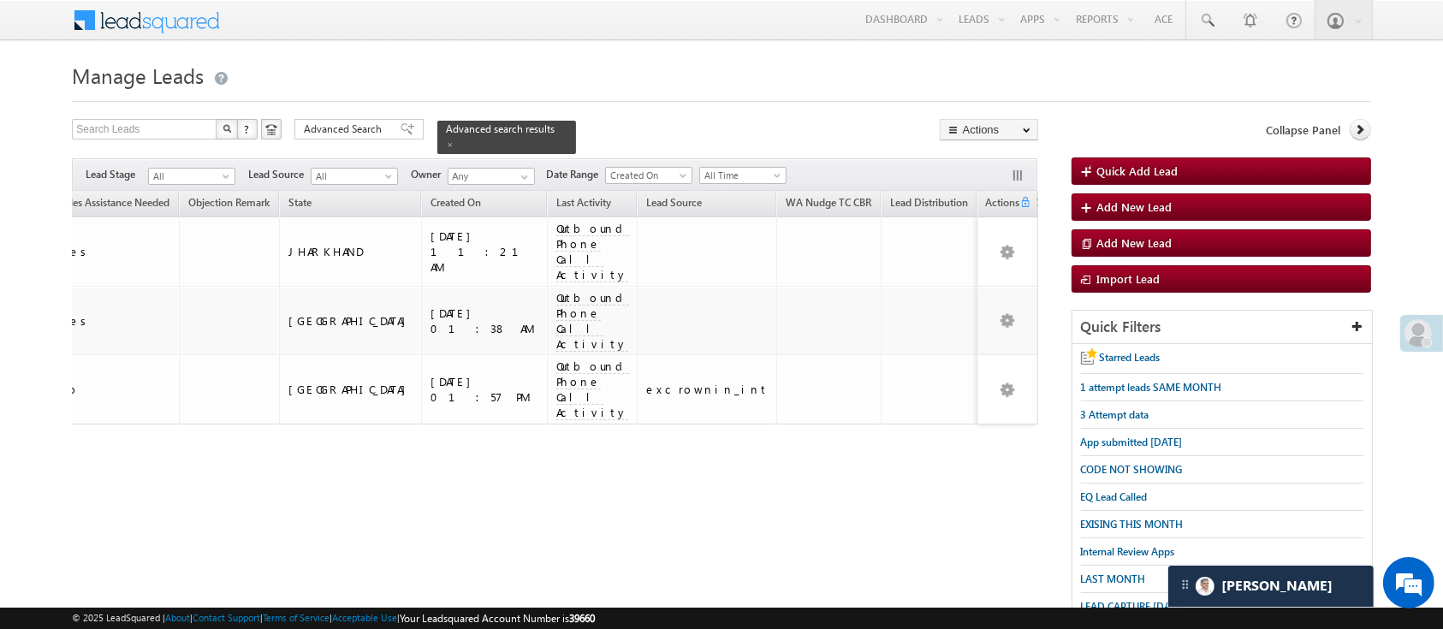
click at [748, 435] on div "Lead Name Lead Age Application Number Lead Score Owner" at bounding box center [555, 344] width 966 height 306
click at [805, 437] on div "Lead Name Lead Age Application Number Lead Score Owner" at bounding box center [555, 344] width 966 height 306
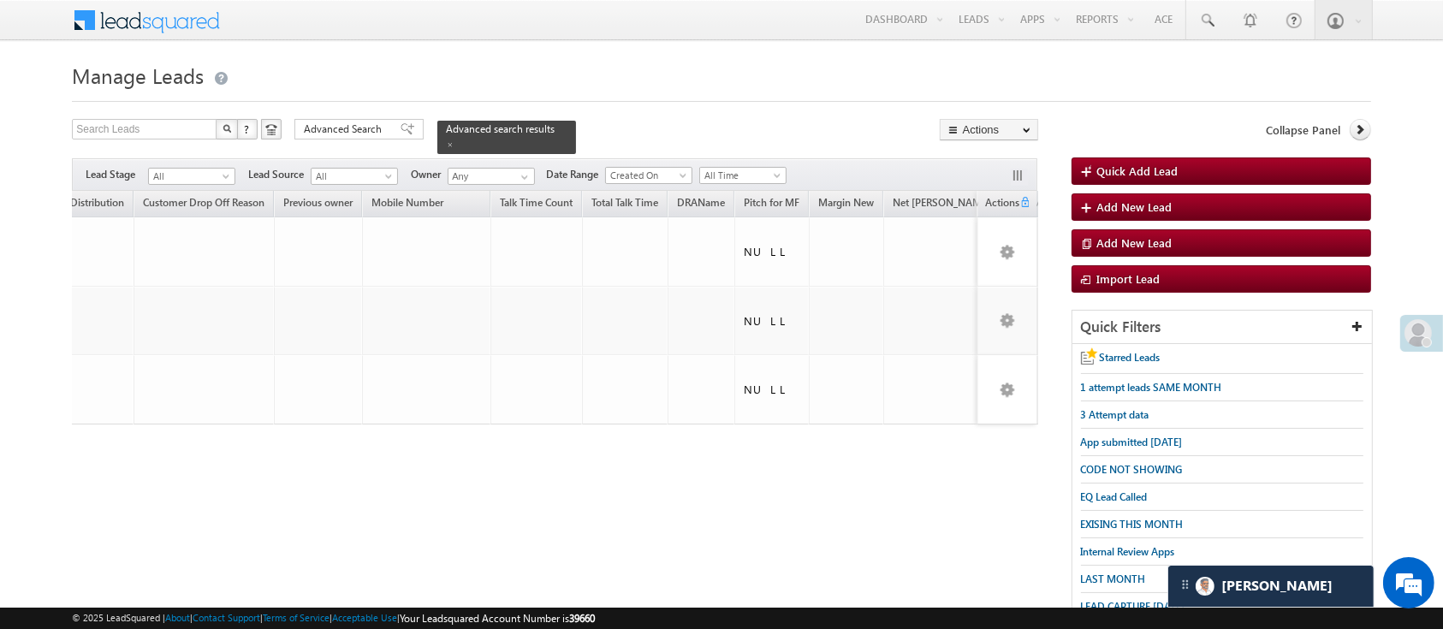
scroll to position [0, 2912]
drag, startPoint x: 897, startPoint y: 188, endPoint x: 90, endPoint y: 186, distance: 807.3
drag, startPoint x: 756, startPoint y: 192, endPoint x: 105, endPoint y: 187, distance: 650.6
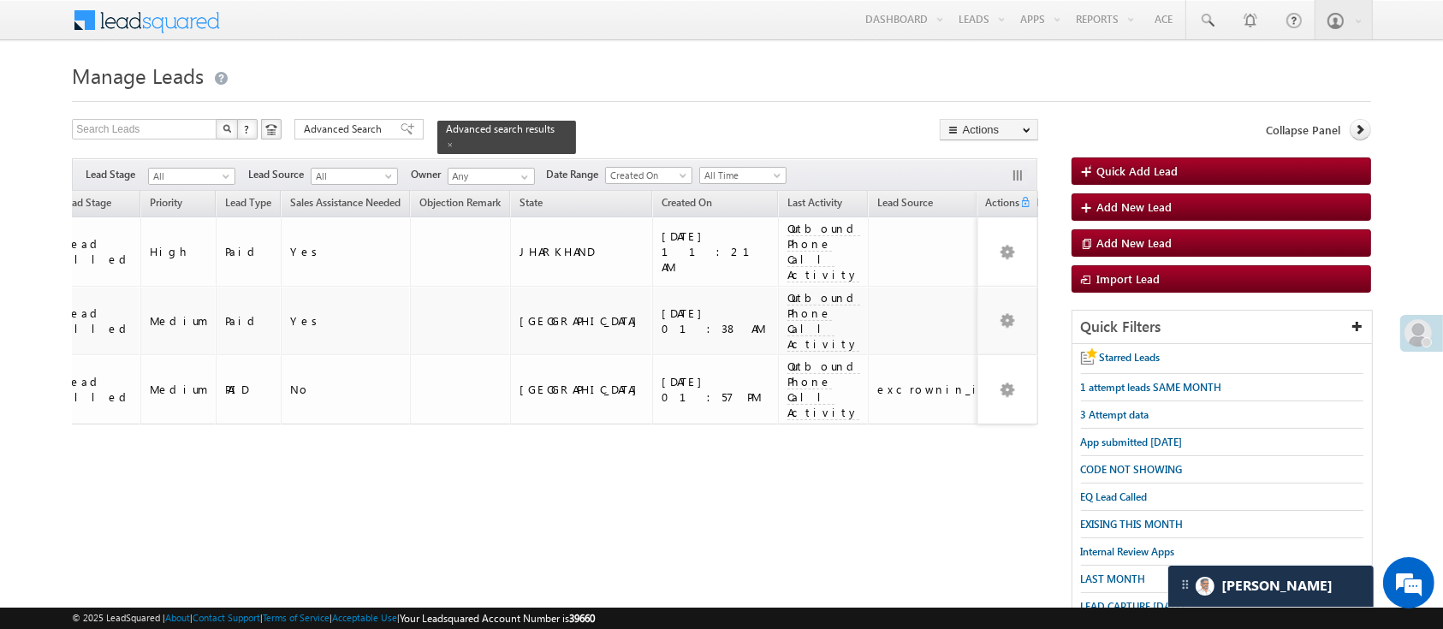
scroll to position [0, 1743]
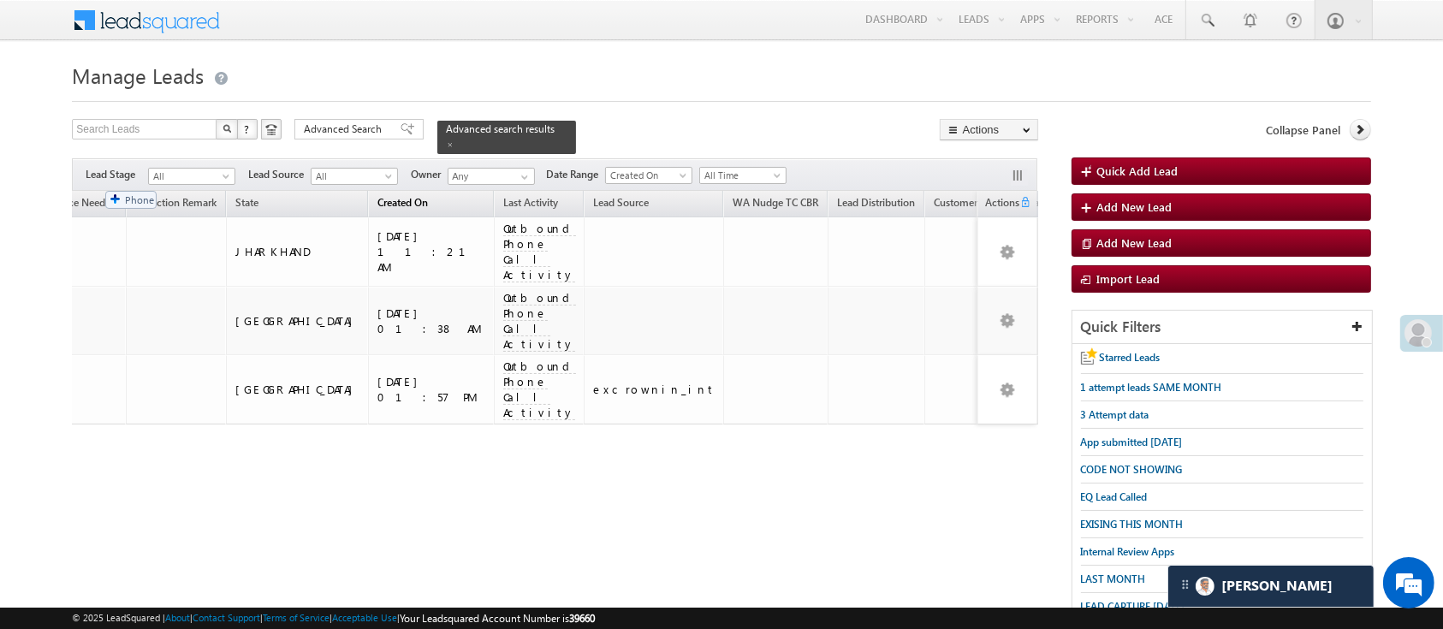
drag, startPoint x: 662, startPoint y: 198, endPoint x: 97, endPoint y: 184, distance: 565.2
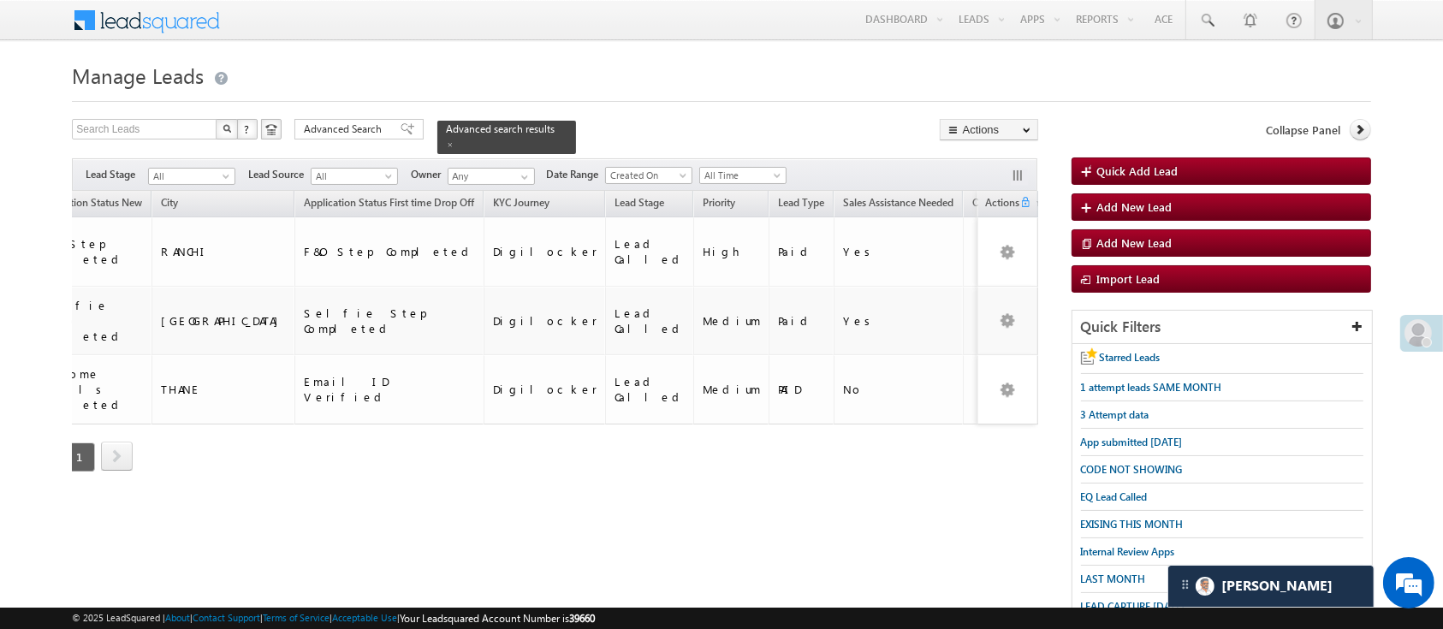
scroll to position [0, 919]
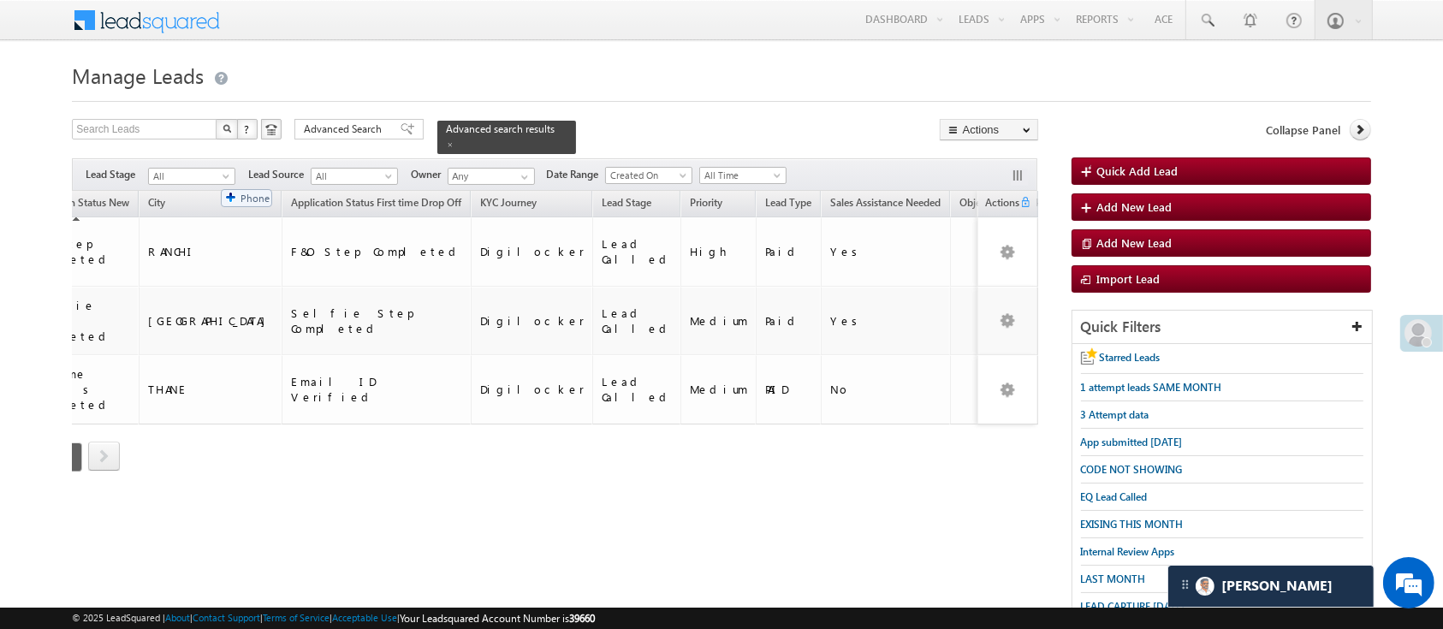
drag, startPoint x: 472, startPoint y: 190, endPoint x: 204, endPoint y: 181, distance: 268.1
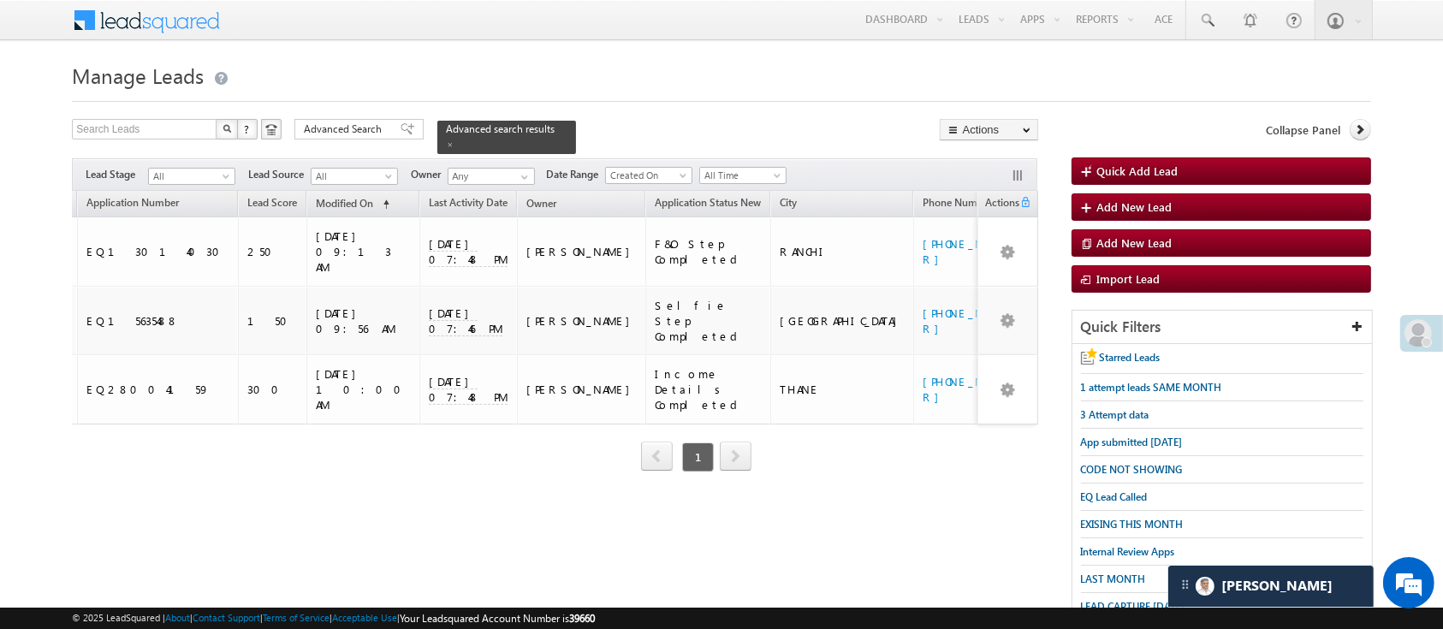
scroll to position [0, 206]
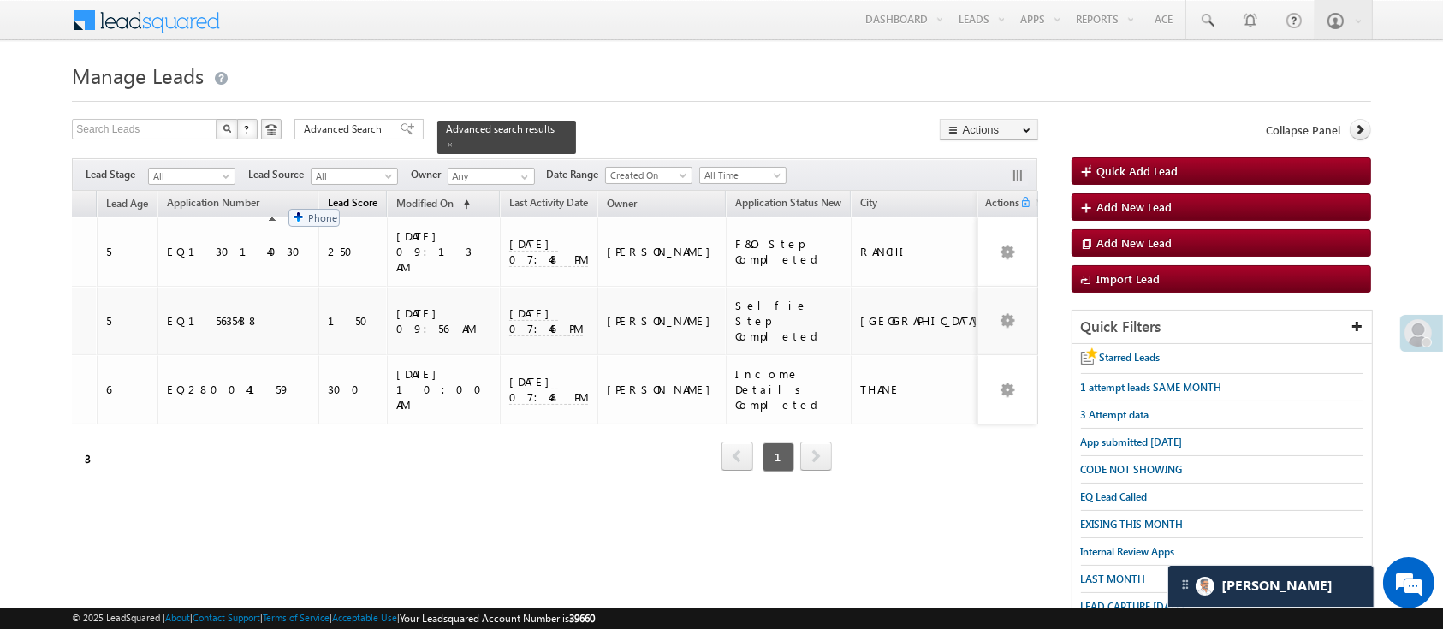
drag, startPoint x: 838, startPoint y: 187, endPoint x: 279, endPoint y: 200, distance: 559.2
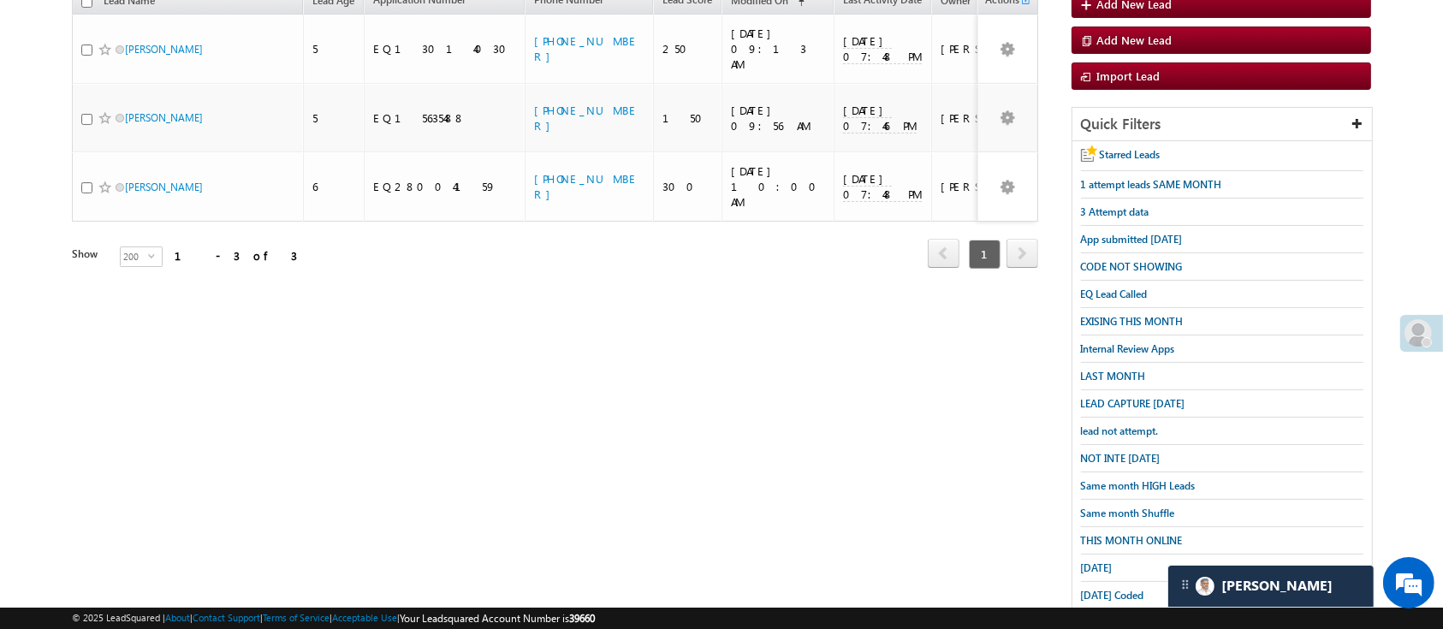
scroll to position [201, 0]
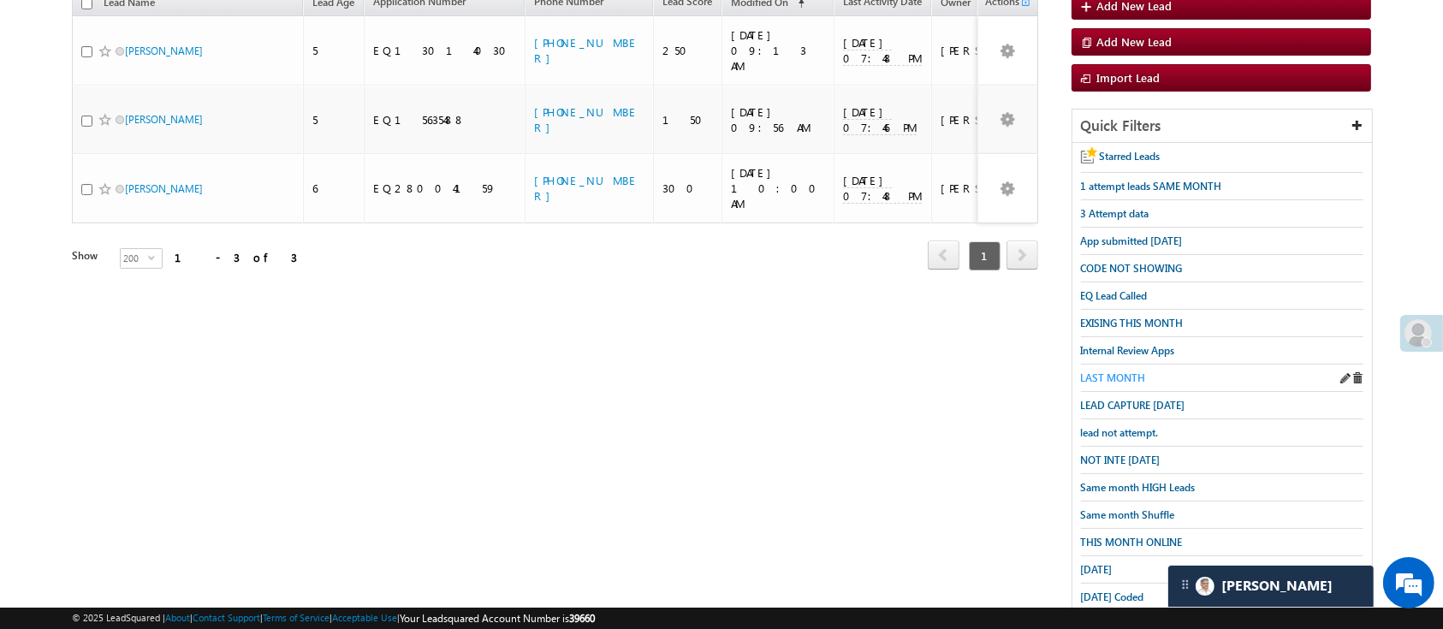
click at [1141, 373] on span "LAST MONTH" at bounding box center [1113, 378] width 65 height 13
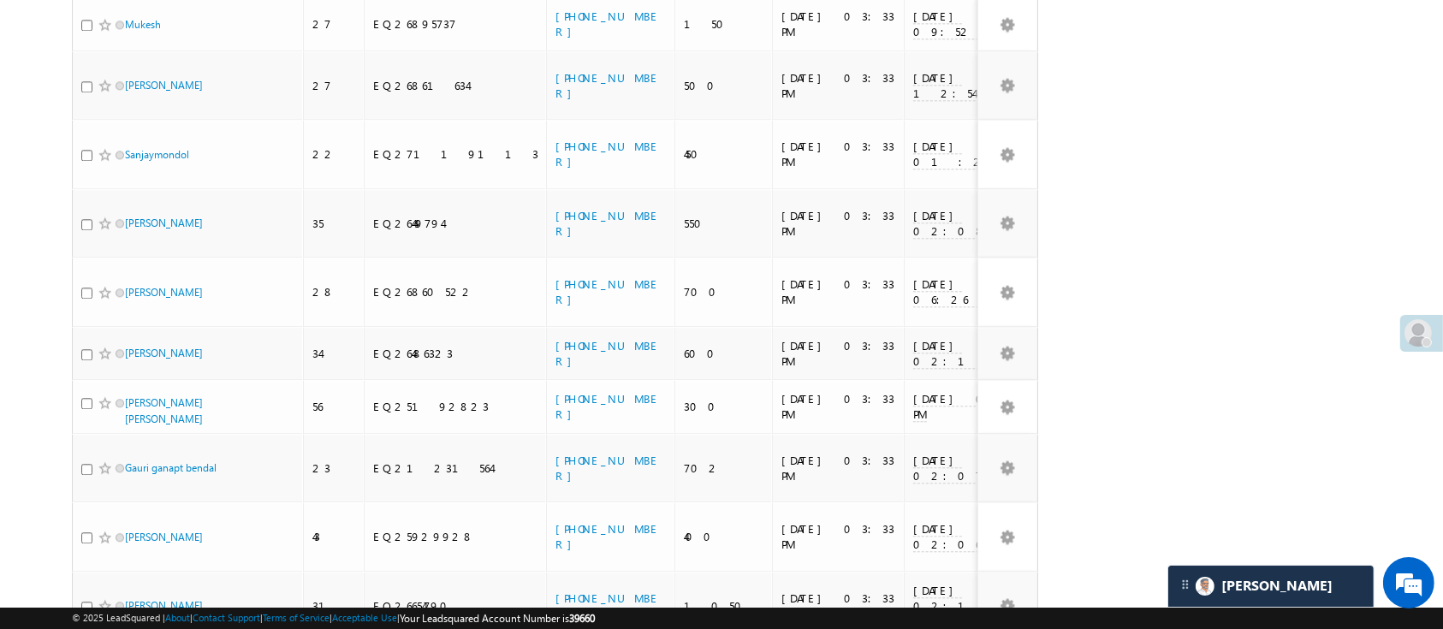
scroll to position [0, 0]
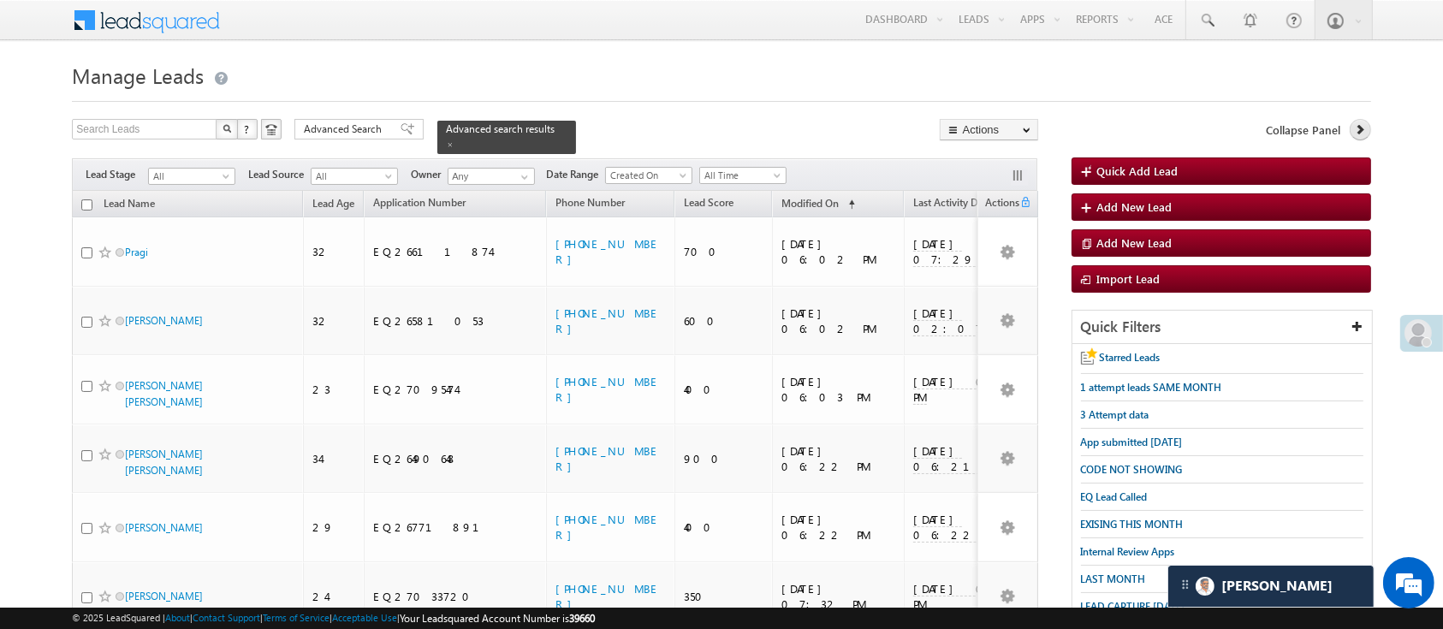
click at [1355, 128] on icon at bounding box center [1360, 129] width 12 height 12
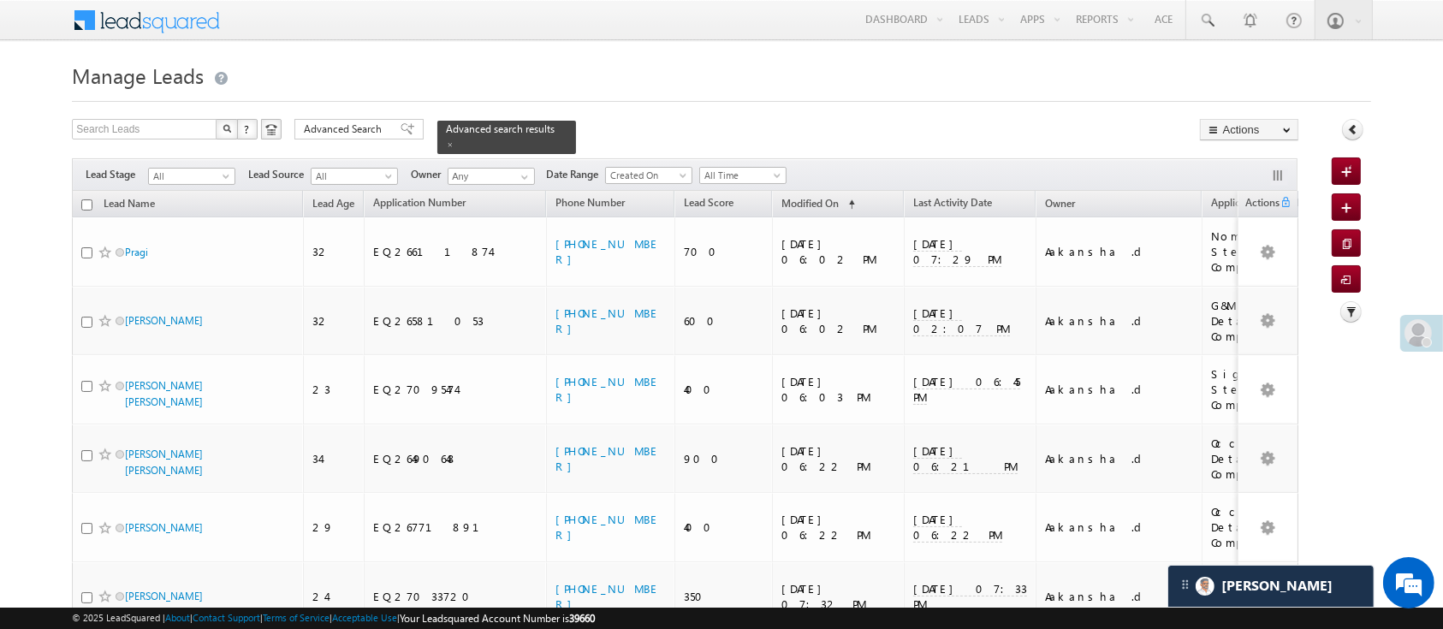
scroll to position [10490, 0]
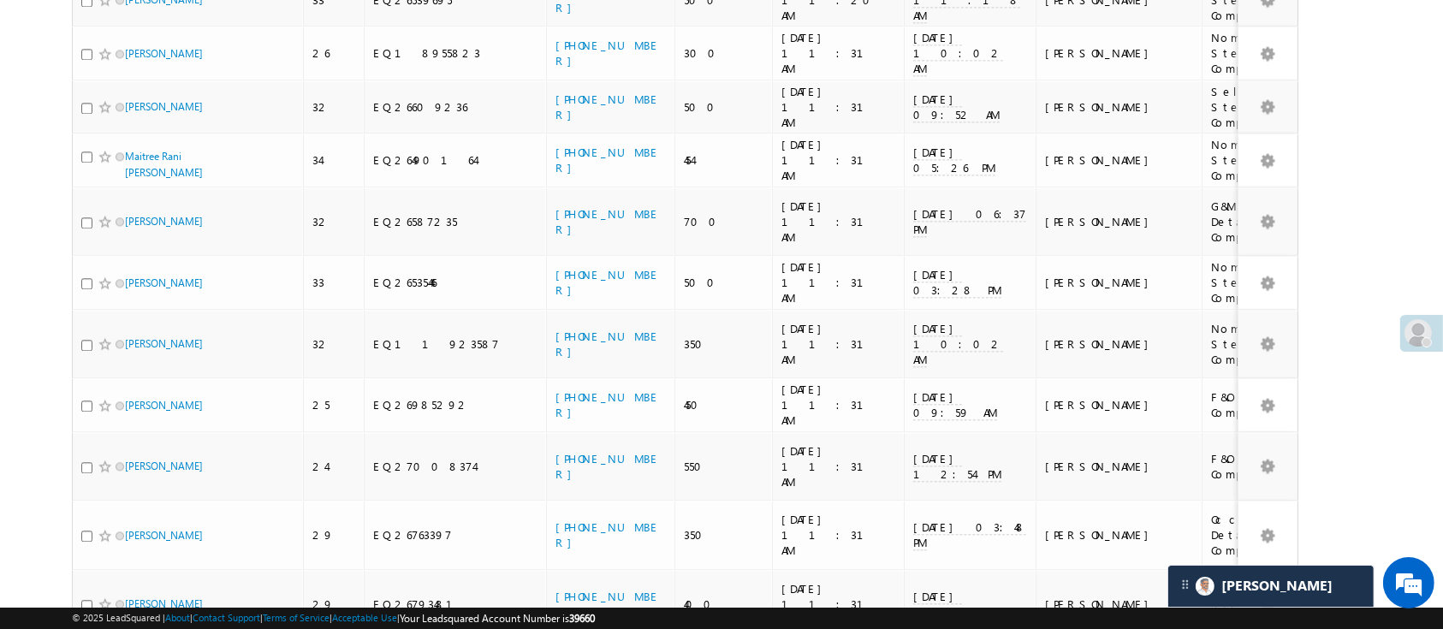
click at [133, 551] on li "25" at bounding box center [130, 547] width 41 height 17
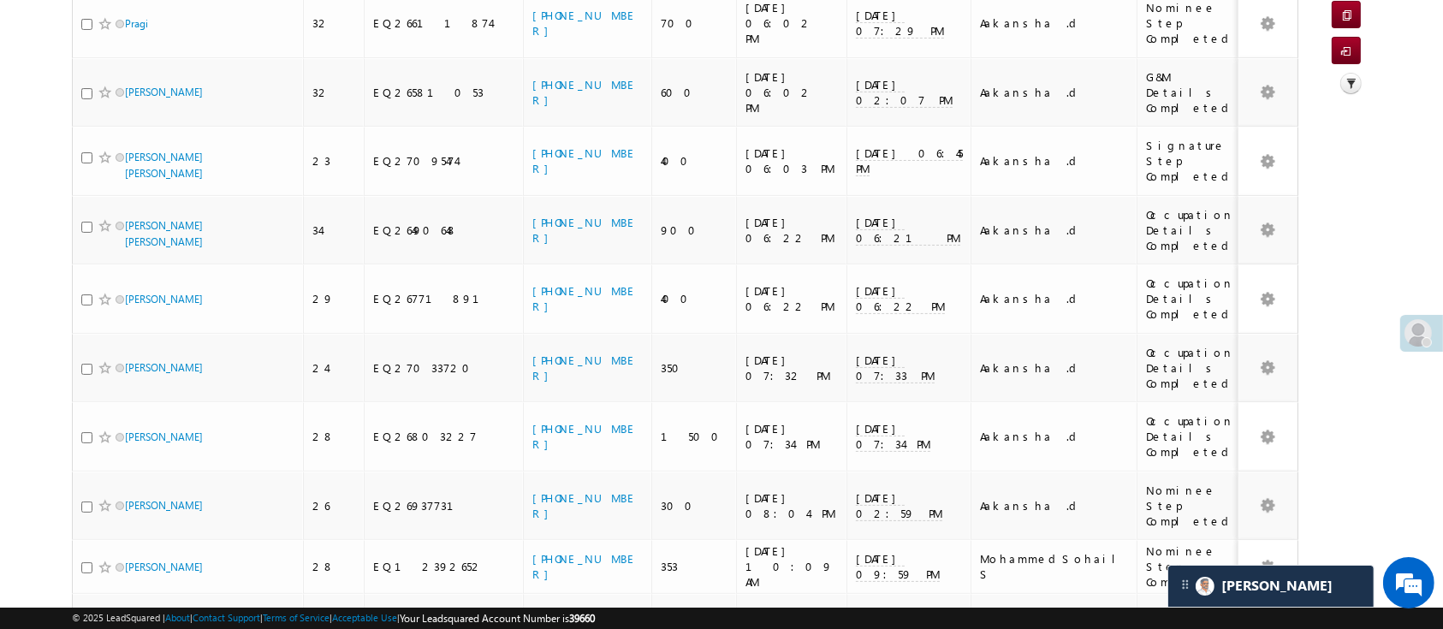
scroll to position [0, 0]
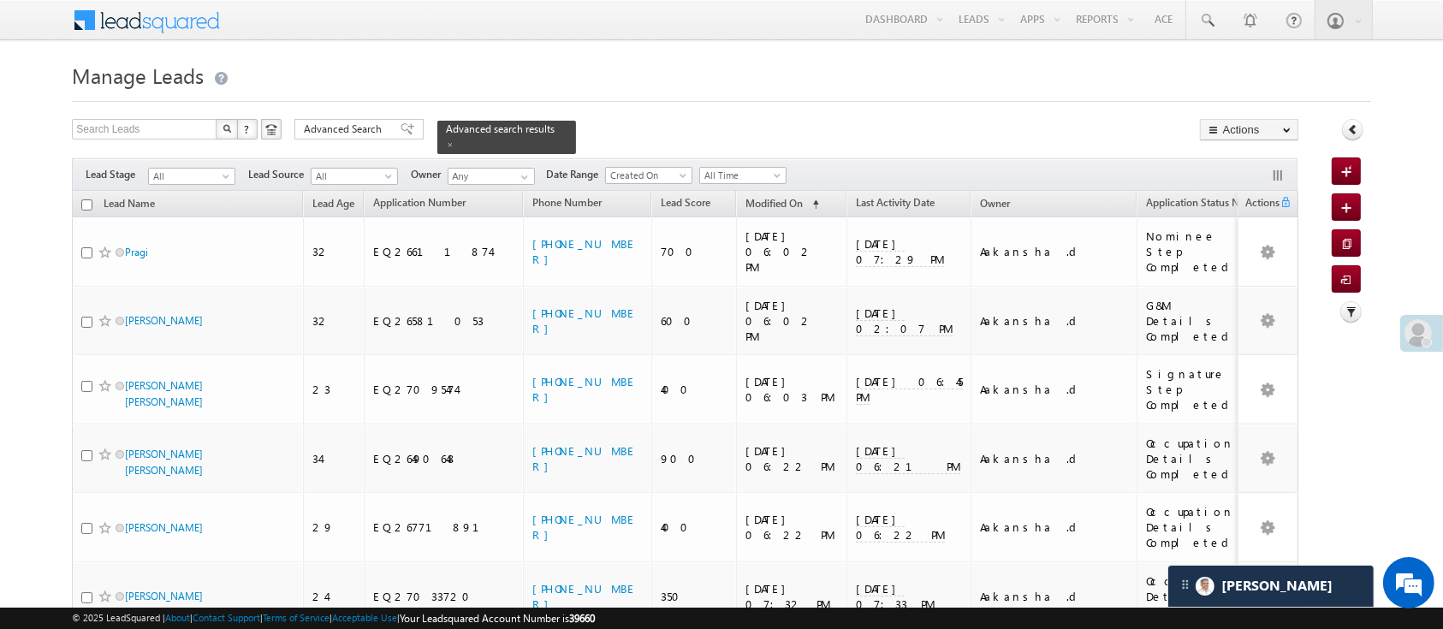
click at [83, 199] on input "checkbox" at bounding box center [86, 204] width 11 height 11
checkbox input "true"
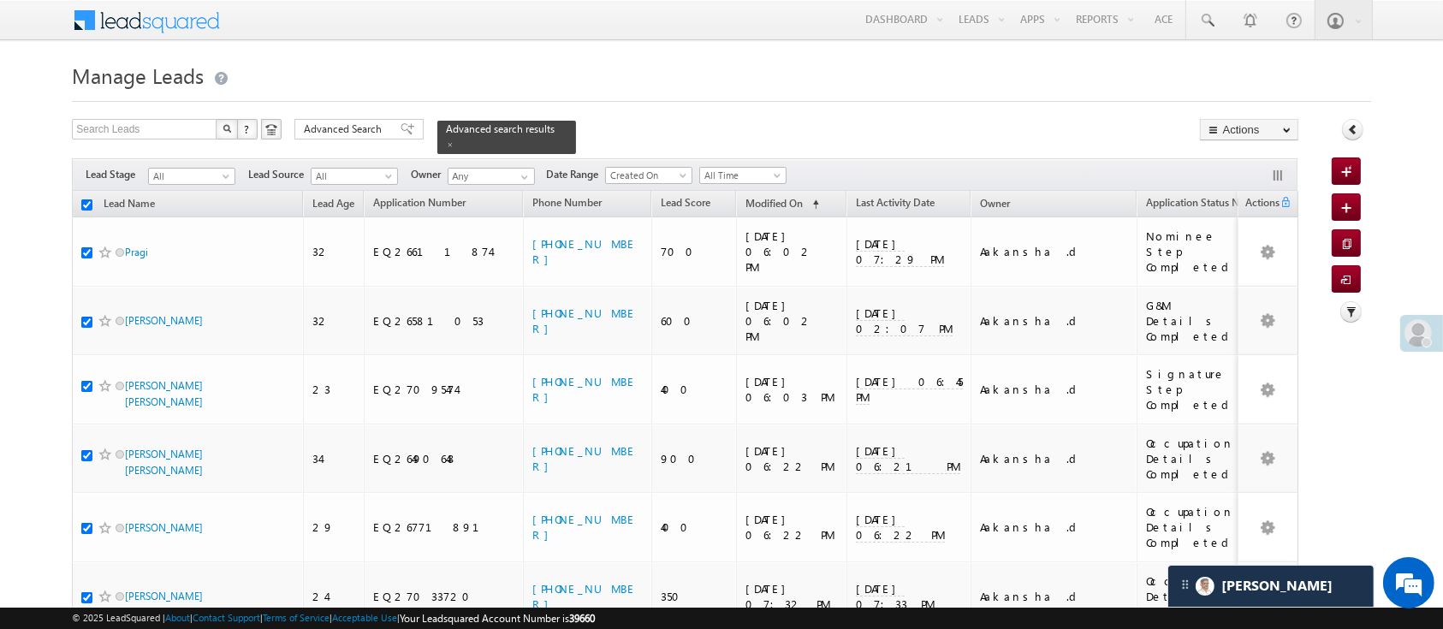
checkbox input "true"
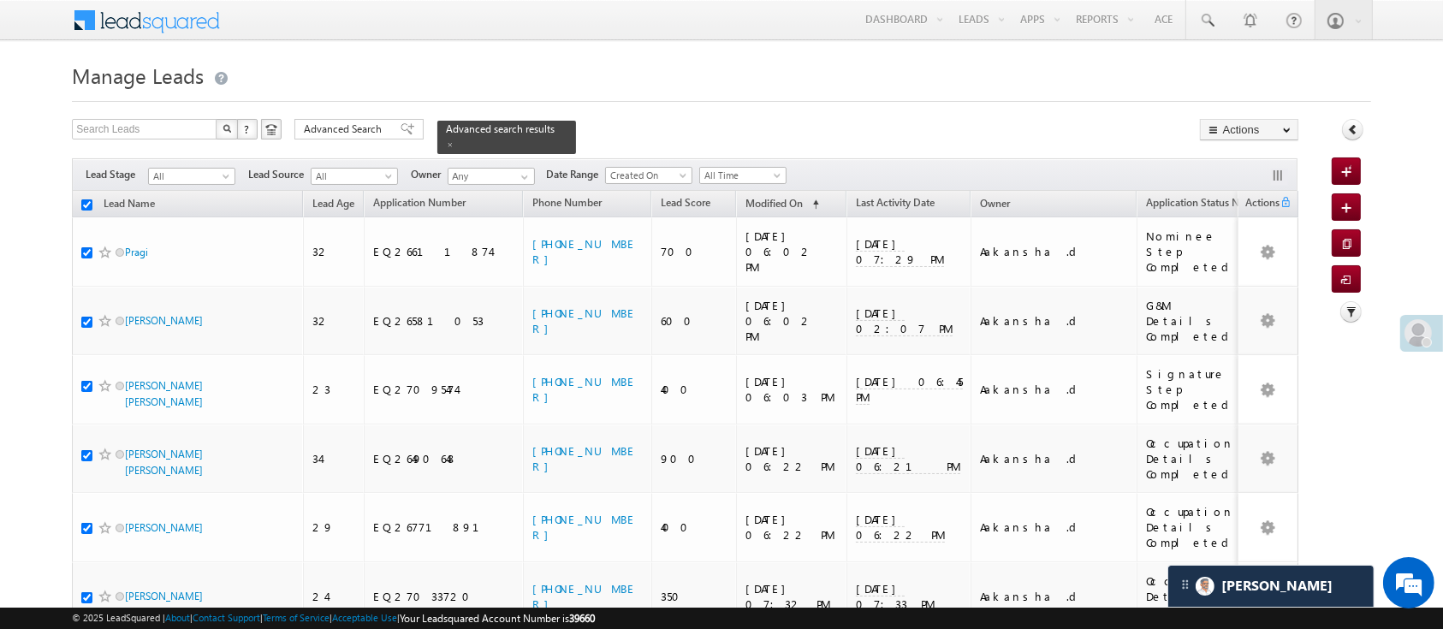
checkbox input "true"
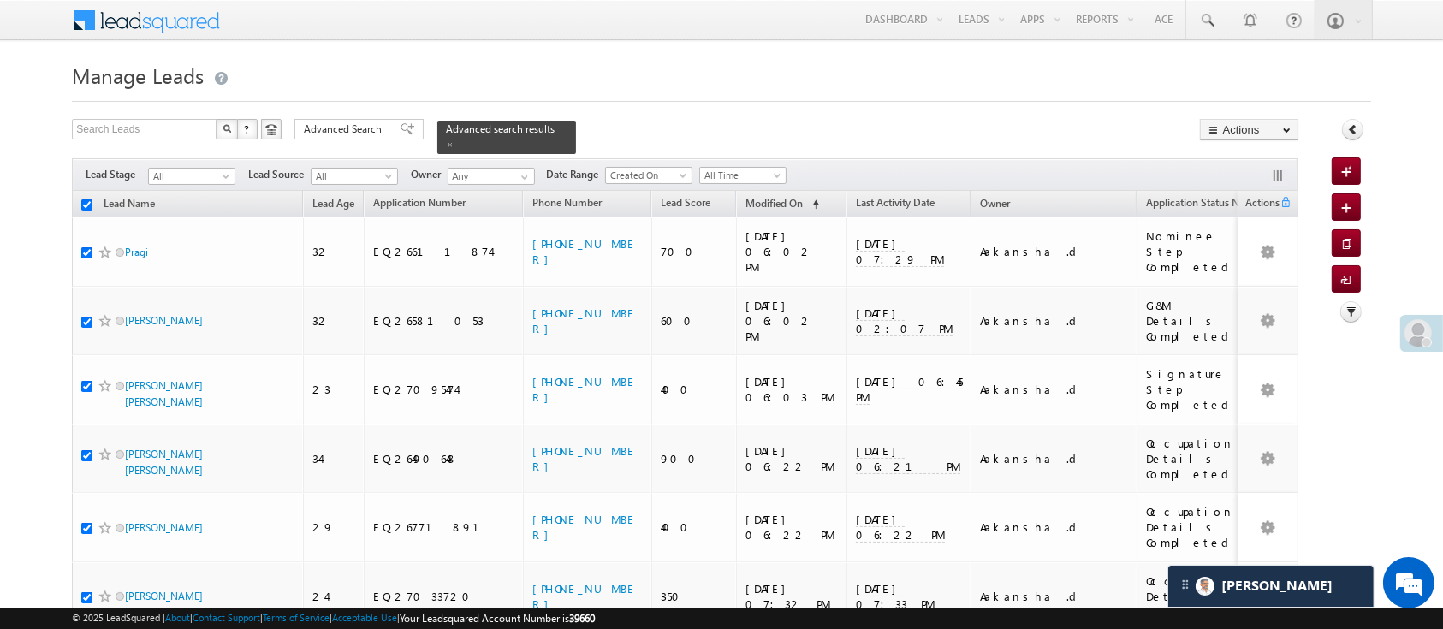
checkbox input "true"
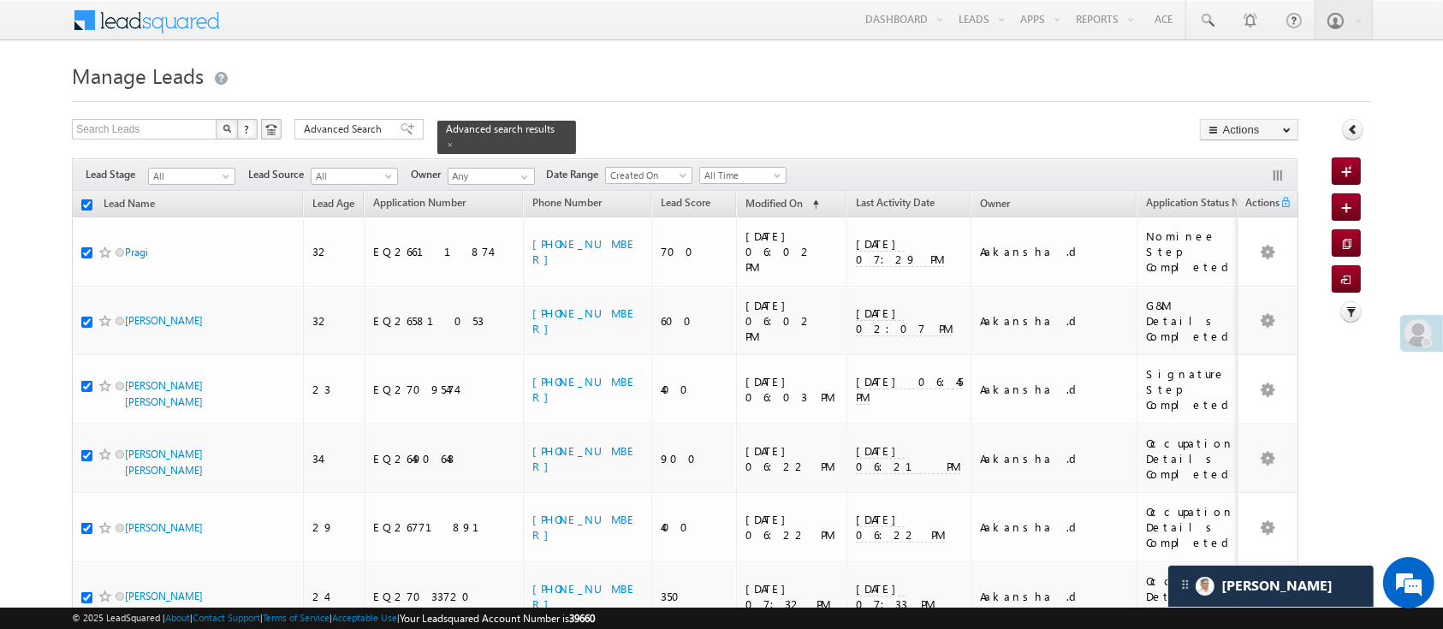
checkbox input "true"
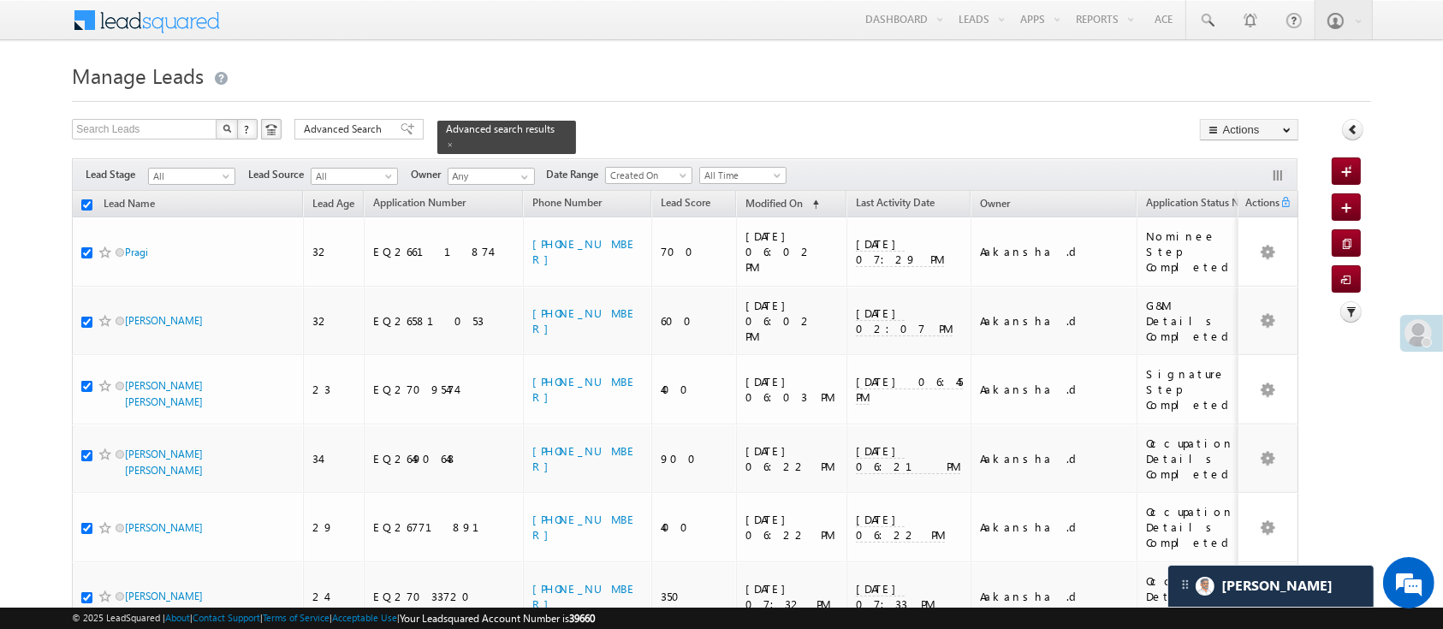
checkbox input "true"
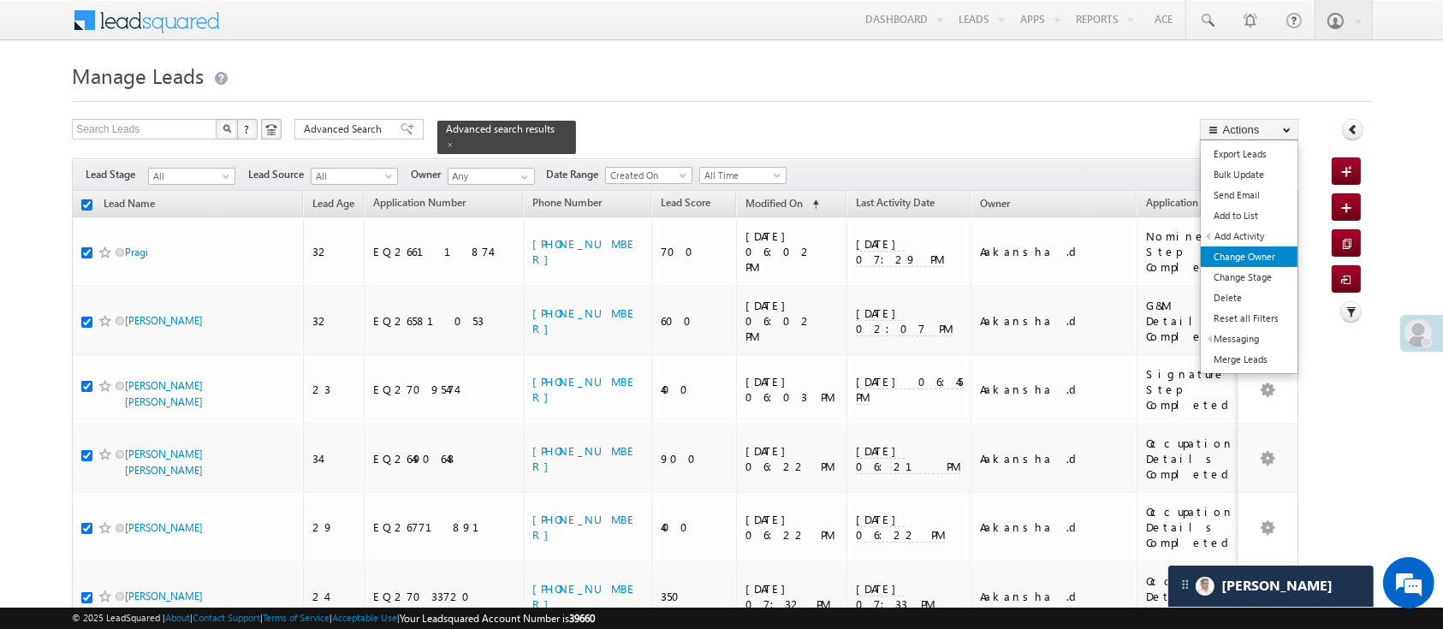
click at [1260, 257] on link "Change Owner" at bounding box center [1249, 257] width 97 height 21
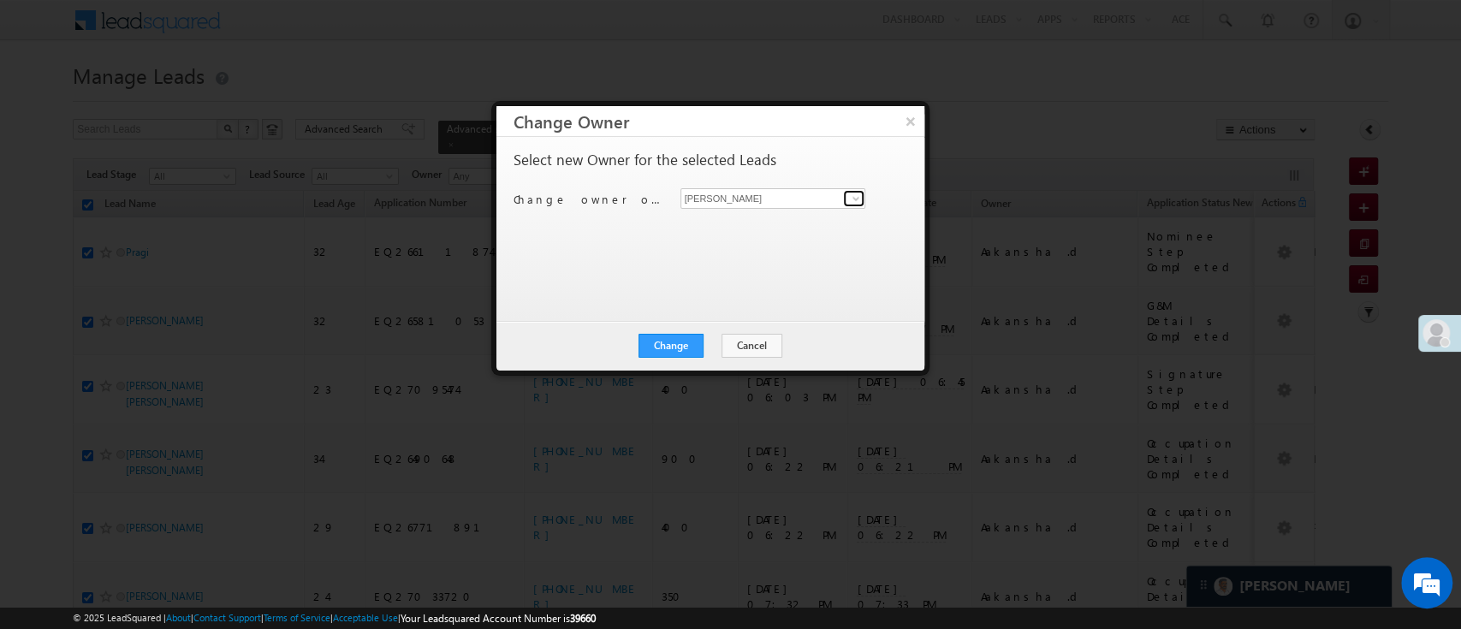
click at [851, 196] on span at bounding box center [856, 199] width 14 height 14
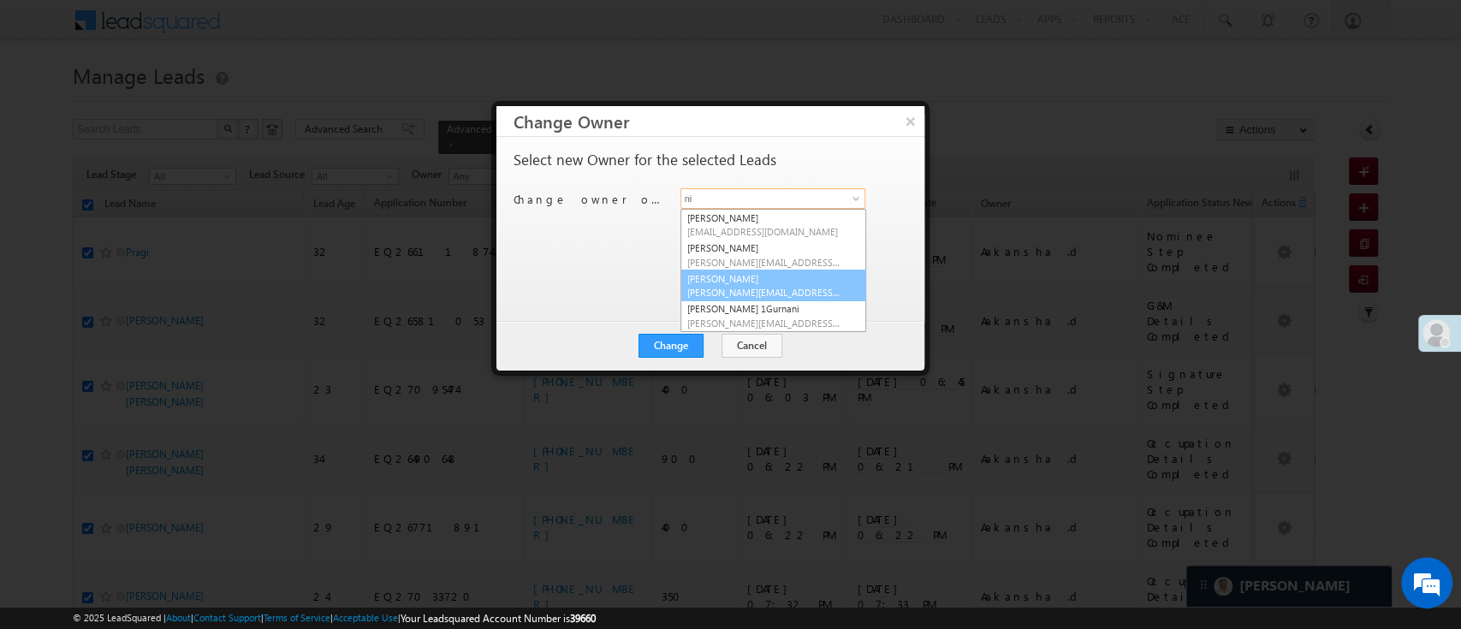
click at [767, 273] on link "NIRAj SURYAWANSHI NIRAJ.SURYAWANSHI@angelbroking.com" at bounding box center [774, 286] width 186 height 33
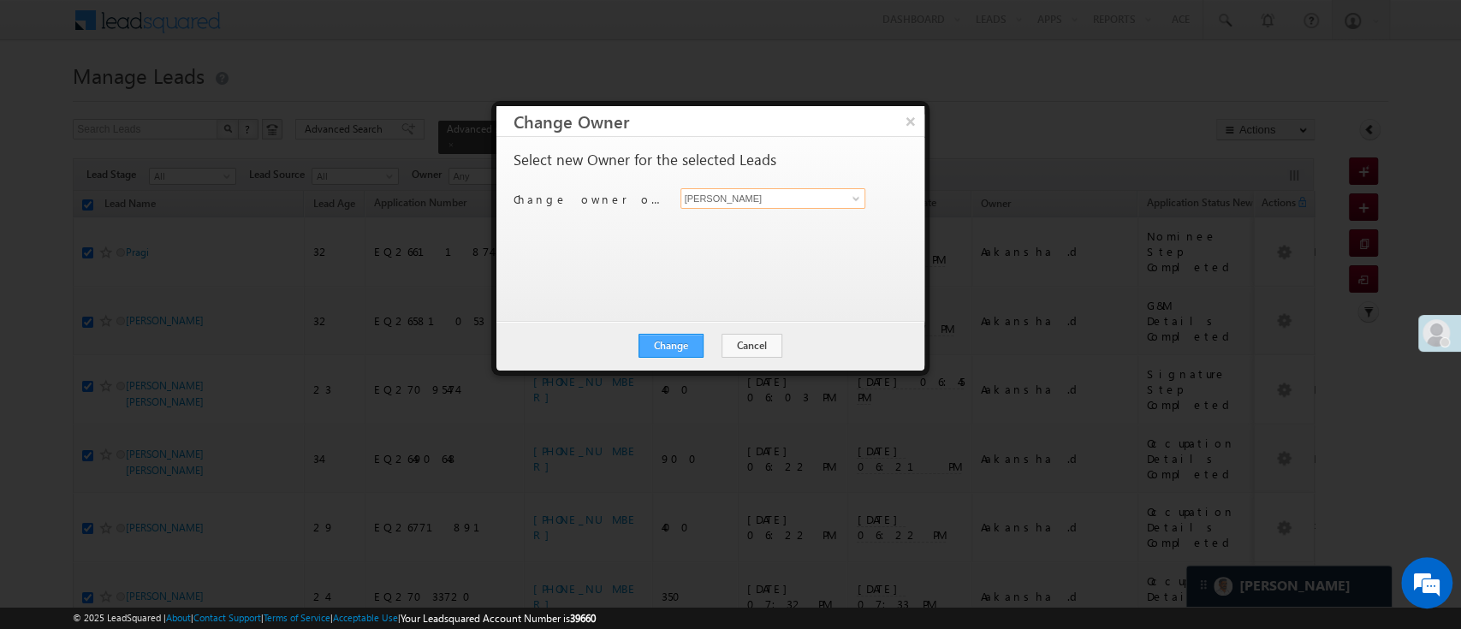
type input "[PERSON_NAME]"
click at [688, 343] on button "Change" at bounding box center [671, 346] width 65 height 24
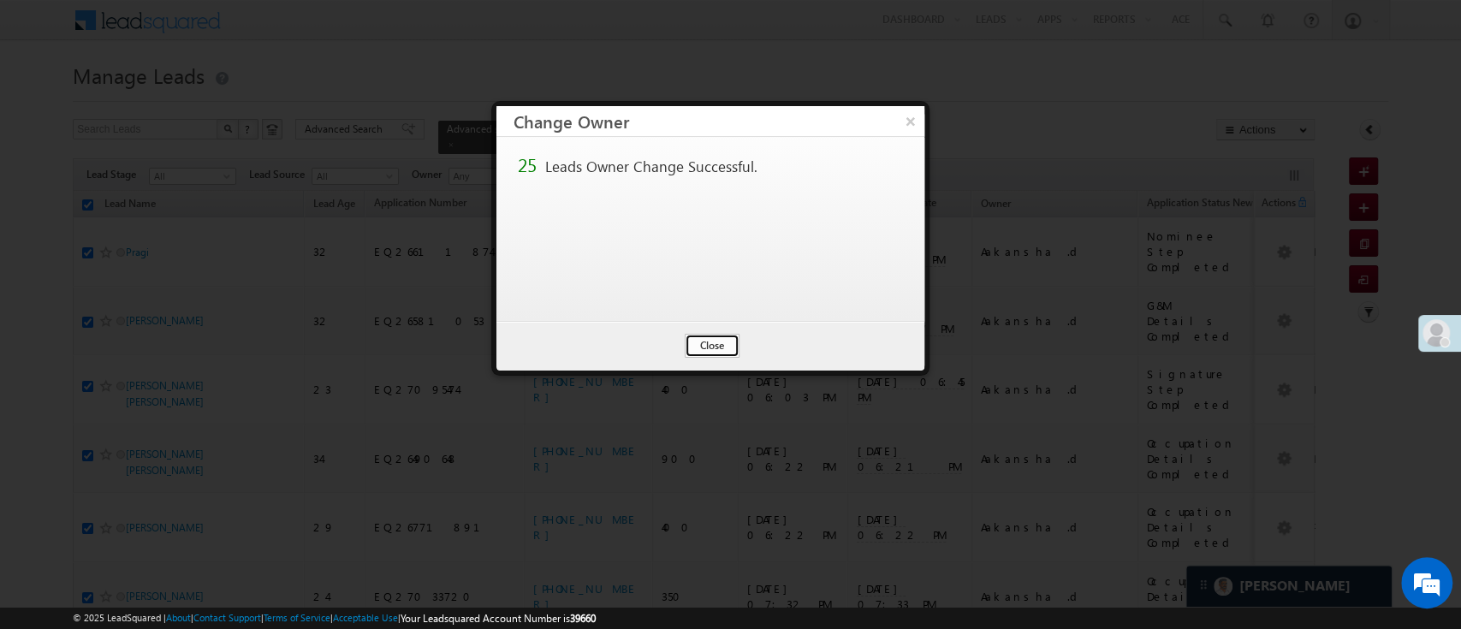
click at [721, 353] on button "Close" at bounding box center [712, 346] width 55 height 24
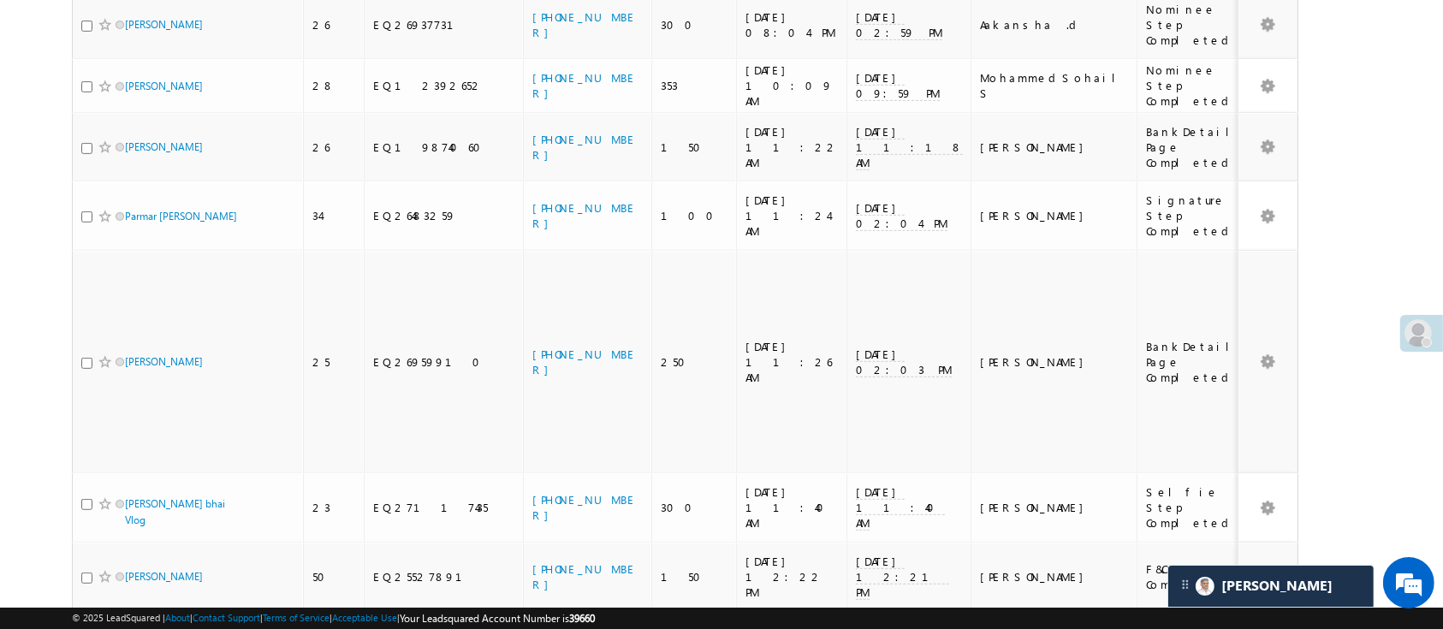
scroll to position [1329, 0]
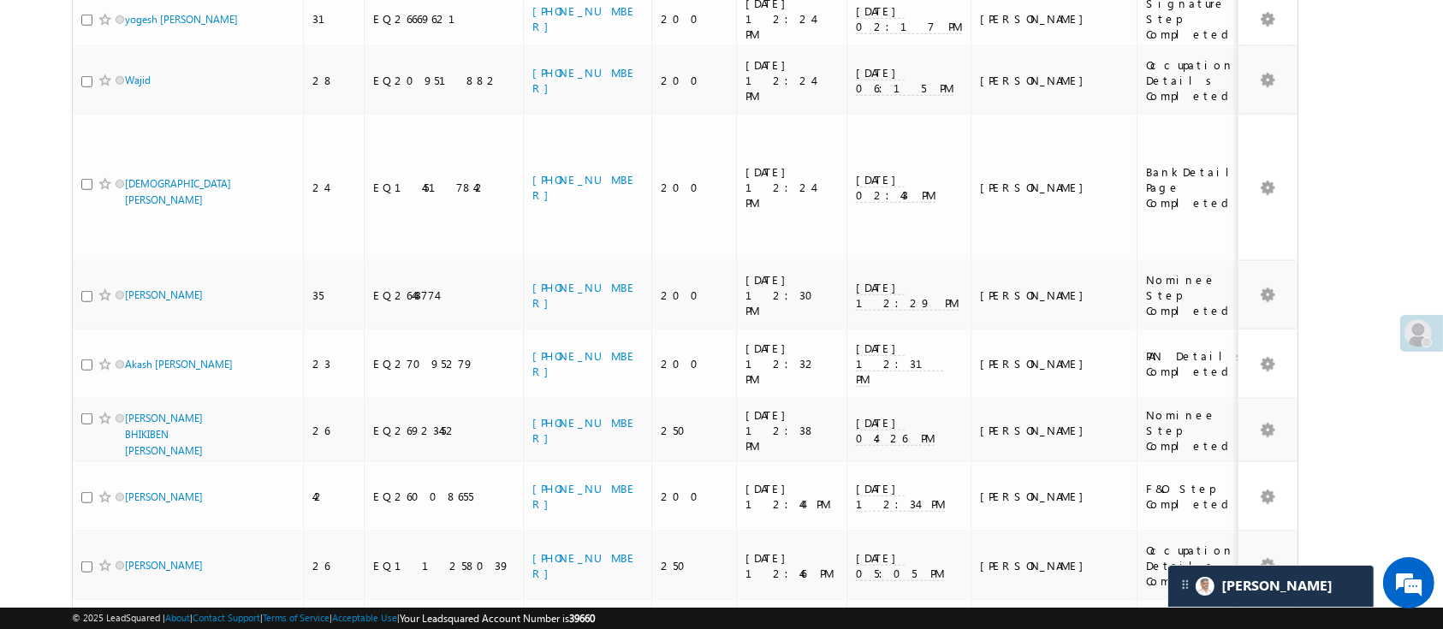
click at [135, 530] on li "15" at bounding box center [130, 529] width 41 height 17
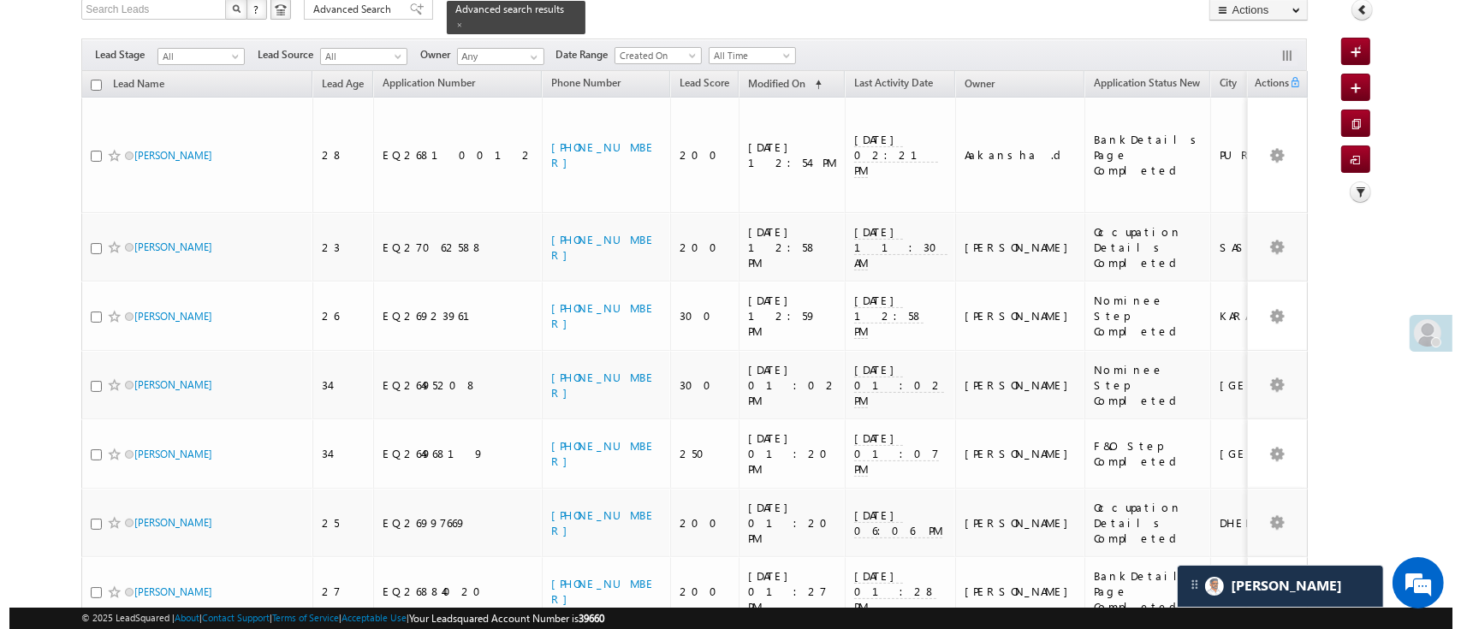
scroll to position [56, 0]
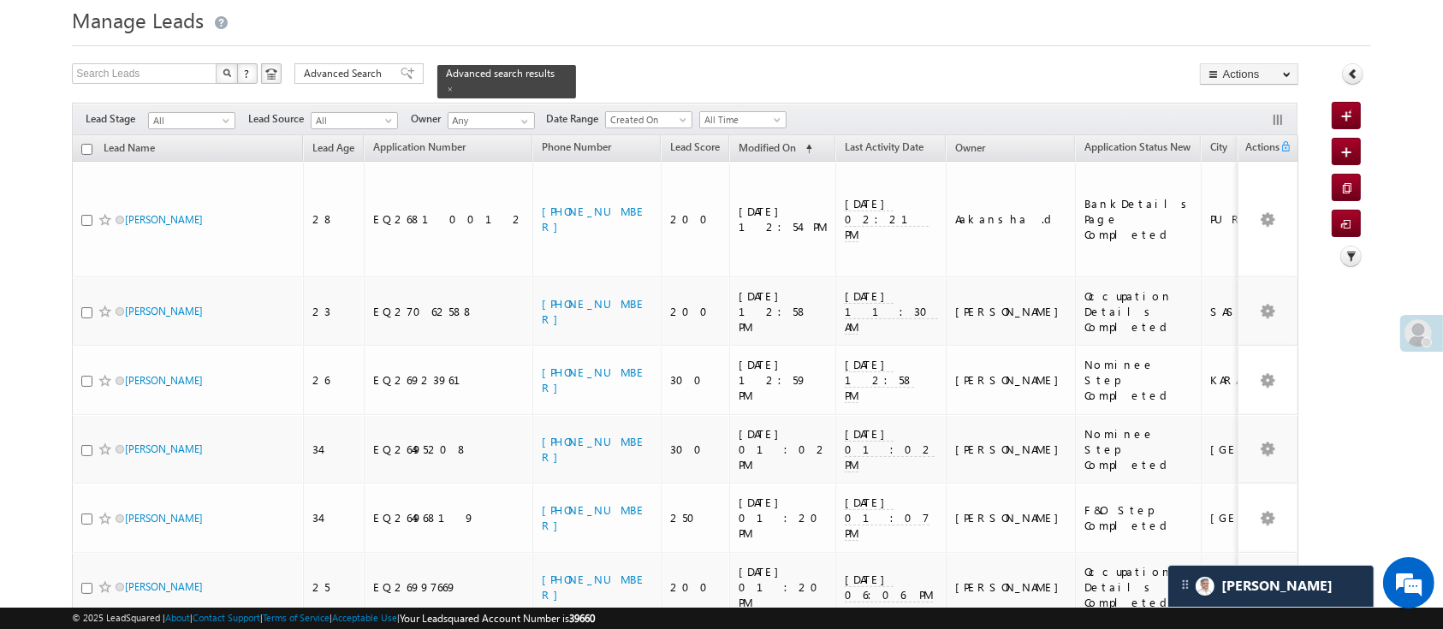
click at [89, 144] on input "checkbox" at bounding box center [86, 149] width 11 height 11
checkbox input "true"
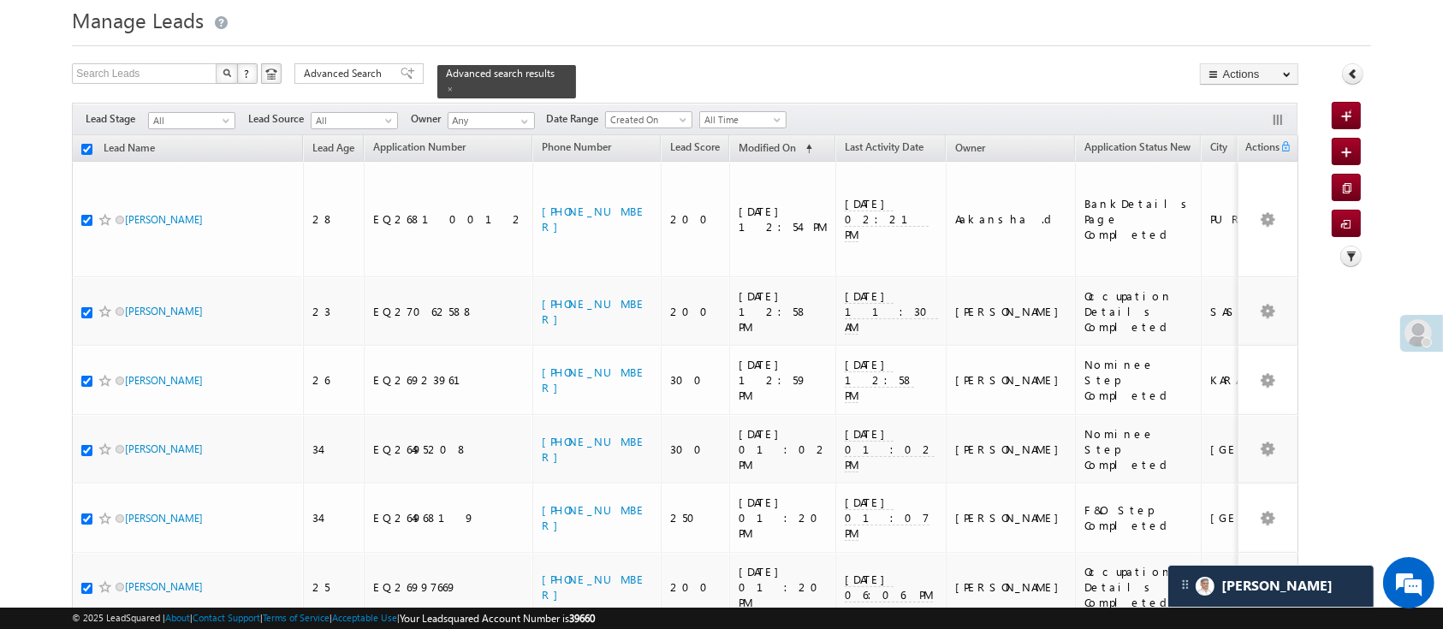
checkbox input "true"
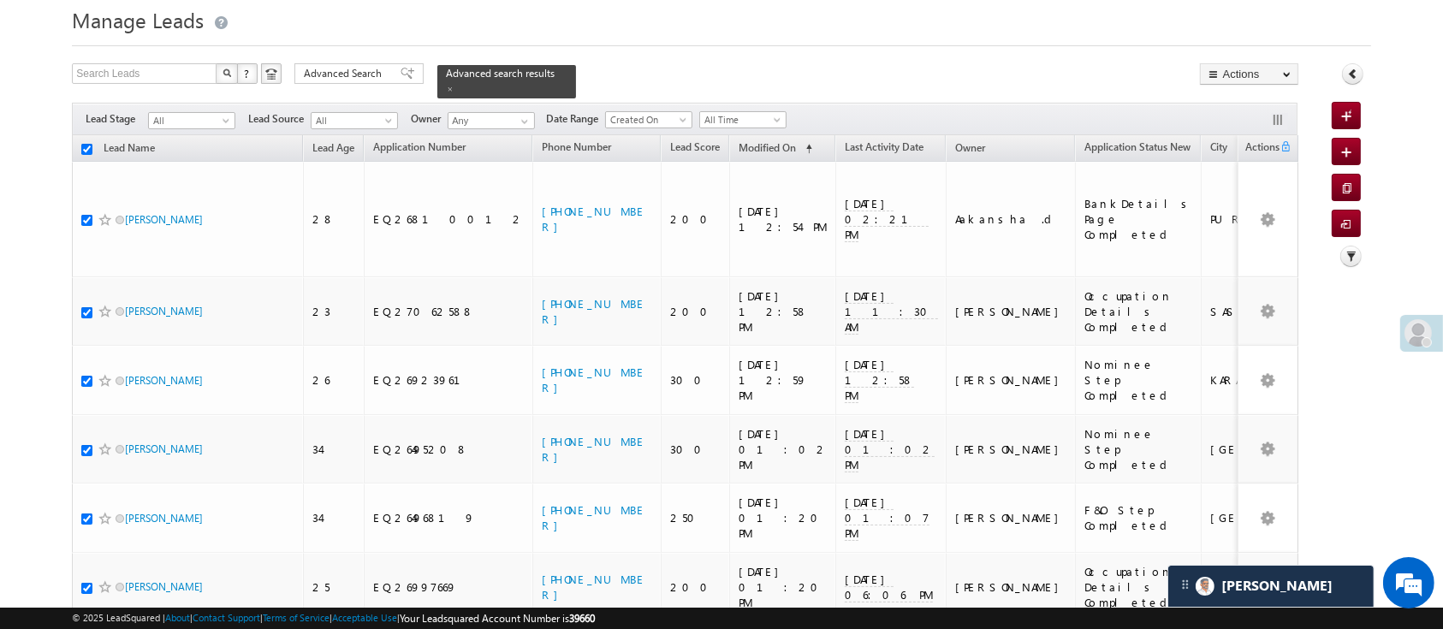
checkbox input "true"
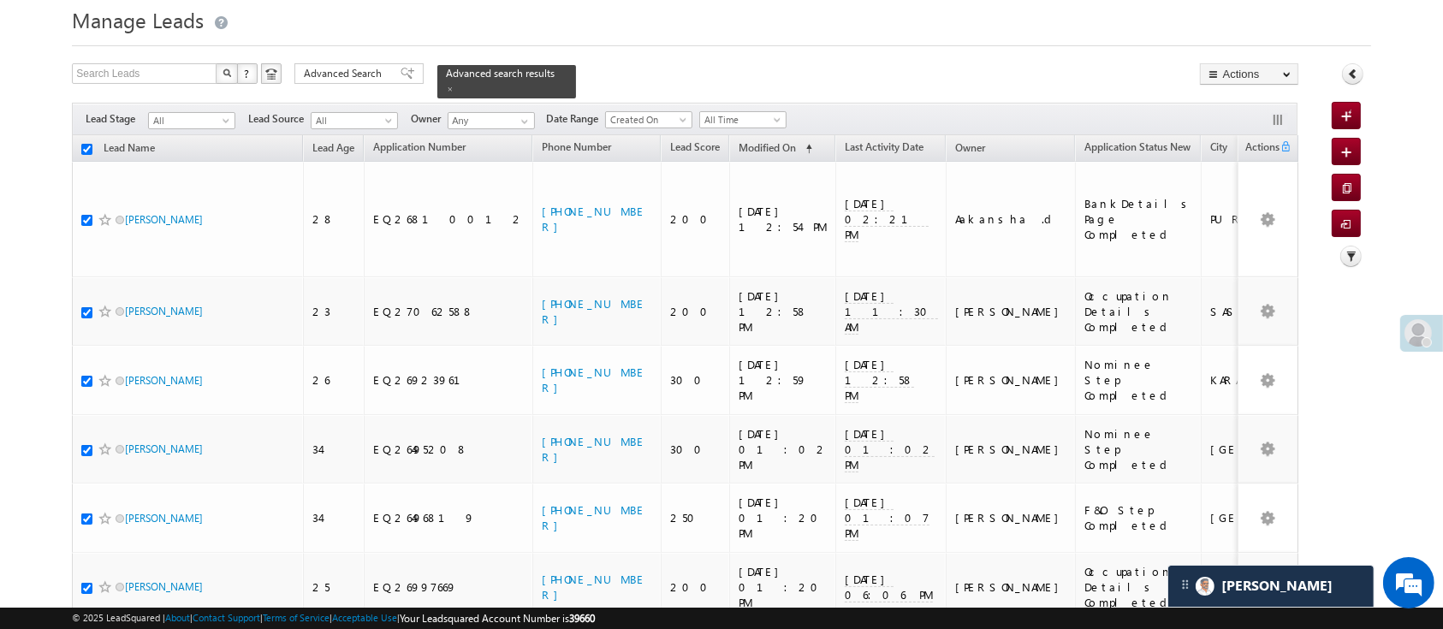
checkbox input "true"
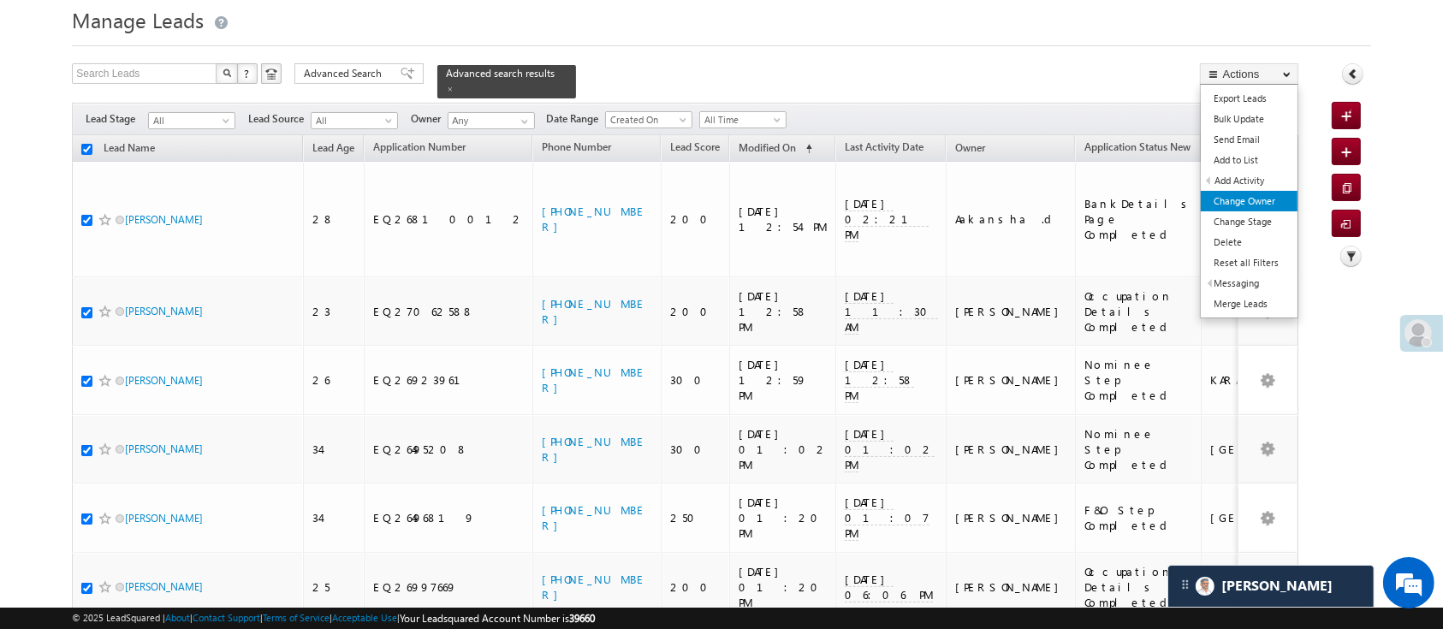
click at [1264, 199] on link "Change Owner" at bounding box center [1249, 201] width 97 height 21
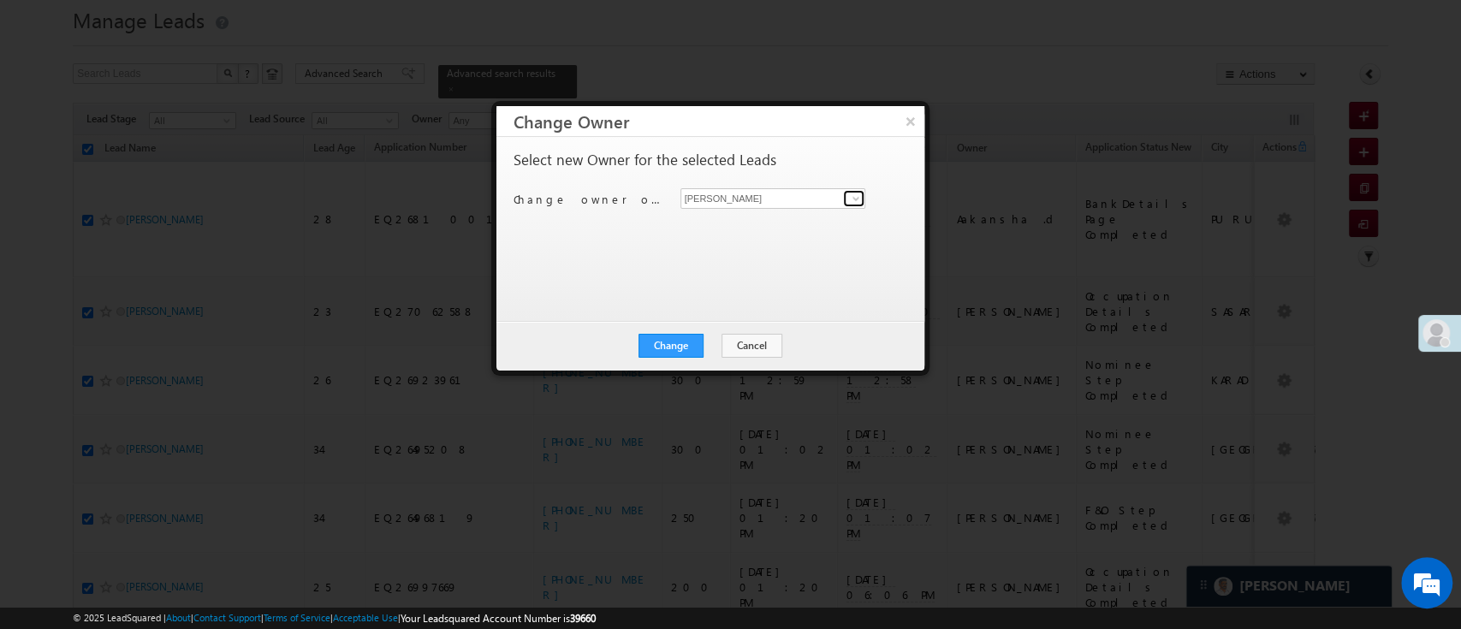
click at [846, 195] on link at bounding box center [853, 198] width 21 height 17
click at [772, 223] on link "NIRAj SURYAWANSHI NIRAJ.SURYAWANSHI@angelbroking.com" at bounding box center [774, 225] width 186 height 33
type input "[PERSON_NAME]"
click at [687, 339] on button "Change" at bounding box center [671, 346] width 65 height 24
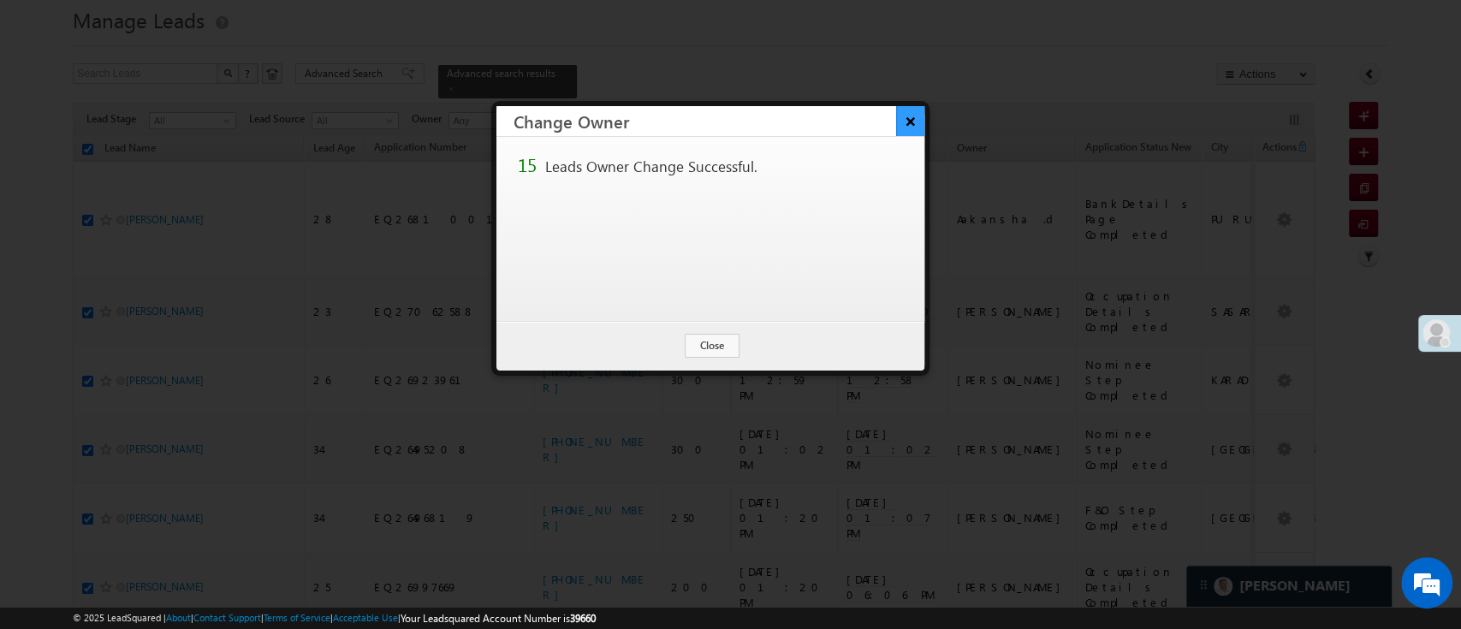
click at [901, 108] on button "×" at bounding box center [910, 121] width 28 height 30
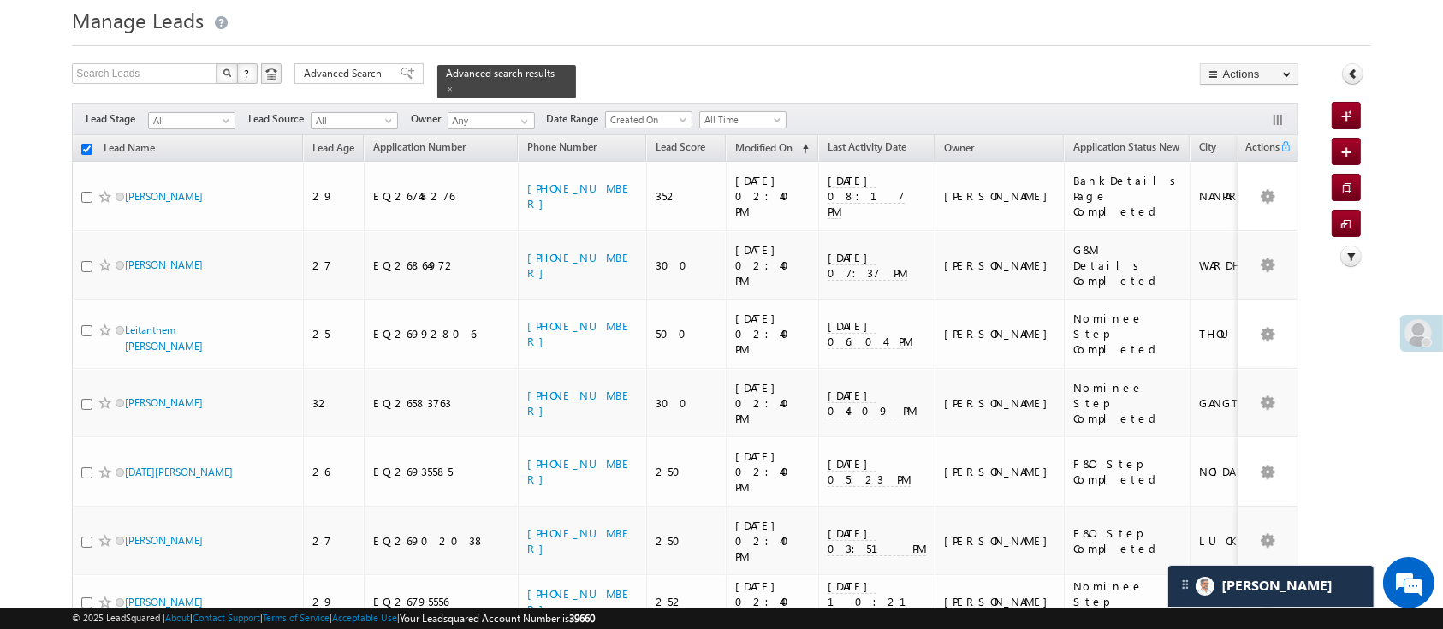
checkbox input "false"
click at [332, 72] on span "Advanced Search" at bounding box center [345, 73] width 83 height 15
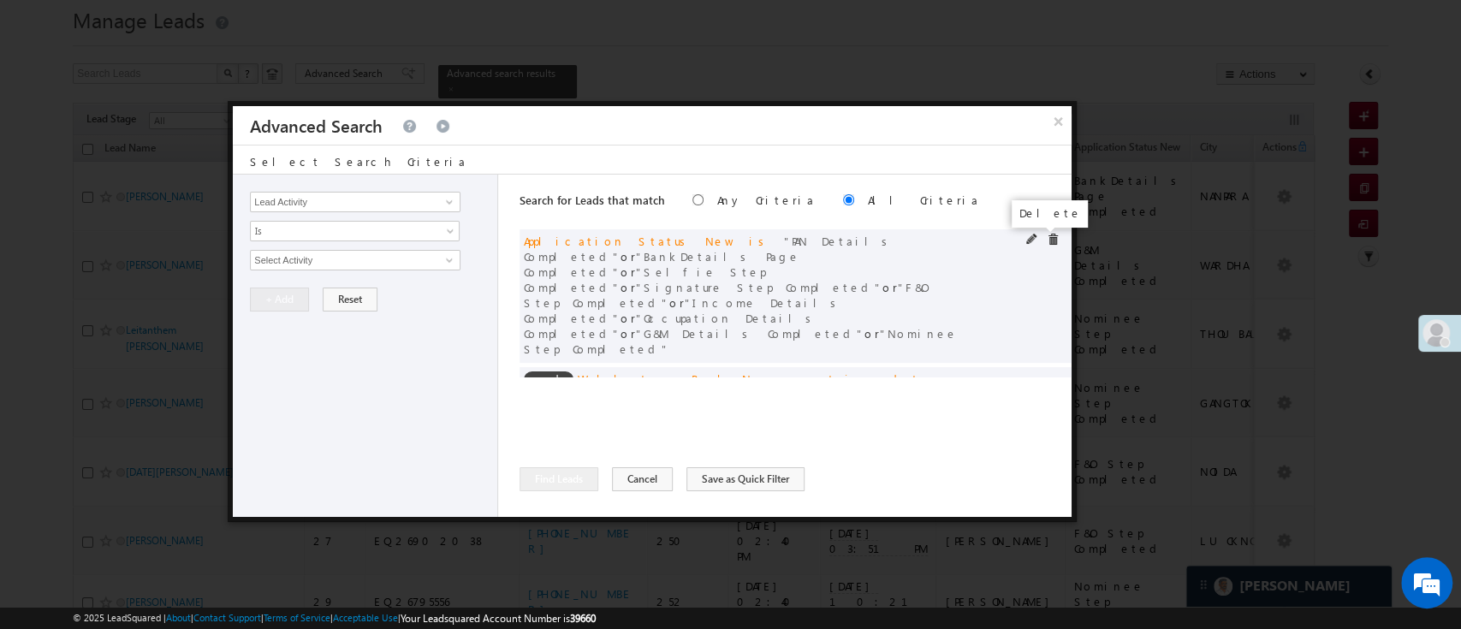
click at [1047, 243] on span at bounding box center [1053, 240] width 12 height 12
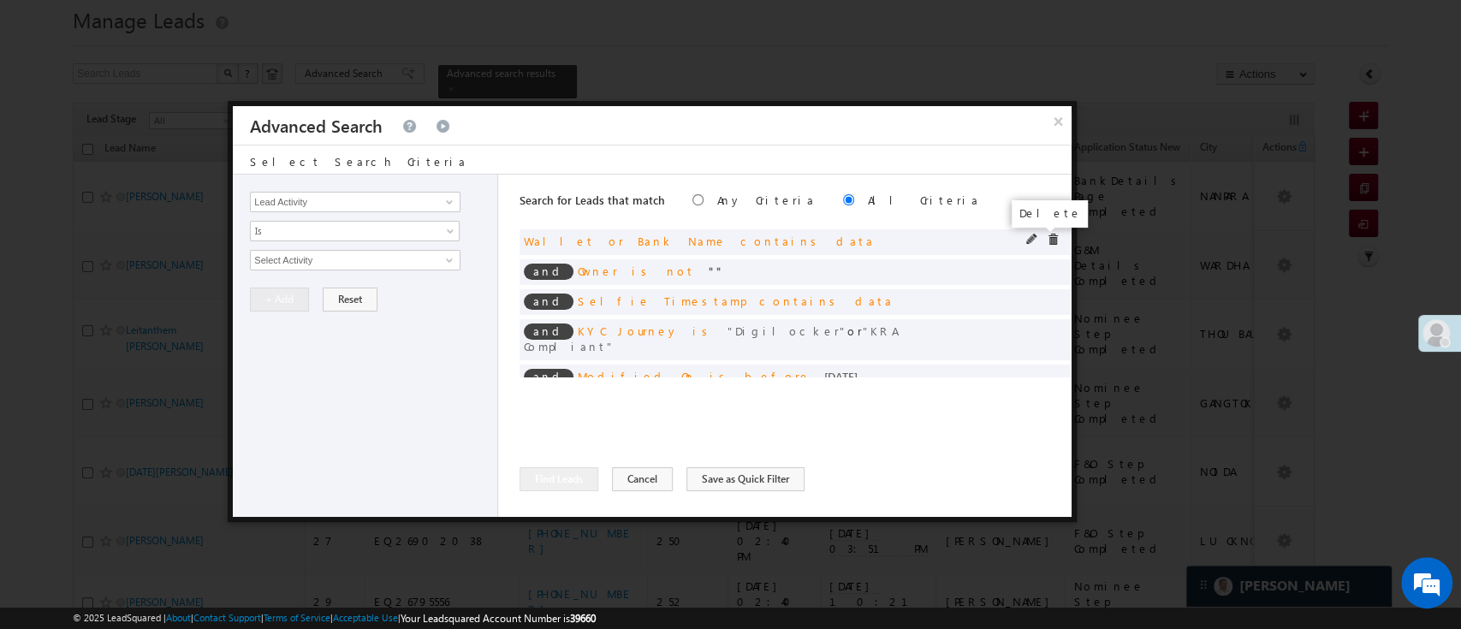
click at [1047, 243] on span at bounding box center [1053, 240] width 12 height 12
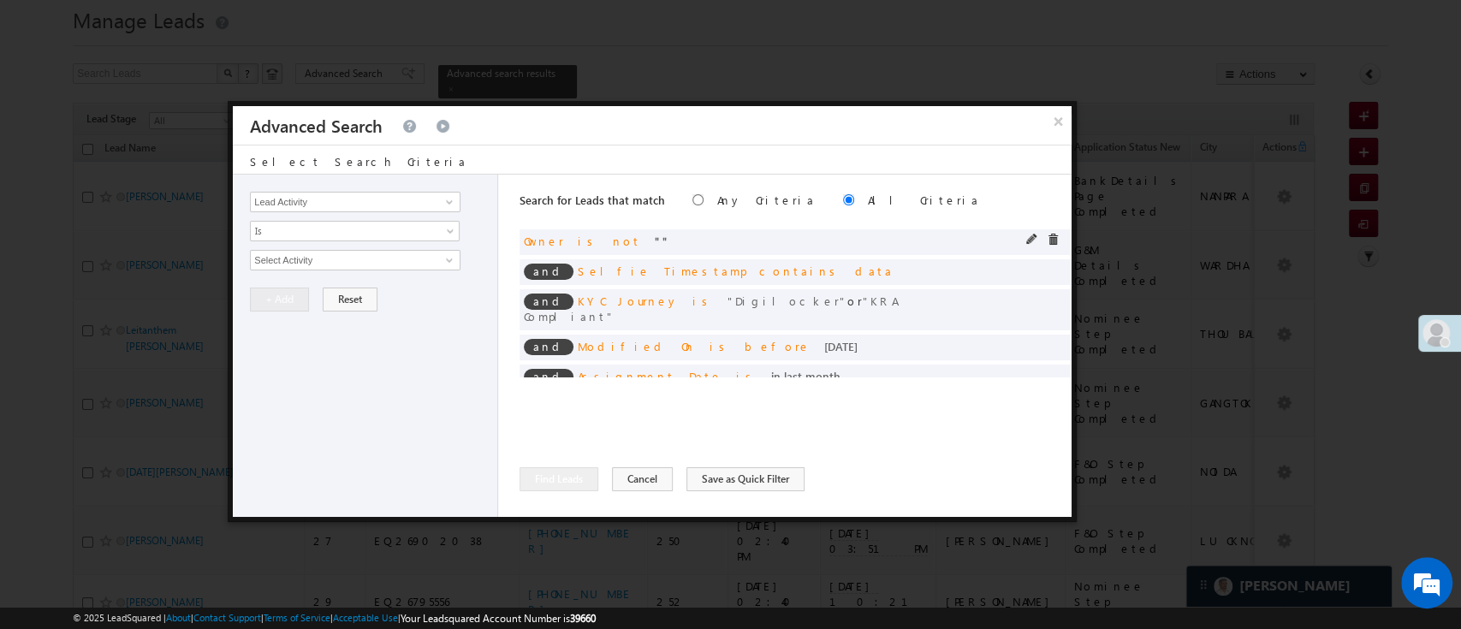
click at [1041, 240] on div at bounding box center [1046, 241] width 41 height 15
click at [1047, 240] on span at bounding box center [1053, 240] width 12 height 12
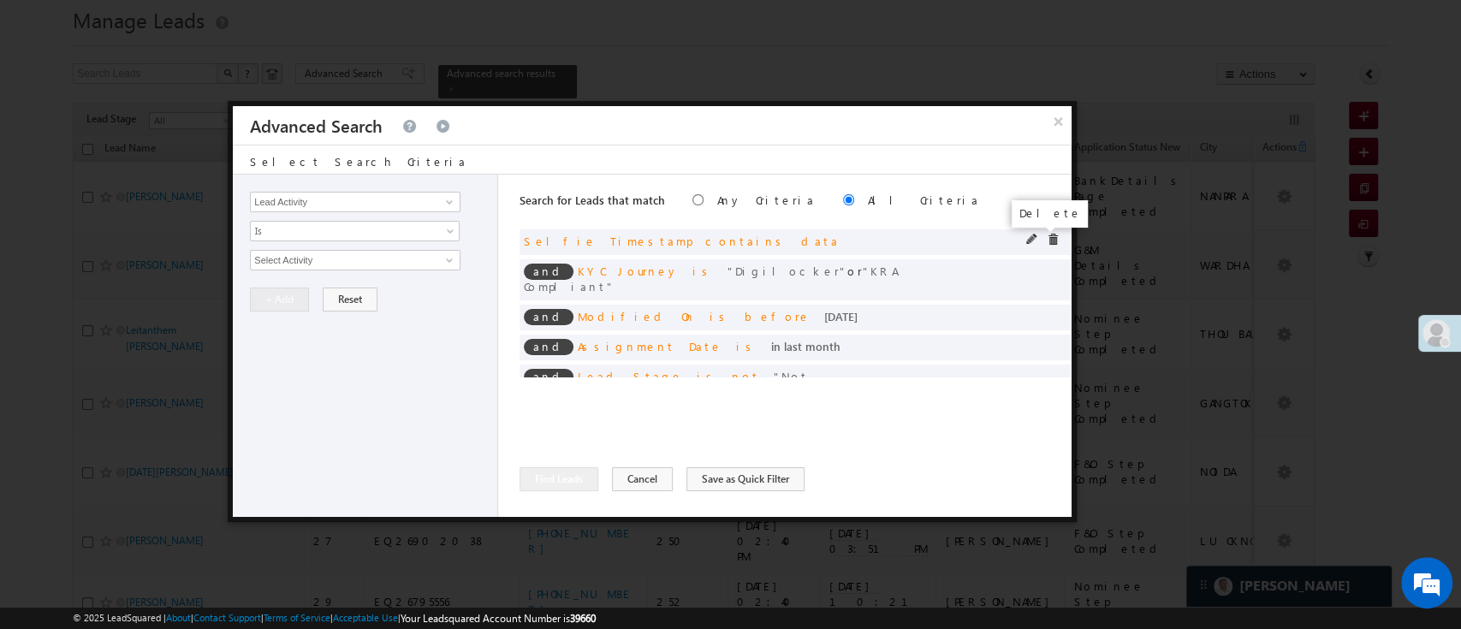
click at [1047, 241] on span at bounding box center [1053, 240] width 12 height 12
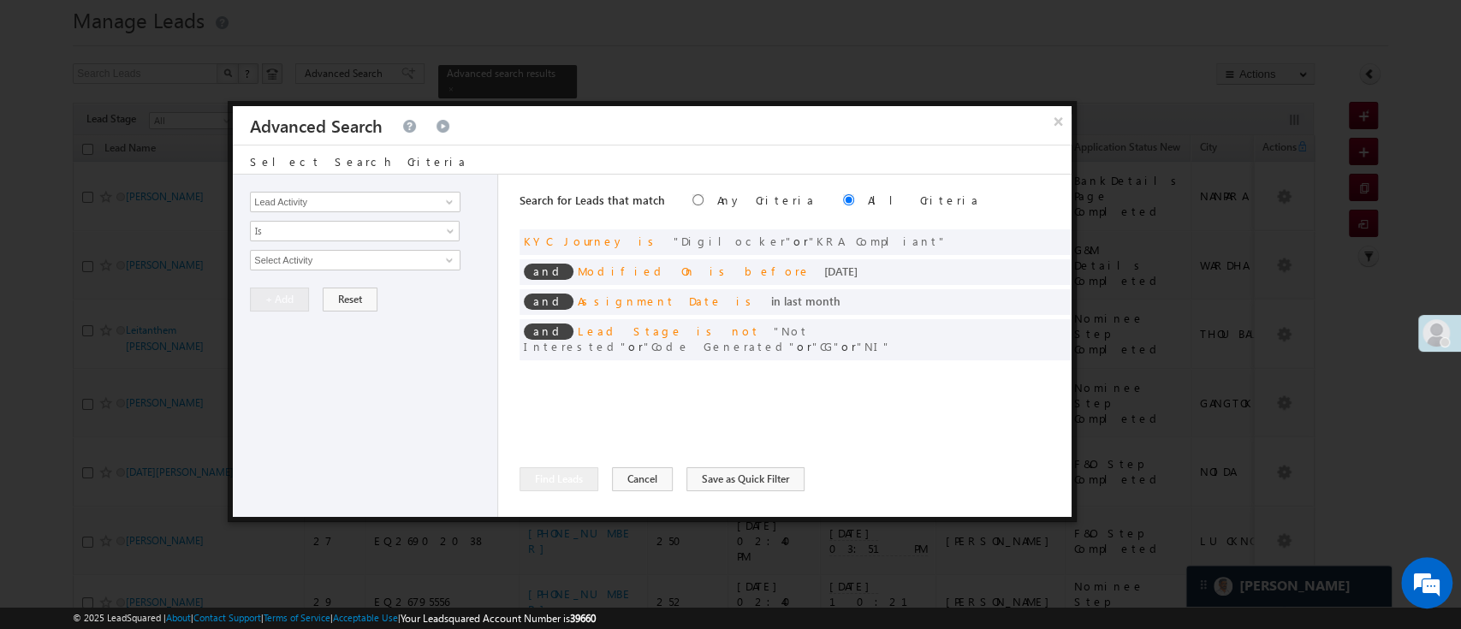
click at [0, 0] on div at bounding box center [0, 0] width 0 height 0
click at [1056, 241] on span at bounding box center [1053, 240] width 12 height 12
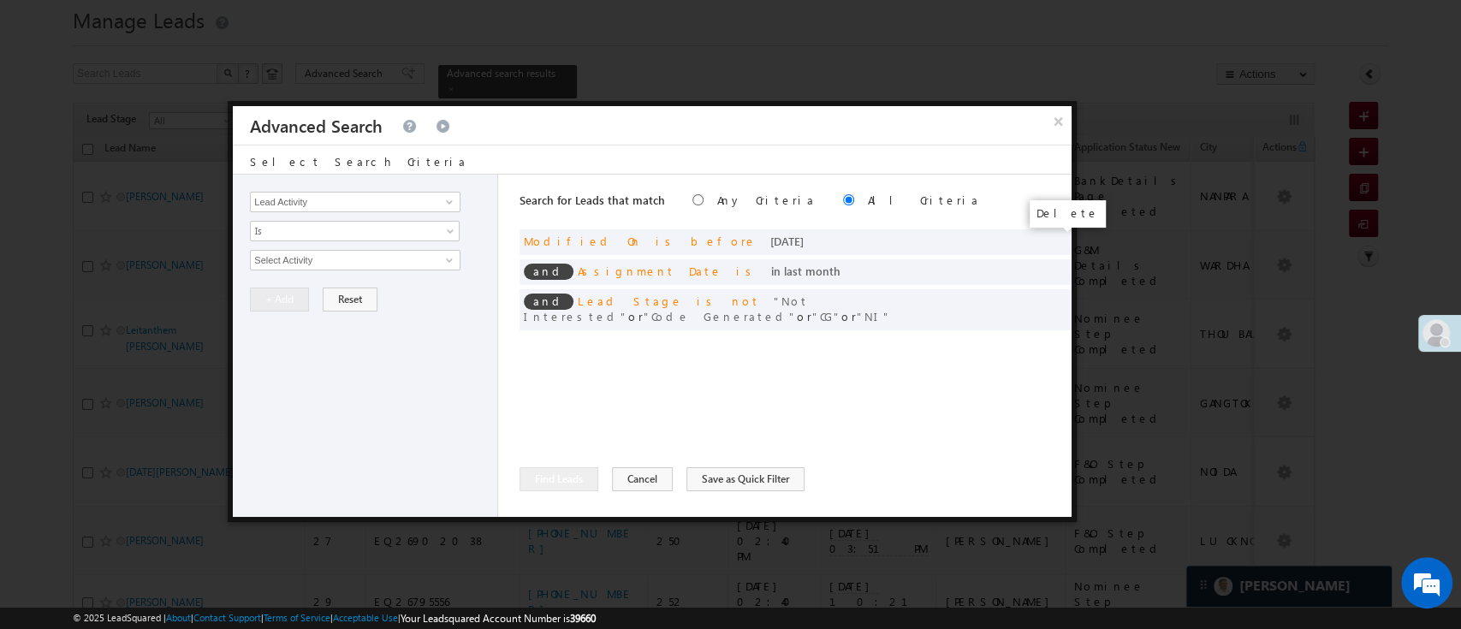
click at [0, 0] on span at bounding box center [0, 0] width 0 height 0
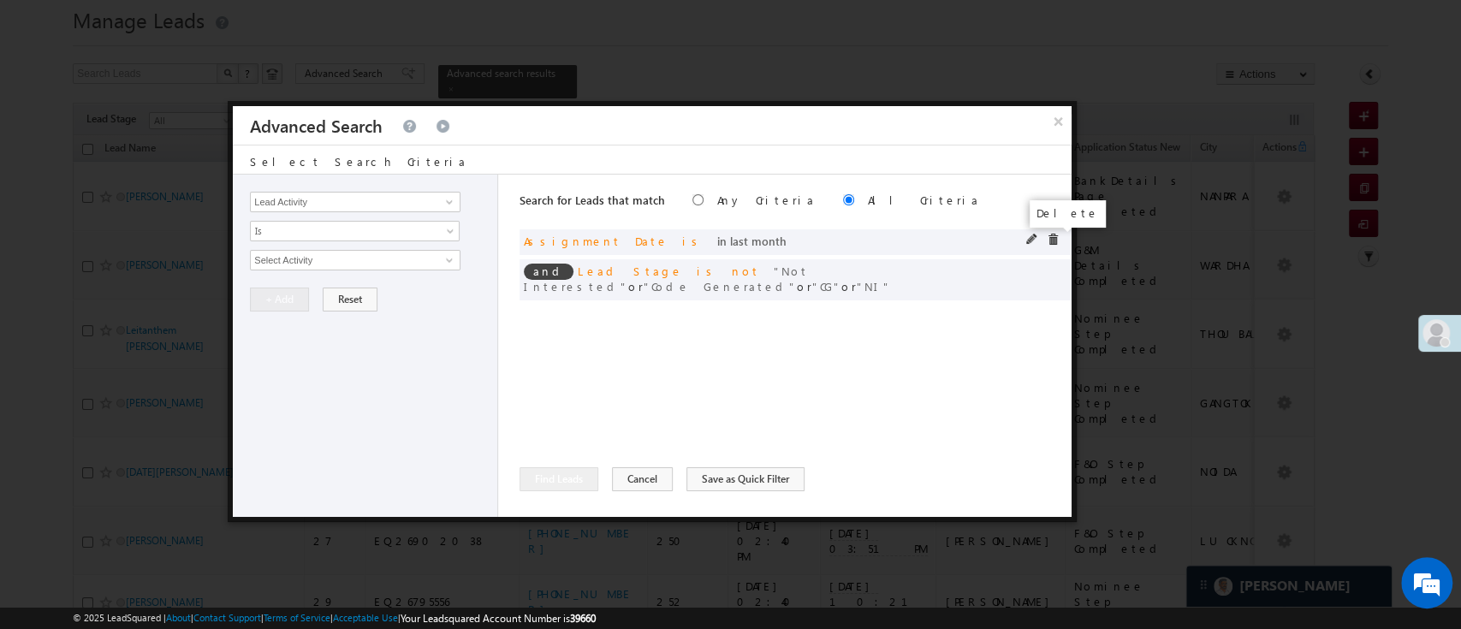
click at [1040, 241] on div at bounding box center [1046, 241] width 41 height 15
click at [1053, 241] on span at bounding box center [1053, 240] width 12 height 12
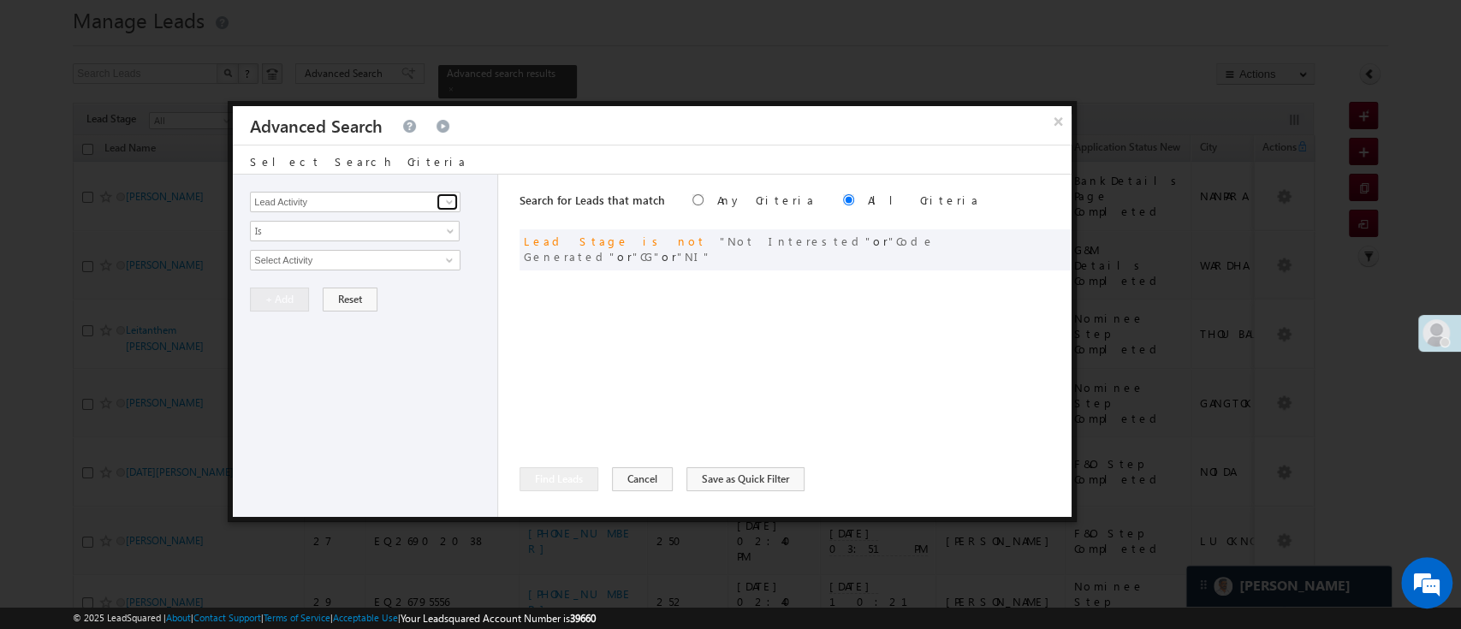
click at [445, 199] on span at bounding box center [450, 202] width 14 height 14
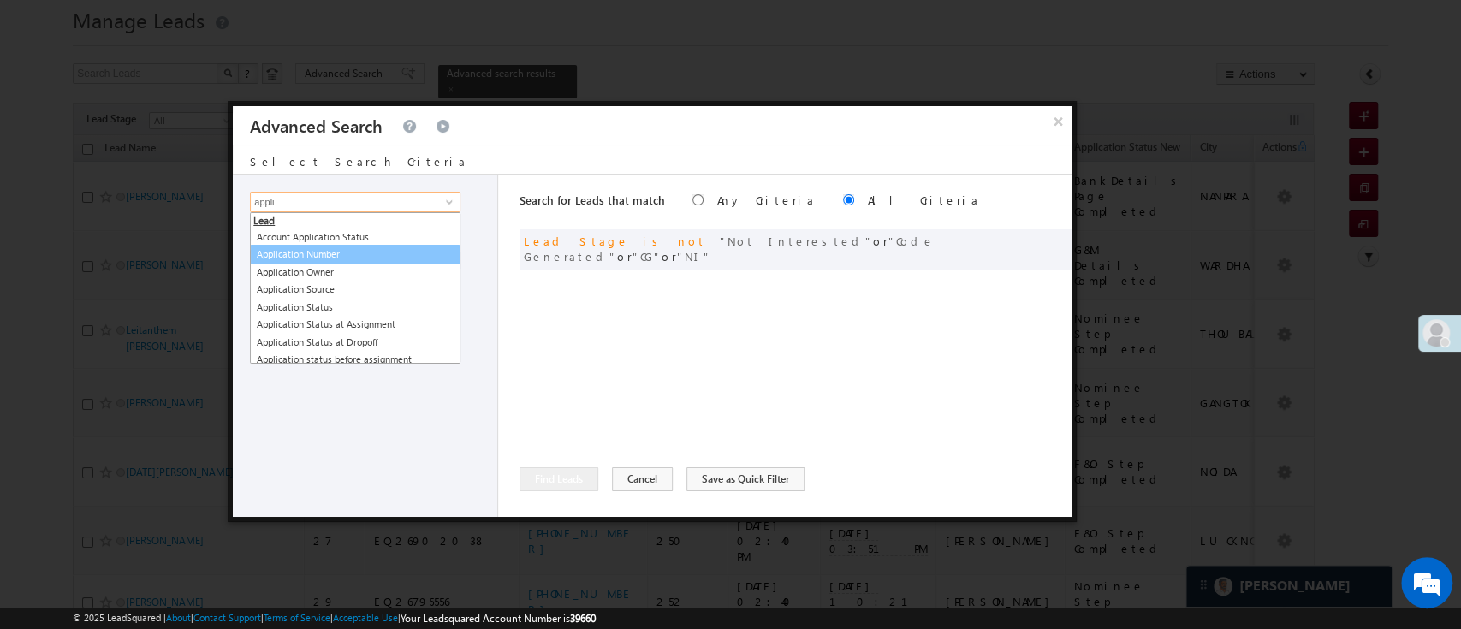
click at [382, 254] on link "Application Number" at bounding box center [355, 255] width 211 height 20
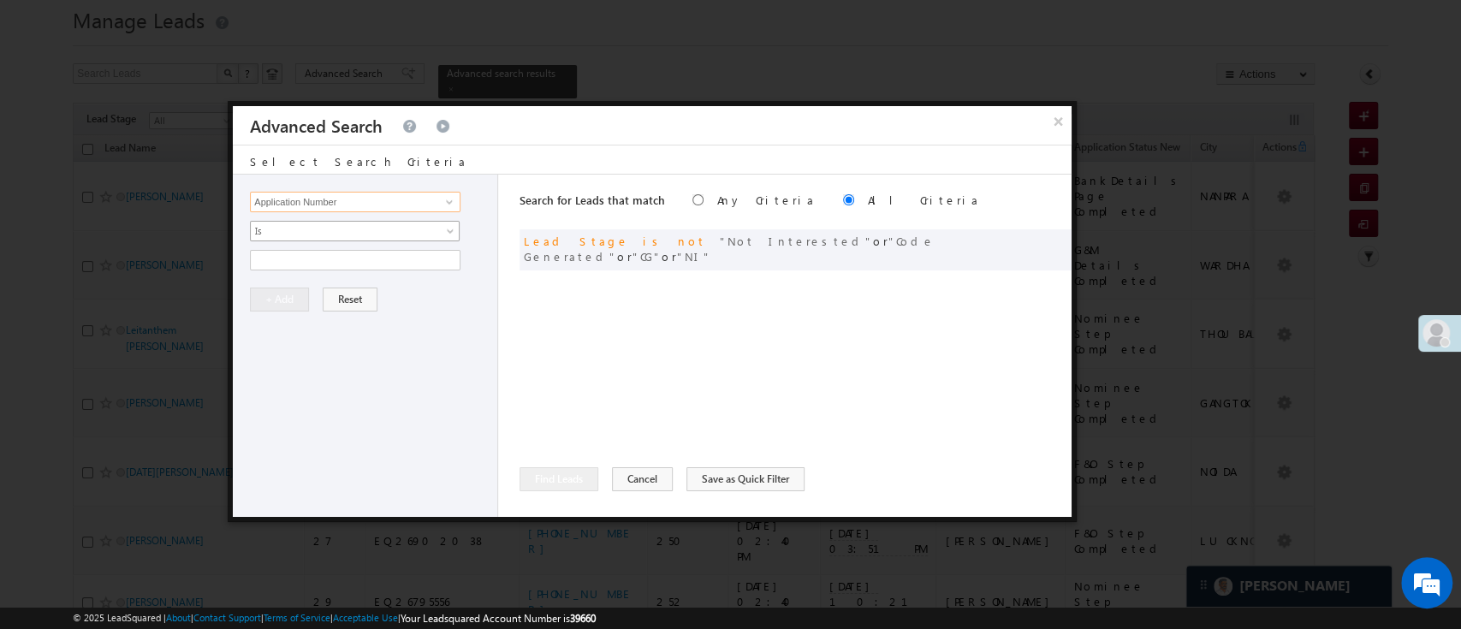
type input "Application Number"
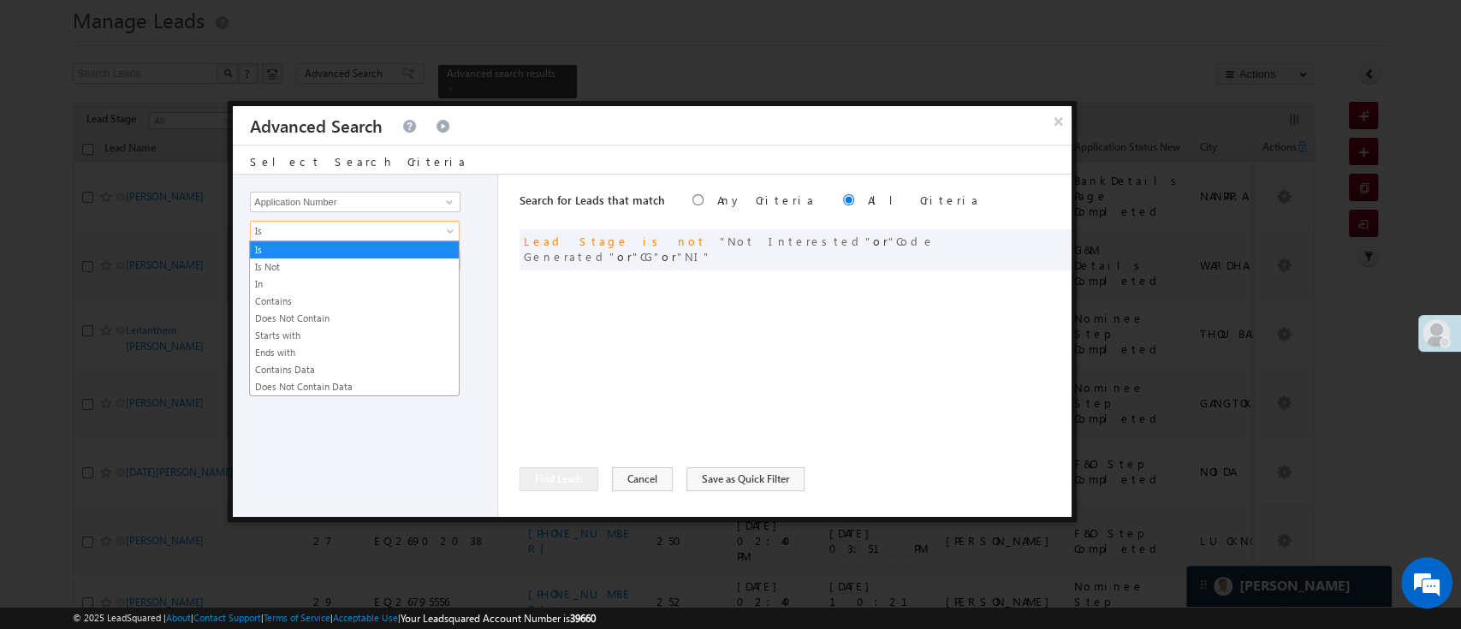
click at [384, 230] on span "Is" at bounding box center [344, 230] width 186 height 15
click at [347, 280] on link "In" at bounding box center [354, 284] width 209 height 15
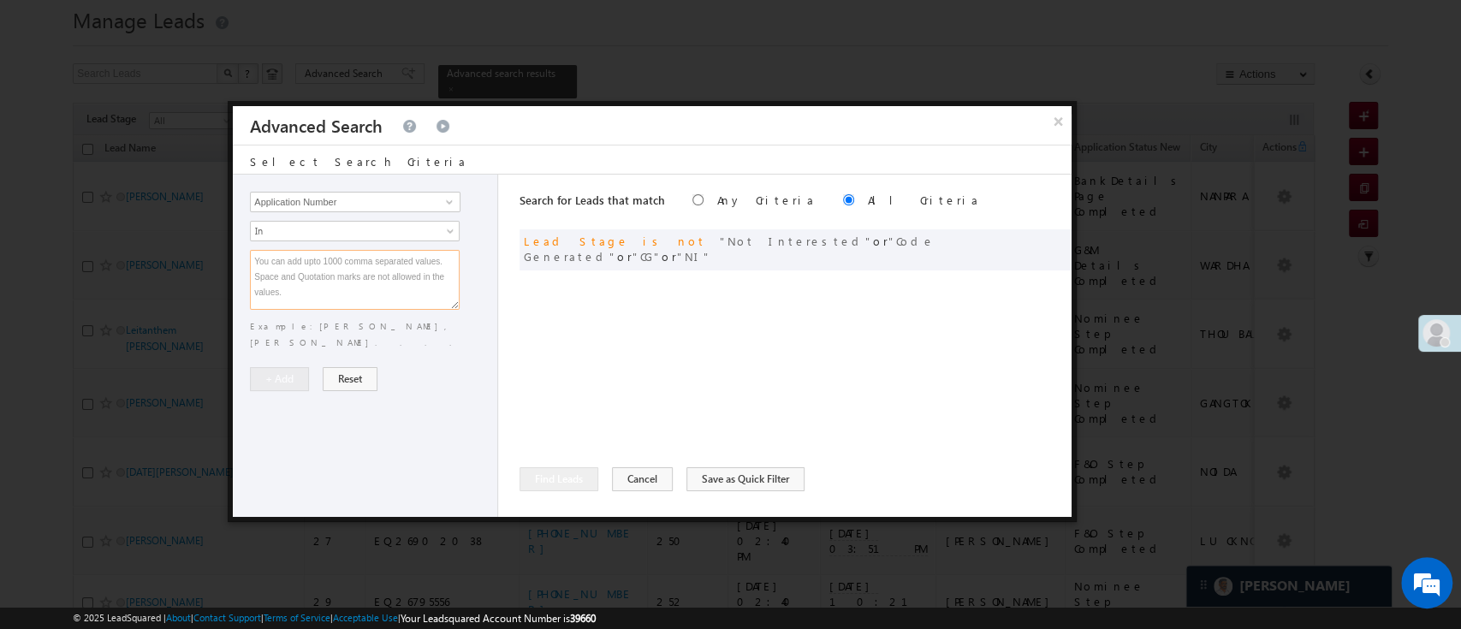
click at [347, 279] on textarea at bounding box center [355, 280] width 210 height 60
paste textarea "EQ28377605 EQ28355906 EQ21948899 EQ24277309 EQ28193398 EQ27874045 EQ28234252 EQ…"
click at [342, 267] on textarea "EQ28377605 EQ28355906 EQ21948899 EQ24277309 EQ28193398 EQ27874045 EQ28234252 EQ…" at bounding box center [355, 280] width 210 height 60
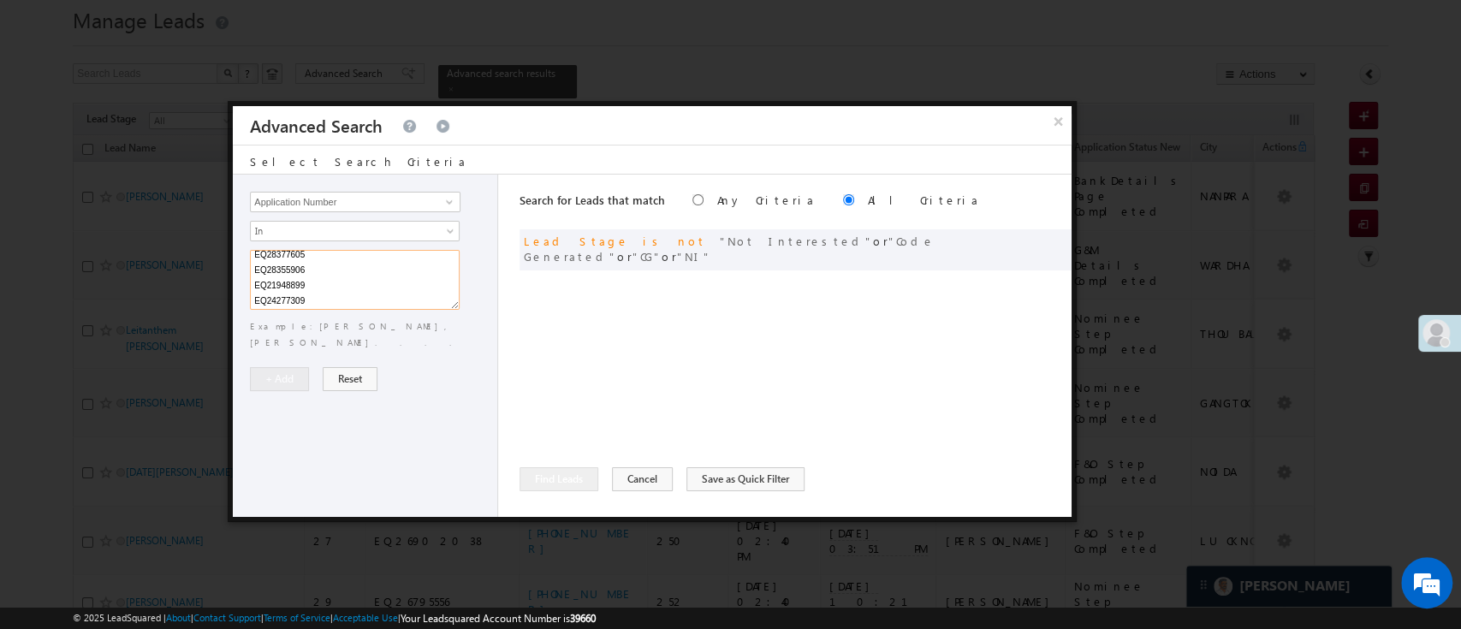
type textarea "EQ28377605 EQ28355906 EQ21948899 EQ24277309 EQ28193398 EQ27874045 EQ28234252 EQ…"
click at [402, 328] on div "EQ28377605 EQ28355906 EQ21948899 EQ24277309 EQ28193398 EQ27874045 EQ28234252 EQ…" at bounding box center [369, 300] width 239 height 100
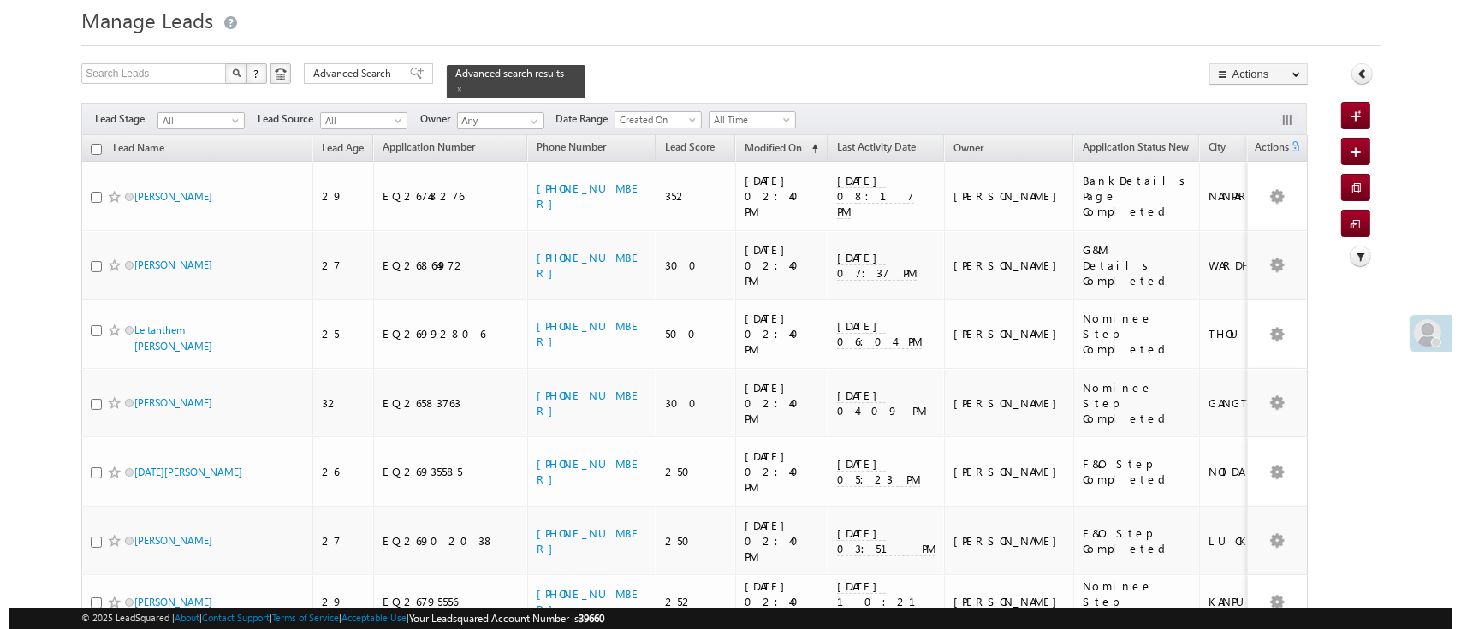
scroll to position [56, 0]
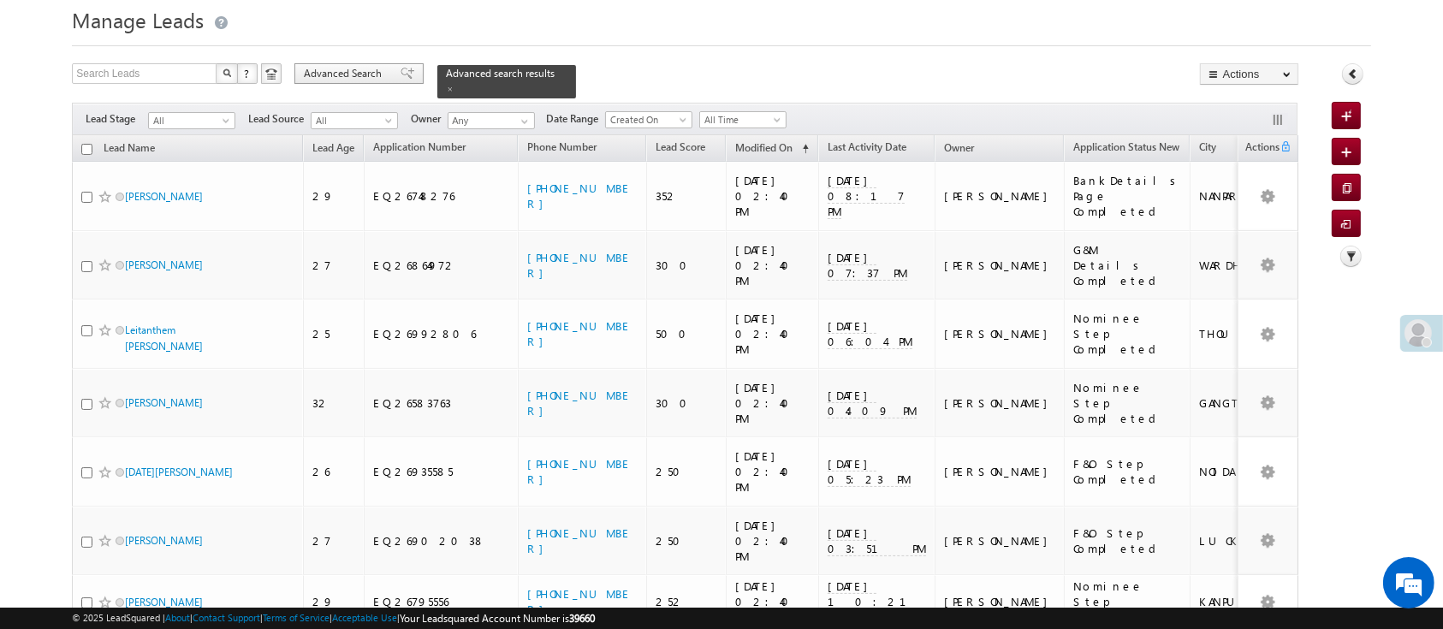
click at [344, 72] on span "Advanced Search" at bounding box center [345, 73] width 83 height 15
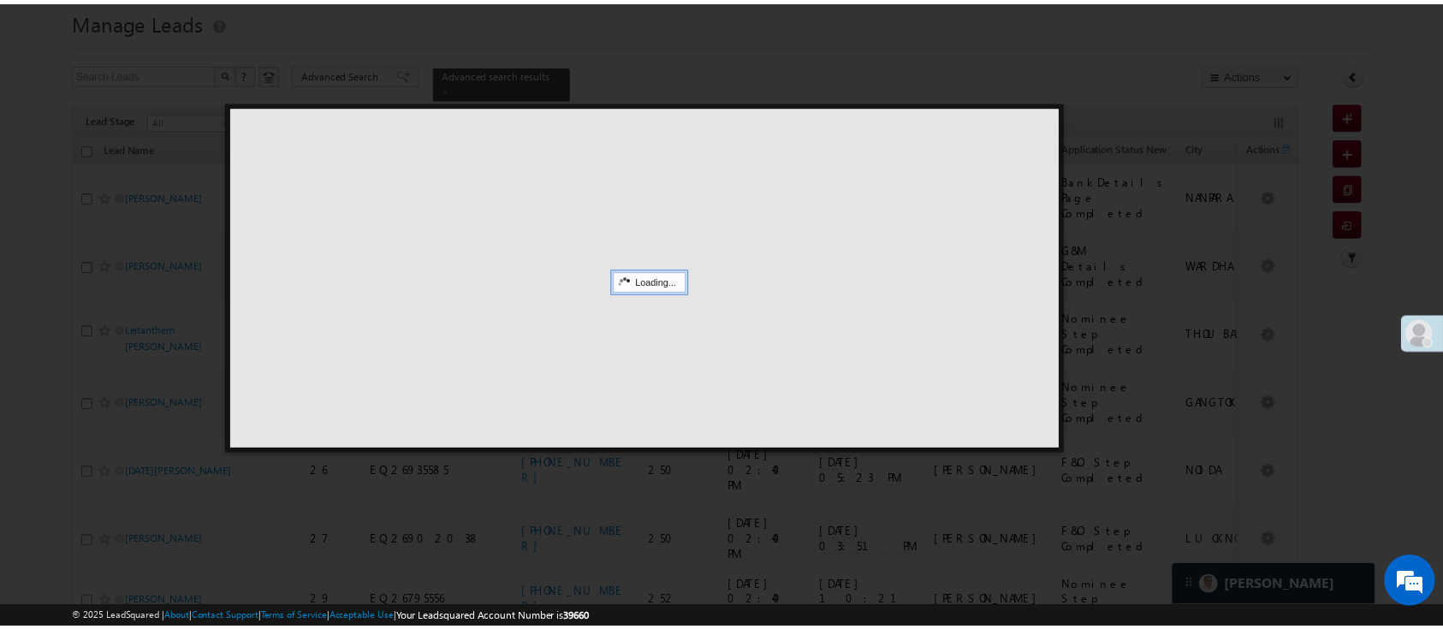
scroll to position [0, 0]
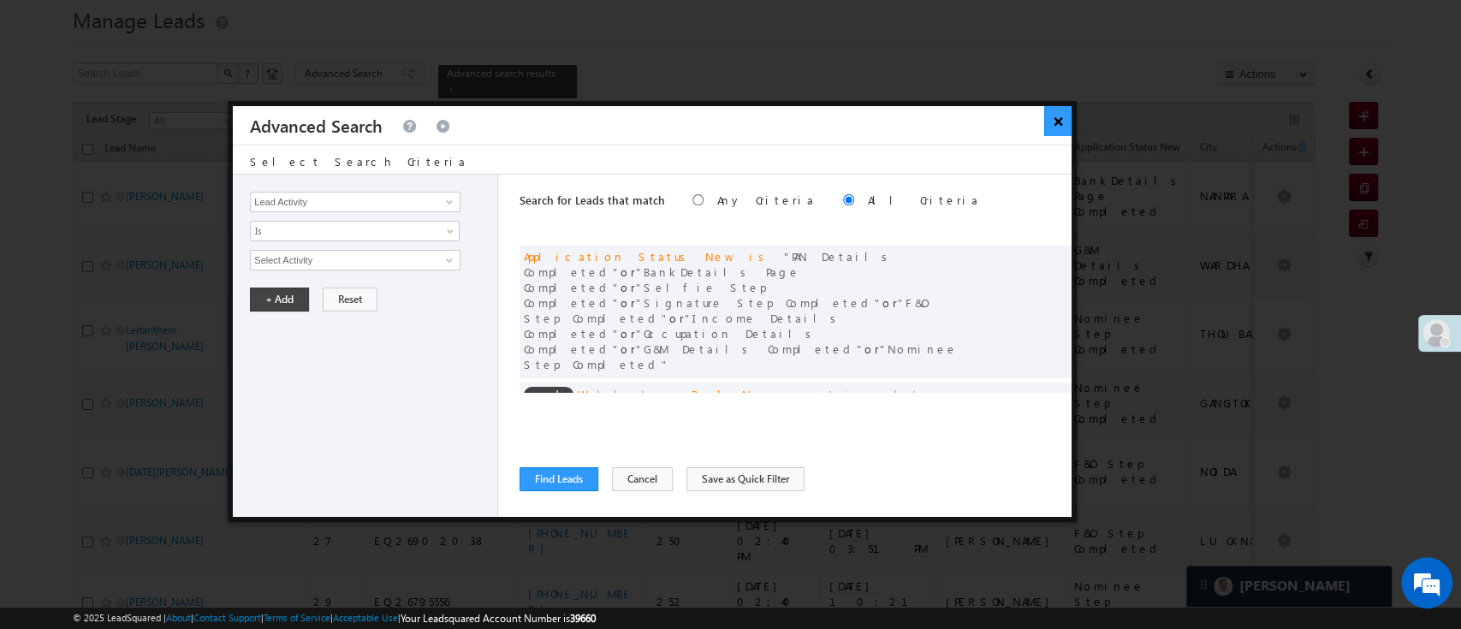
click at [1062, 122] on button "×" at bounding box center [1058, 121] width 28 height 30
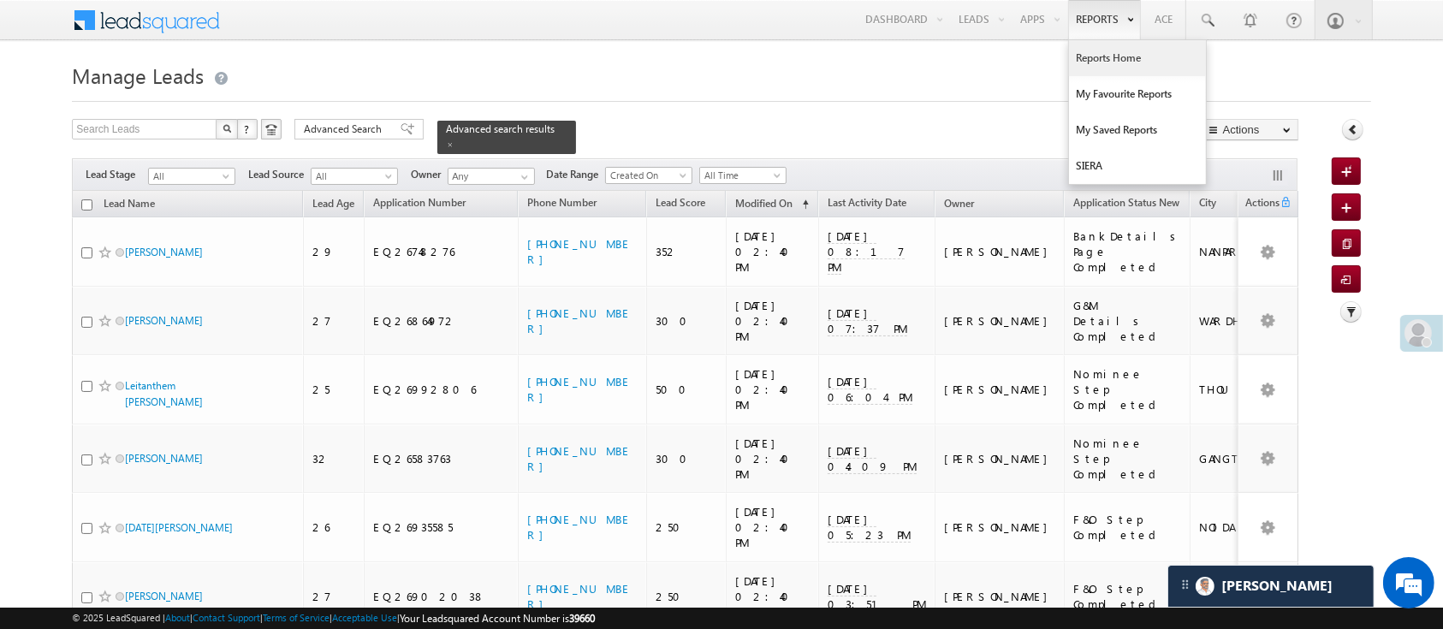
click at [1116, 68] on link "Reports Home" at bounding box center [1137, 58] width 137 height 36
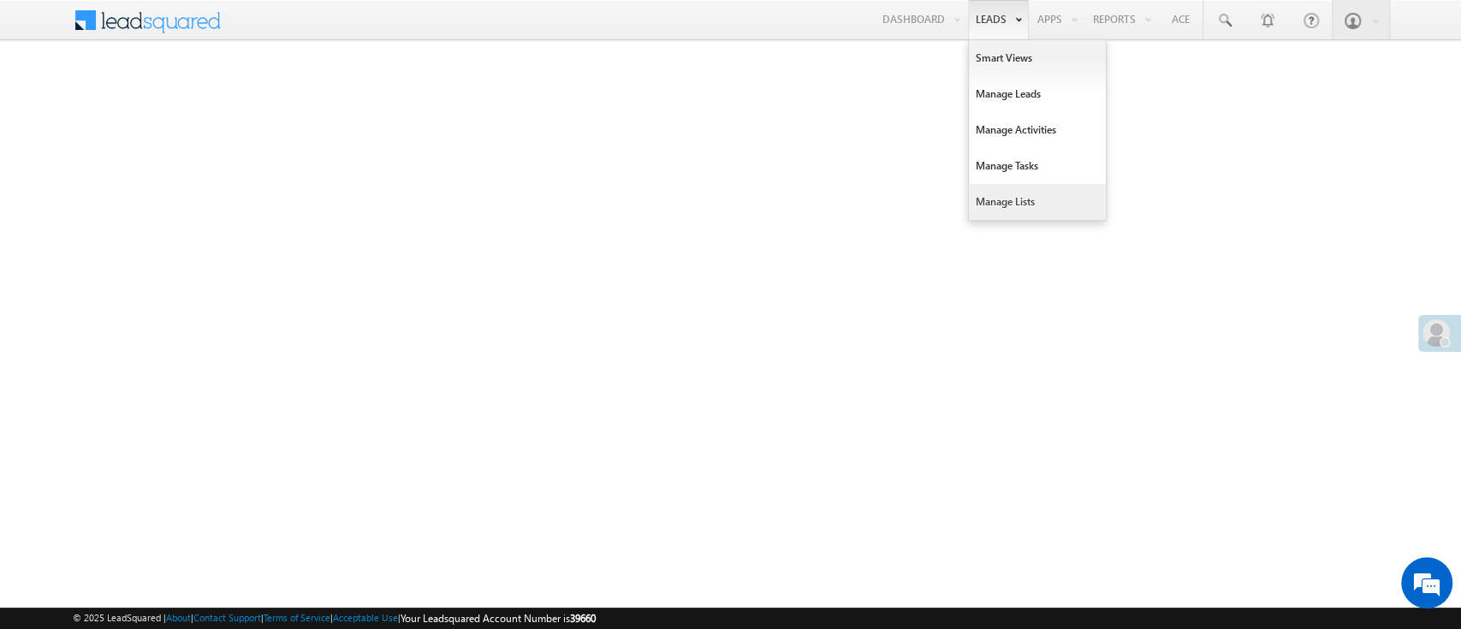
click at [1006, 197] on link "Manage Lists" at bounding box center [1037, 202] width 137 height 36
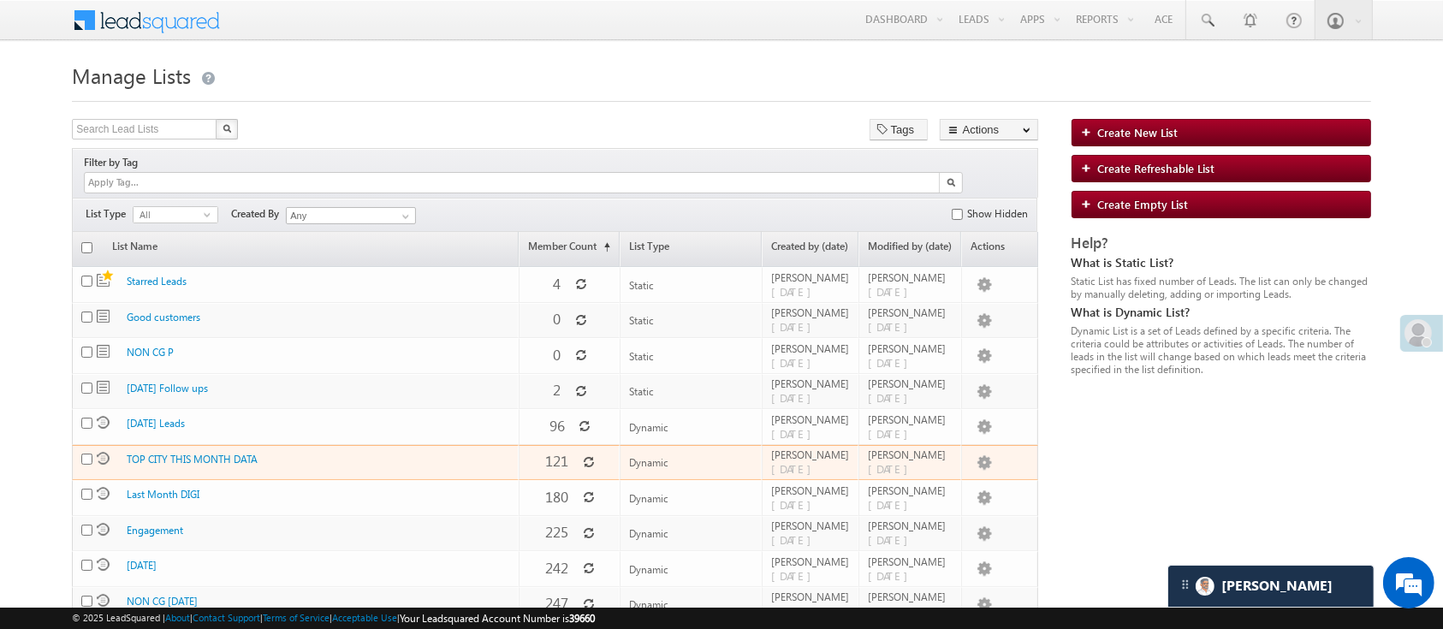
click at [956, 445] on td "[PERSON_NAME] [DATE]" at bounding box center [910, 463] width 103 height 36
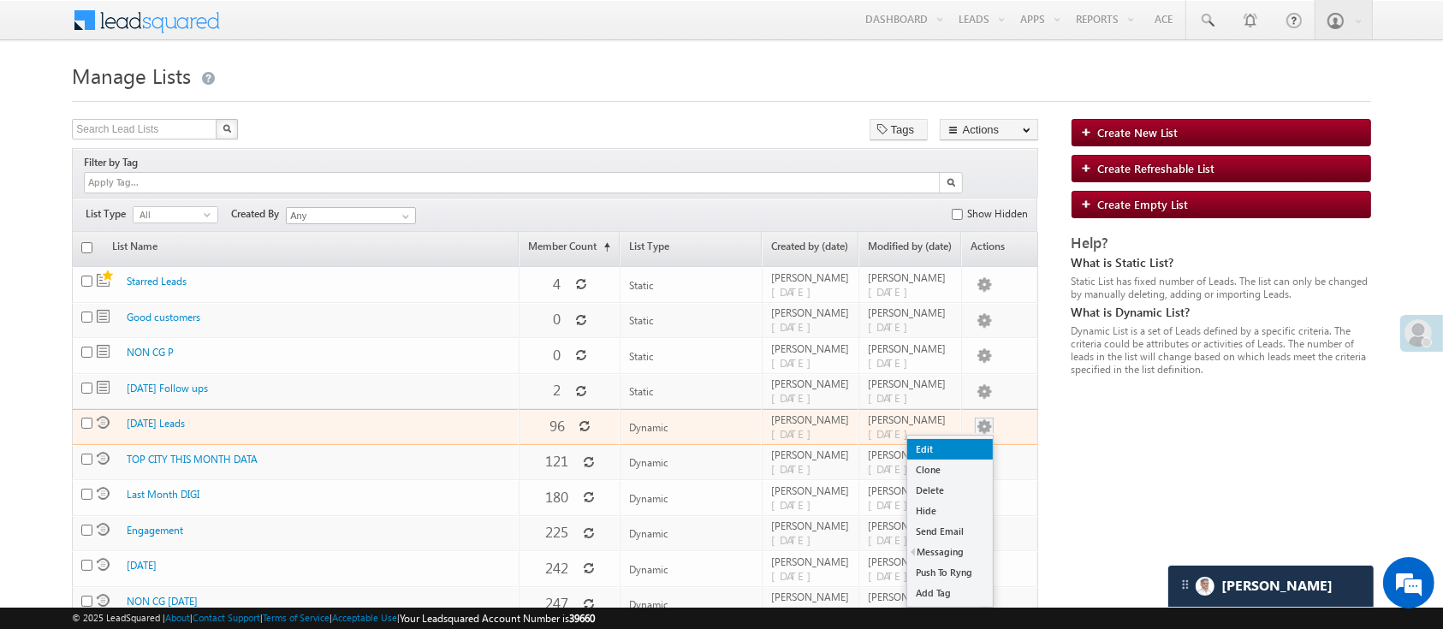
click at [961, 439] on link "Edit" at bounding box center [950, 449] width 86 height 21
checkbox input "true"
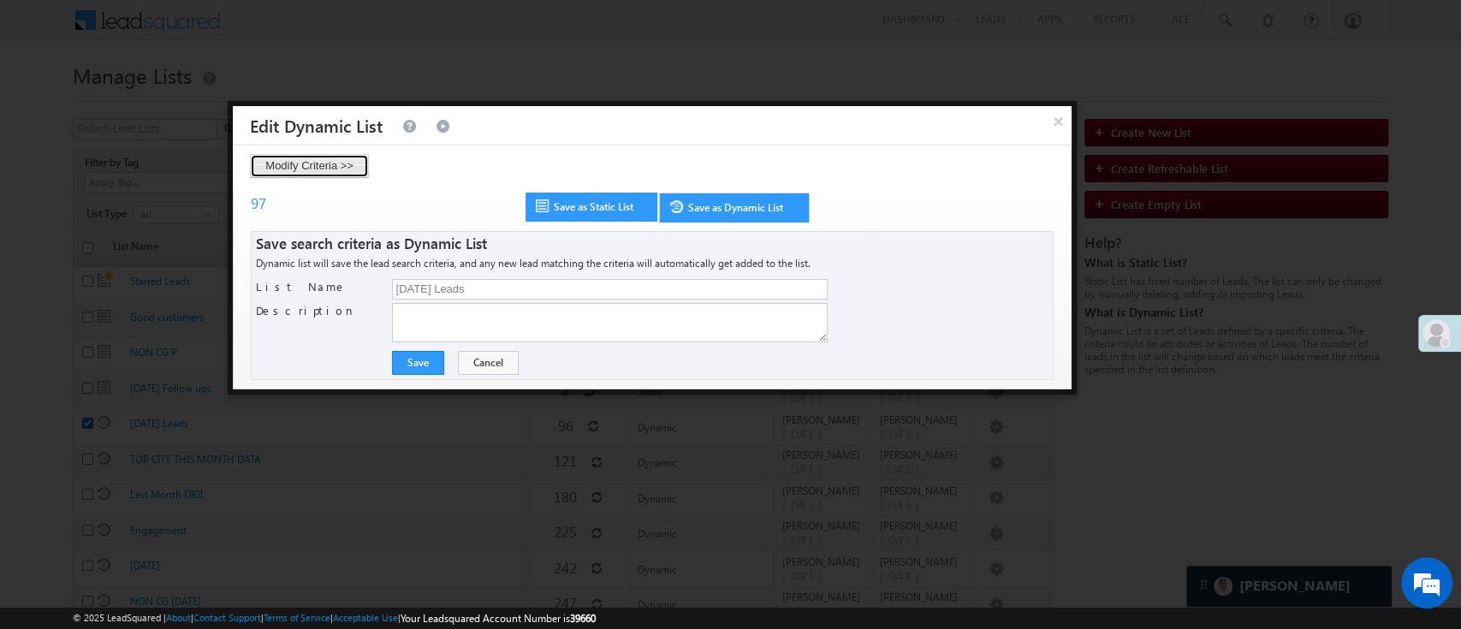
click at [316, 165] on button "Modify Criteria >>" at bounding box center [309, 166] width 119 height 24
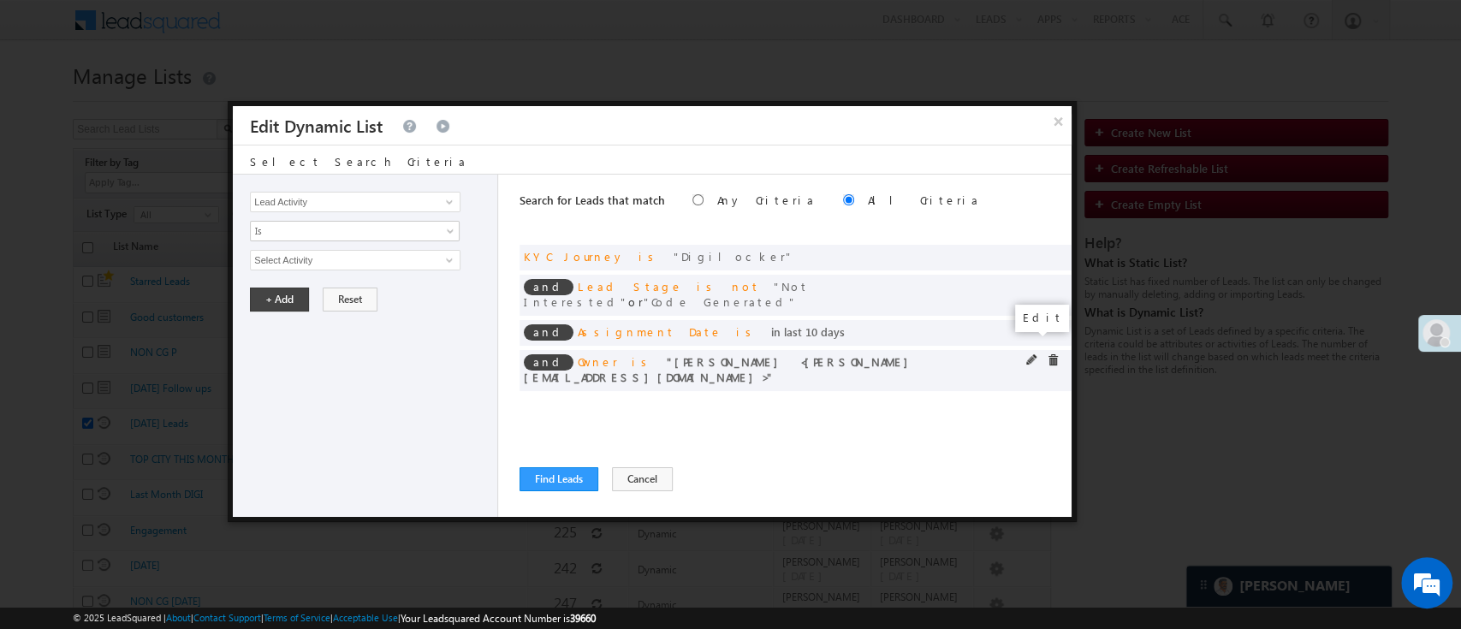
click at [1031, 354] on span at bounding box center [1032, 360] width 12 height 12
click at [342, 259] on span "[PERSON_NAME]" at bounding box center [348, 260] width 194 height 19
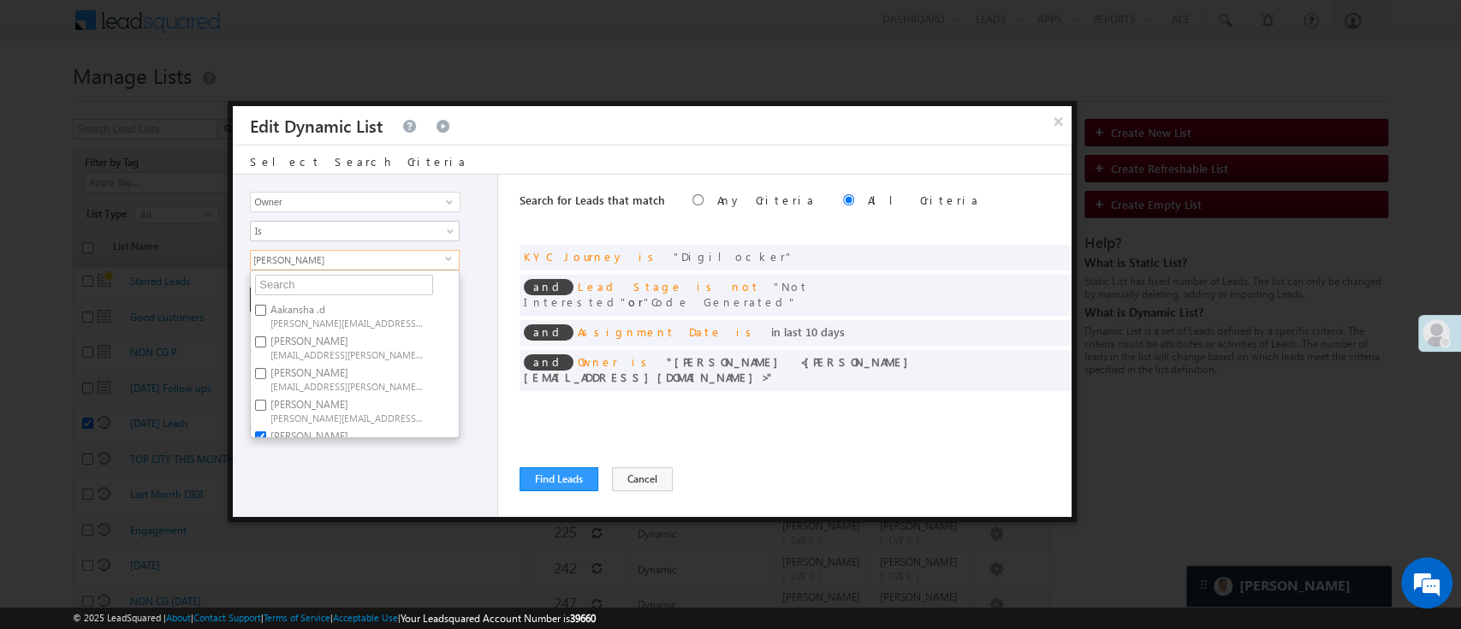
click at [439, 378] on label "[PERSON_NAME] [PERSON_NAME][EMAIL_ADDRESS][PERSON_NAME][DOMAIN_NAME]" at bounding box center [346, 379] width 191 height 32
click at [266, 378] on input "[PERSON_NAME] [PERSON_NAME][EMAIL_ADDRESS][PERSON_NAME][DOMAIN_NAME]" at bounding box center [260, 373] width 11 height 11
click at [413, 374] on label "[PERSON_NAME] [PERSON_NAME][EMAIL_ADDRESS][PERSON_NAME][DOMAIN_NAME]" at bounding box center [346, 379] width 191 height 32
click at [266, 374] on input "[PERSON_NAME] [PERSON_NAME][EMAIL_ADDRESS][PERSON_NAME][DOMAIN_NAME]" at bounding box center [260, 373] width 11 height 11
checkbox input "false"
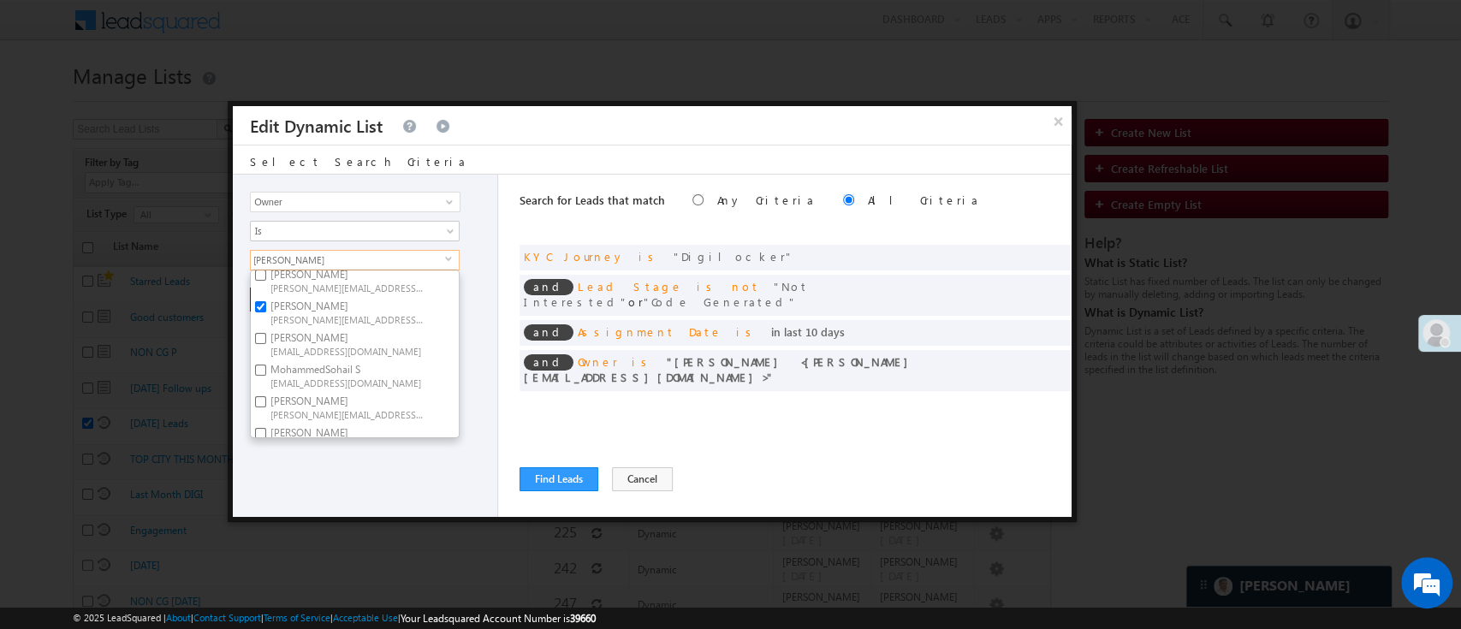
scroll to position [259, 0]
click at [389, 406] on label "[PERSON_NAME] 1Gurnani [PERSON_NAME][EMAIL_ADDRESS][DOMAIN_NAME]" at bounding box center [346, 422] width 191 height 32
click at [266, 411] on input "[PERSON_NAME] 1Gurnani [PERSON_NAME][EMAIL_ADDRESS][DOMAIN_NAME]" at bounding box center [260, 416] width 11 height 11
checkbox input "true"
click at [384, 464] on div "Lead Activity Task Sales Group Prospect Id WA Last Message Timestamp 4th Day Di…" at bounding box center [365, 346] width 265 height 342
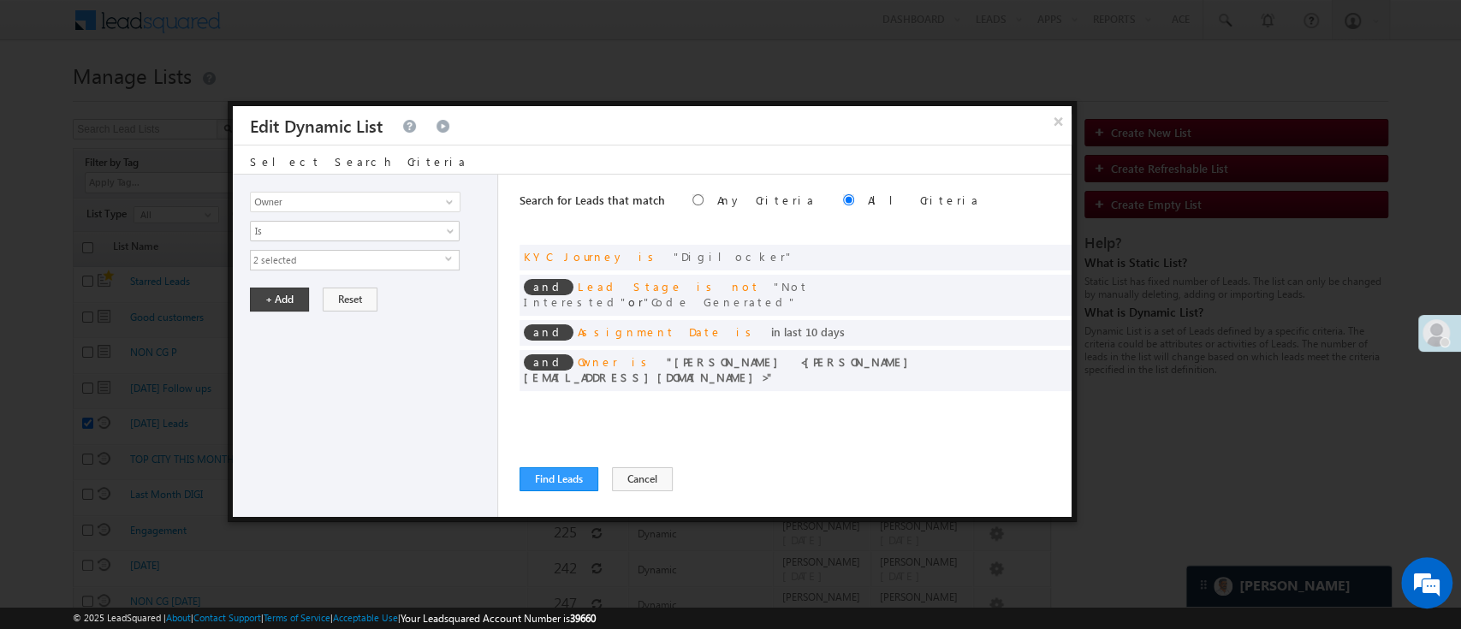
click at [301, 258] on span "2 selected" at bounding box center [348, 260] width 194 height 19
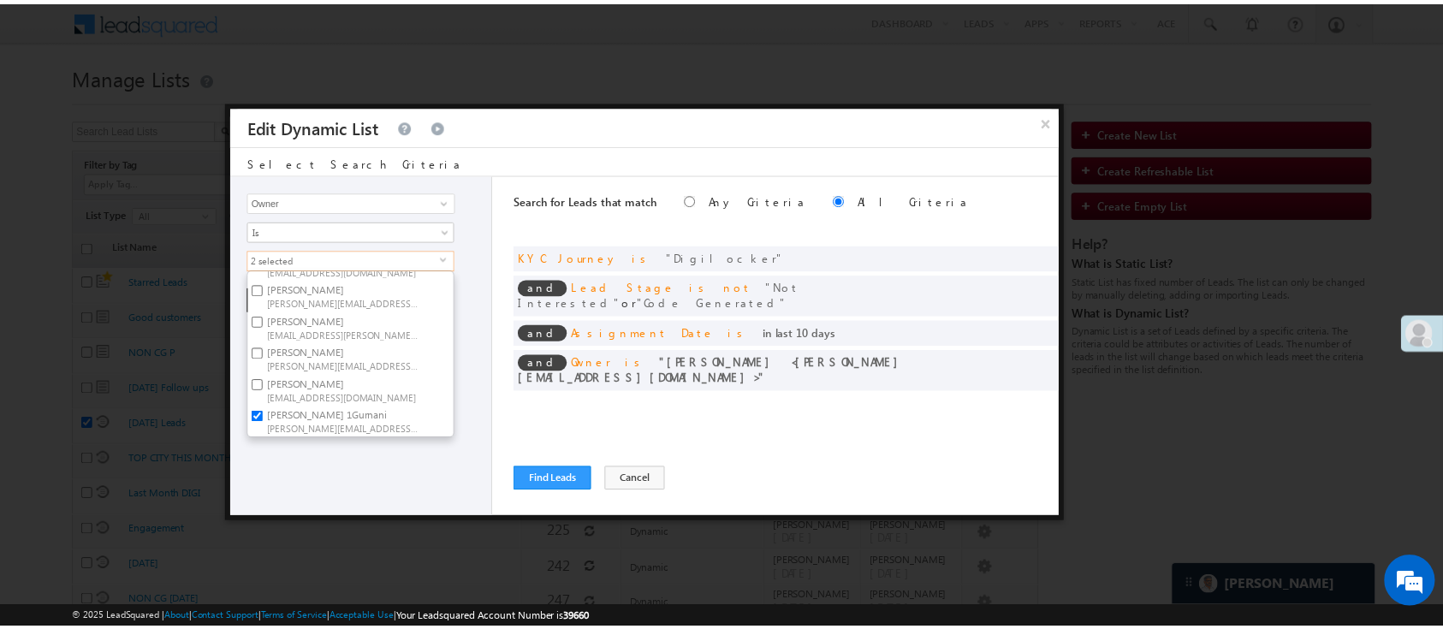
scroll to position [128, 0]
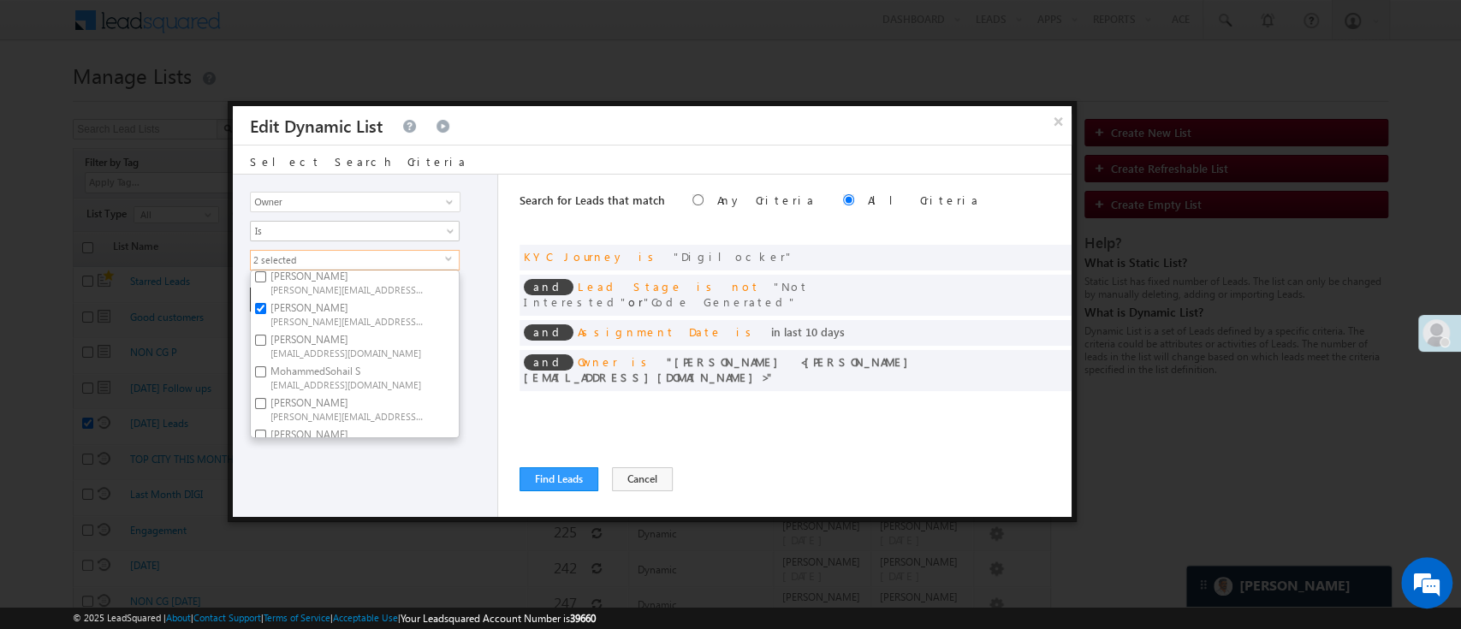
click at [396, 314] on span "[PERSON_NAME][EMAIL_ADDRESS][DOMAIN_NAME]" at bounding box center [348, 320] width 154 height 13
click at [266, 312] on input "[PERSON_NAME] [PERSON_NAME][EMAIL_ADDRESS][DOMAIN_NAME]" at bounding box center [260, 308] width 11 height 11
checkbox input "false"
click at [356, 488] on div "Lead Activity Task Sales Group Prospect Id WA Last Message Timestamp 4th Day Di…" at bounding box center [365, 346] width 265 height 342
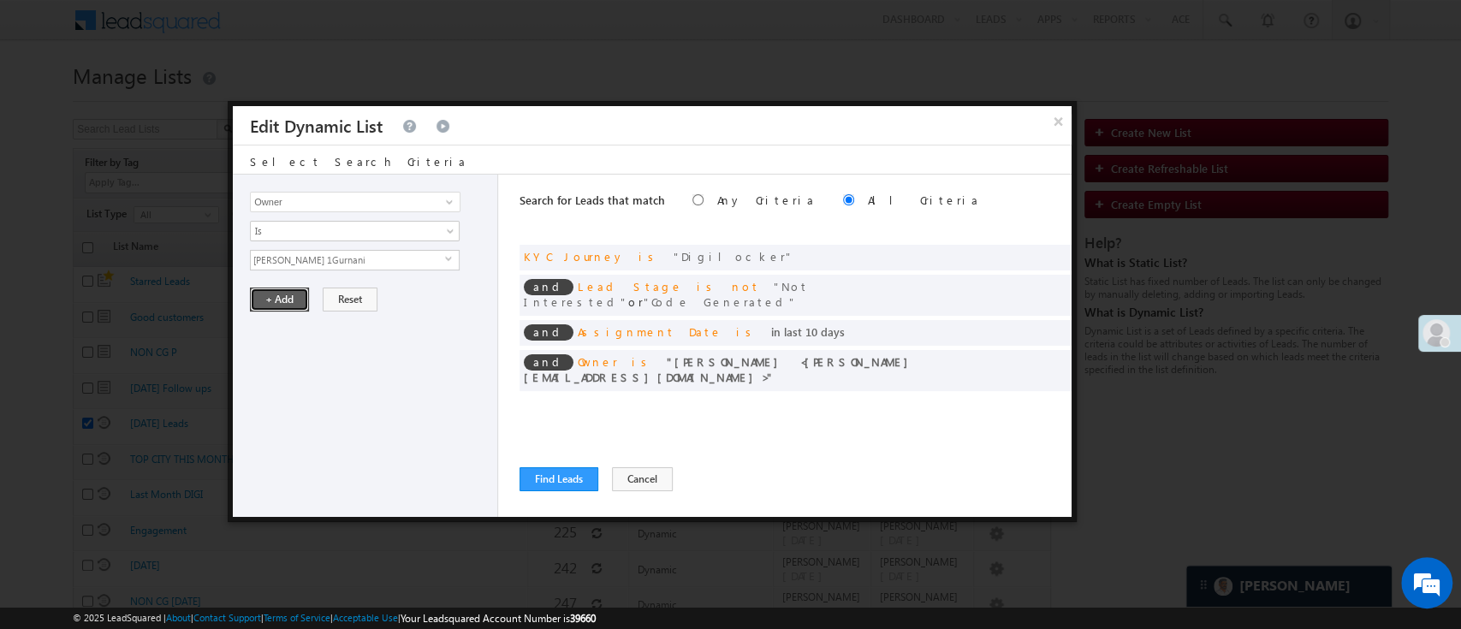
click at [288, 299] on button "+ Add" at bounding box center [279, 300] width 59 height 24
click at [549, 475] on button "Find Leads" at bounding box center [559, 479] width 79 height 24
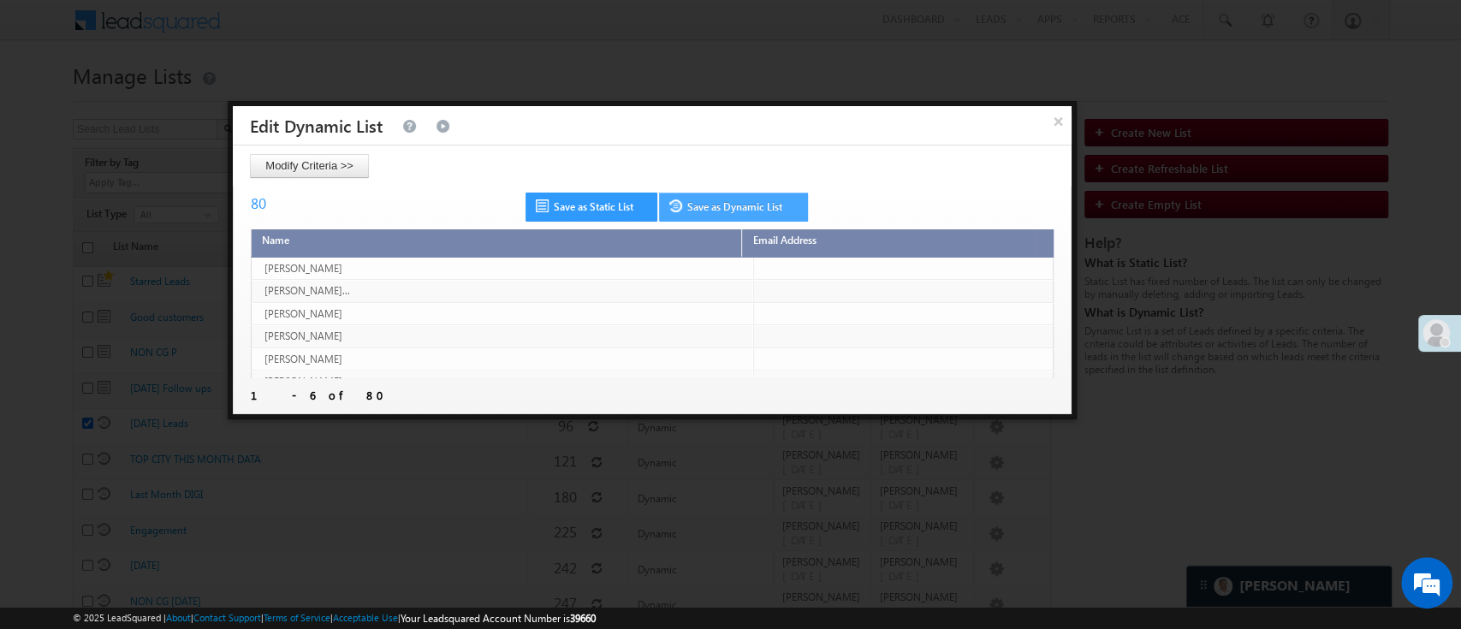
click at [760, 213] on link "Save as Dynamic List" at bounding box center [733, 207] width 149 height 29
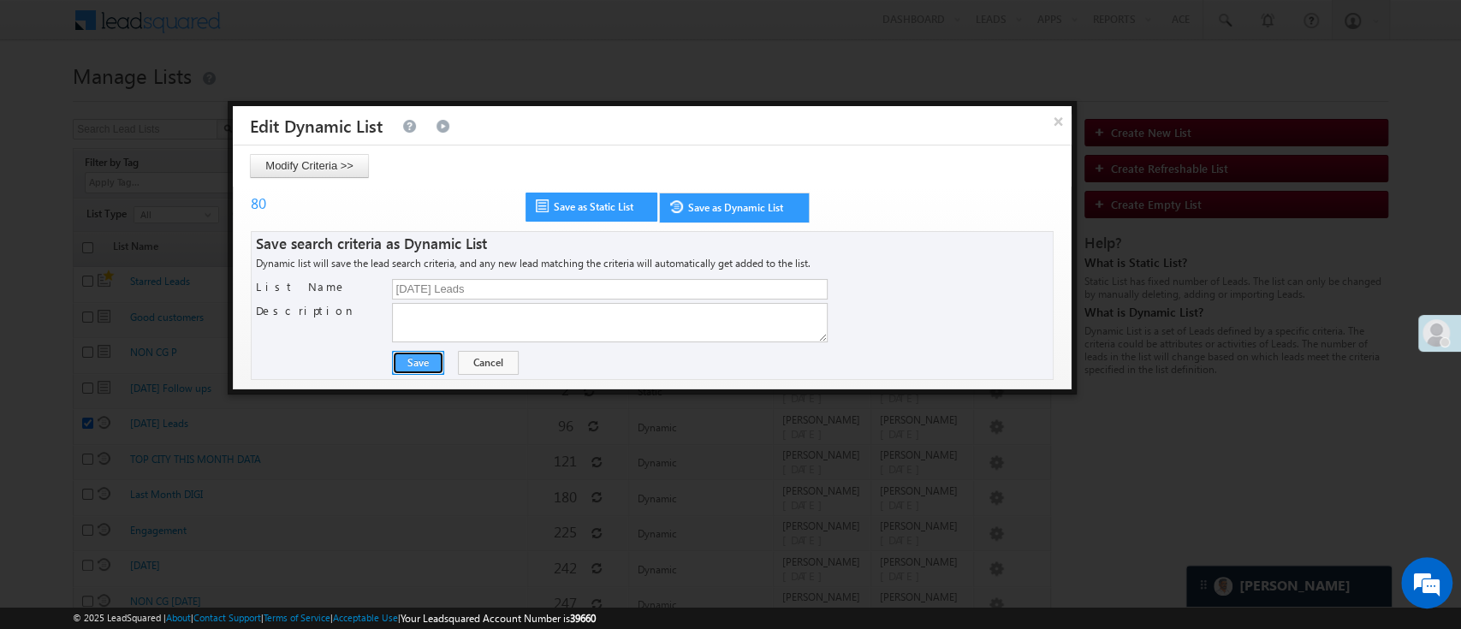
click at [407, 359] on button "Save" at bounding box center [418, 363] width 52 height 24
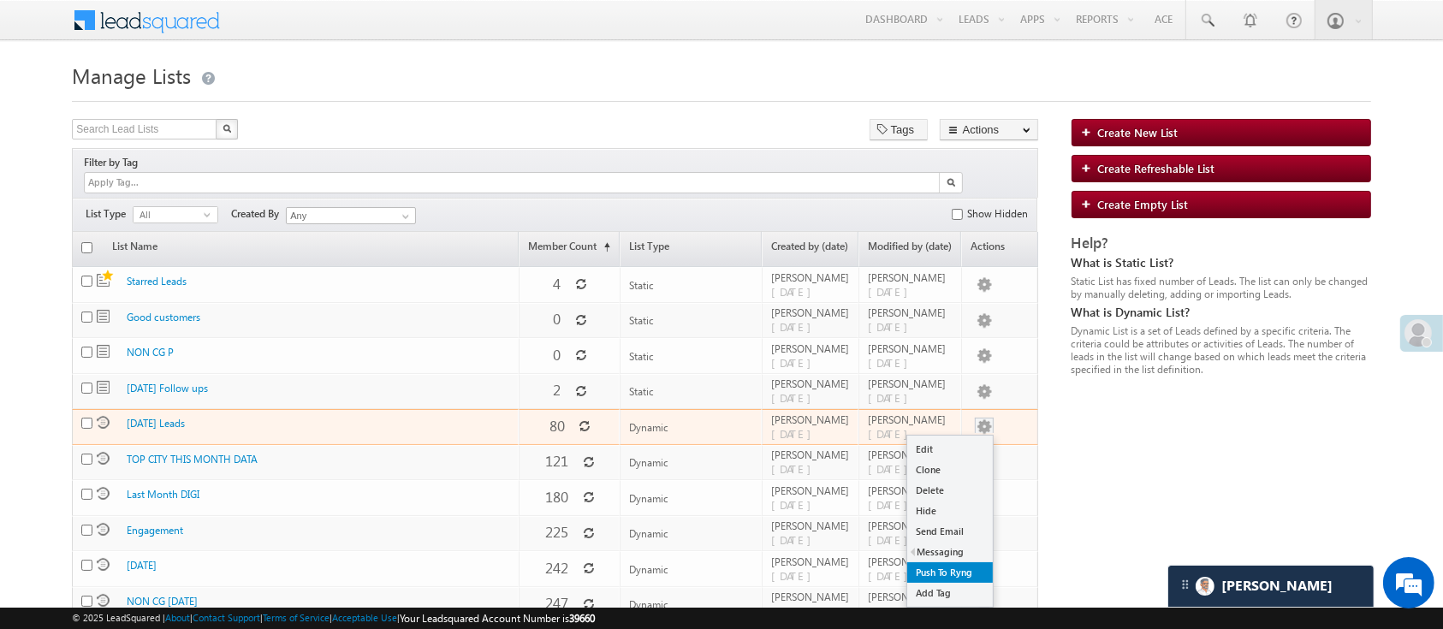
click at [949, 562] on link "Push To Ryng" at bounding box center [950, 572] width 86 height 21
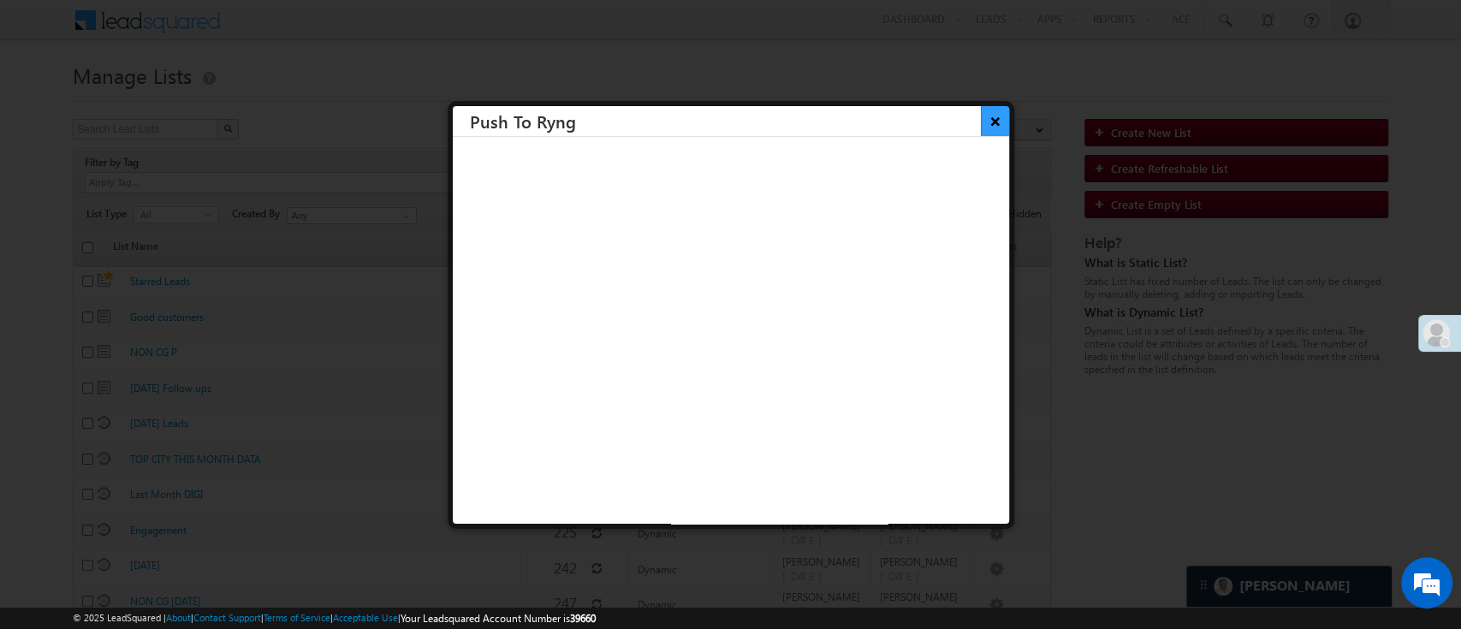
click at [981, 119] on button "×" at bounding box center [995, 121] width 28 height 30
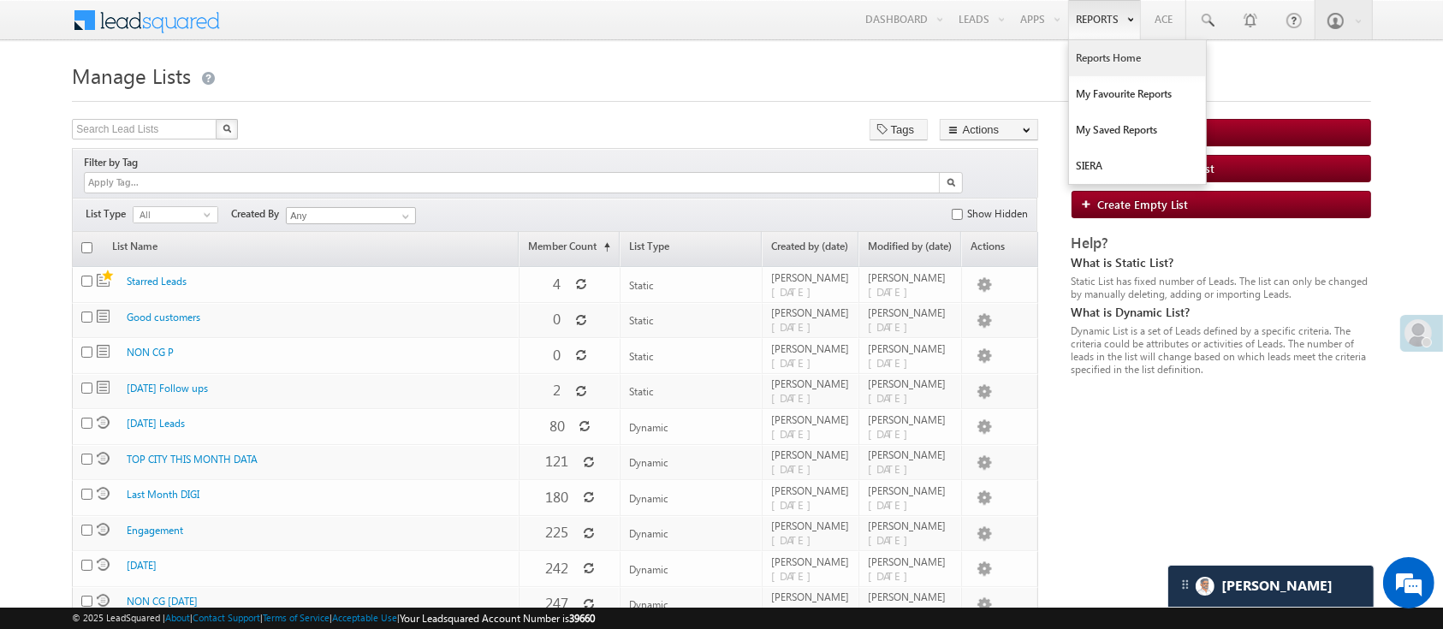
click at [1114, 62] on link "Reports Home" at bounding box center [1137, 58] width 137 height 36
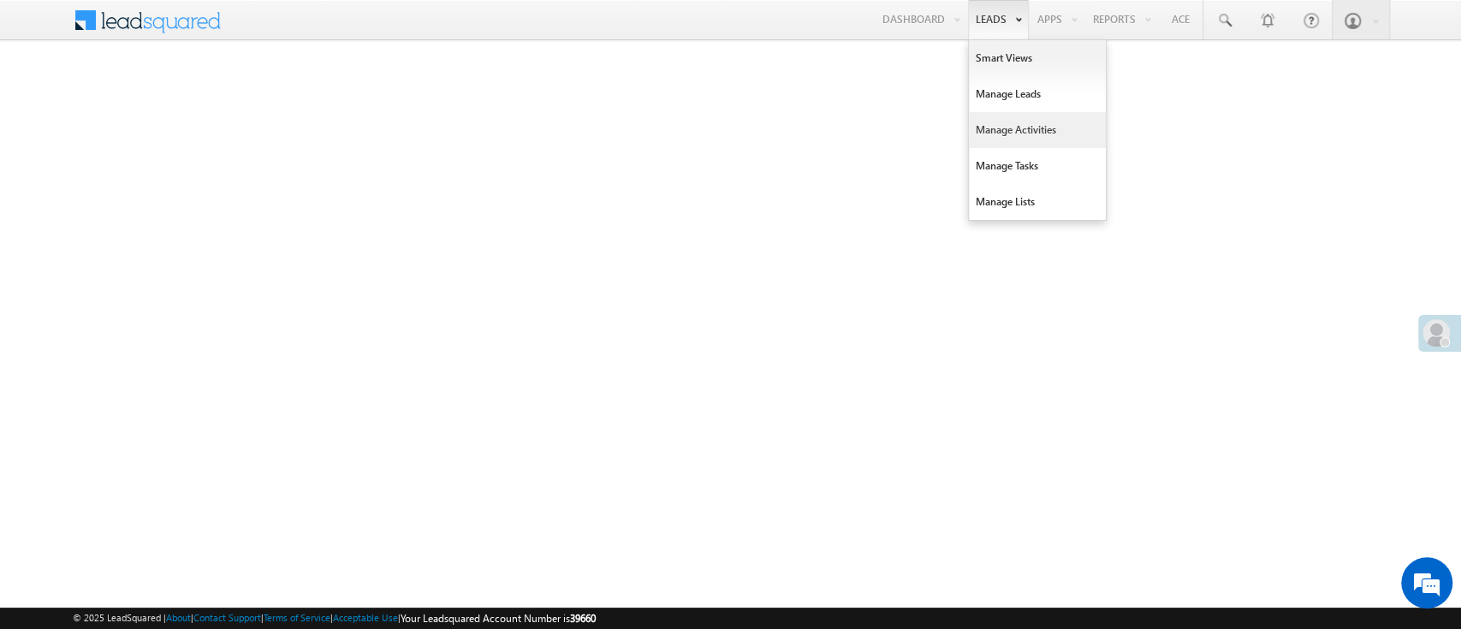
click at [1021, 140] on link "Manage Activities" at bounding box center [1037, 130] width 137 height 36
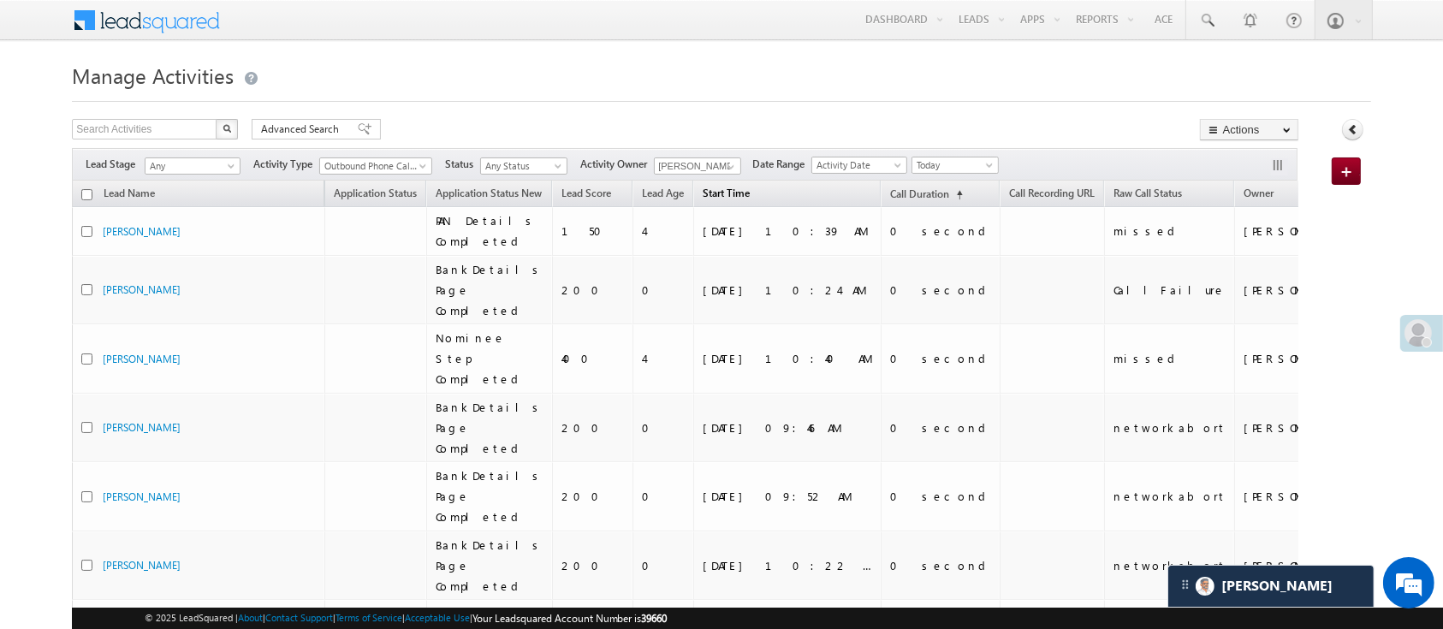
click at [730, 193] on span "Start Time" at bounding box center [726, 193] width 47 height 13
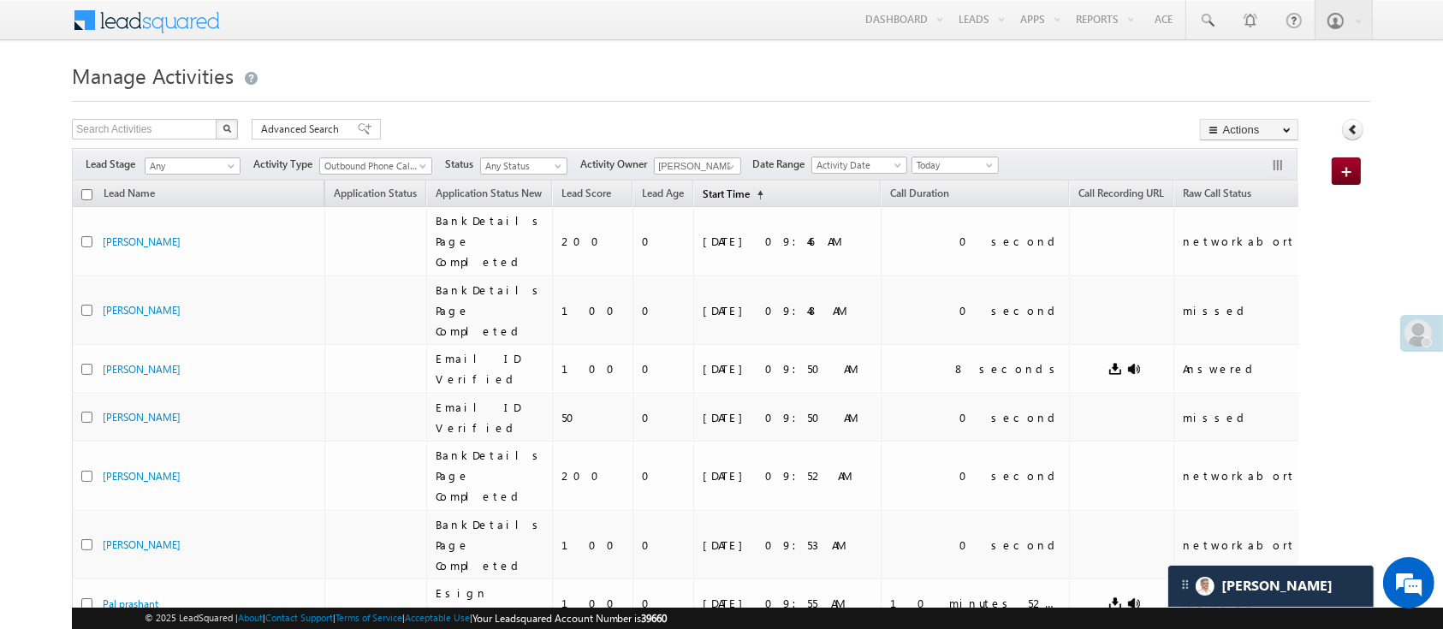
click at [730, 193] on span "Start Time" at bounding box center [726, 193] width 47 height 13
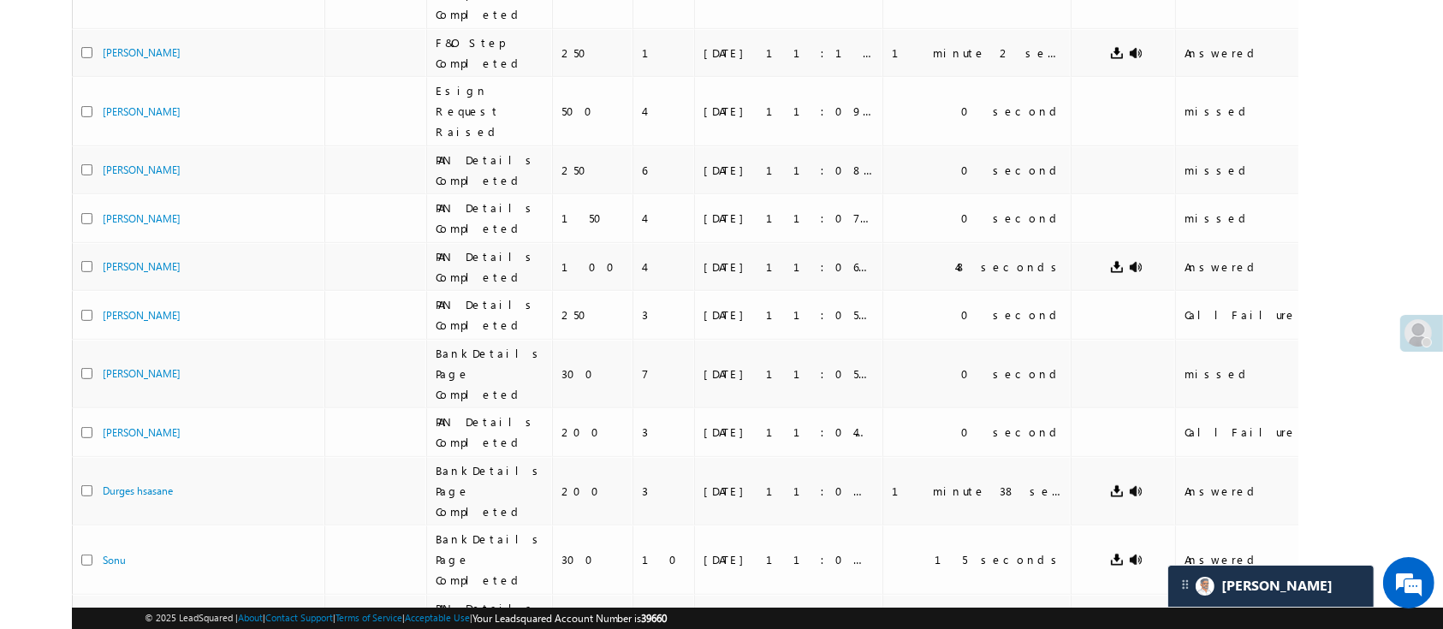
scroll to position [871, 0]
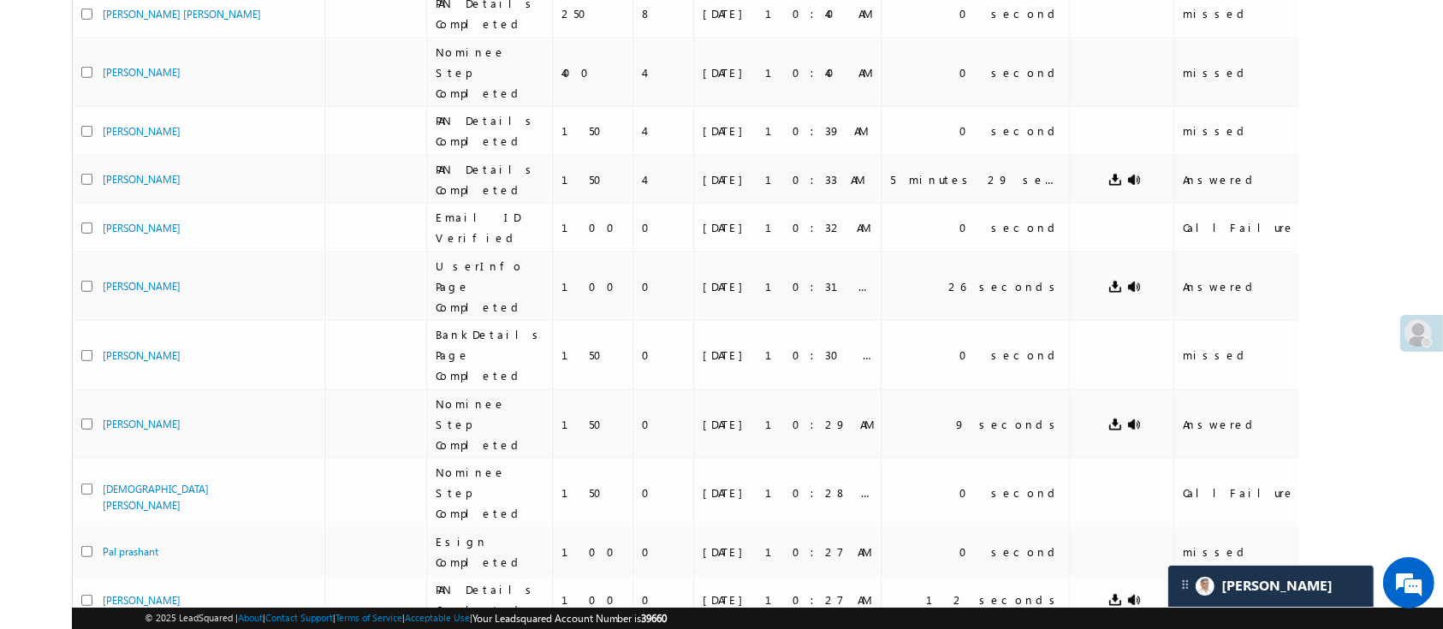
scroll to position [321, 0]
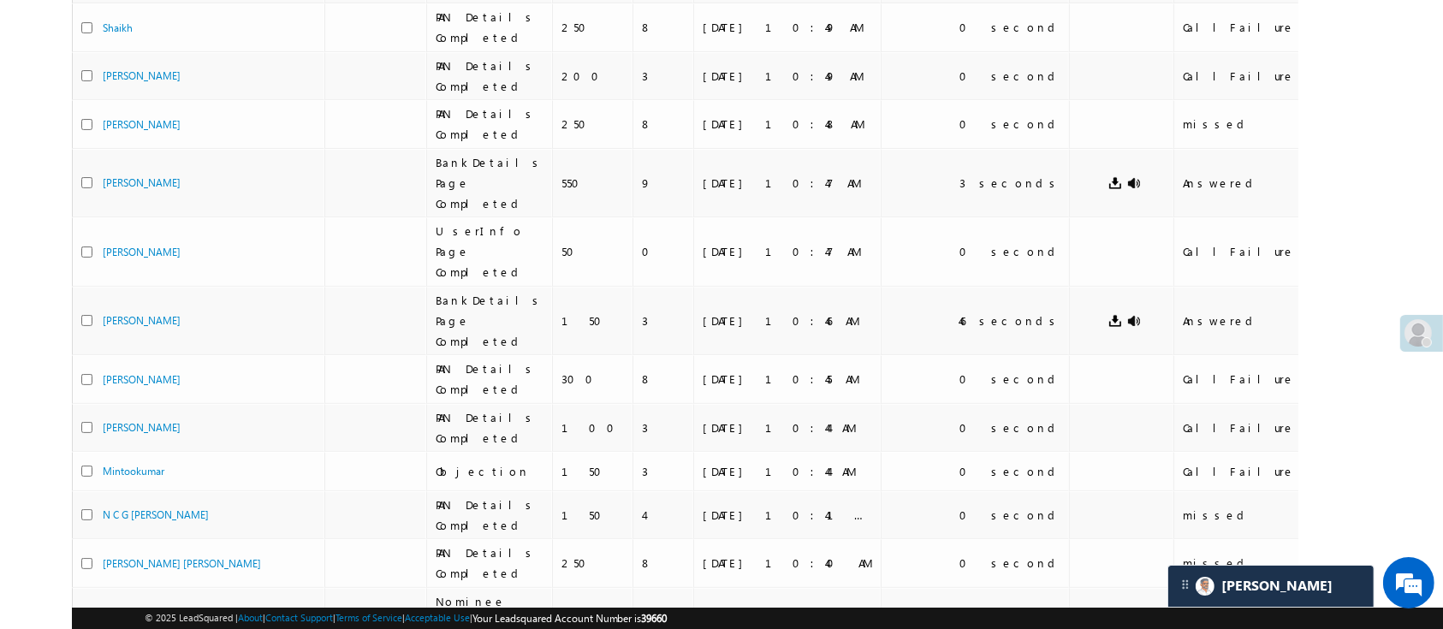
click at [1431, 67] on body "Menu Manish Panchal Manis h.1Pa nchal @ange lbrok ing.c" at bounding box center [721, 522] width 1443 height 1686
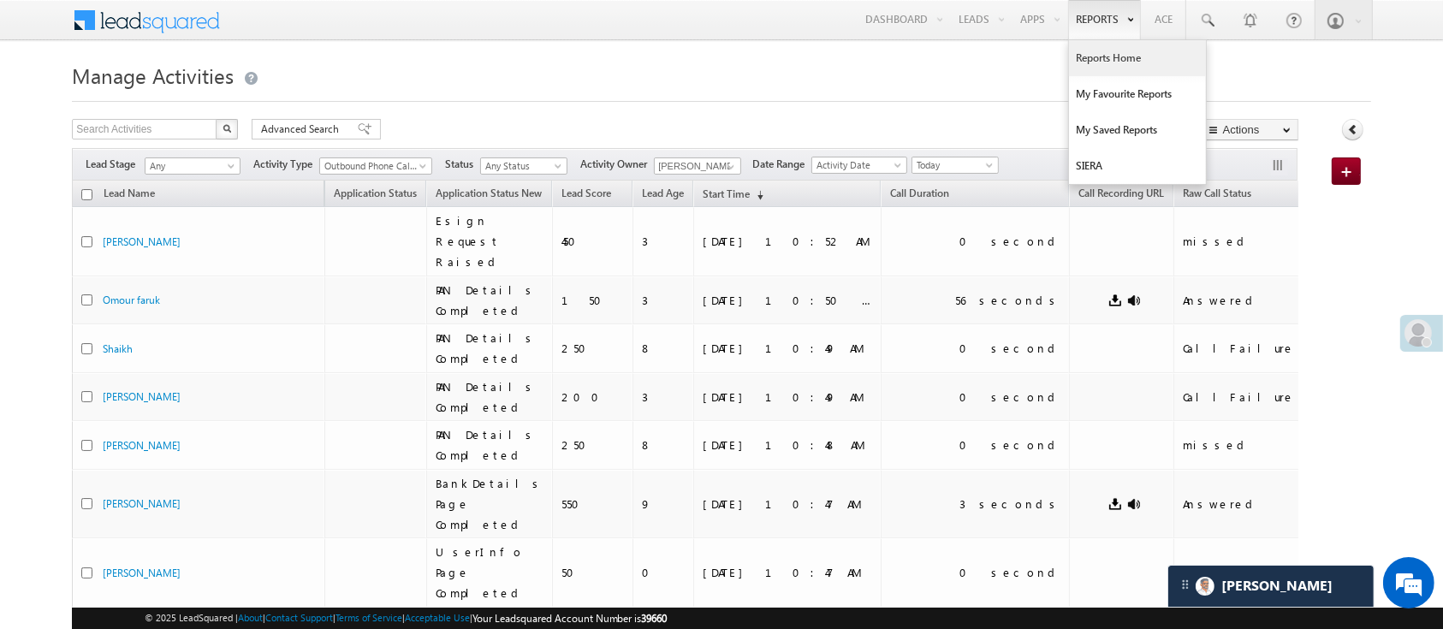
click at [1109, 55] on link "Reports Home" at bounding box center [1137, 58] width 137 height 36
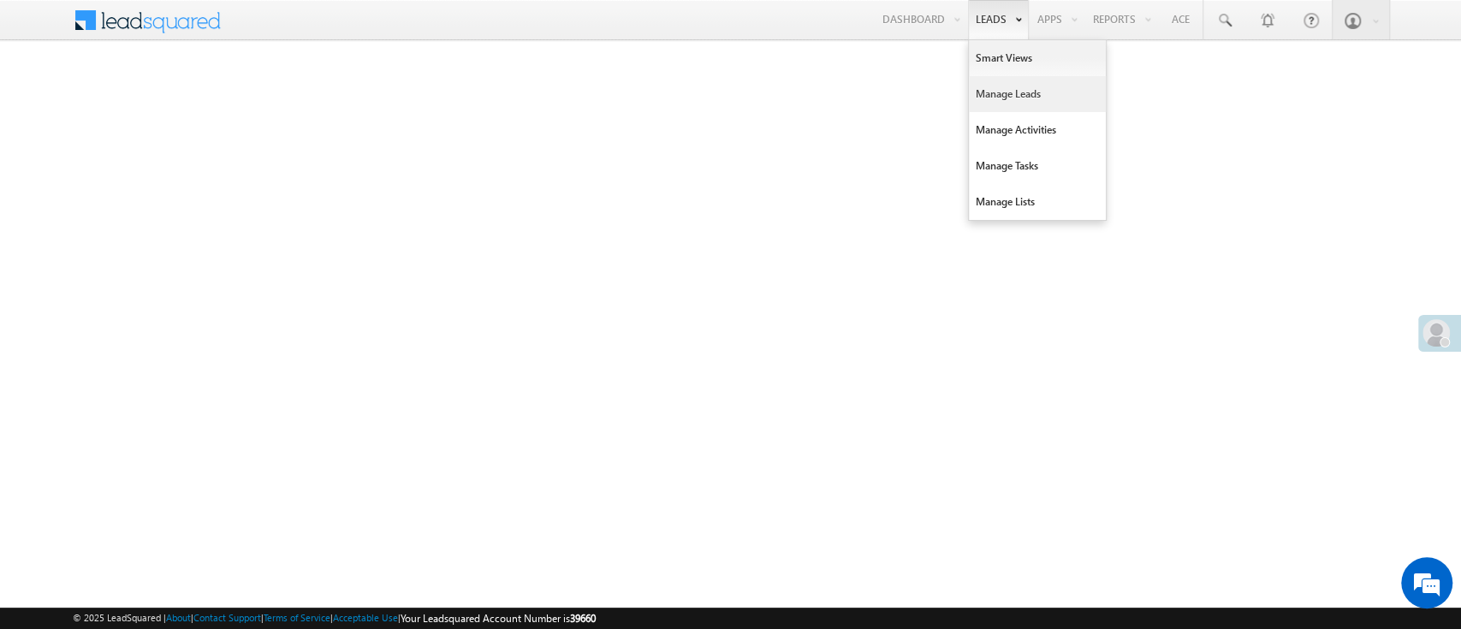
click at [1026, 92] on link "Manage Leads" at bounding box center [1037, 94] width 137 height 36
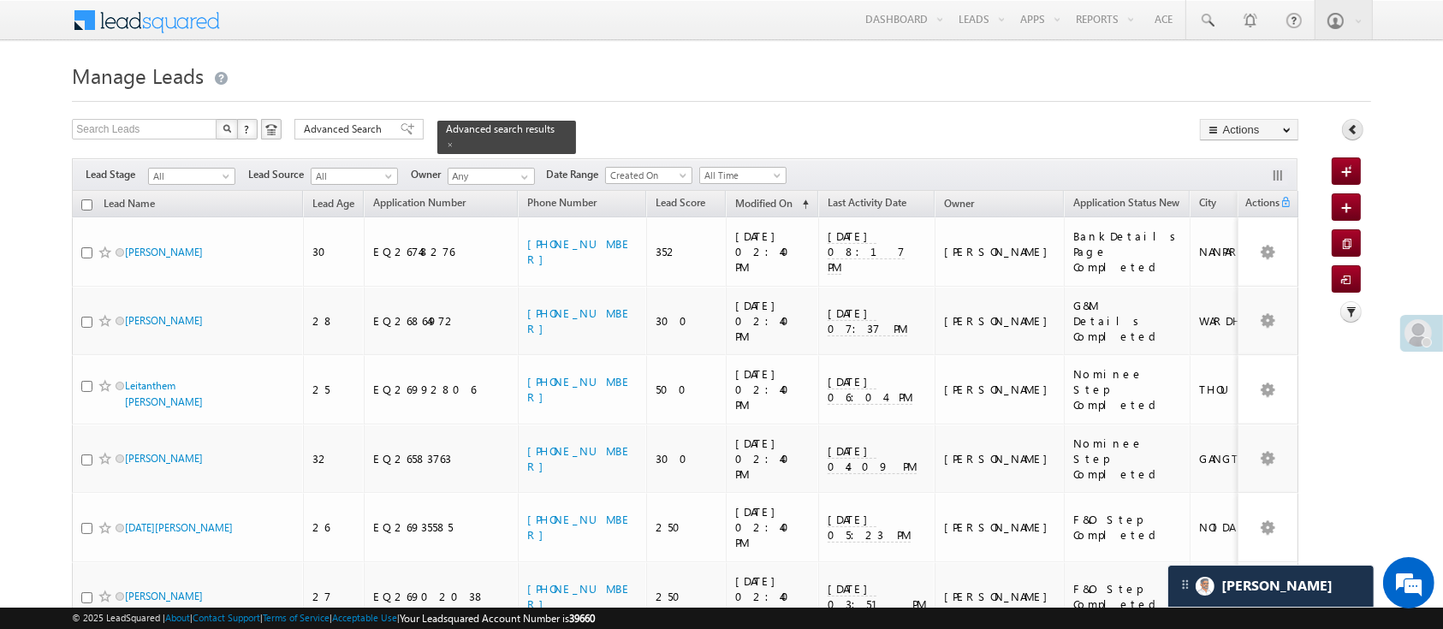
click at [1353, 133] on icon at bounding box center [1353, 129] width 12 height 12
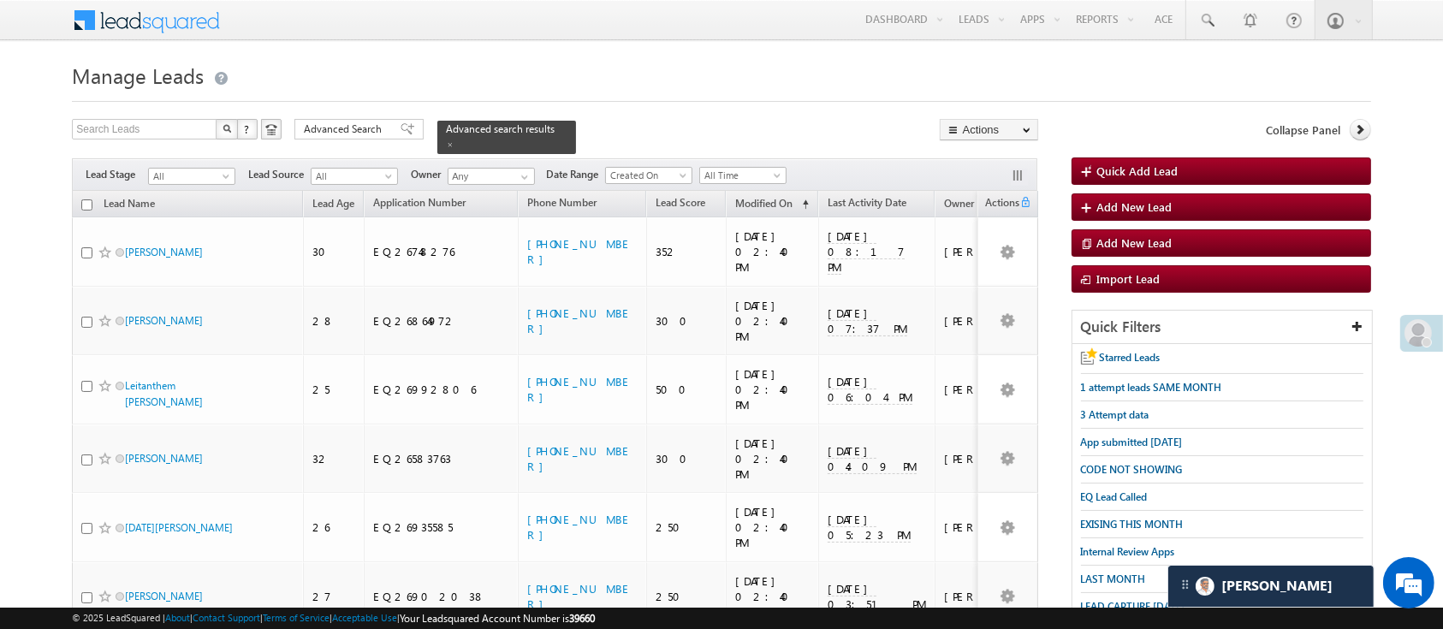
scroll to position [520, 0]
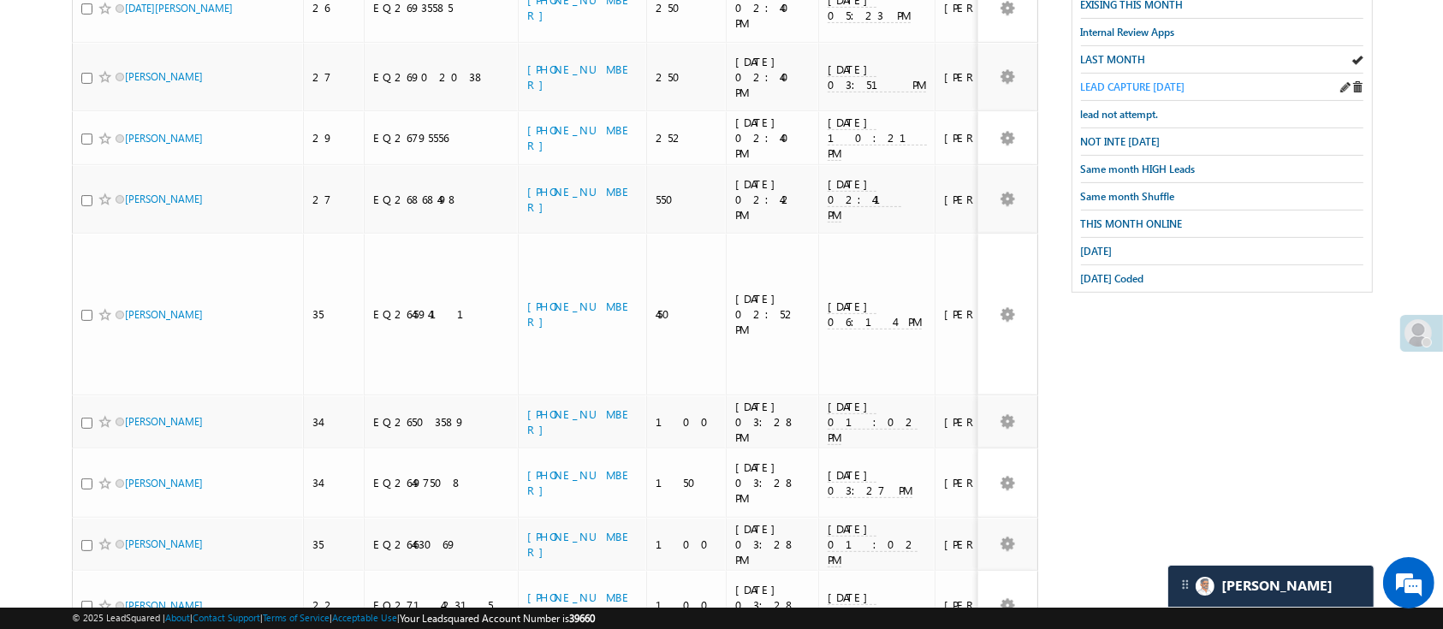
click at [1164, 80] on span "LEAD CAPTURE TODAY" at bounding box center [1133, 86] width 104 height 13
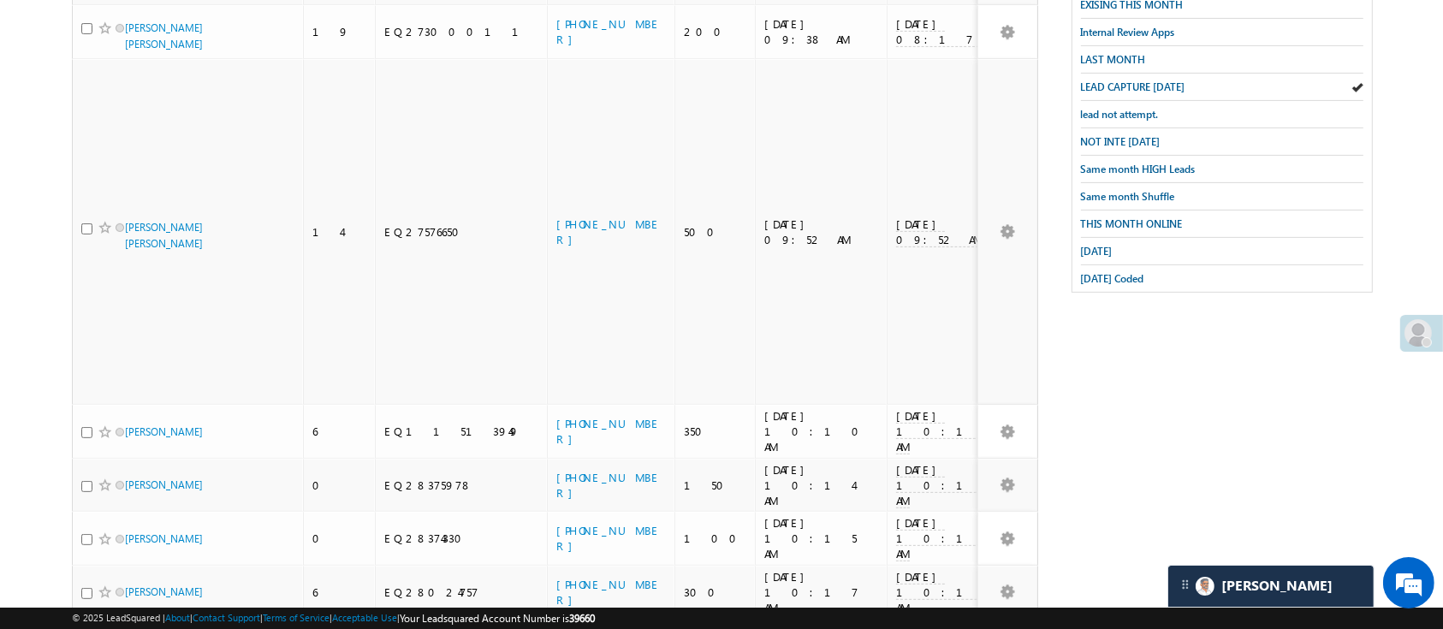
scroll to position [0, 0]
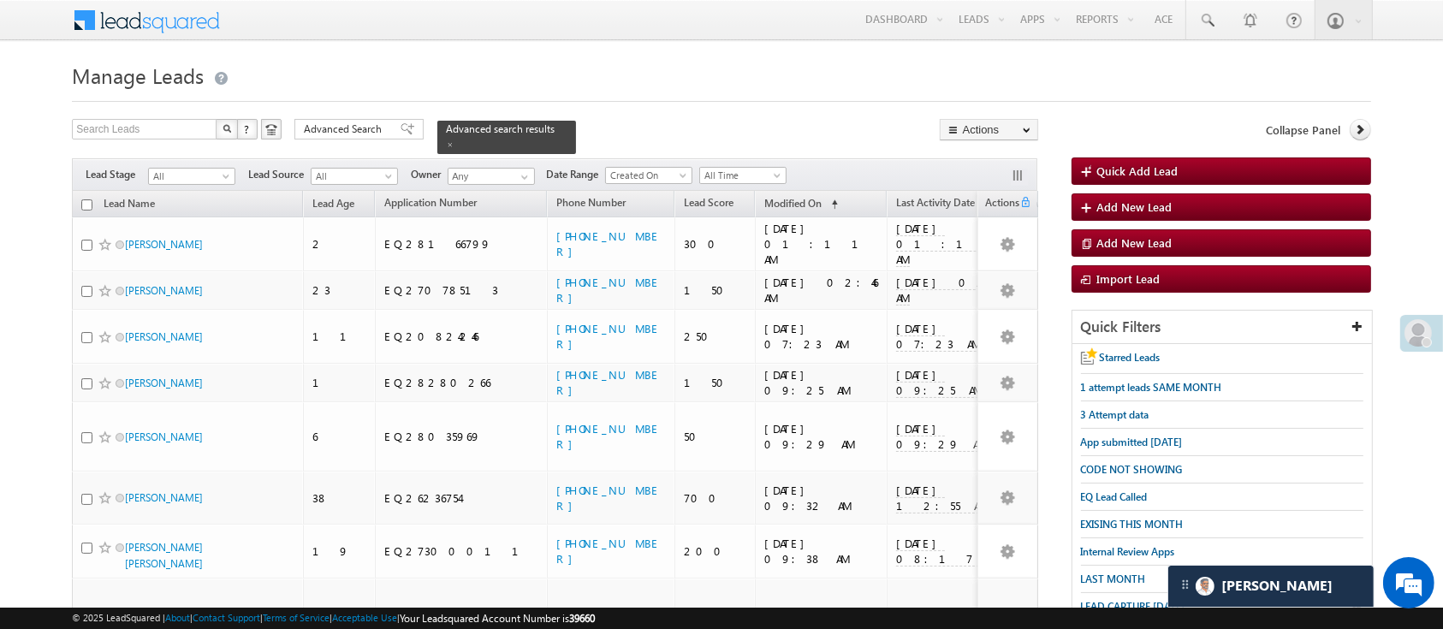
drag, startPoint x: 1460, startPoint y: 202, endPoint x: 1044, endPoint y: 68, distance: 436.2
click at [1044, 68] on h1 "Manage Leads" at bounding box center [721, 73] width 1299 height 33
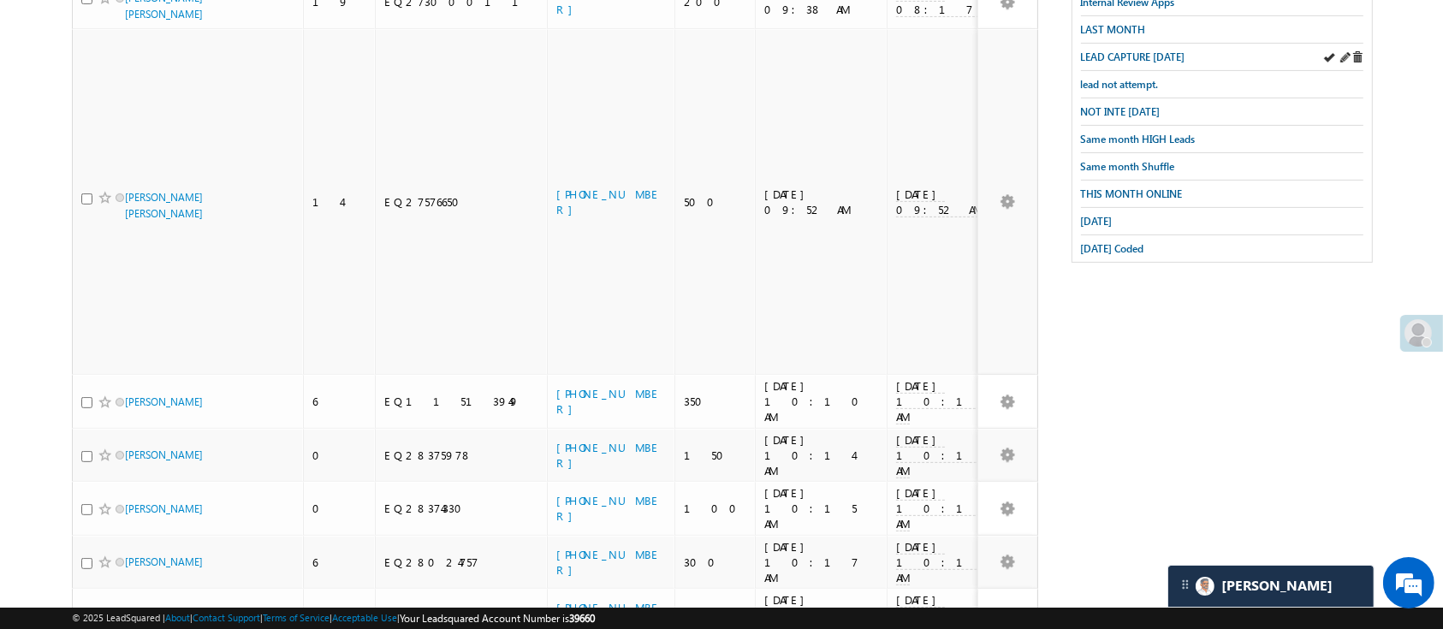
click at [1154, 55] on div "LEAD CAPTURE [DATE]" at bounding box center [1222, 57] width 283 height 27
click at [1146, 51] on span "LEAD CAPTURE [DATE]" at bounding box center [1133, 57] width 104 height 13
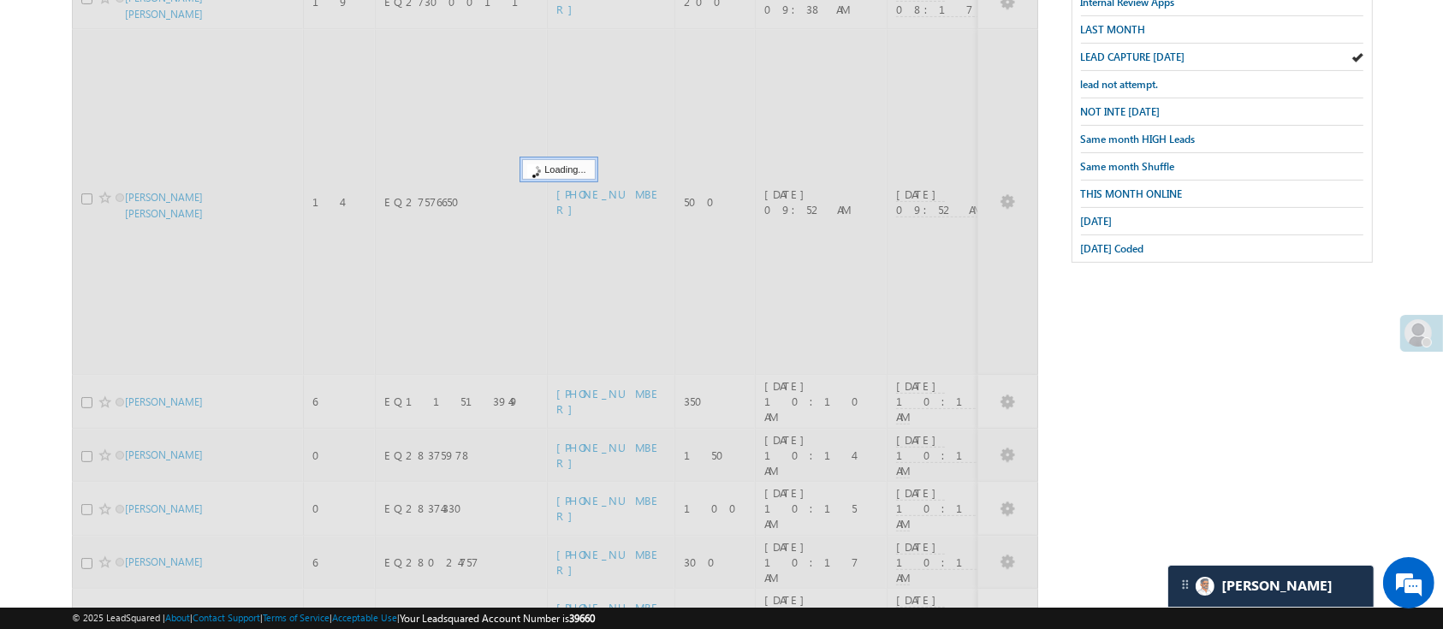
scroll to position [0, 0]
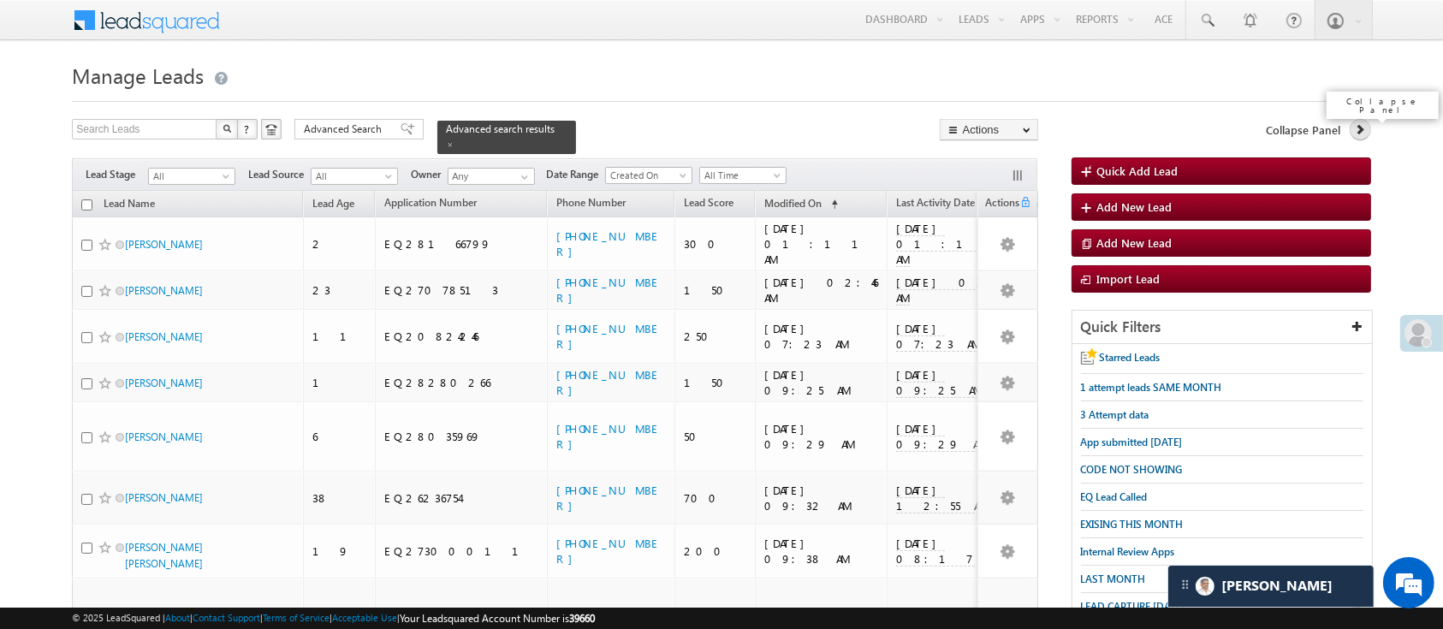
click at [1363, 133] on icon at bounding box center [1360, 129] width 12 height 12
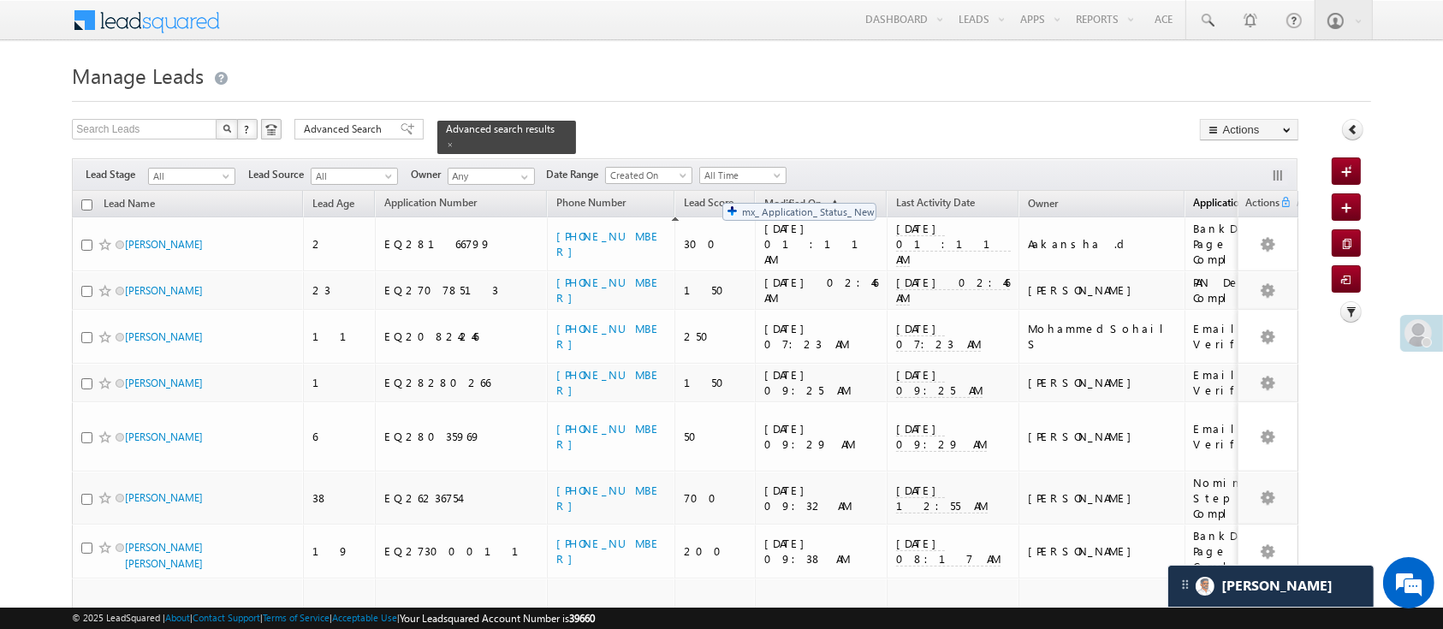
drag, startPoint x: 1060, startPoint y: 193, endPoint x: 686, endPoint y: 194, distance: 374.1
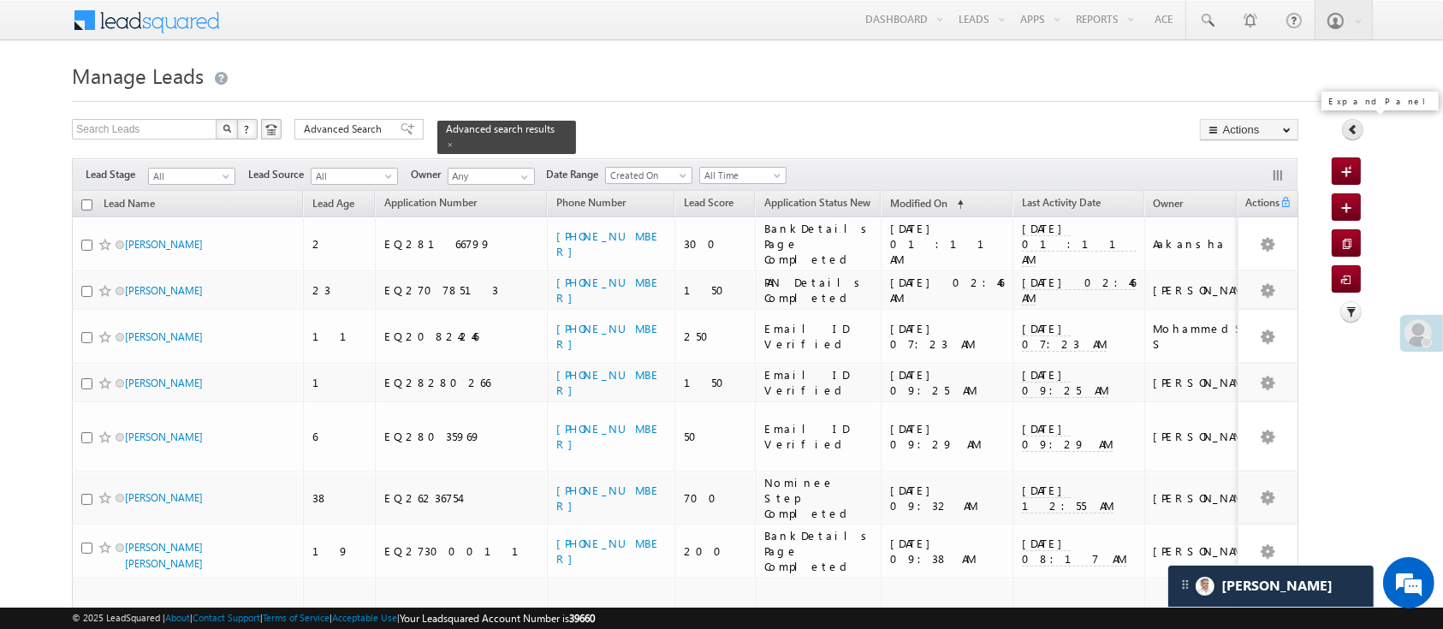
click at [1358, 130] on icon at bounding box center [1353, 129] width 12 height 12
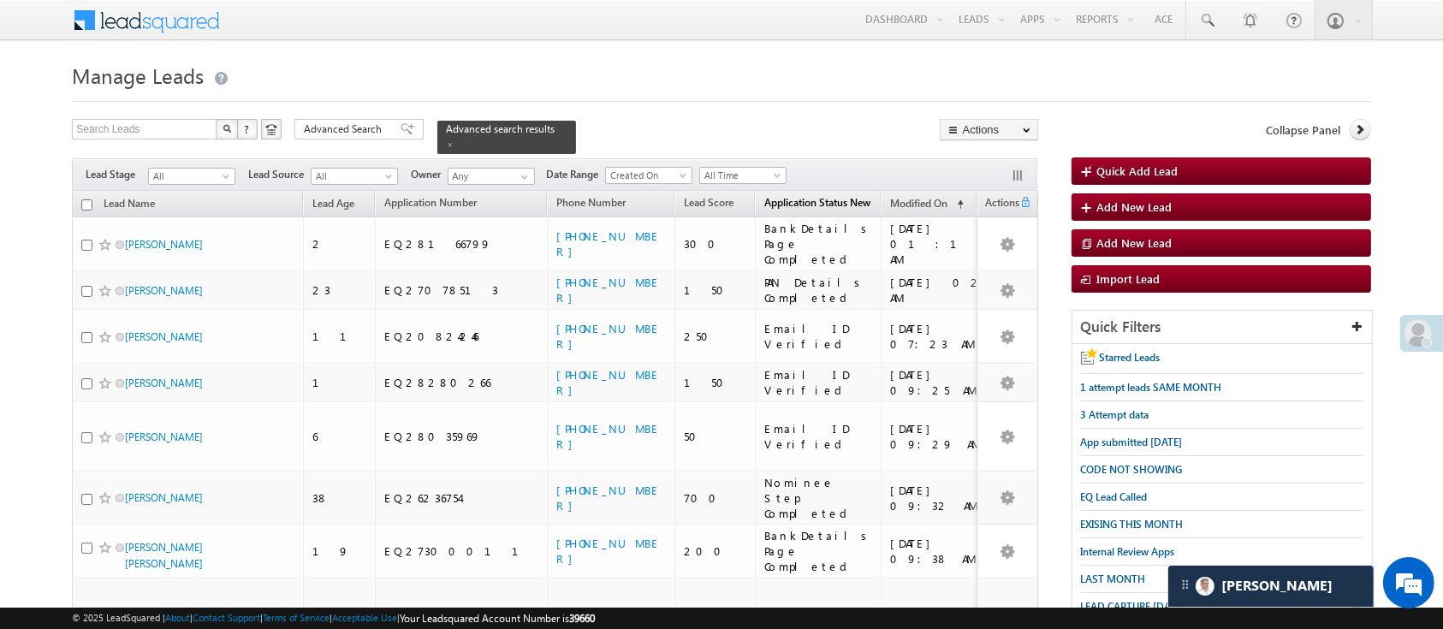
click at [764, 196] on span "Application Status New" at bounding box center [817, 202] width 106 height 13
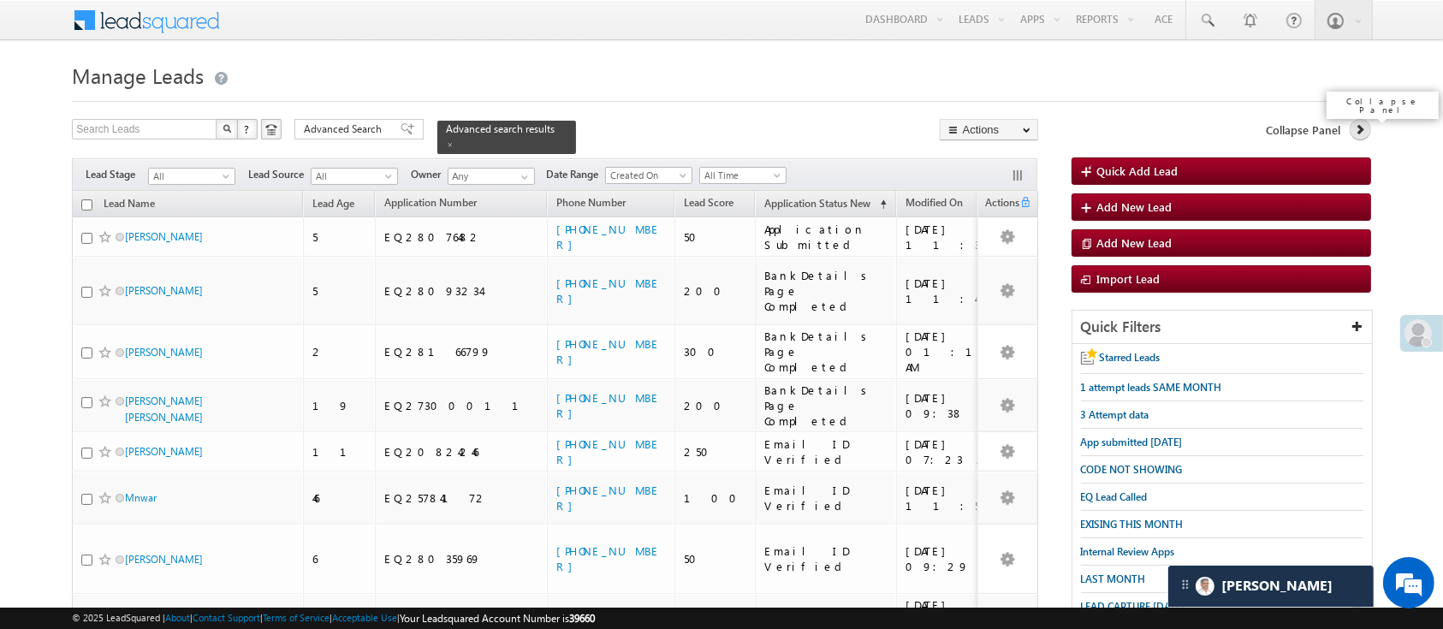
click at [1363, 131] on icon at bounding box center [1360, 129] width 12 height 12
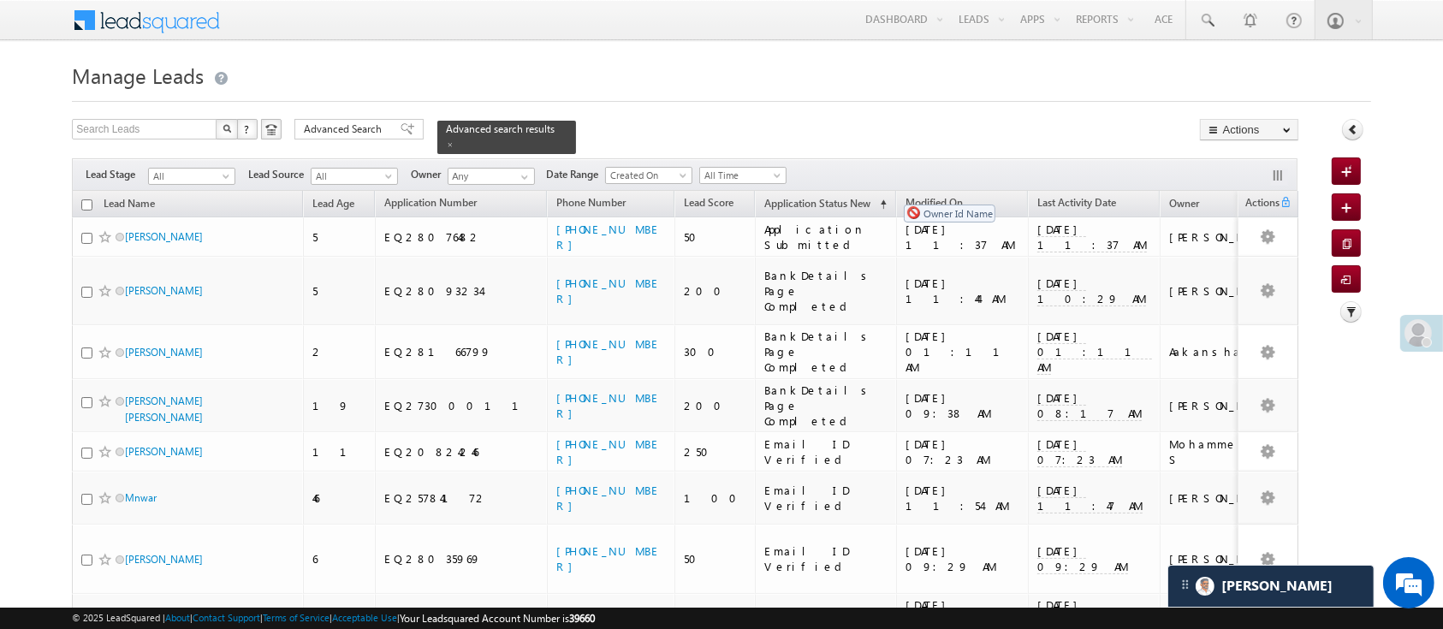
drag, startPoint x: 1059, startPoint y: 203, endPoint x: 883, endPoint y: 196, distance: 175.6
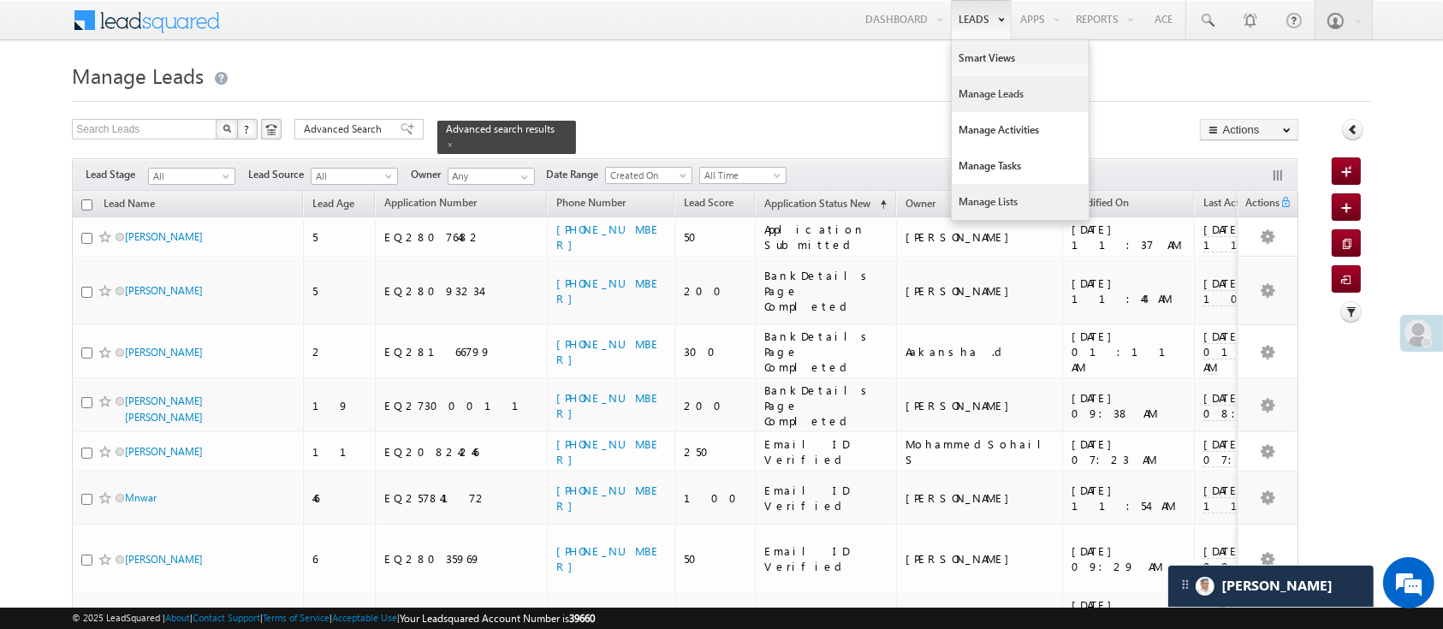
click at [1027, 188] on link "Manage Lists" at bounding box center [1020, 202] width 137 height 36
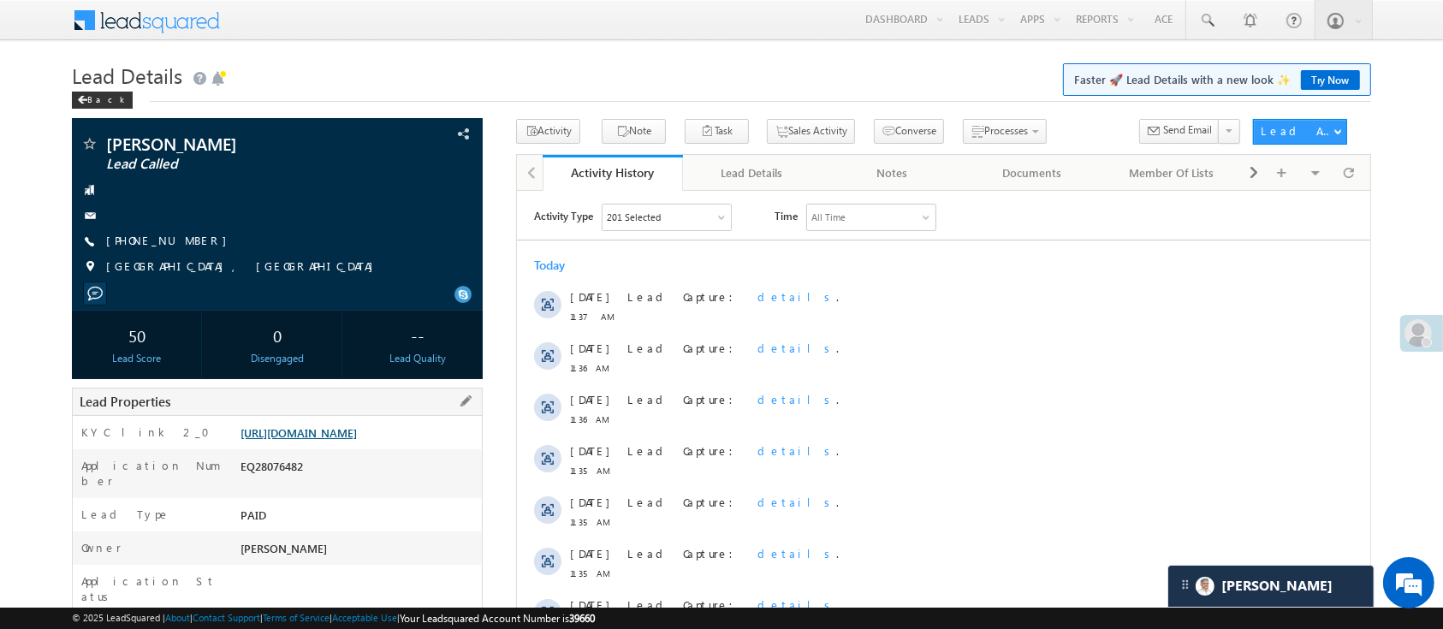
click at [335, 425] on link "[URL][DOMAIN_NAME]" at bounding box center [299, 432] width 116 height 15
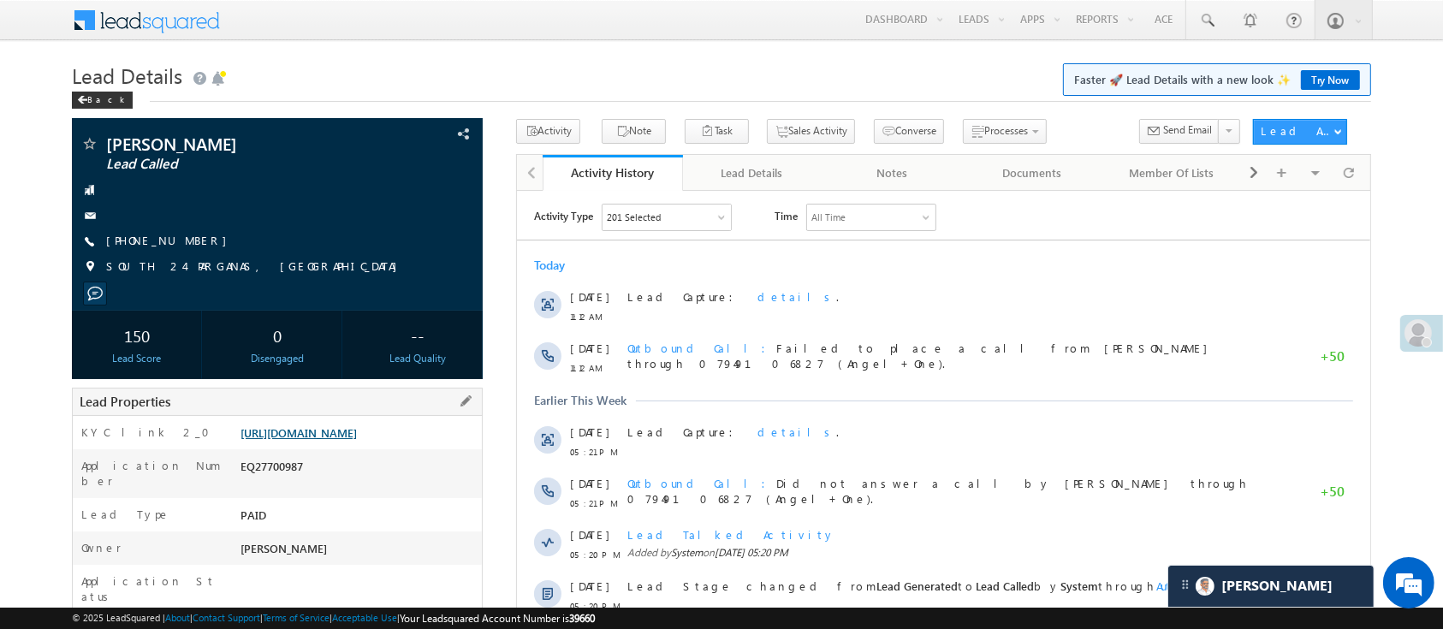
click at [357, 436] on link "[URL][DOMAIN_NAME]" at bounding box center [299, 432] width 116 height 15
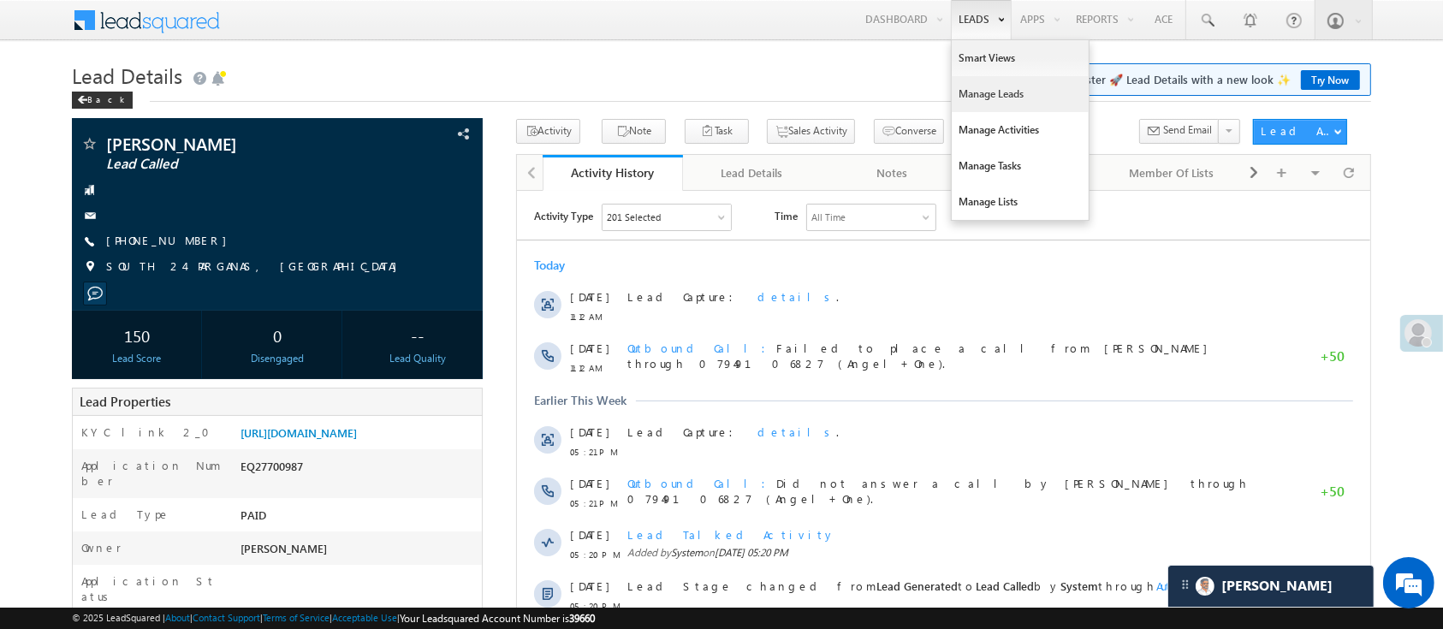
click at [1001, 90] on link "Manage Leads" at bounding box center [1020, 94] width 137 height 36
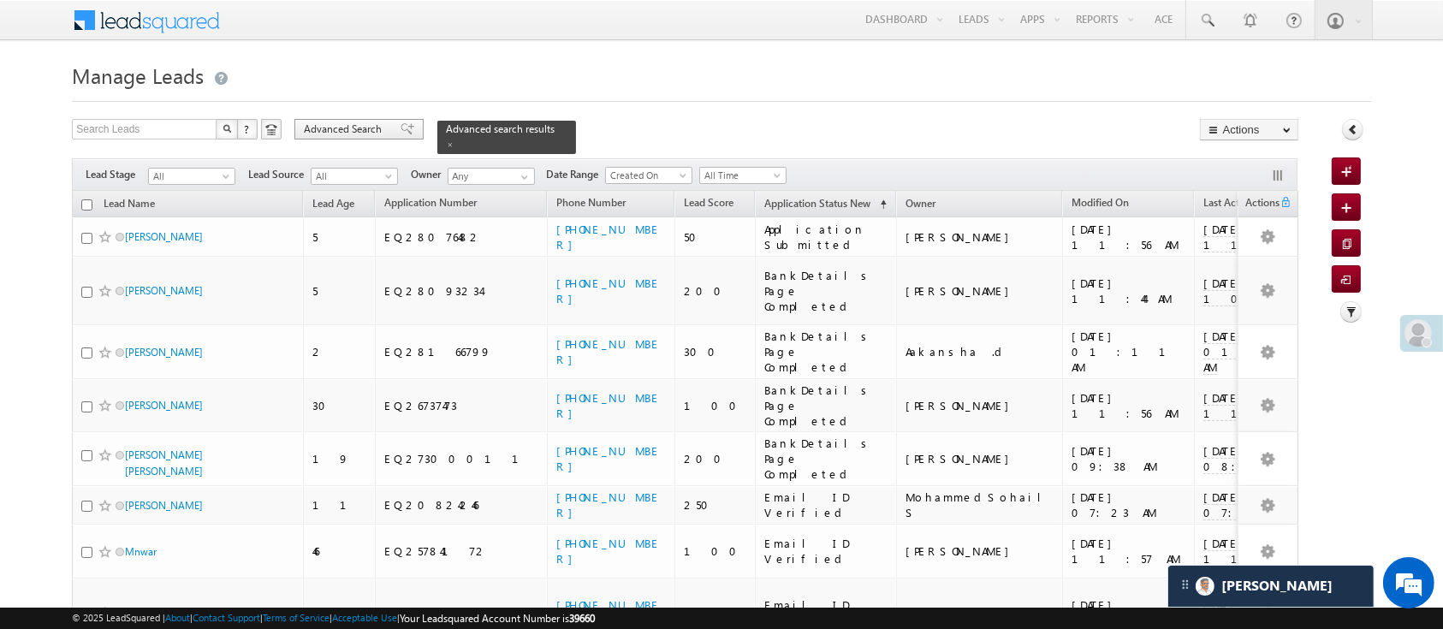
click at [362, 124] on span "Advanced Search" at bounding box center [345, 129] width 83 height 15
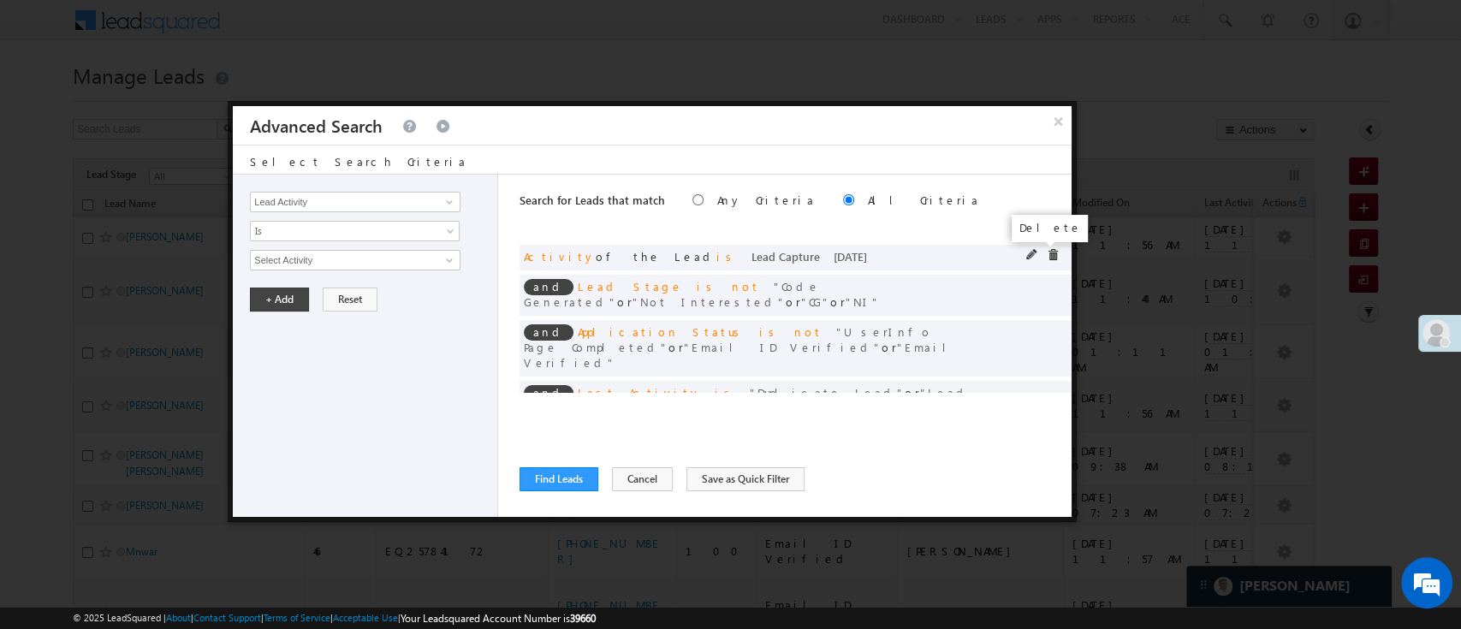
click at [1047, 253] on span at bounding box center [1053, 255] width 12 height 12
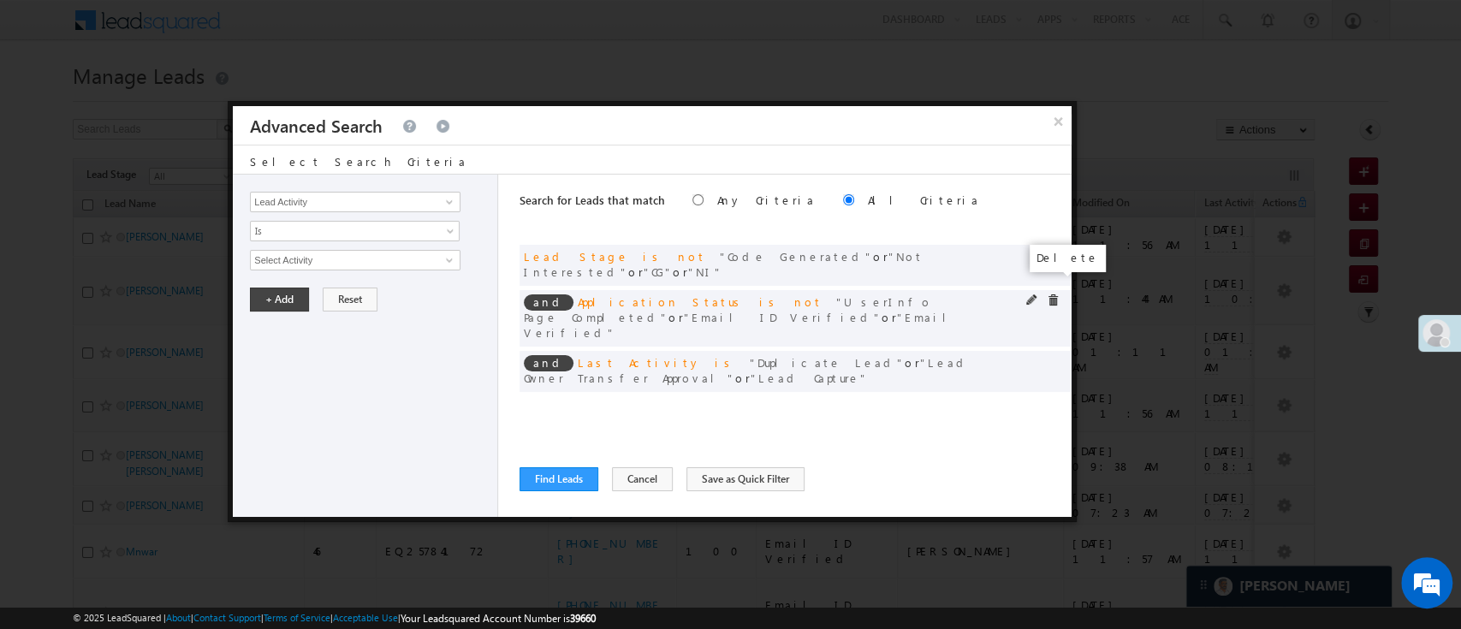
click at [1055, 294] on span at bounding box center [1053, 300] width 12 height 12
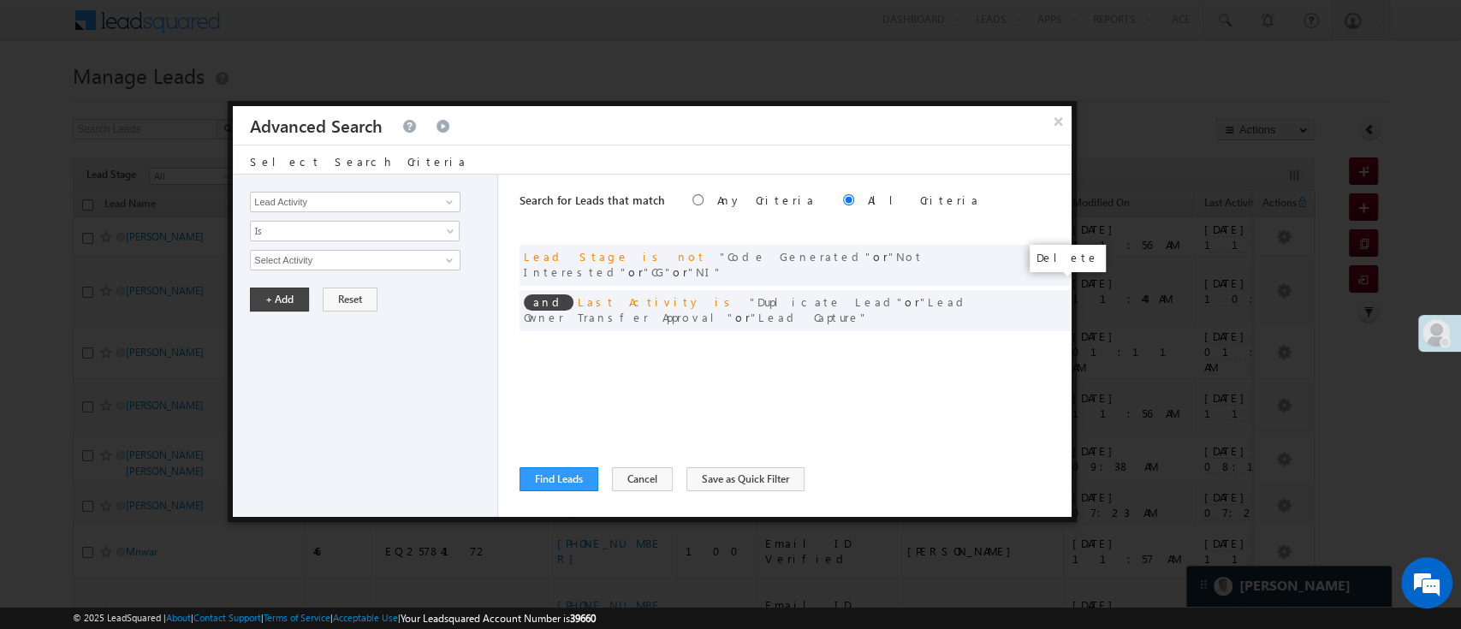
click at [0, 0] on span at bounding box center [0, 0] width 0 height 0
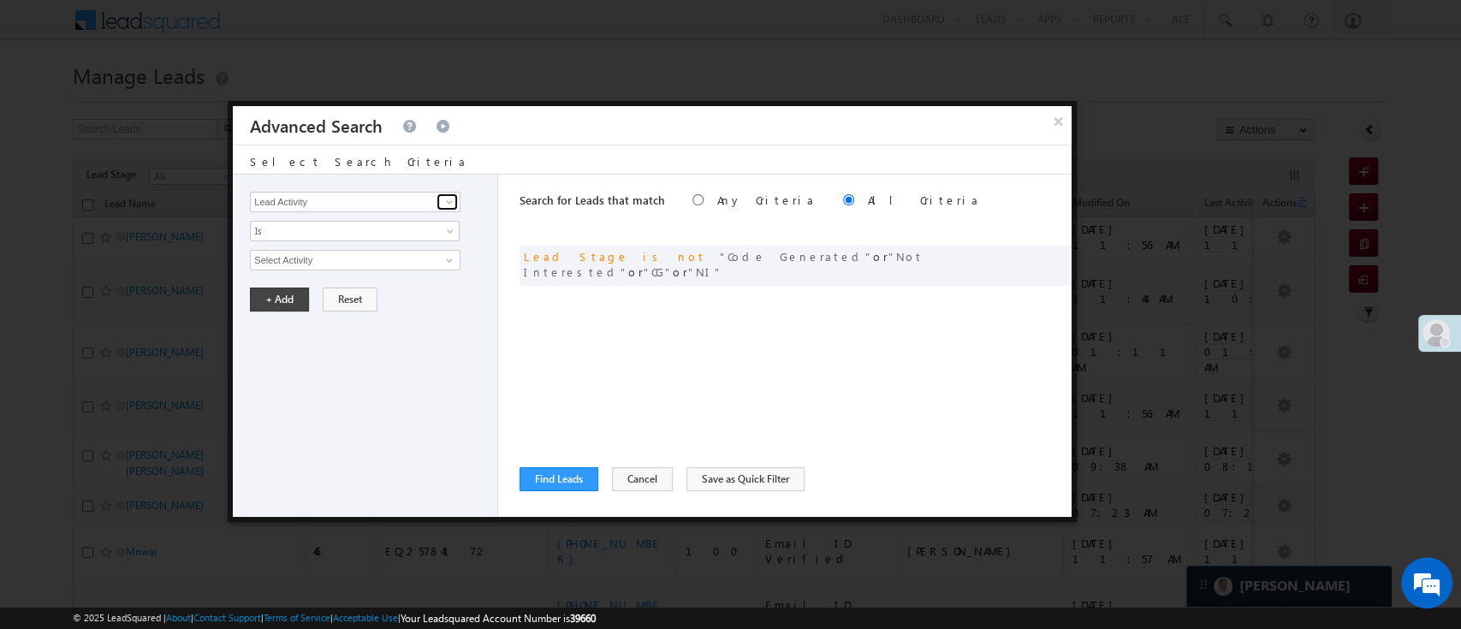
click at [453, 199] on span at bounding box center [450, 202] width 14 height 14
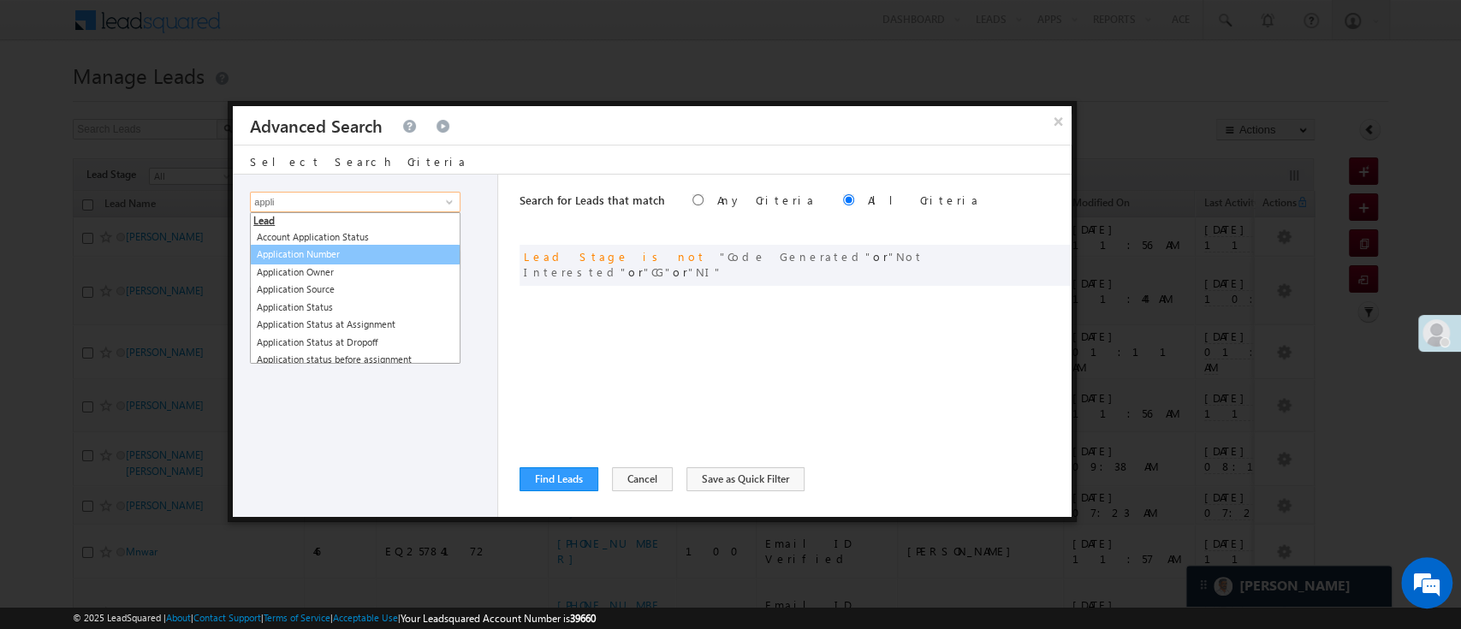
click at [366, 247] on link "Application Number" at bounding box center [355, 255] width 211 height 20
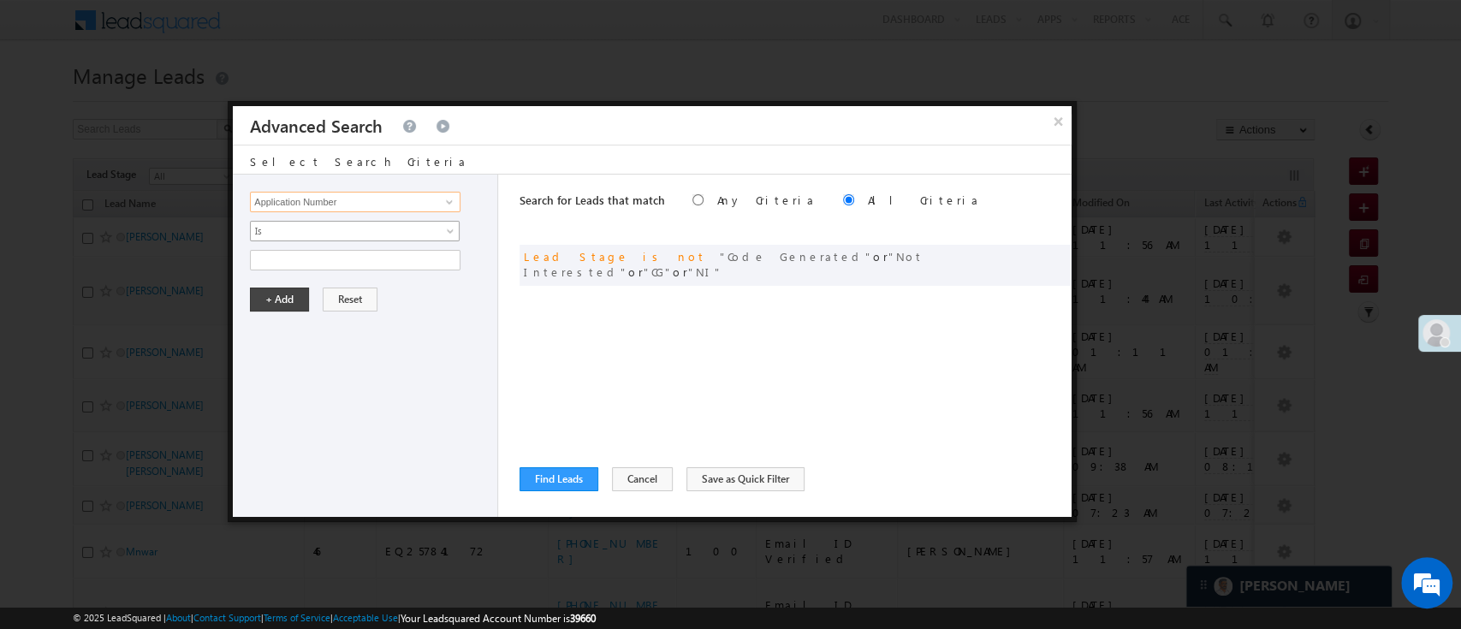
type input "Application Number"
click at [369, 227] on span "Is" at bounding box center [344, 230] width 186 height 15
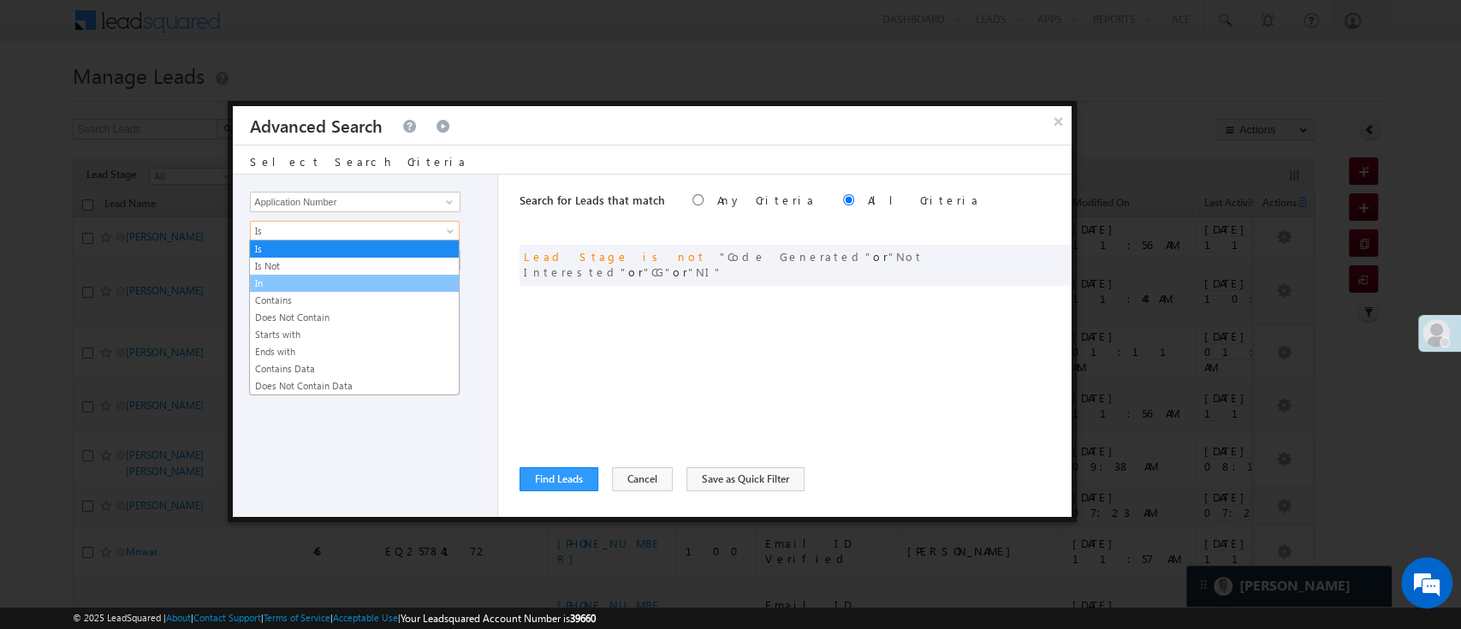
click at [341, 283] on link "In" at bounding box center [354, 283] width 209 height 15
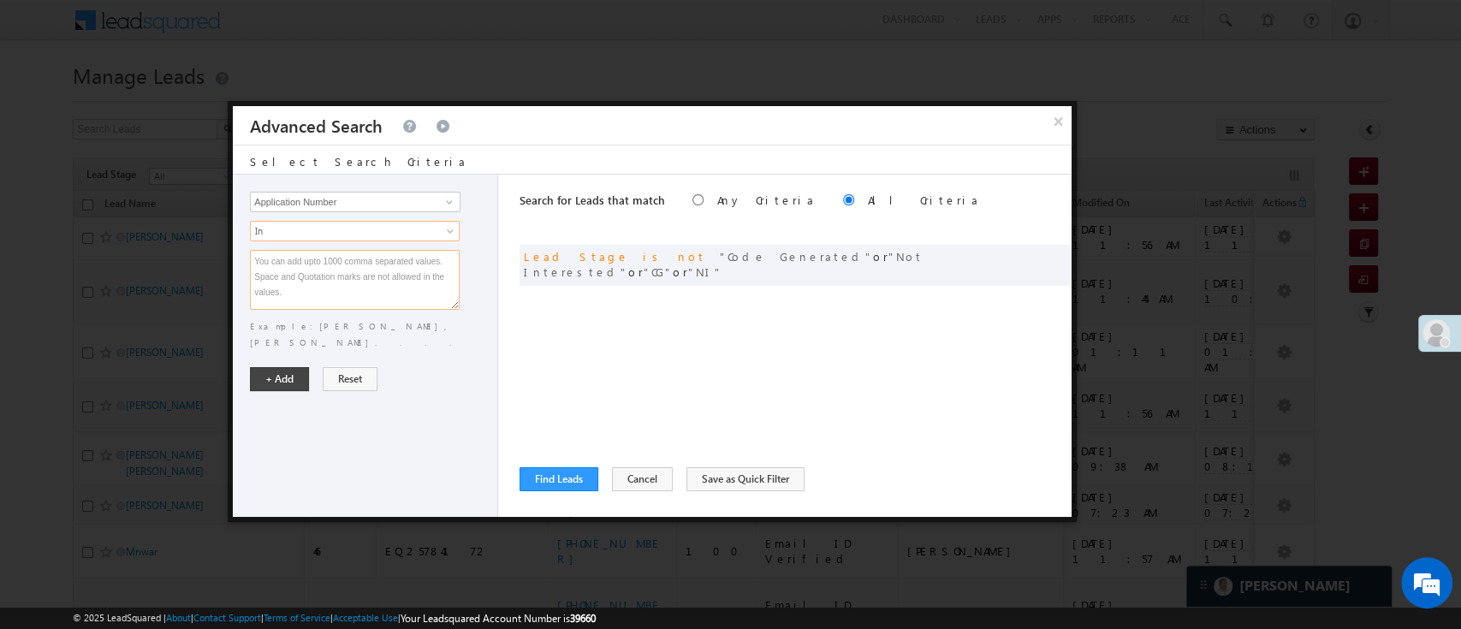
click at [342, 277] on textarea at bounding box center [355, 280] width 210 height 60
paste textarea "EQ28131317 EQ28345215 EQ28325062"
type textarea "EQ28131317 EQ28345215 EQ28325062"
click at [281, 370] on button "+ Add" at bounding box center [279, 379] width 59 height 24
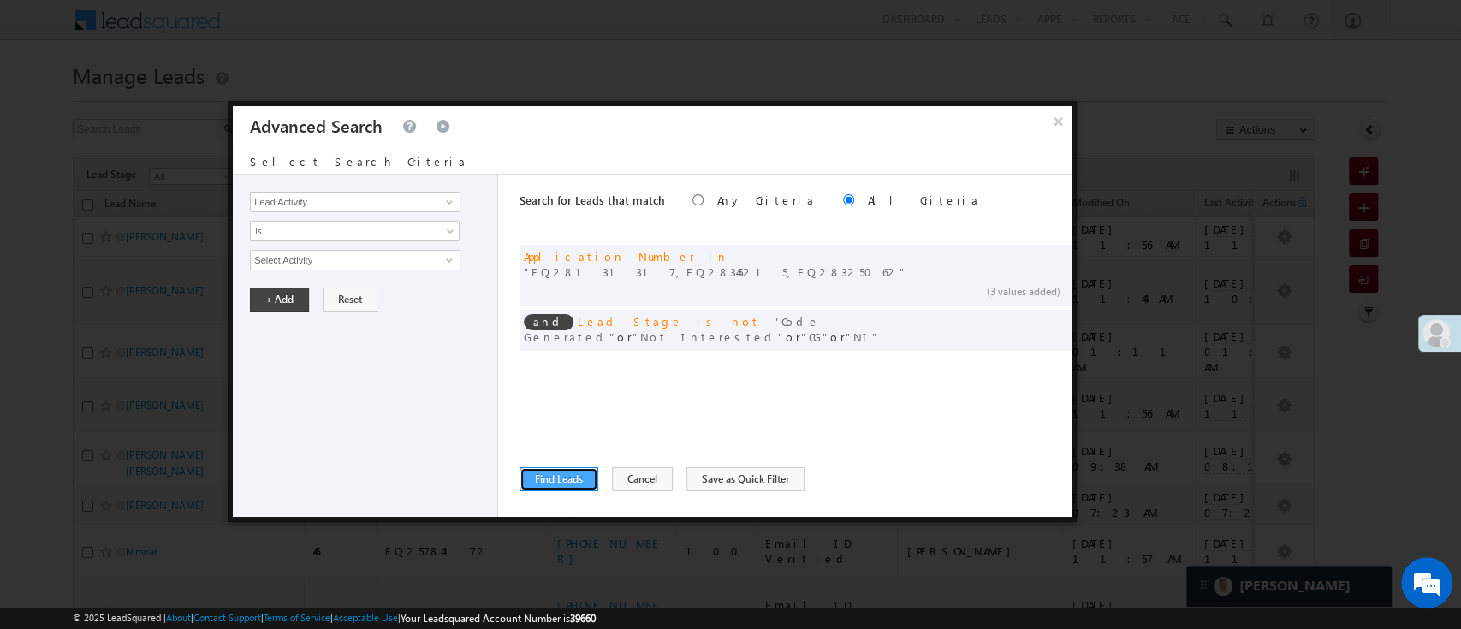
click at [544, 473] on button "Find Leads" at bounding box center [559, 479] width 79 height 24
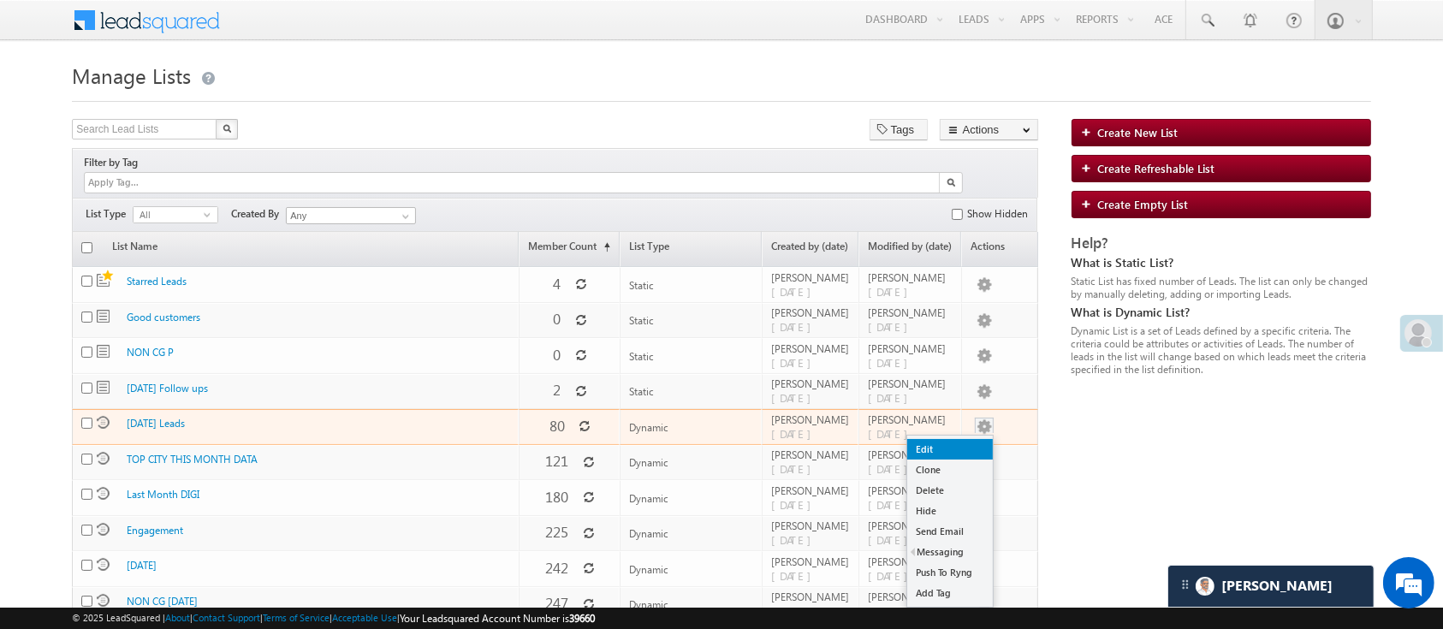
click at [969, 439] on link "Edit" at bounding box center [950, 449] width 86 height 21
checkbox input "true"
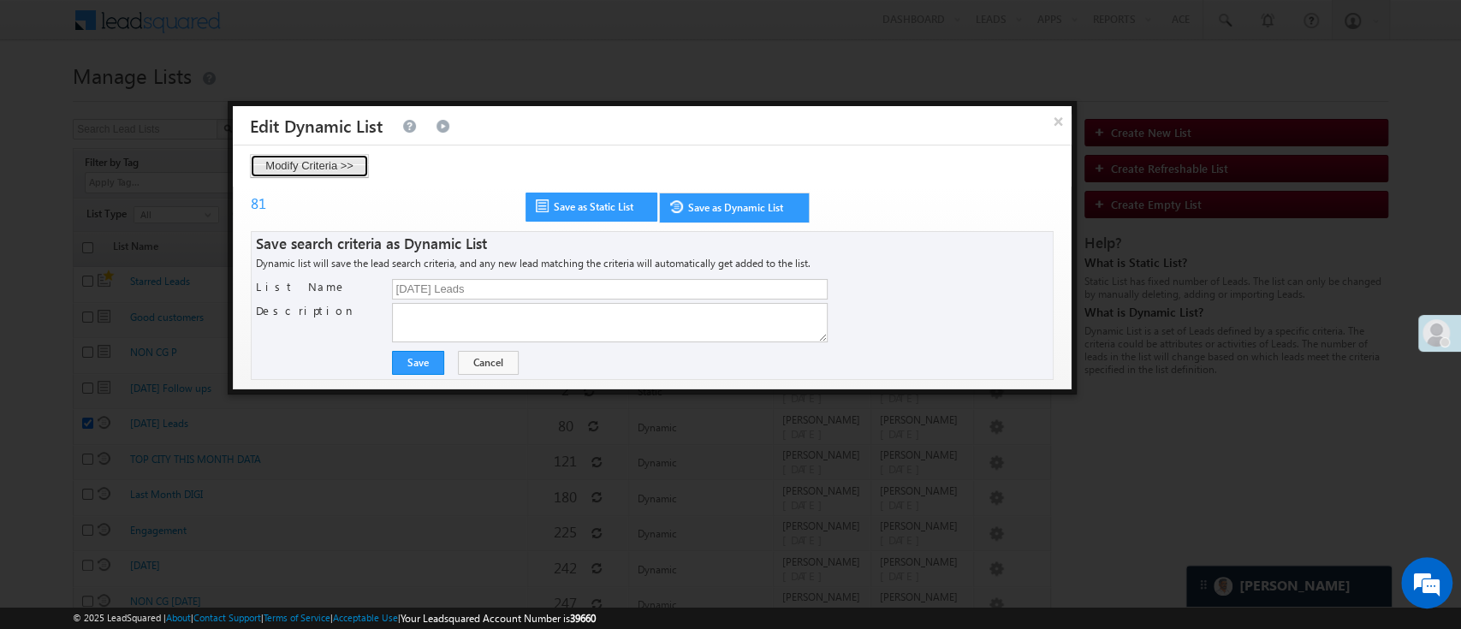
click at [347, 168] on button "Modify Criteria >>" at bounding box center [309, 166] width 119 height 24
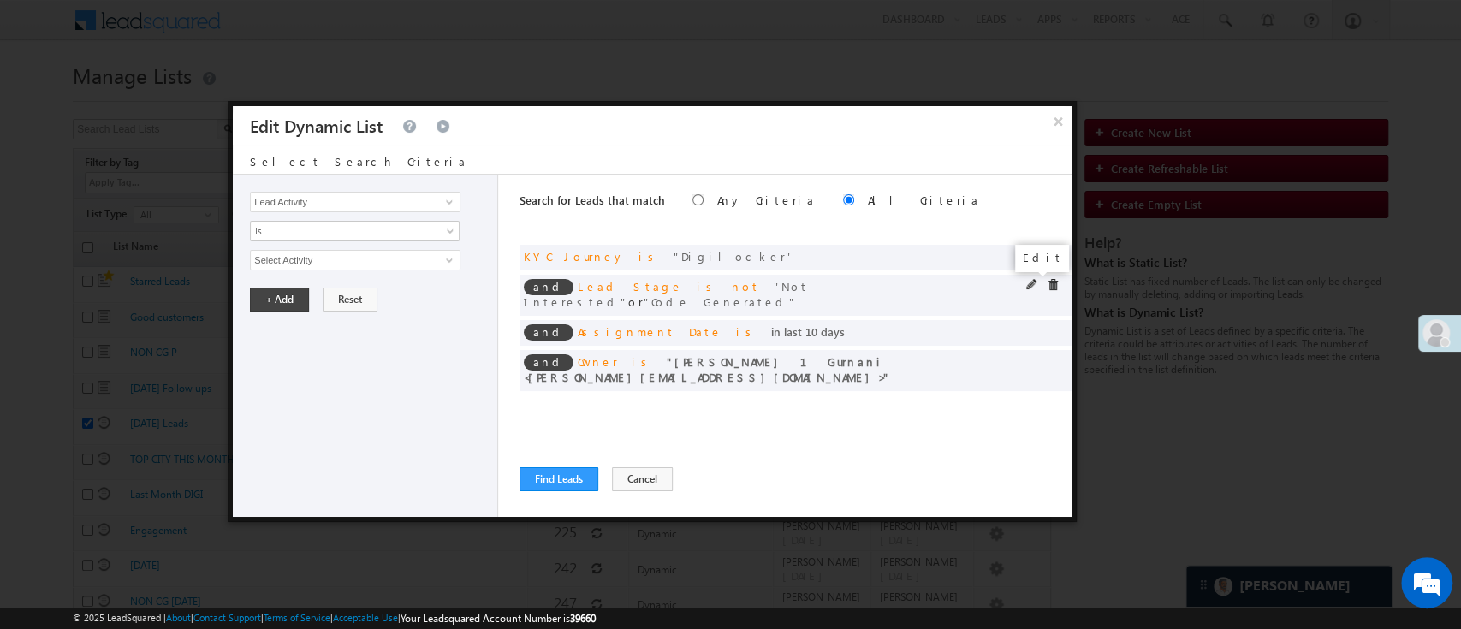
click at [1027, 285] on span at bounding box center [1032, 285] width 12 height 12
click at [396, 256] on span "2 selected" at bounding box center [348, 260] width 194 height 19
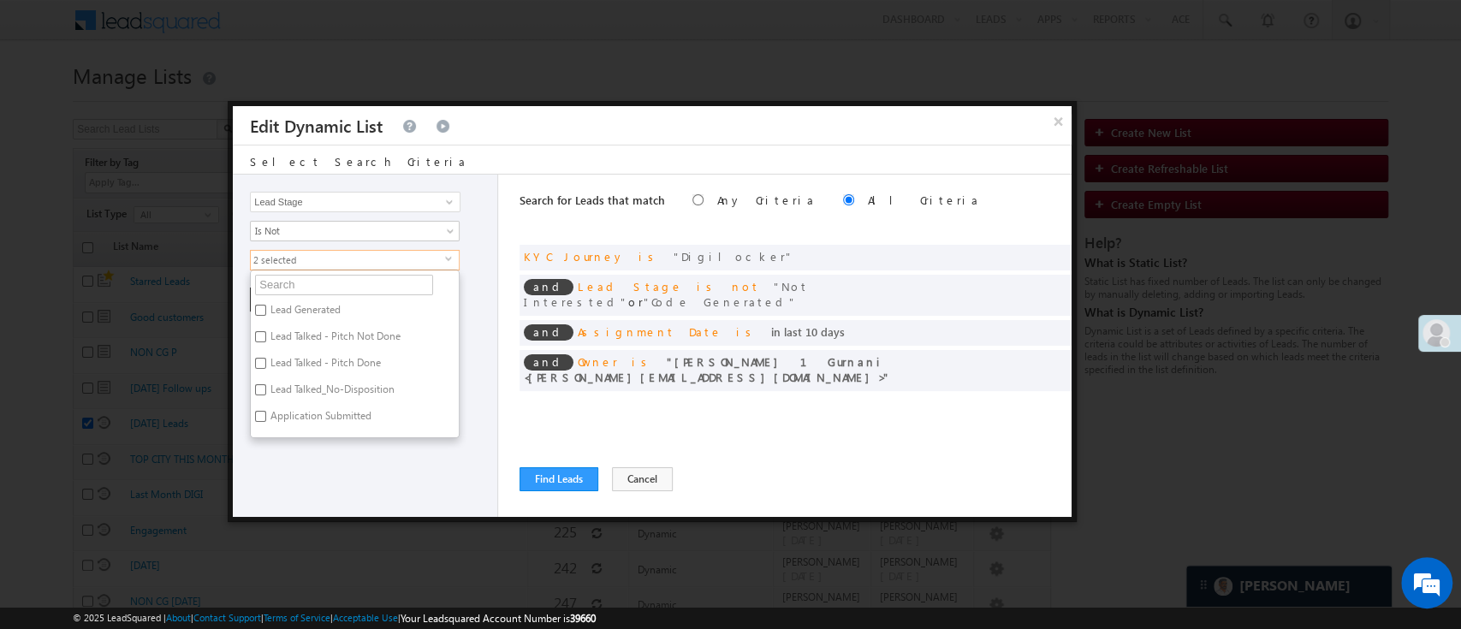
click at [719, 428] on div "Search for Leads that match Any Criteria All Criteria Note that the current tri…" at bounding box center [796, 346] width 552 height 342
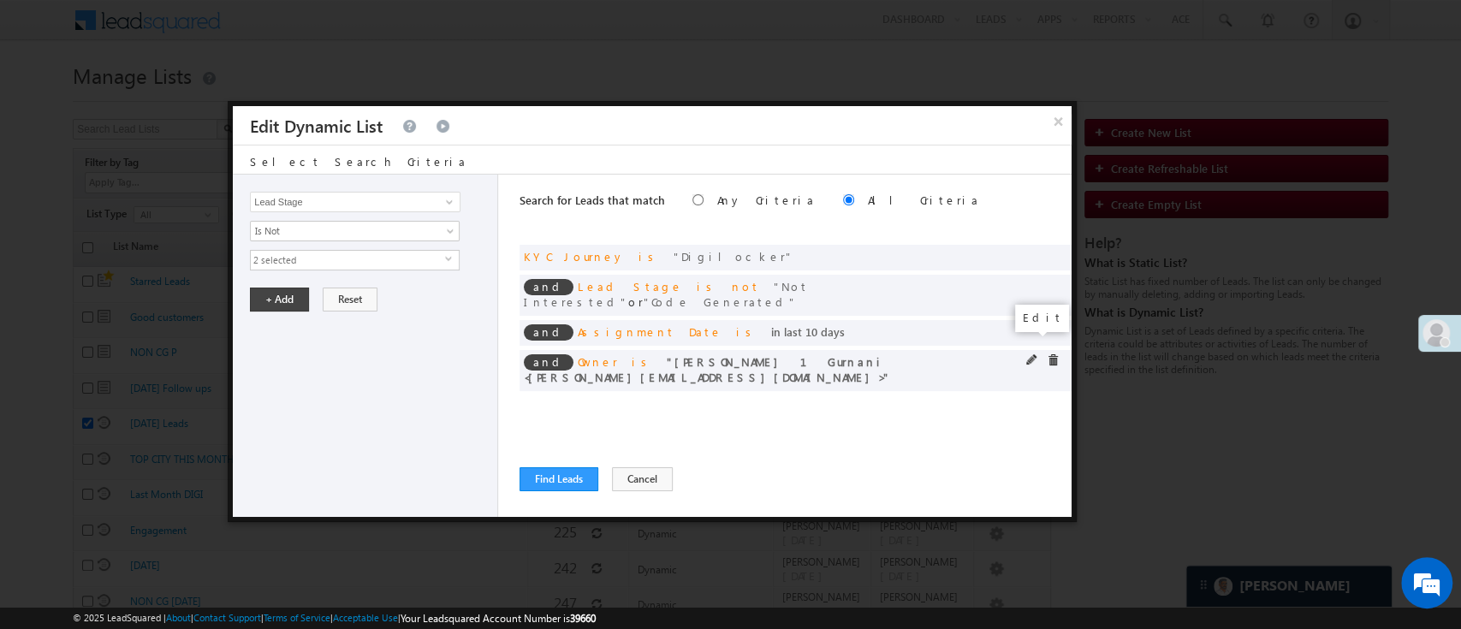
click at [1028, 354] on span at bounding box center [1032, 360] width 12 height 12
click at [281, 251] on span "[PERSON_NAME] 1Gurnani" at bounding box center [348, 260] width 194 height 19
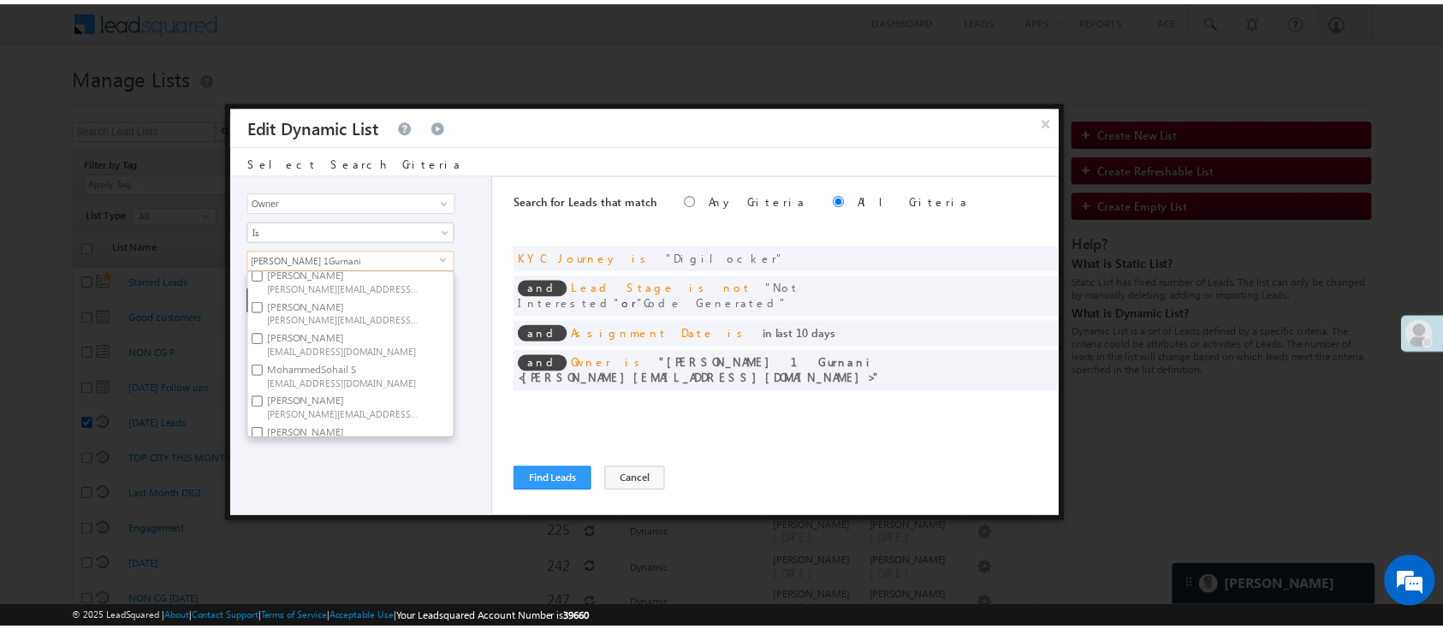
scroll to position [259, 0]
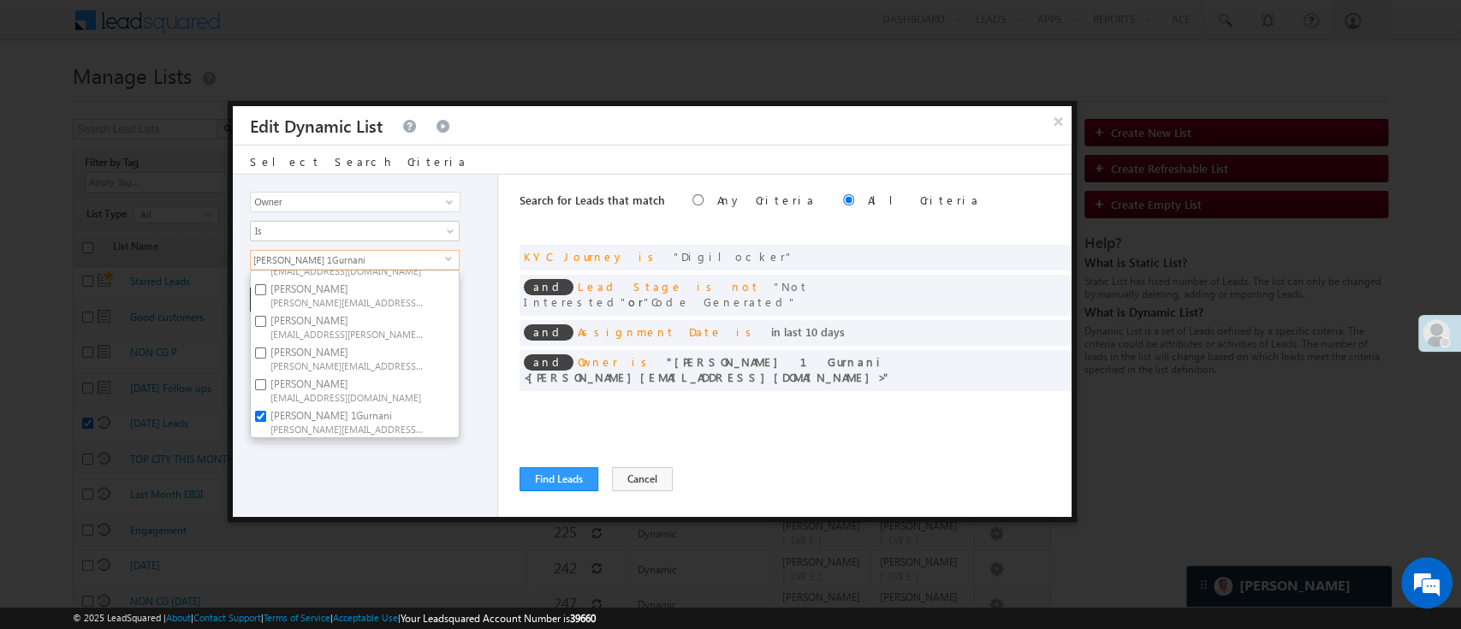
click at [397, 406] on label "Ujjwal 1Gurnani Ujjwal.1Gurnani@angelbroking.com" at bounding box center [346, 422] width 191 height 32
click at [266, 411] on input "Ujjwal 1Gurnani Ujjwal.1Gurnani@angelbroking.com" at bounding box center [260, 416] width 11 height 11
checkbox input "false"
click at [396, 390] on span "[EMAIL_ADDRESS][DOMAIN_NAME]" at bounding box center [348, 396] width 154 height 13
click at [266, 379] on input "[PERSON_NAME] [PERSON_NAME][EMAIL_ADDRESS][DOMAIN_NAME]" at bounding box center [260, 384] width 11 height 11
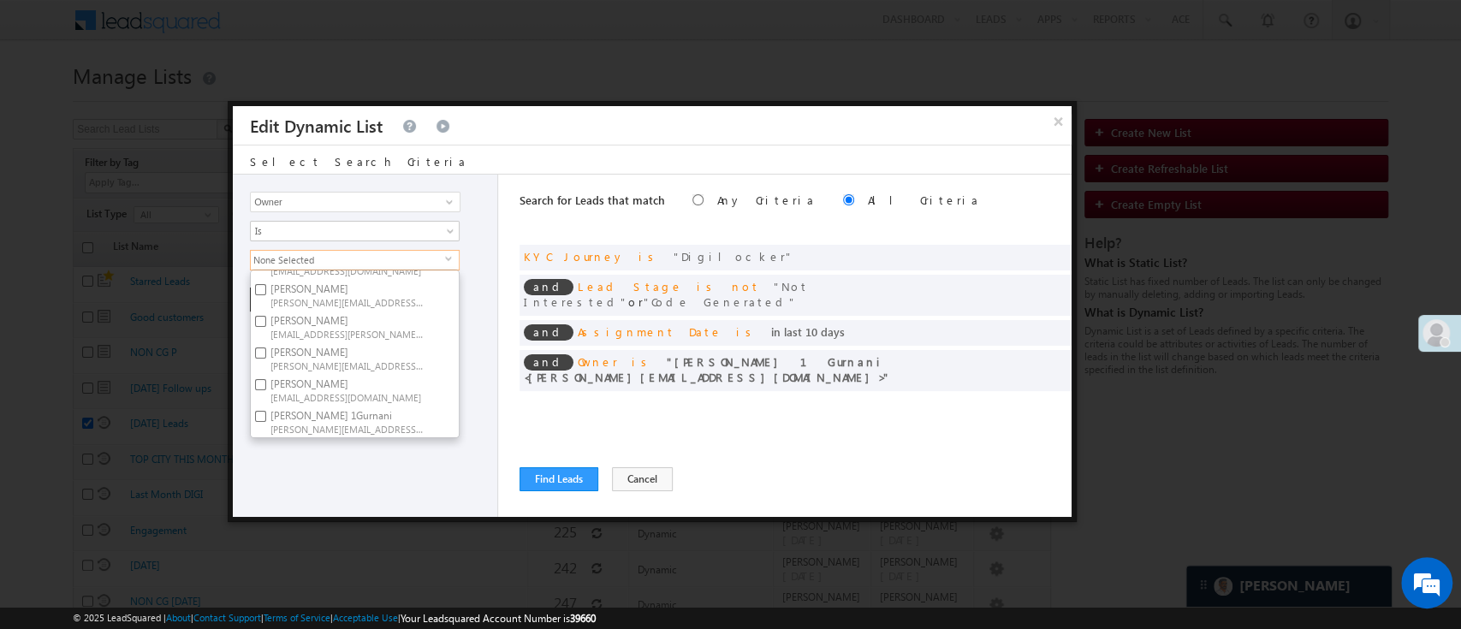
checkbox input "true"
click at [399, 464] on div "Lead Activity Task Sales Group Prospect Id WA Last Message Timestamp 4th Day Di…" at bounding box center [365, 346] width 265 height 342
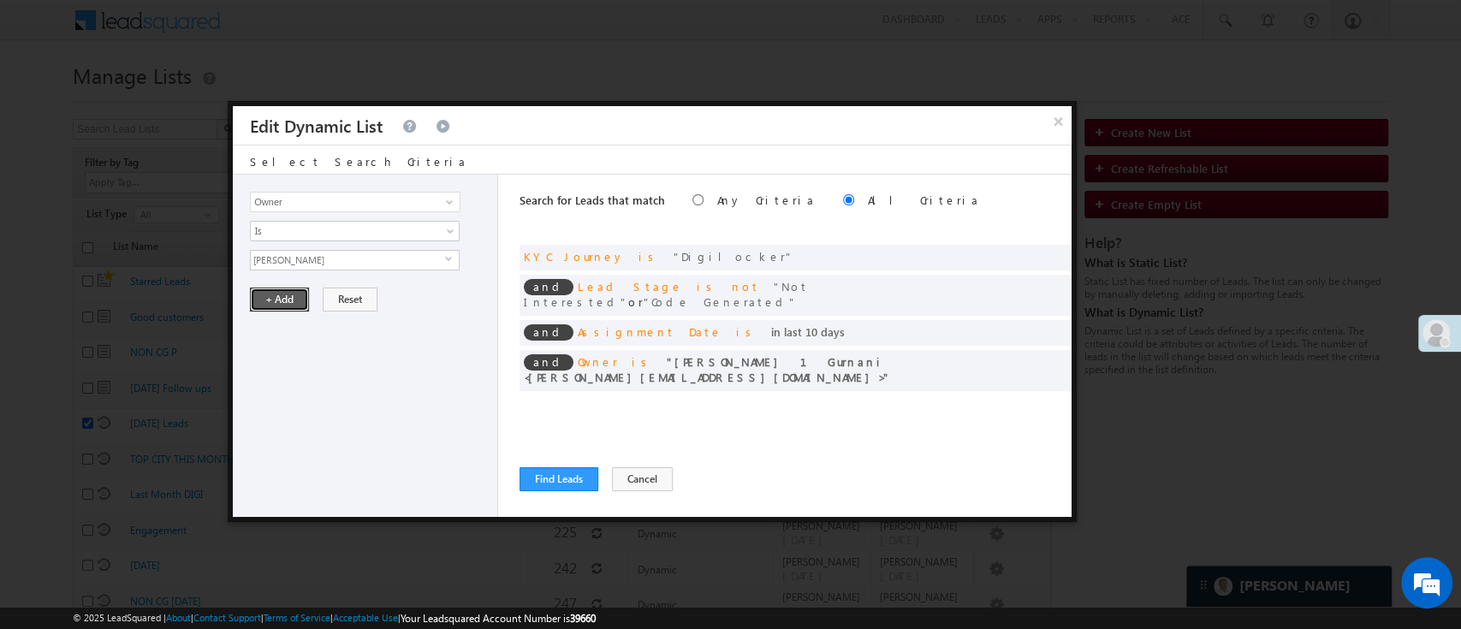
click at [286, 297] on button "+ Add" at bounding box center [279, 300] width 59 height 24
click at [555, 478] on button "Find Leads" at bounding box center [559, 479] width 79 height 24
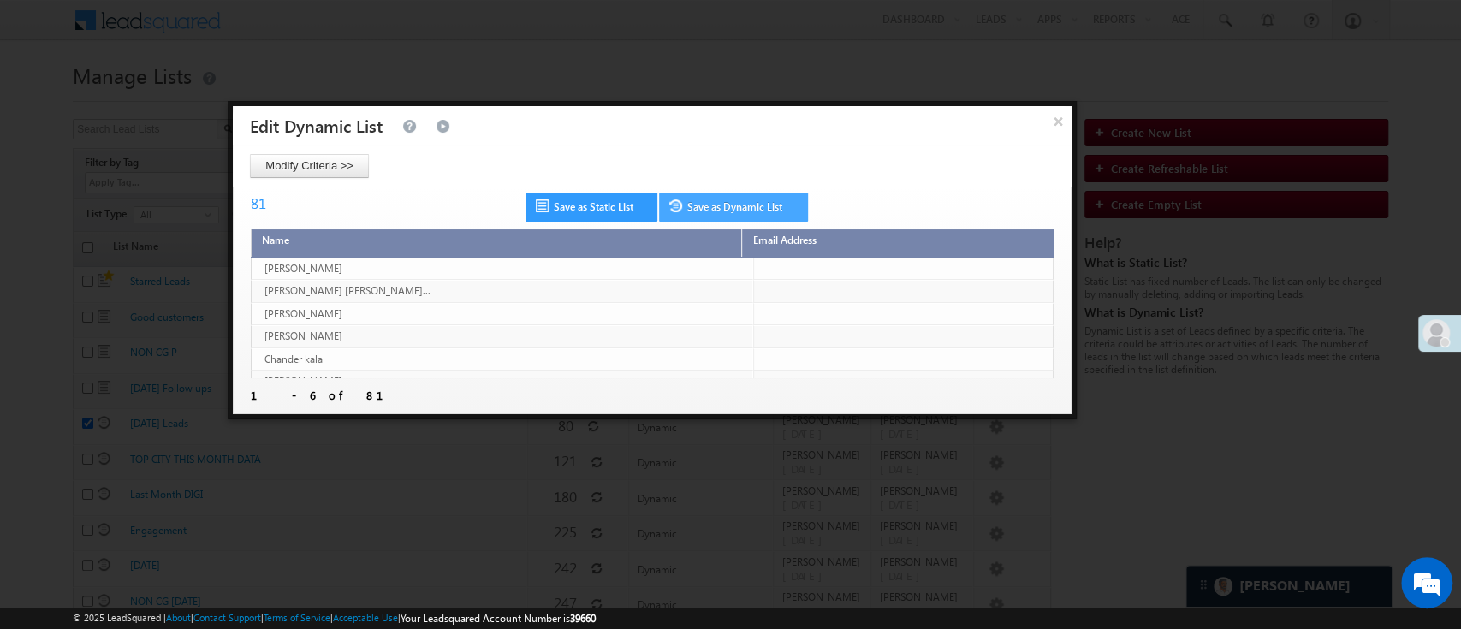
click at [739, 218] on link "Save as Dynamic List" at bounding box center [733, 207] width 149 height 29
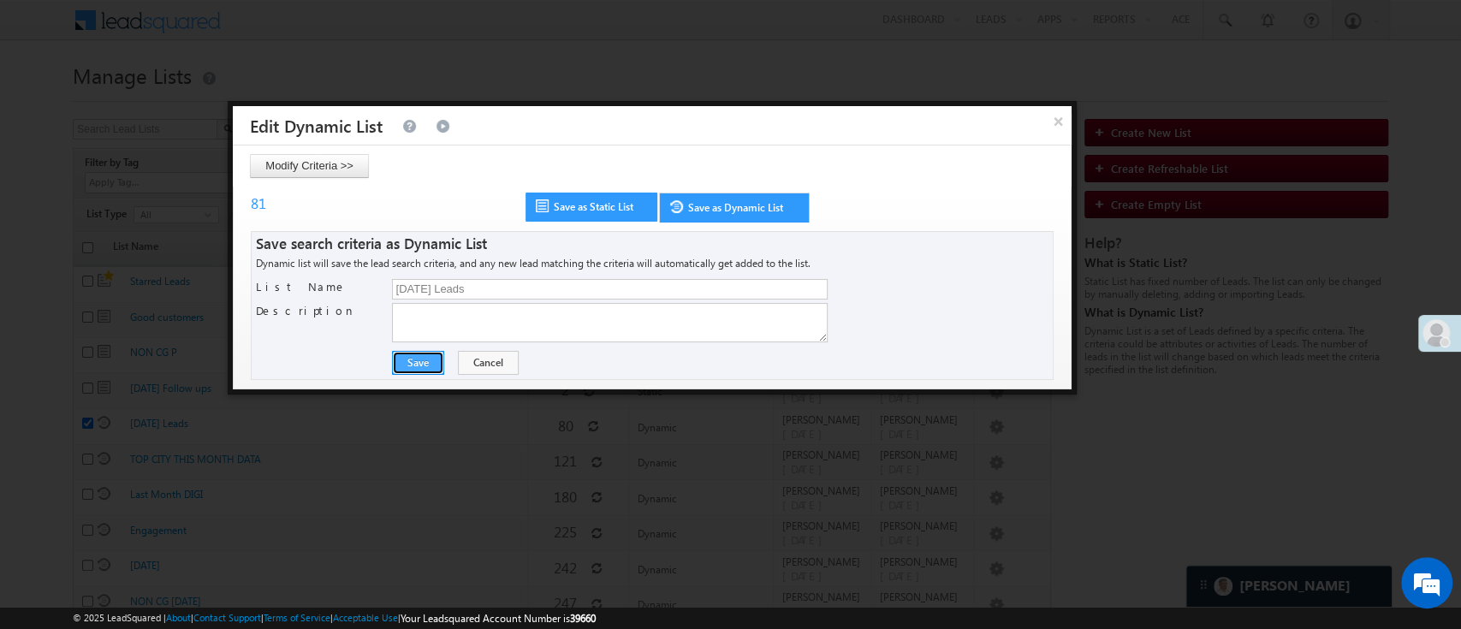
click at [427, 364] on button "Save" at bounding box center [418, 363] width 52 height 24
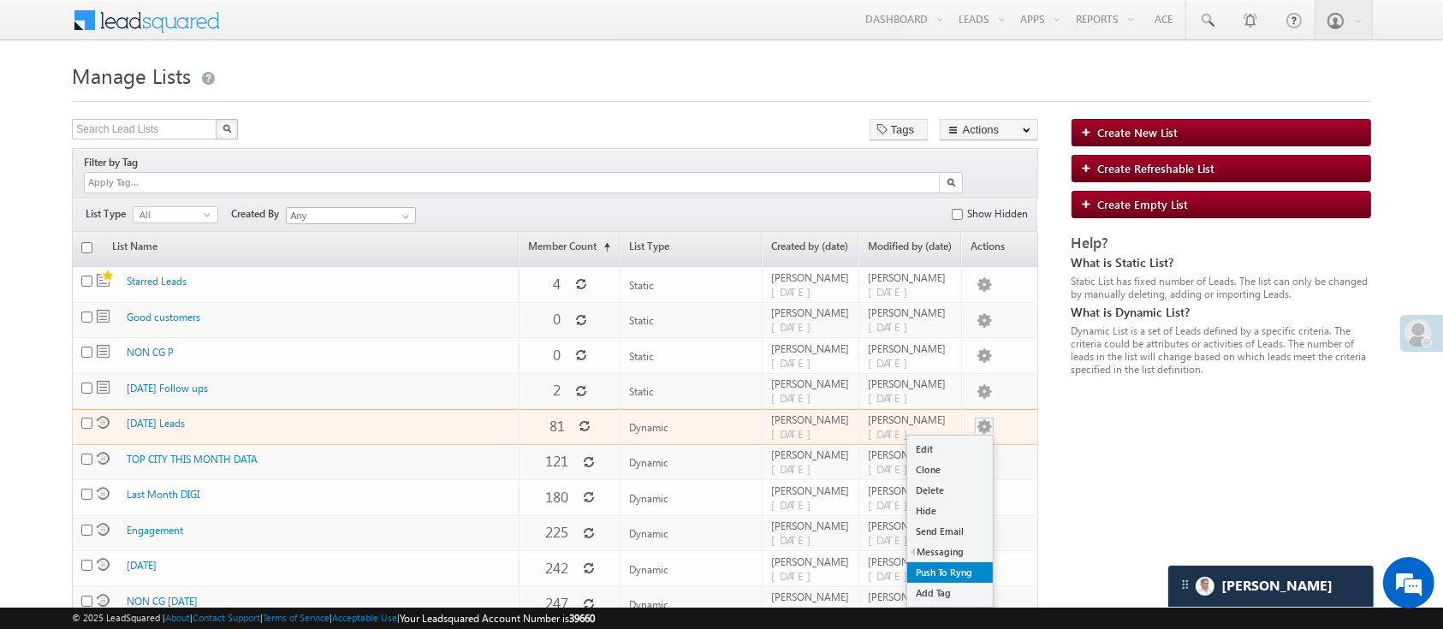
click at [959, 562] on link "Push To Ryng" at bounding box center [950, 572] width 86 height 21
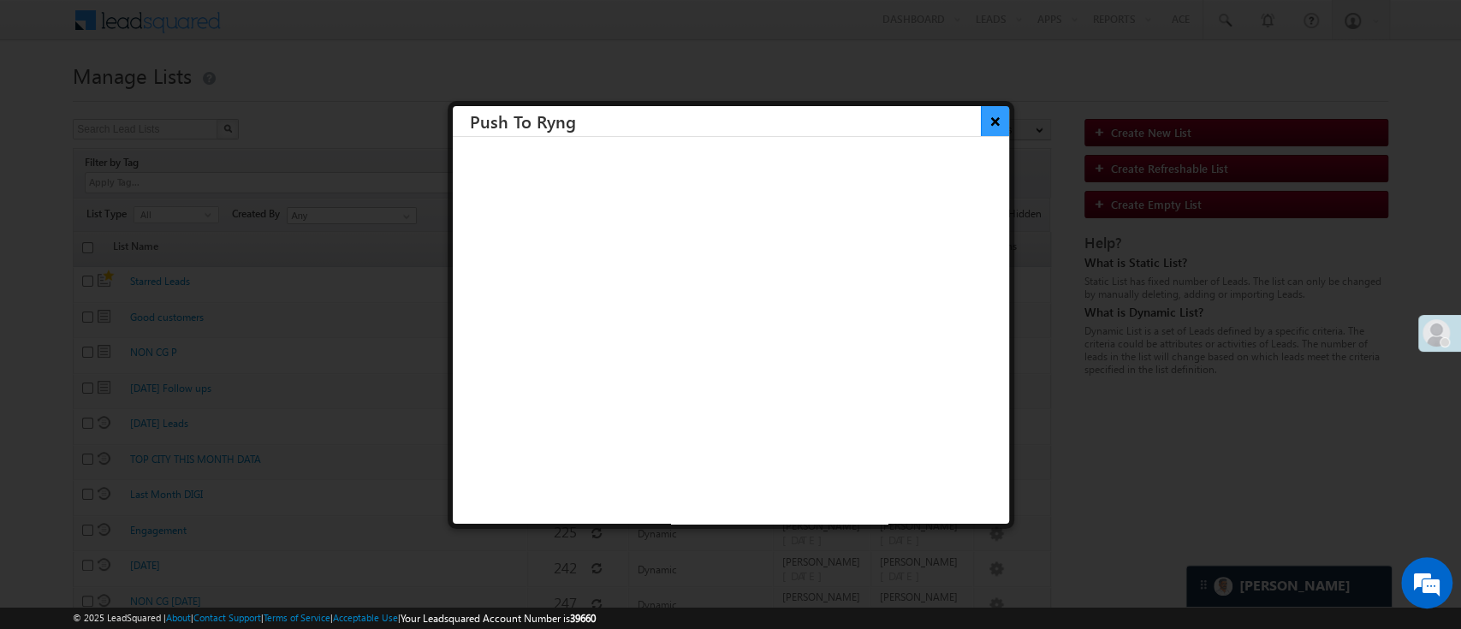
click at [981, 120] on button "×" at bounding box center [995, 121] width 28 height 30
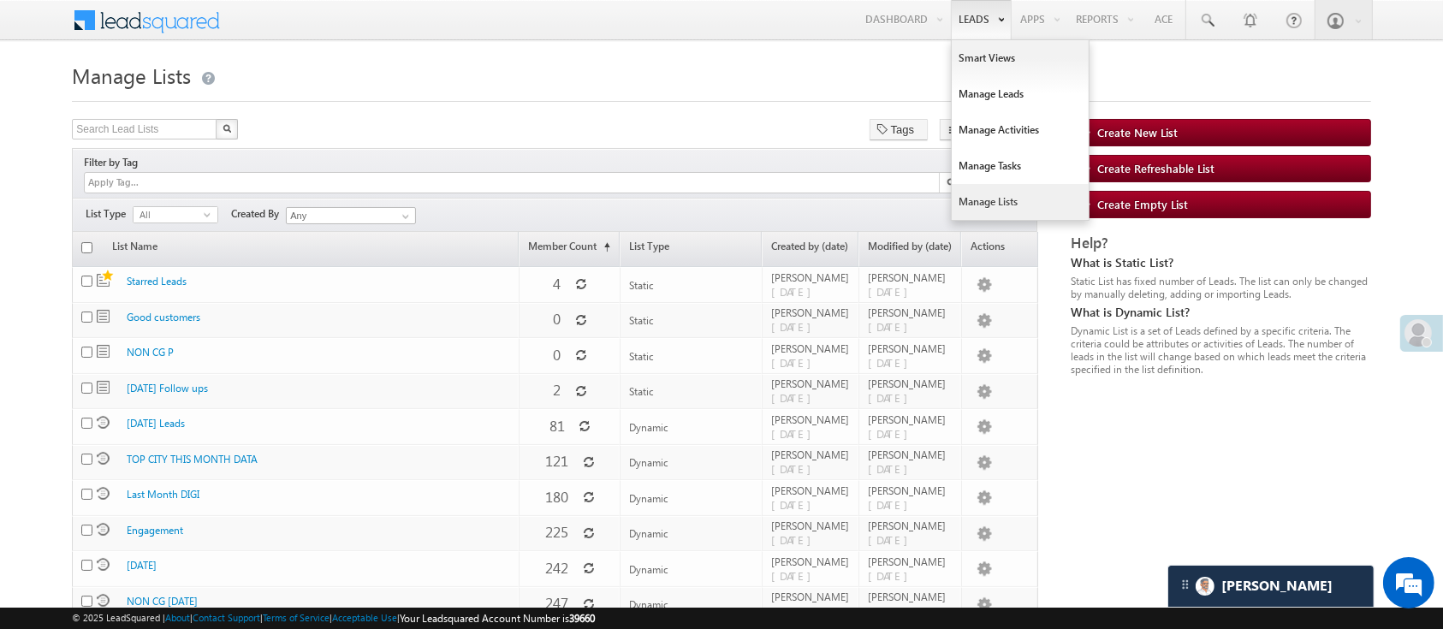
click at [1011, 190] on link "Manage Lists" at bounding box center [1020, 202] width 137 height 36
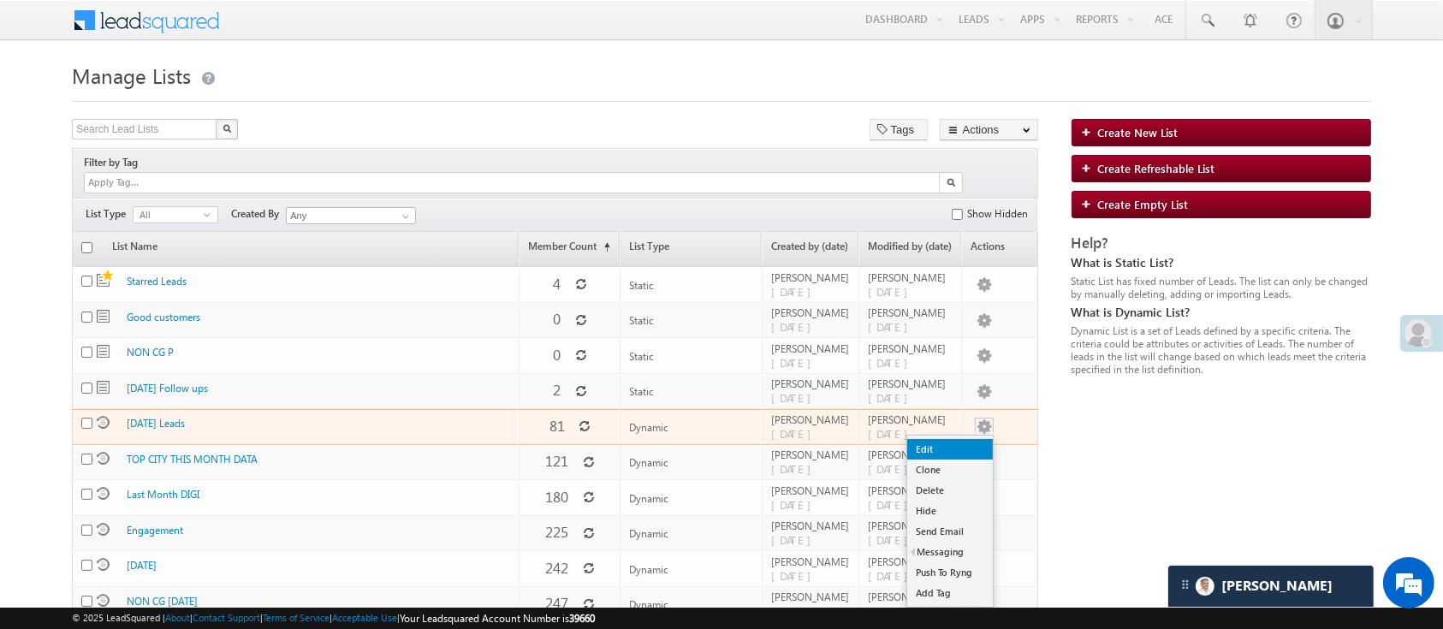
click at [957, 439] on link "Edit" at bounding box center [950, 449] width 86 height 21
checkbox input "true"
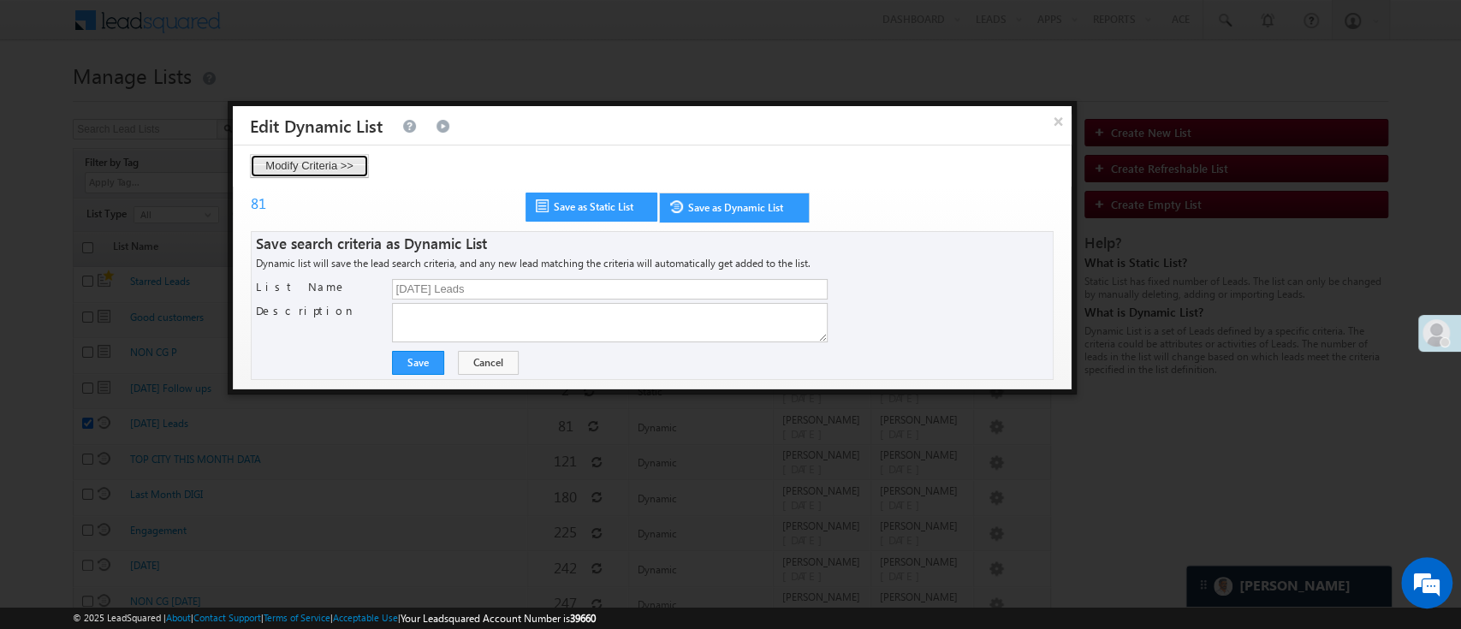
click at [313, 165] on button "Modify Criteria >>" at bounding box center [309, 166] width 119 height 24
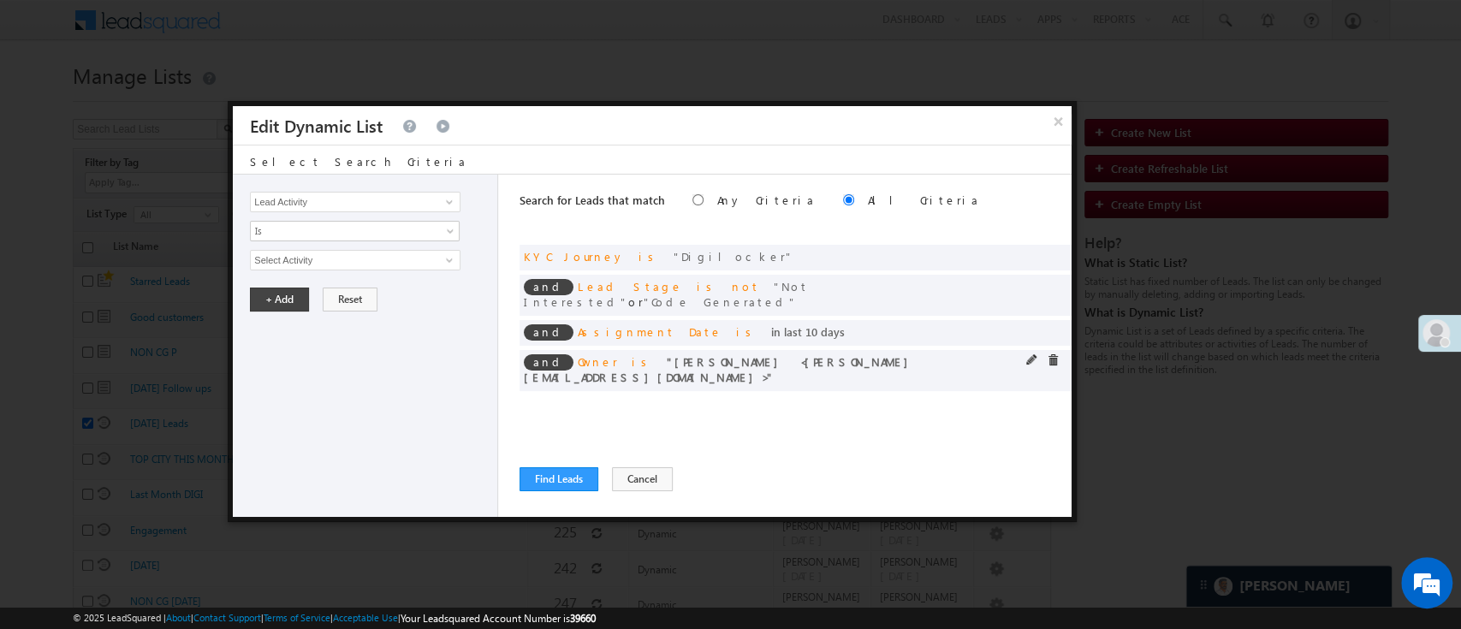
click at [1023, 350] on div "and Owner is [PERSON_NAME] <[PERSON_NAME][EMAIL_ADDRESS][DOMAIN_NAME]>" at bounding box center [796, 370] width 552 height 41
click at [455, 265] on span at bounding box center [450, 260] width 14 height 14
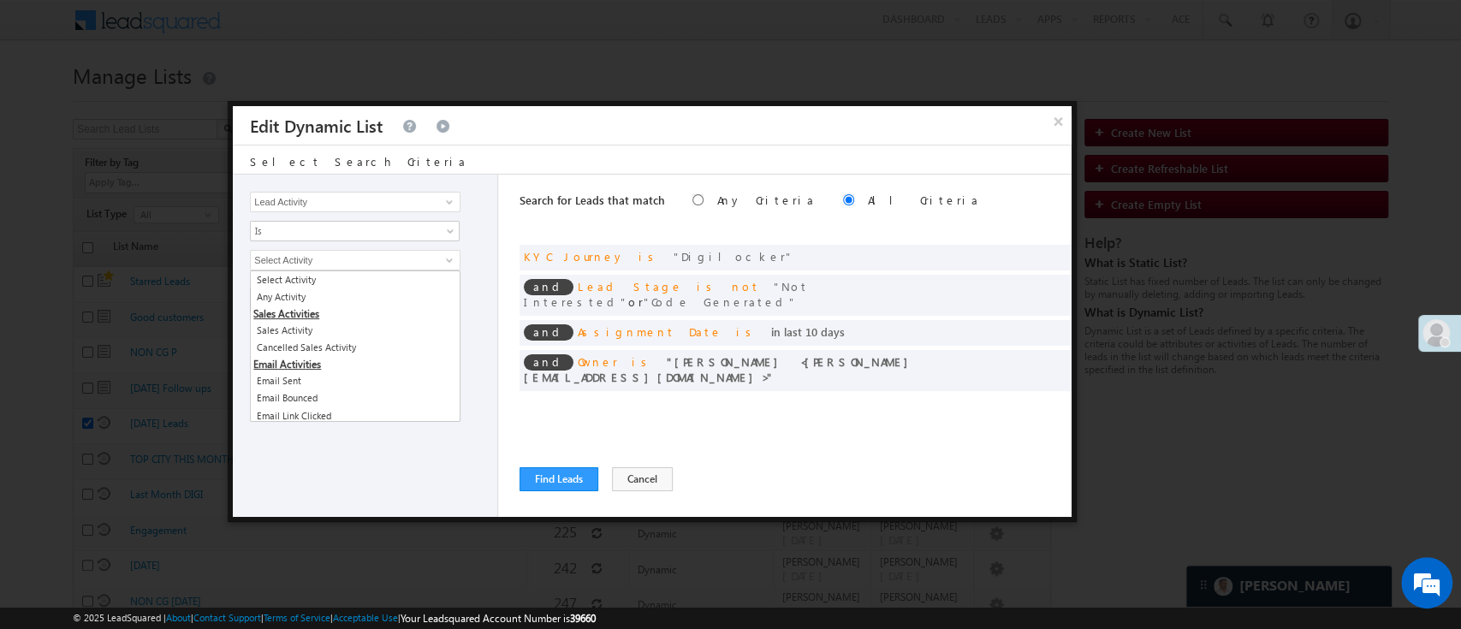
click at [479, 265] on div "Select Activity Any Activity Sales Activity Cancelled Sales Activity Email Sent…" at bounding box center [369, 260] width 239 height 21
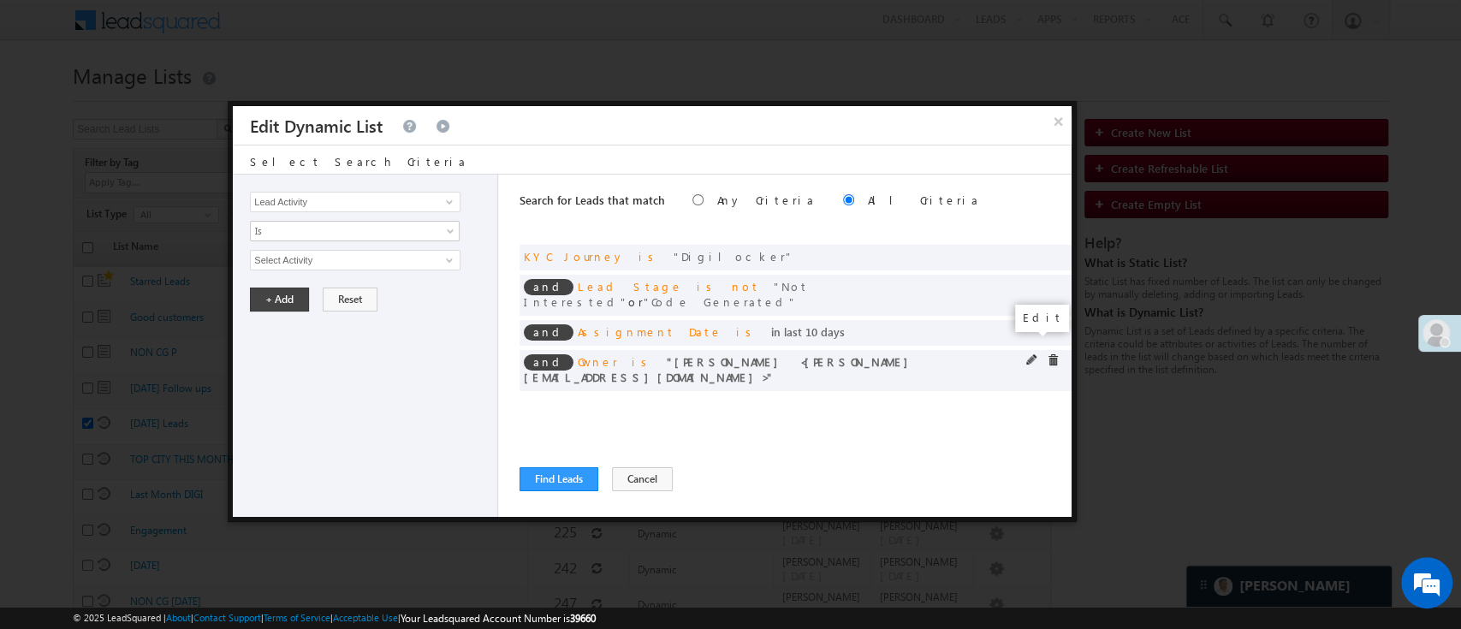
click at [1029, 354] on span at bounding box center [1032, 360] width 12 height 12
click at [318, 257] on span "[PERSON_NAME]" at bounding box center [348, 260] width 194 height 19
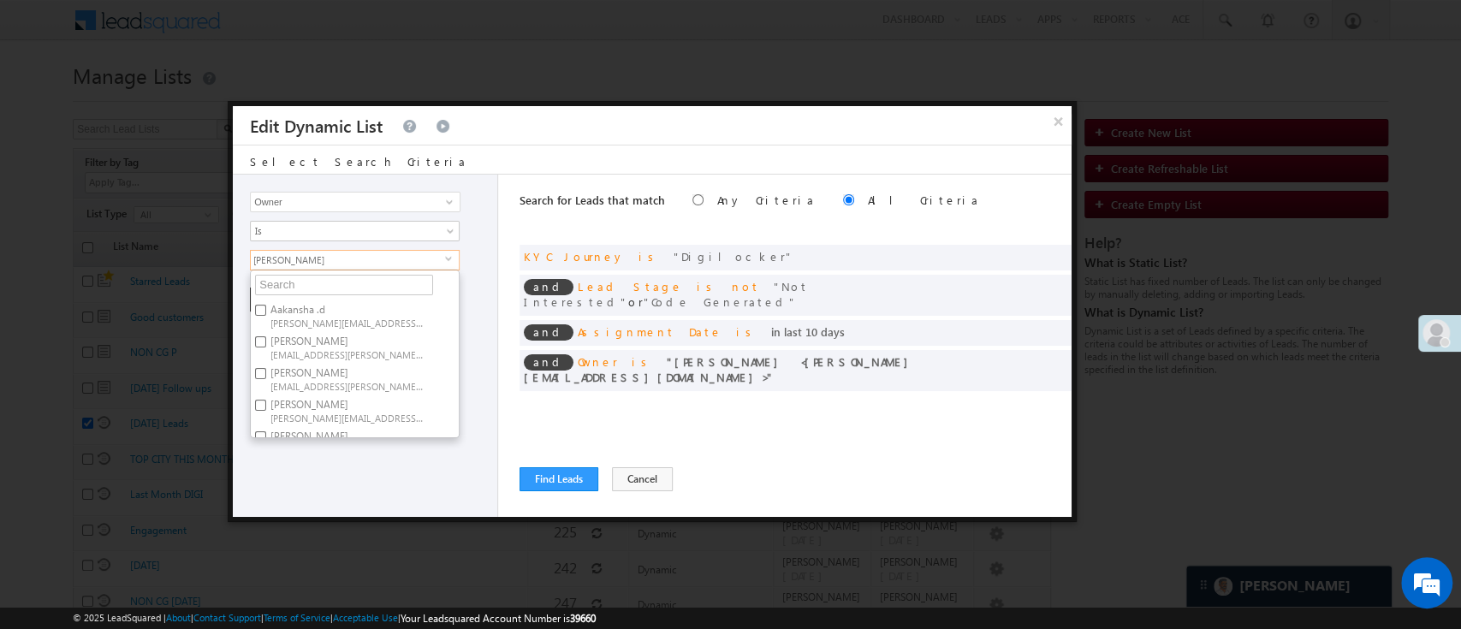
click at [459, 390] on div "Lead Activity Task Sales Group Prospect Id WA Last Message Timestamp 4th Day Di…" at bounding box center [365, 346] width 265 height 342
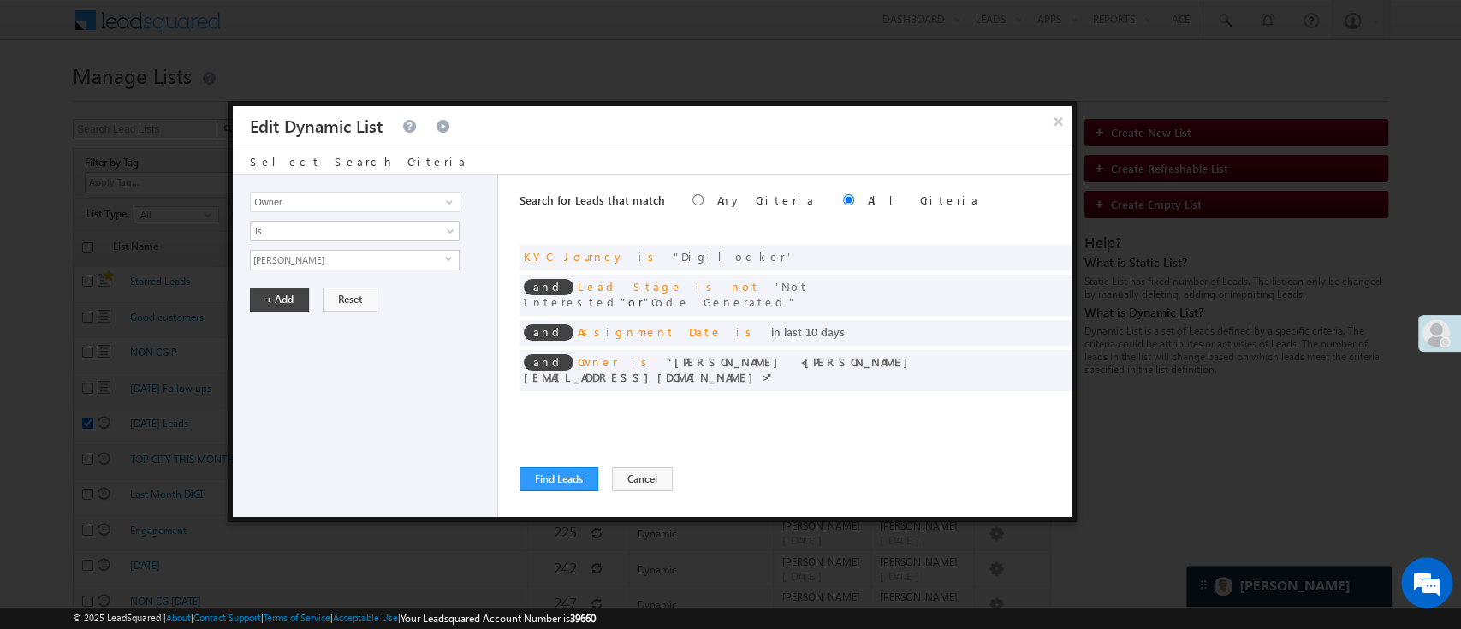
click at [449, 256] on span "select" at bounding box center [452, 259] width 14 height 8
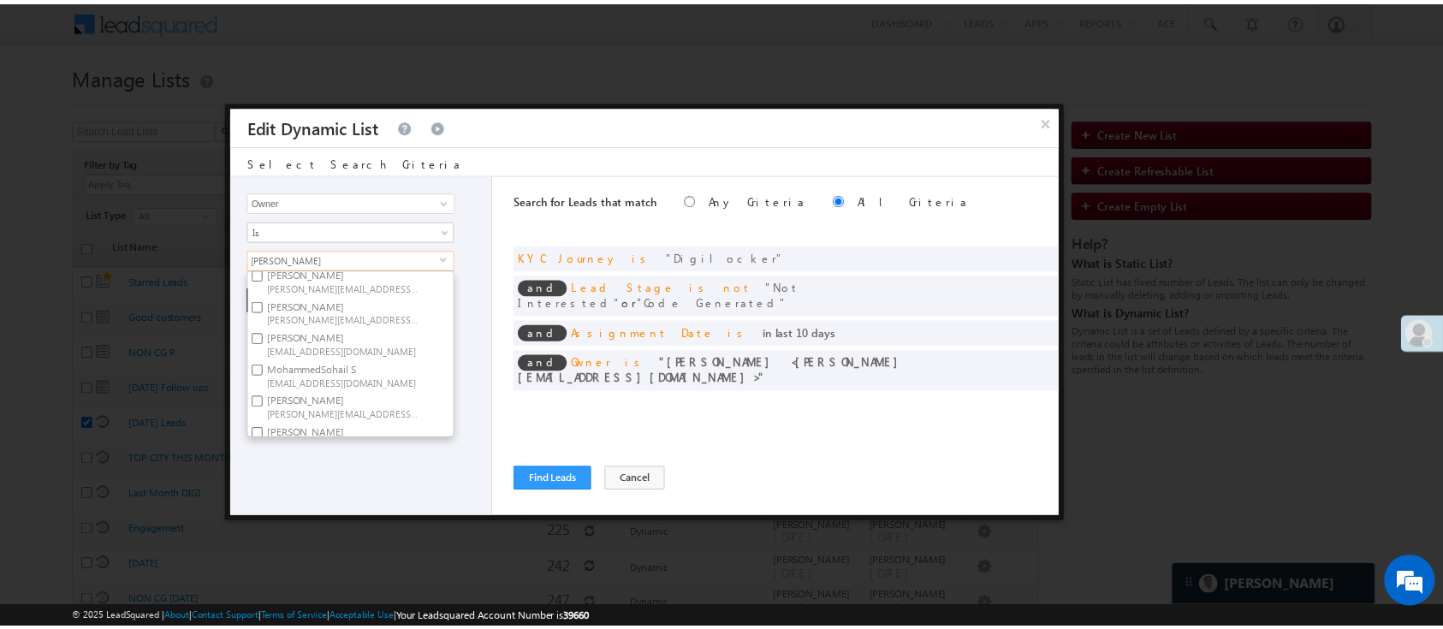
scroll to position [259, 0]
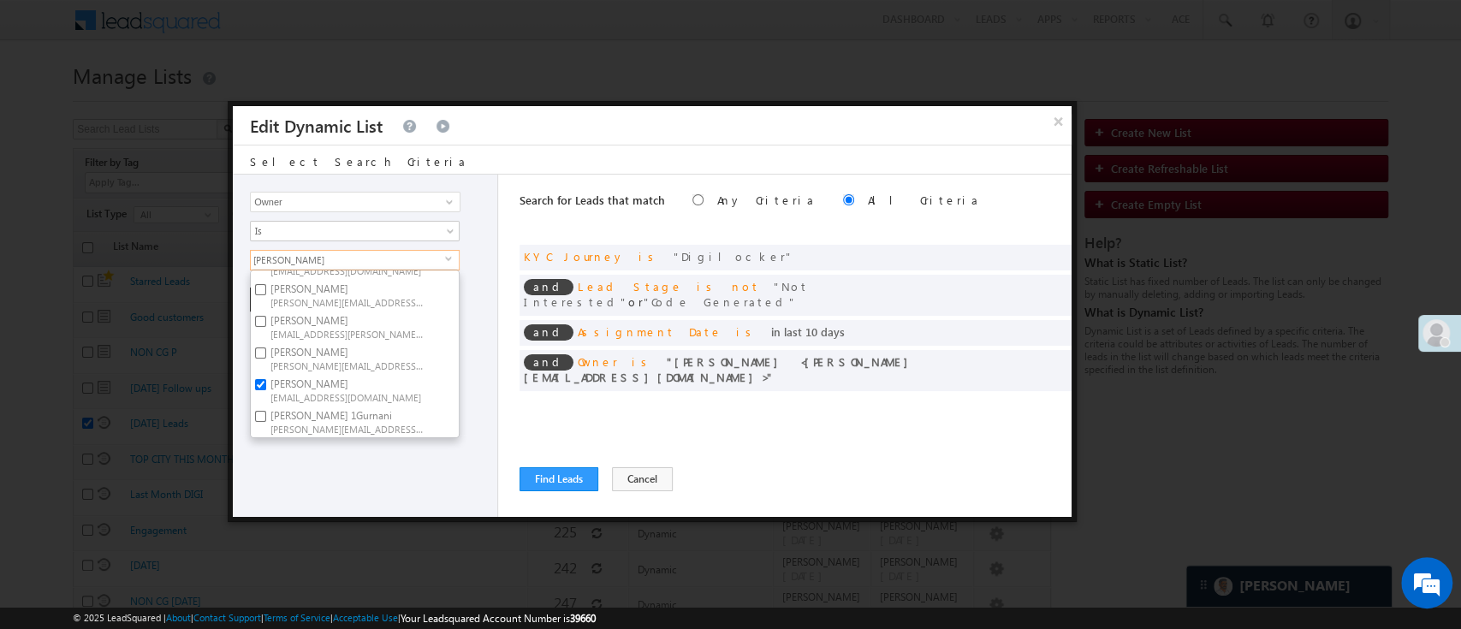
click at [396, 374] on label "[PERSON_NAME] [PERSON_NAME][EMAIL_ADDRESS][DOMAIN_NAME]" at bounding box center [346, 390] width 191 height 32
click at [266, 379] on input "[PERSON_NAME] [PERSON_NAME][EMAIL_ADDRESS][DOMAIN_NAME]" at bounding box center [260, 384] width 11 height 11
checkbox input "false"
click at [395, 359] on span "NIRAJ.SURYAWANSHI@angelbroking.com" at bounding box center [348, 365] width 154 height 13
click at [266, 348] on input "NIRAj SURYAWANSHI NIRAJ.SURYAWANSHI@angelbroking.com" at bounding box center [260, 353] width 11 height 11
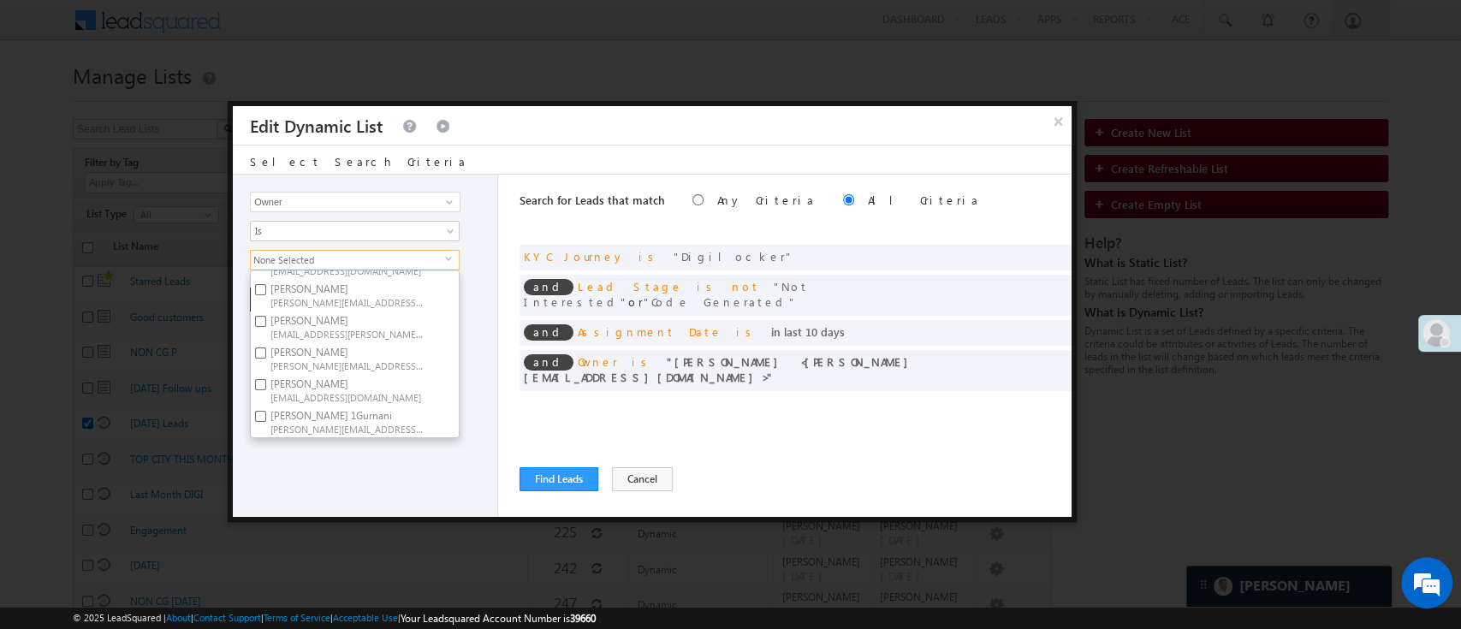
checkbox input "true"
click at [398, 458] on div "Lead Activity Task Sales Group Prospect Id WA Last Message Timestamp 4th Day Di…" at bounding box center [365, 346] width 265 height 342
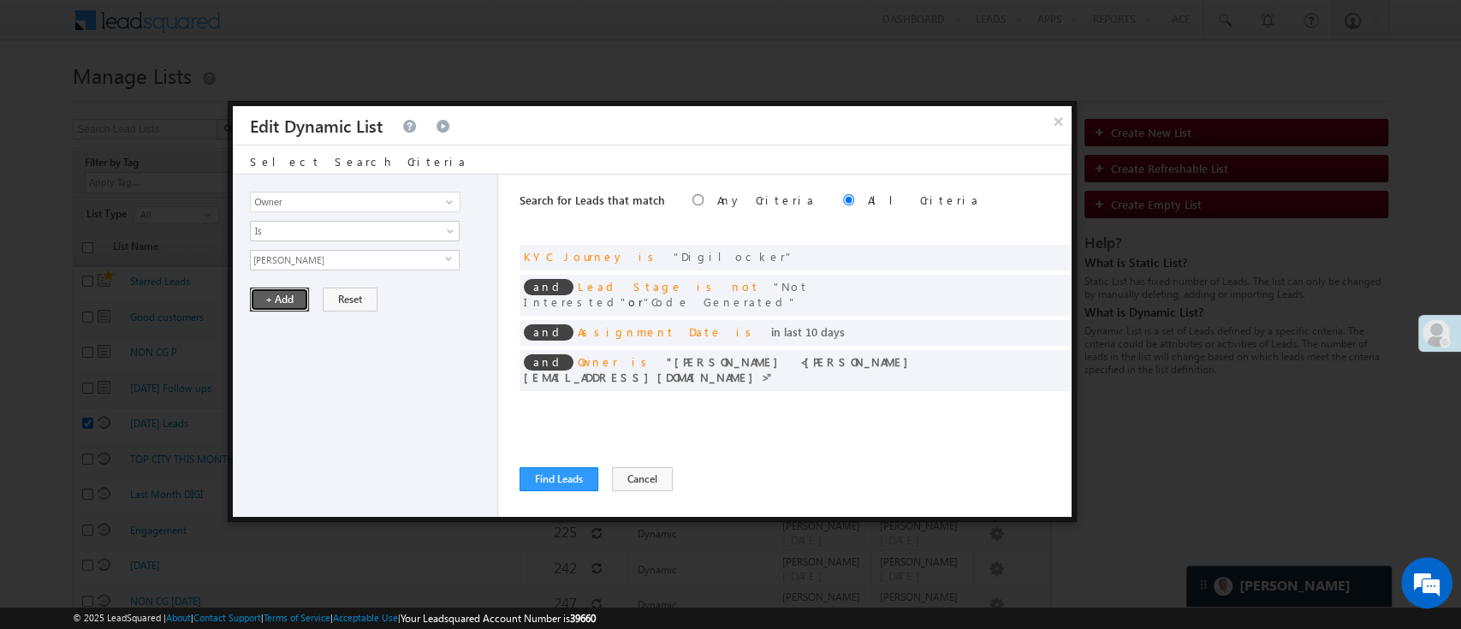
click at [289, 291] on button "+ Add" at bounding box center [279, 300] width 59 height 24
click at [580, 479] on button "Find Leads" at bounding box center [559, 479] width 79 height 24
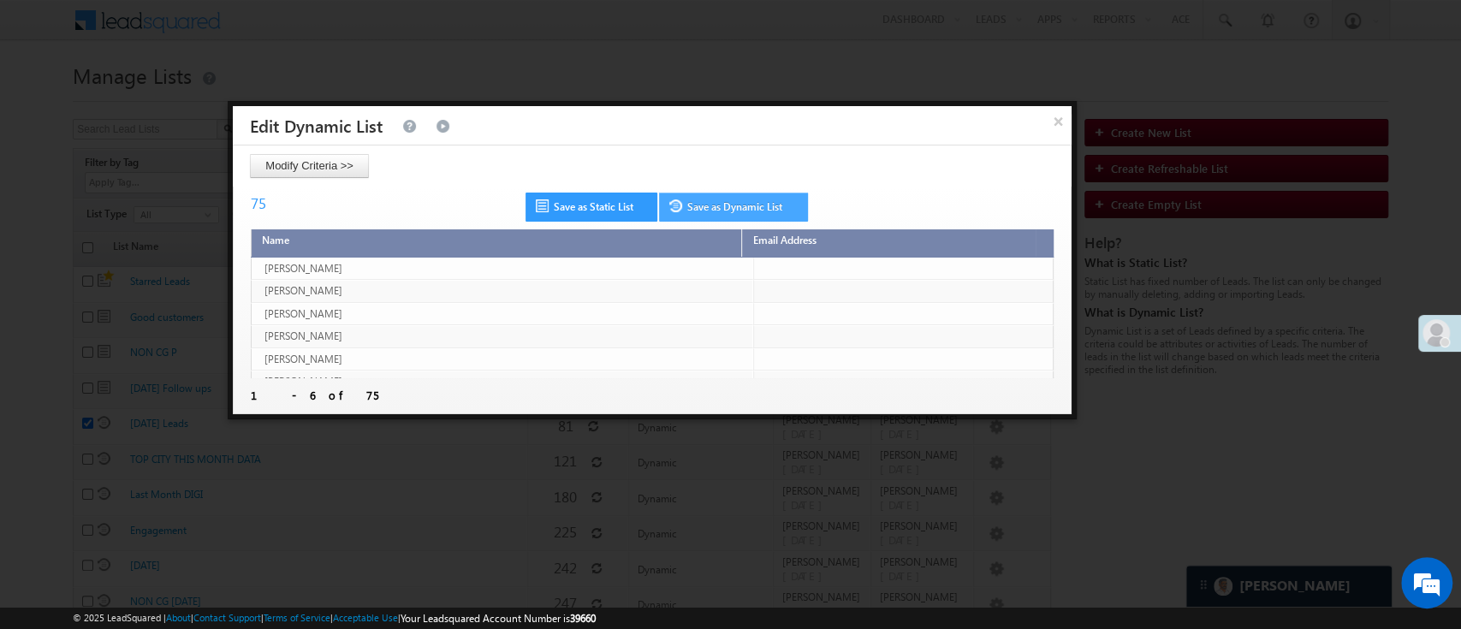
click at [764, 210] on link "Save as Dynamic List" at bounding box center [733, 207] width 149 height 29
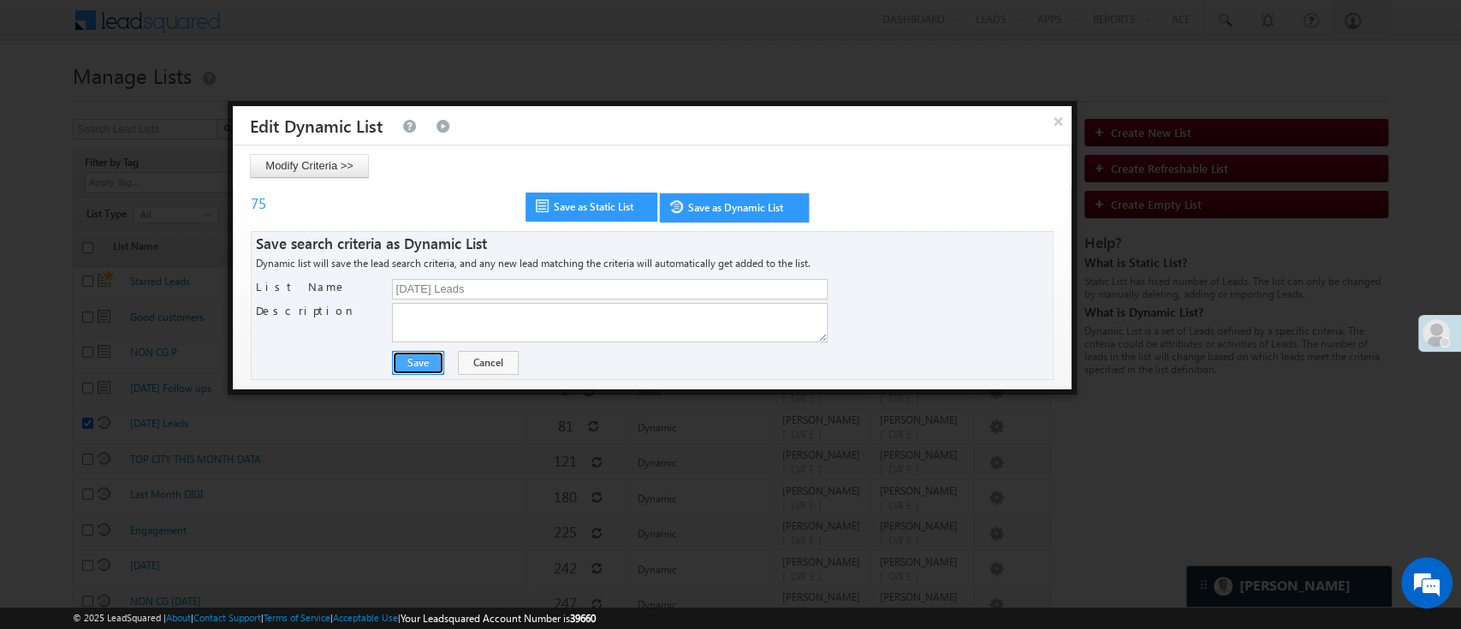
click at [428, 357] on button "Save" at bounding box center [418, 363] width 52 height 24
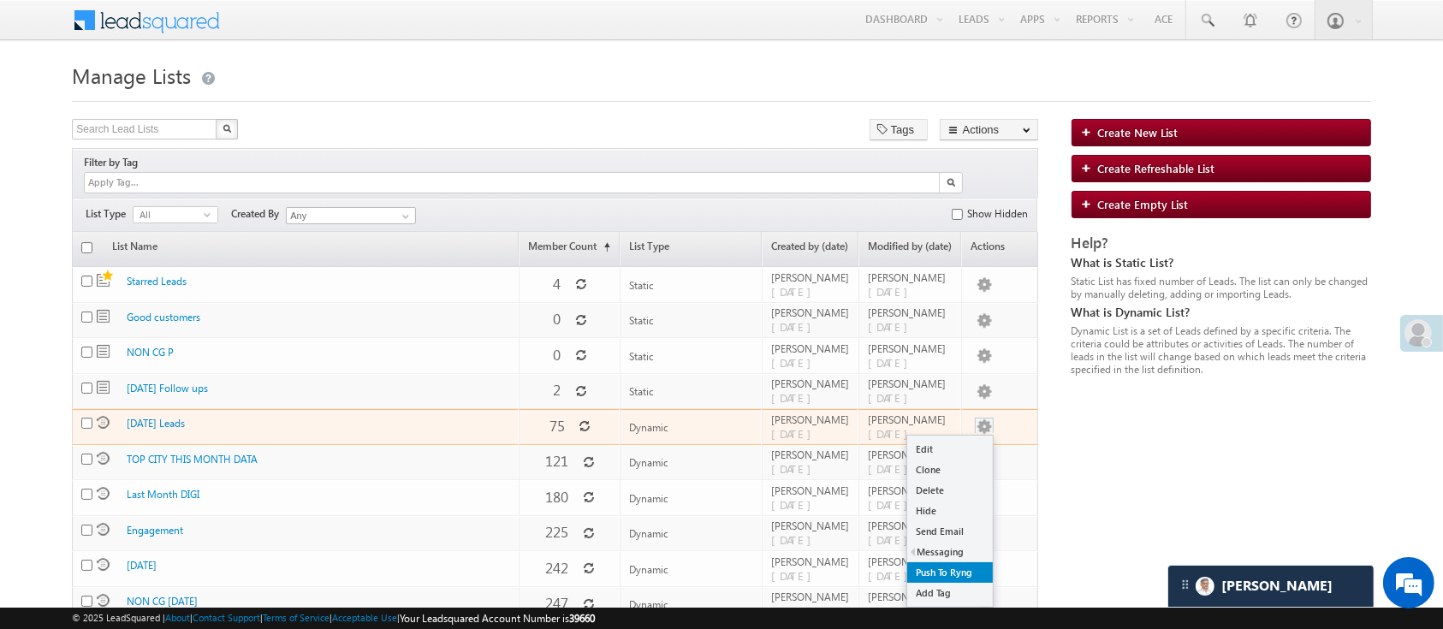
click at [949, 562] on link "Push To Ryng" at bounding box center [950, 572] width 86 height 21
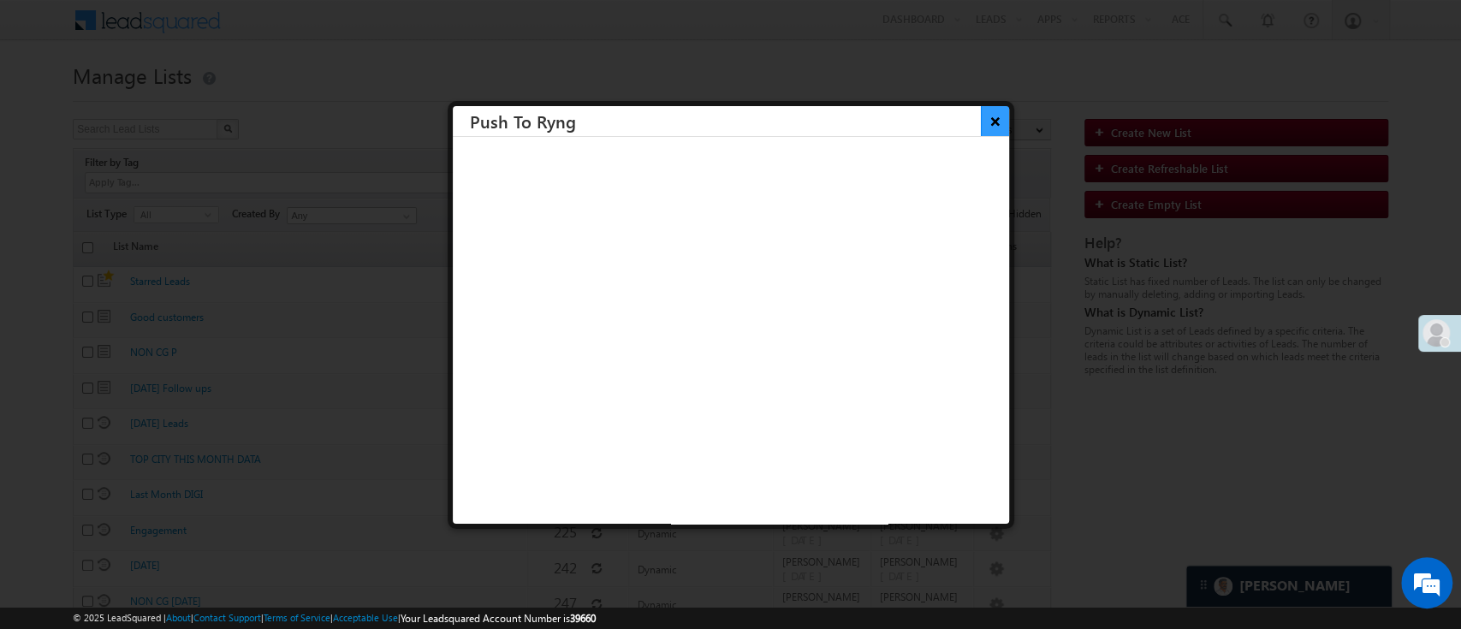
click at [983, 111] on button "×" at bounding box center [995, 121] width 28 height 30
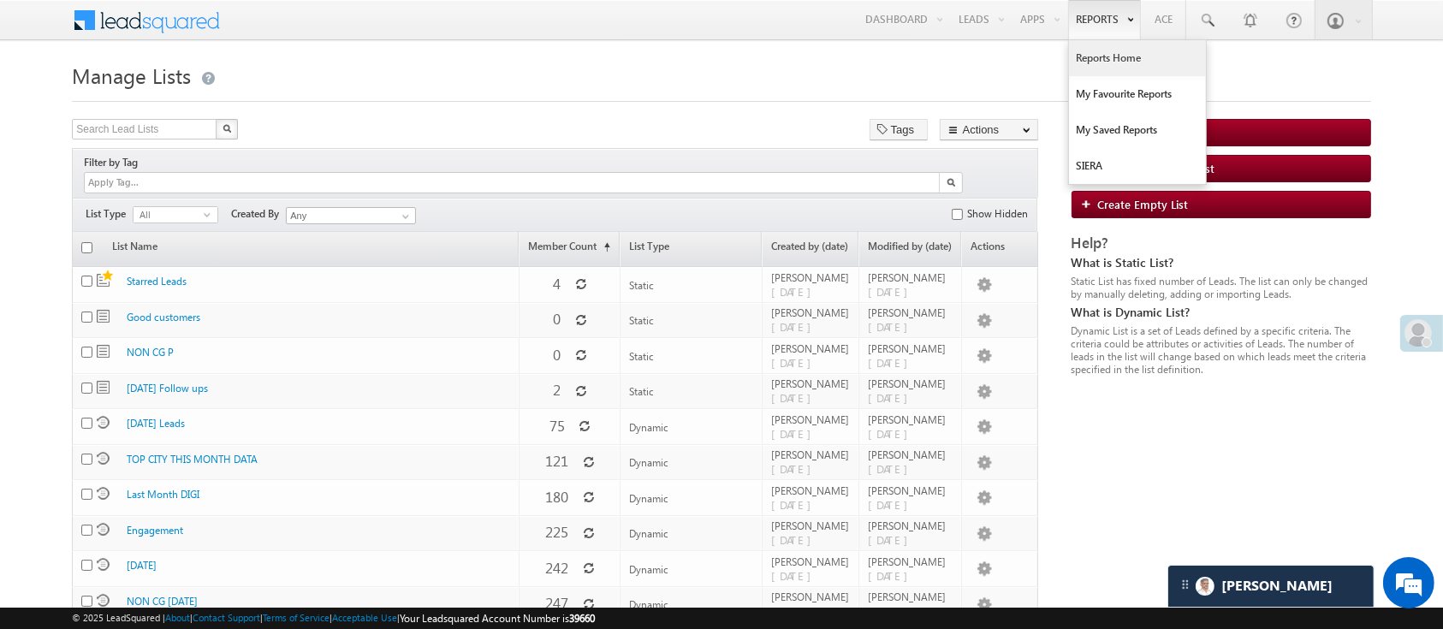
click at [1100, 51] on link "Reports Home" at bounding box center [1137, 58] width 137 height 36
